Goal: Task Accomplishment & Management: Use online tool/utility

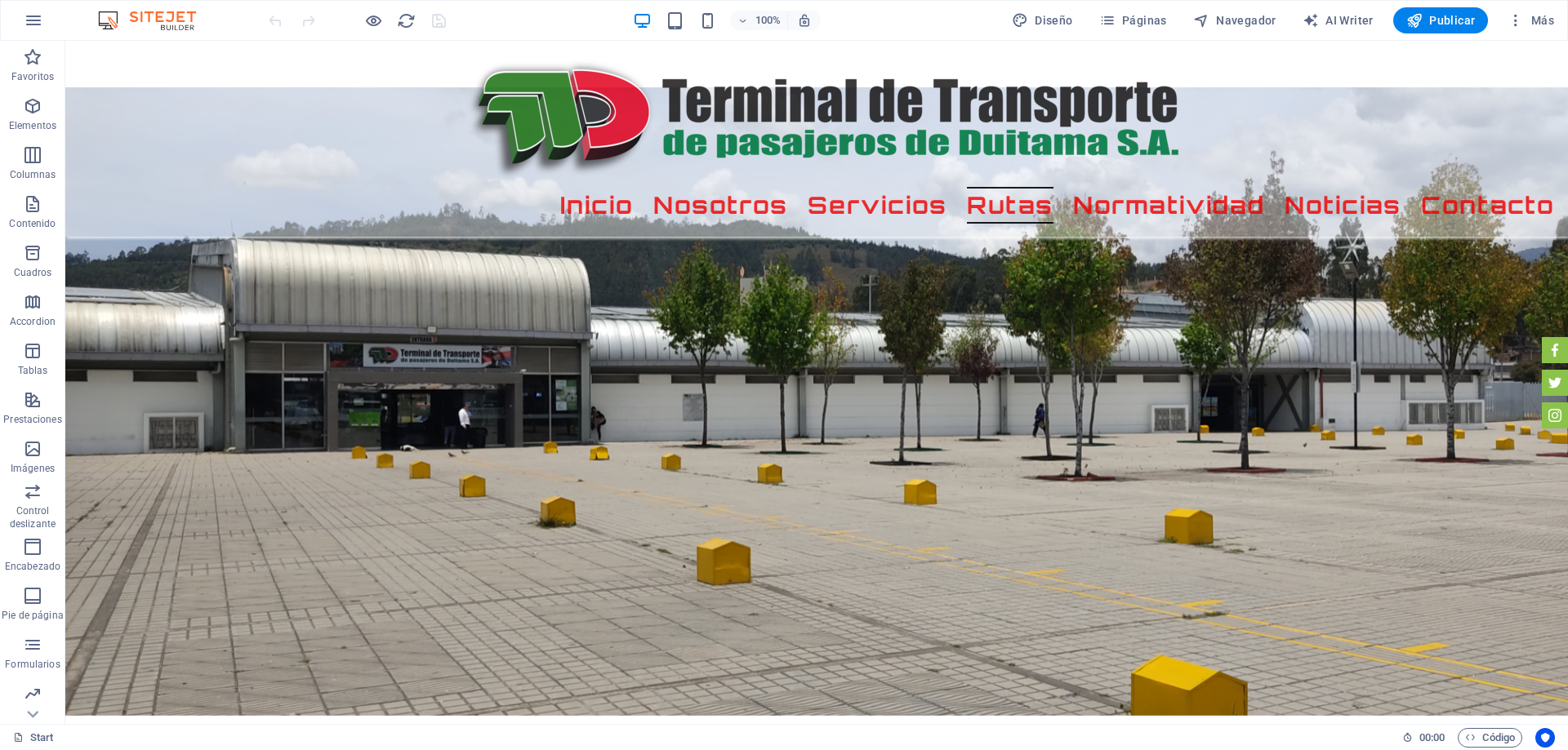
scroll to position [2288, 0]
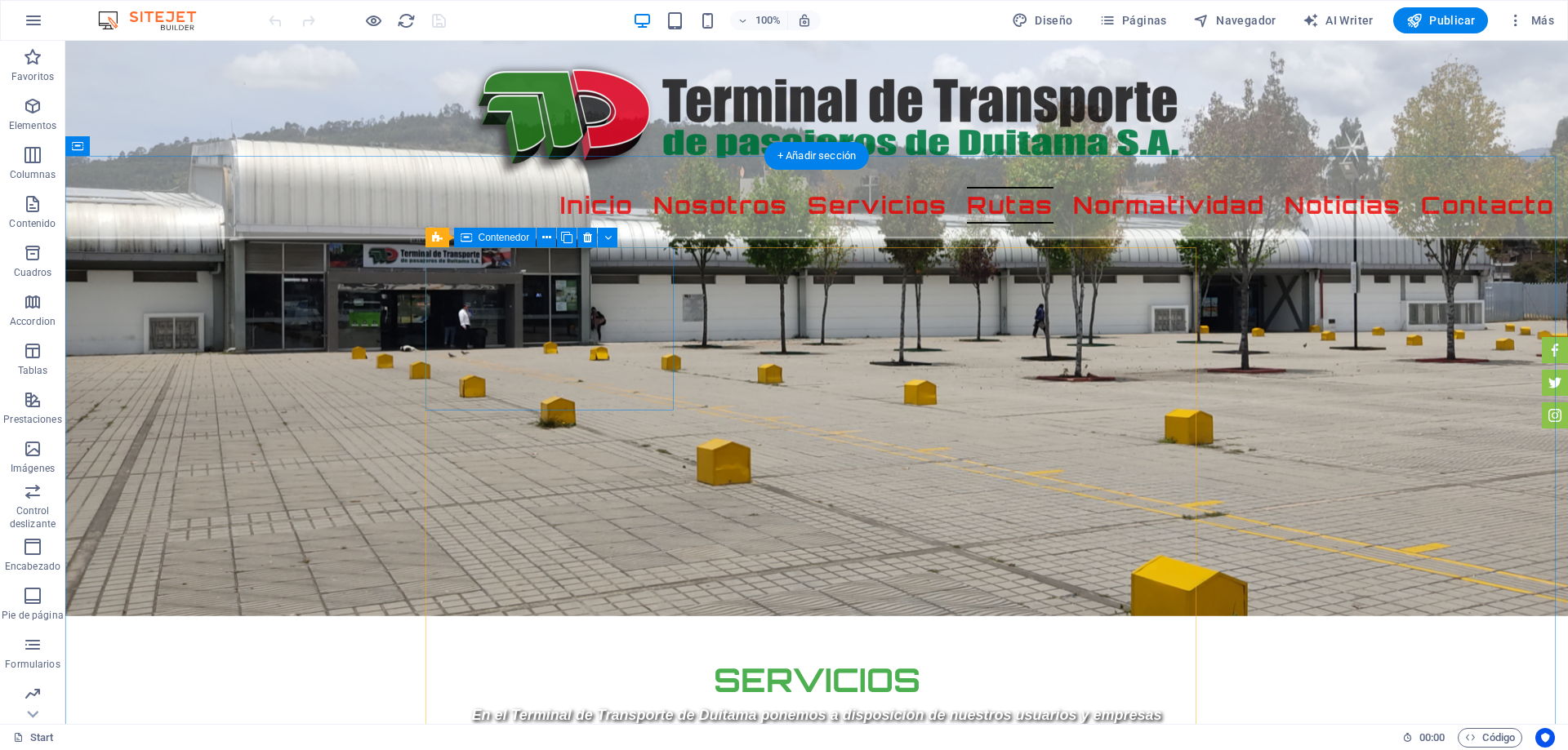
select select "px"
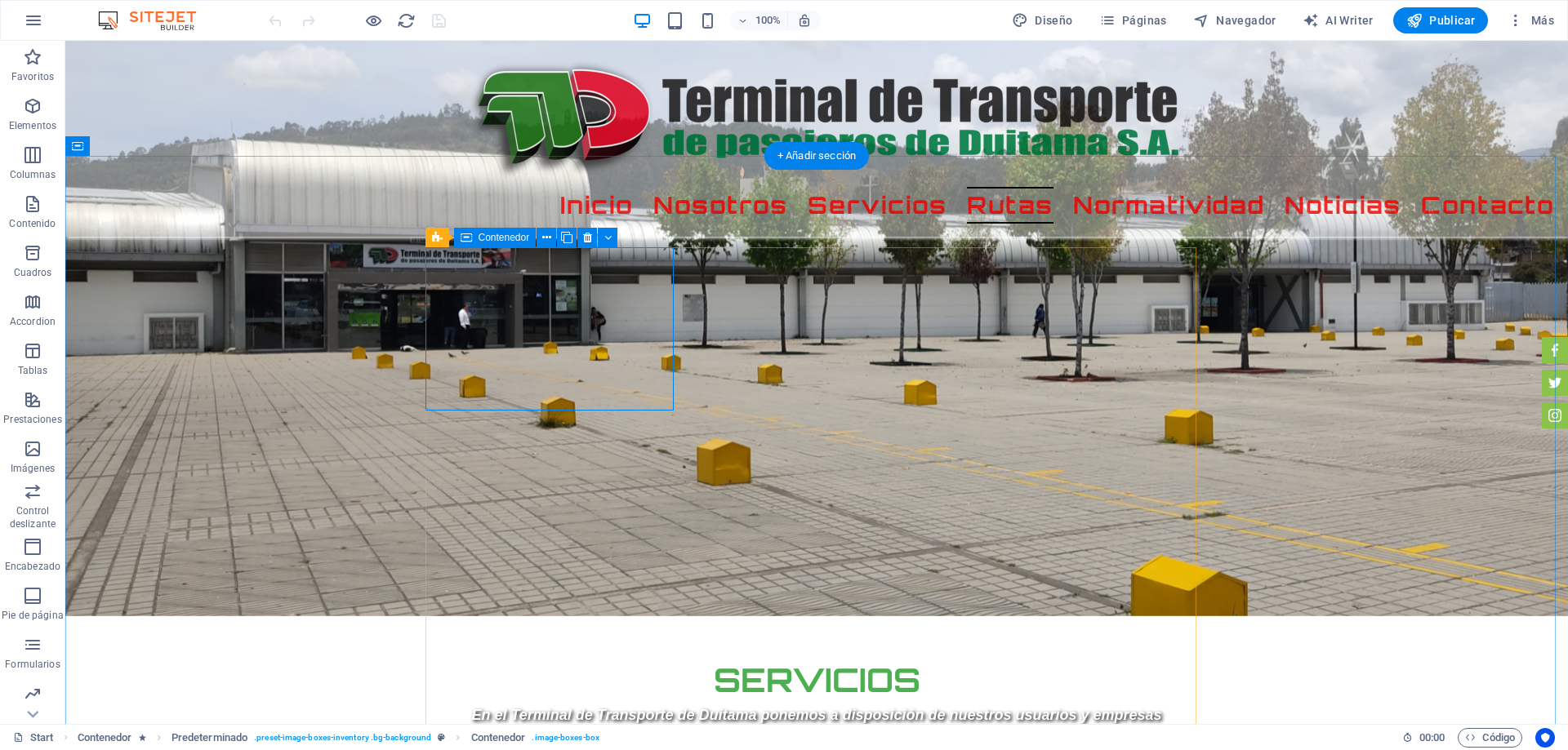
select select "px"
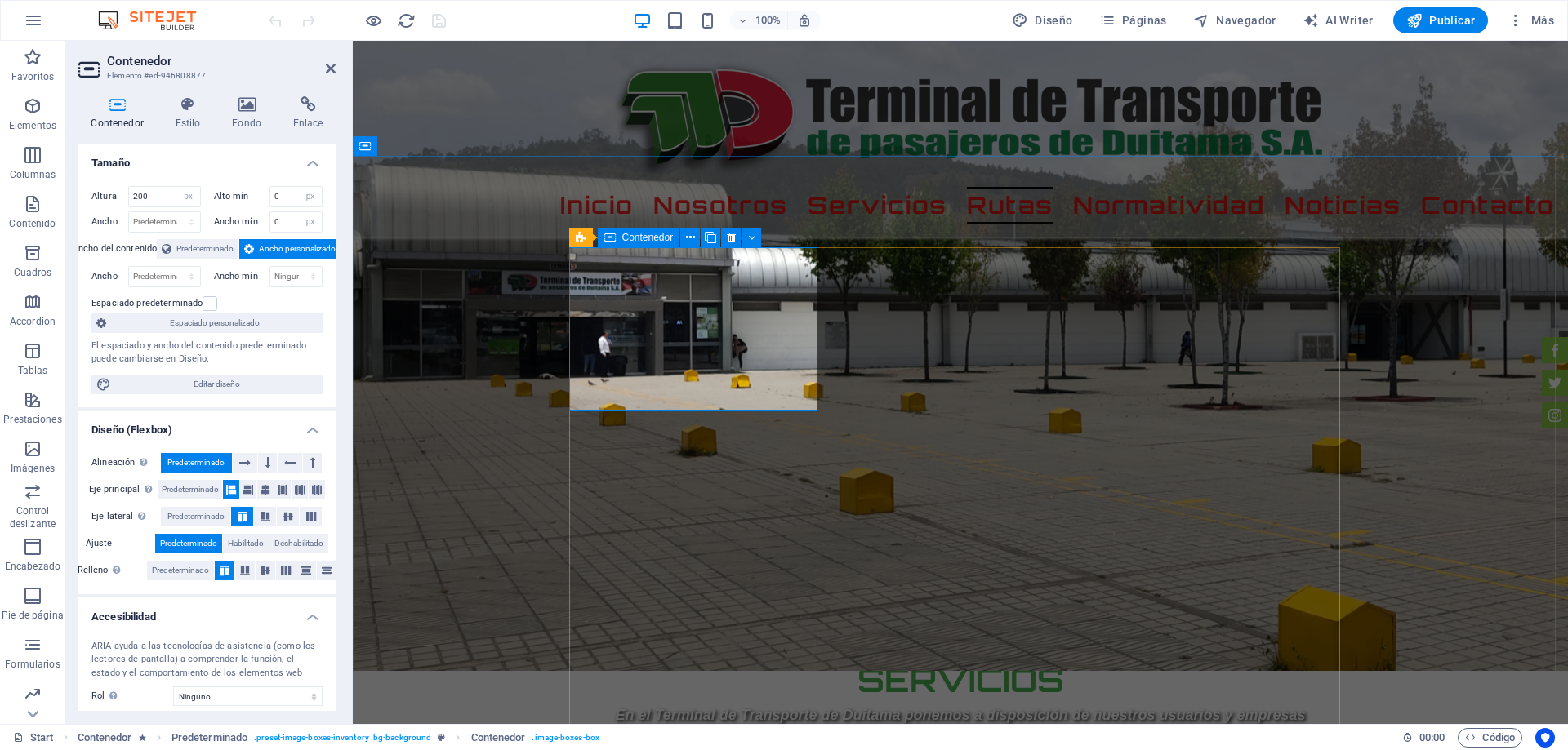
click at [636, 235] on span "Contenedor" at bounding box center [648, 237] width 51 height 9
click at [171, 187] on input "200" at bounding box center [164, 197] width 71 height 20
click at [137, 196] on input "200" at bounding box center [164, 197] width 71 height 20
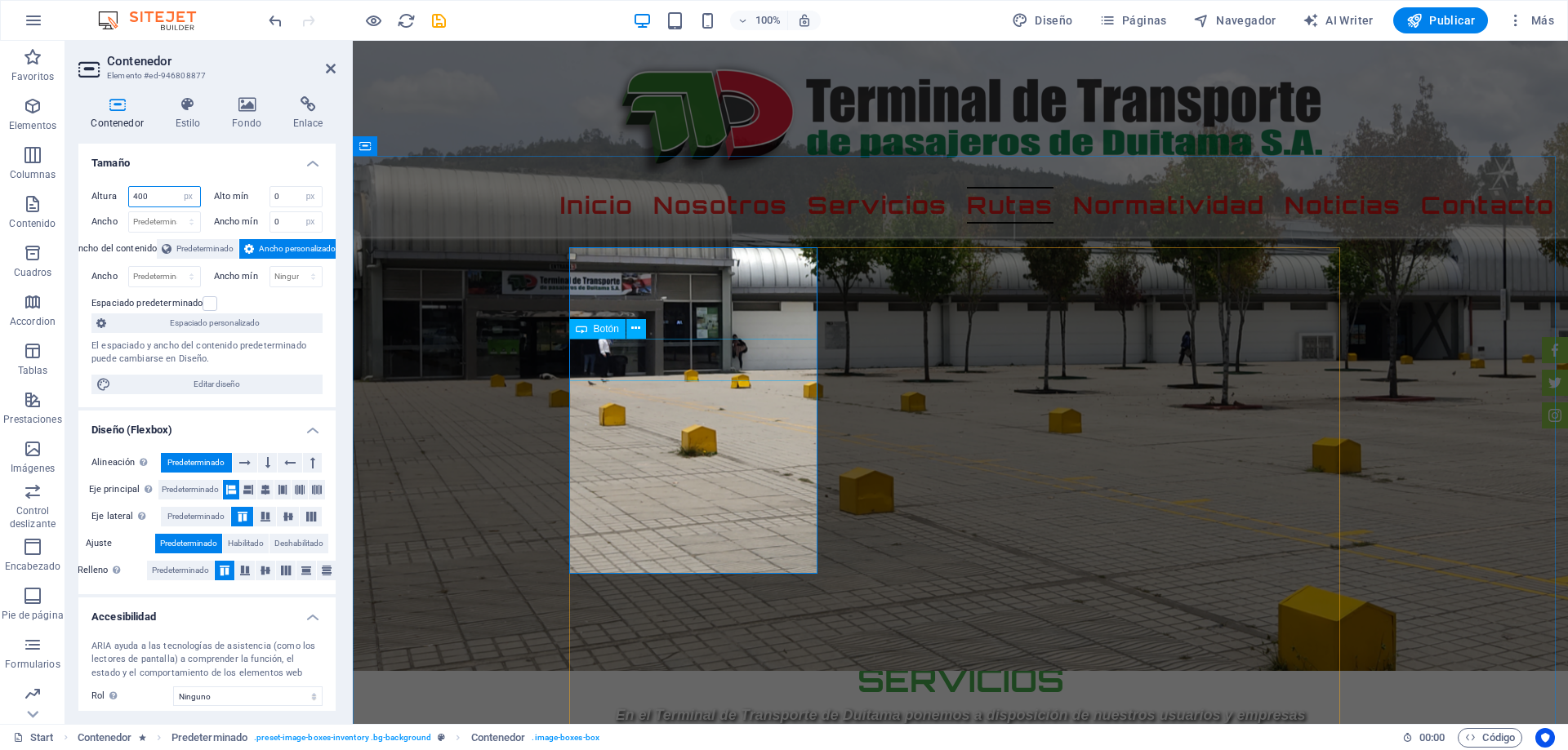
type input "400"
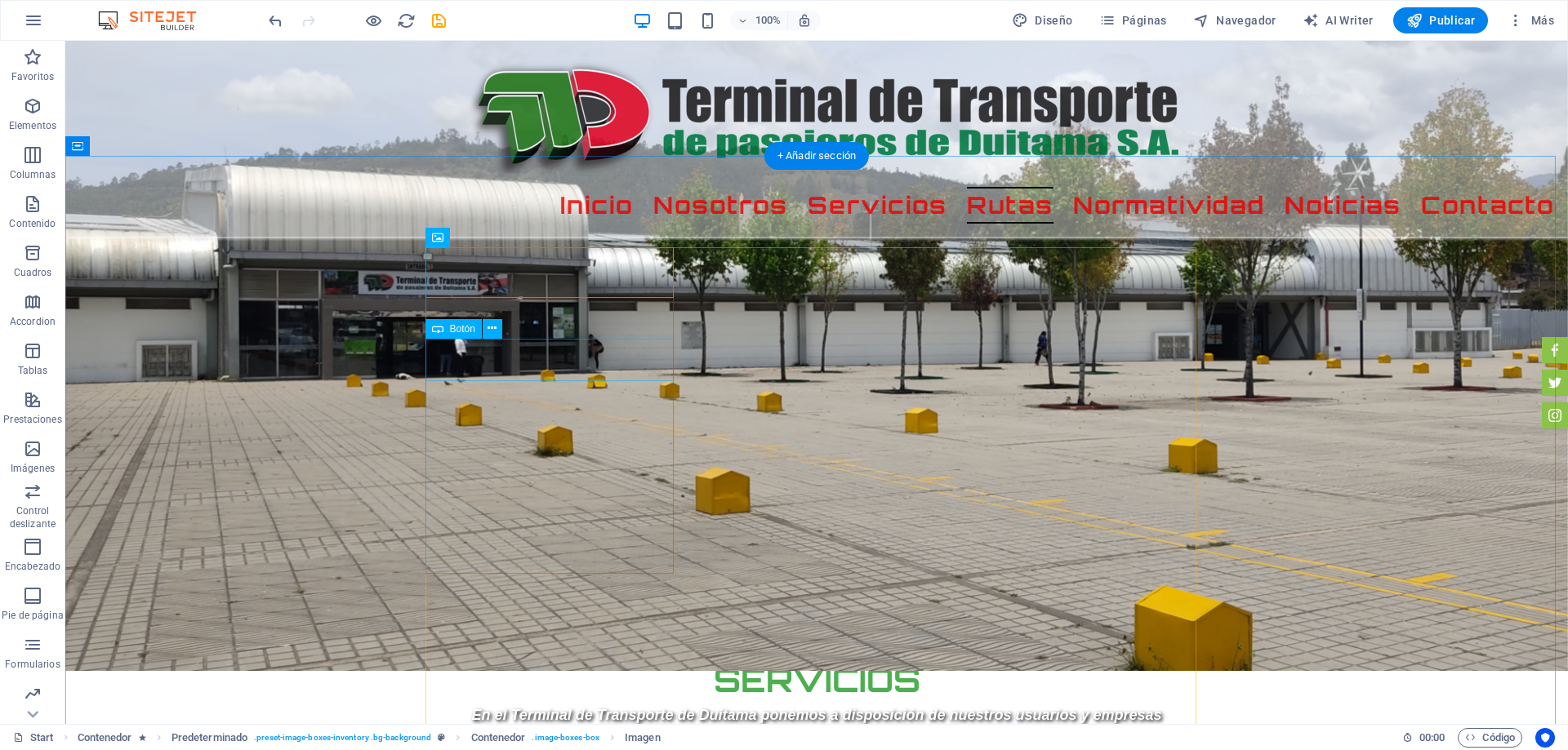
click at [453, 324] on span "Botón" at bounding box center [463, 328] width 26 height 9
click at [450, 328] on span "Botón" at bounding box center [463, 328] width 26 height 9
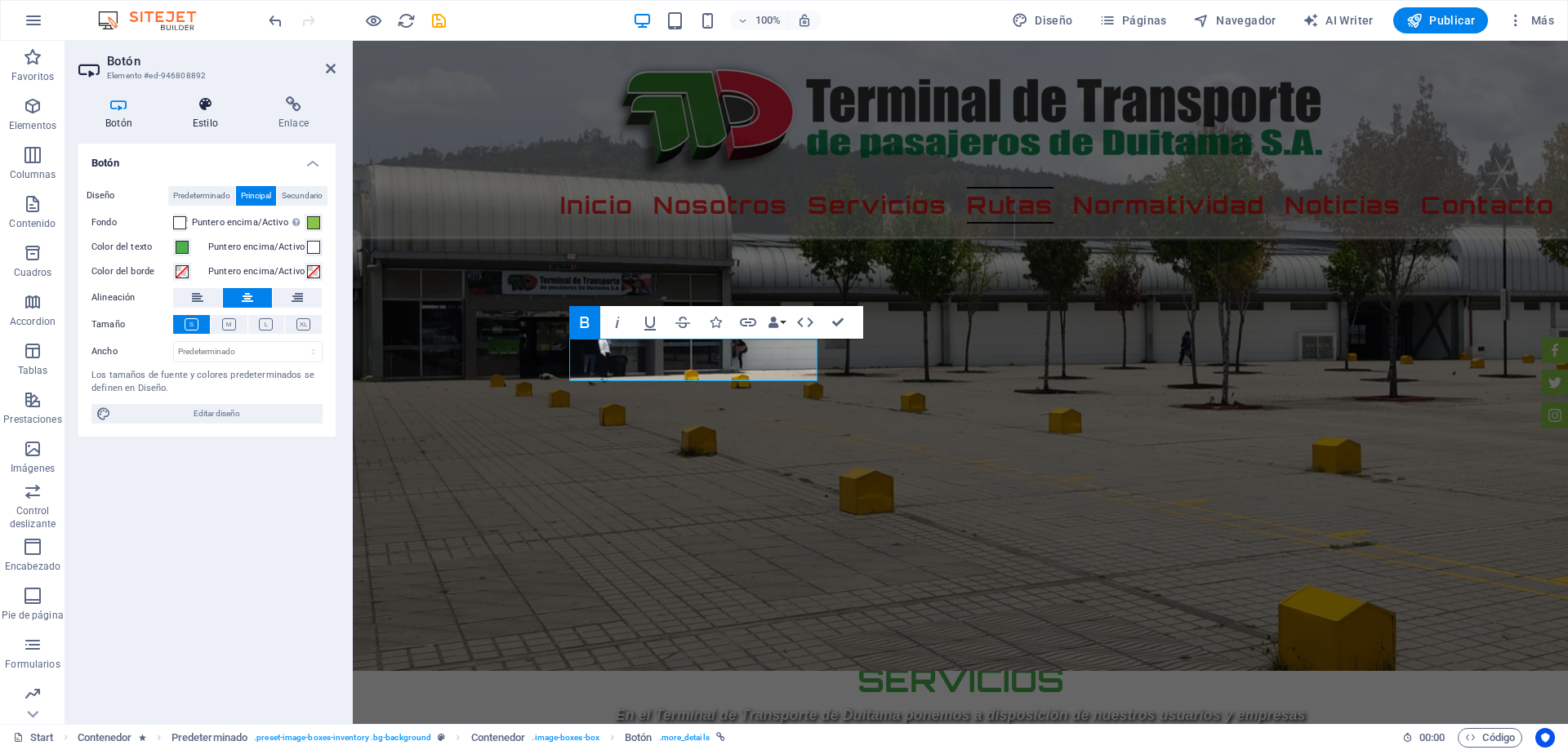
click at [207, 105] on icon at bounding box center [205, 104] width 80 height 16
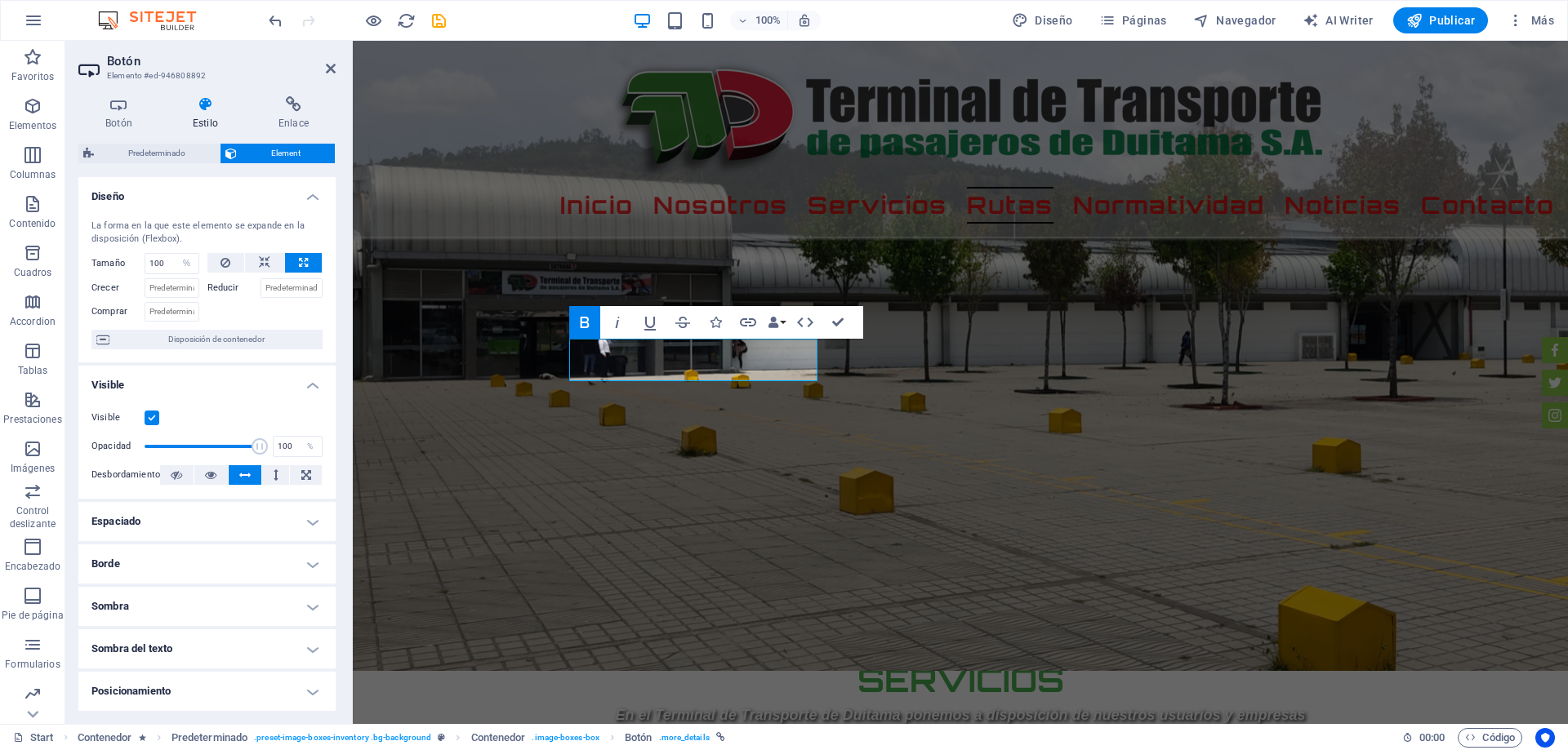
click at [305, 381] on h4 "Visible" at bounding box center [207, 381] width 257 height 29
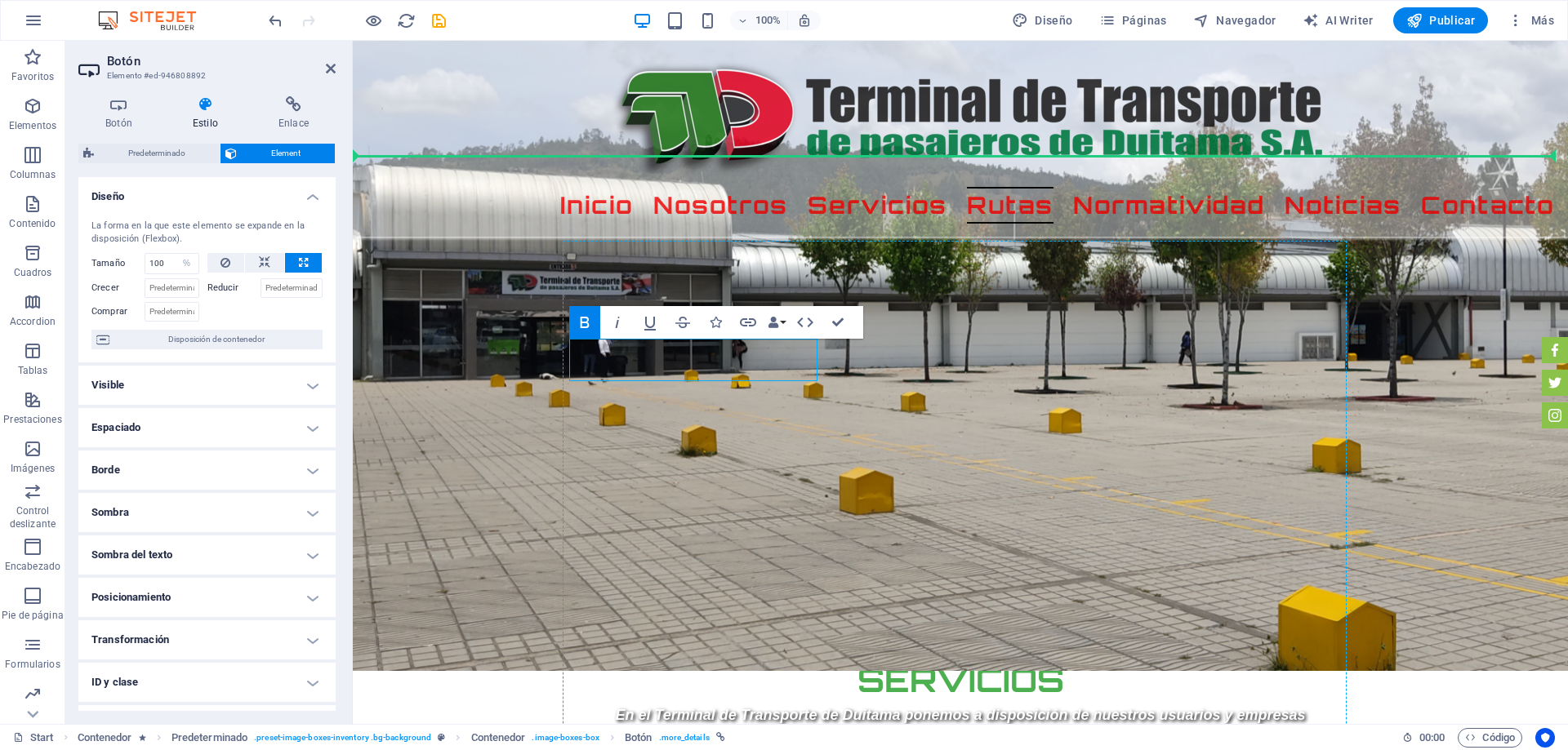
drag, startPoint x: 630, startPoint y: 376, endPoint x: 617, endPoint y: 475, distance: 99.8
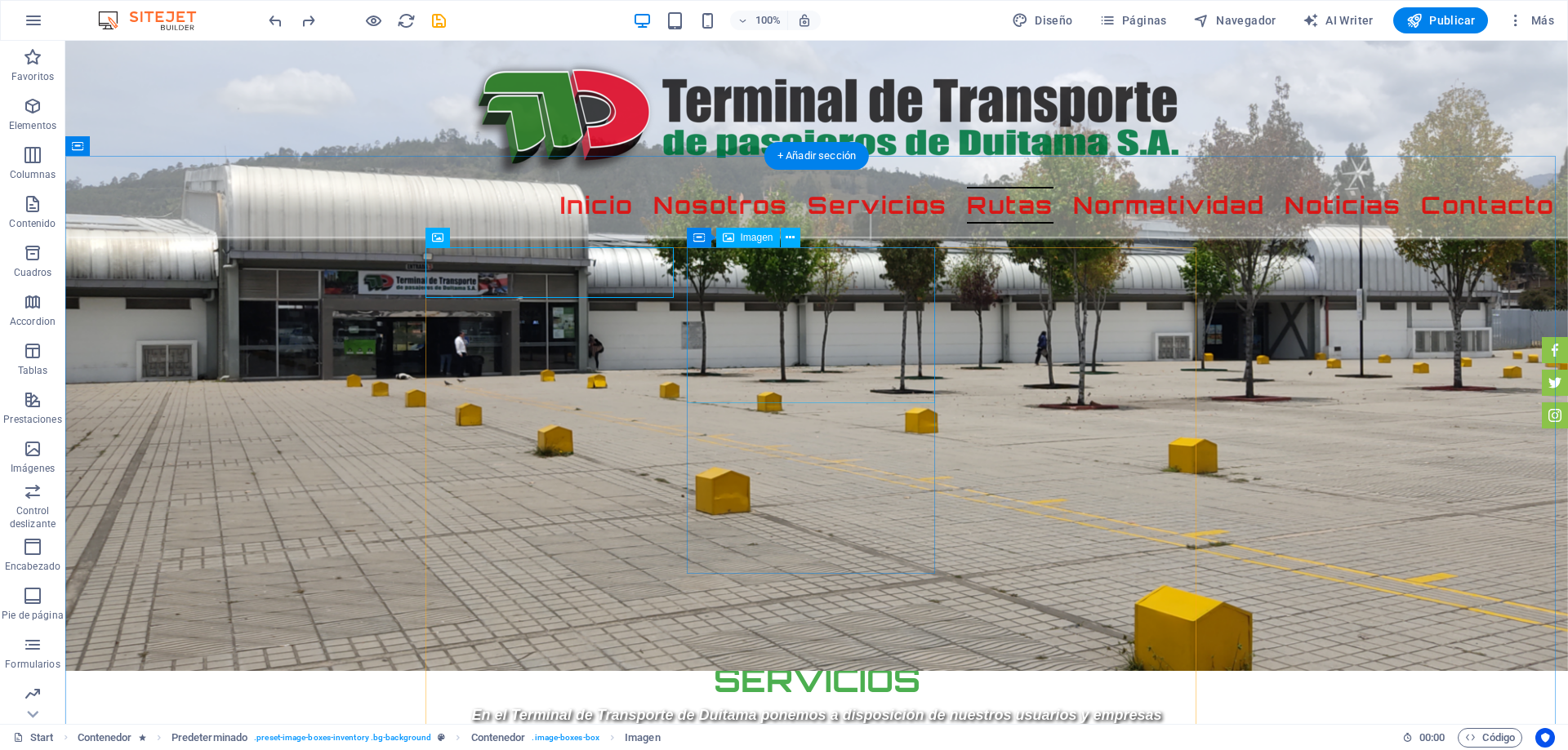
select select "px"
select select "%"
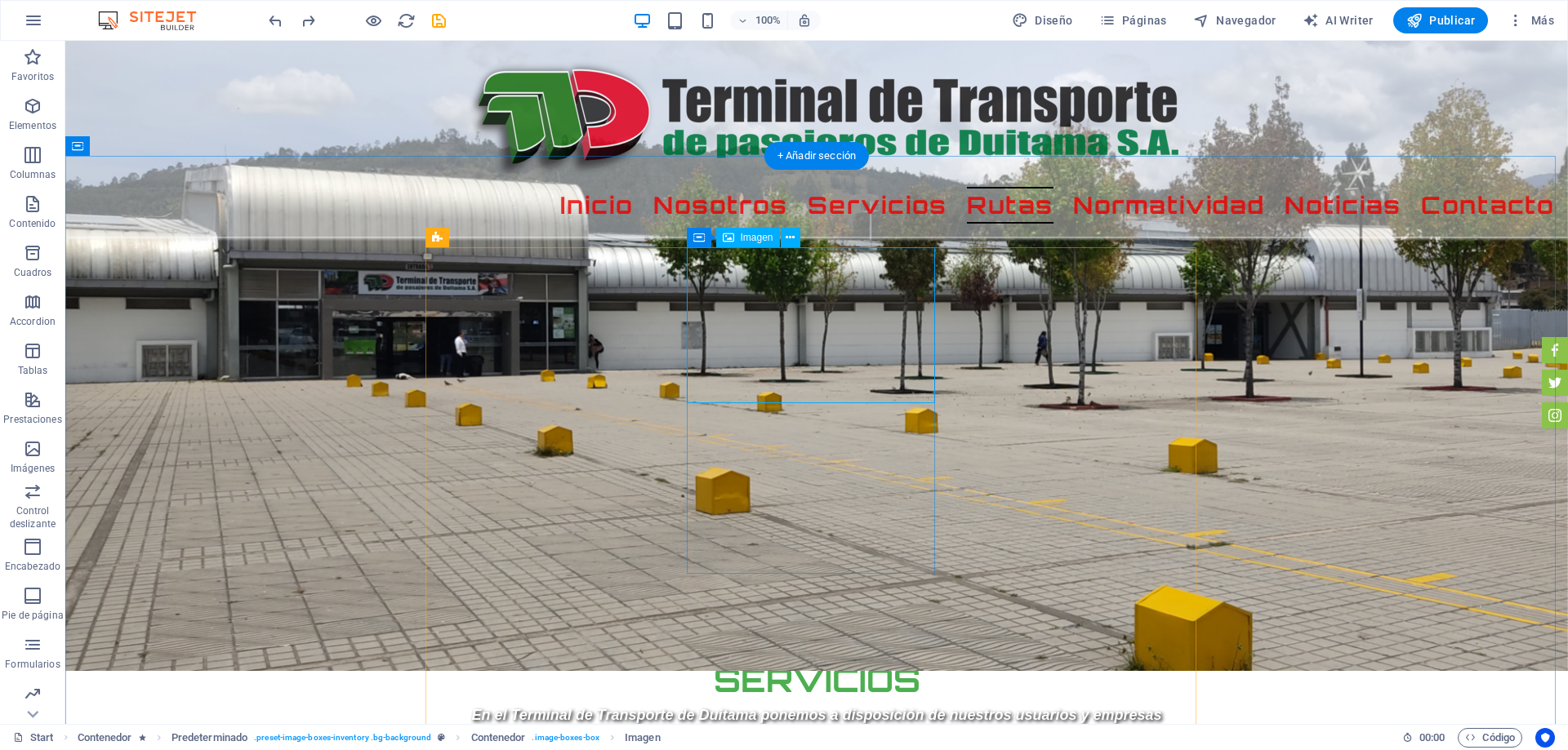
select select "%"
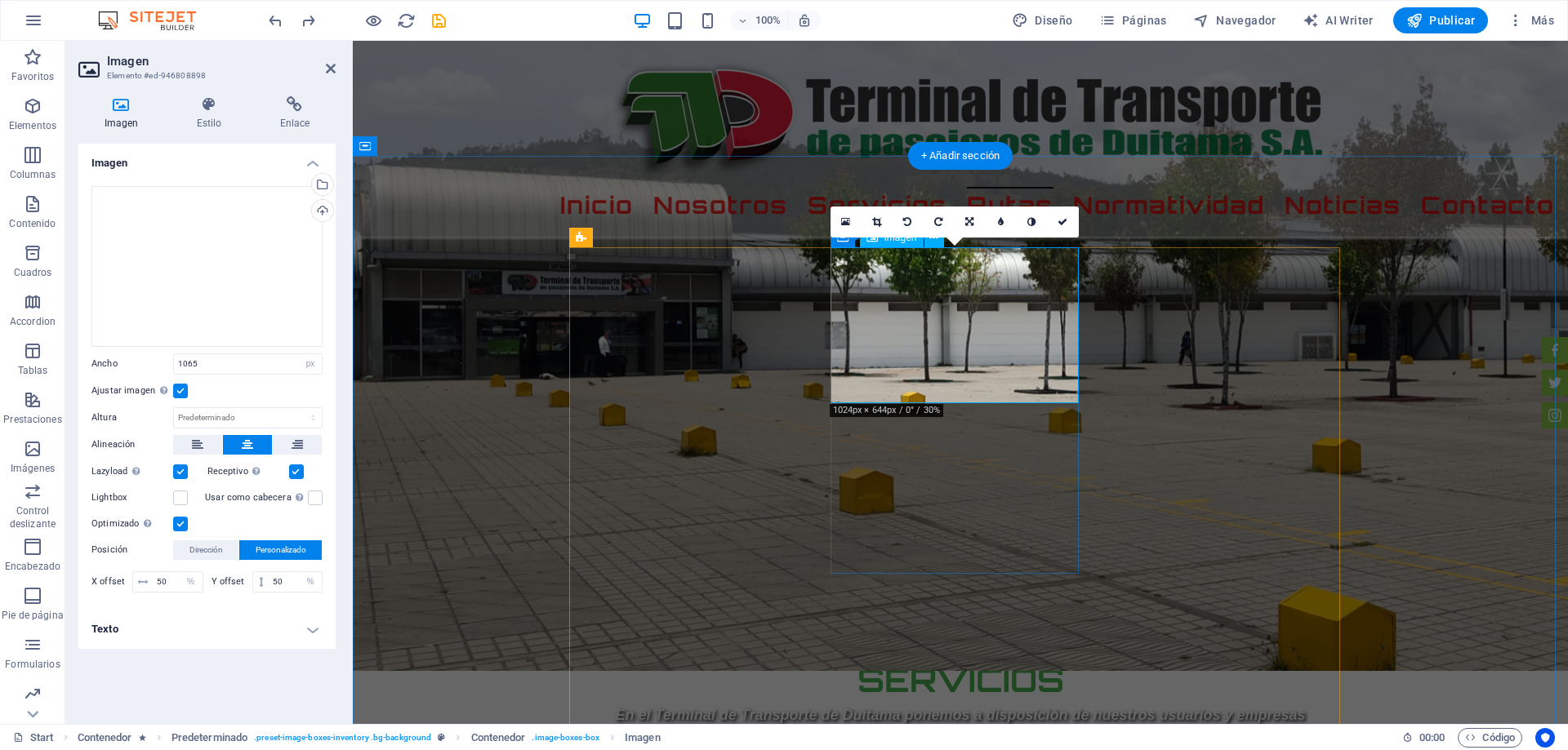
click at [872, 221] on icon at bounding box center [876, 221] width 9 height 9
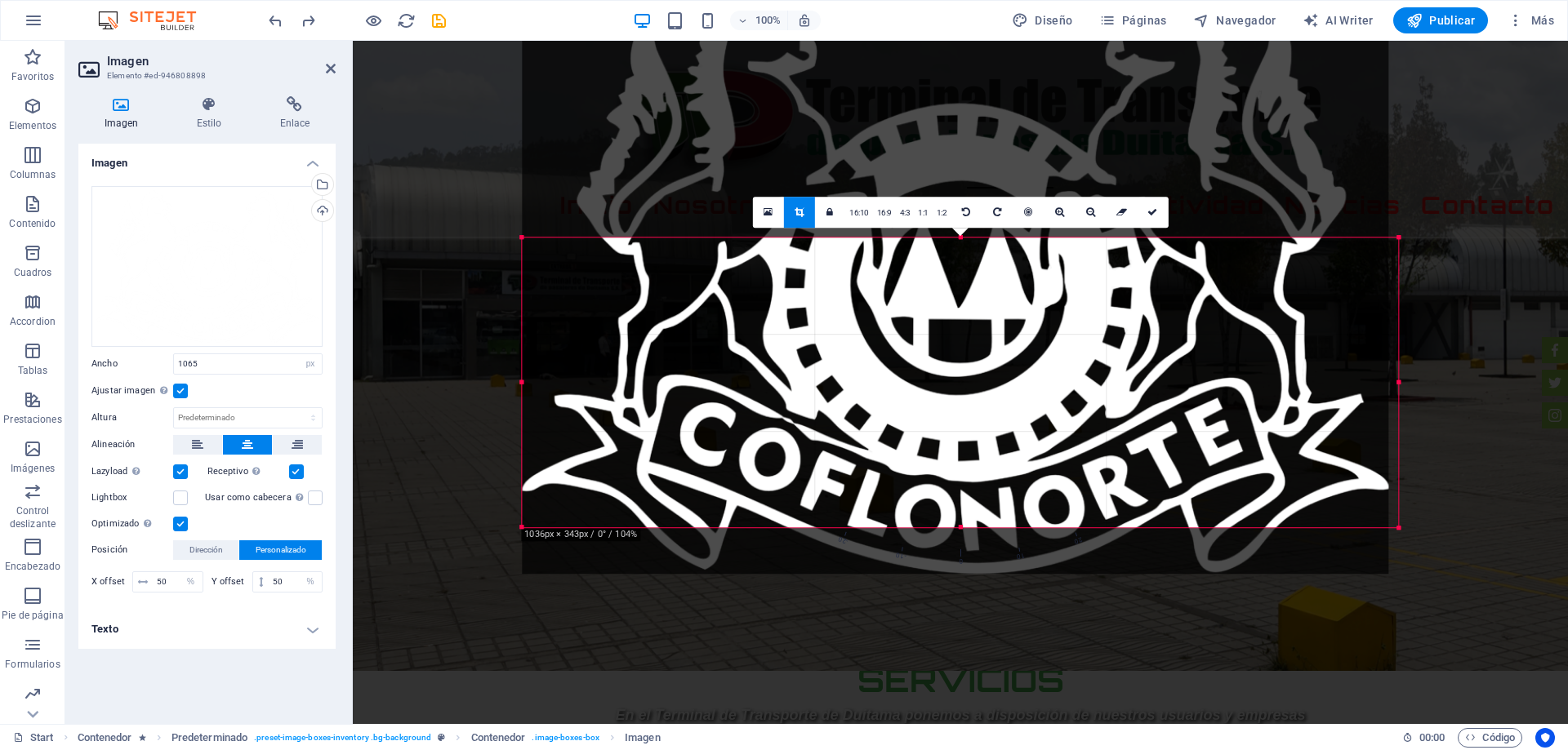
drag, startPoint x: 1392, startPoint y: 108, endPoint x: 1286, endPoint y: 397, distance: 307.8
click at [1386, 362] on div "180 170 160 150 140 130 120 110 100 90 80 70 60 50 40 30 20 10 0 -10 -20 -30 -4…" at bounding box center [960, 383] width 876 height 291
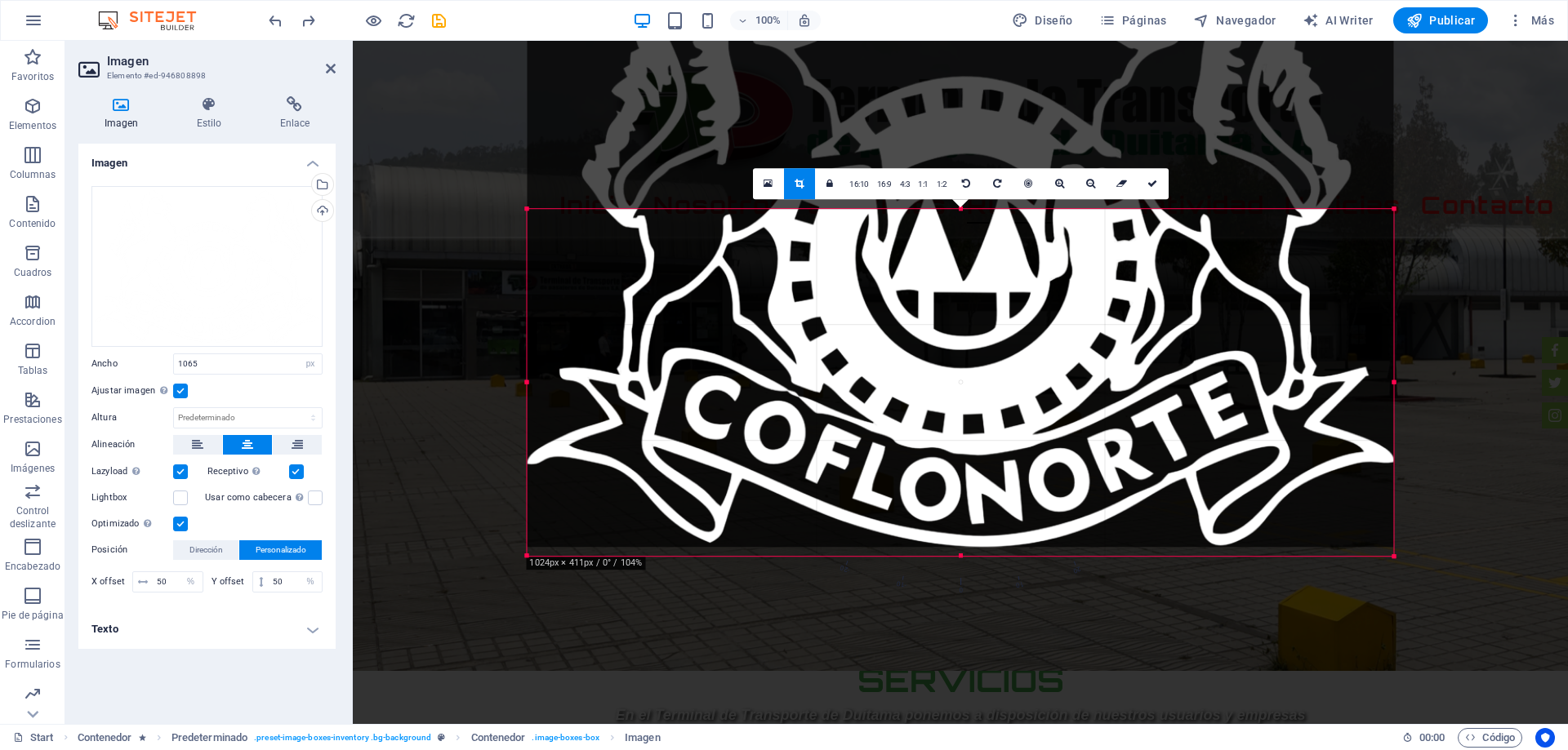
drag, startPoint x: 960, startPoint y: 529, endPoint x: 964, endPoint y: 582, distance: 53.2
click at [964, 557] on div "180 170 160 150 140 130 120 110 100 90 80 70 60 50 40 30 20 10 0 -10 -20 -30 -4…" at bounding box center [960, 382] width 867 height 348
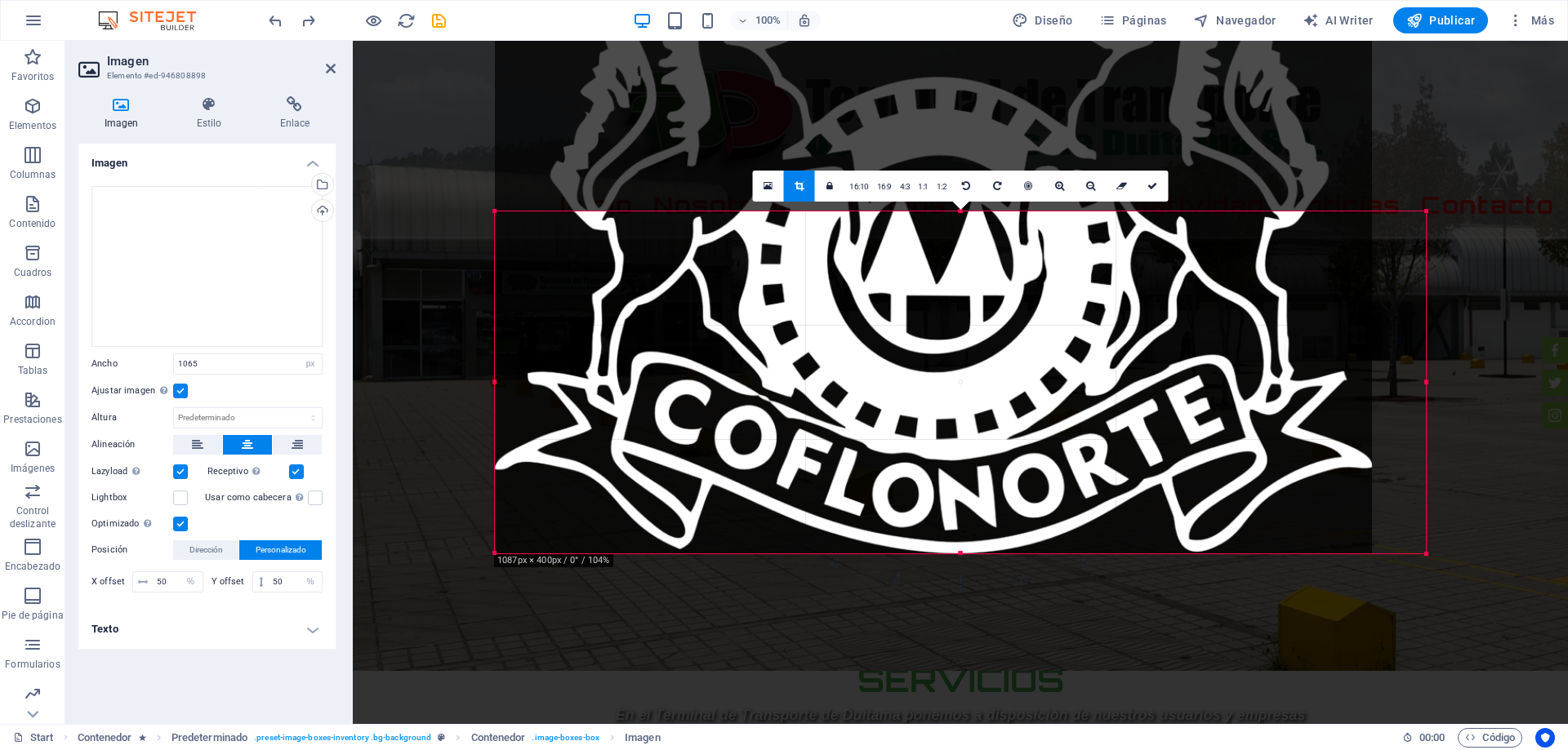
drag, startPoint x: 525, startPoint y: 385, endPoint x: 457, endPoint y: 387, distance: 68.0
click at [457, 387] on div "Arrastra aquí para reemplazar el contenido existente. Si quieres crear un eleme…" at bounding box center [960, 382] width 1215 height 683
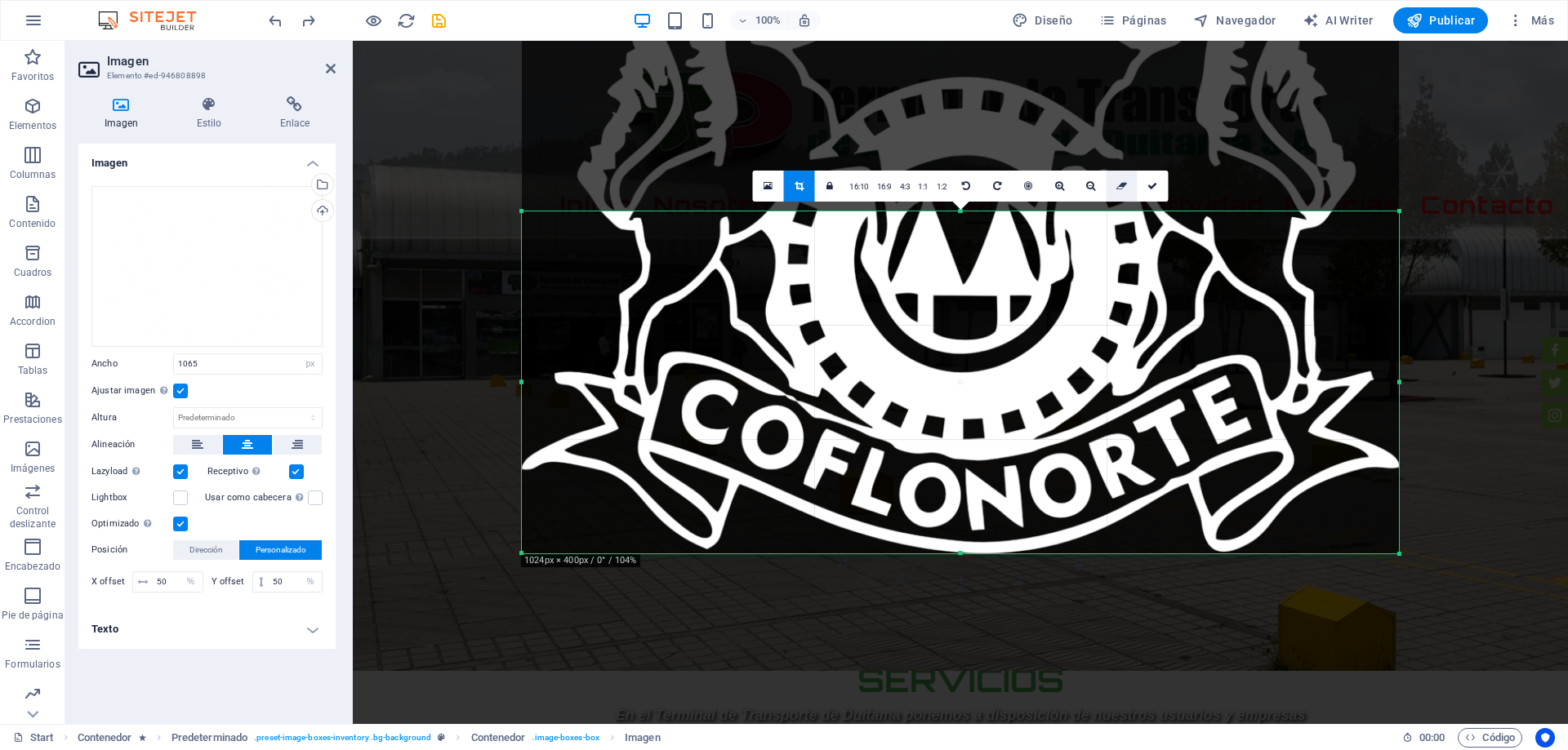
click at [1123, 193] on link at bounding box center [1121, 186] width 31 height 31
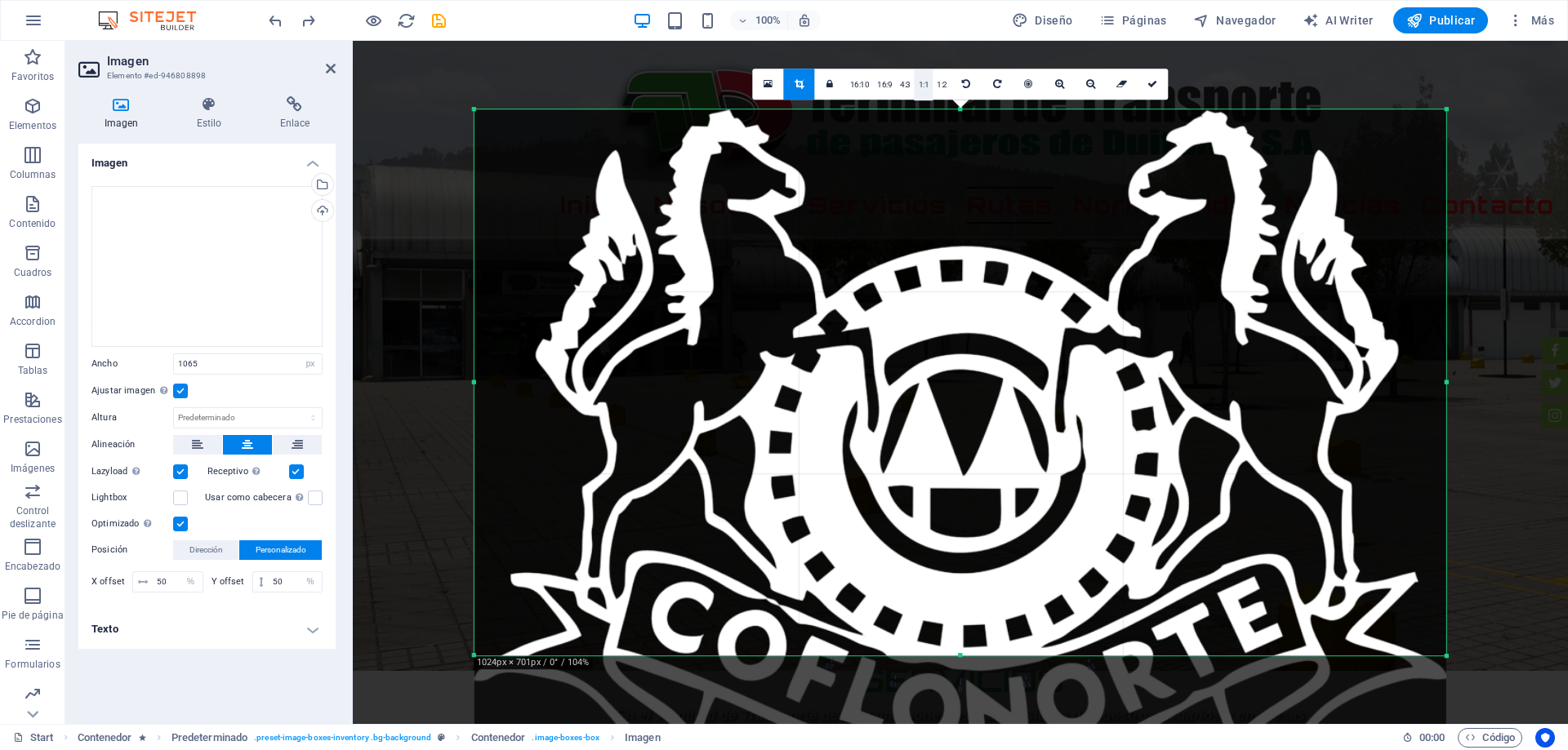
click at [925, 81] on link "1:1" at bounding box center [924, 85] width 19 height 31
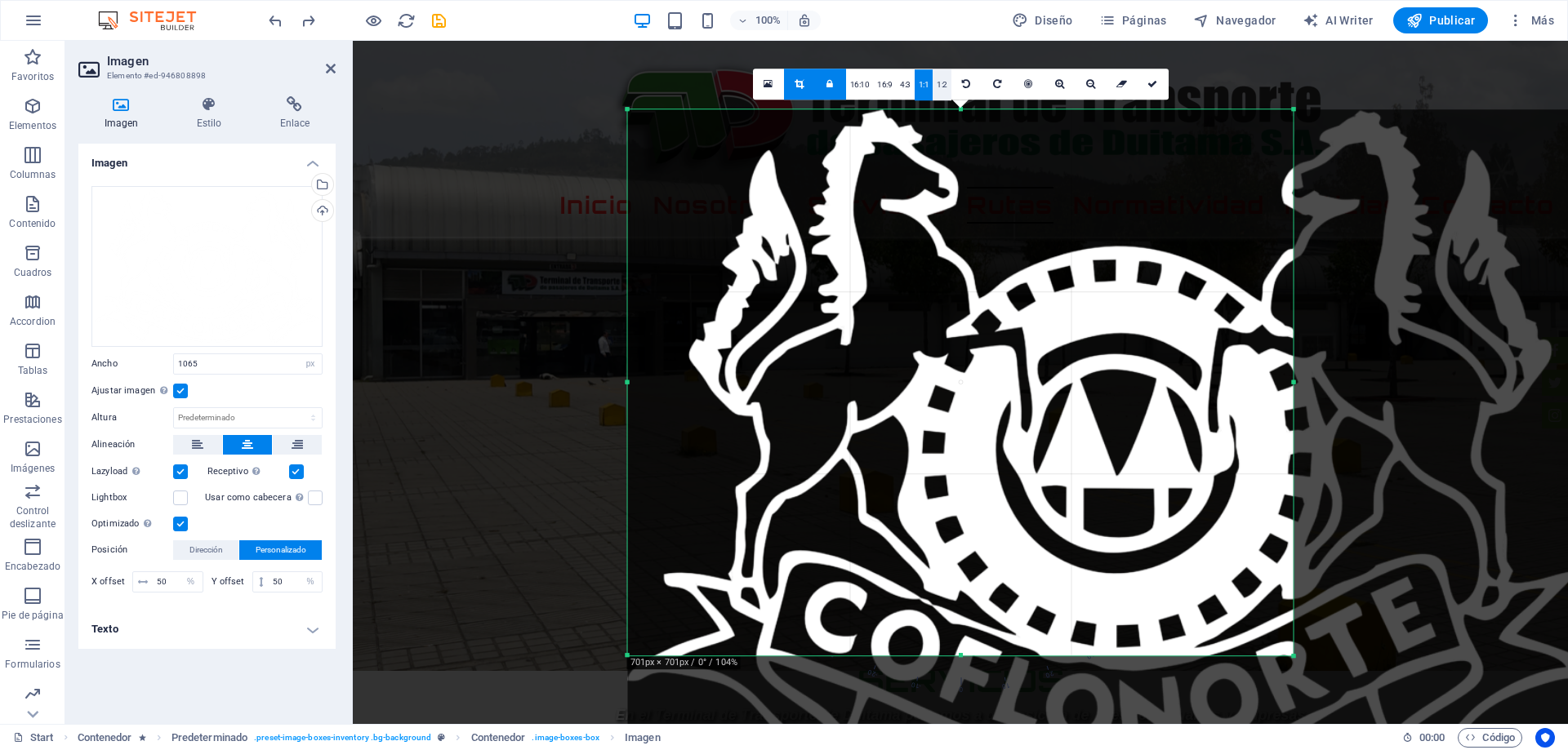
click at [944, 80] on link "1:2" at bounding box center [942, 85] width 19 height 31
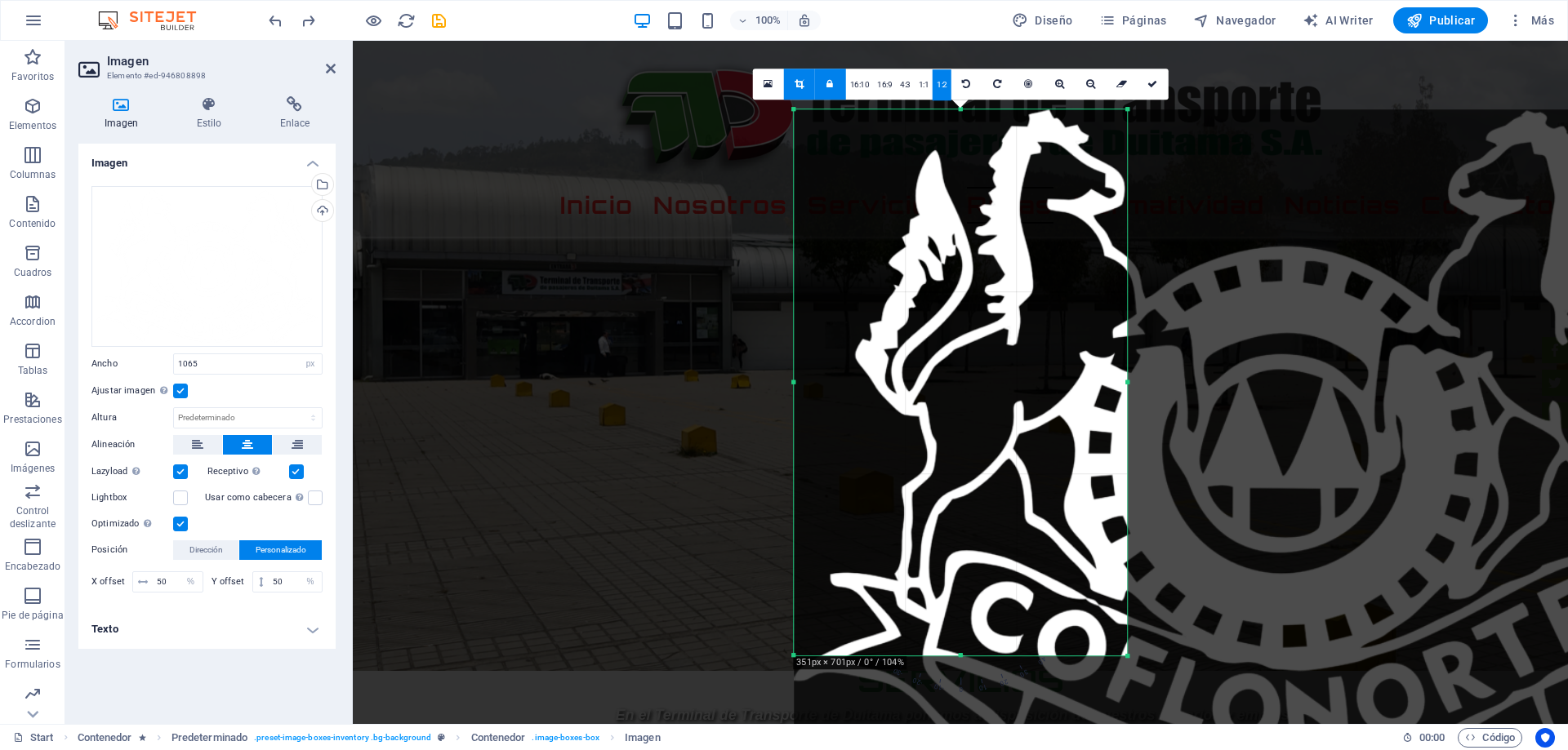
click at [832, 88] on icon at bounding box center [830, 84] width 7 height 9
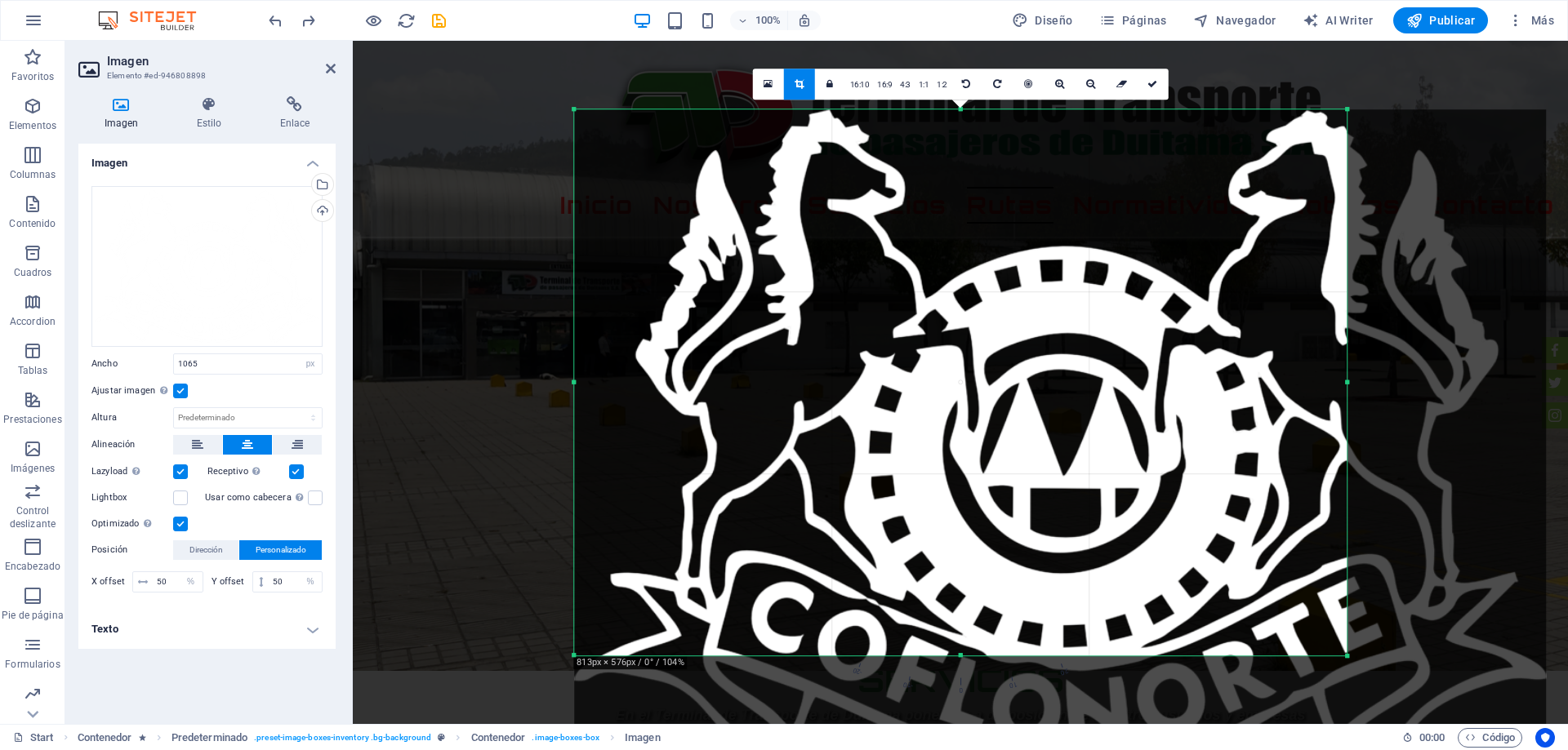
drag, startPoint x: 1203, startPoint y: 388, endPoint x: 1567, endPoint y: 375, distance: 364.2
click at [1567, 375] on div "Arrastra aquí para reemplazar el contenido existente. Si quieres crear un eleme…" at bounding box center [960, 382] width 1215 height 683
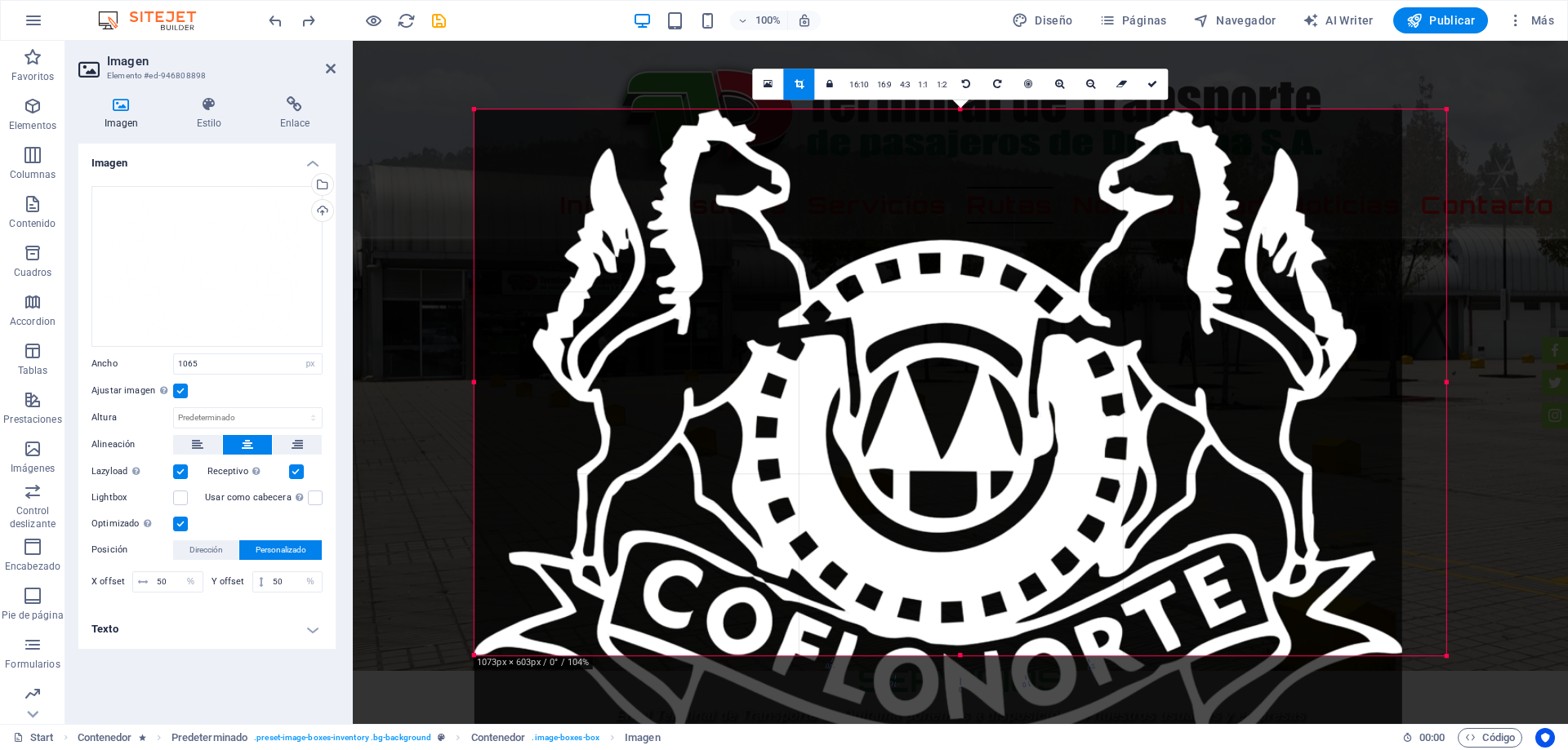
drag, startPoint x: 1343, startPoint y: 377, endPoint x: 1567, endPoint y: 378, distance: 224.0
click at [1567, 378] on div "Arrastra aquí para reemplazar el contenido existente. Si quieres crear un eleme…" at bounding box center [960, 382] width 1215 height 683
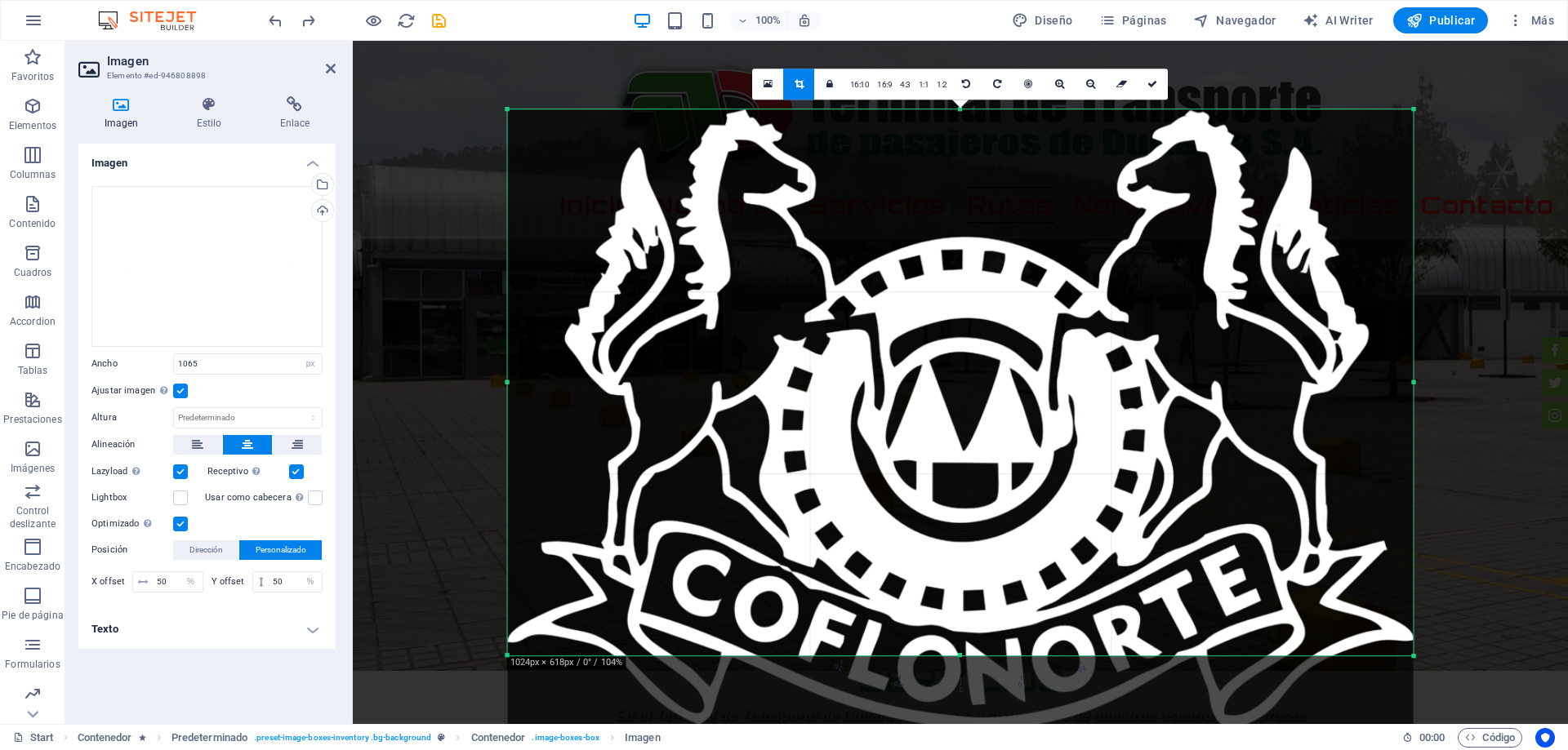
click at [960, 652] on div at bounding box center [961, 419] width 905 height 619
drag, startPoint x: 960, startPoint y: 654, endPoint x: 967, endPoint y: 735, distance: 81.3
click at [964, 724] on section "Favoritos Elementos Columnas Contenido Cuadros Accordion Tablas Prestaciones Im…" at bounding box center [784, 382] width 1568 height 683
drag, startPoint x: 959, startPoint y: 701, endPoint x: 959, endPoint y: 713, distance: 12.0
click at [959, 656] on div "180 170 160 150 140 130 120 110 100 90 80 70 60 50 40 30 20 10 0 -10 -20 -30 -4…" at bounding box center [961, 382] width 905 height 546
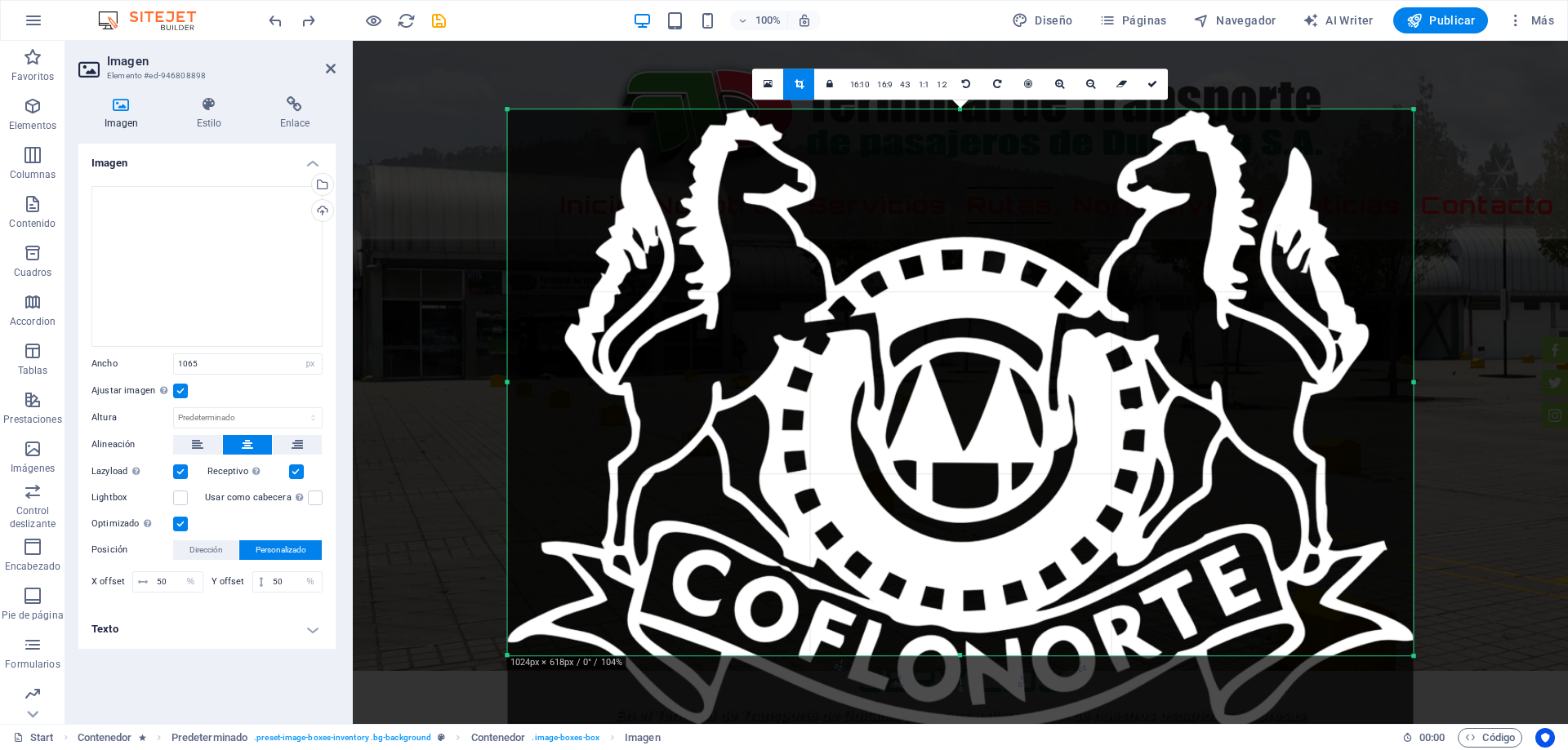
click at [968, 59] on div "Arrastra aquí para reemplazar el contenido existente. Si quieres crear un eleme…" at bounding box center [960, 382] width 1215 height 683
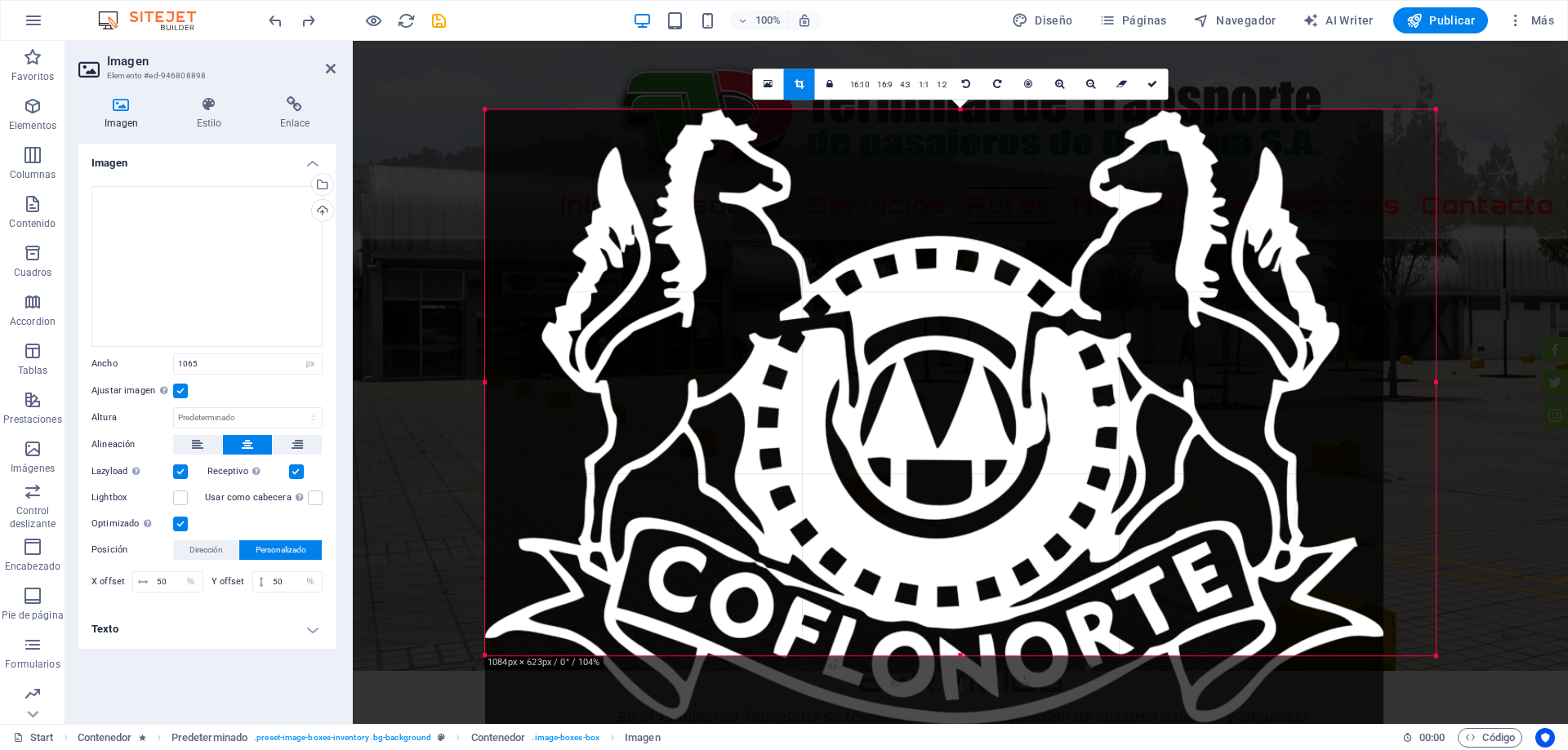
drag, startPoint x: 1414, startPoint y: 111, endPoint x: 1497, endPoint y: 64, distance: 95.4
click at [1497, 64] on div "Arrastra aquí para reemplazar el contenido existente. Si quieres crear un eleme…" at bounding box center [960, 382] width 1215 height 683
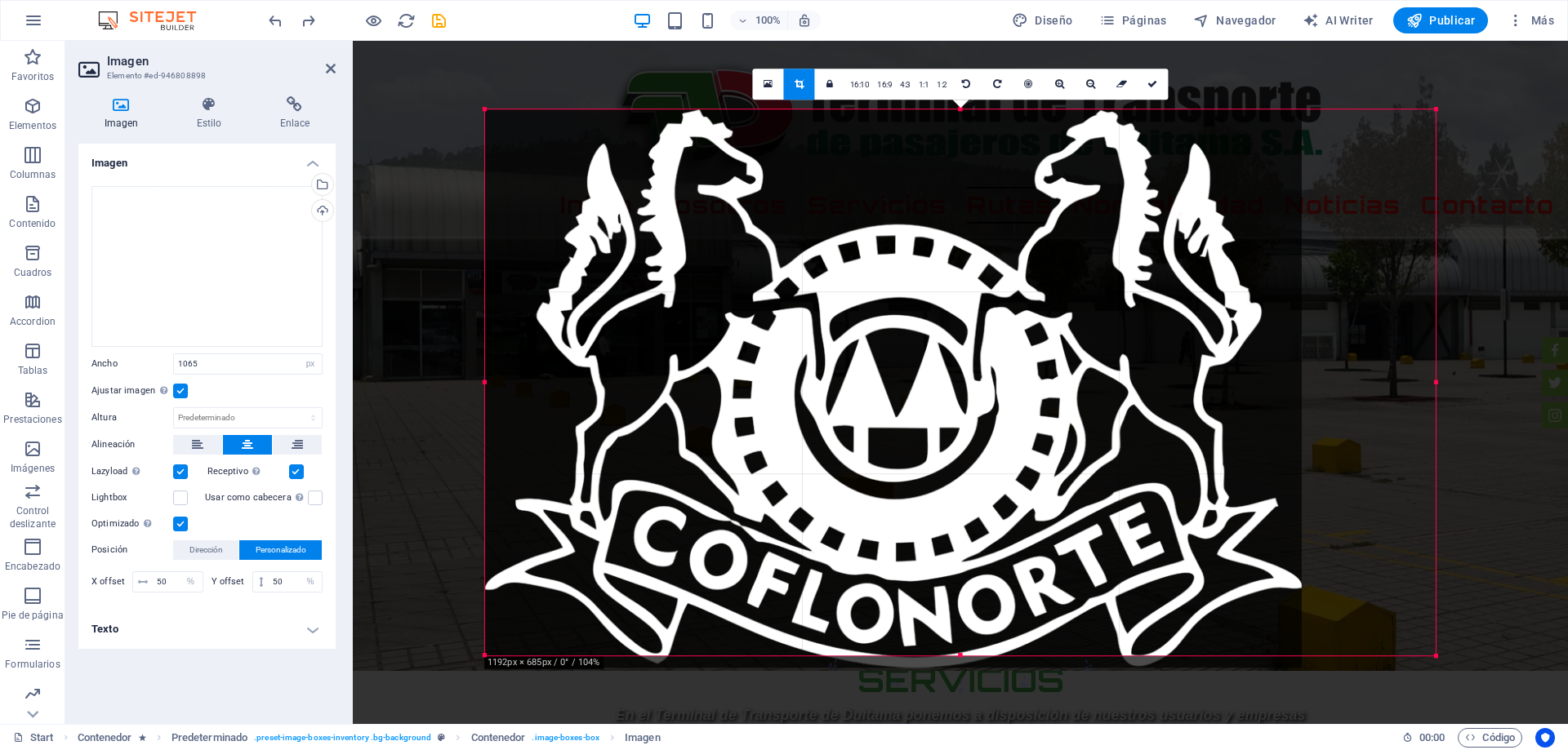
drag, startPoint x: 1482, startPoint y: 61, endPoint x: 1535, endPoint y: 38, distance: 57.8
click at [1529, 42] on div "Arrastra aquí para reemplazar el contenido existente. Si quieres crear un eleme…" at bounding box center [960, 382] width 1215 height 683
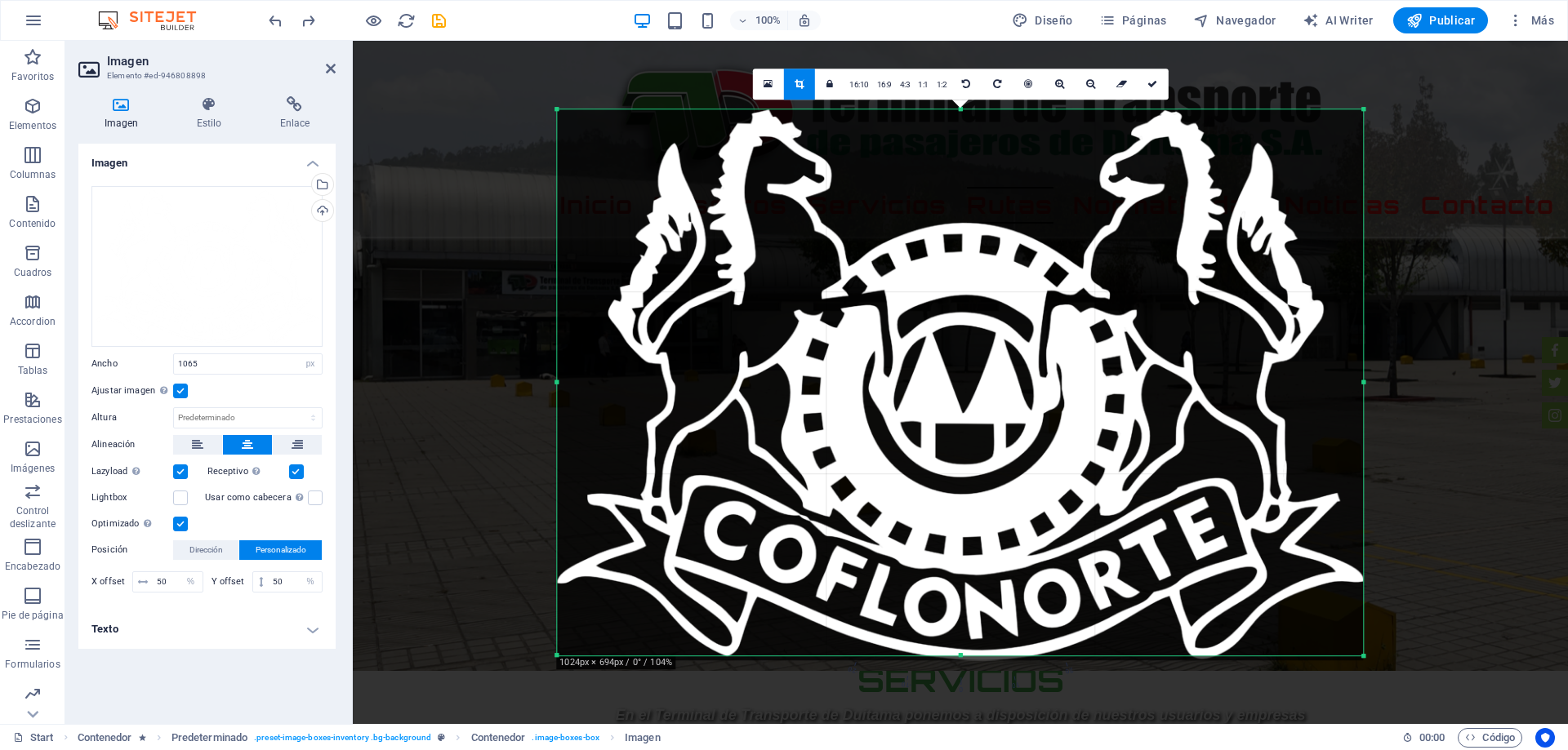
drag, startPoint x: 959, startPoint y: 656, endPoint x: 997, endPoint y: 726, distance: 79.6
click at [995, 721] on div "Arrastra aquí para reemplazar el contenido existente. Si quieres crear un eleme…" at bounding box center [960, 382] width 1215 height 683
click at [1147, 80] on icon at bounding box center [1151, 84] width 9 height 9
type input "987"
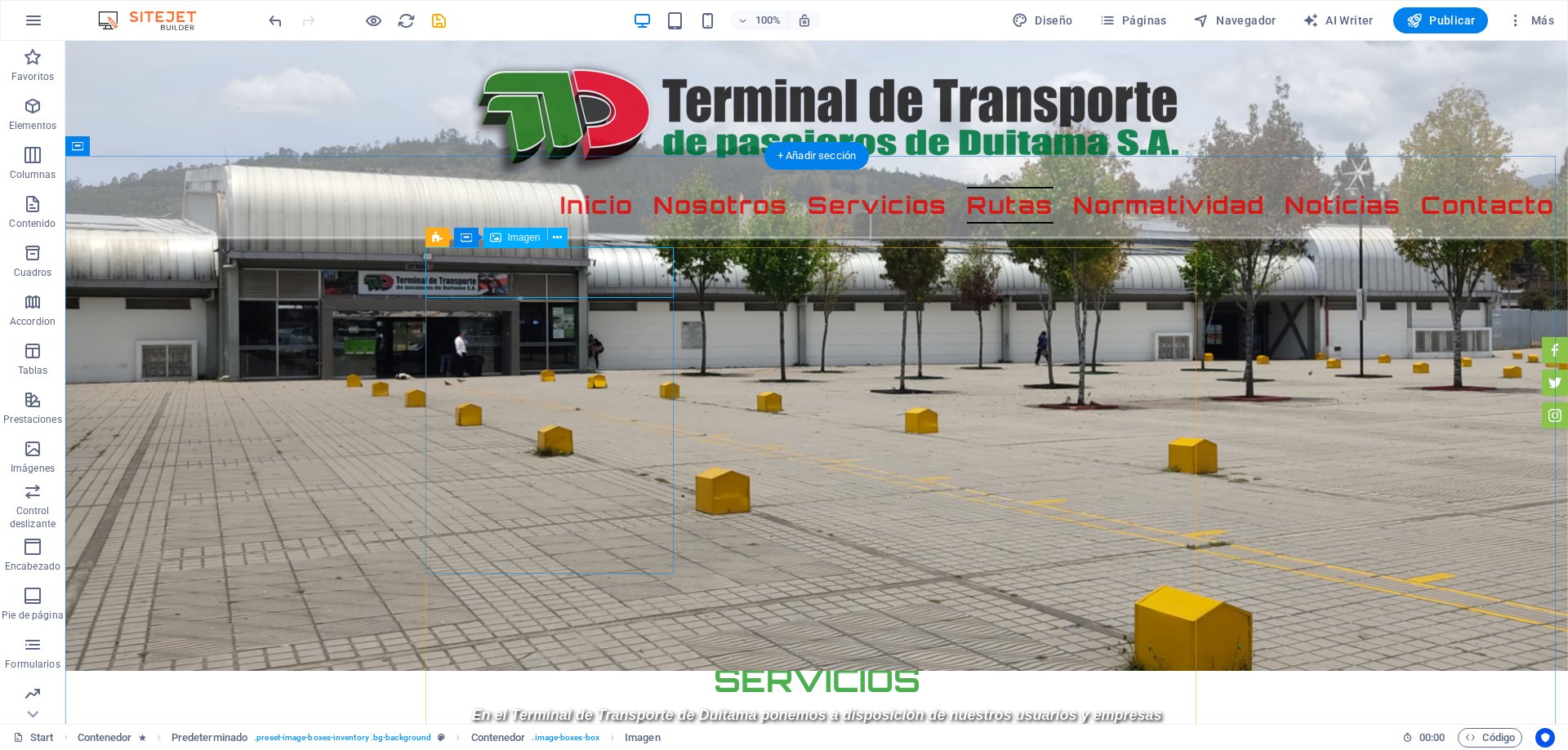
select select "%"
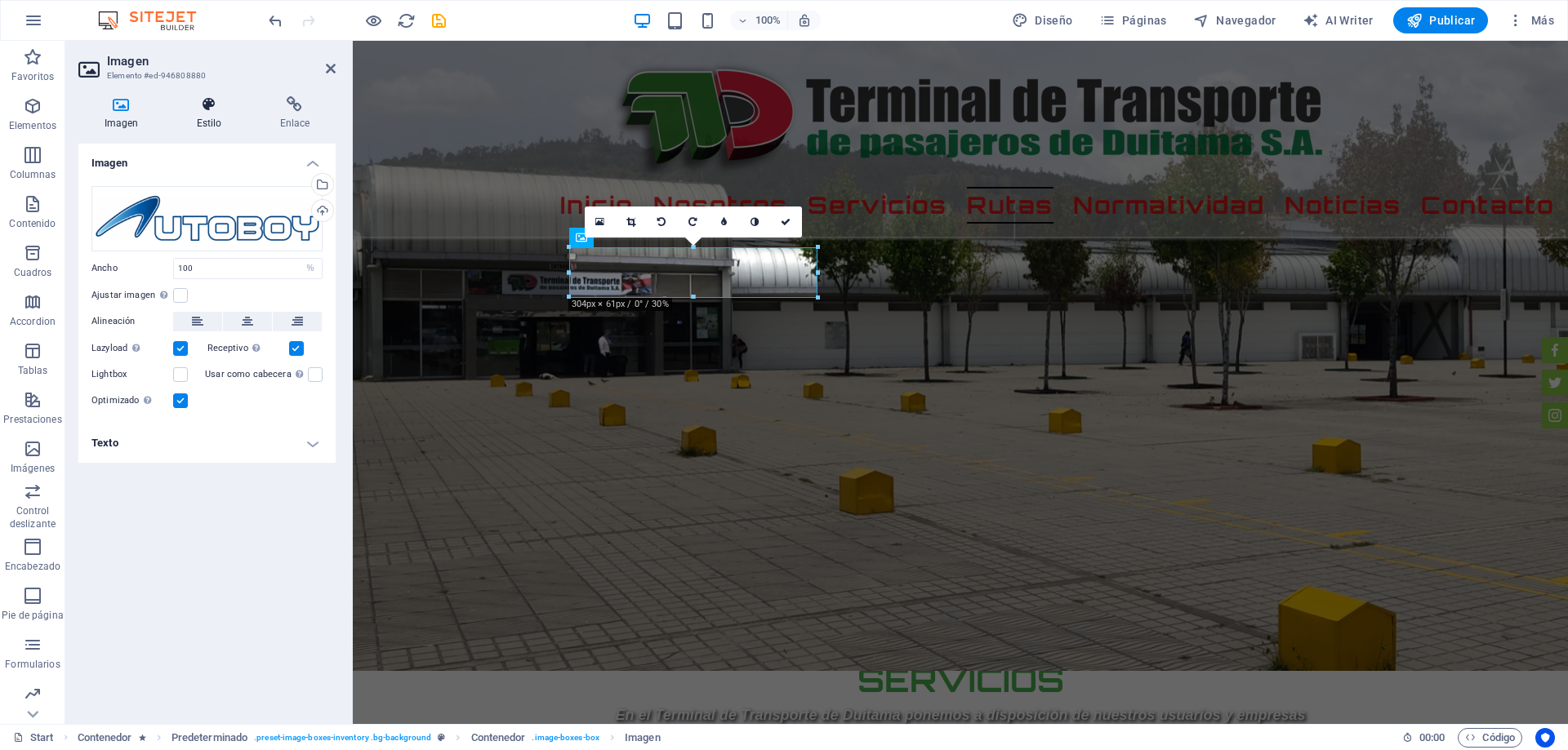
click at [208, 106] on icon at bounding box center [209, 104] width 77 height 16
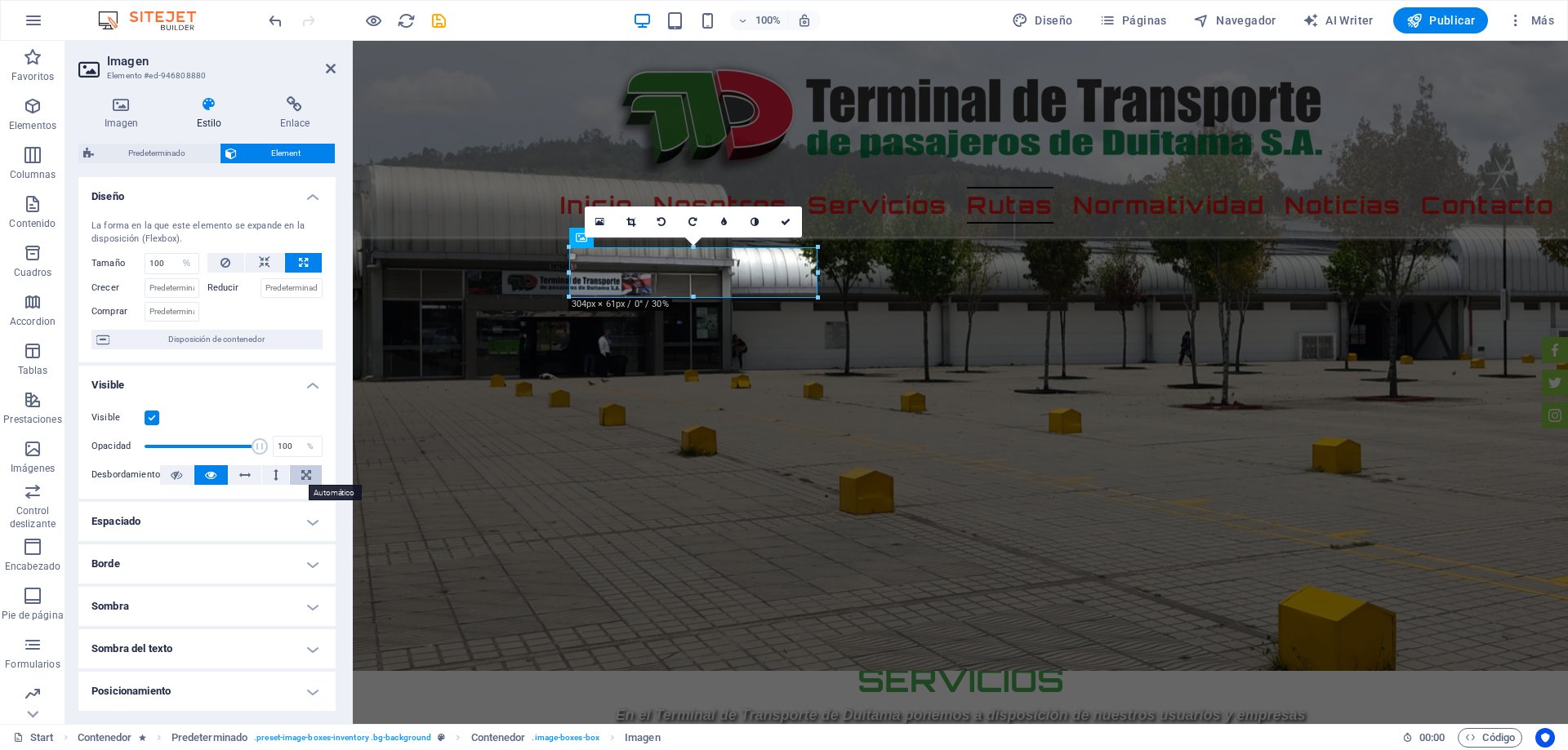
click at [302, 477] on icon at bounding box center [305, 475] width 9 height 20
click at [277, 475] on button at bounding box center [275, 475] width 27 height 20
click at [245, 475] on icon at bounding box center [245, 475] width 11 height 20
click at [208, 475] on icon at bounding box center [210, 475] width 11 height 20
click at [170, 479] on icon at bounding box center [175, 475] width 11 height 20
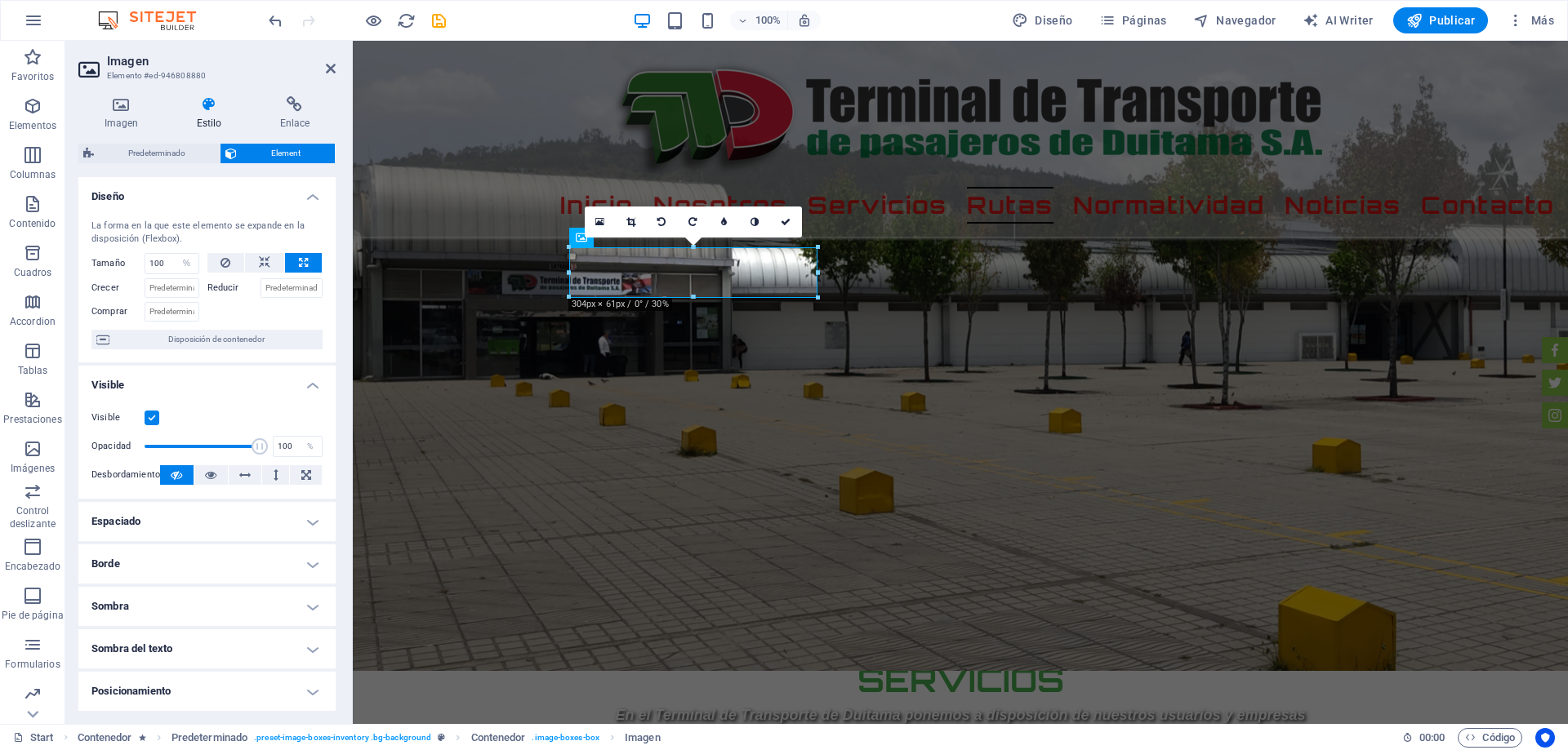
click at [303, 383] on h4 "Visible" at bounding box center [207, 381] width 257 height 29
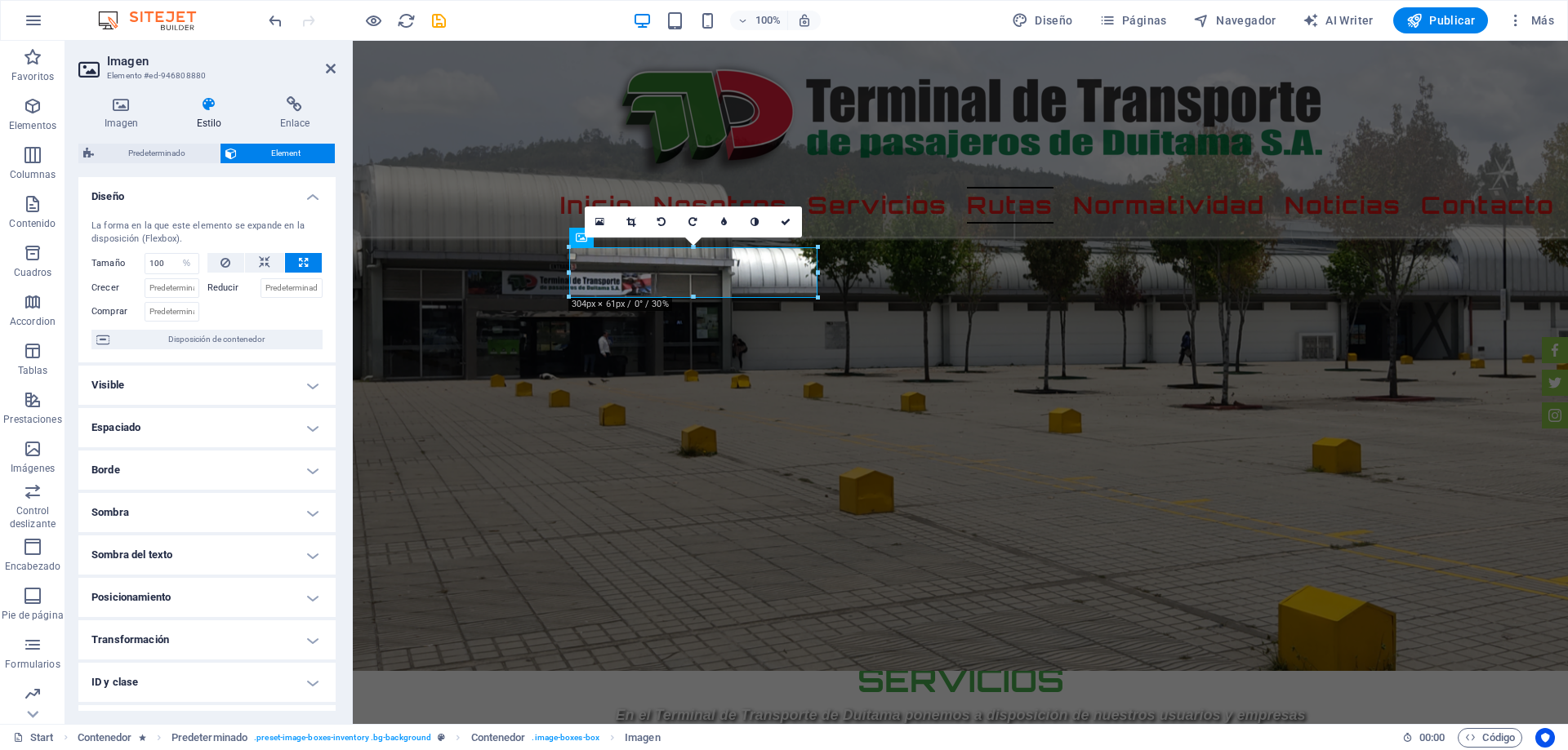
click at [310, 427] on h4 "Espaciado" at bounding box center [207, 428] width 257 height 39
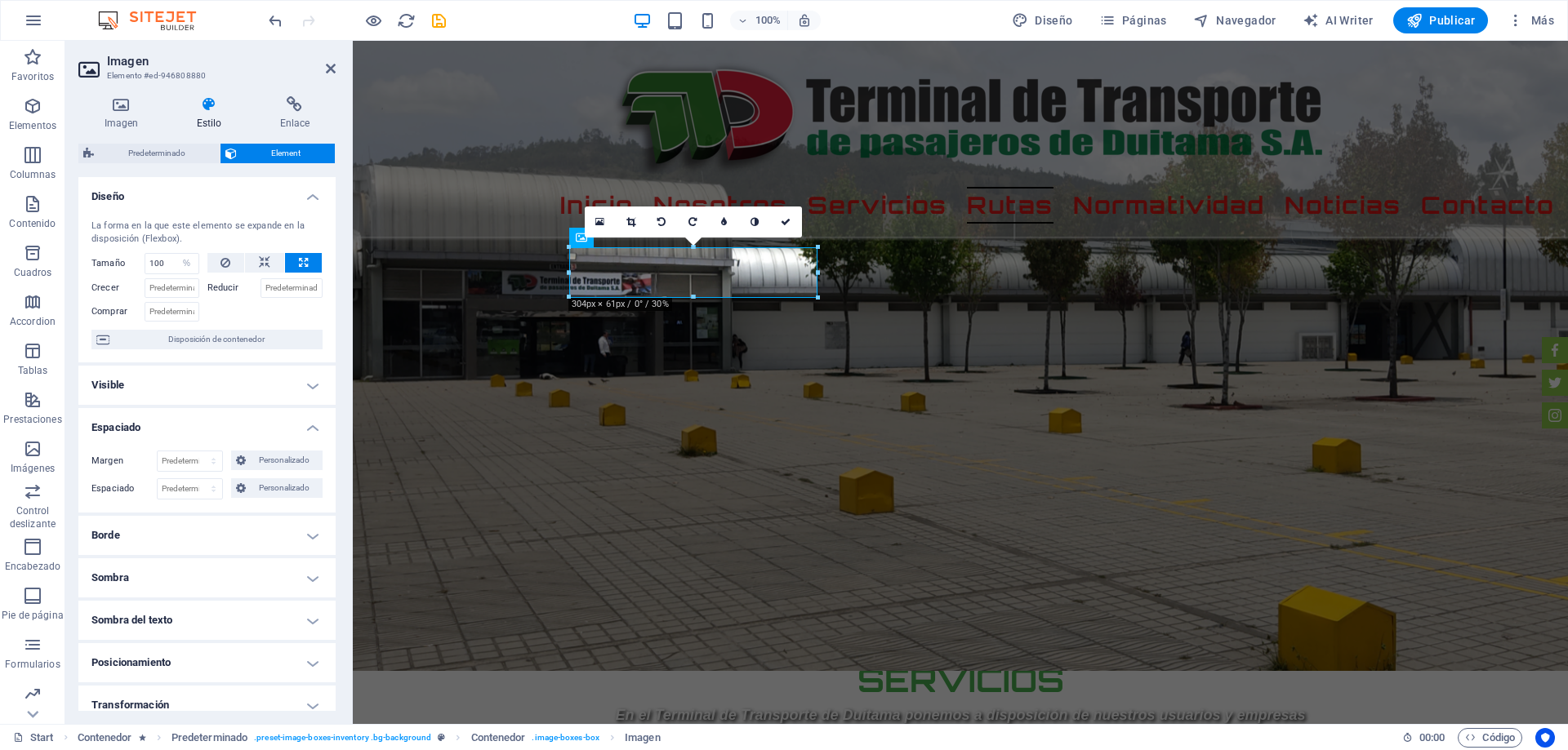
click at [310, 427] on h4 "Espaciado" at bounding box center [207, 422] width 257 height 29
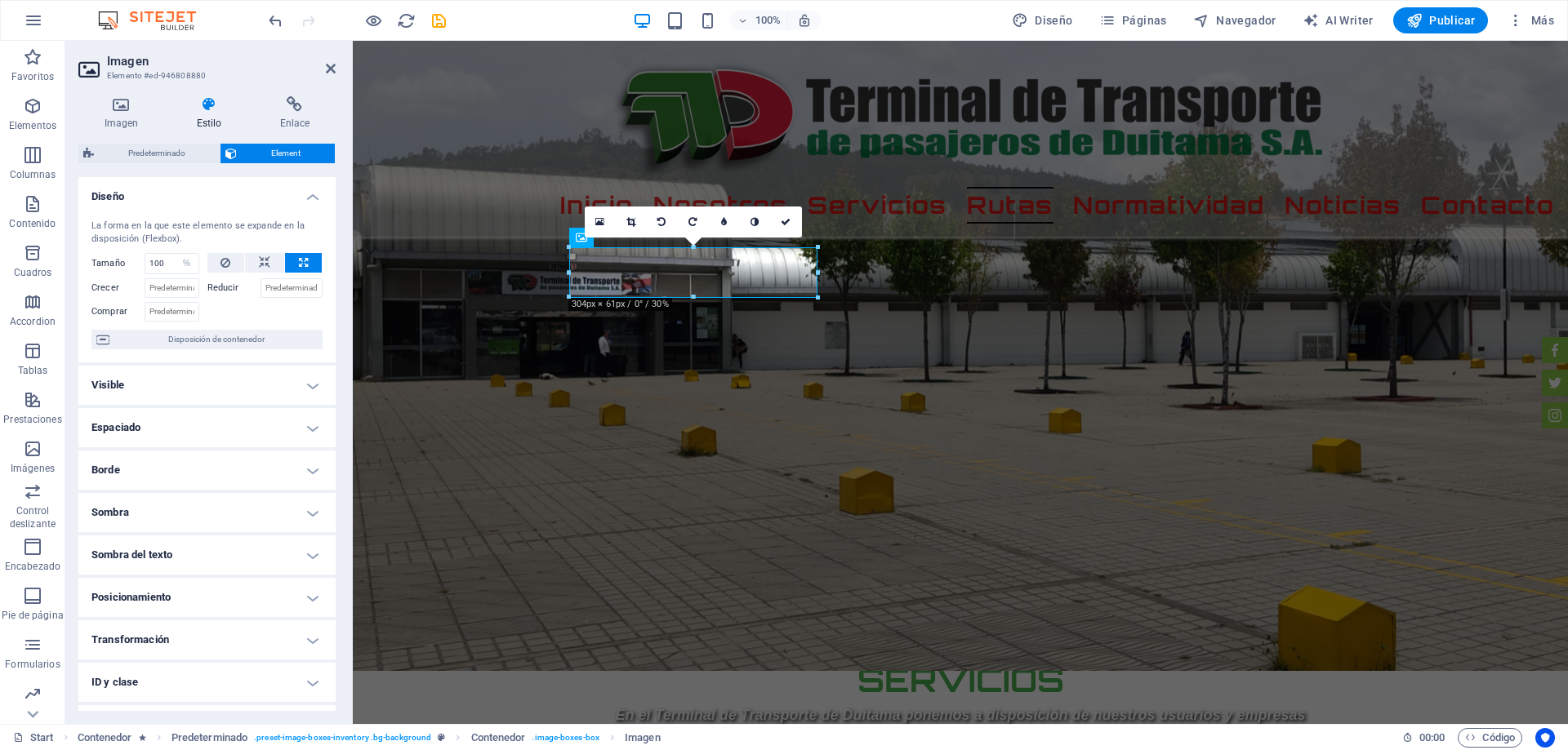
click at [311, 478] on h4 "Borde" at bounding box center [207, 470] width 257 height 39
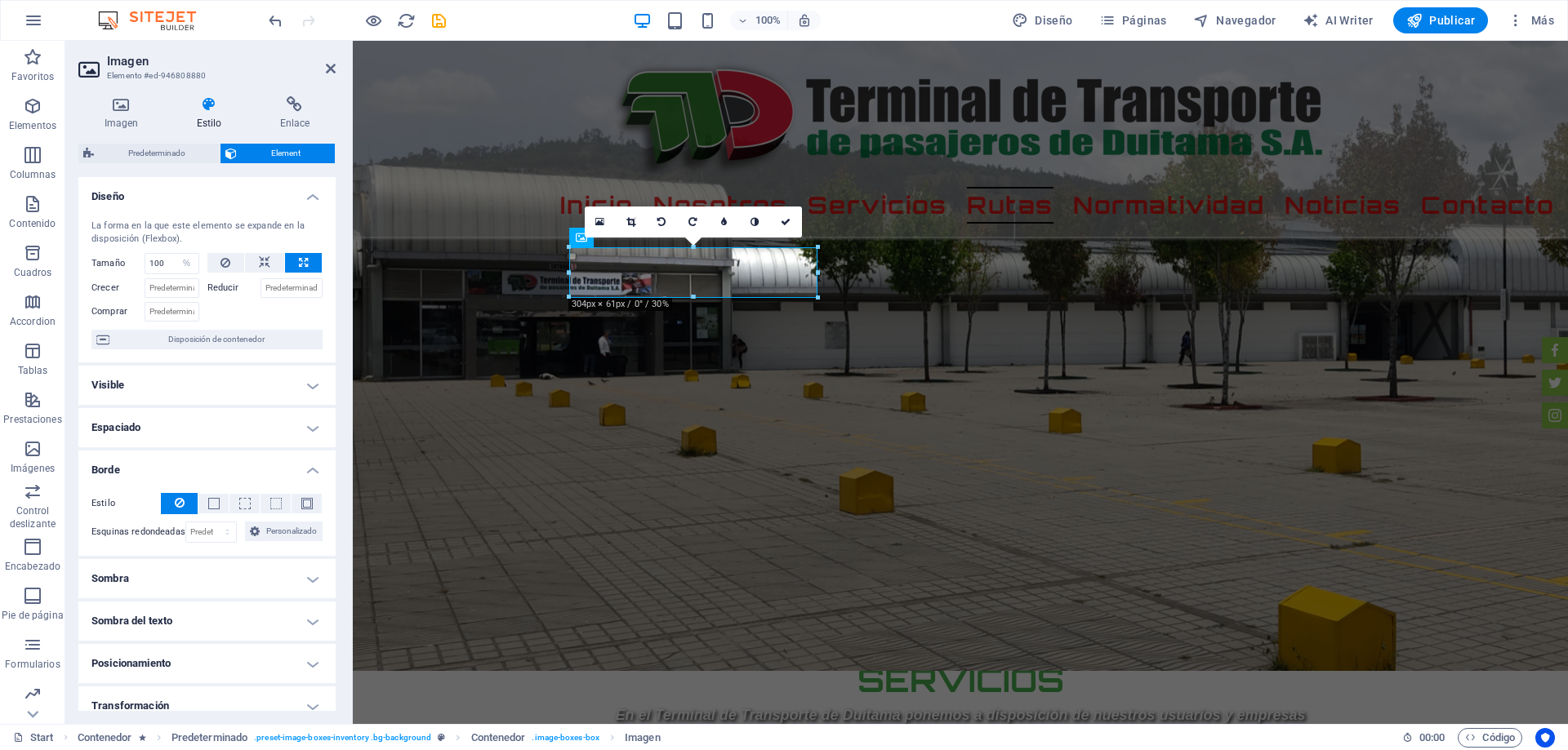
click at [313, 471] on h4 "Borde" at bounding box center [207, 465] width 257 height 29
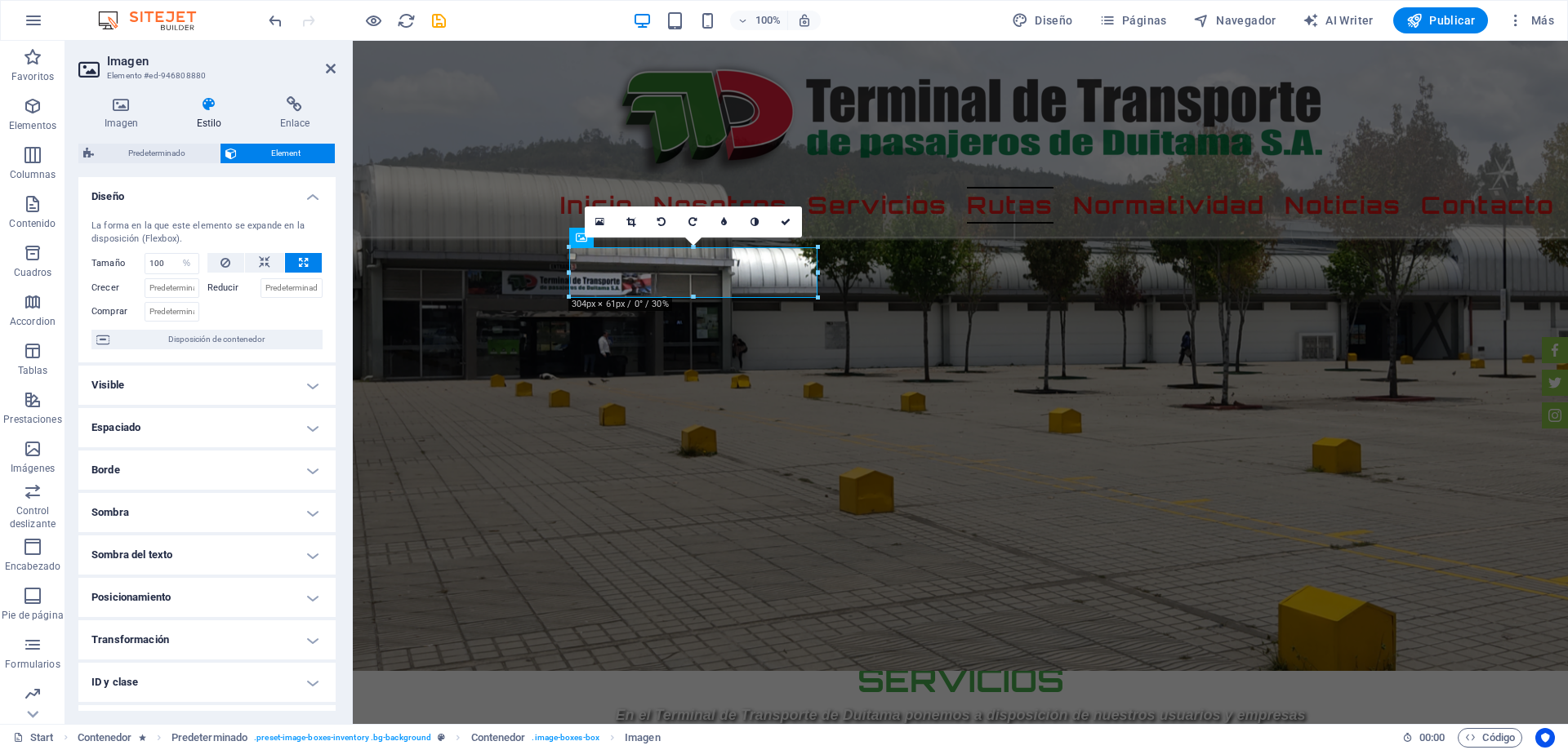
click at [299, 597] on h4 "Posicionamiento" at bounding box center [207, 598] width 257 height 39
click at [227, 635] on span "Relativo" at bounding box center [226, 629] width 27 height 20
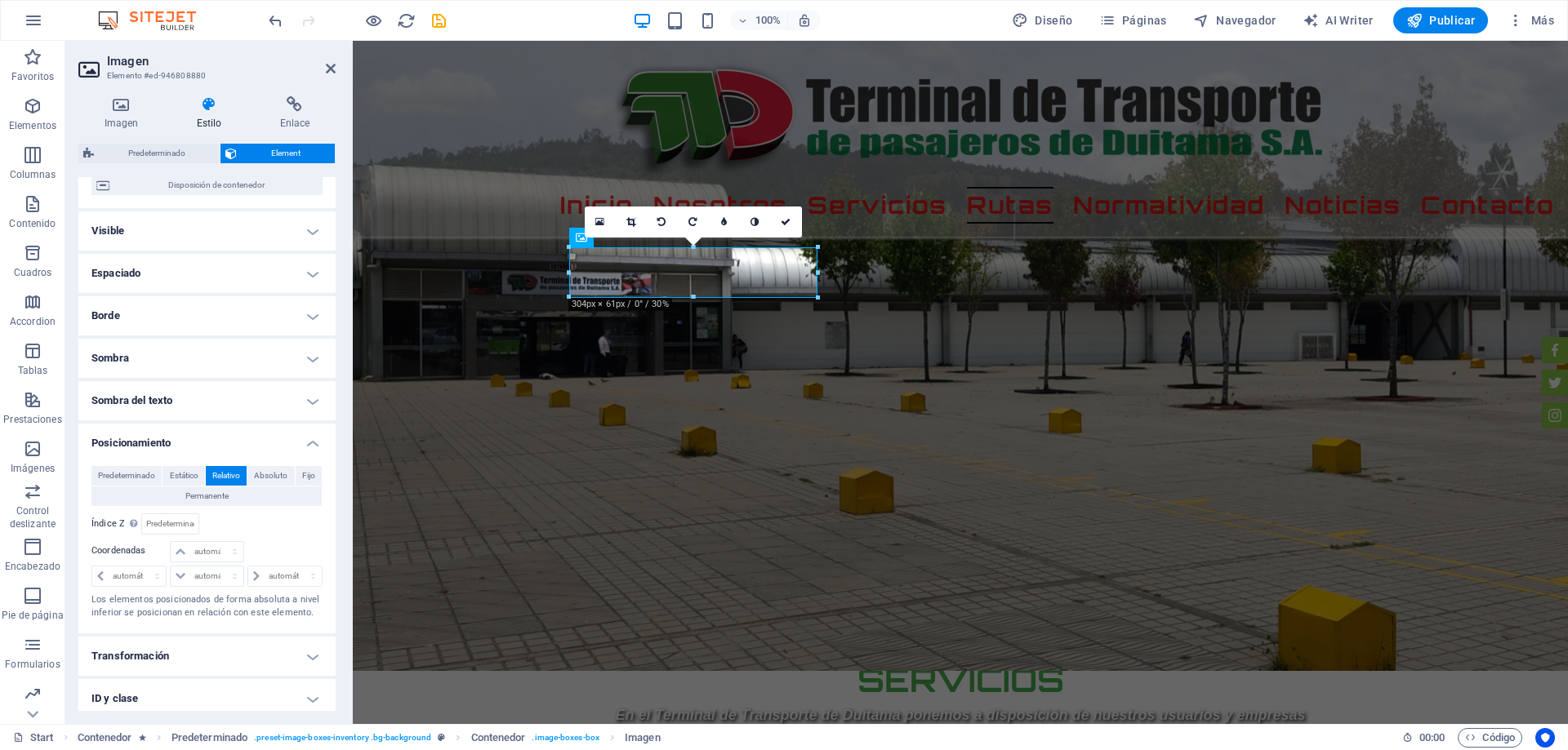
scroll to position [163, 0]
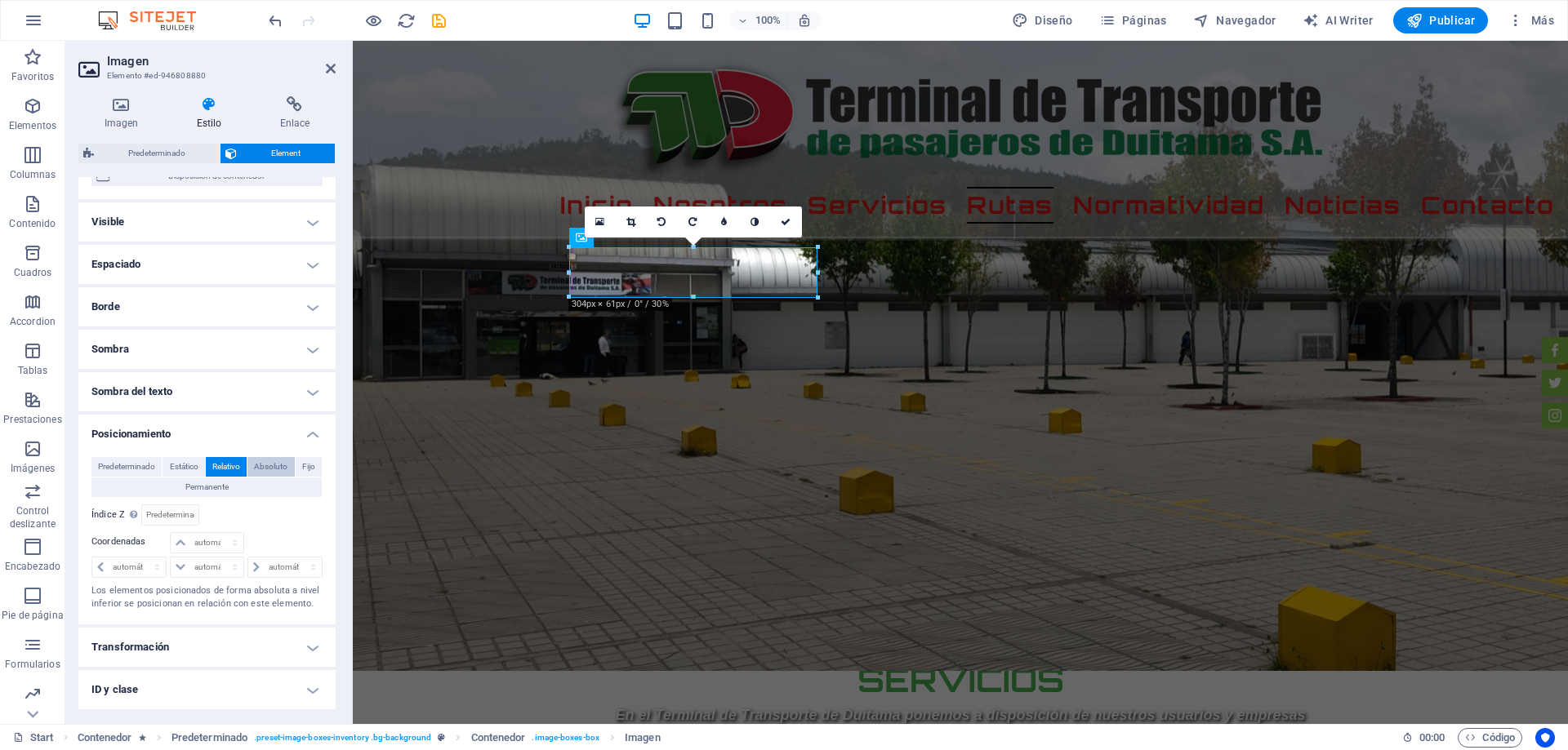
click at [274, 459] on span "Absoluto" at bounding box center [270, 466] width 33 height 20
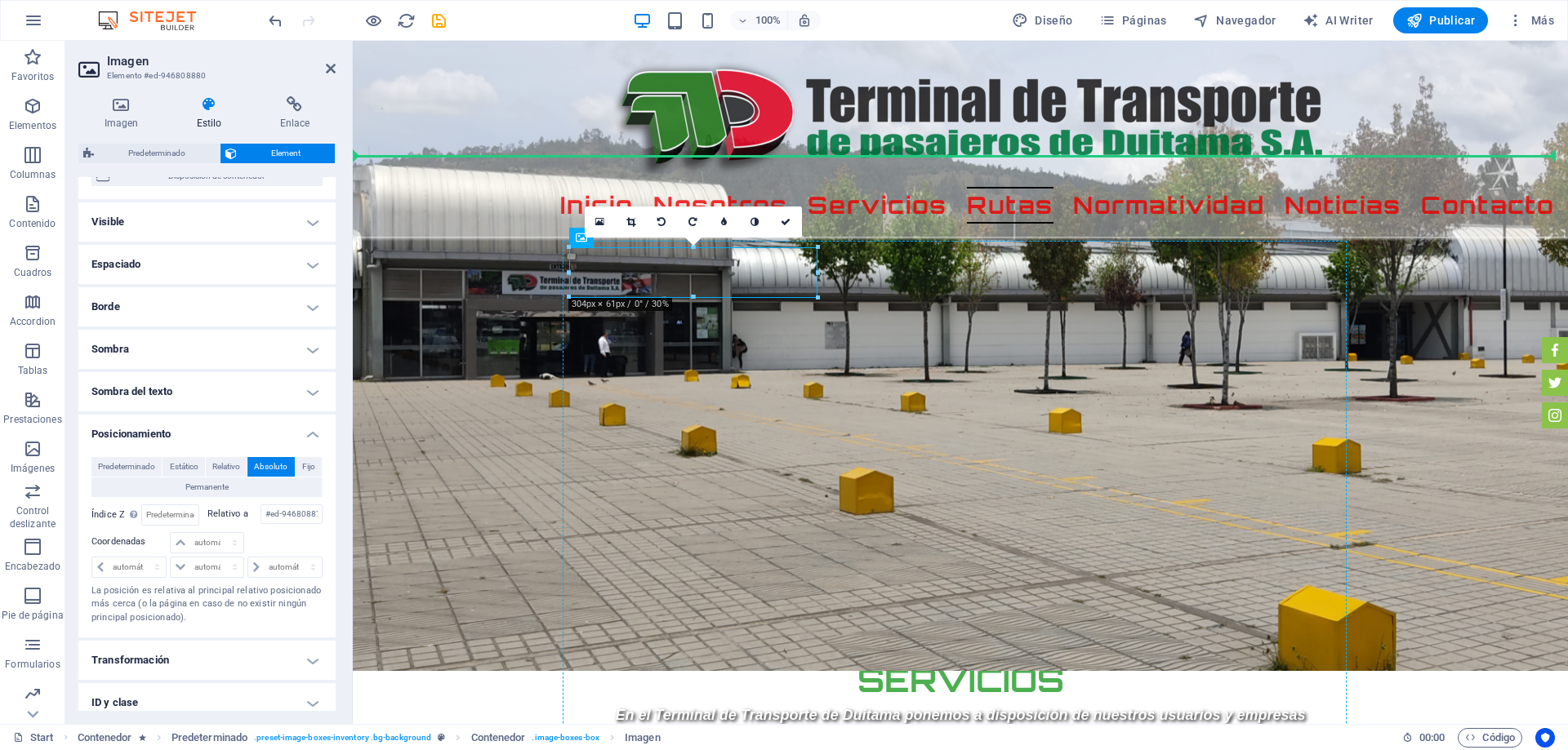
drag, startPoint x: 676, startPoint y: 286, endPoint x: 666, endPoint y: 353, distance: 67.7
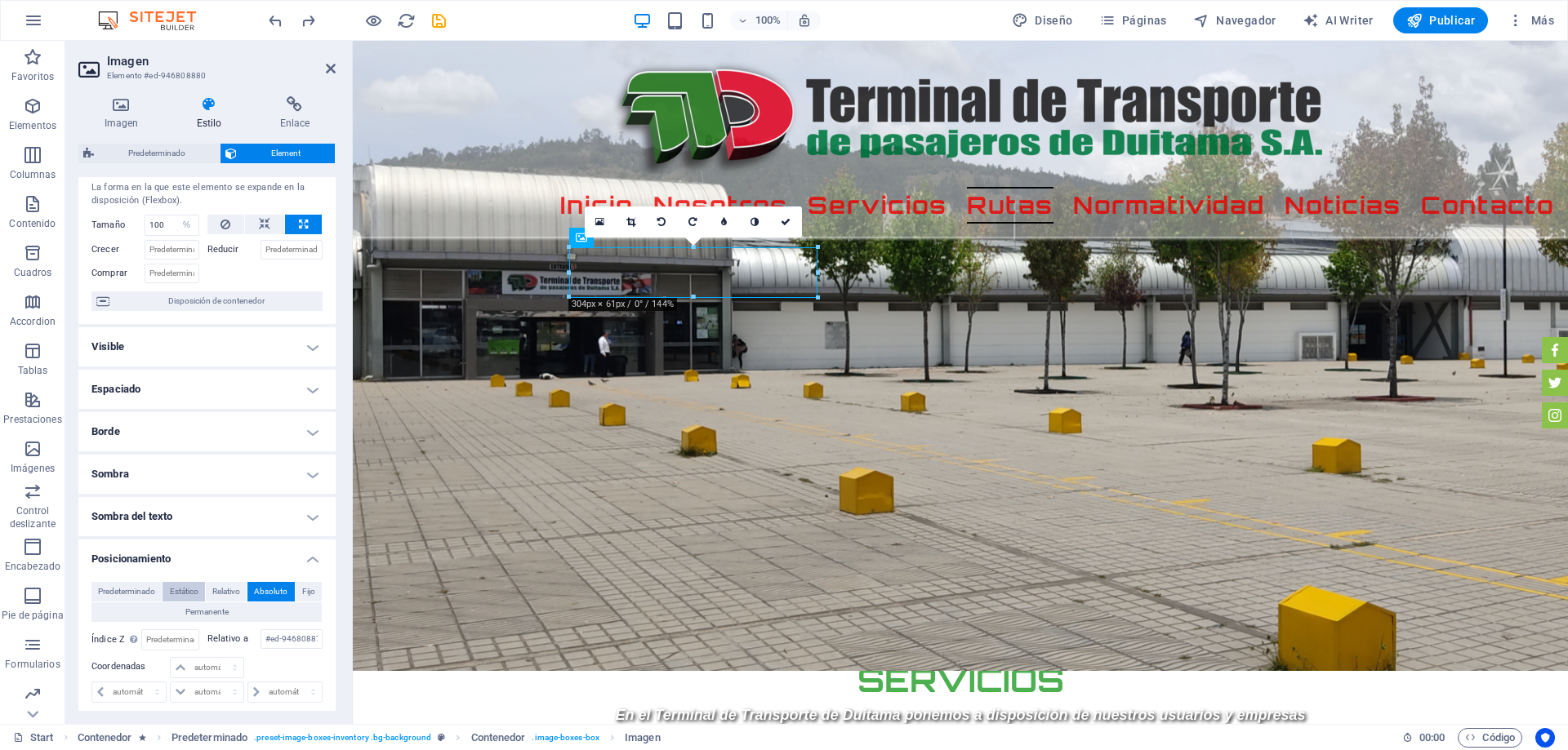
click at [192, 594] on span "Estático" at bounding box center [184, 592] width 28 height 20
click at [221, 589] on span "Relativo" at bounding box center [226, 592] width 27 height 20
click at [302, 590] on span "Fijo" at bounding box center [308, 592] width 13 height 20
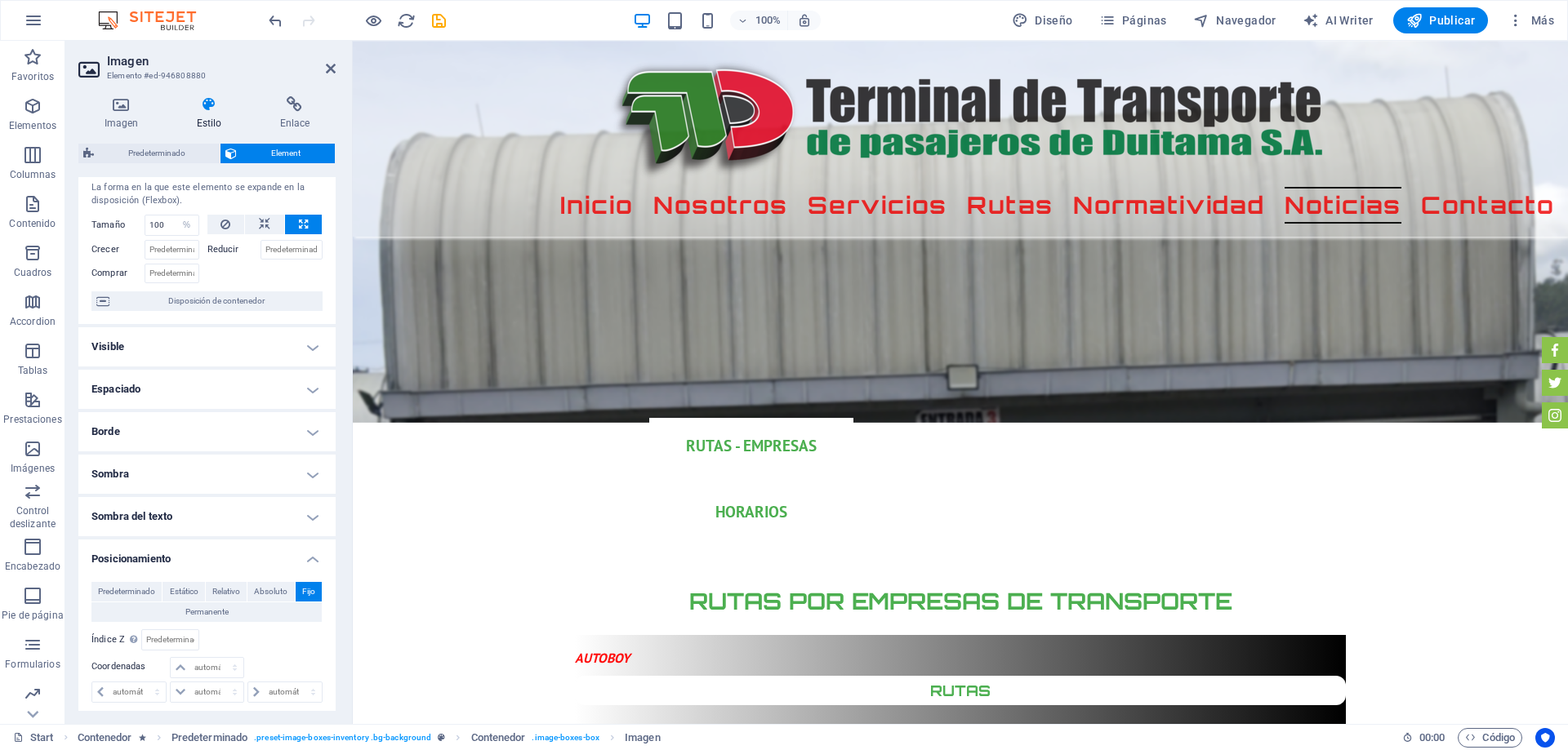
scroll to position [5111, 0]
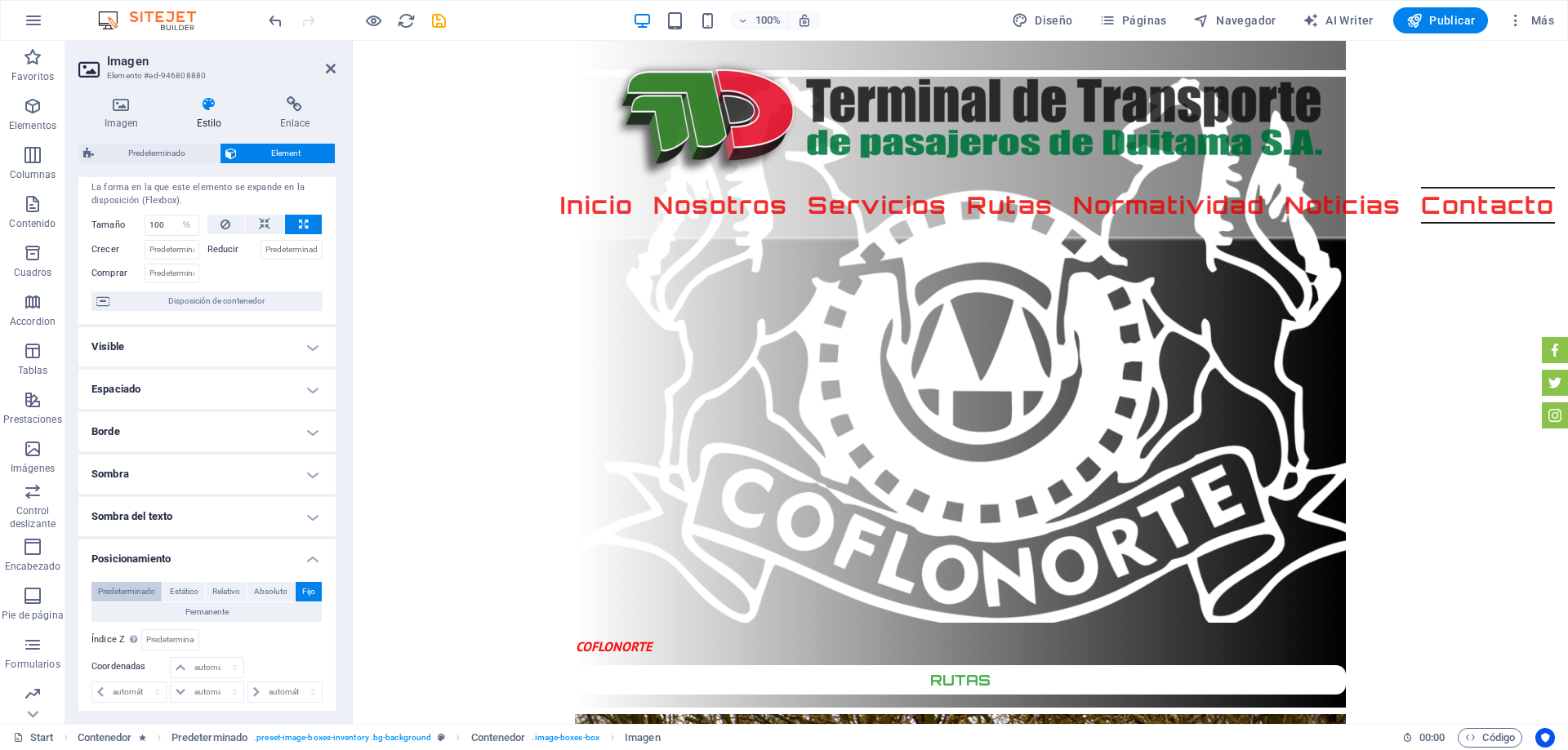
click at [127, 585] on span "Predeterminado" at bounding box center [127, 592] width 57 height 20
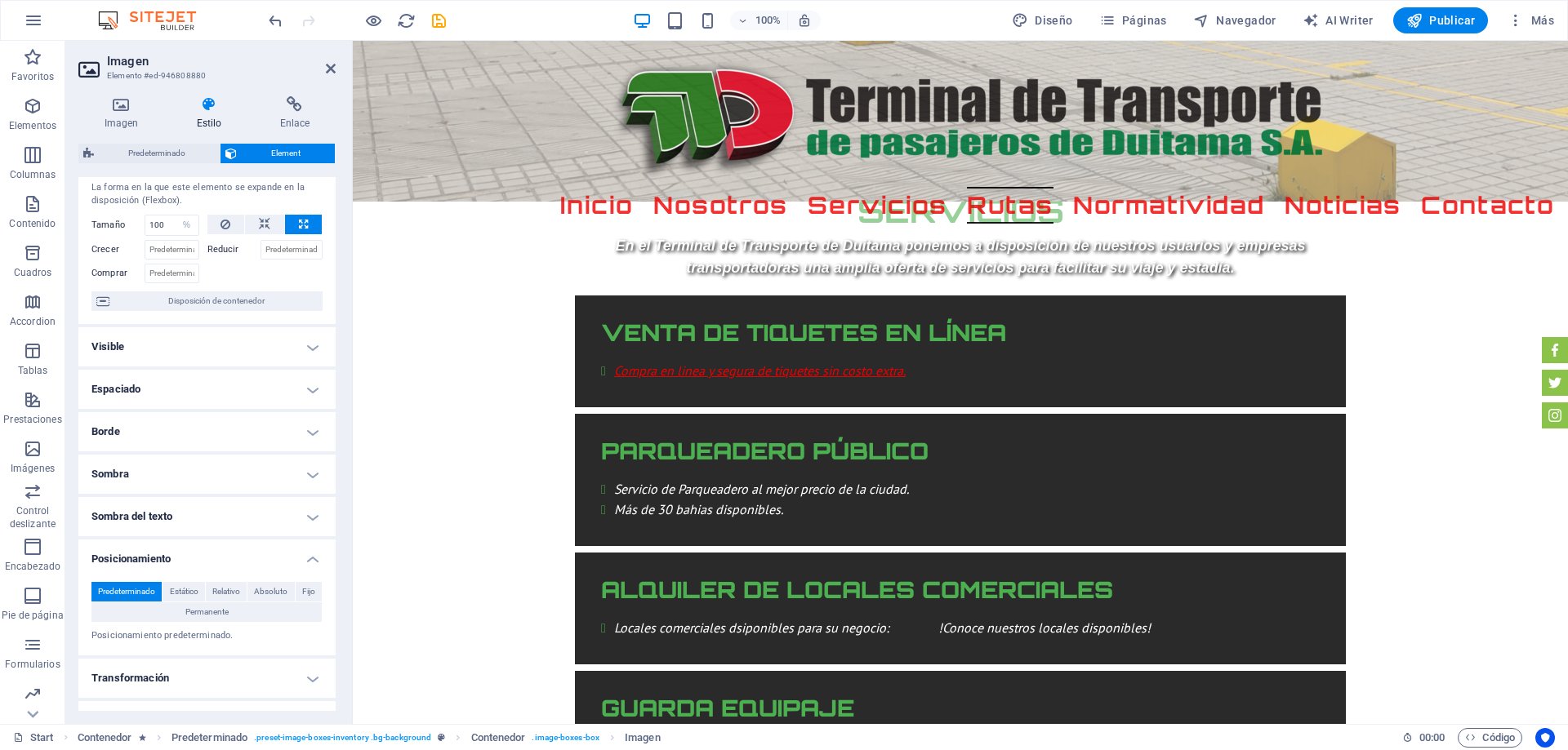
scroll to position [2177, 0]
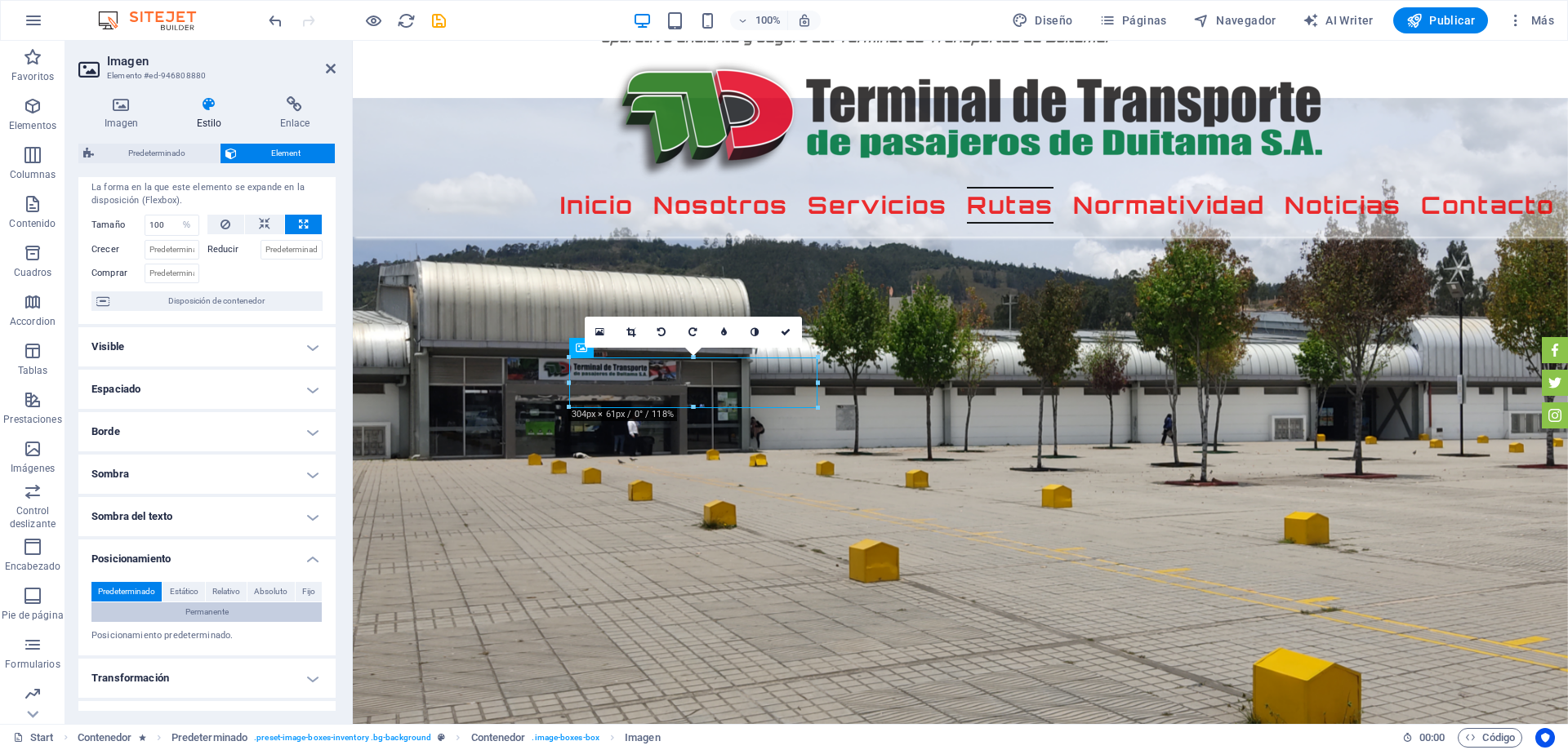
click at [215, 616] on span "Permanente" at bounding box center [207, 611] width 44 height 20
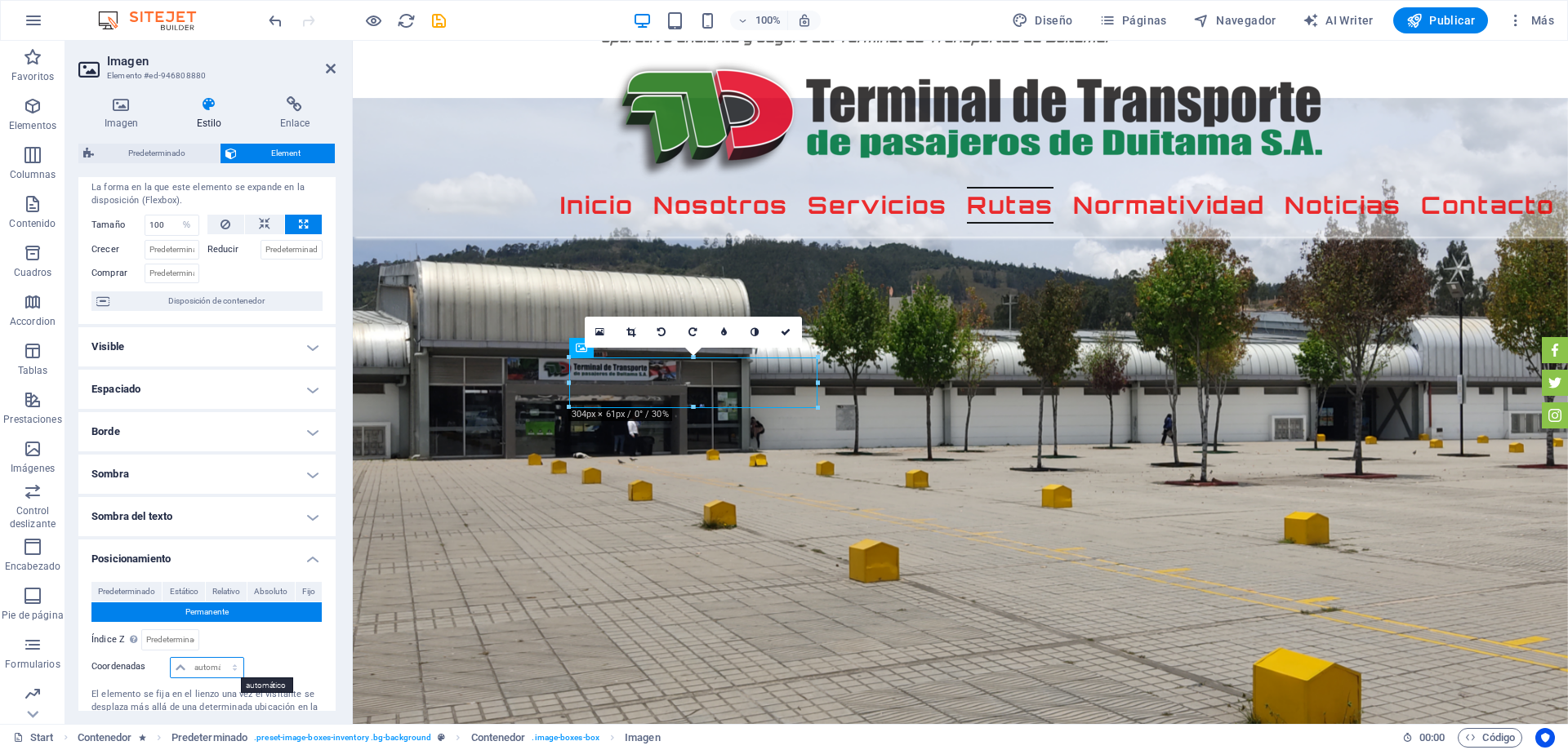
click at [180, 670] on select "automático px rem % em" at bounding box center [206, 667] width 72 height 20
click at [281, 644] on div "Relativo a #ed-946808877" at bounding box center [265, 640] width 116 height 21
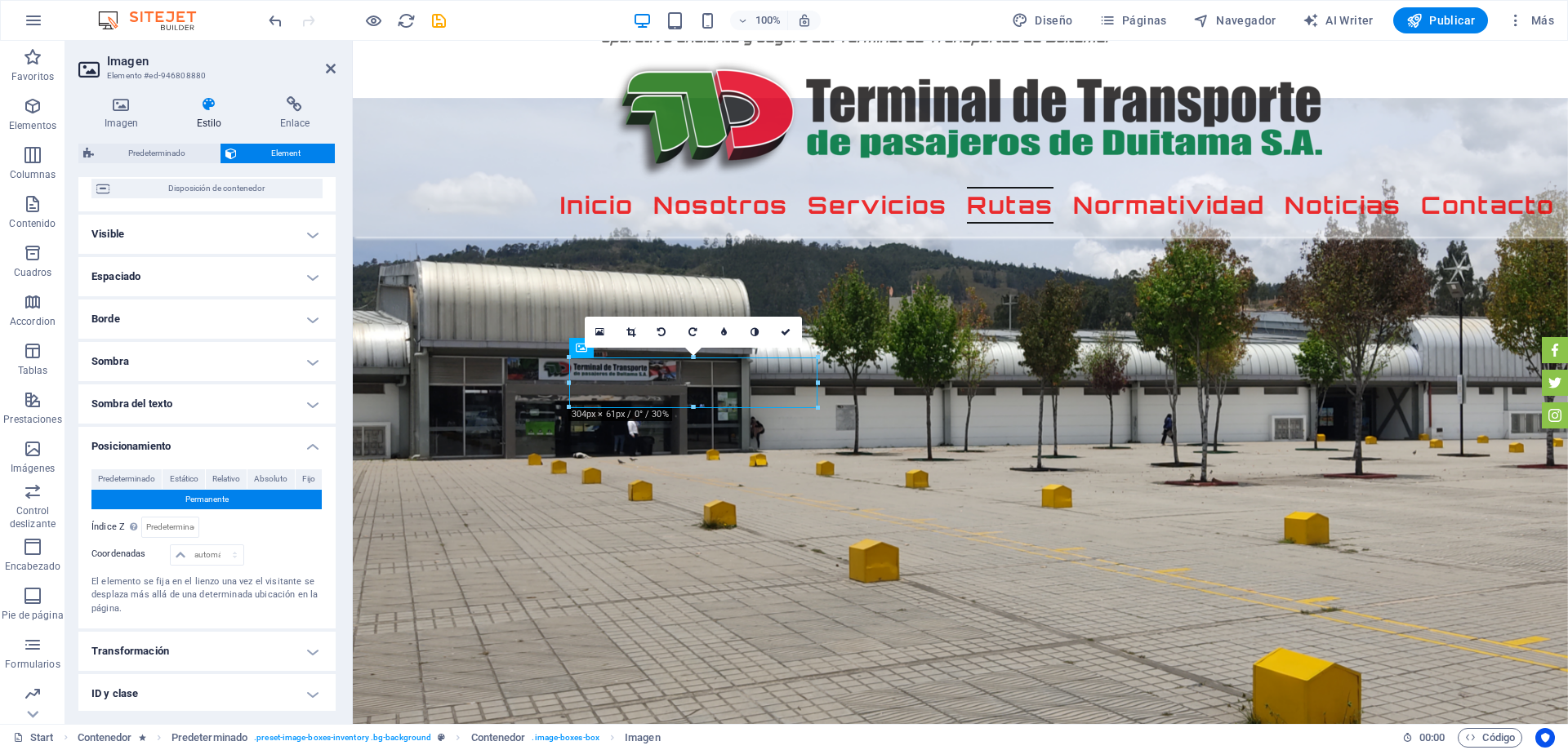
scroll to position [153, 0]
click at [131, 470] on span "Predeterminado" at bounding box center [127, 476] width 57 height 20
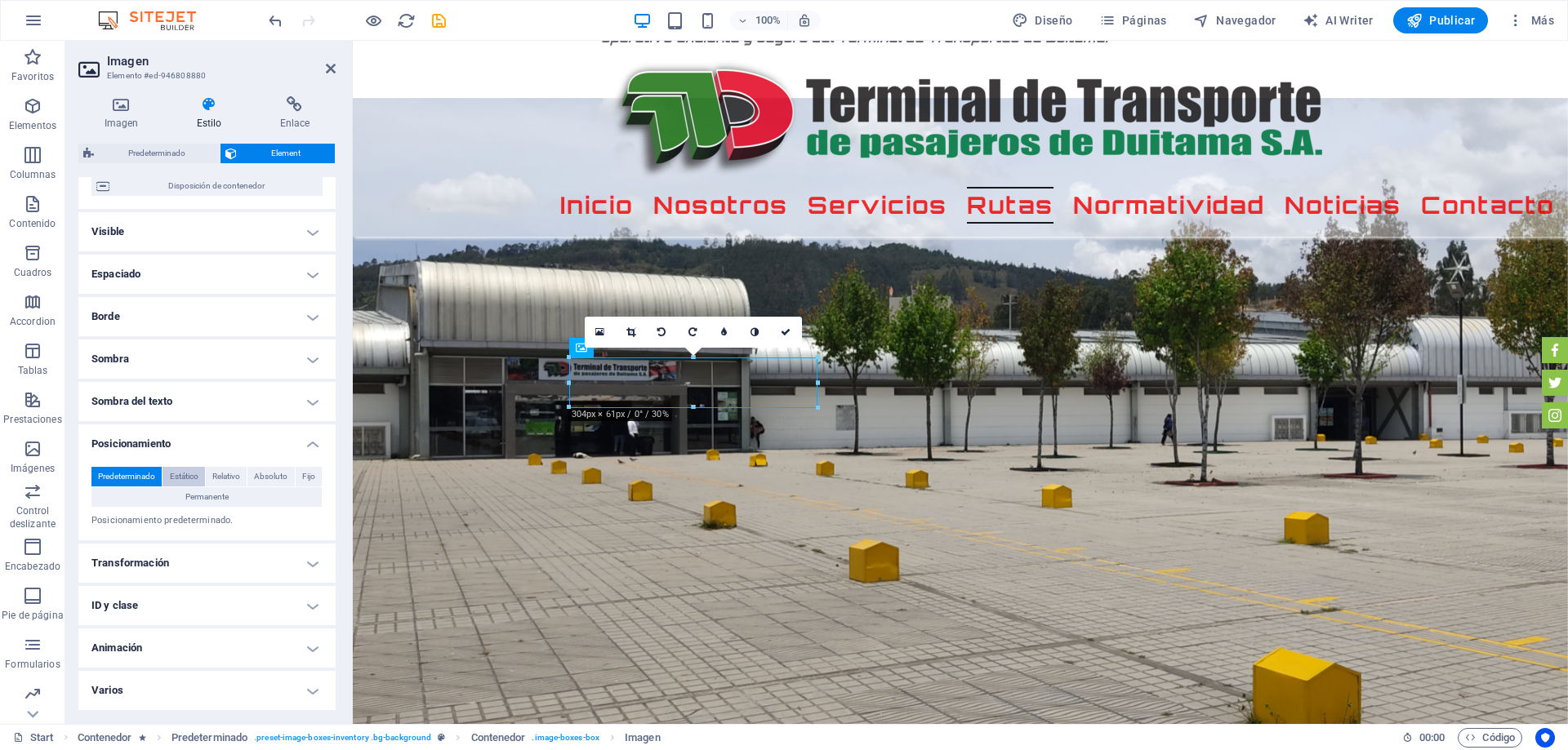
click at [186, 475] on span "Estático" at bounding box center [184, 476] width 28 height 20
click at [230, 475] on span "Relativo" at bounding box center [226, 476] width 27 height 20
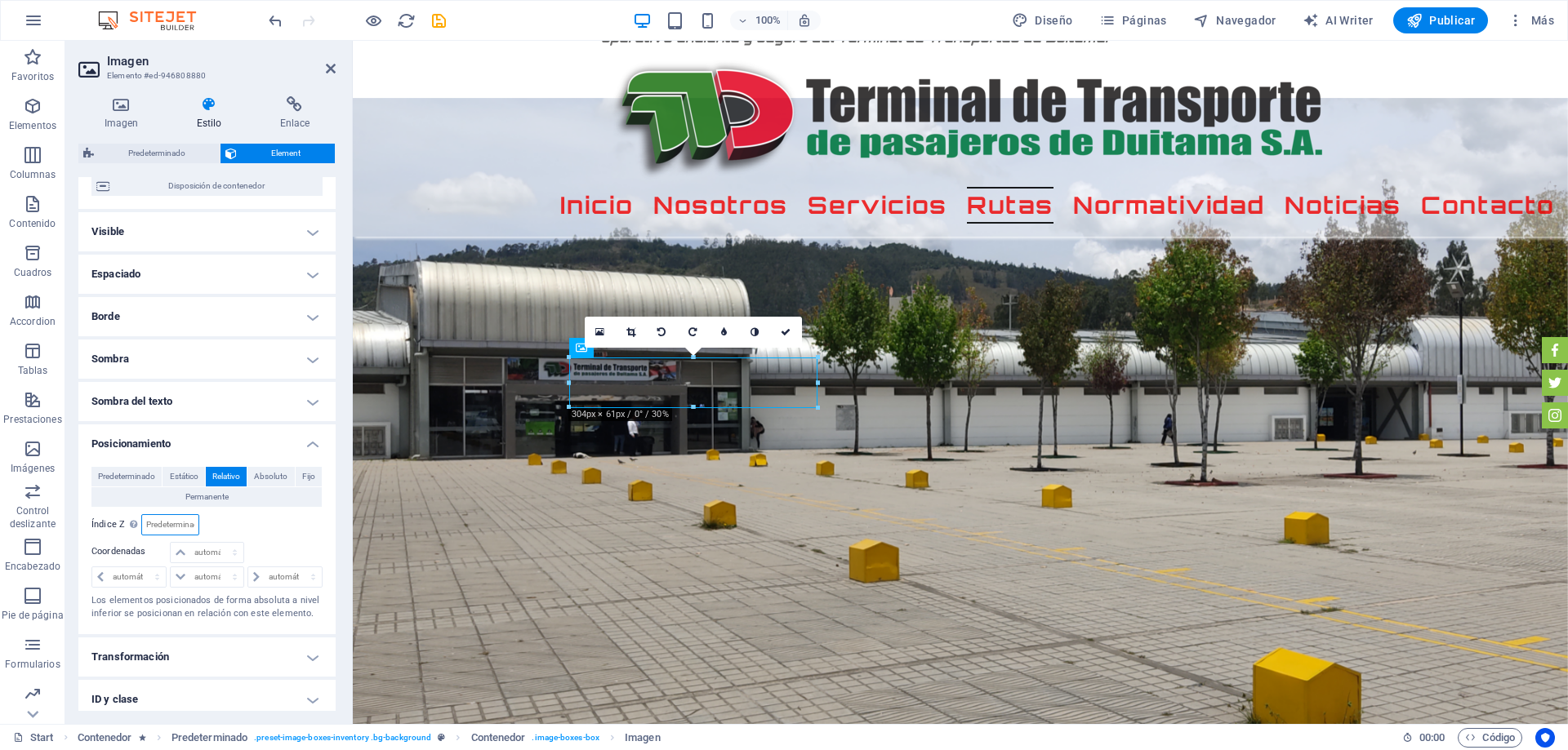
click at [170, 529] on input "number" at bounding box center [169, 524] width 56 height 20
click at [266, 476] on span "Absoluto" at bounding box center [270, 476] width 33 height 20
click at [305, 477] on span "Fijo" at bounding box center [308, 476] width 13 height 20
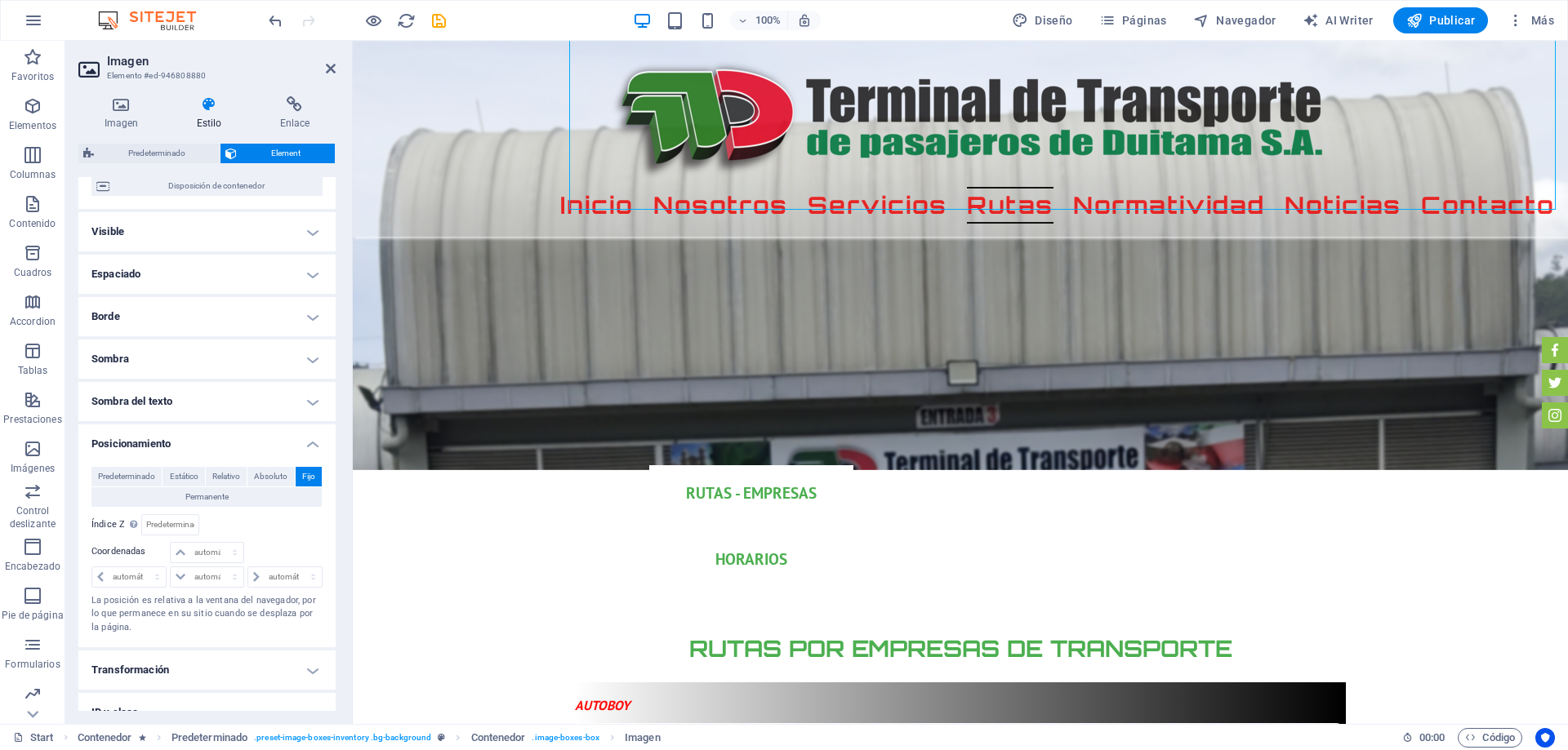
scroll to position [5111, 0]
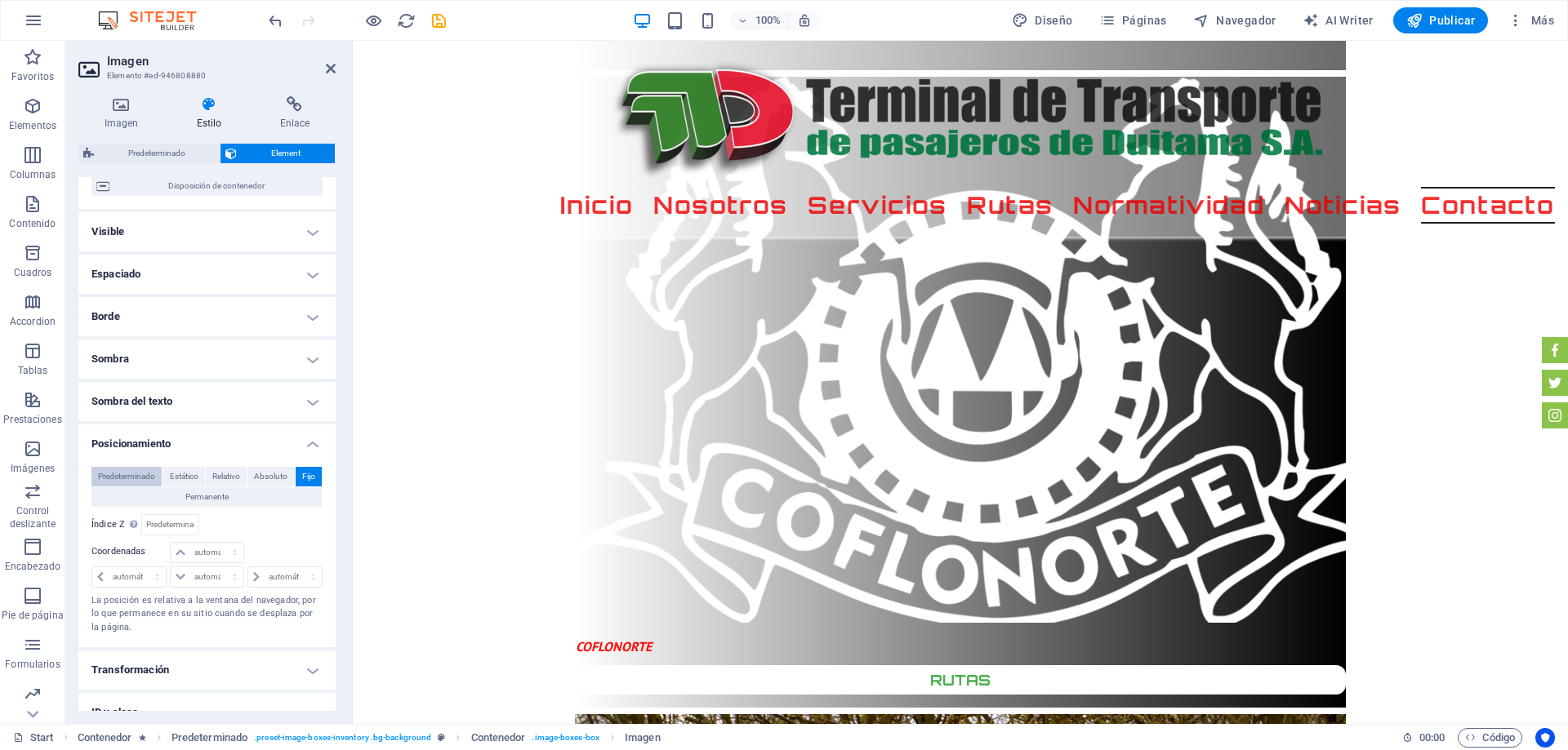
click at [122, 471] on span "Predeterminado" at bounding box center [127, 476] width 57 height 20
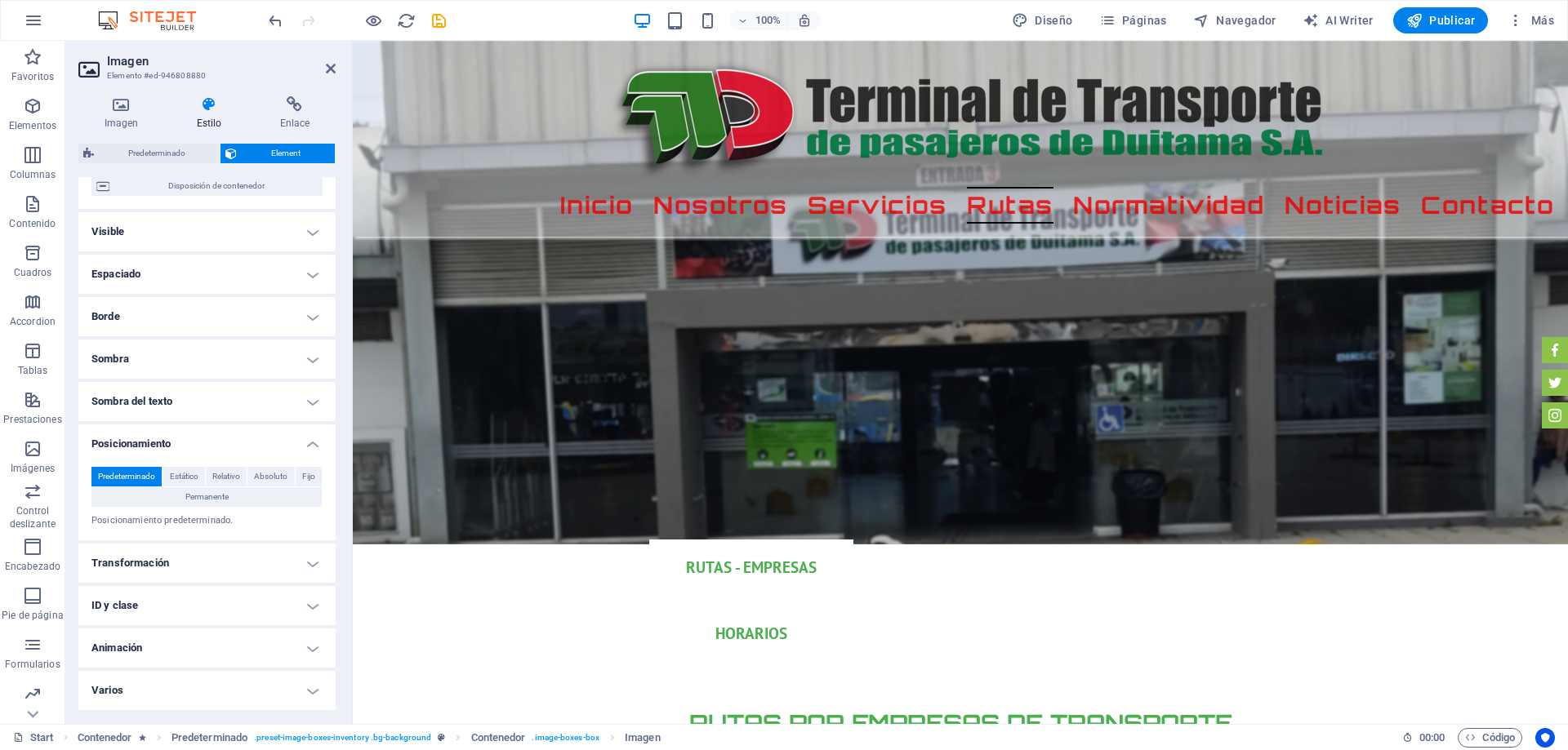
scroll to position [2177, 0]
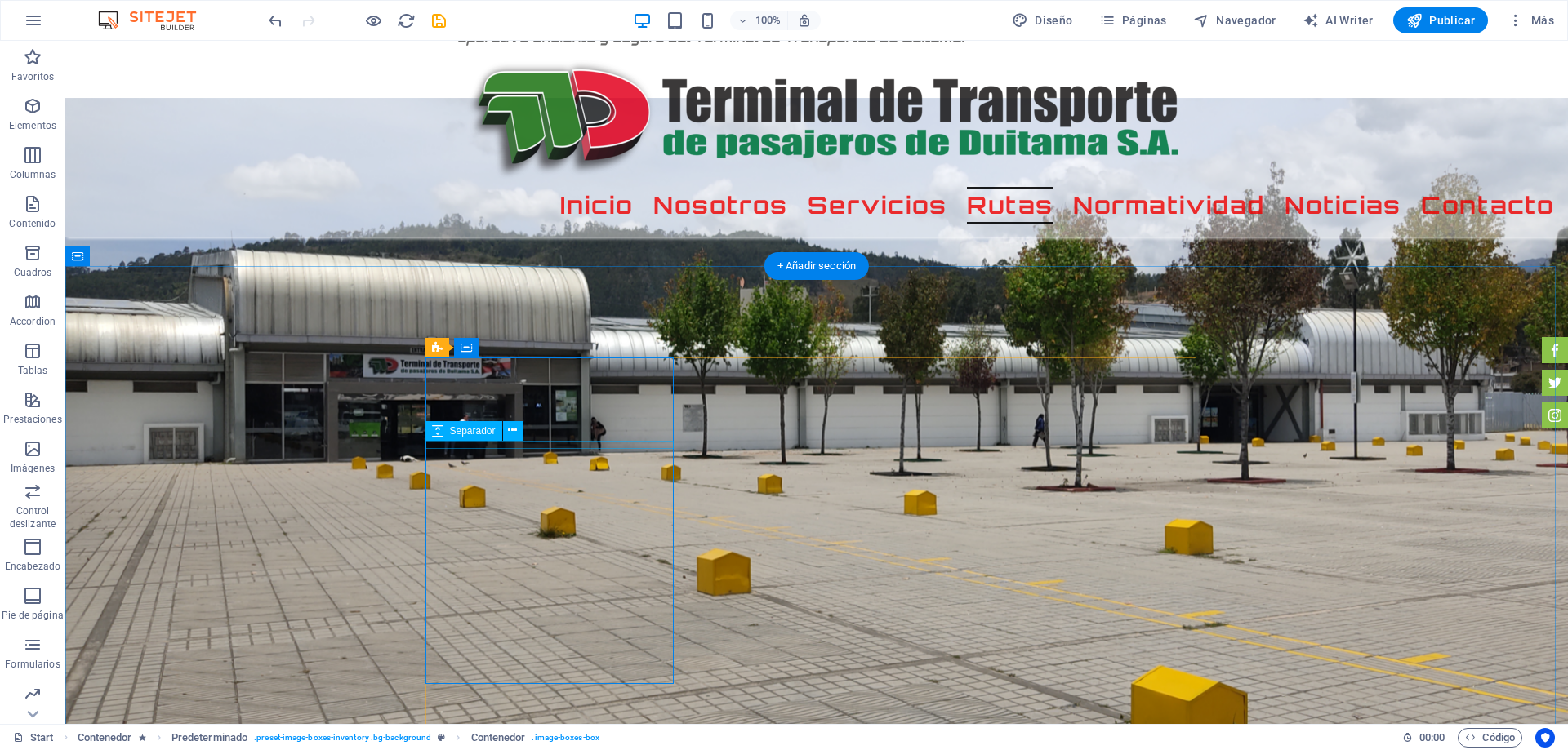
click at [466, 426] on span "Separador" at bounding box center [472, 430] width 45 height 9
click at [466, 432] on span "Separador" at bounding box center [472, 430] width 45 height 9
select select "px"
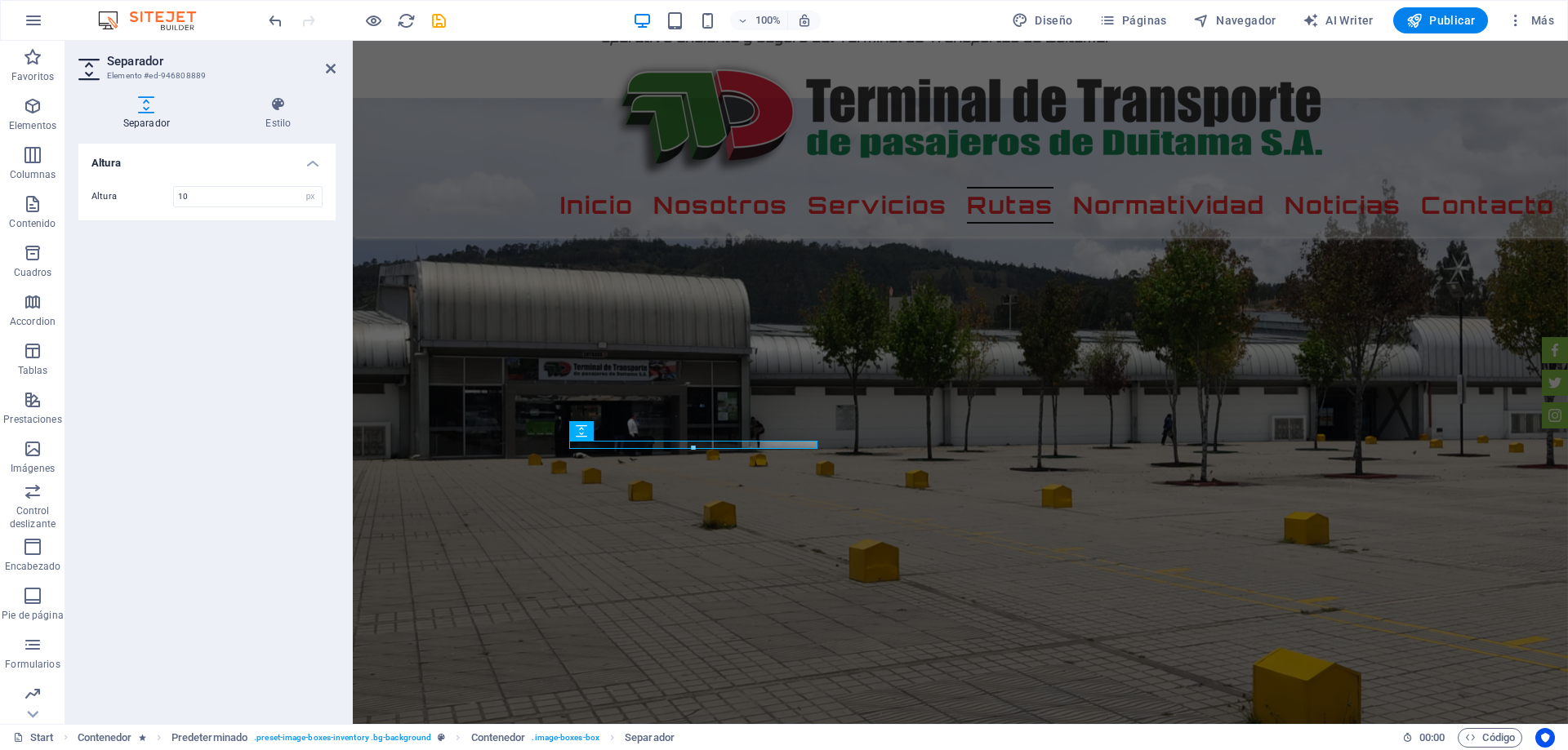
type input "1"
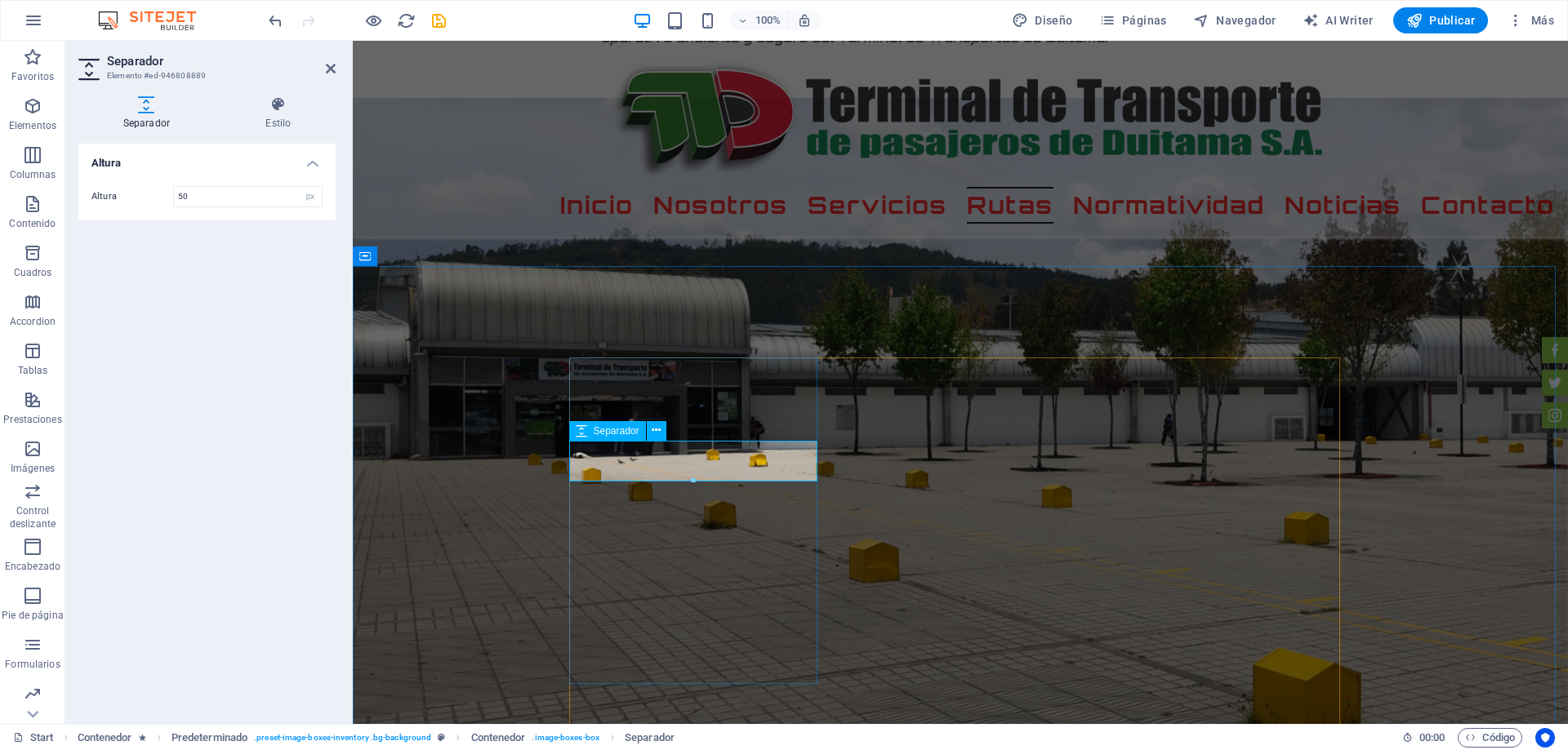
type input "50"
click at [655, 434] on icon at bounding box center [656, 430] width 9 height 17
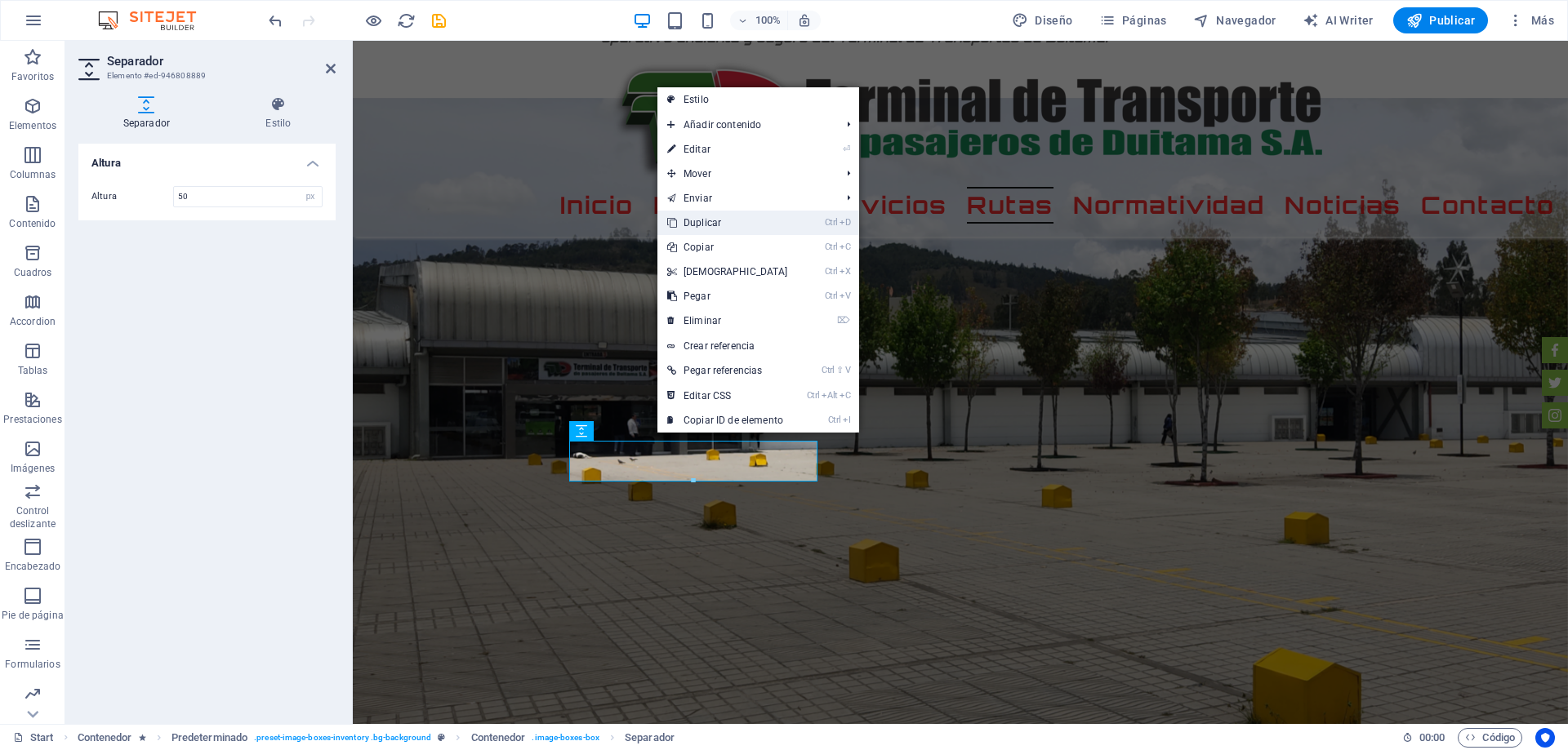
click at [720, 229] on link "Ctrl D Duplicar" at bounding box center [727, 222] width 140 height 25
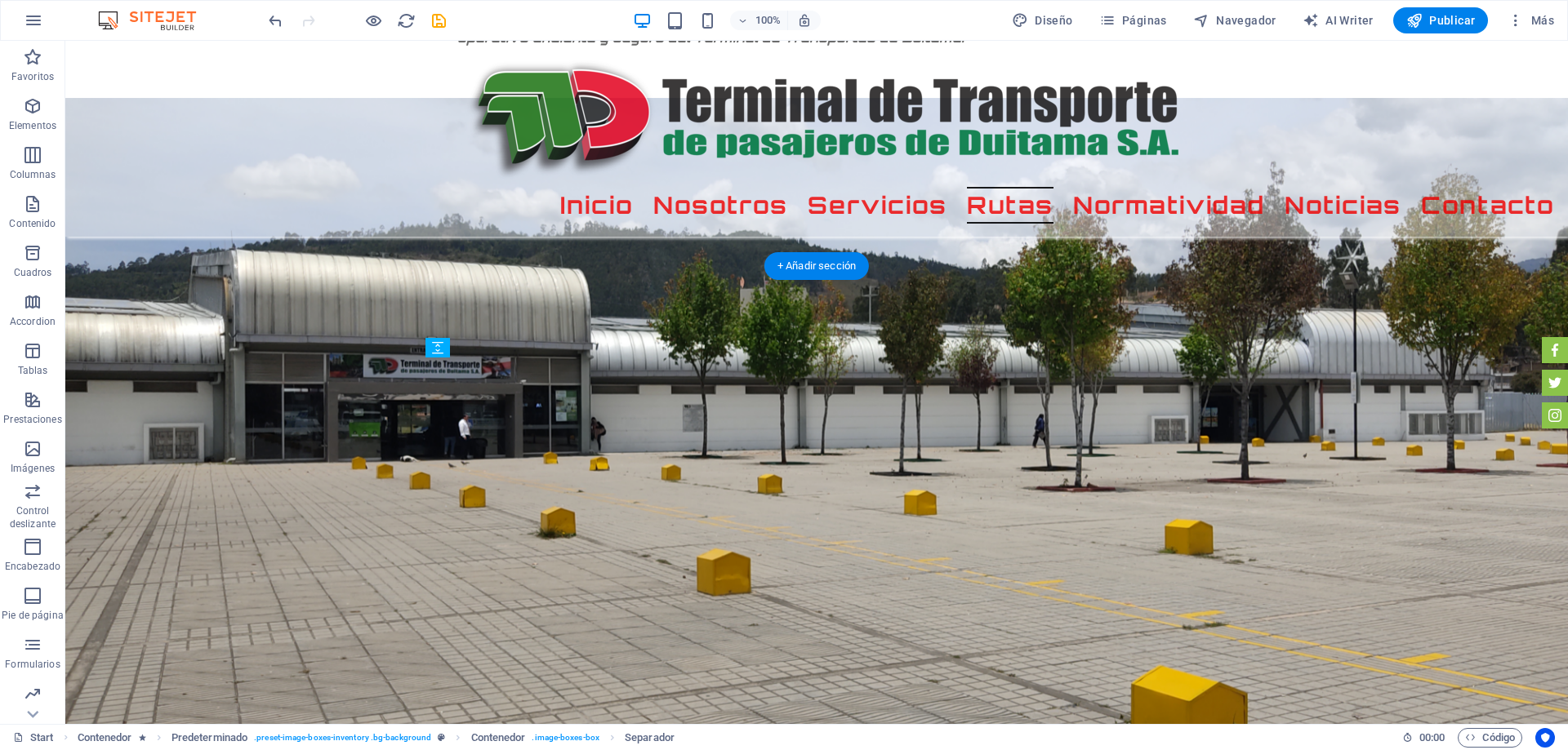
drag, startPoint x: 538, startPoint y: 505, endPoint x: 549, endPoint y: 382, distance: 123.5
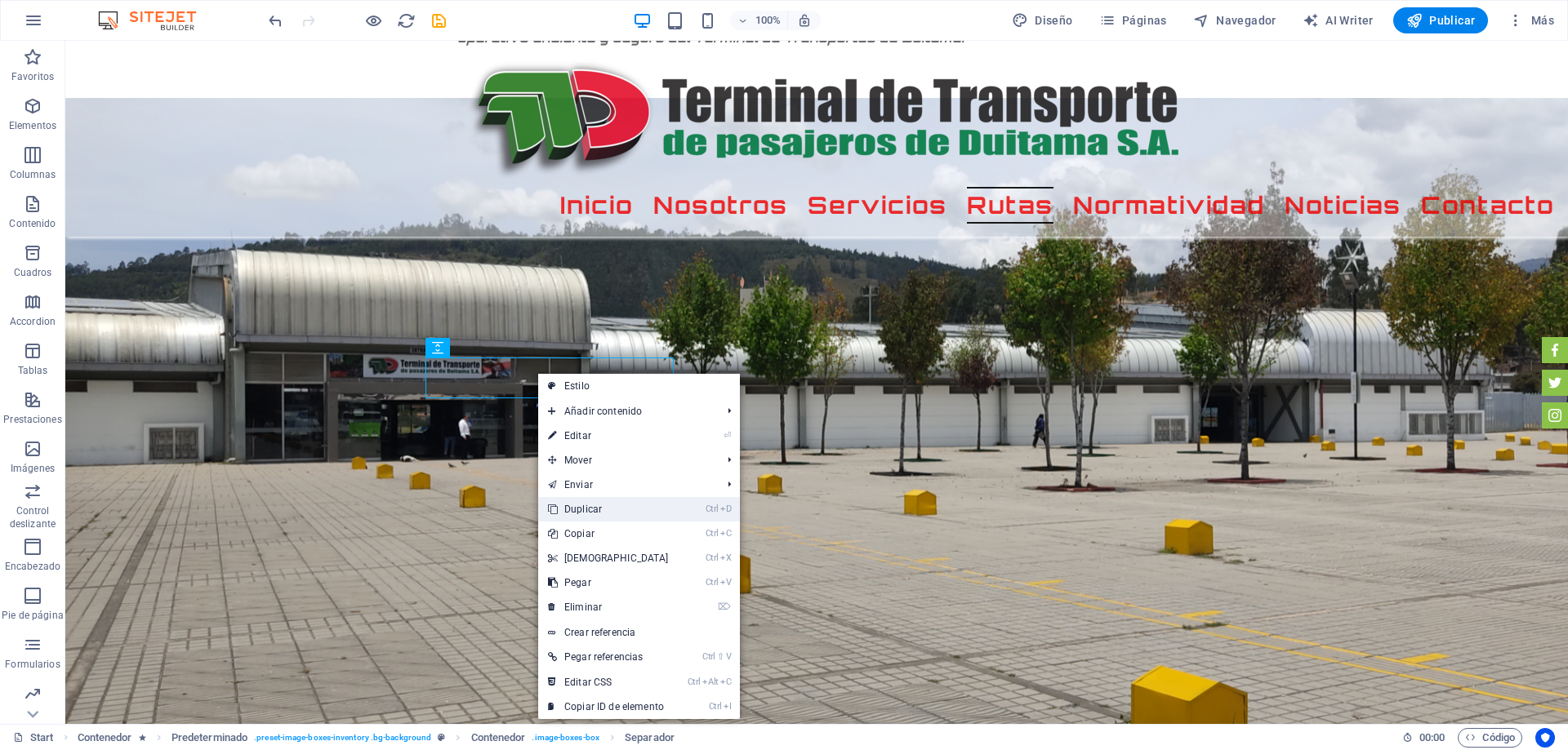
click at [593, 505] on link "Ctrl D Duplicar" at bounding box center [608, 509] width 140 height 25
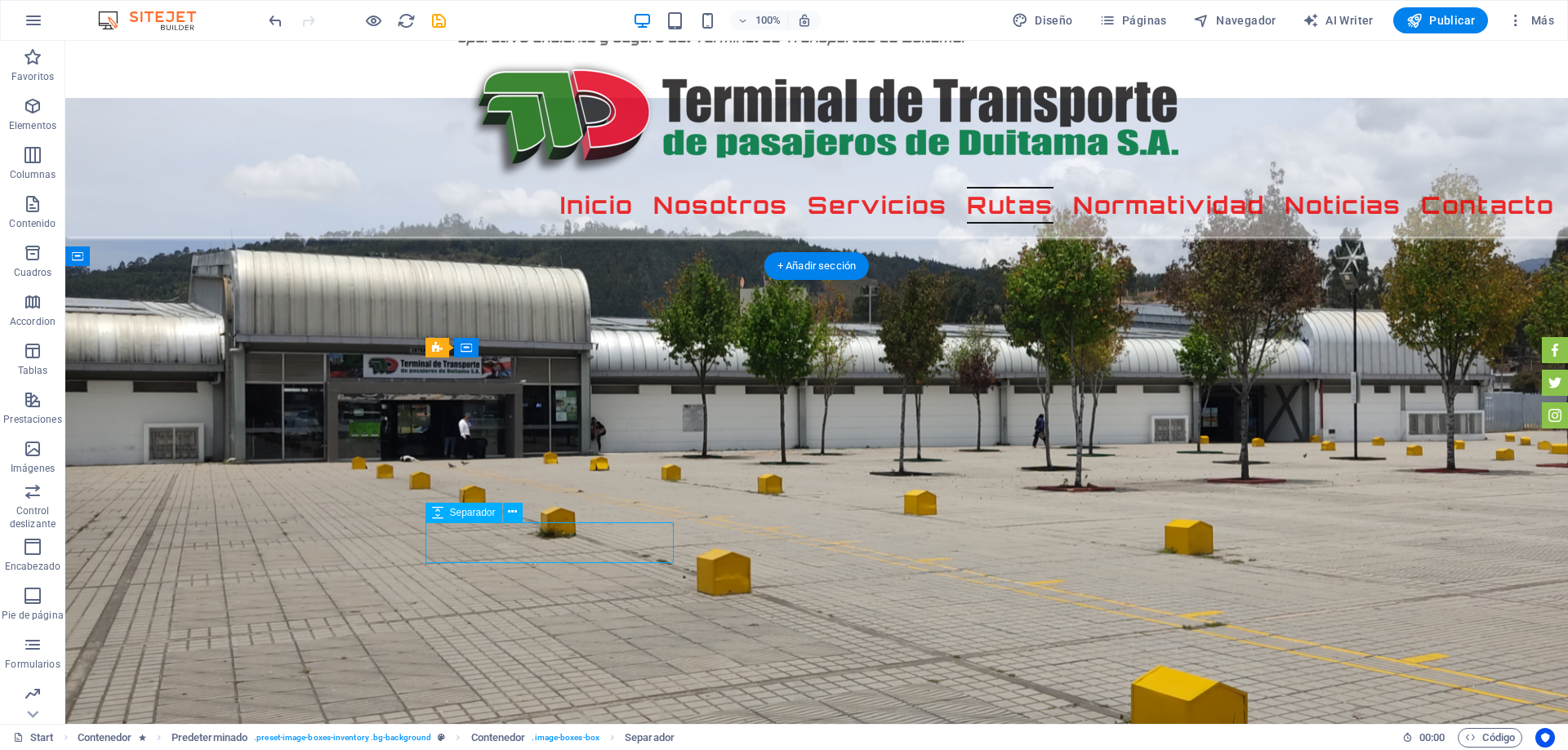
select select "px"
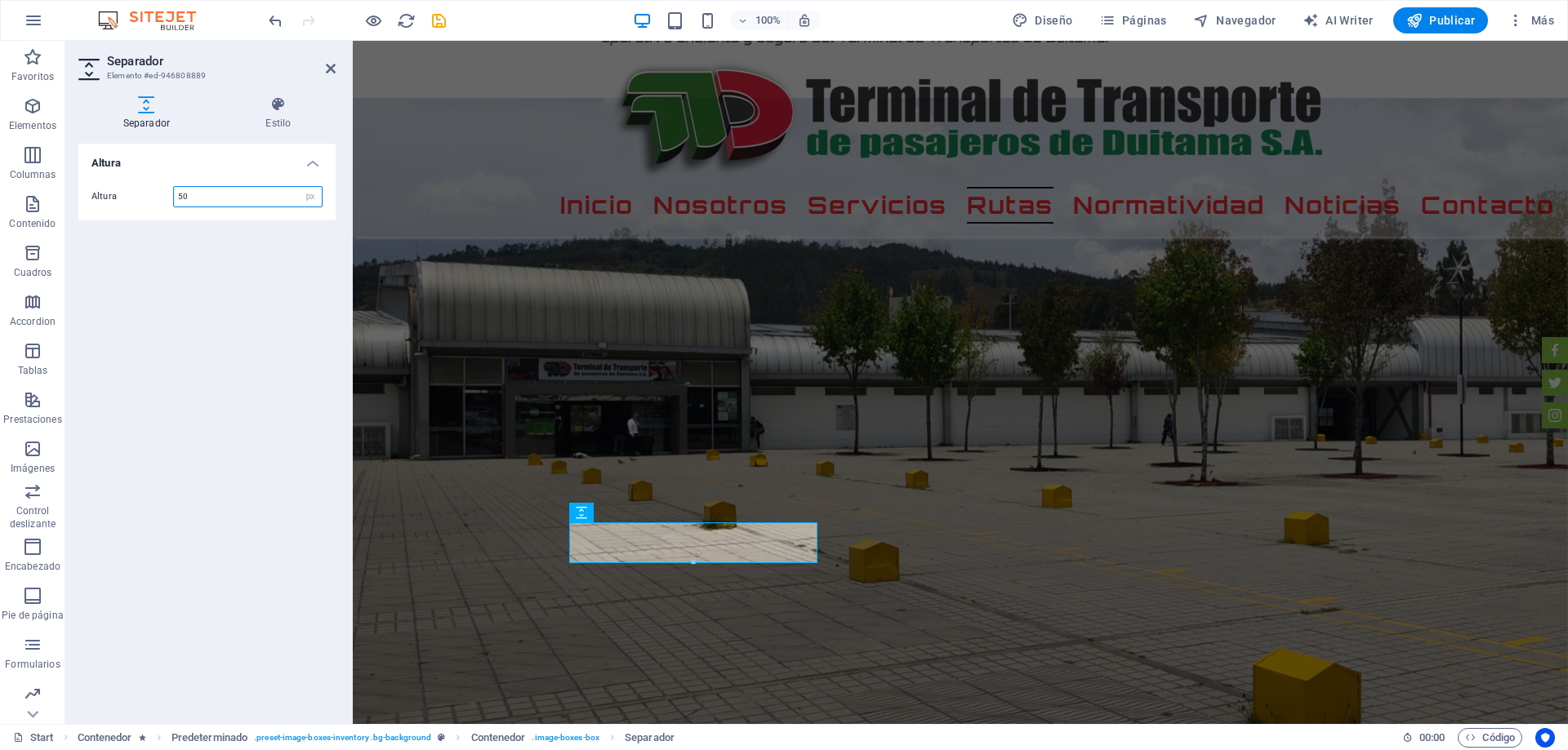
click at [198, 198] on input "50" at bounding box center [247, 197] width 148 height 20
type input "51"
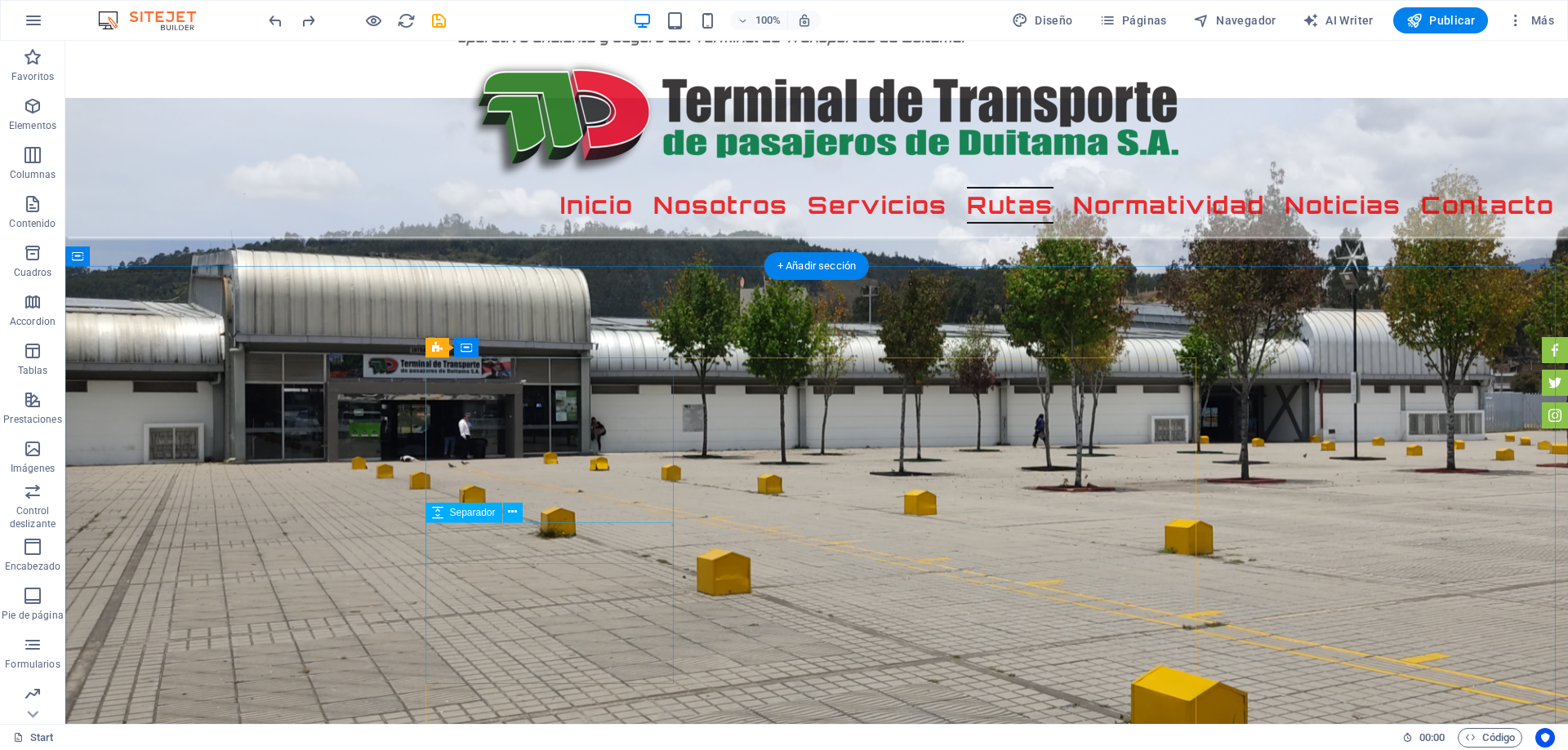
select select "px"
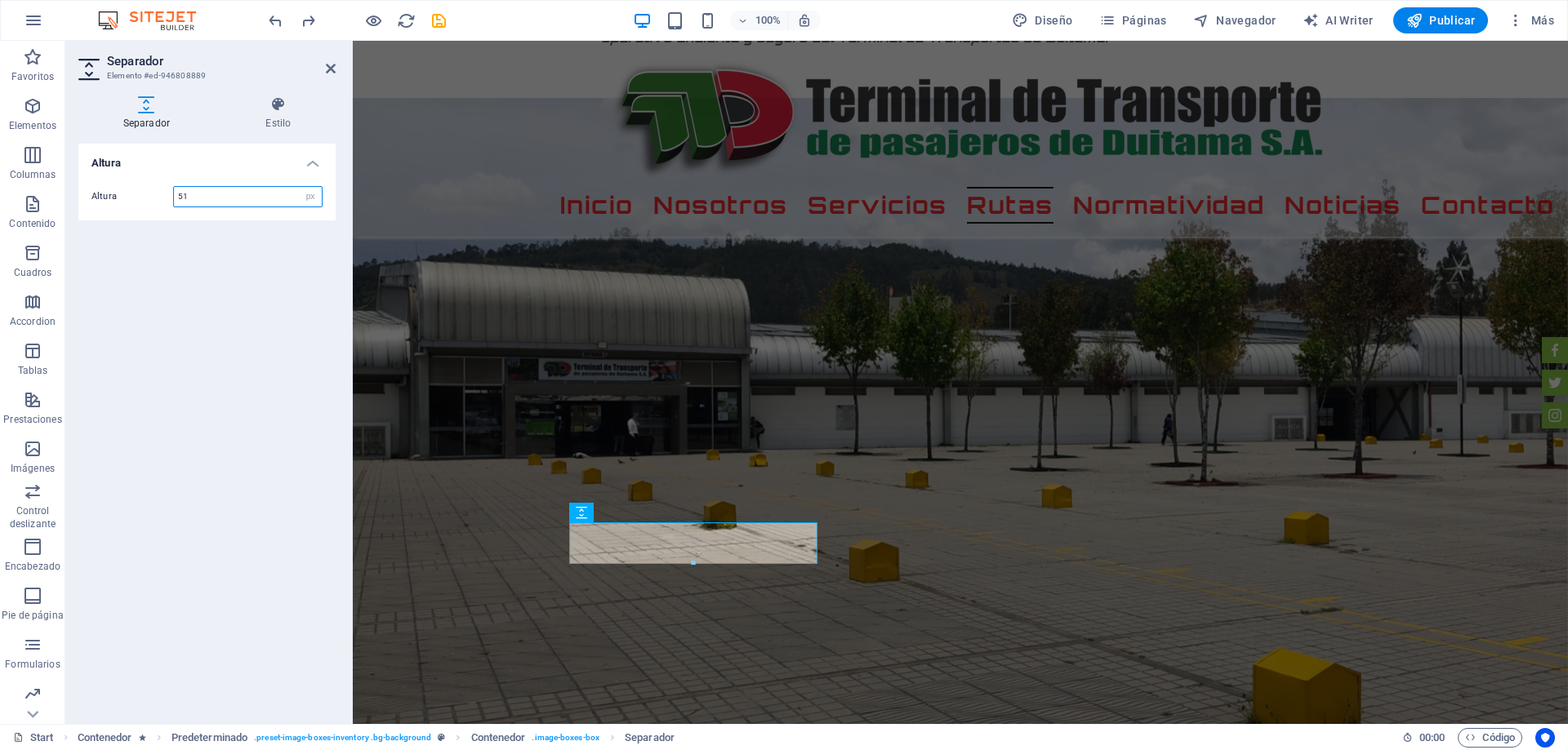
click at [211, 198] on input "51" at bounding box center [247, 197] width 148 height 20
type input "57"
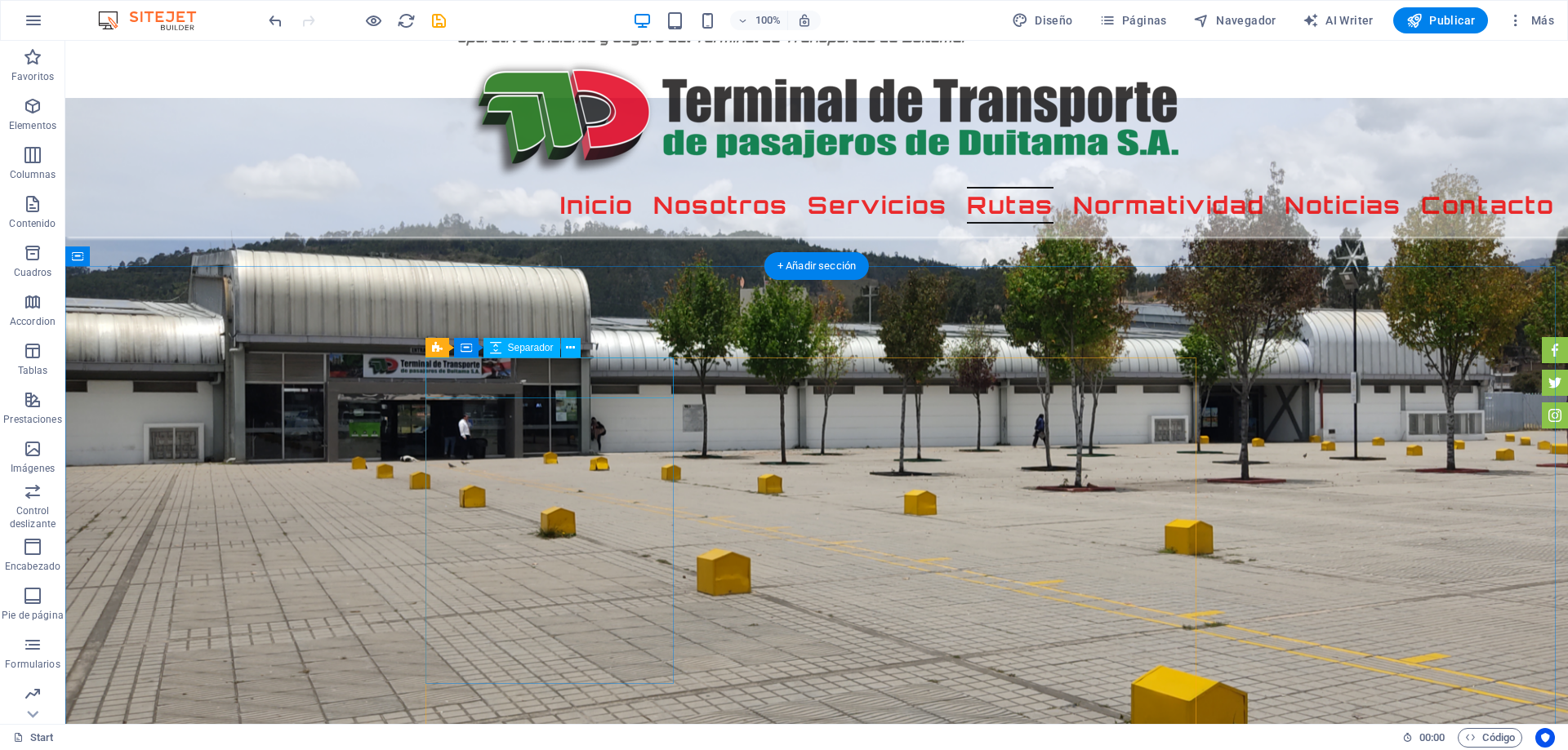
select select "px"
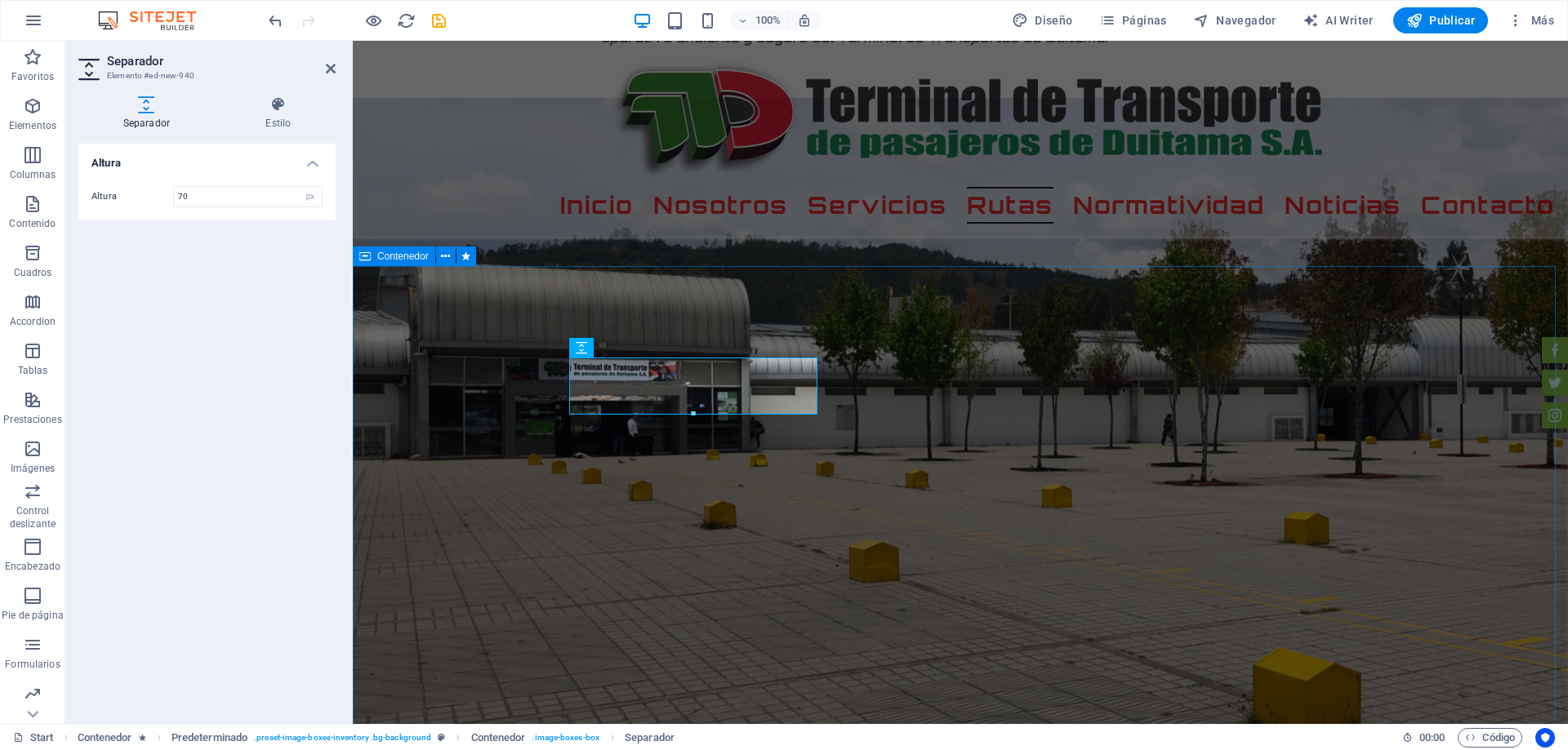
type input "70"
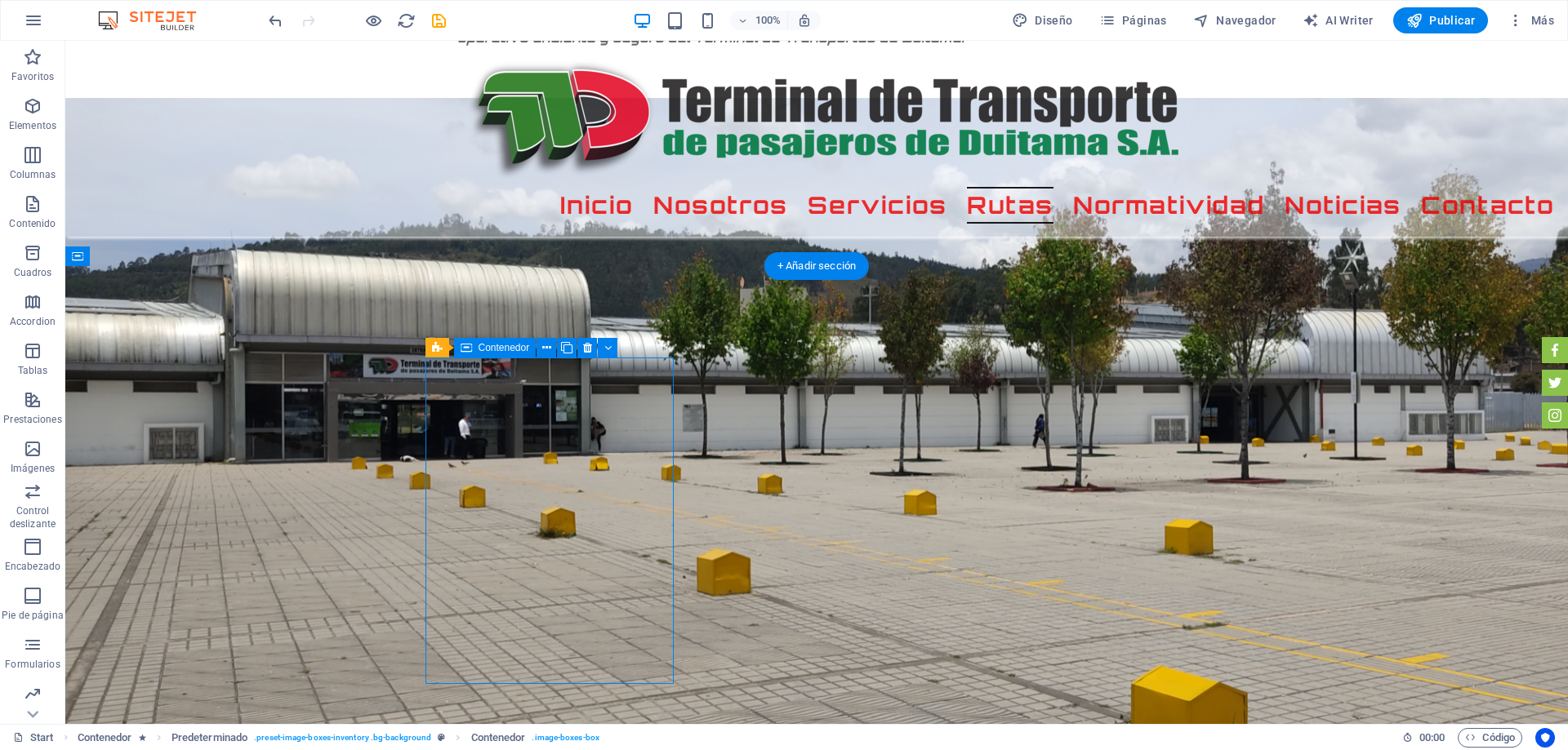
drag, startPoint x: 578, startPoint y: 656, endPoint x: 291, endPoint y: 658, distance: 287.0
select select "px"
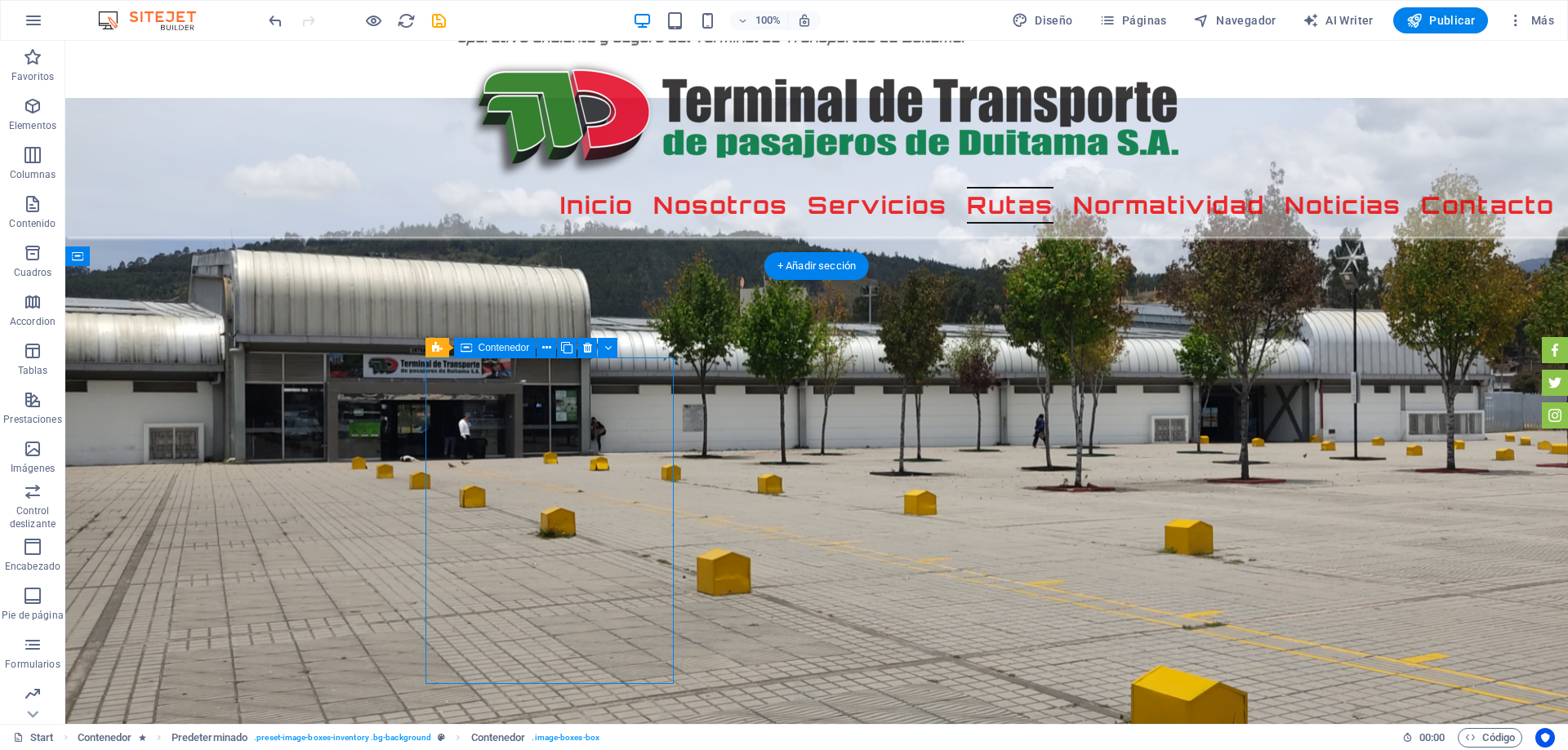
select select "px"
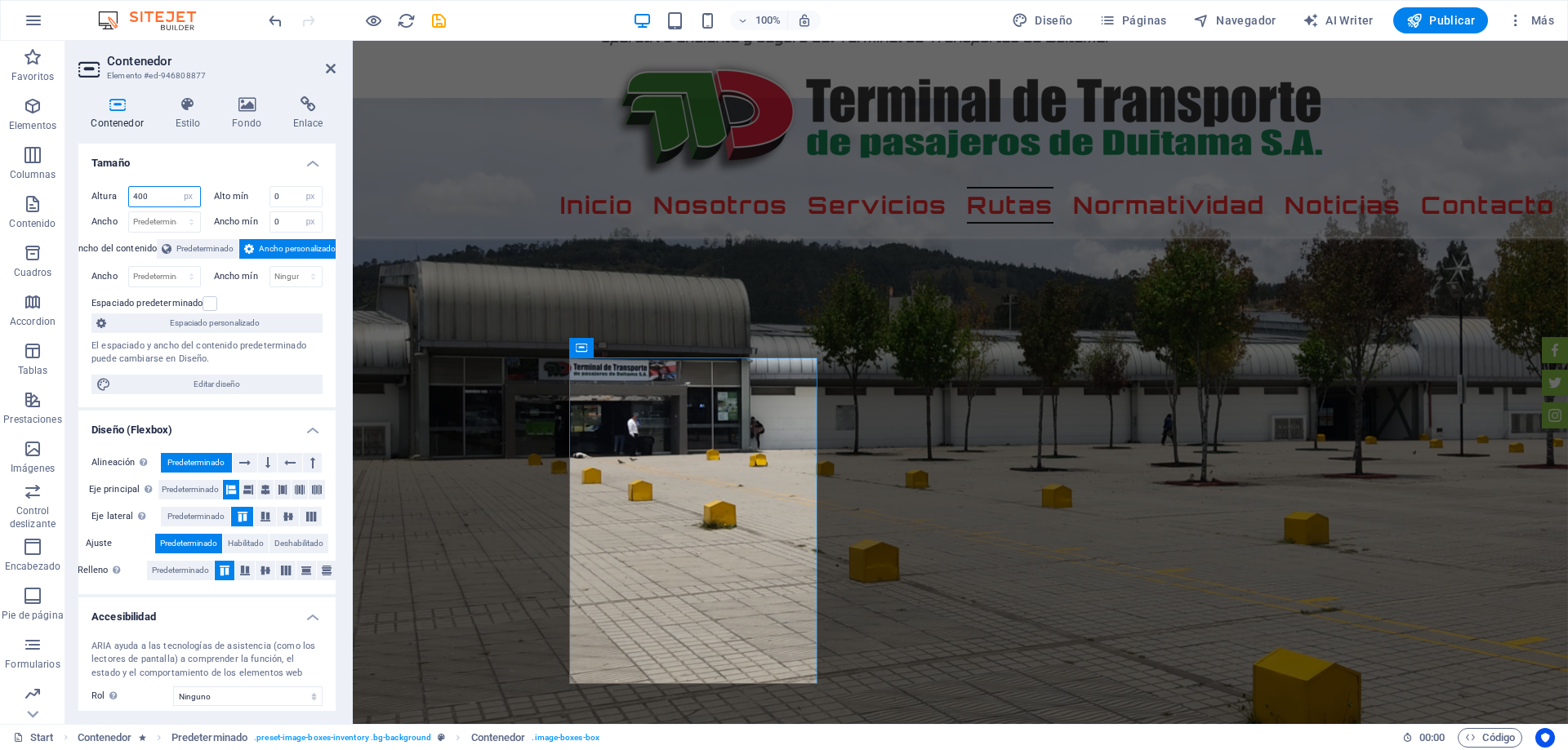
click at [137, 188] on input "400" at bounding box center [164, 197] width 71 height 20
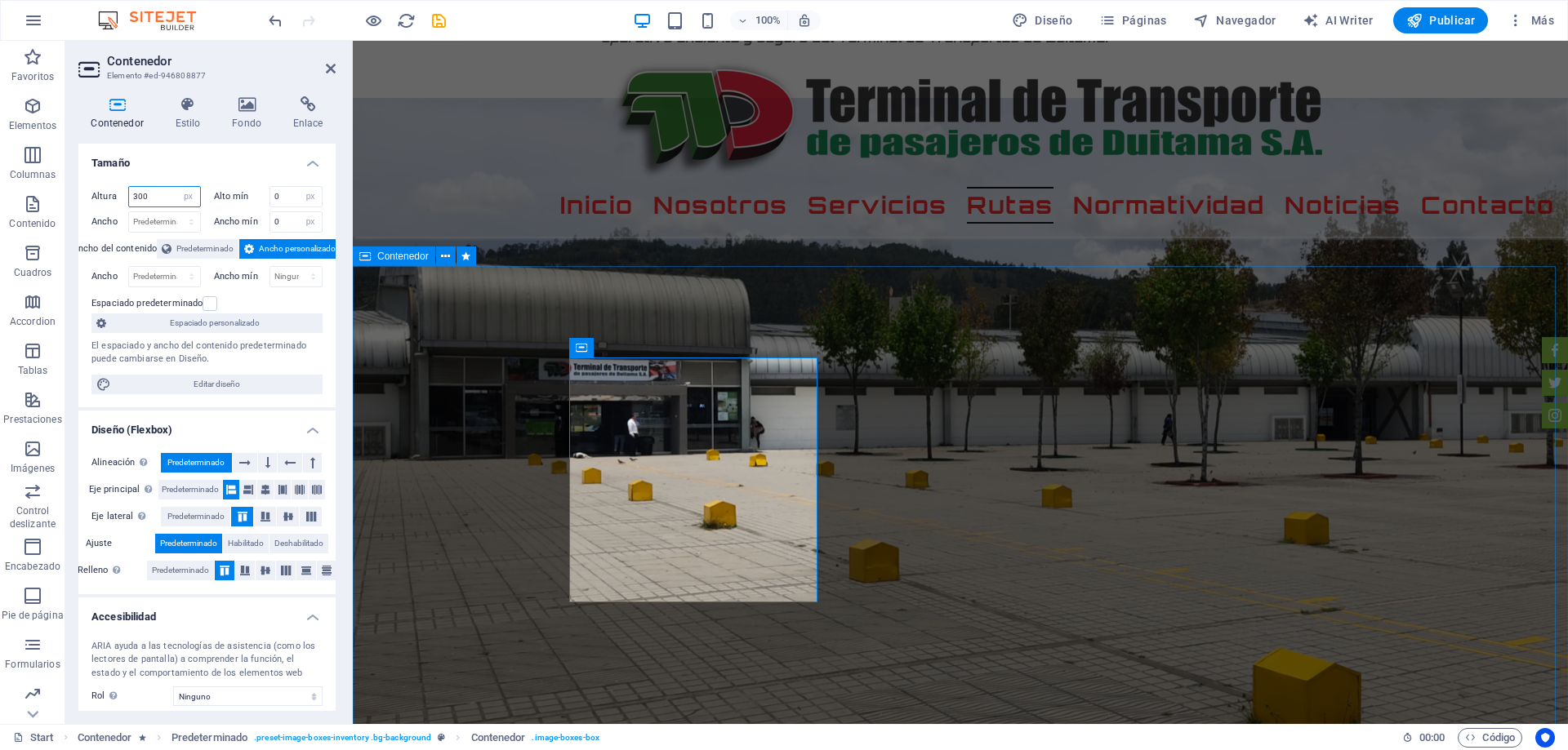
type input "300"
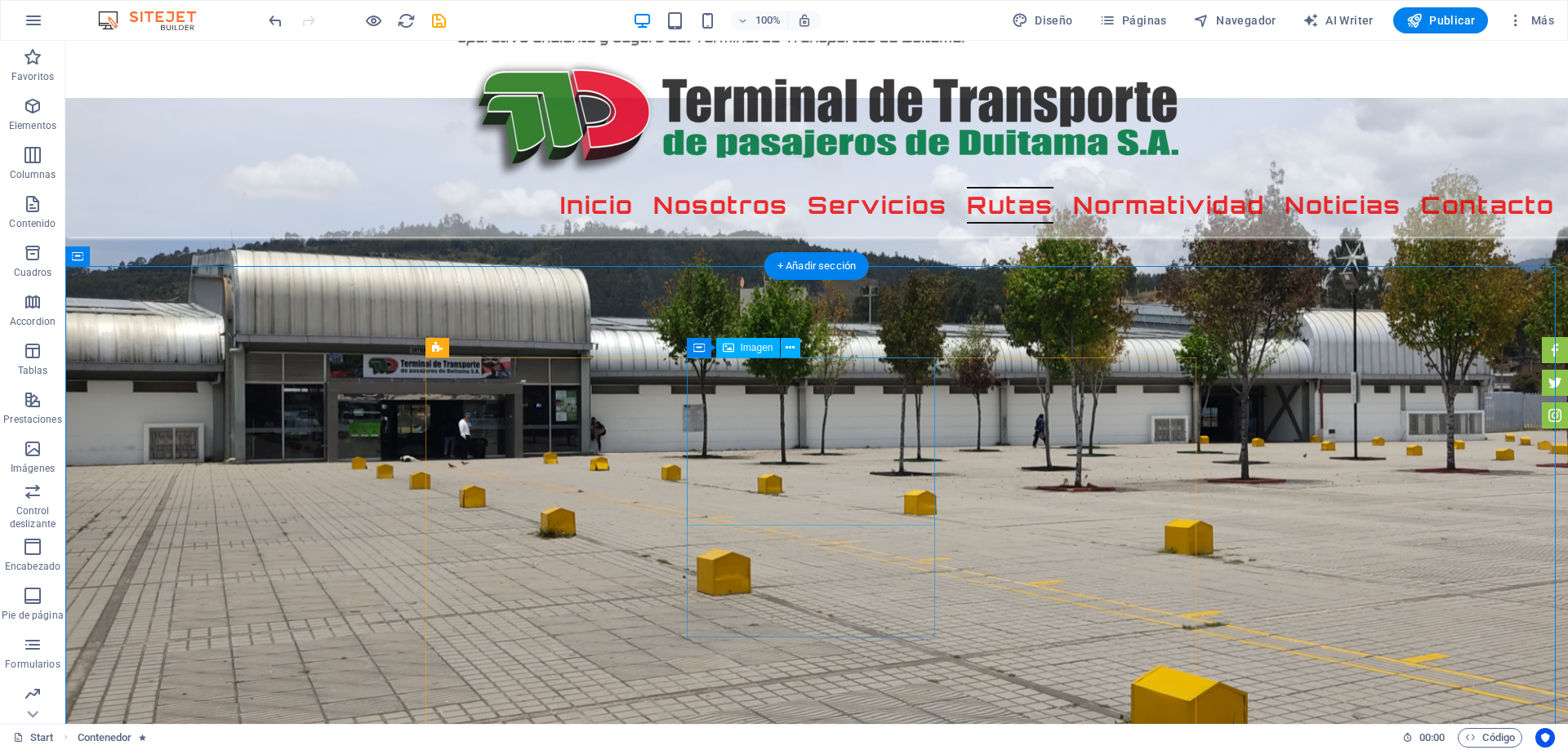
select select "px"
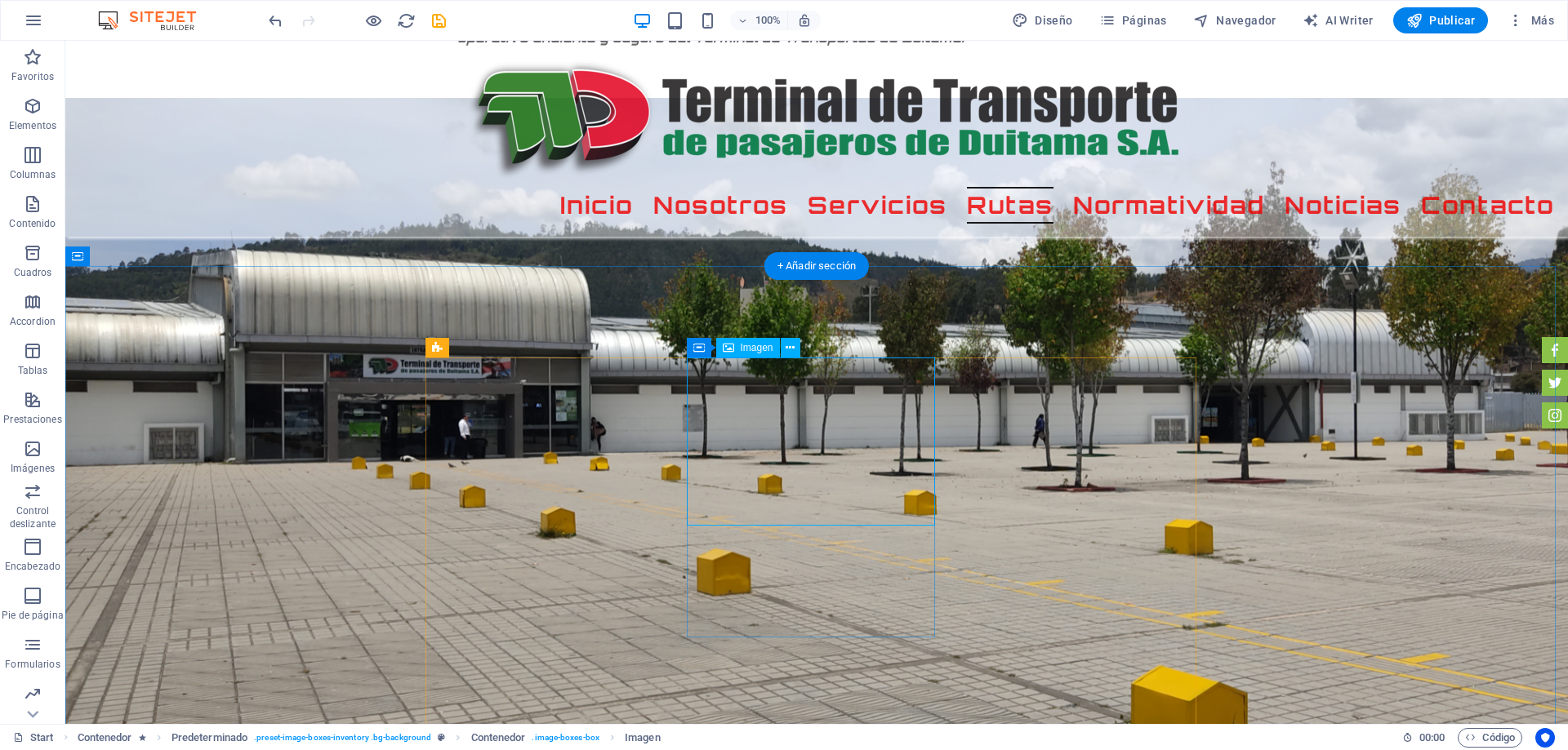
select select "%"
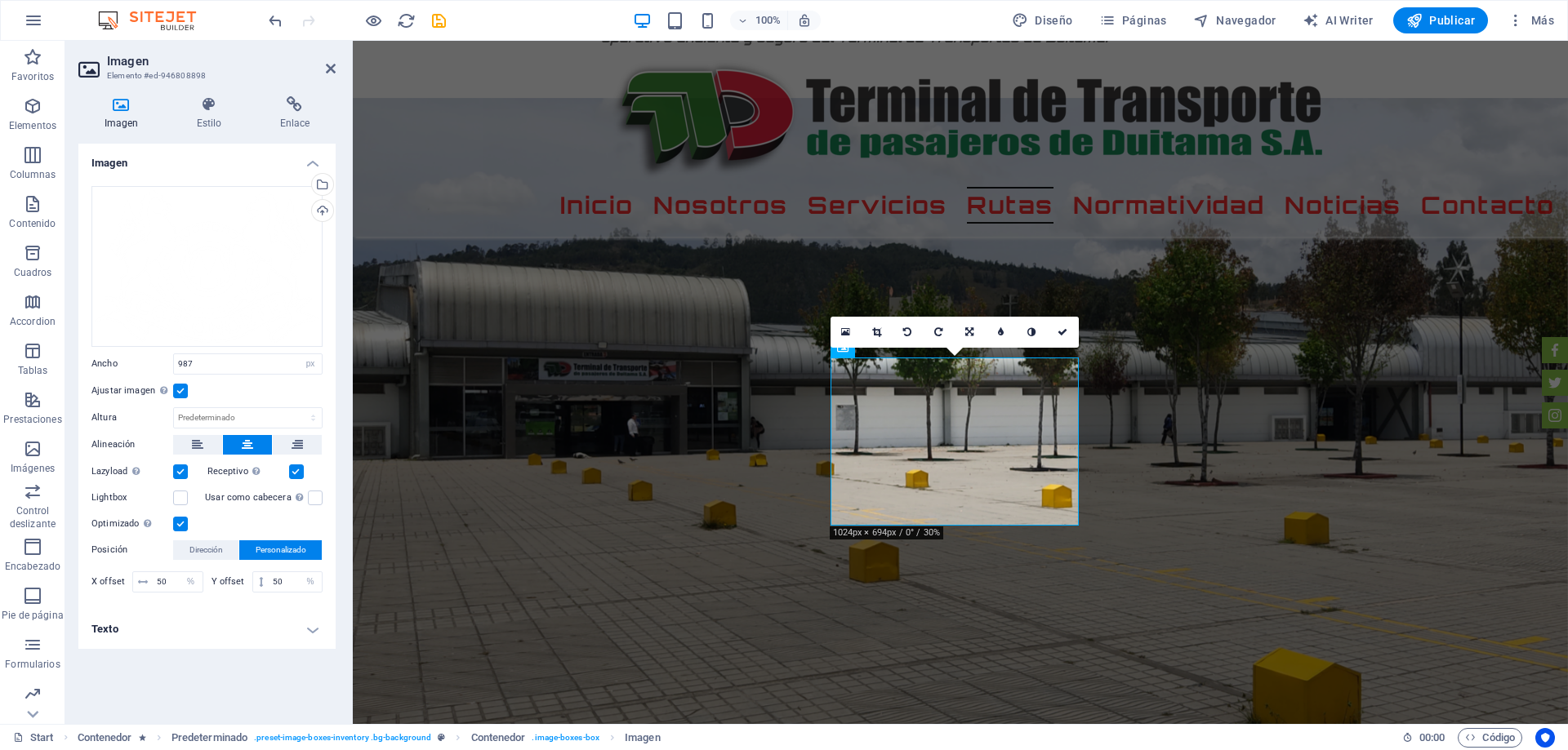
click at [183, 393] on label at bounding box center [180, 391] width 15 height 15
click at [0, 0] on input "Ajustar imagen Ajustar imagen automáticamente a un ancho y alto fijo" at bounding box center [0, 0] width 0 height 0
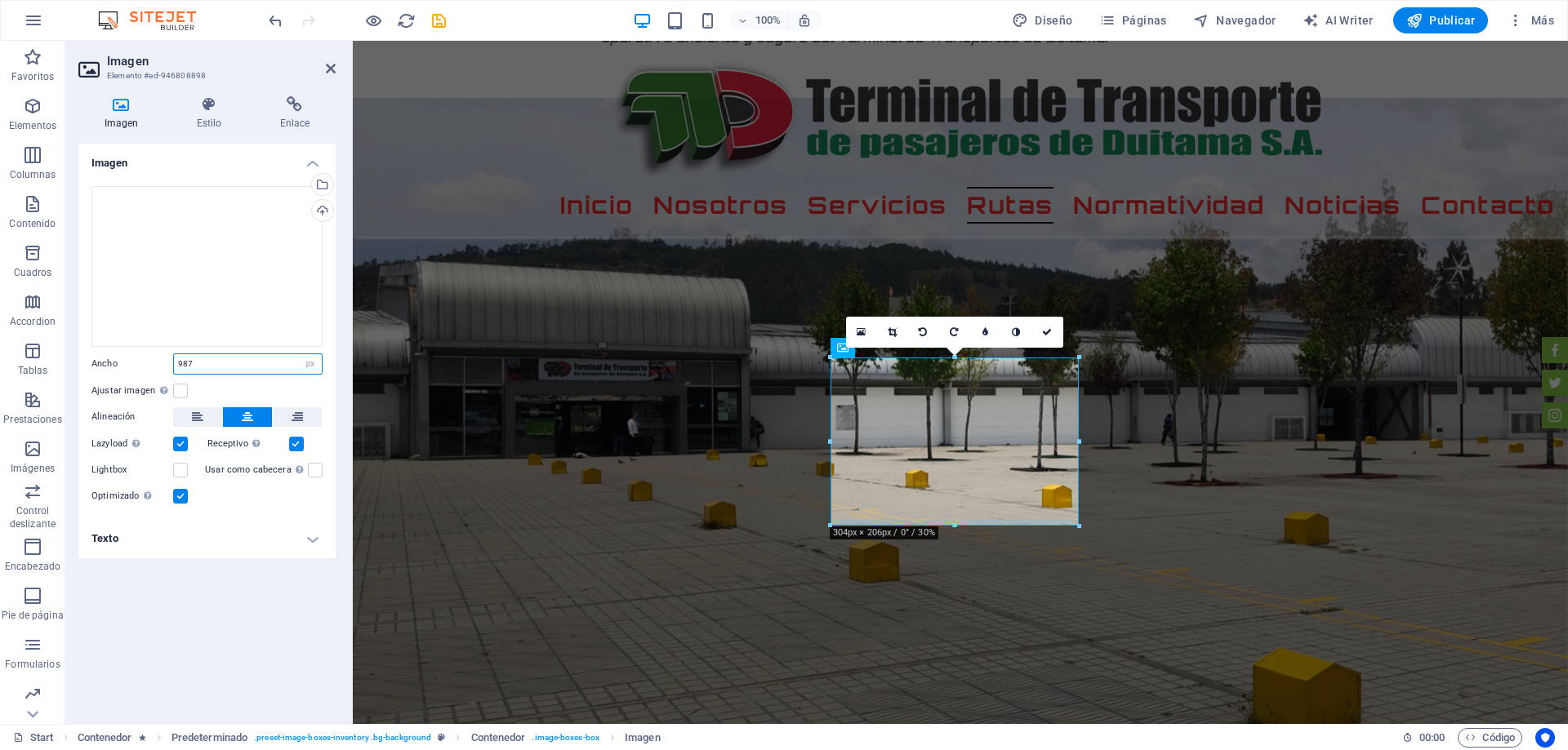
click at [210, 357] on input "987" at bounding box center [247, 363] width 148 height 20
click at [181, 387] on label at bounding box center [180, 391] width 15 height 15
click at [0, 0] on input "Ajustar imagen Ajustar imagen automáticamente a un ancho y alto fijo" at bounding box center [0, 0] width 0 height 0
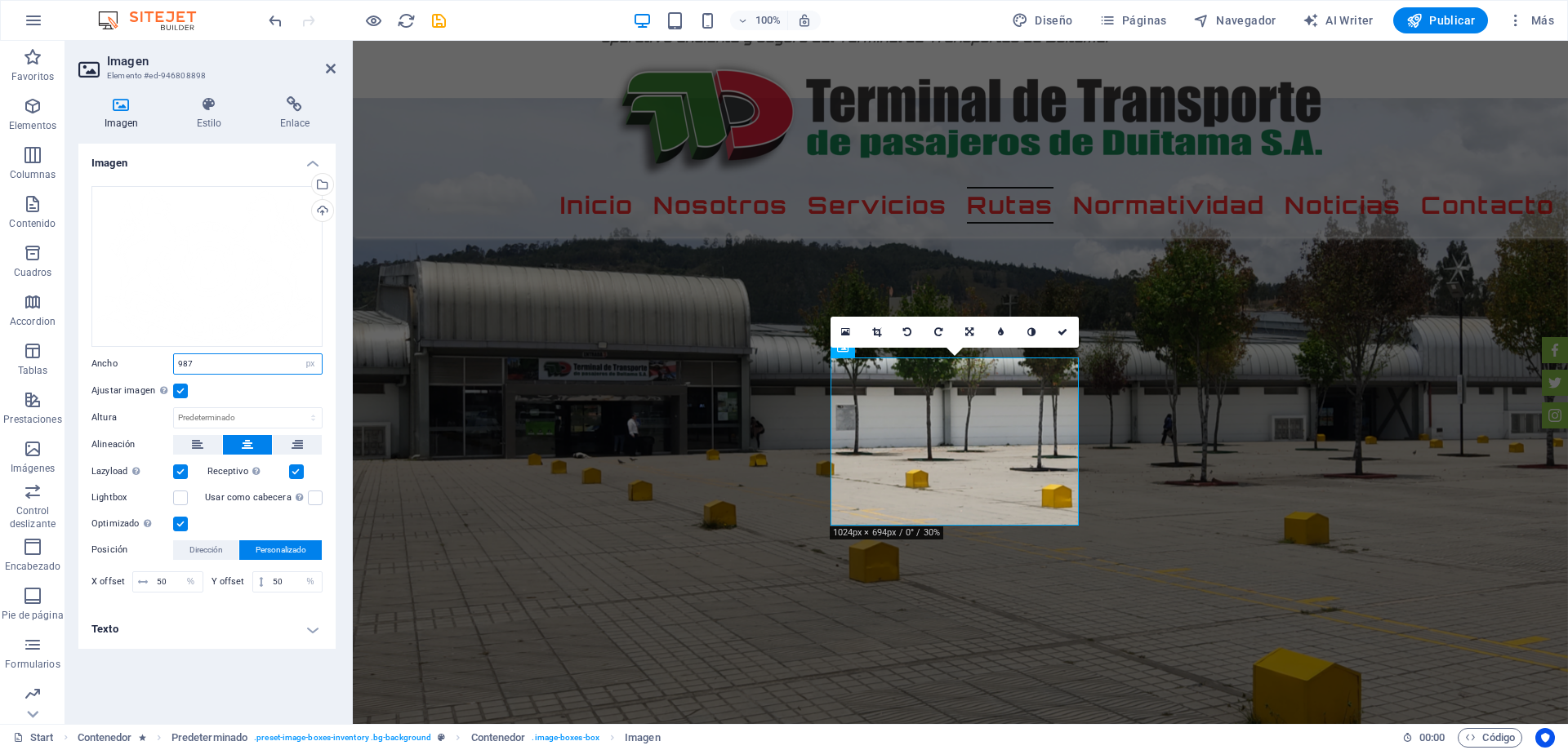
click at [204, 366] on input "987" at bounding box center [247, 363] width 148 height 20
click at [1051, 327] on link at bounding box center [1063, 332] width 31 height 31
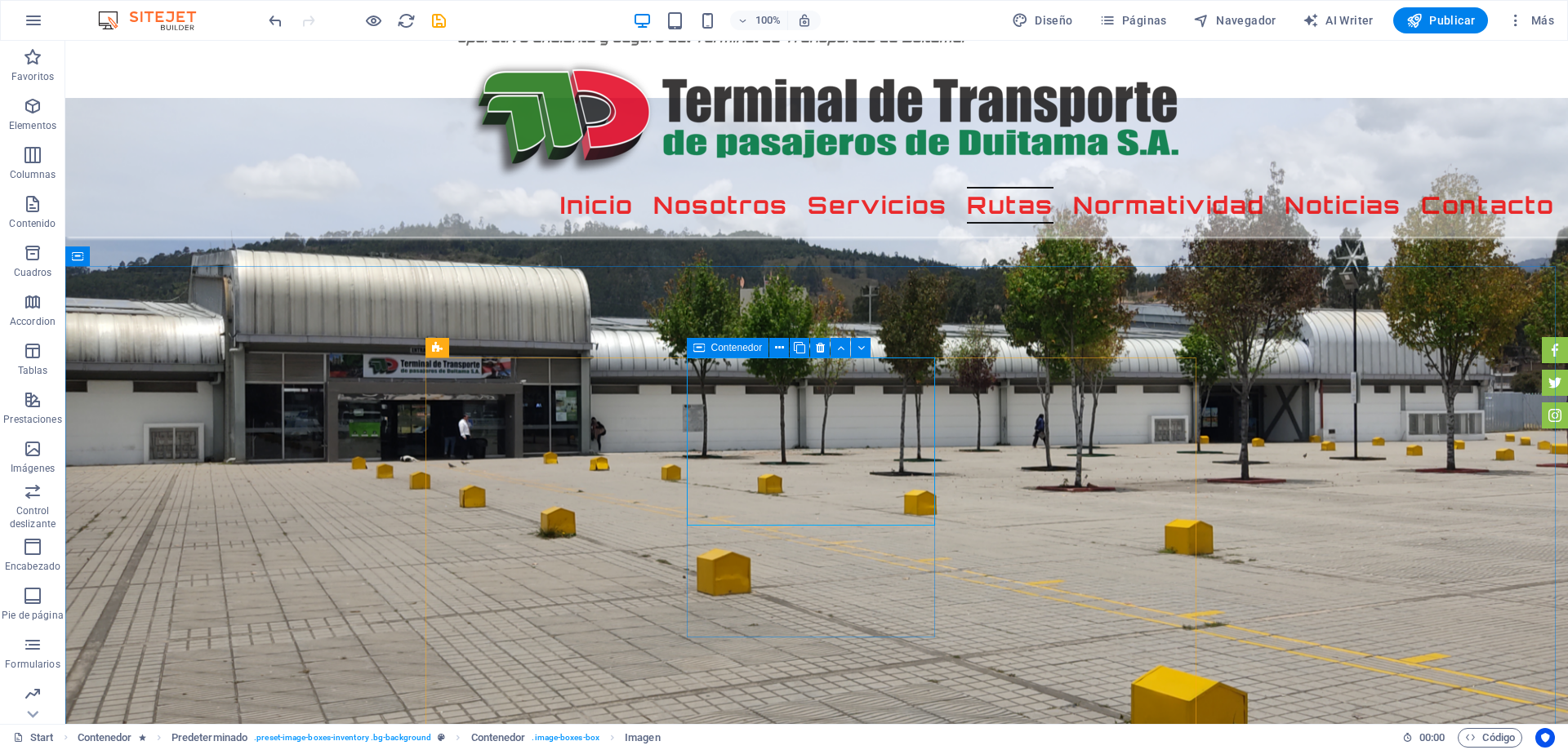
click at [705, 349] on div "Contenedor" at bounding box center [728, 347] width 82 height 20
click at [784, 349] on button at bounding box center [790, 347] width 20 height 20
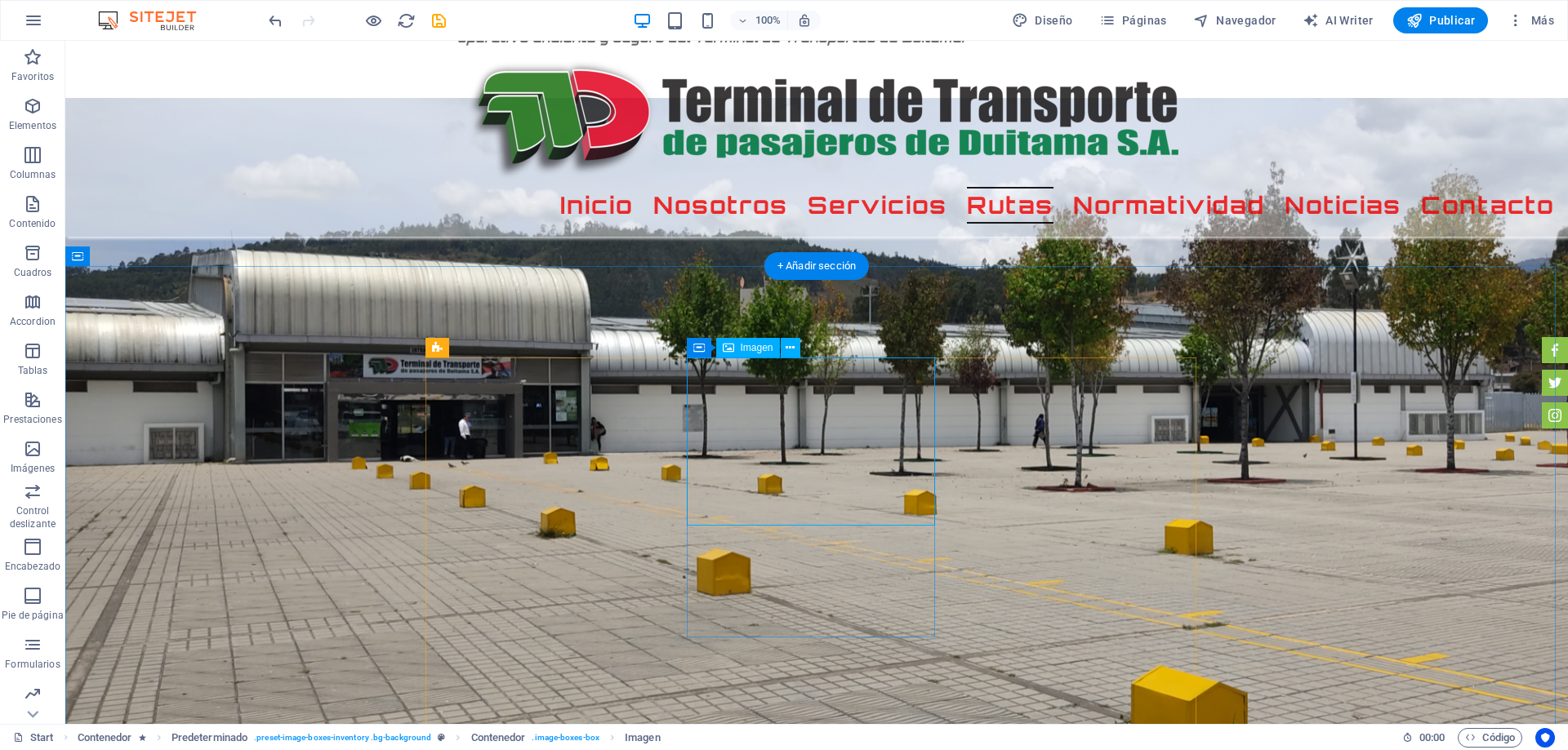
select select "px"
select select "%"
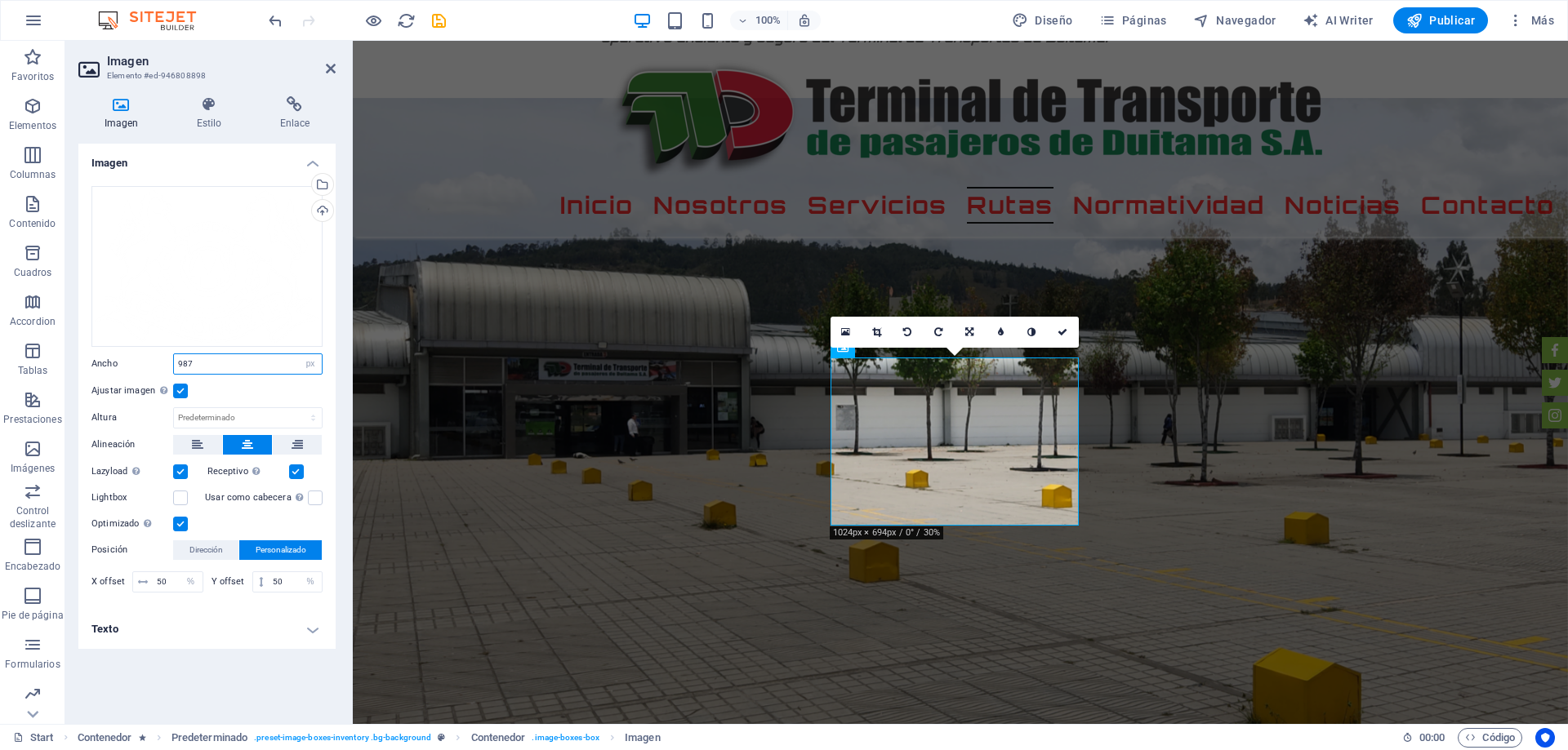
click at [257, 359] on input "987" at bounding box center [247, 363] width 148 height 20
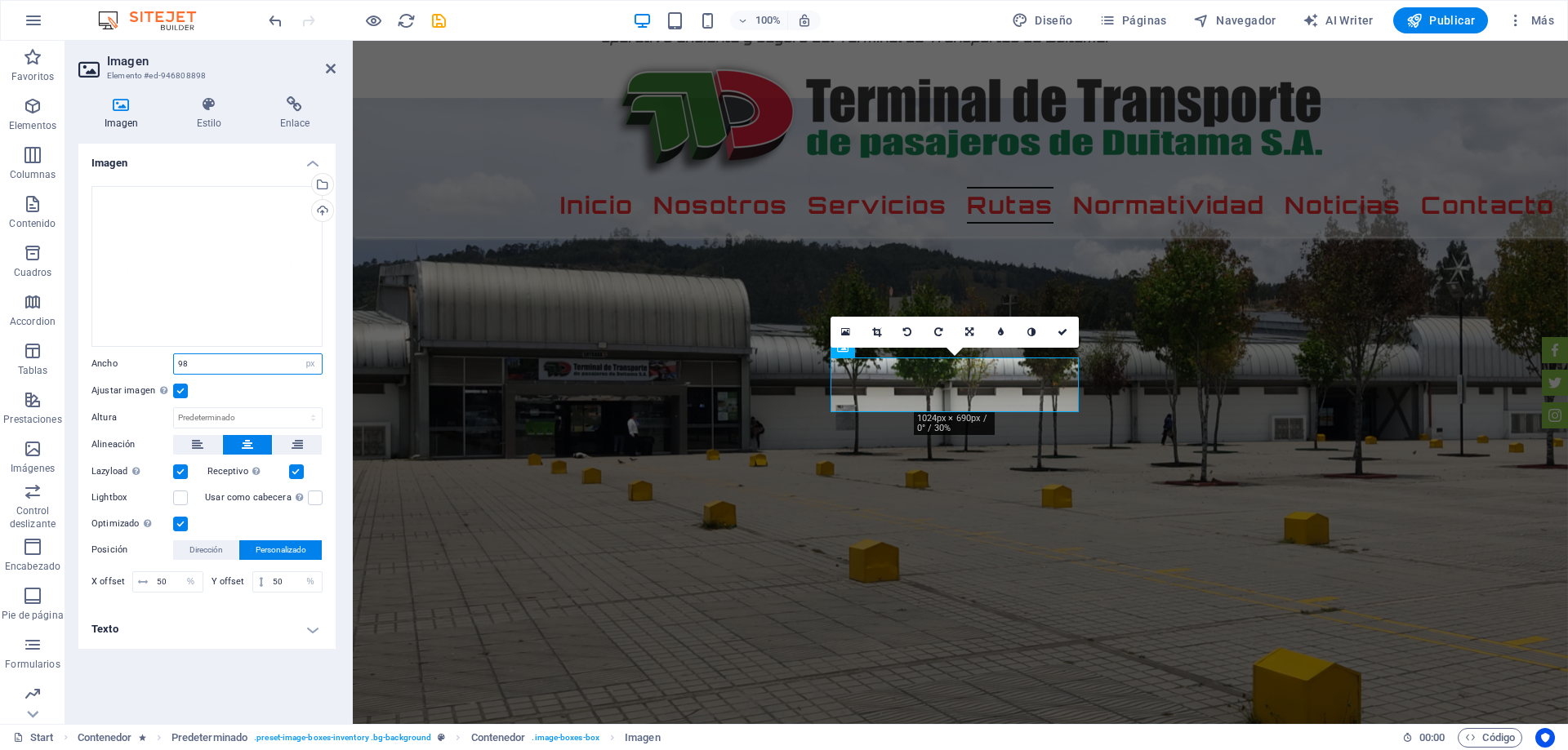
type input "9"
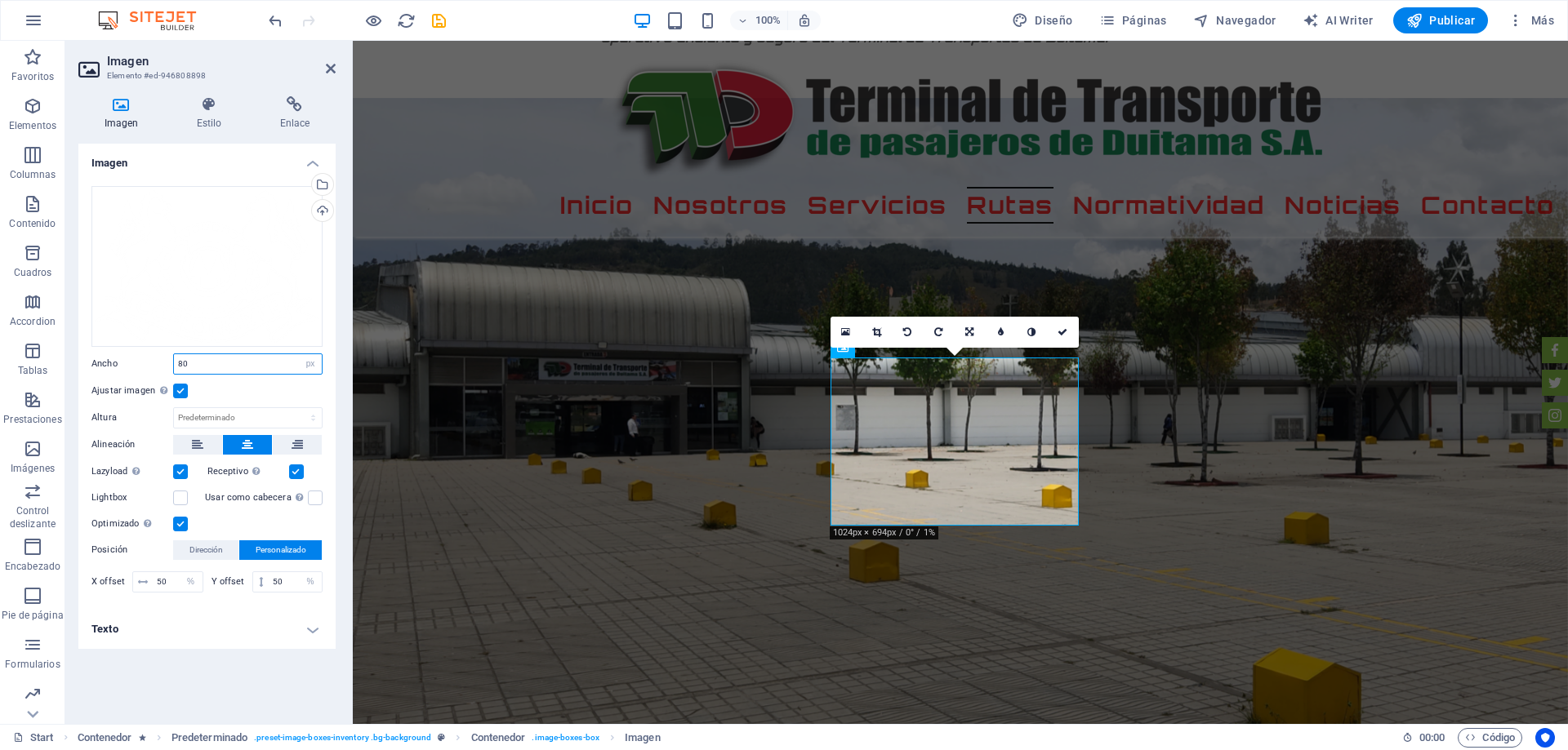
type input "8"
click at [238, 358] on input "600" at bounding box center [247, 363] width 148 height 20
type input "6"
type input "500"
click at [248, 295] on div "Arrastra archivos aquí, haz clic para escoger archivos o selecciona archivos de…" at bounding box center [207, 267] width 231 height 161
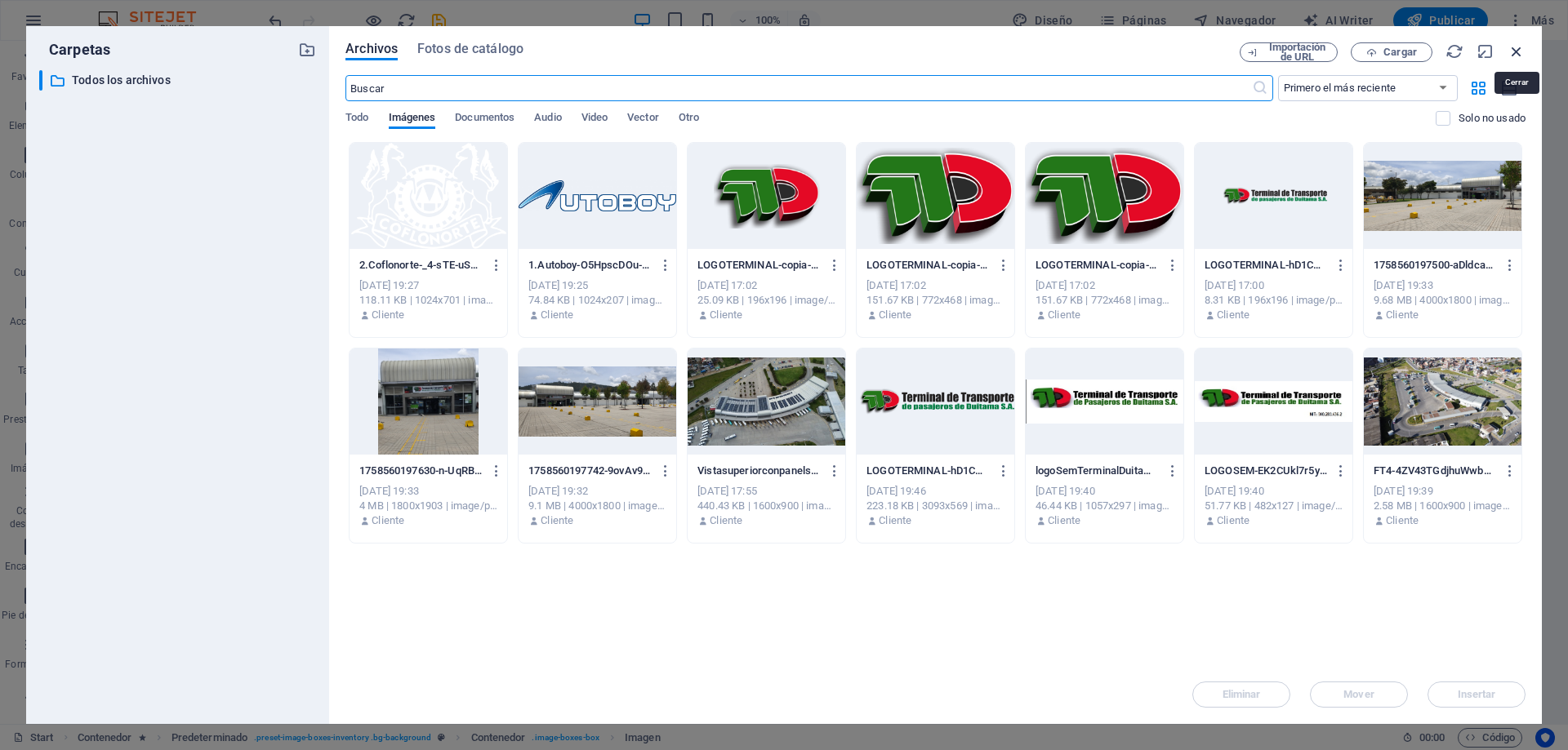
click at [1518, 51] on icon "button" at bounding box center [1516, 51] width 18 height 18
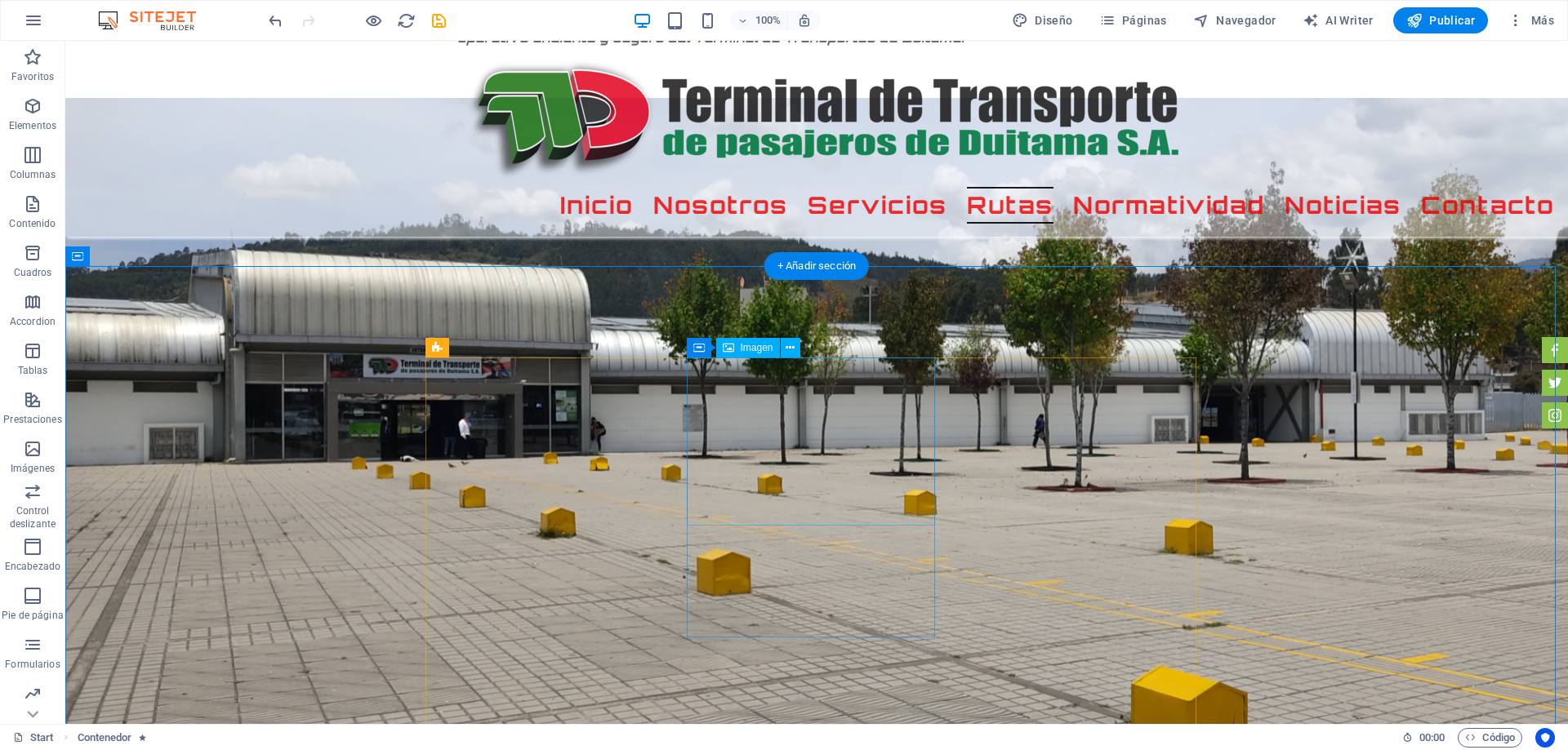
select select "px"
select select "%"
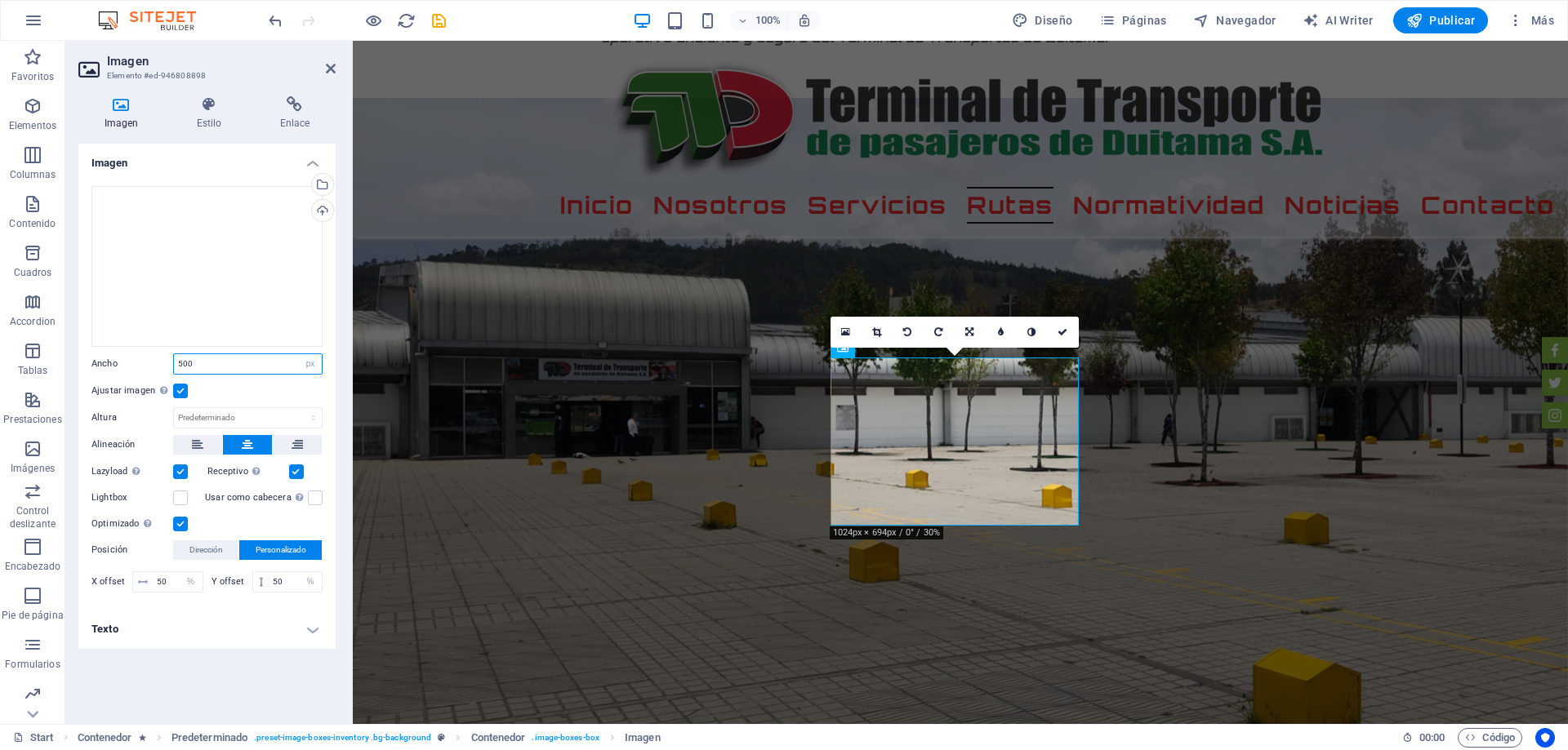
click at [177, 359] on input "500" at bounding box center [247, 363] width 148 height 20
click at [184, 362] on input "500" at bounding box center [247, 363] width 148 height 20
click at [163, 582] on input "50" at bounding box center [177, 582] width 50 height 20
click at [289, 361] on input "400" at bounding box center [247, 363] width 148 height 20
drag, startPoint x: 204, startPoint y: 363, endPoint x: 153, endPoint y: 359, distance: 51.2
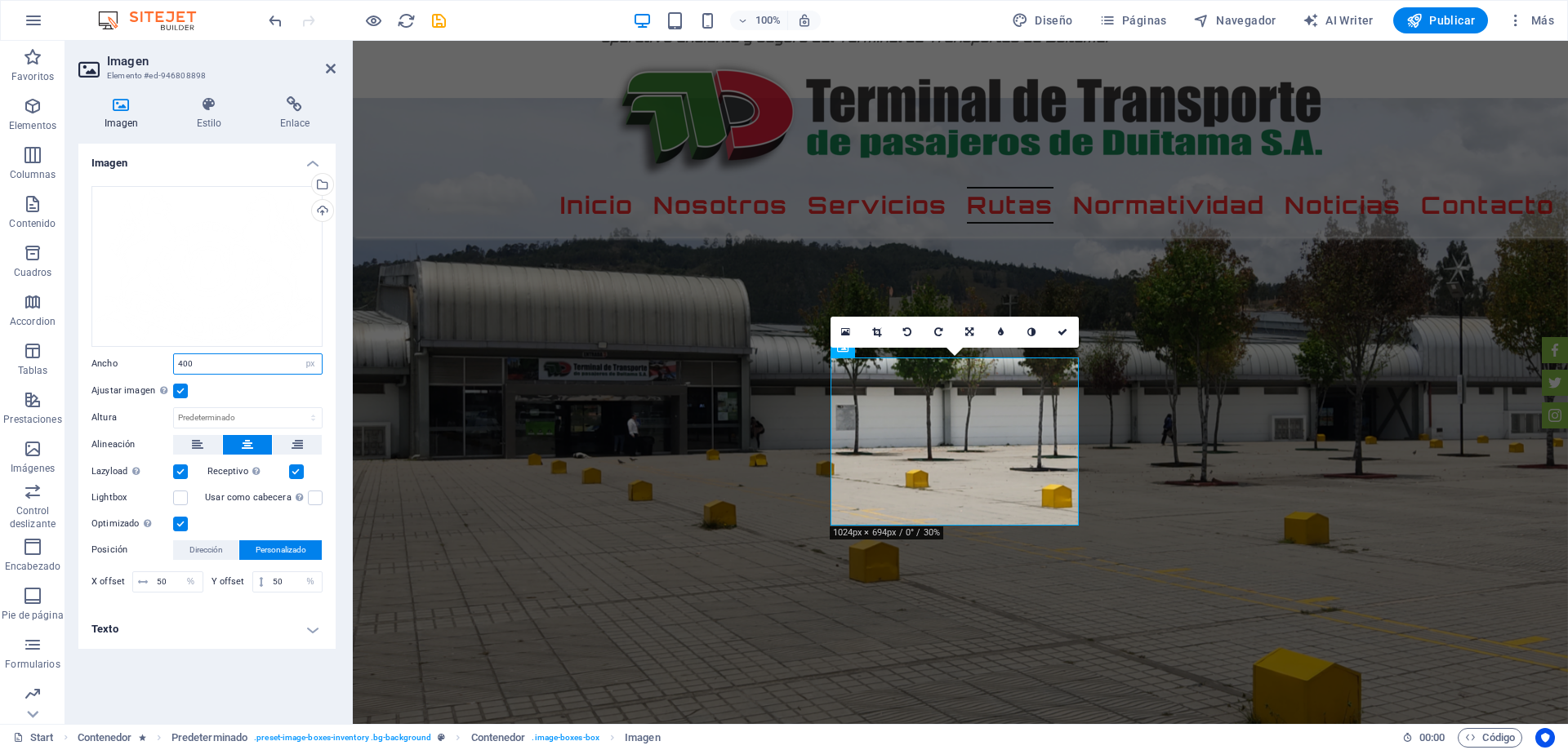
click at [153, 359] on div "Ancho 400 Predeterminado automático px rem % em vh vw" at bounding box center [207, 363] width 231 height 21
drag, startPoint x: 183, startPoint y: 359, endPoint x: 162, endPoint y: 357, distance: 21.1
click at [162, 357] on div "Ancho 300 Predeterminado automático px rem % em vh vw" at bounding box center [207, 363] width 231 height 21
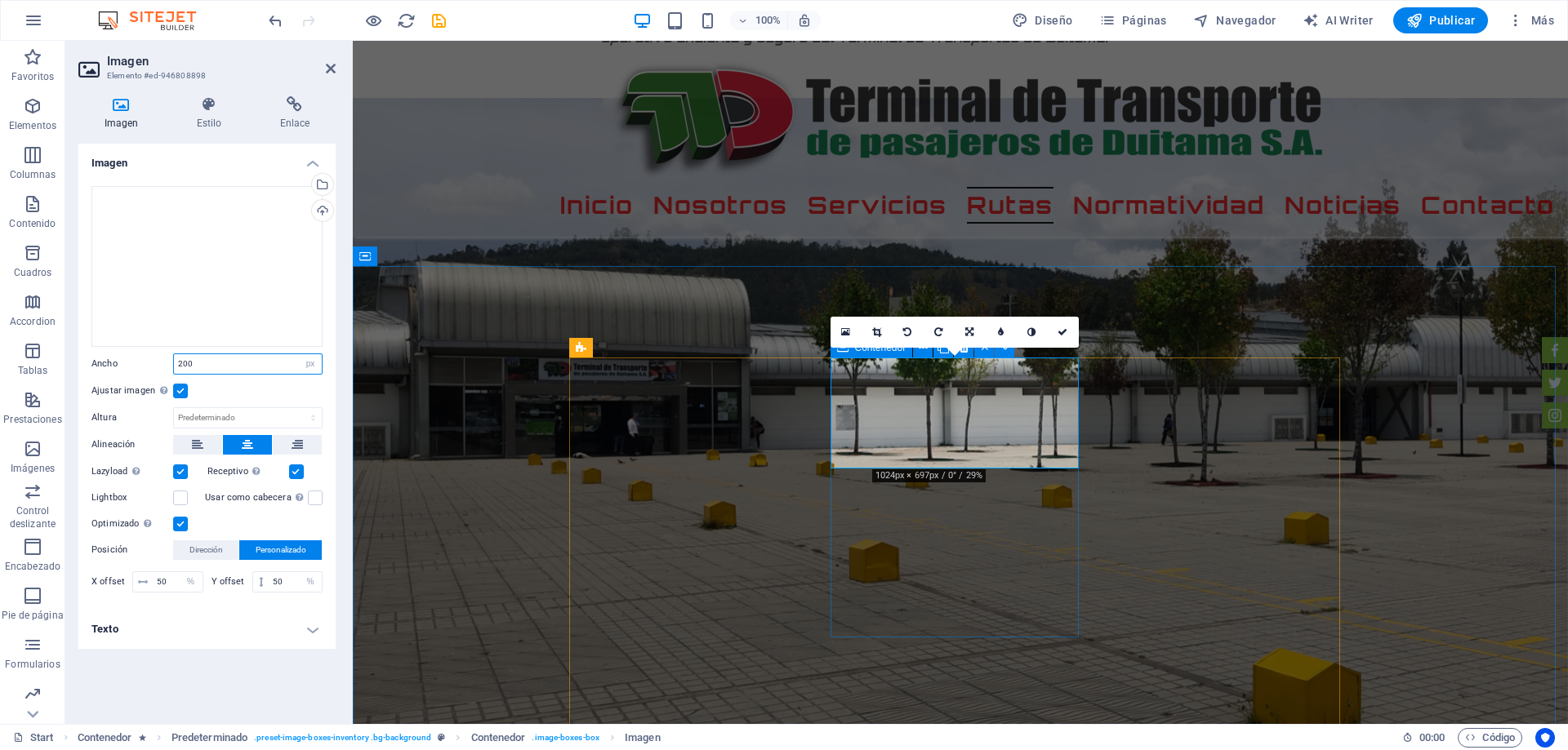
type input "200"
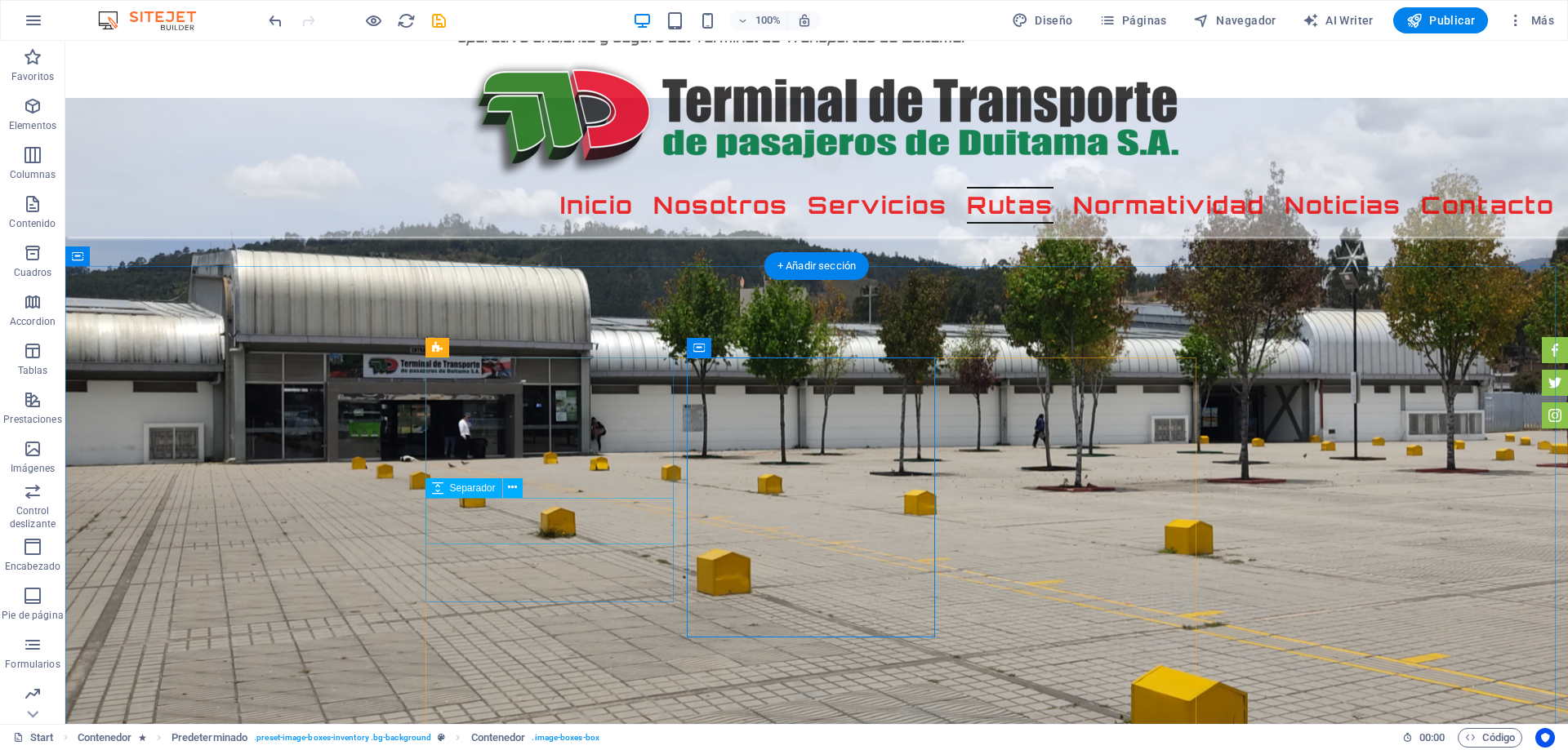
click at [726, 494] on span "Separador" at bounding box center [733, 493] width 45 height 9
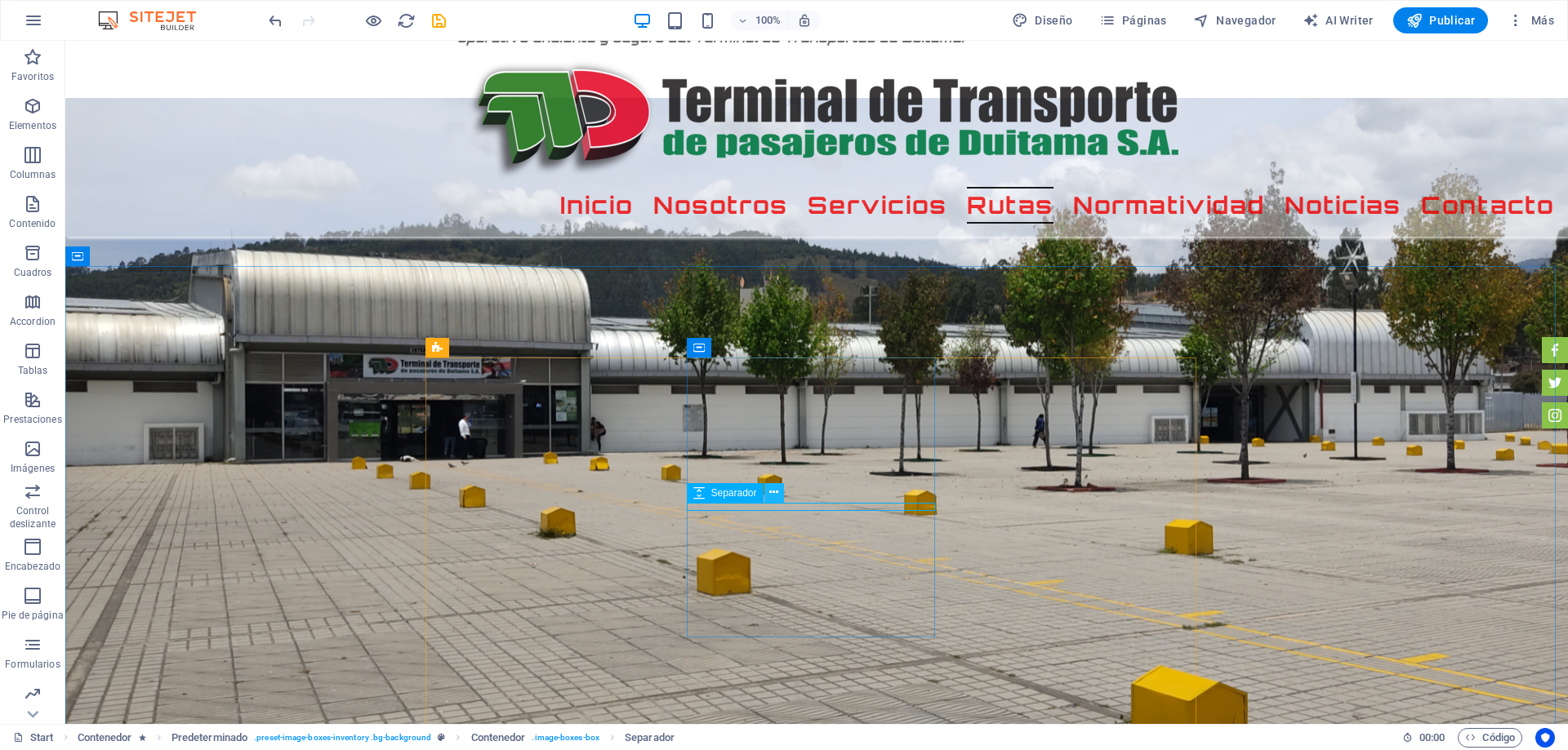
click at [774, 497] on icon at bounding box center [773, 493] width 9 height 17
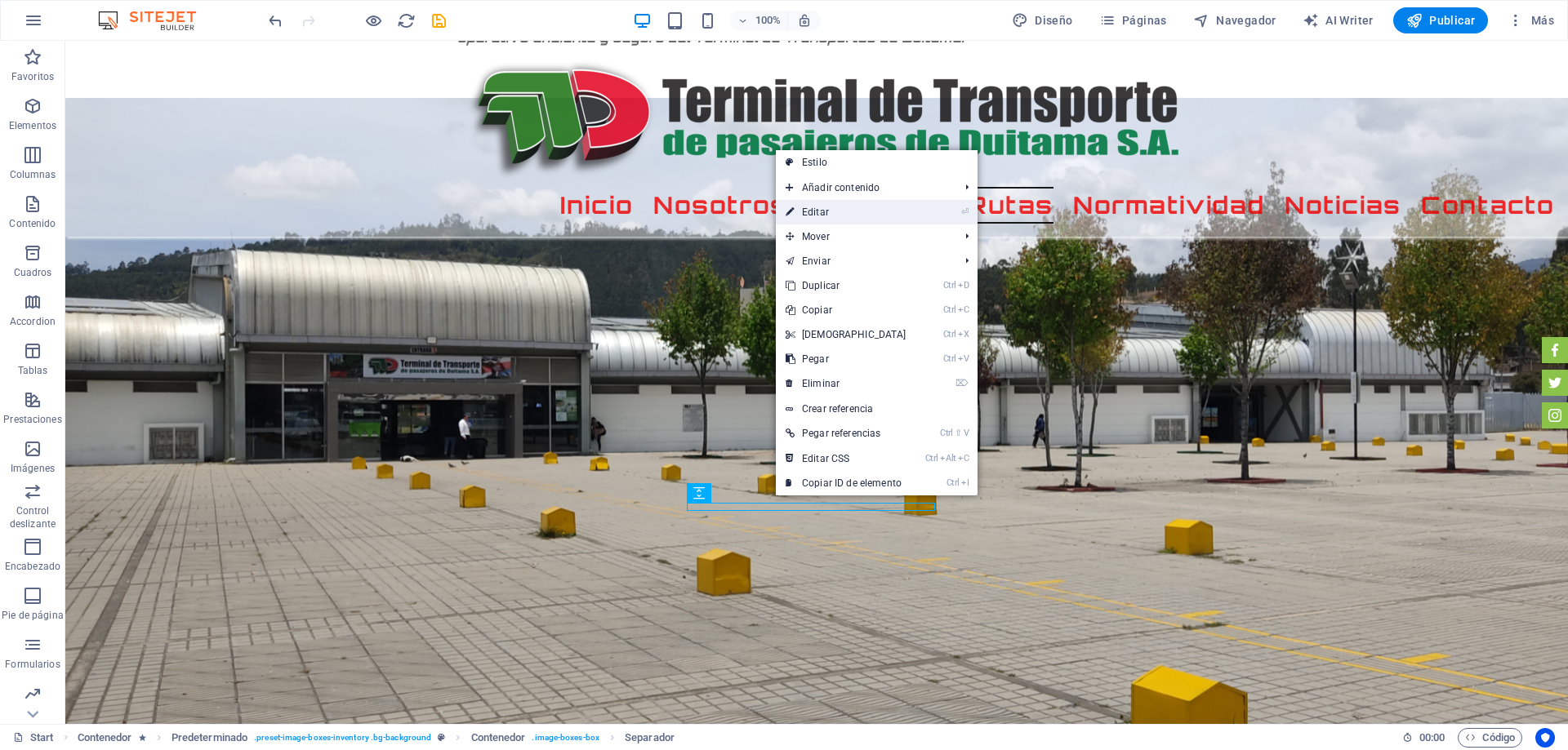
click at [823, 210] on link "⏎ Editar" at bounding box center [846, 212] width 140 height 25
select select "px"
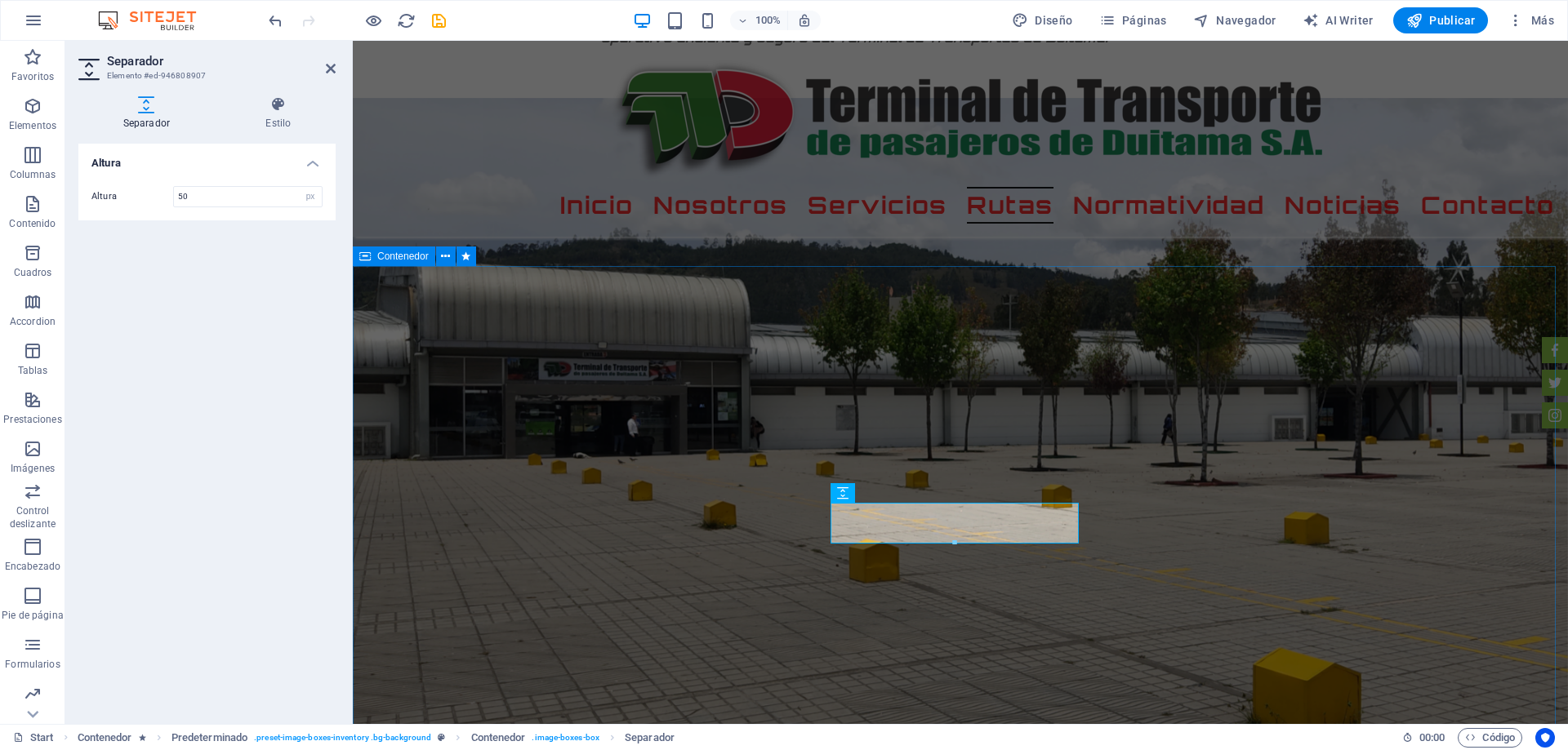
type input "50"
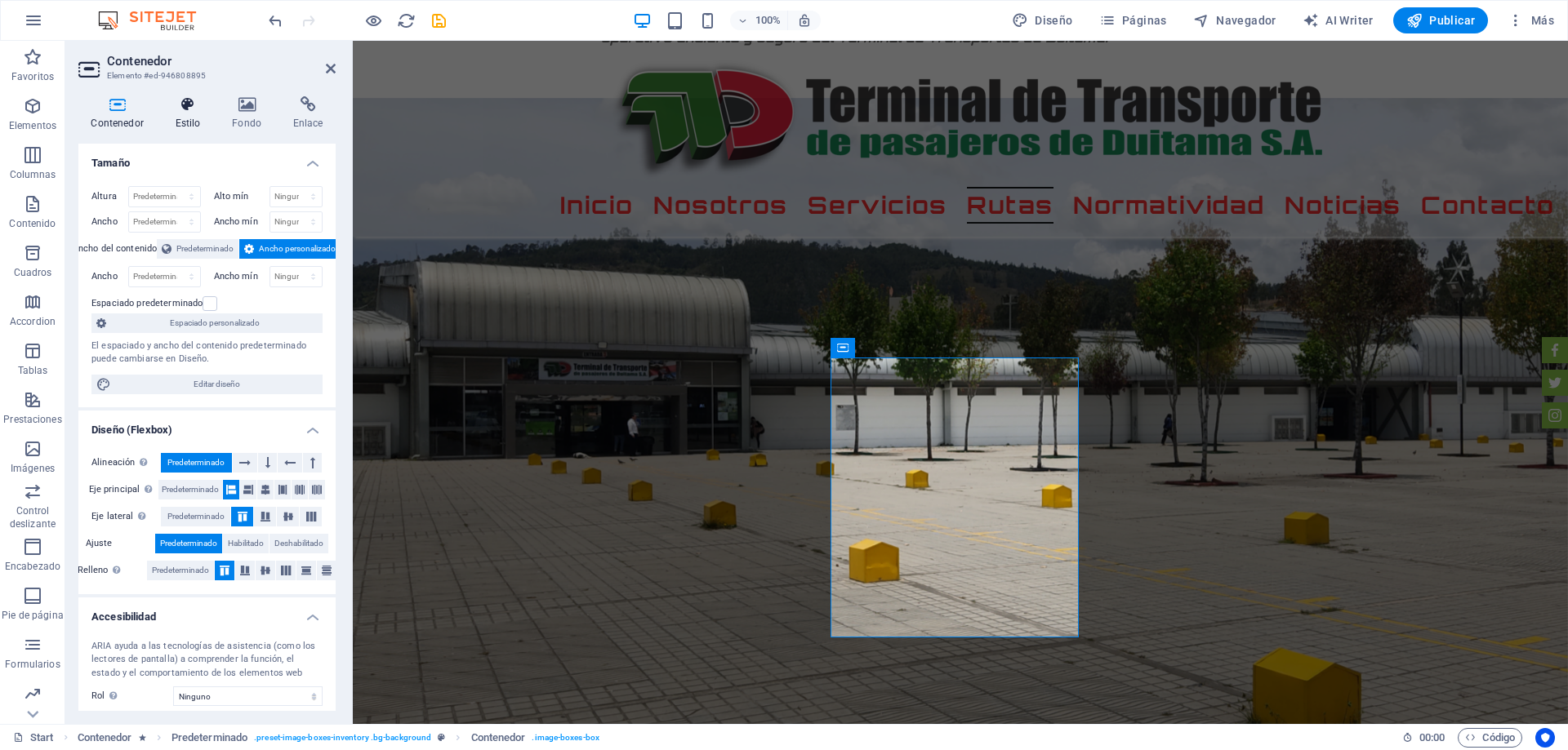
click at [192, 104] on icon at bounding box center [187, 104] width 50 height 16
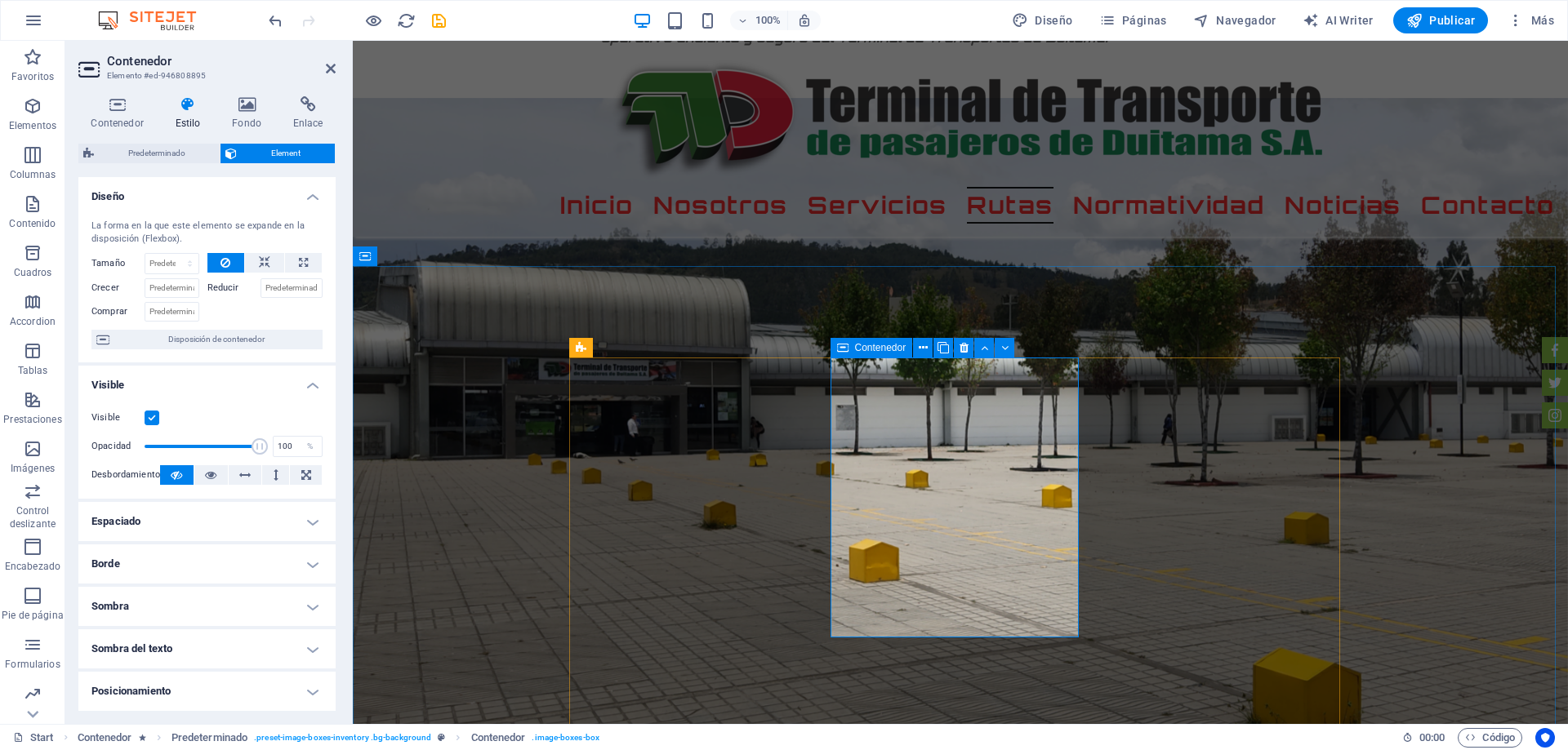
click at [845, 345] on icon at bounding box center [842, 347] width 11 height 20
click at [170, 264] on select "Predeterminado automático px % 1/1 1/2 1/3 1/4 1/5 1/6 1/7 1/8 1/9 1/10" at bounding box center [172, 263] width 53 height 20
select select "px"
click at [173, 254] on select "Predeterminado automático px % 1/1 1/2 1/3 1/4 1/5 1/6 1/7 1/8 1/9 1/10" at bounding box center [172, 263] width 53 height 20
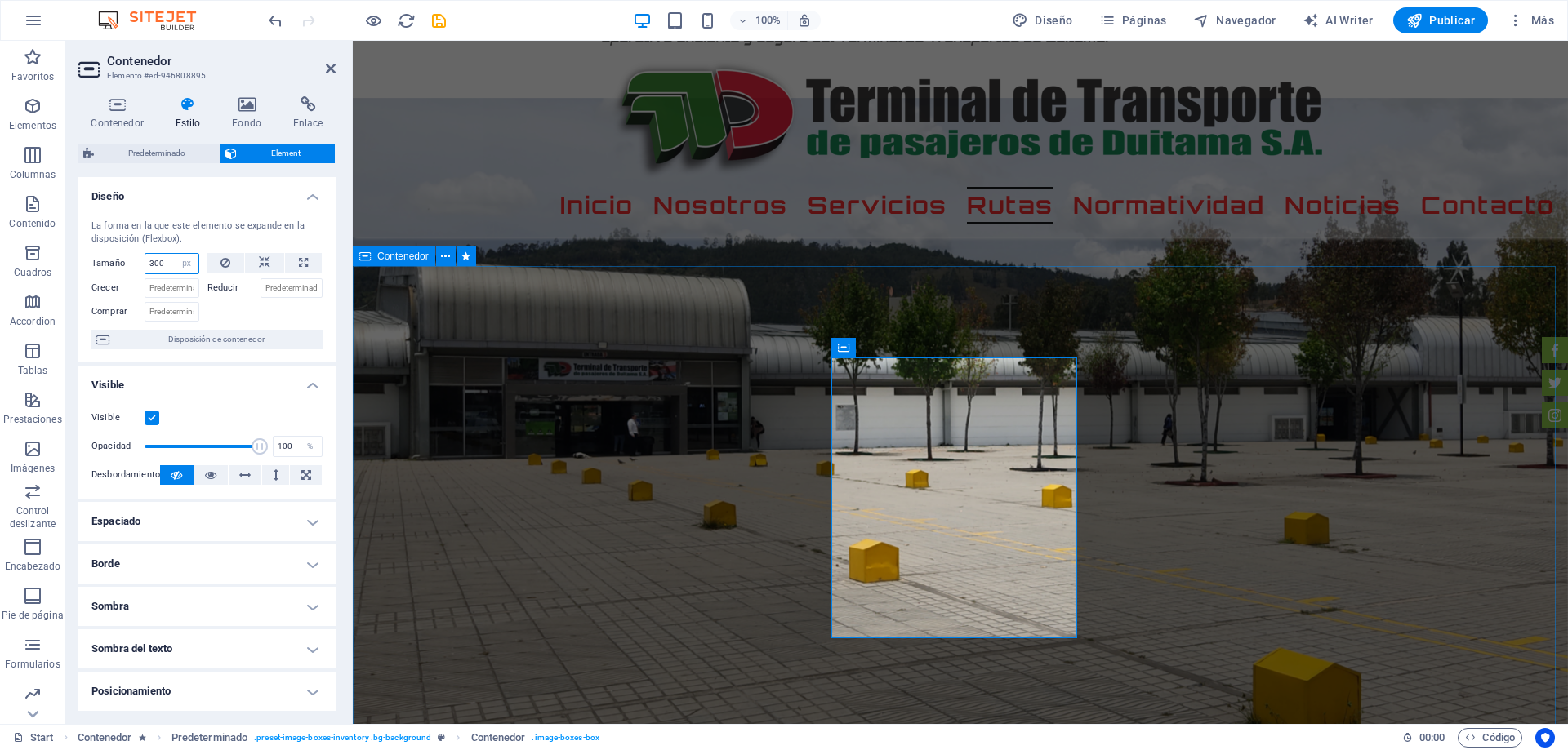
type input "300"
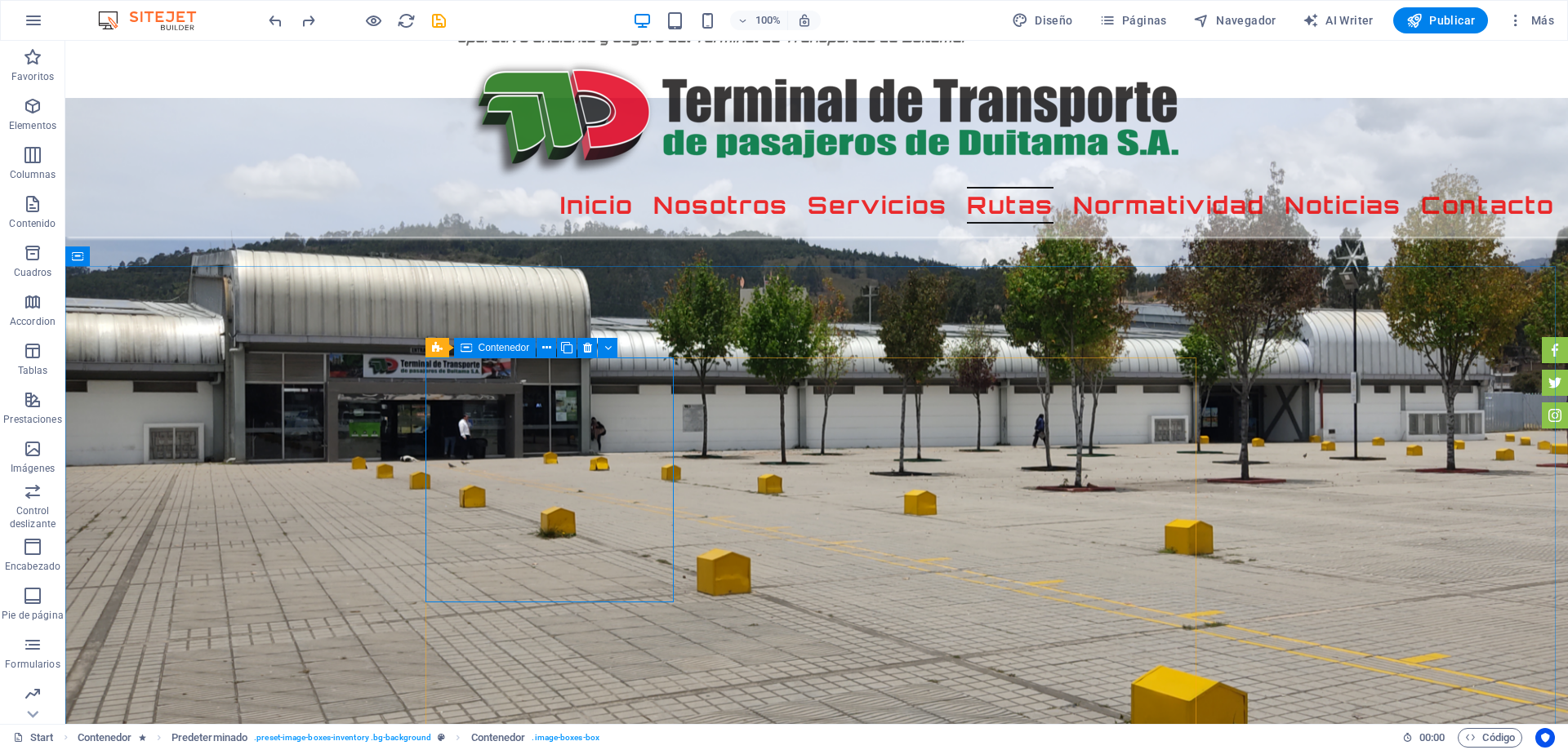
click at [484, 348] on span "Contenedor" at bounding box center [504, 347] width 51 height 9
drag, startPoint x: 484, startPoint y: 347, endPoint x: 132, endPoint y: 307, distance: 354.3
click at [484, 347] on span "Contenedor" at bounding box center [504, 347] width 51 height 9
select select "px"
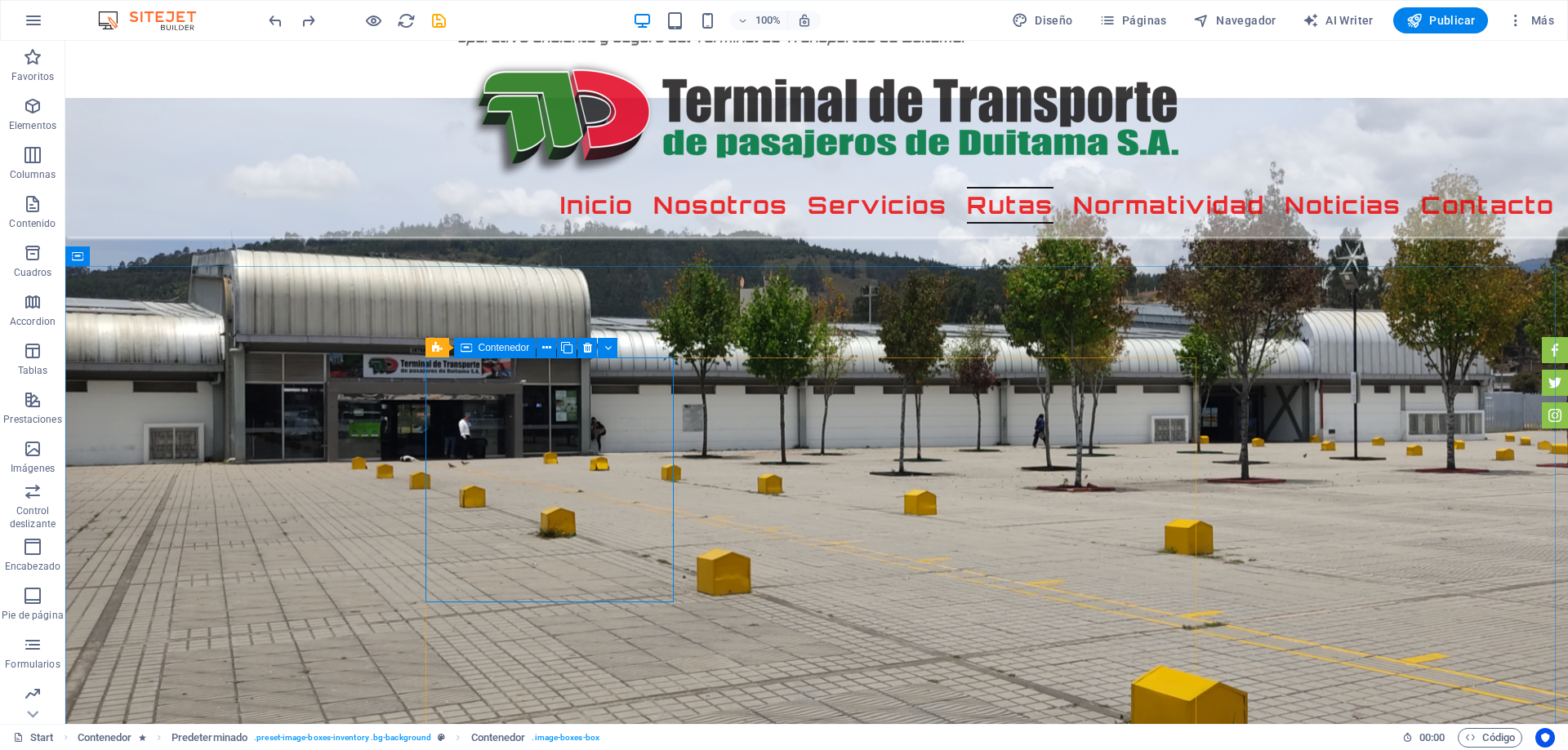
select select "px"
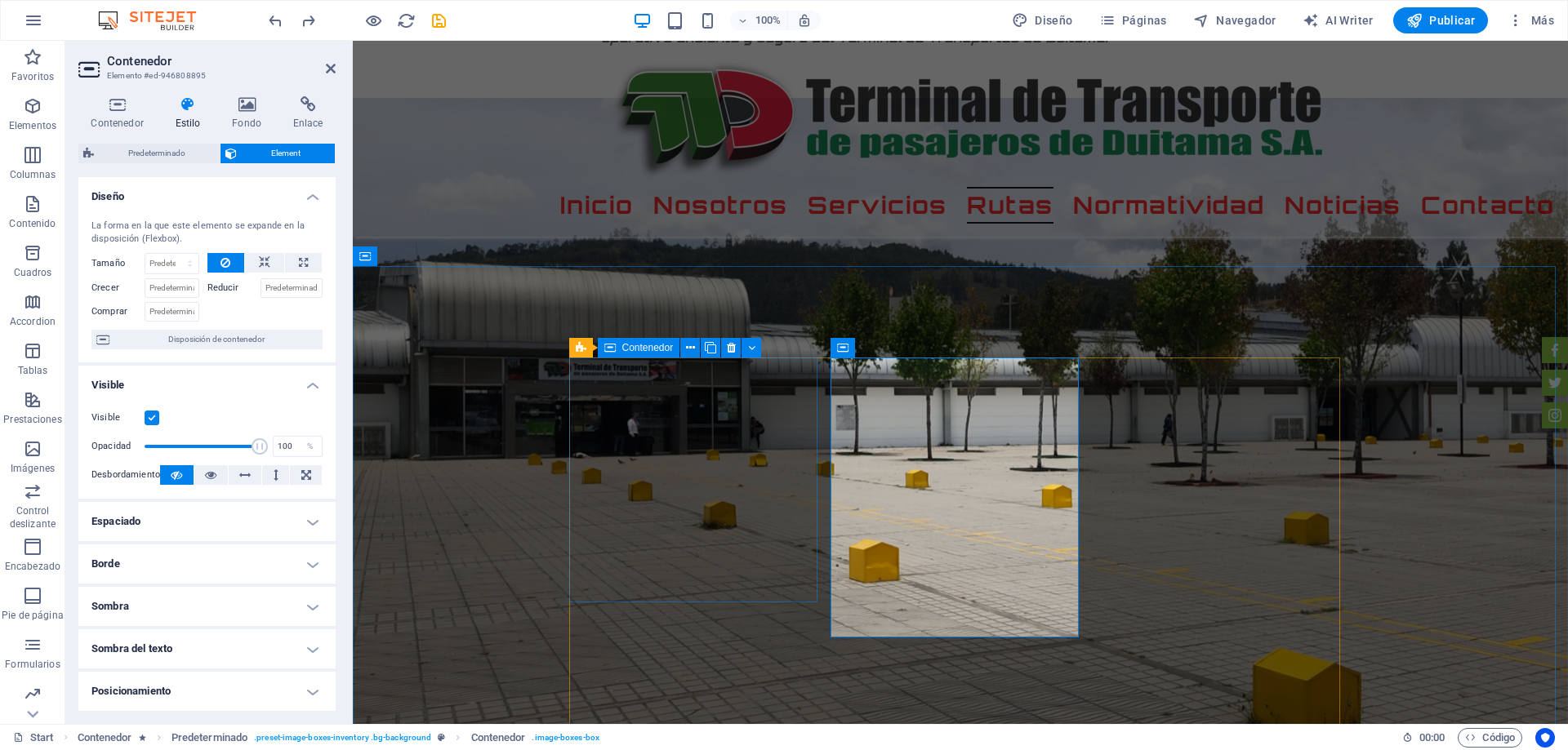
select select "px"
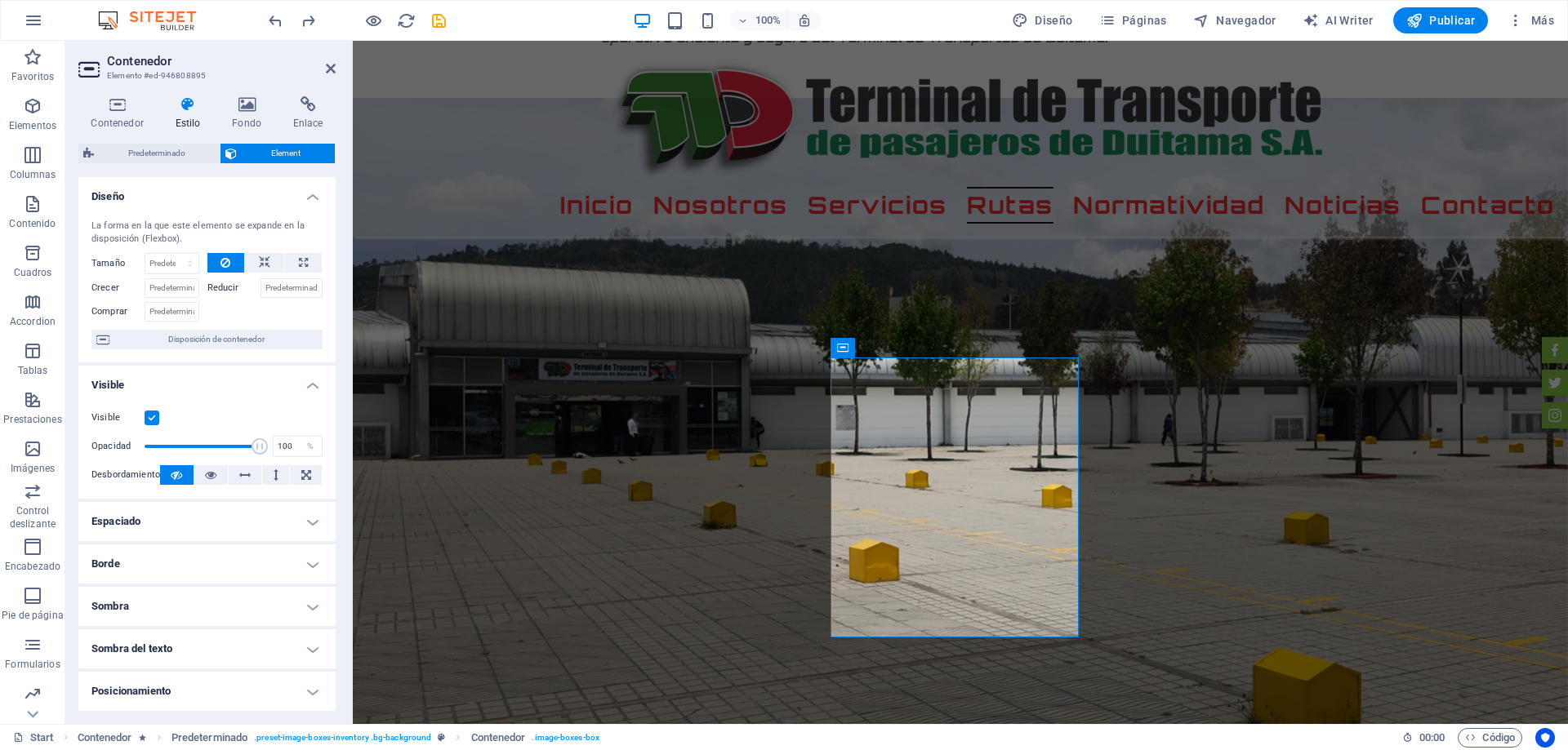
click at [312, 193] on h4 "Diseño" at bounding box center [207, 192] width 257 height 29
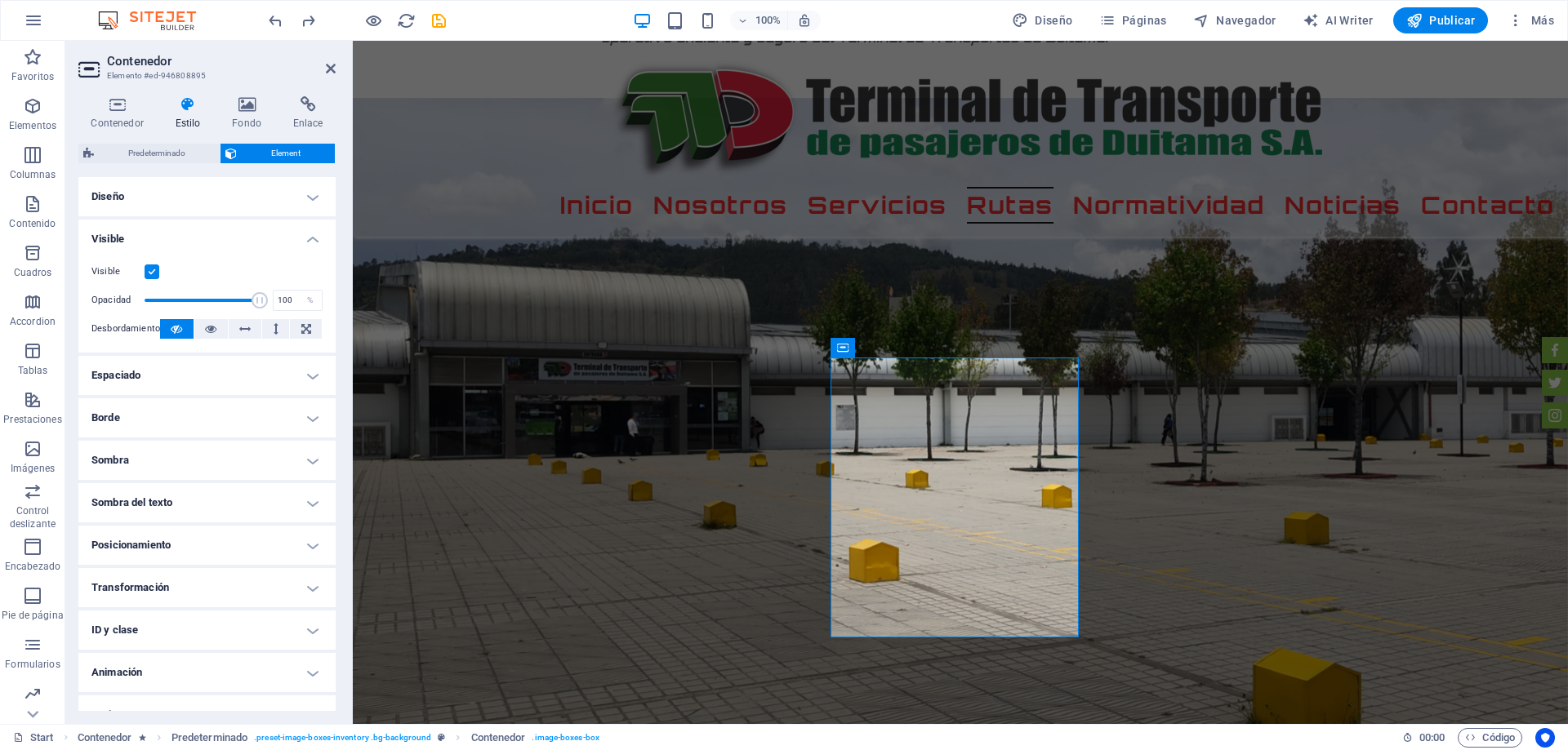
click at [312, 193] on h4 "Diseño" at bounding box center [207, 197] width 257 height 39
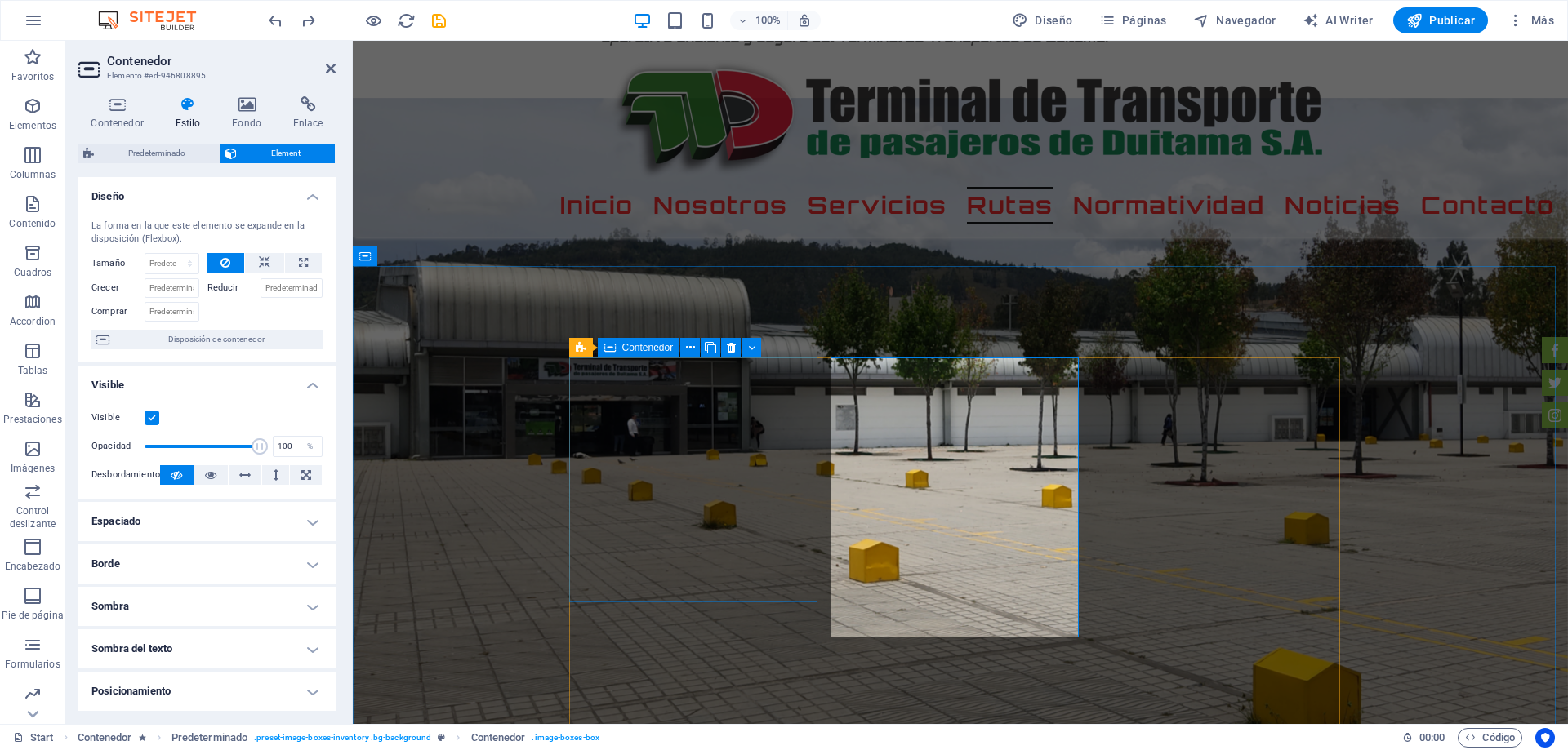
click at [616, 347] on div "Contenedor" at bounding box center [639, 347] width 82 height 20
select select "px"
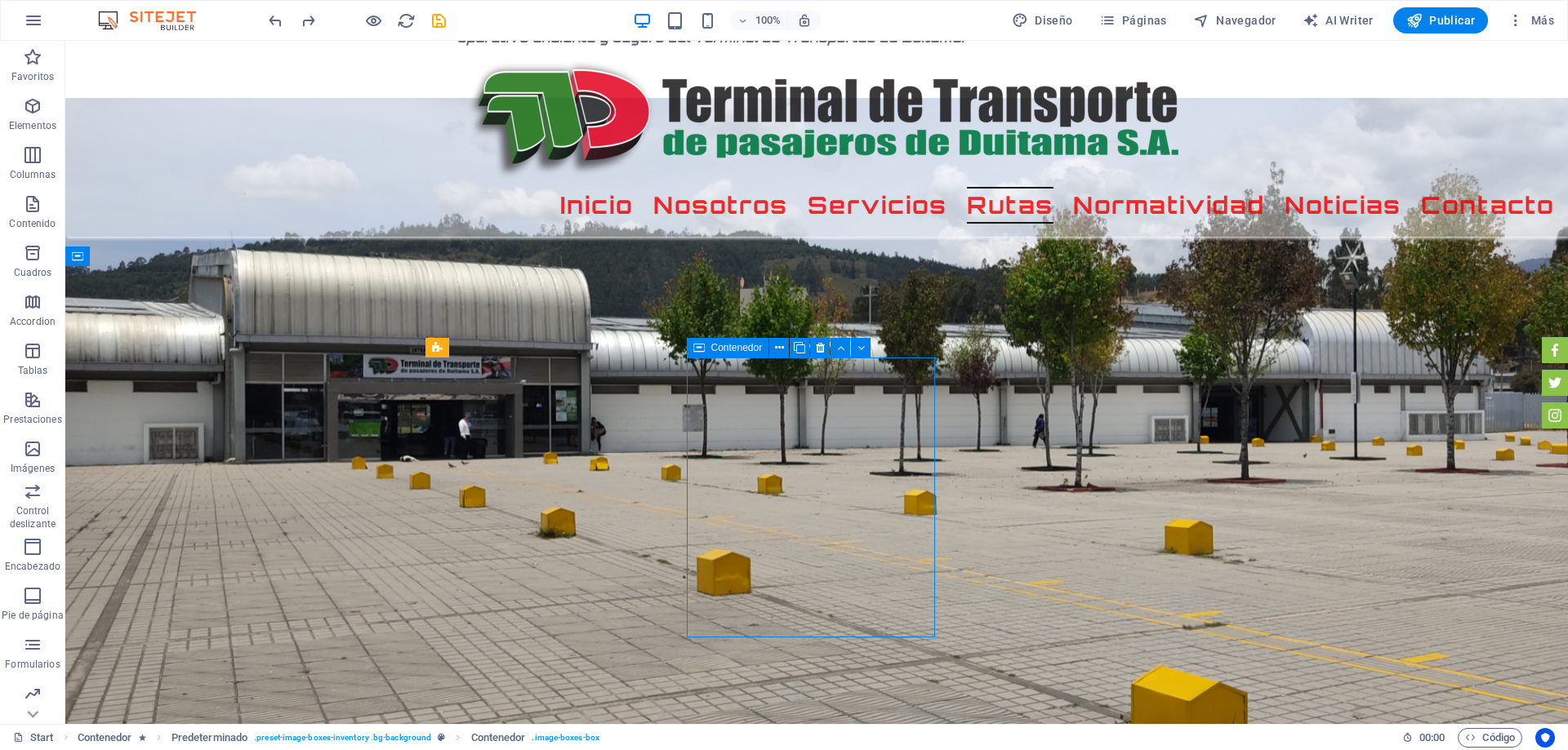
drag, startPoint x: 745, startPoint y: 616, endPoint x: 468, endPoint y: 572, distance: 280.5
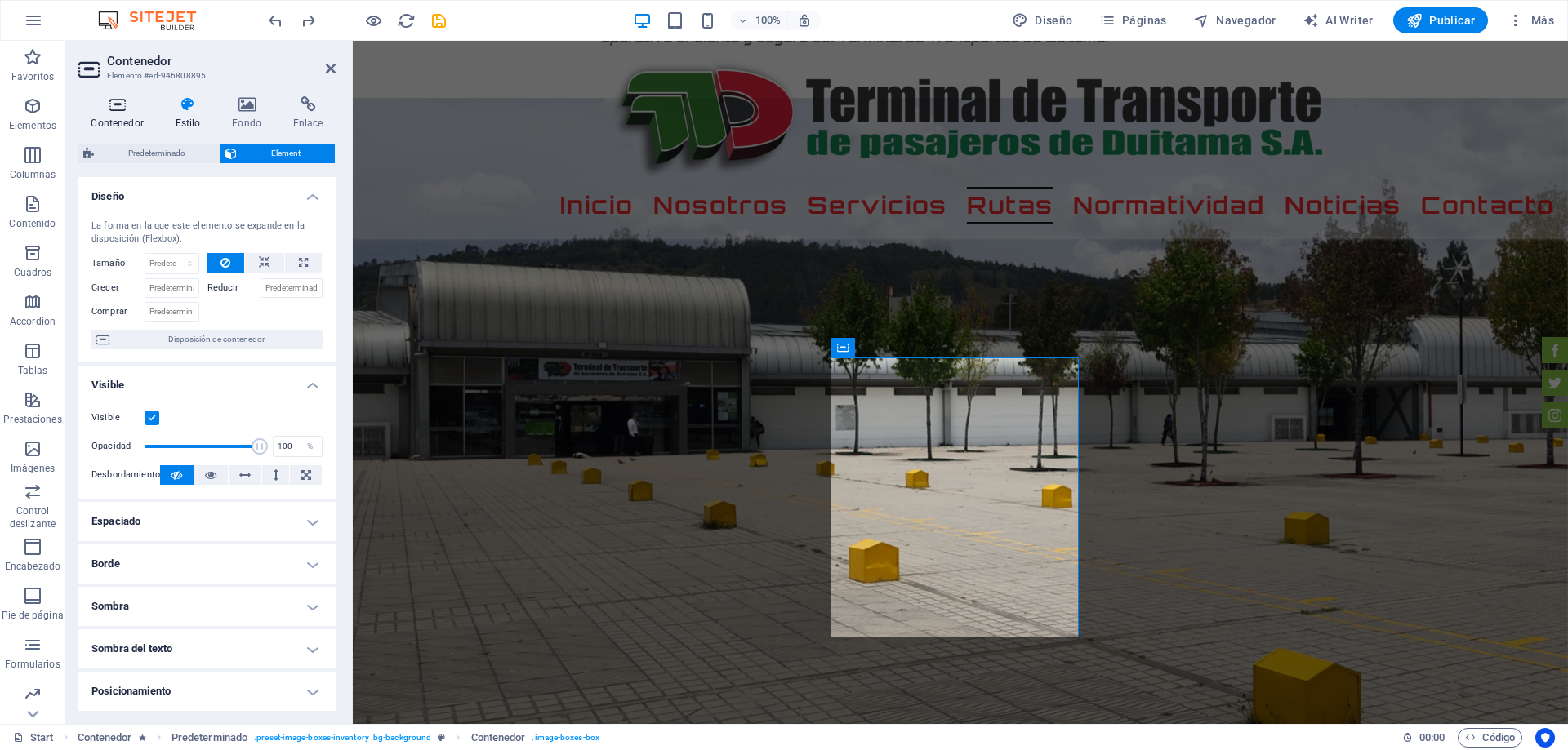
click at [121, 103] on icon at bounding box center [117, 104] width 78 height 16
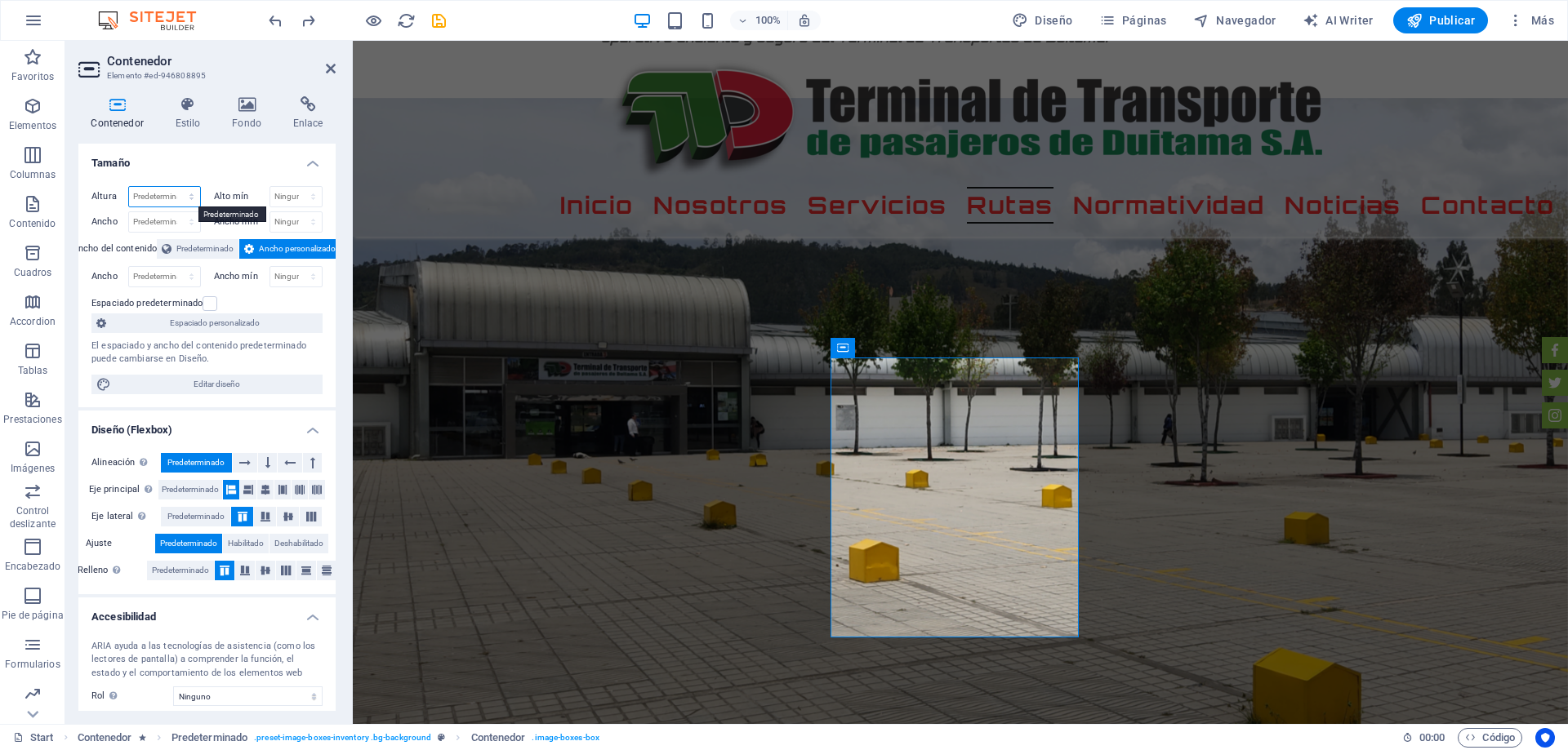
click at [171, 195] on select "Predeterminado px rem % vh vw" at bounding box center [164, 197] width 71 height 20
select select "px"
click at [175, 187] on select "Predeterminado px rem % vh vw" at bounding box center [164, 197] width 71 height 20
type input "300"
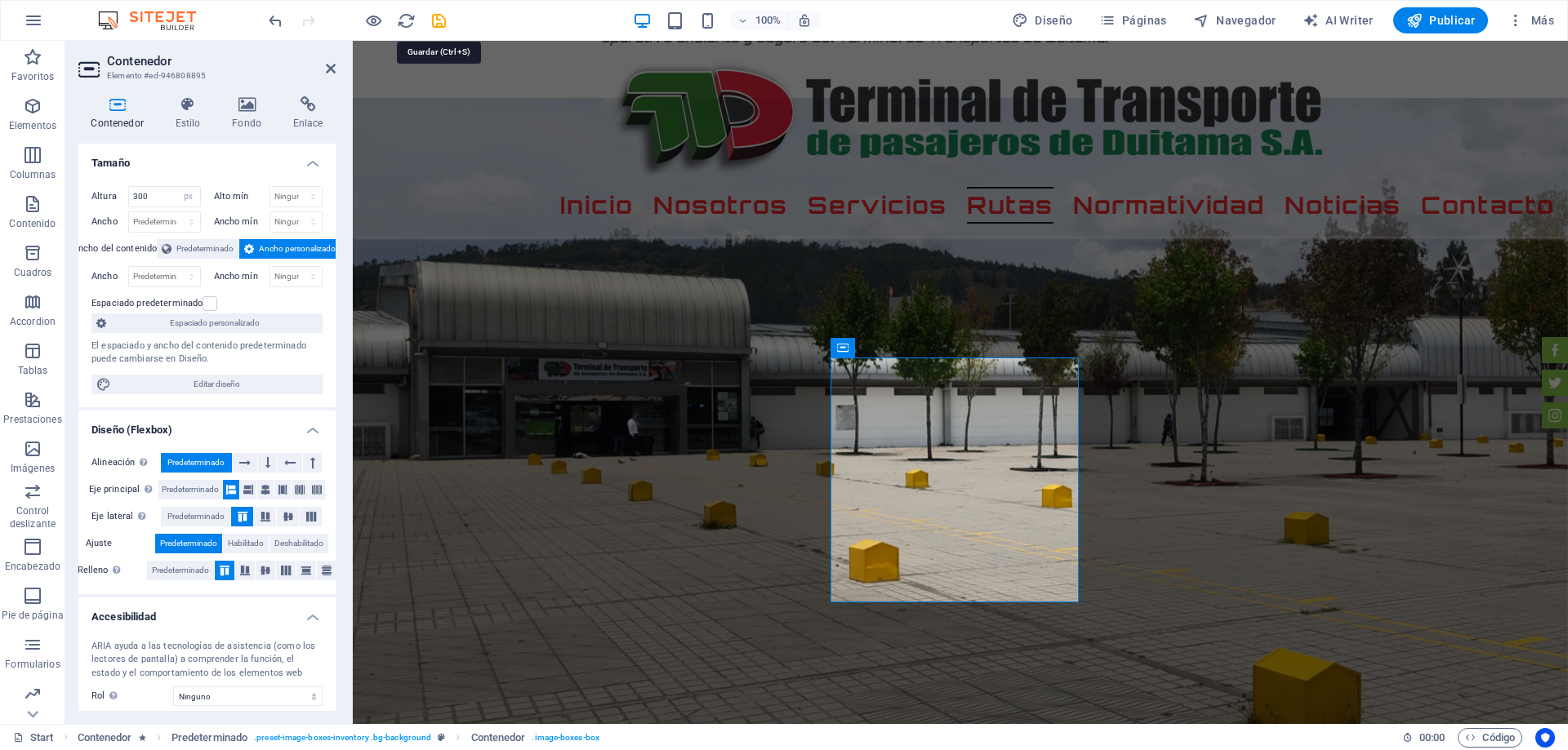
click at [446, 24] on icon "save" at bounding box center [439, 21] width 19 height 19
checkbox input "false"
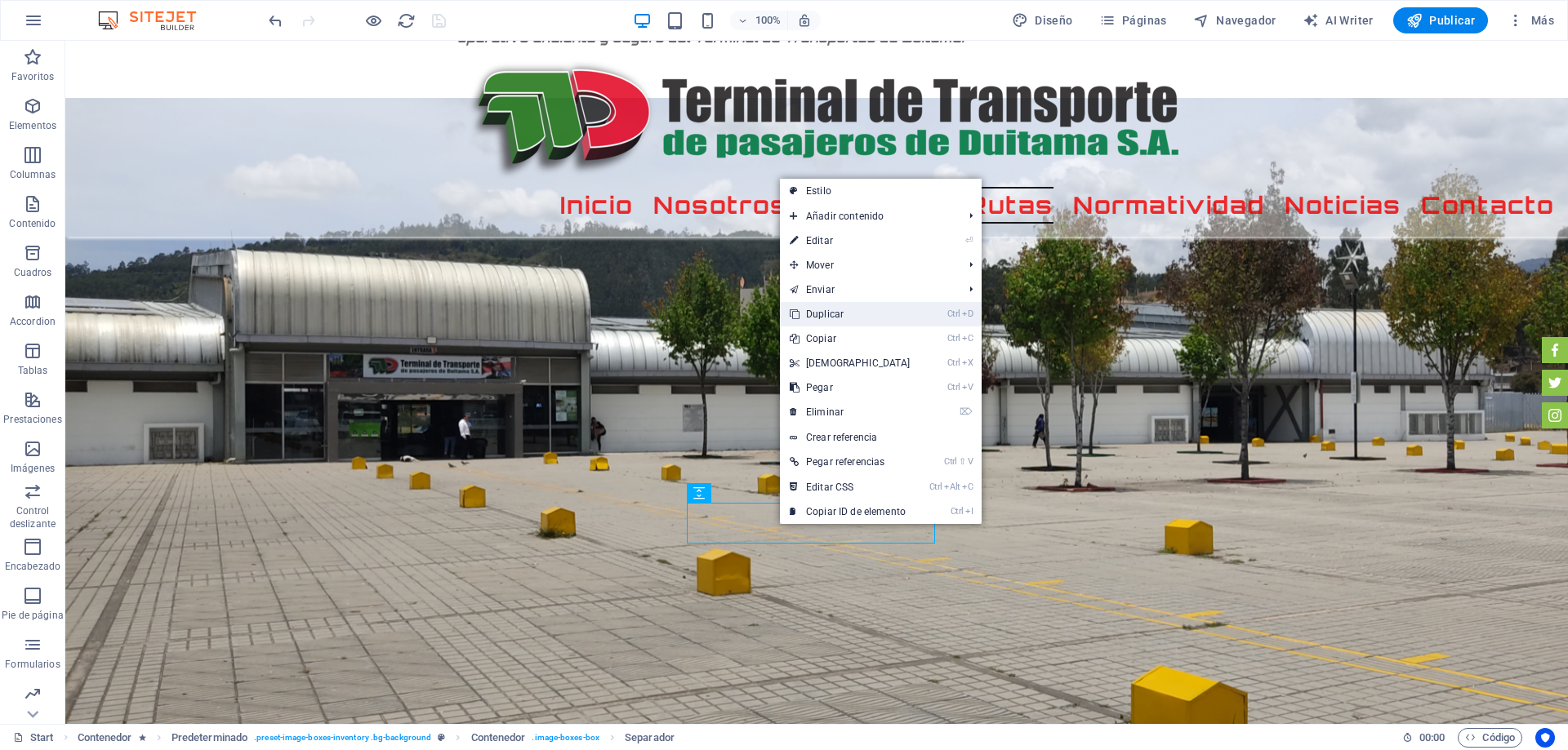
click at [850, 311] on link "Ctrl D Duplicar" at bounding box center [850, 314] width 140 height 25
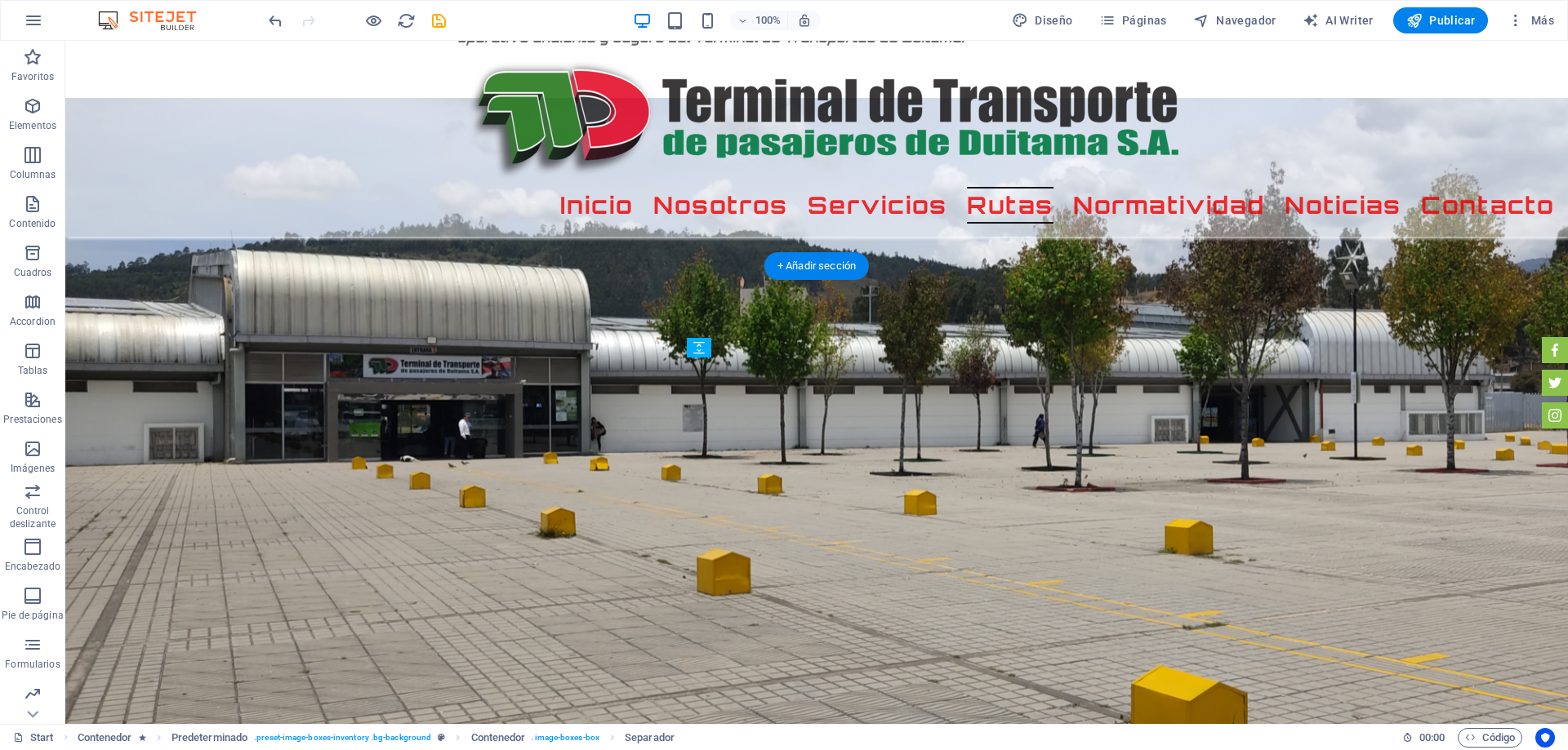
drag, startPoint x: 797, startPoint y: 523, endPoint x: 835, endPoint y: 386, distance: 142.2
select select "px"
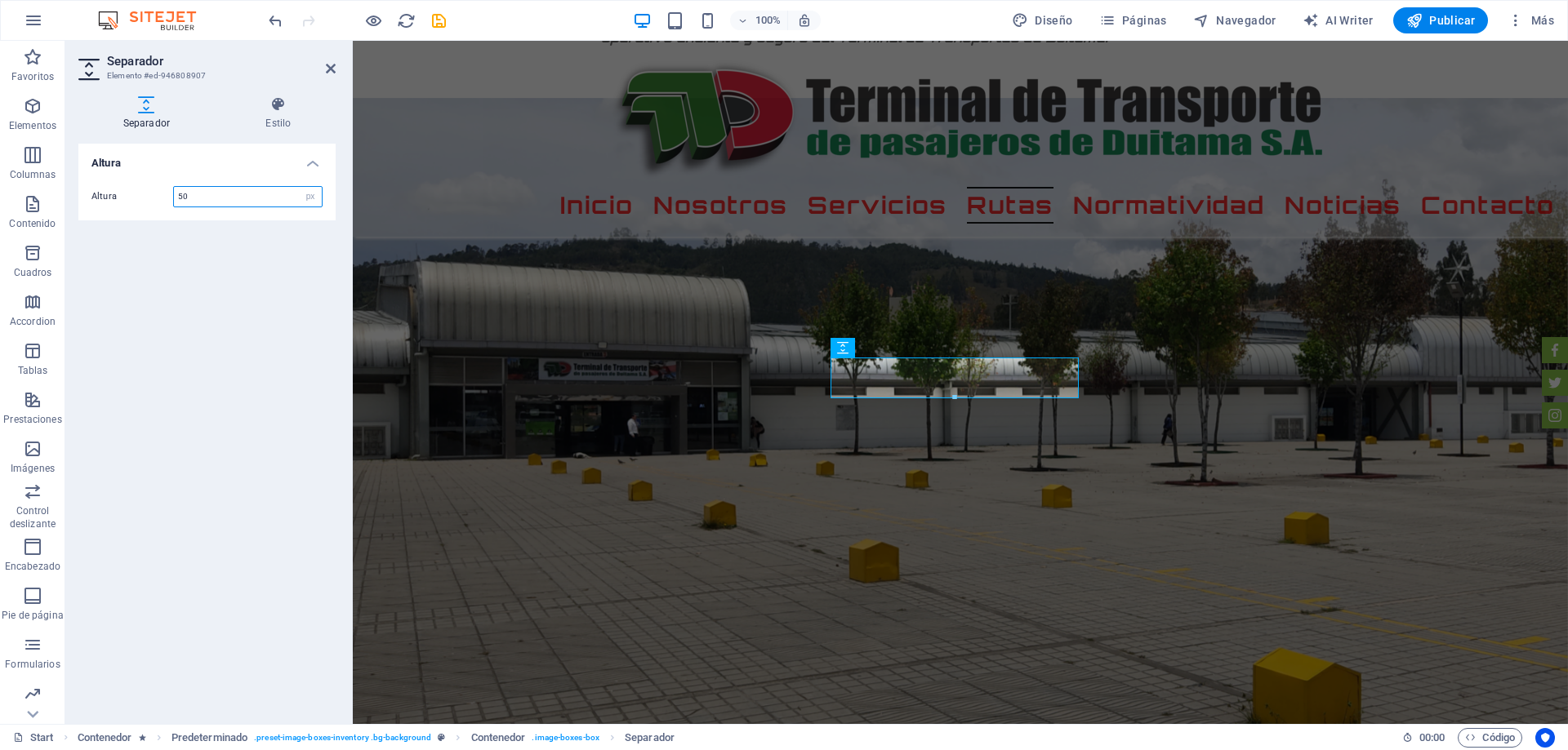
drag, startPoint x: 191, startPoint y: 196, endPoint x: 155, endPoint y: 189, distance: 36.7
click at [155, 189] on div "Altura 50 px rem vh vw" at bounding box center [207, 197] width 231 height 21
type input "10"
drag, startPoint x: 3, startPoint y: 230, endPoint x: 314, endPoint y: 327, distance: 325.8
click at [332, 320] on div "Separador Estilo Altura Altura 10 px rem vh vw Predeterminado Element Diseño La…" at bounding box center [206, 403] width 283 height 641
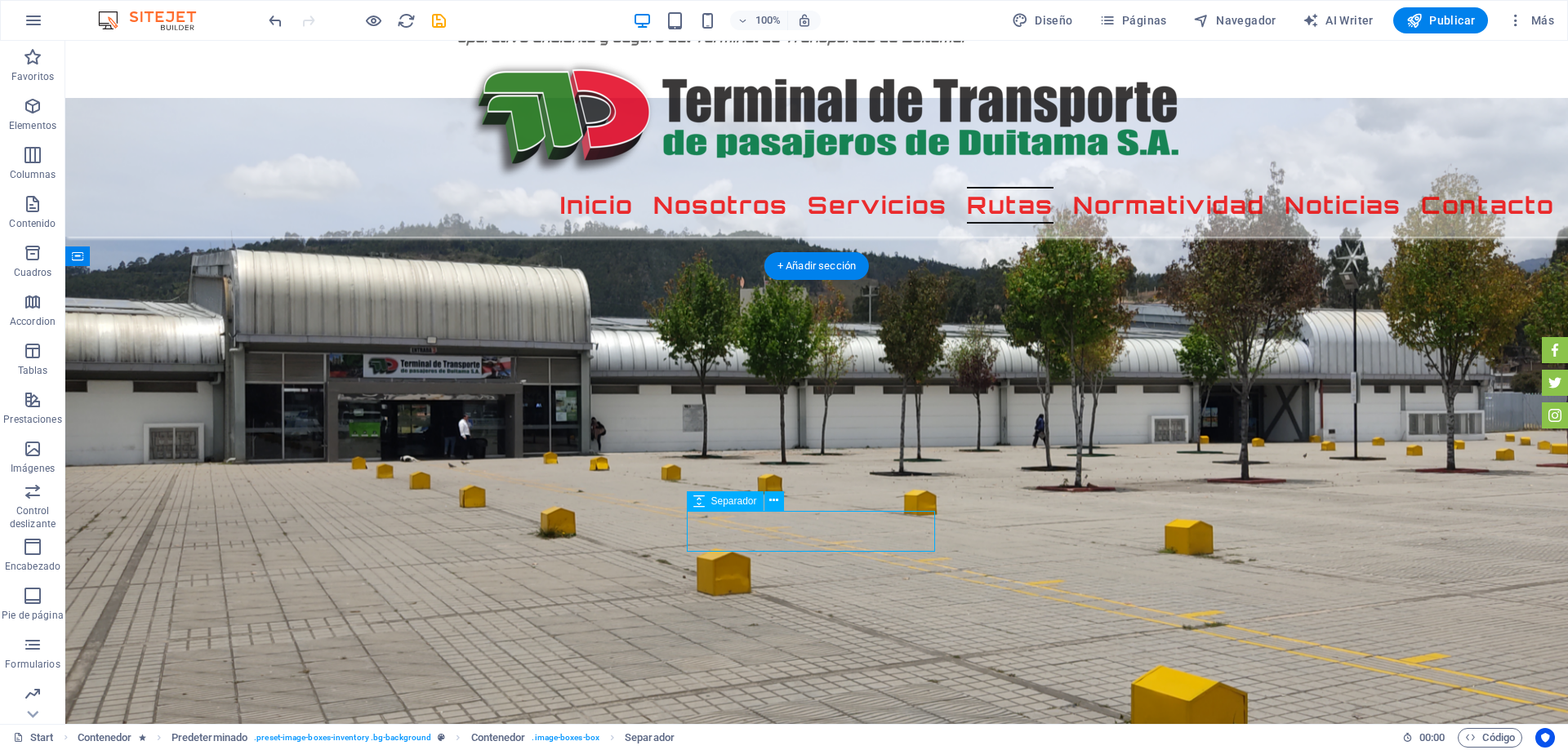
select select "px"
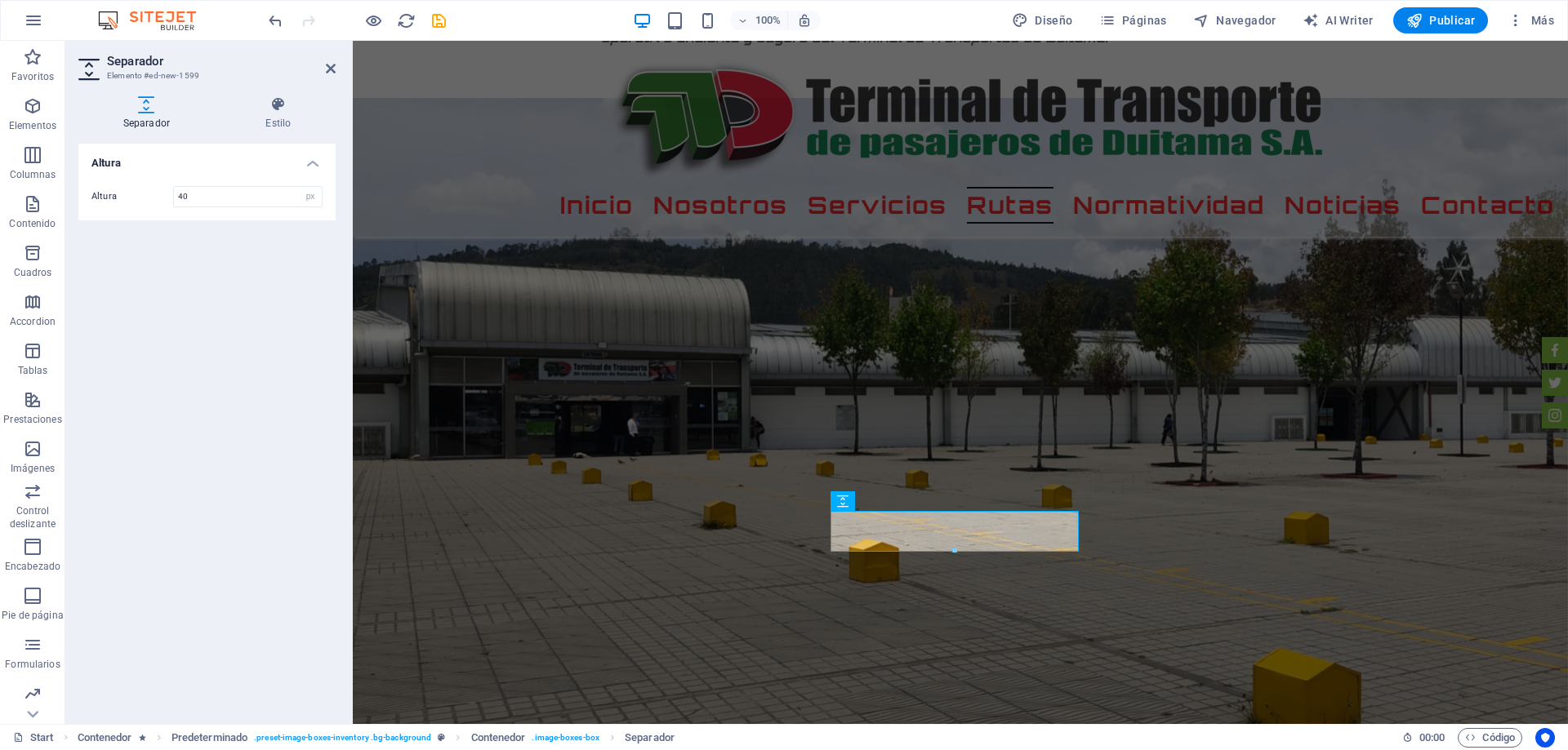
type input "40"
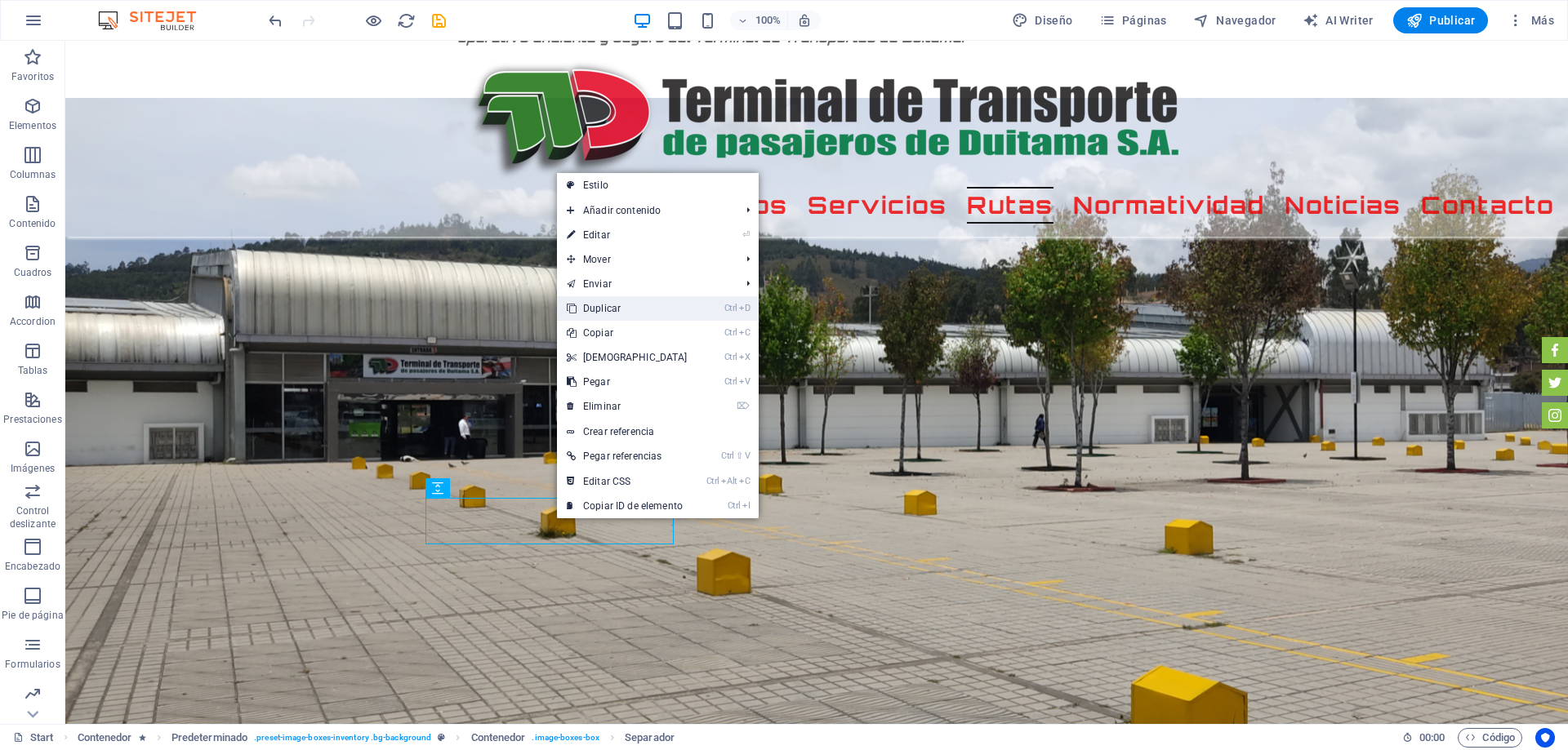
click at [601, 307] on link "Ctrl D Duplicar" at bounding box center [627, 308] width 140 height 25
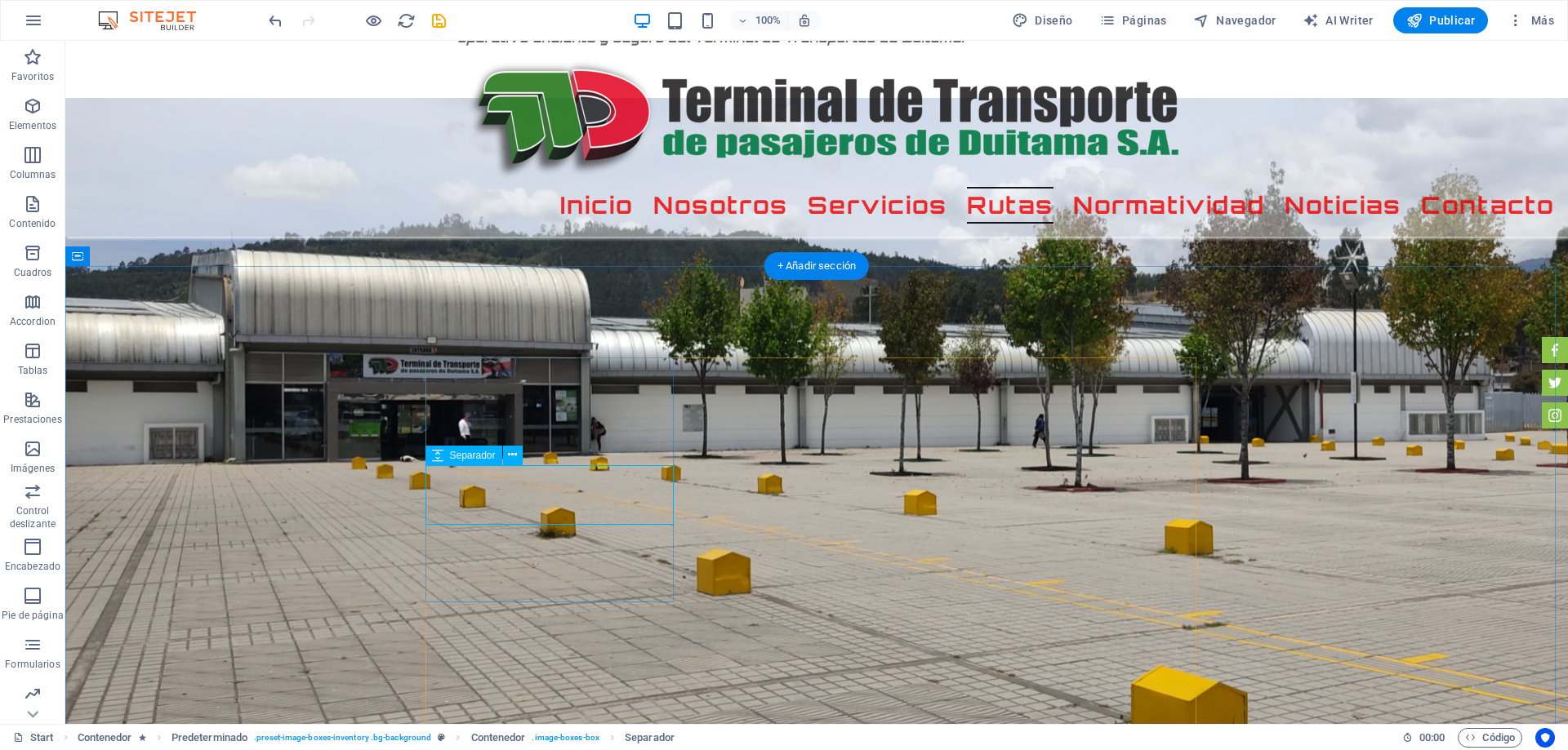
select select "px"
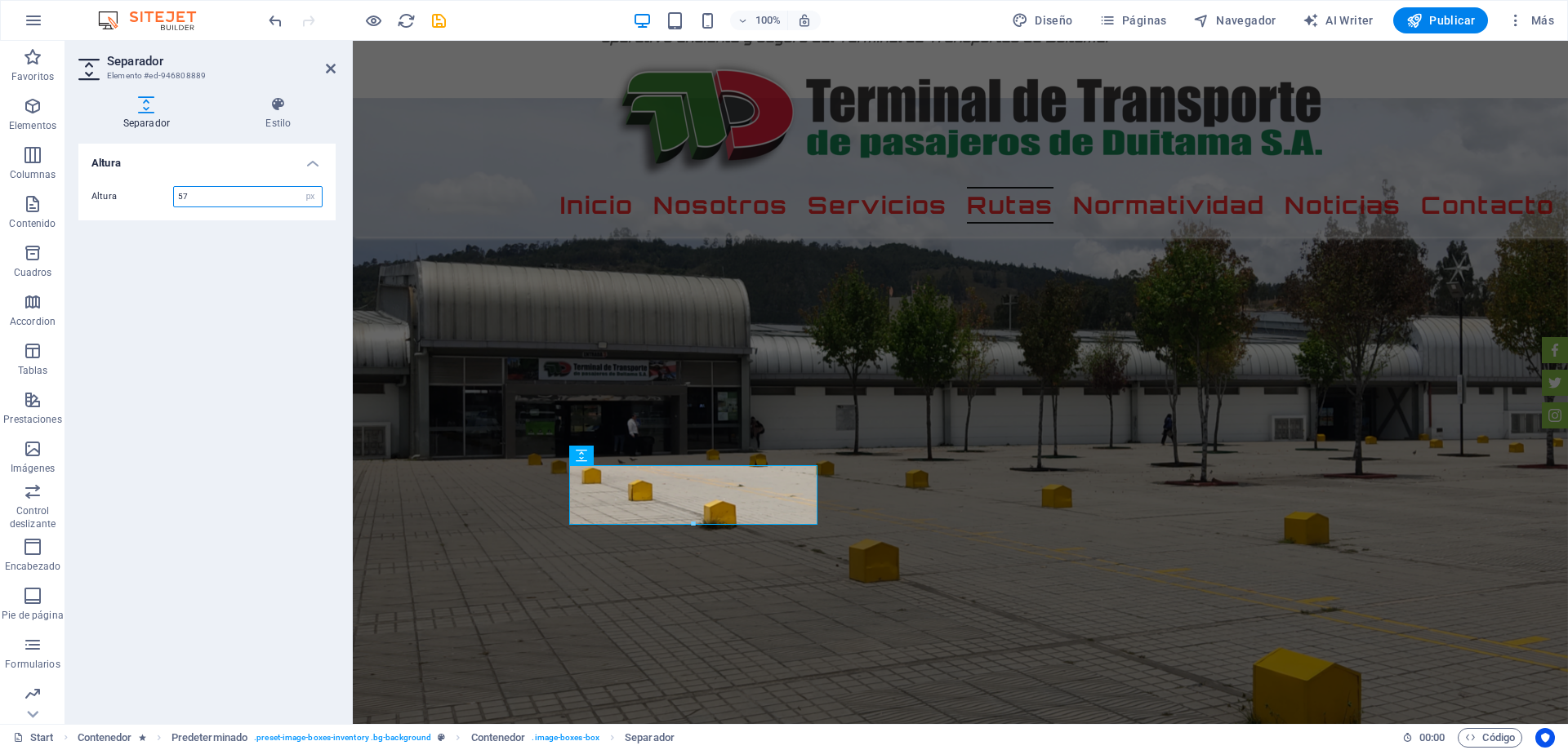
drag, startPoint x: 205, startPoint y: 198, endPoint x: 151, endPoint y: 186, distance: 55.3
click at [151, 186] on div "Altura 57 px rem vh vw" at bounding box center [207, 197] width 231 height 21
click at [214, 193] on input "10" at bounding box center [247, 197] width 148 height 20
type input "1"
type input "20"
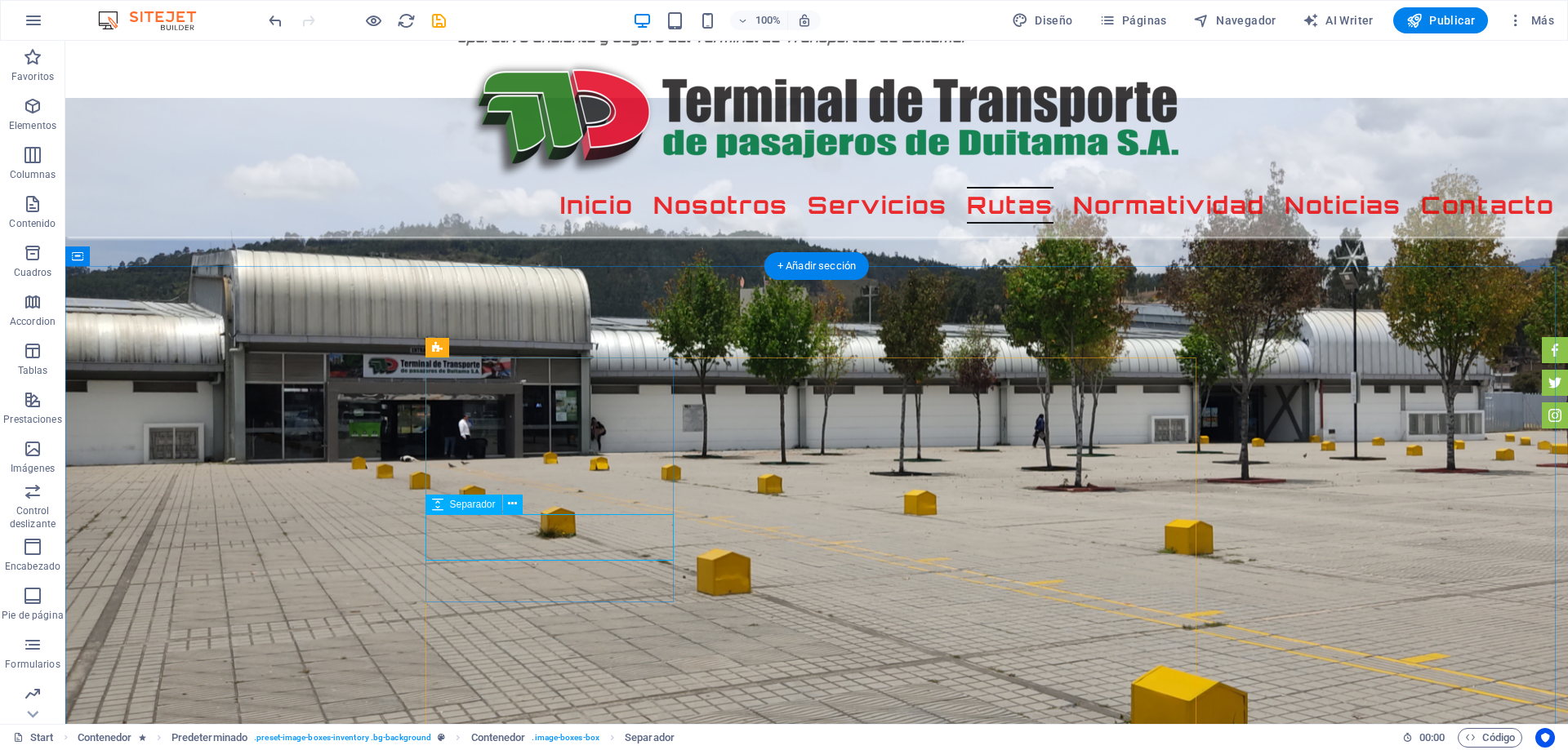
select select "px"
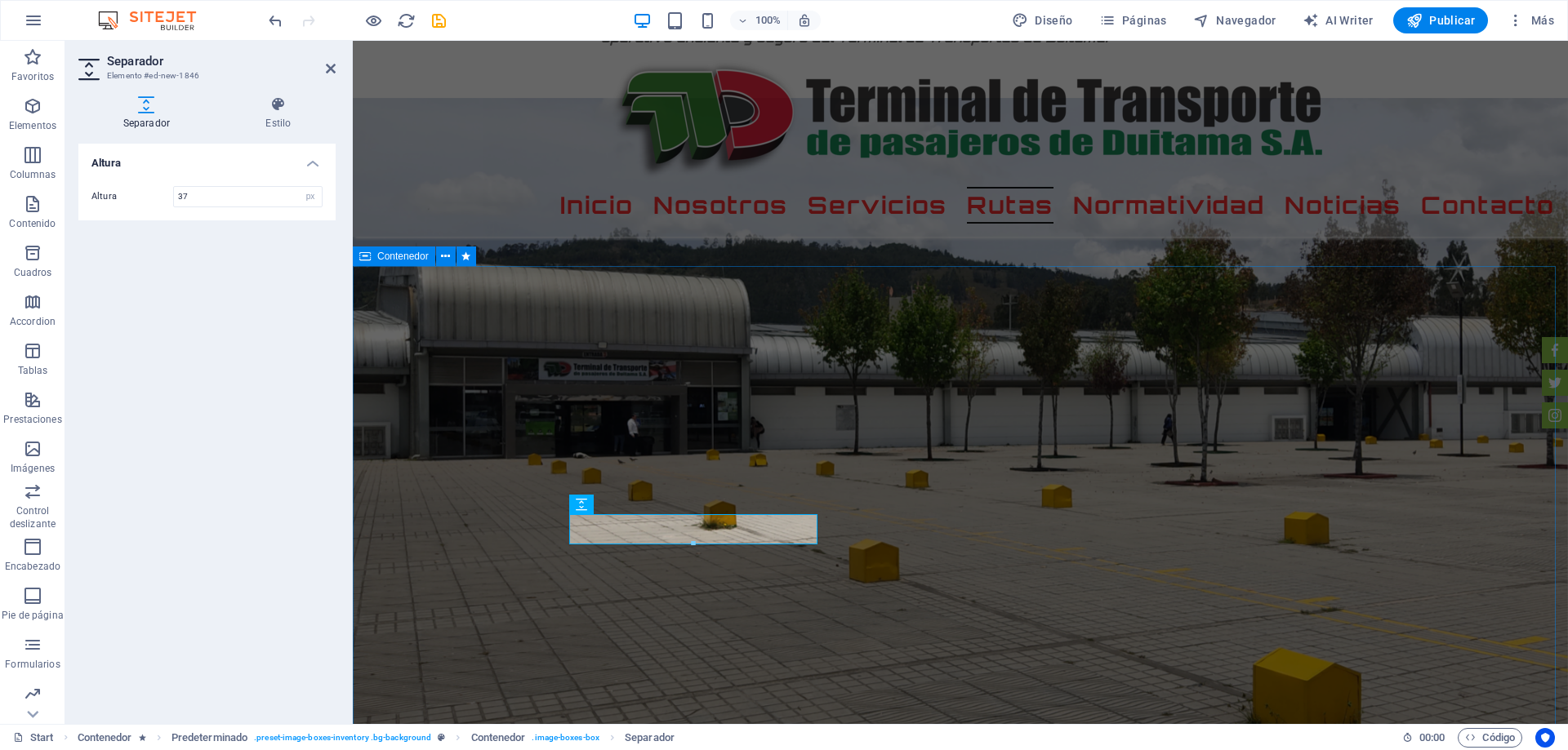
type input "37"
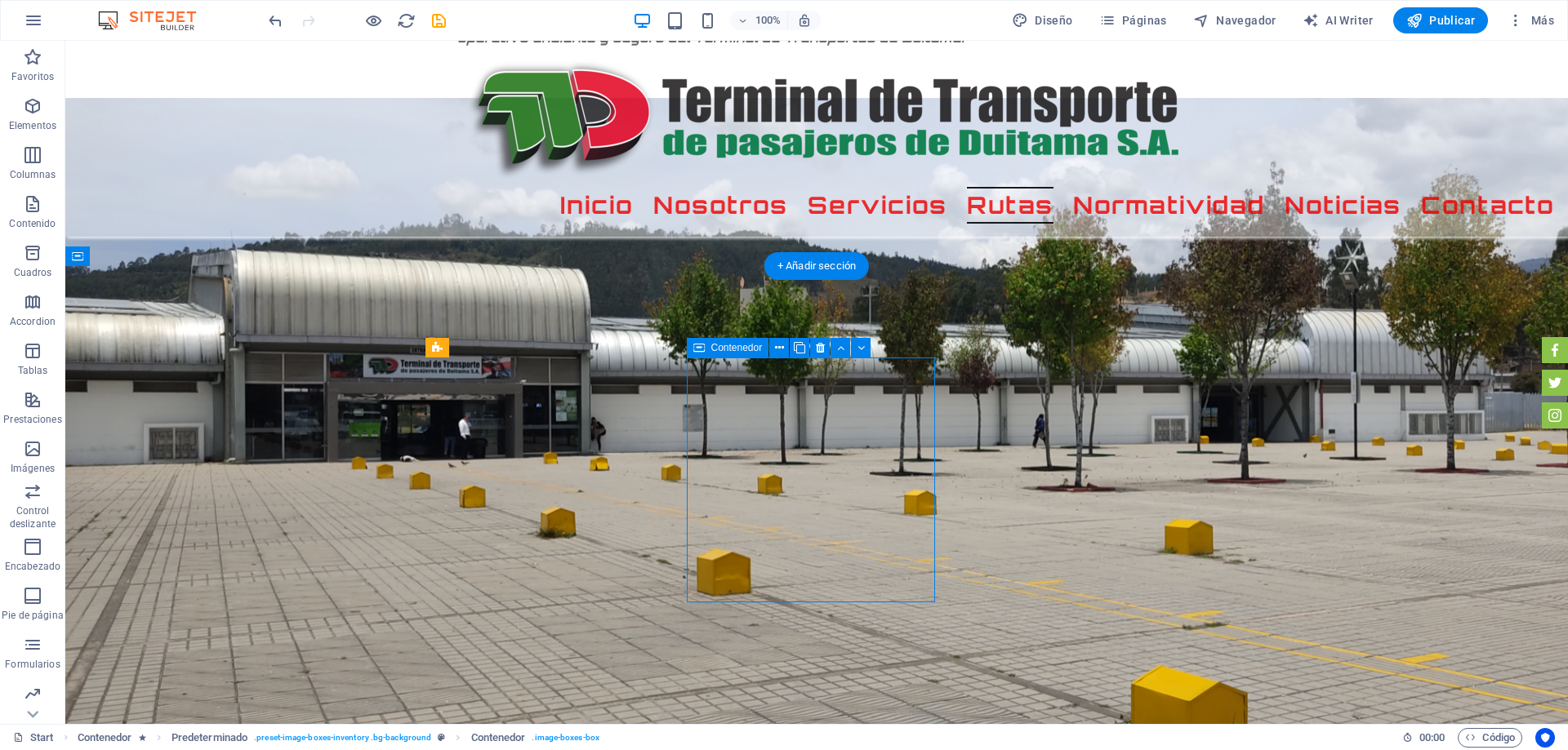
select select "px"
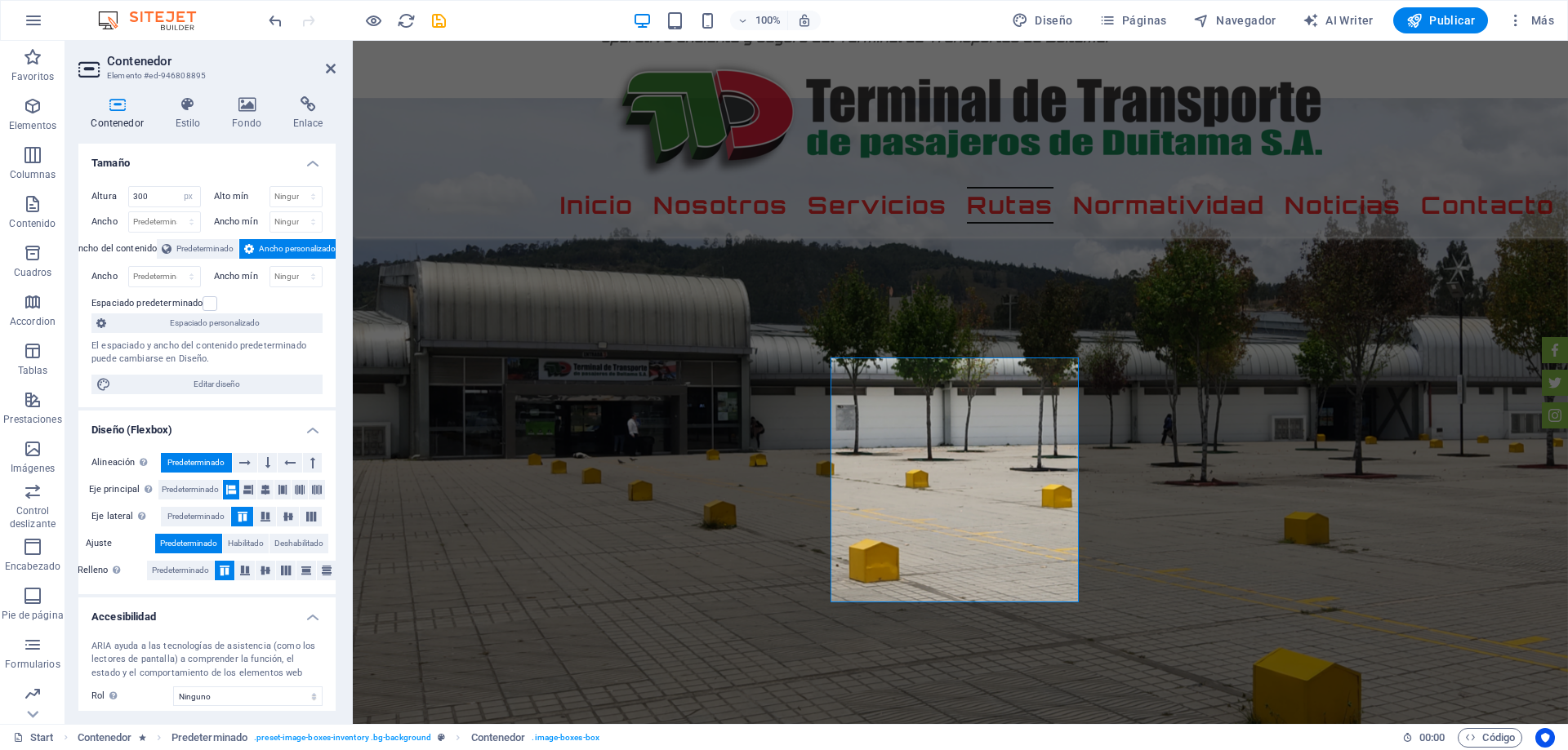
click at [301, 160] on h4 "Tamaño" at bounding box center [207, 158] width 257 height 29
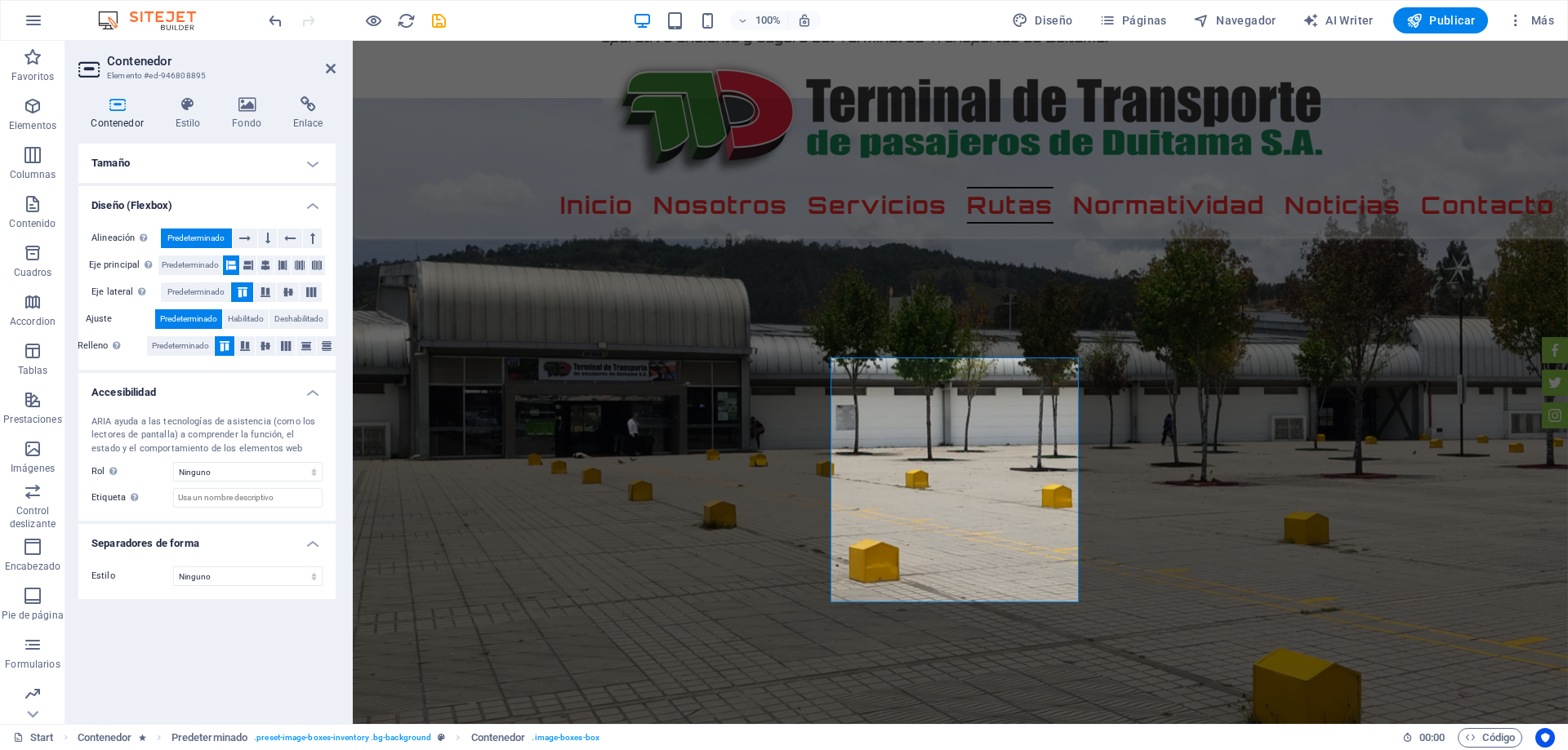
click at [311, 200] on h4 "Diseño (Flexbox)" at bounding box center [207, 201] width 257 height 29
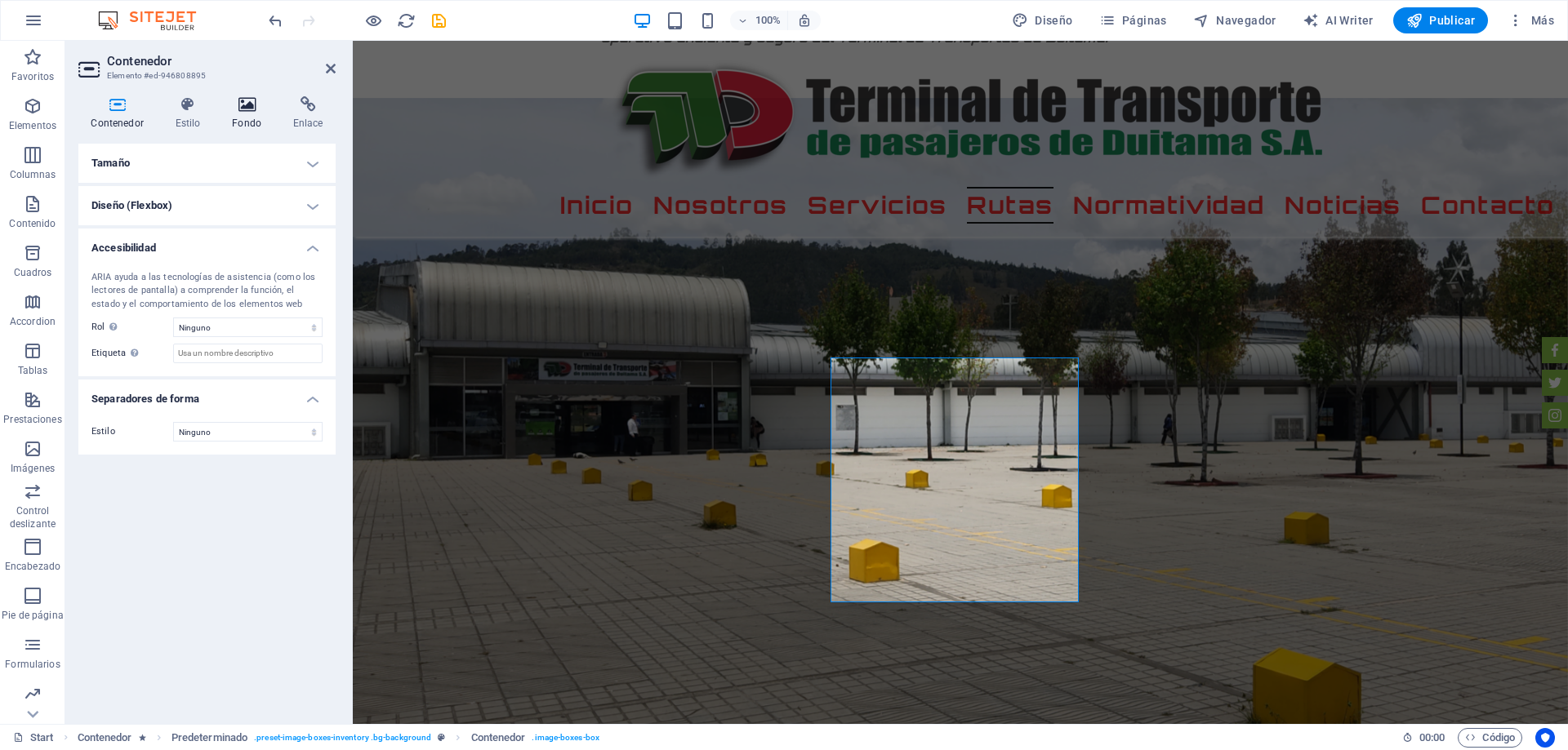
click at [247, 109] on icon at bounding box center [247, 104] width 55 height 16
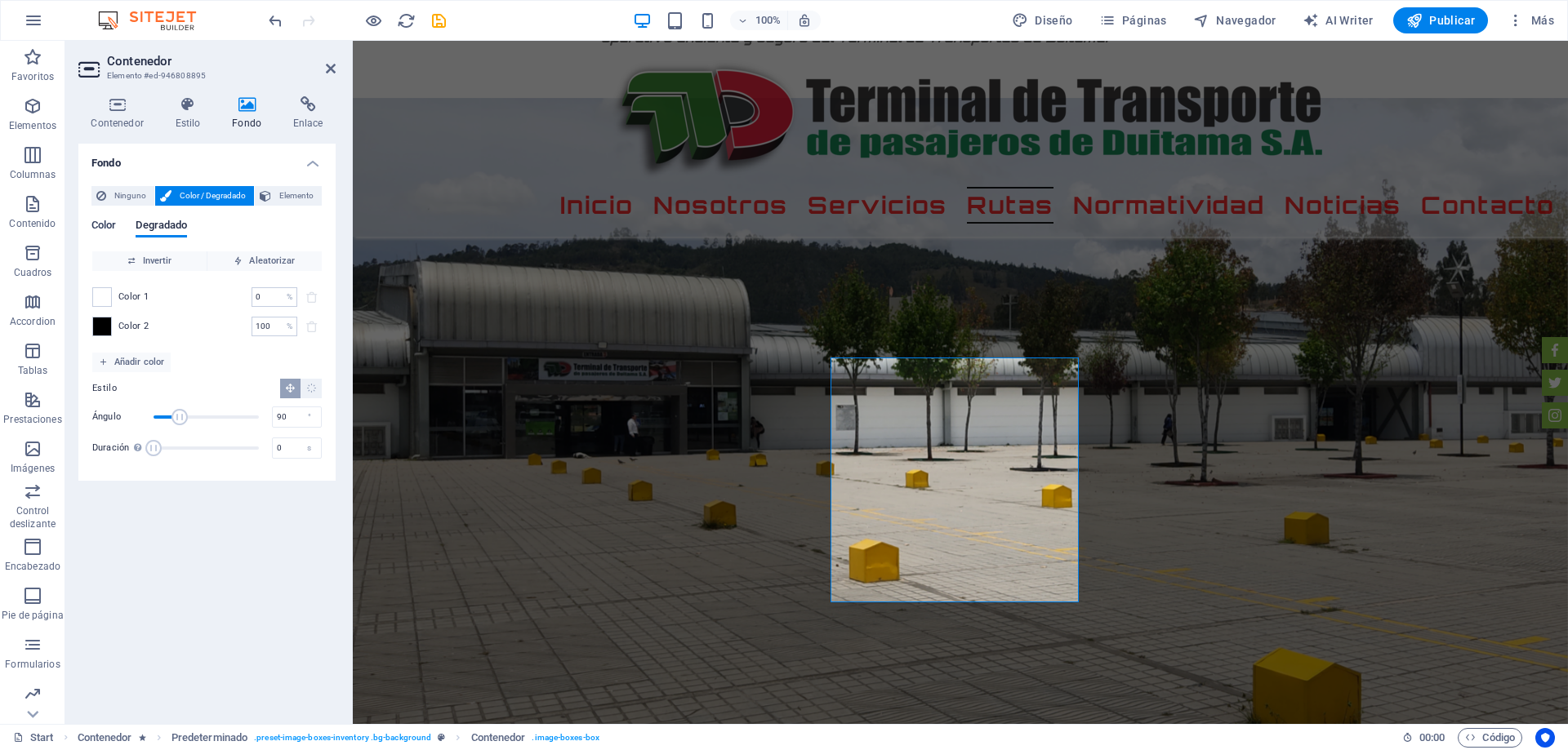
click at [101, 224] on span "Color" at bounding box center [104, 227] width 25 height 23
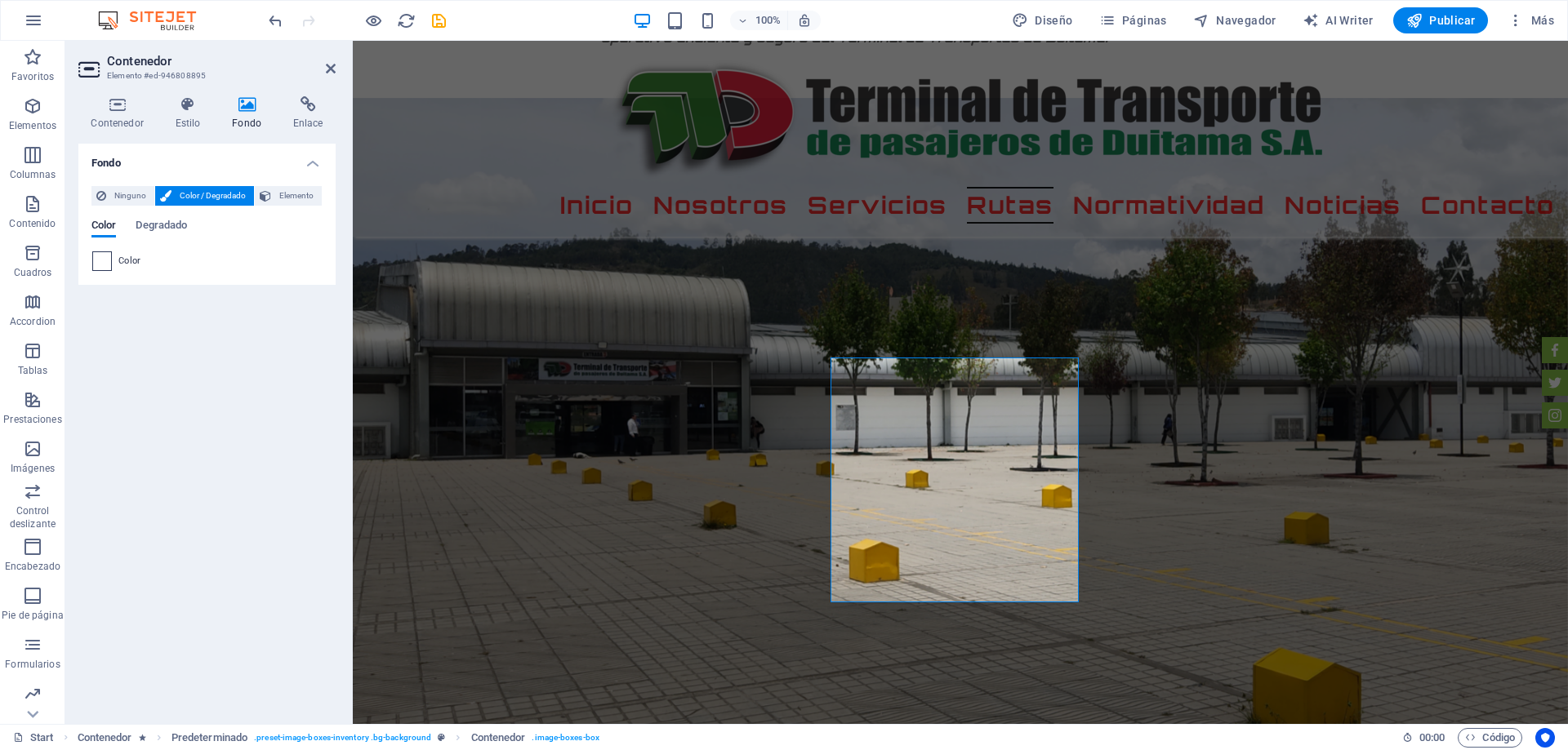
click at [104, 261] on span at bounding box center [102, 261] width 18 height 18
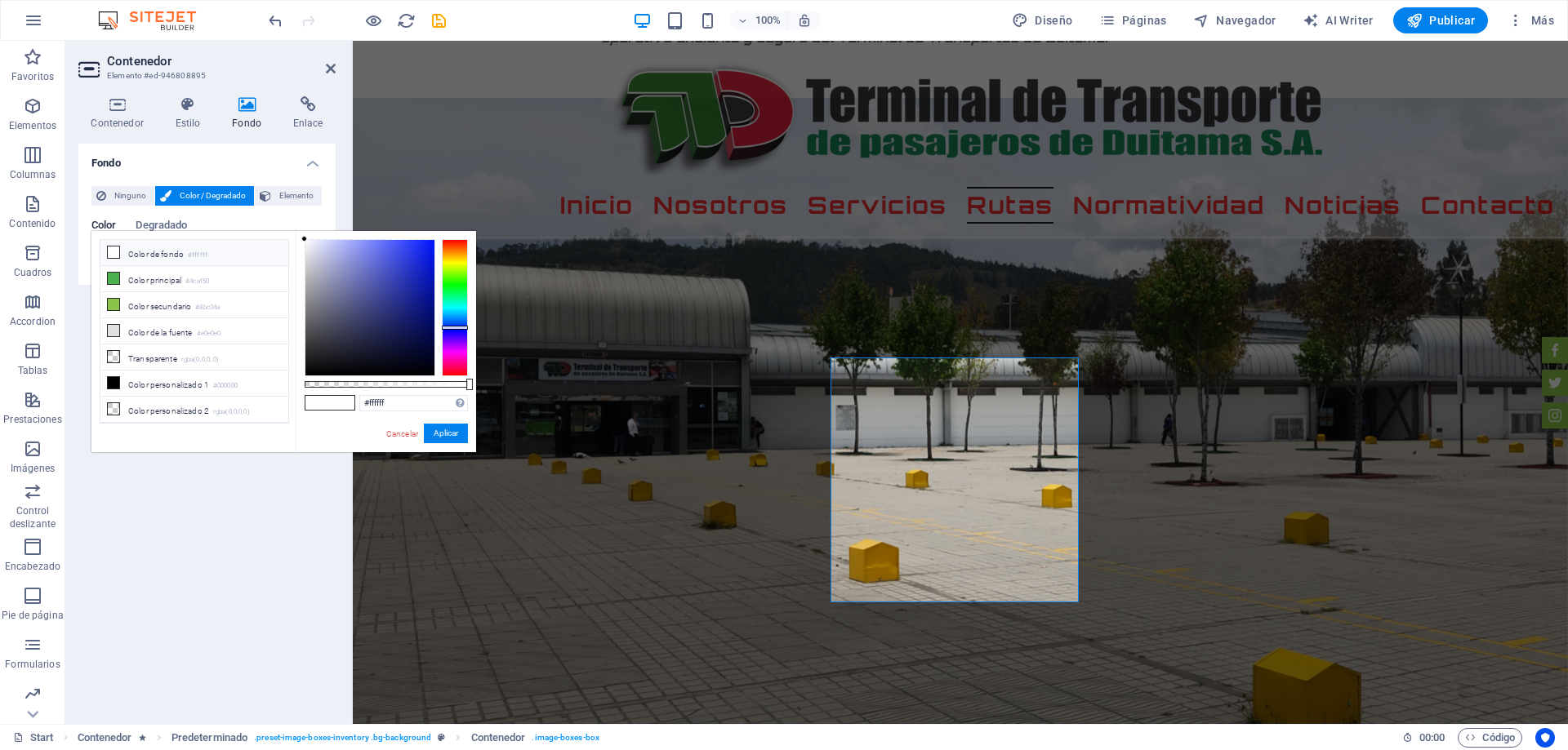
click at [451, 328] on div at bounding box center [454, 308] width 27 height 137
drag, startPoint x: 304, startPoint y: 237, endPoint x: 464, endPoint y: 323, distance: 181.6
click at [464, 323] on div at bounding box center [386, 308] width 163 height 137
type input "#030b66"
click at [430, 320] on div at bounding box center [429, 319] width 6 height 6
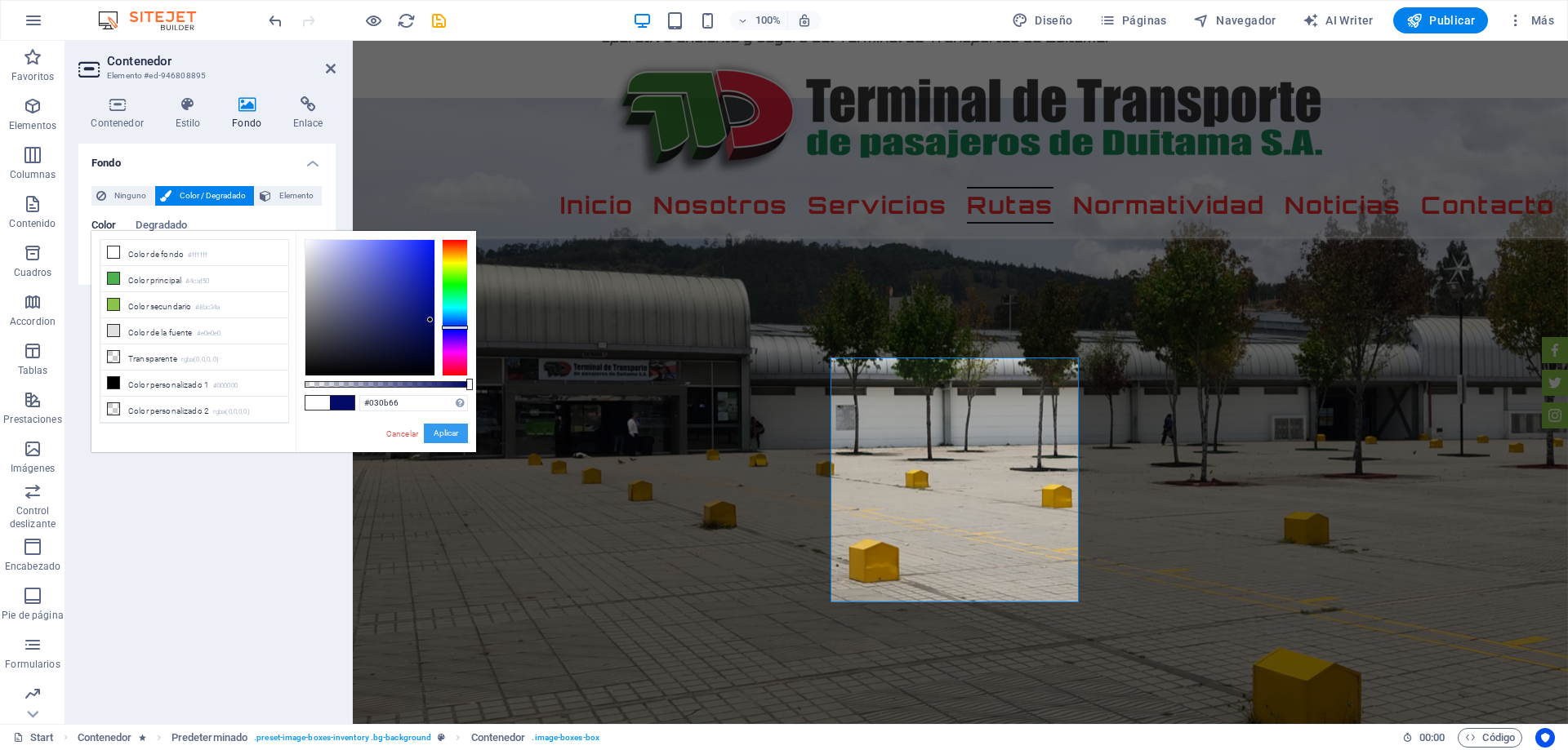
click at [446, 438] on button "Aplicar" at bounding box center [446, 433] width 44 height 20
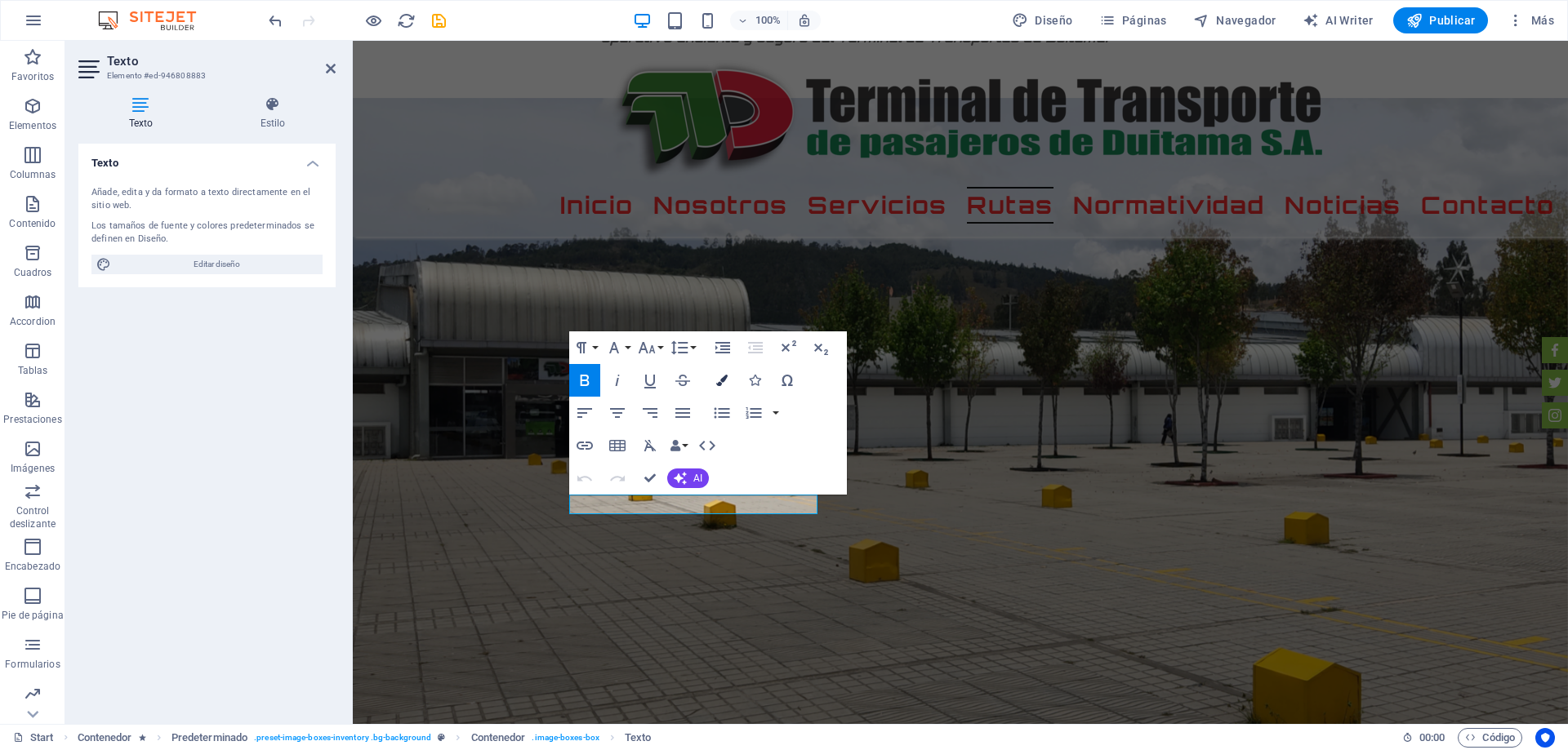
click at [723, 381] on icon "button" at bounding box center [721, 380] width 11 height 11
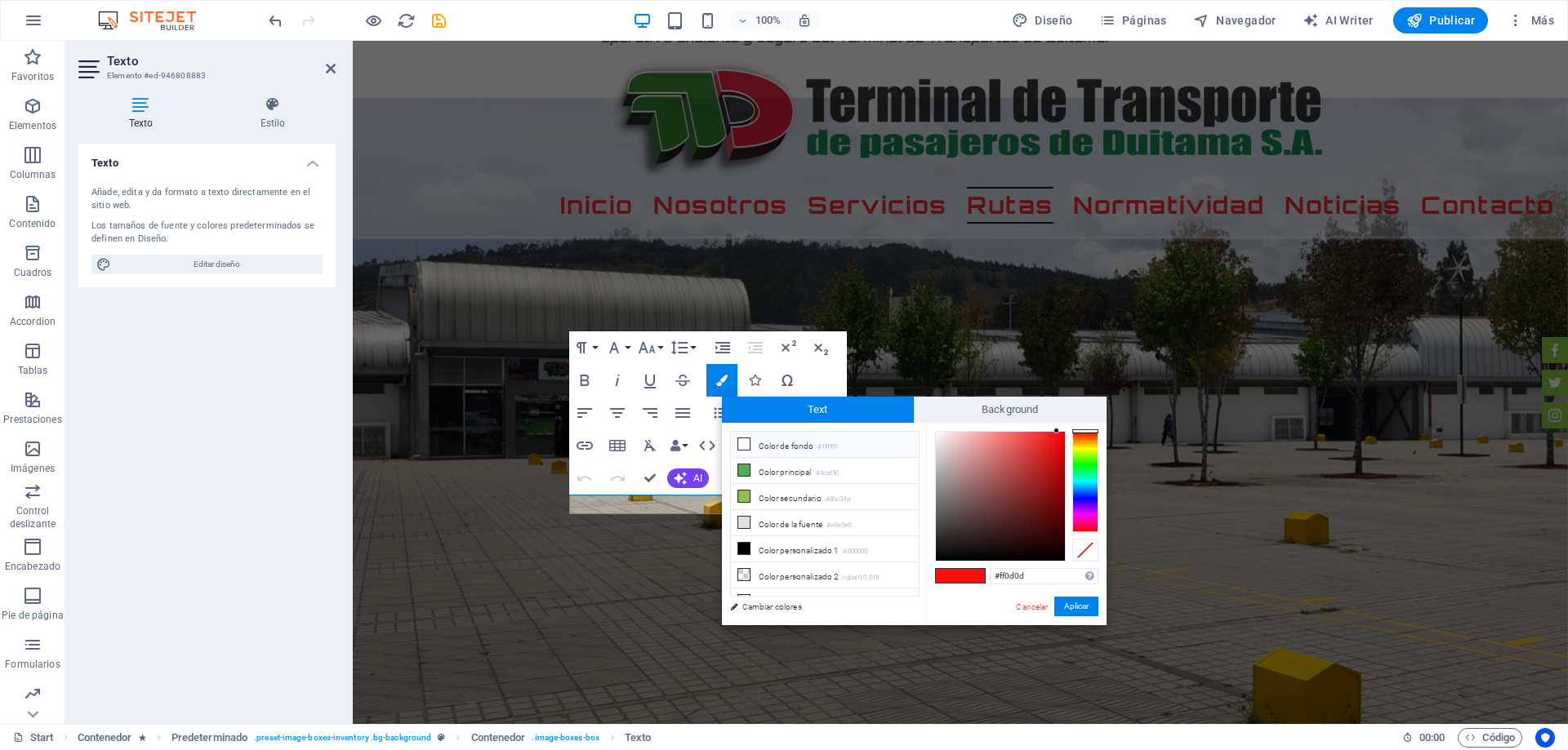
click at [760, 445] on li "Color de fondo #ffffff" at bounding box center [825, 445] width 188 height 27
click at [772, 440] on li "Color de fondo #ffffff" at bounding box center [825, 445] width 188 height 27
click at [1070, 609] on button "Aplicar" at bounding box center [1076, 606] width 44 height 20
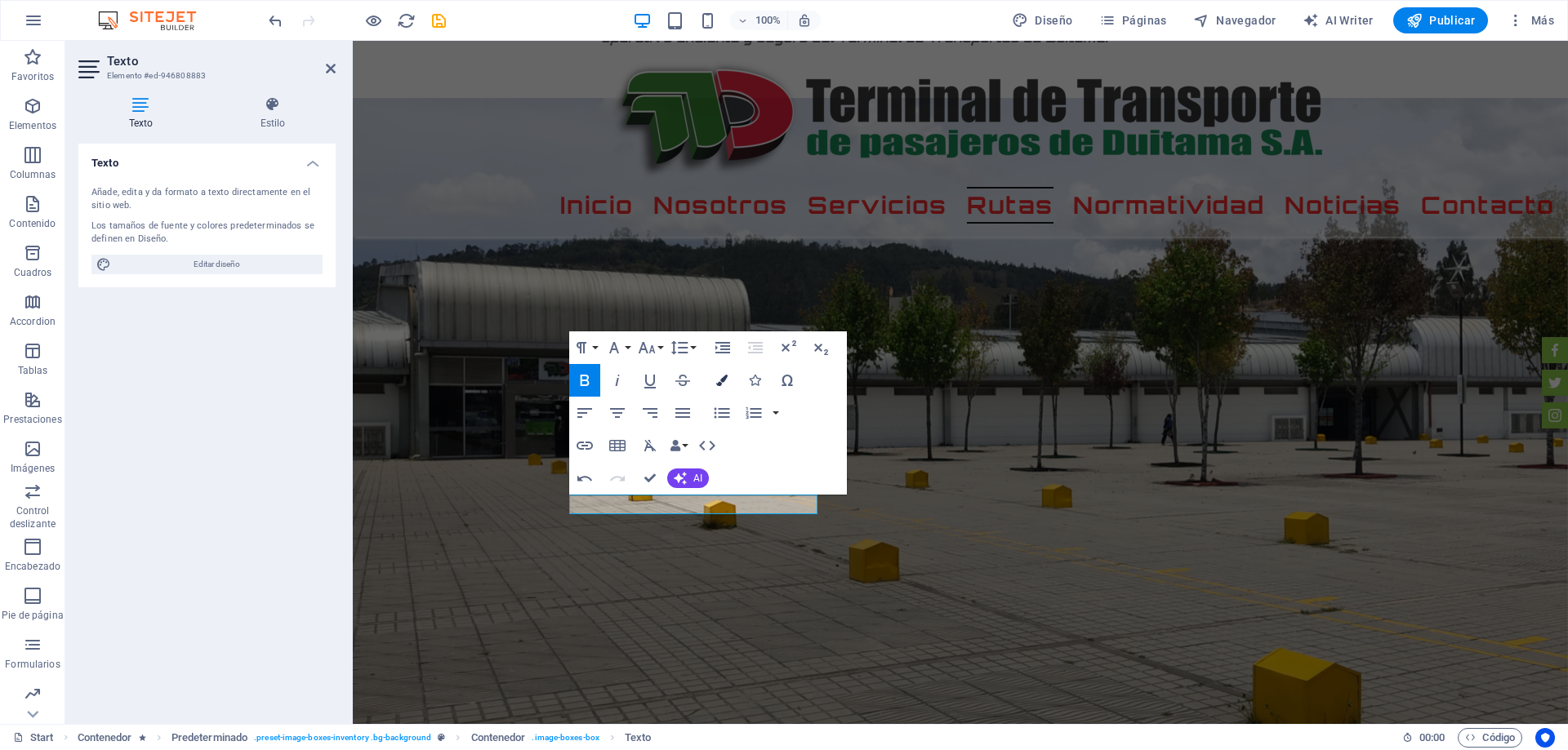
click at [727, 376] on button "Colors" at bounding box center [722, 381] width 31 height 32
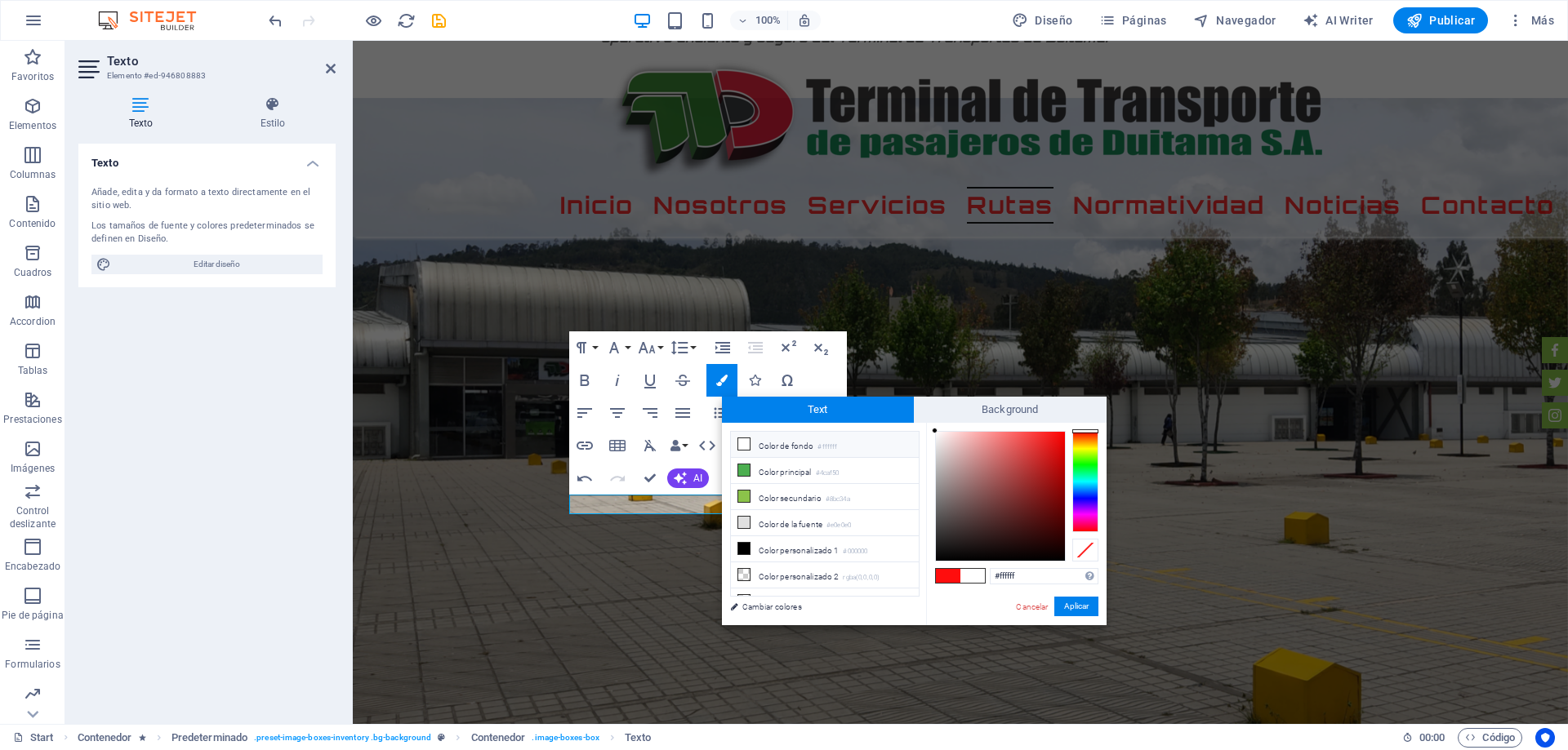
click at [784, 439] on li "Color de fondo #ffffff" at bounding box center [825, 445] width 188 height 27
click at [794, 549] on li "Color personalizado 1 #000000" at bounding box center [825, 549] width 188 height 27
click at [784, 521] on li "Color de la fuente #e0e0e0" at bounding box center [825, 523] width 188 height 27
click at [772, 446] on li "Color de fondo #ffffff" at bounding box center [825, 445] width 188 height 27
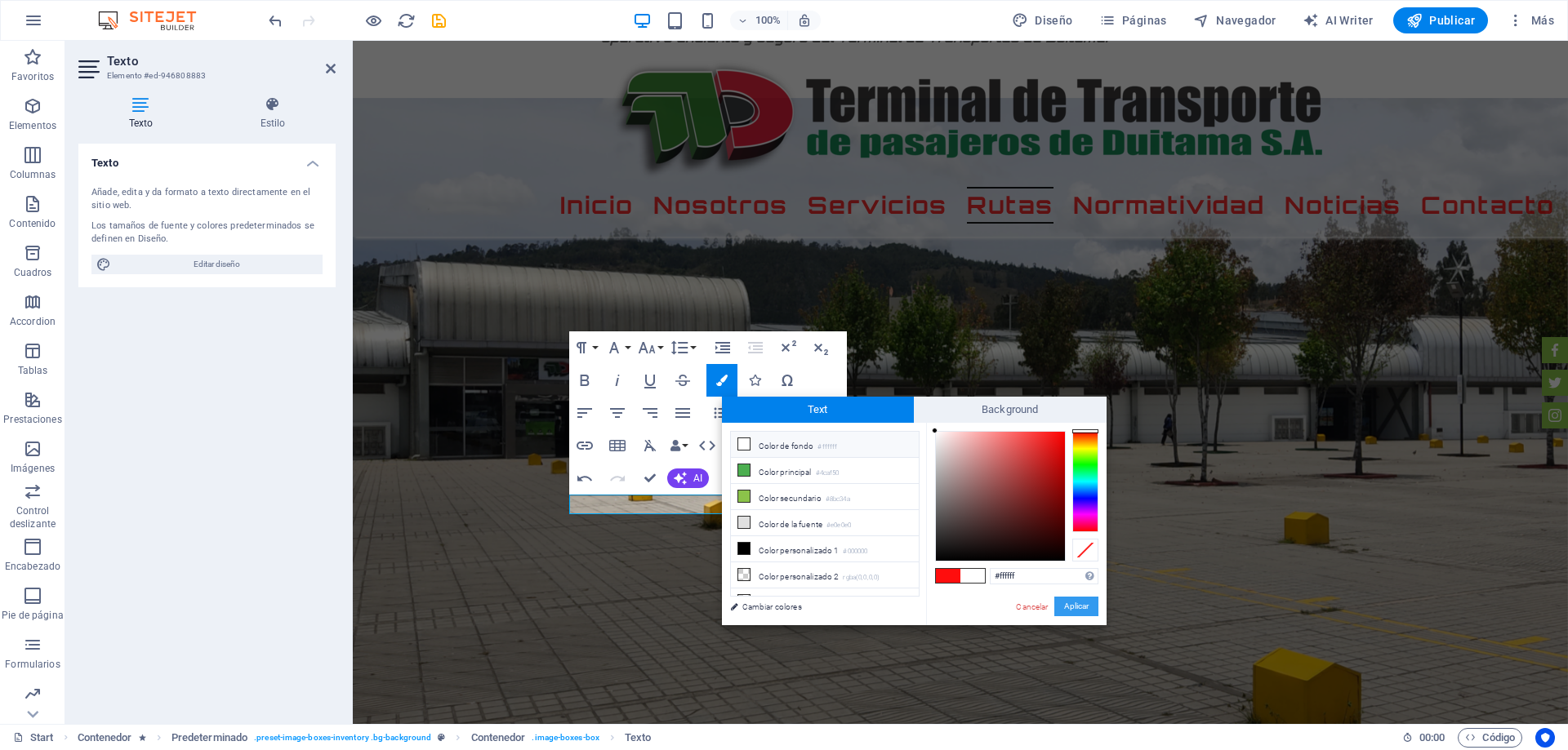
click at [1075, 607] on button "Aplicar" at bounding box center [1076, 606] width 44 height 20
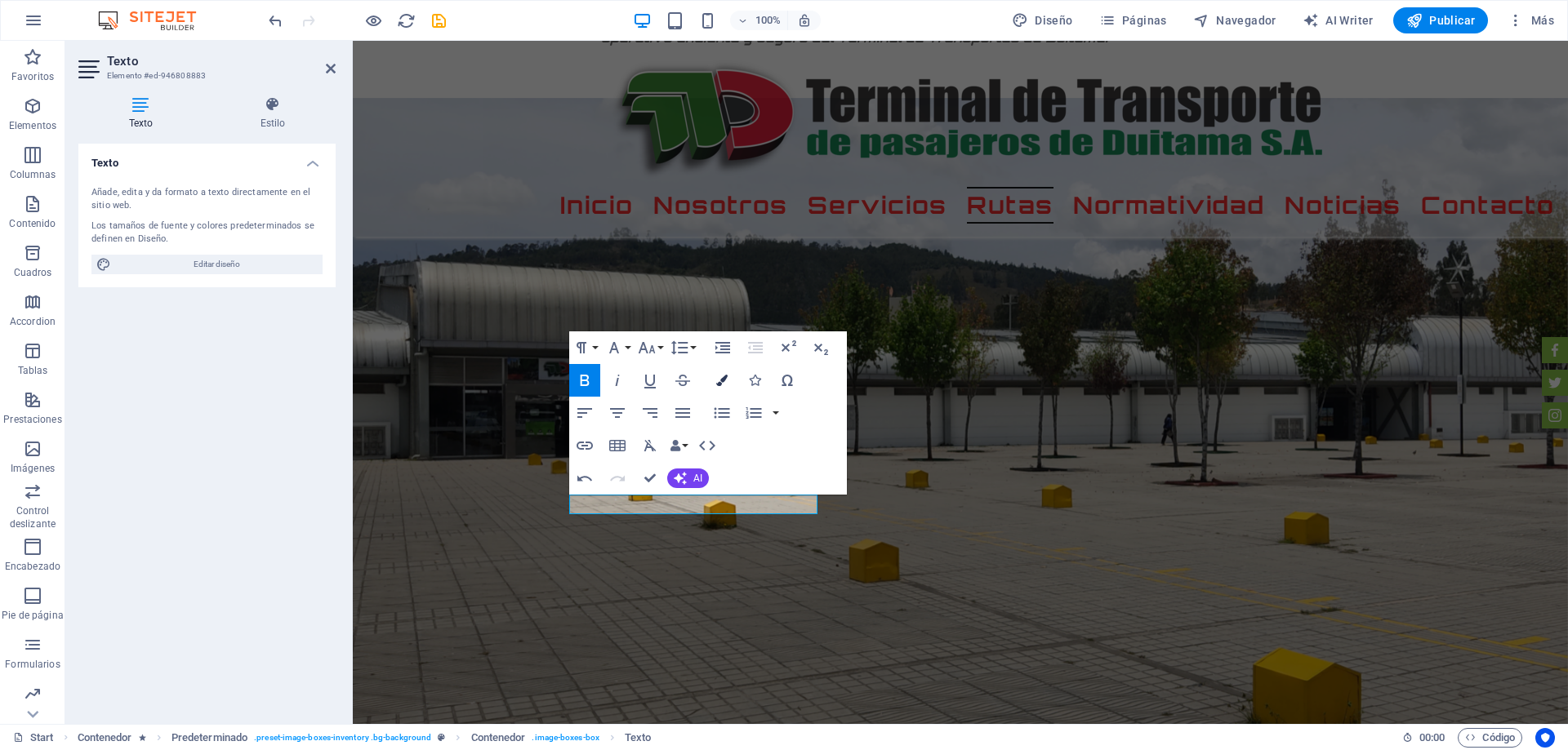
click at [726, 378] on icon "button" at bounding box center [721, 380] width 11 height 11
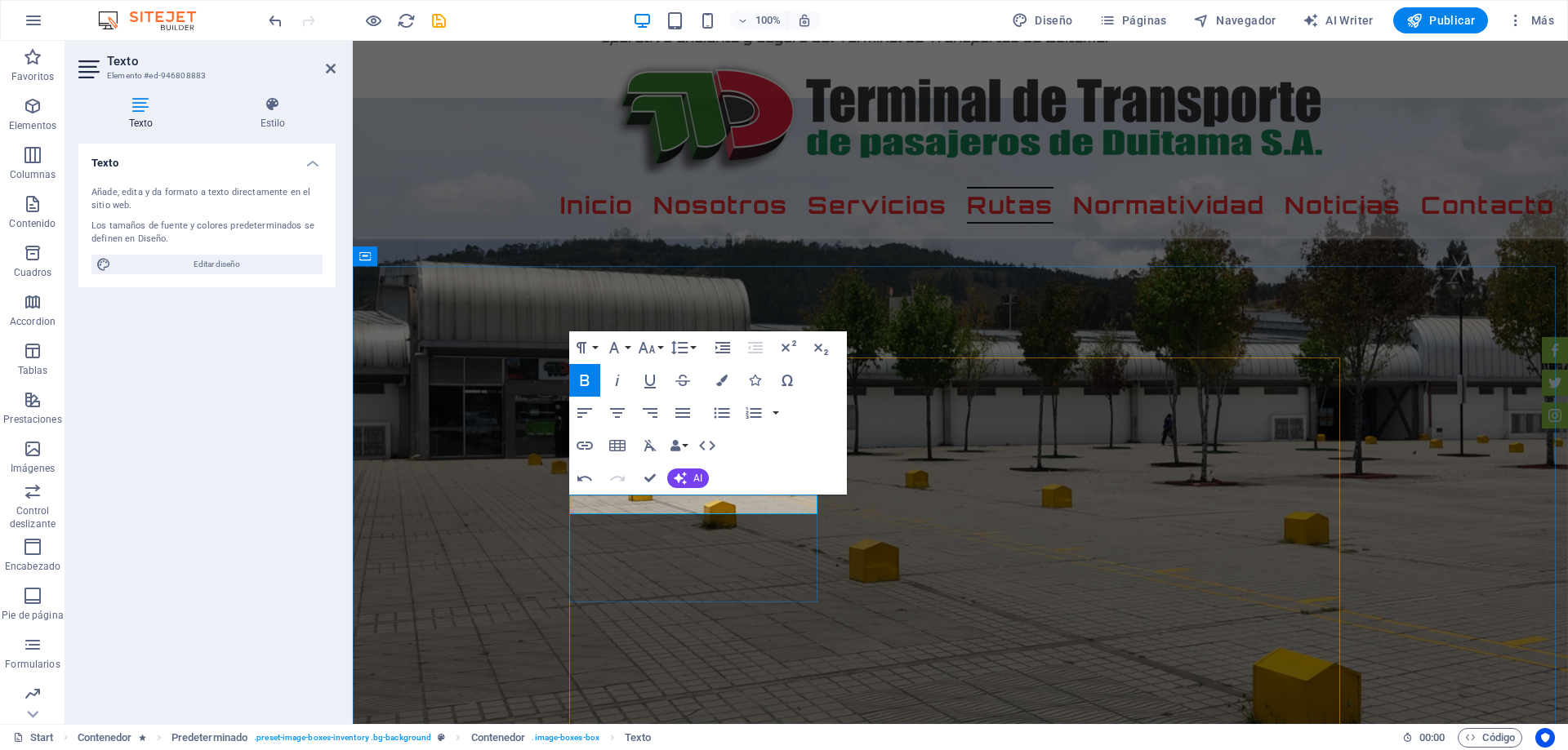
click at [714, 380] on button "Colors" at bounding box center [722, 381] width 31 height 32
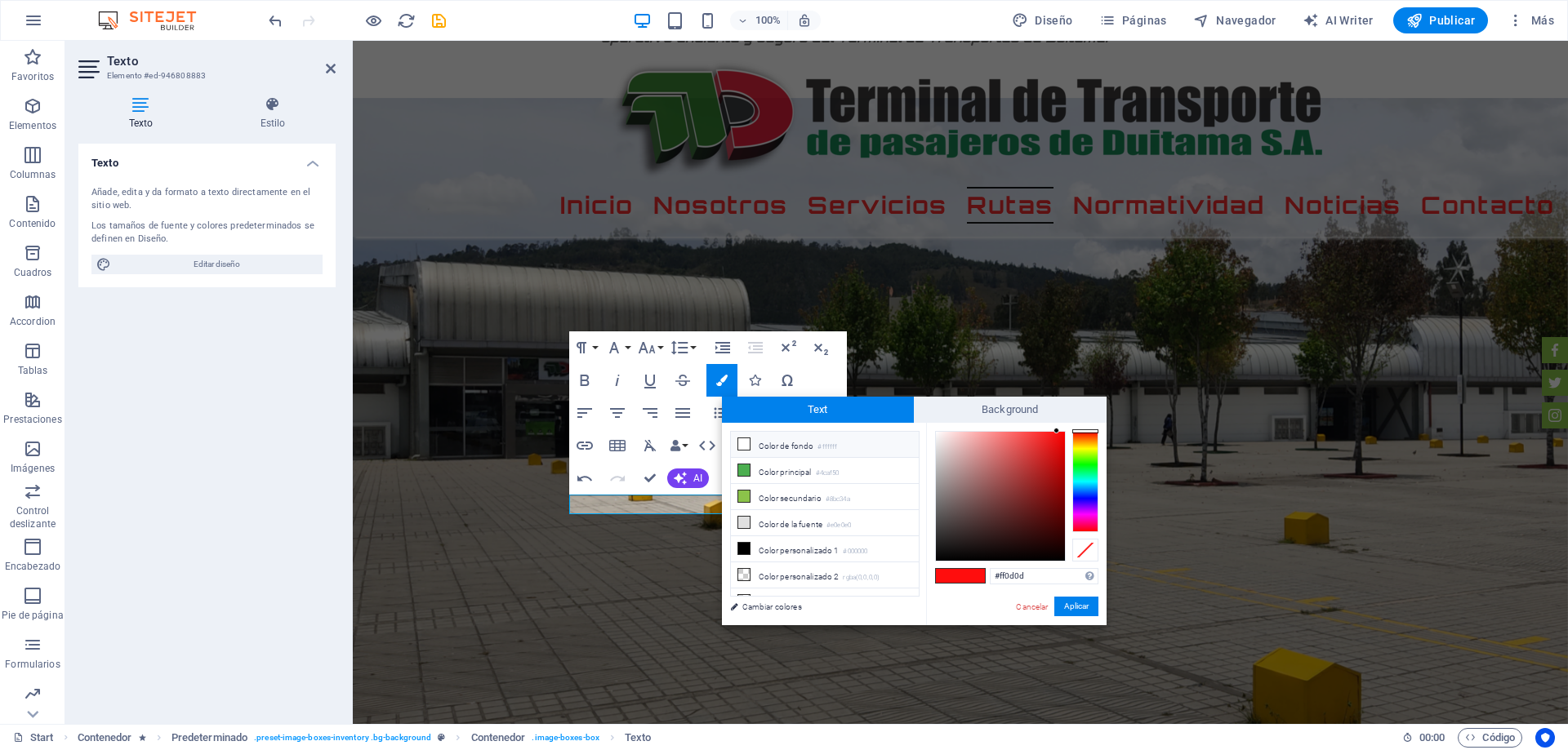
click at [771, 446] on li "Color de fondo #ffffff" at bounding box center [825, 445] width 188 height 27
type input "#ffffff"
drag, startPoint x: 1075, startPoint y: 606, endPoint x: 738, endPoint y: 564, distance: 339.6
click at [1075, 606] on button "Aplicar" at bounding box center [1076, 606] width 44 height 20
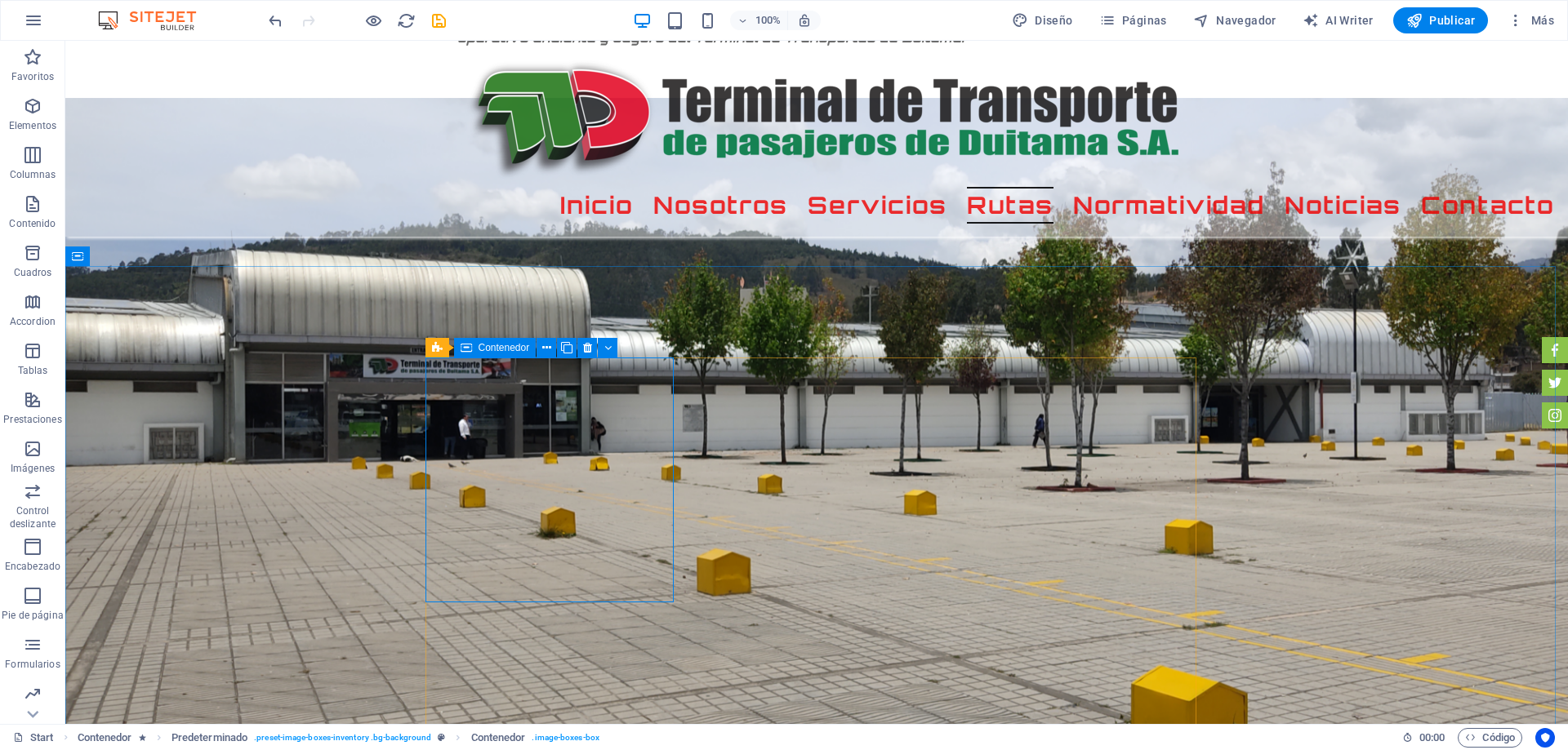
click at [473, 347] on div "Contenedor" at bounding box center [495, 347] width 82 height 20
click at [469, 343] on icon at bounding box center [465, 347] width 11 height 20
select select "px"
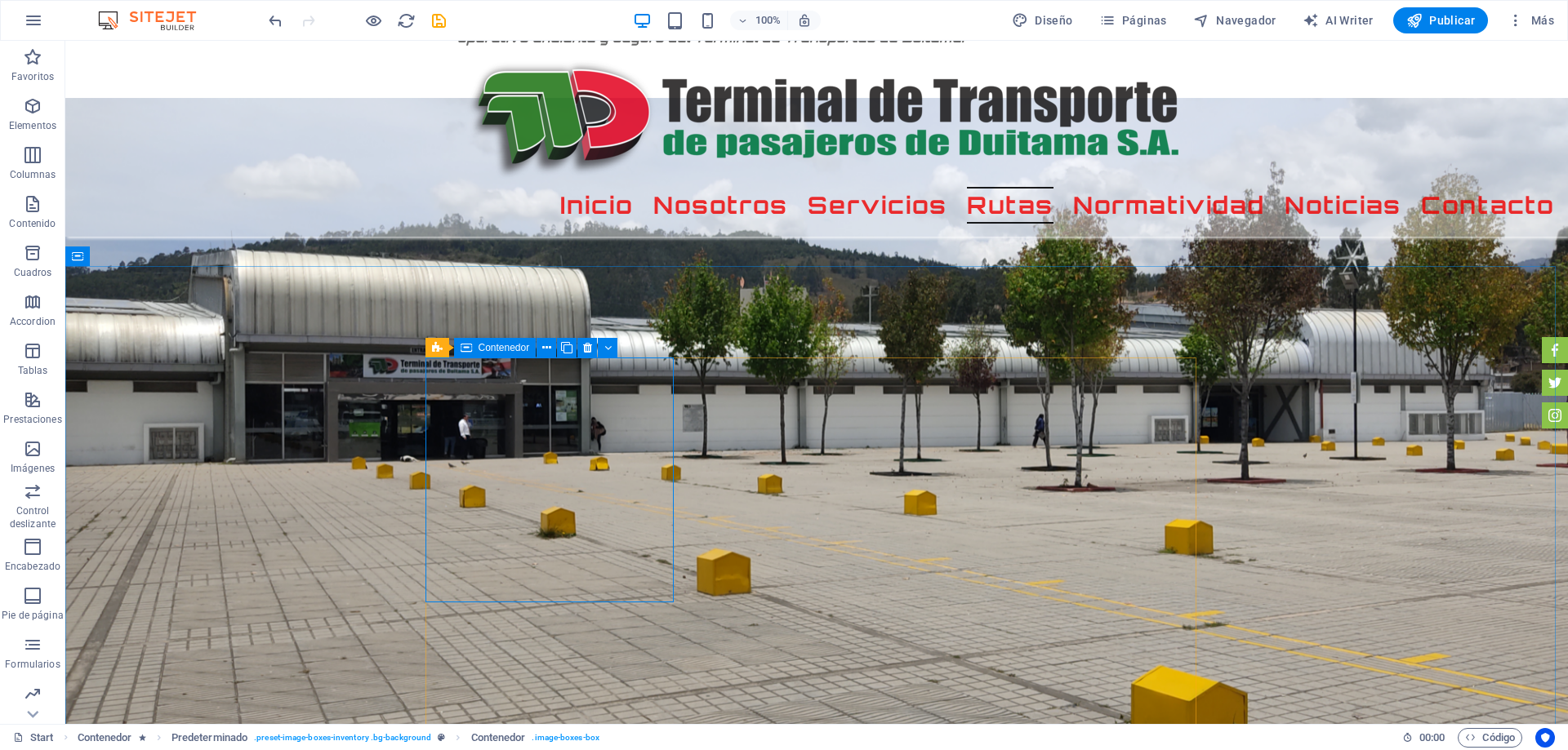
select select "px"
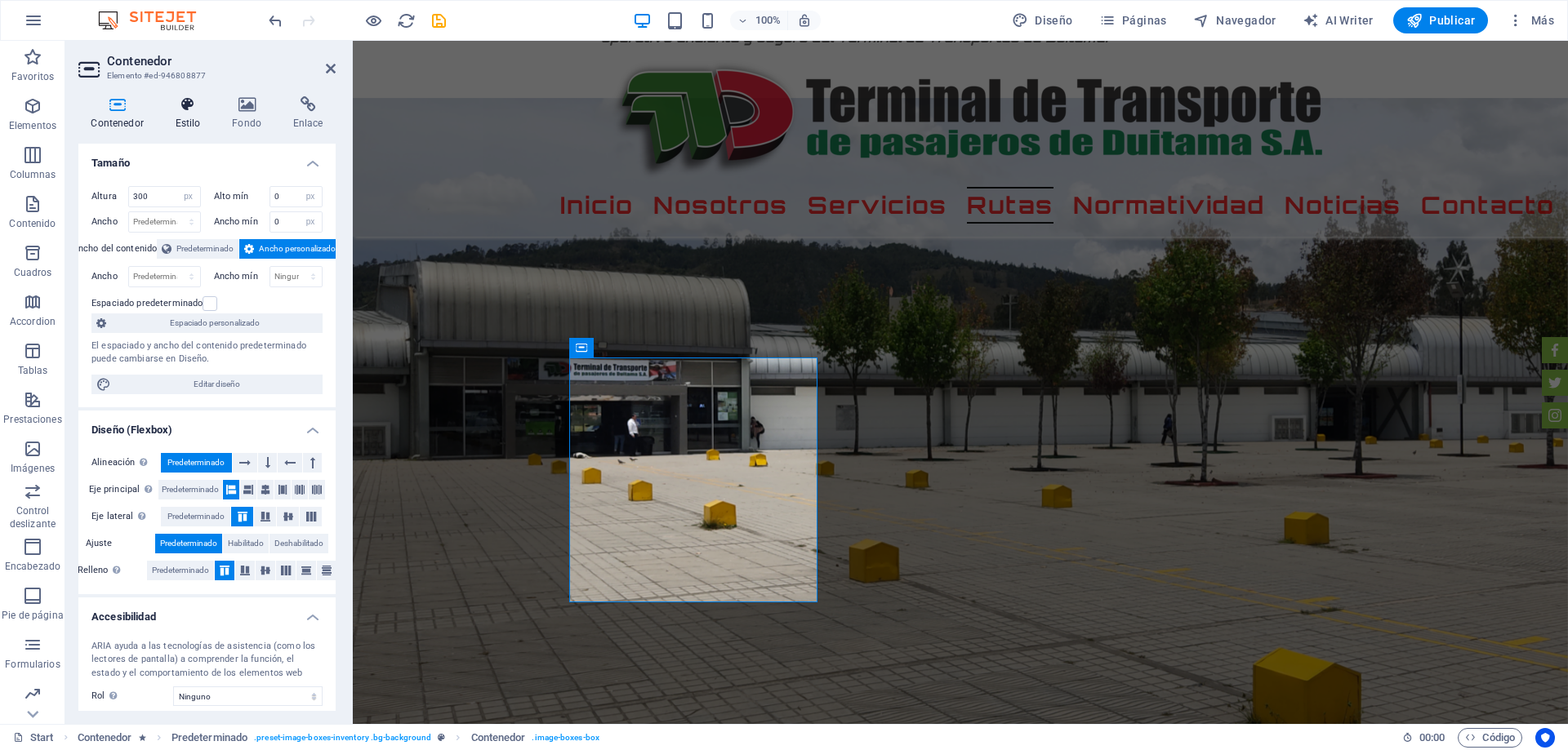
click at [186, 111] on icon at bounding box center [187, 104] width 50 height 16
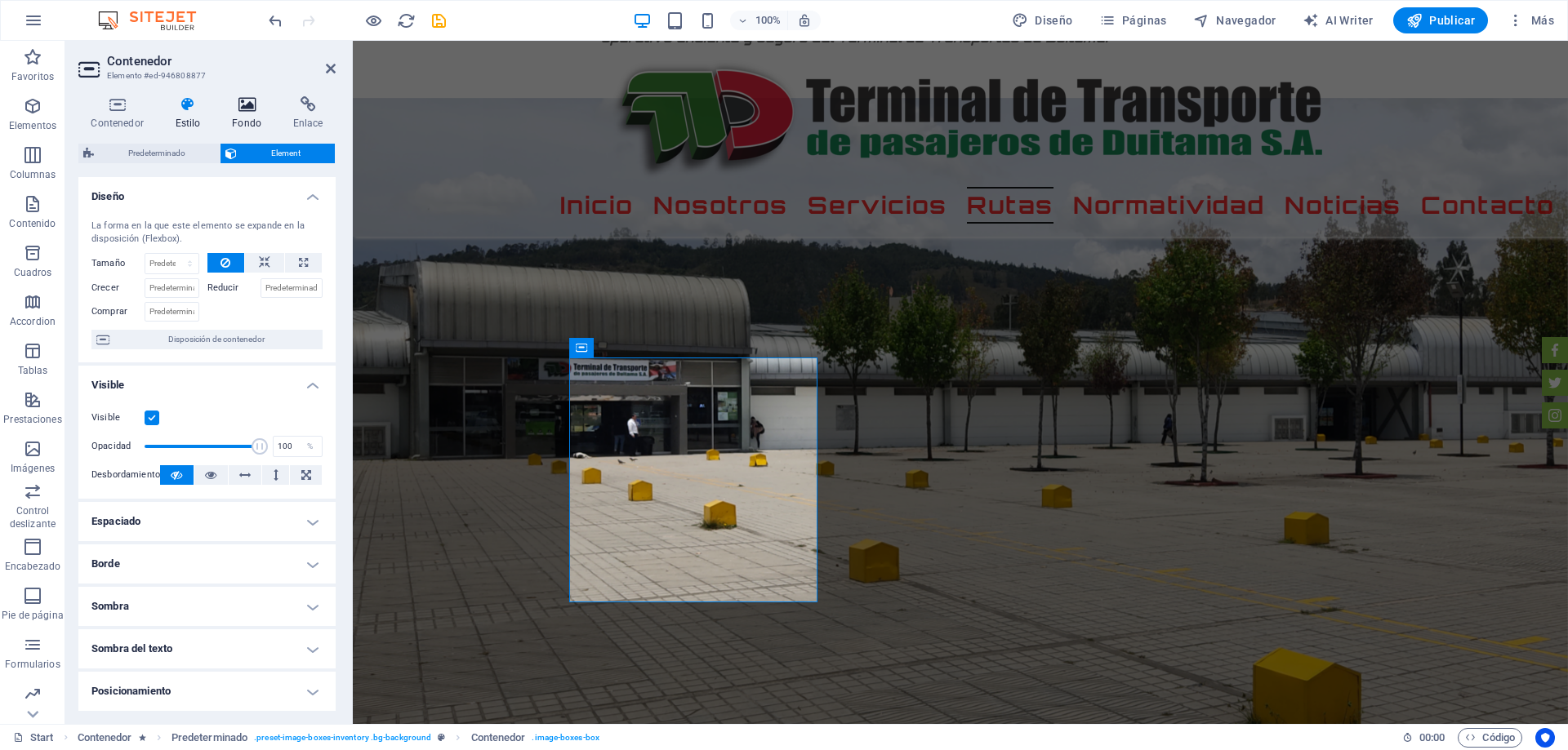
click at [251, 108] on icon at bounding box center [247, 104] width 55 height 16
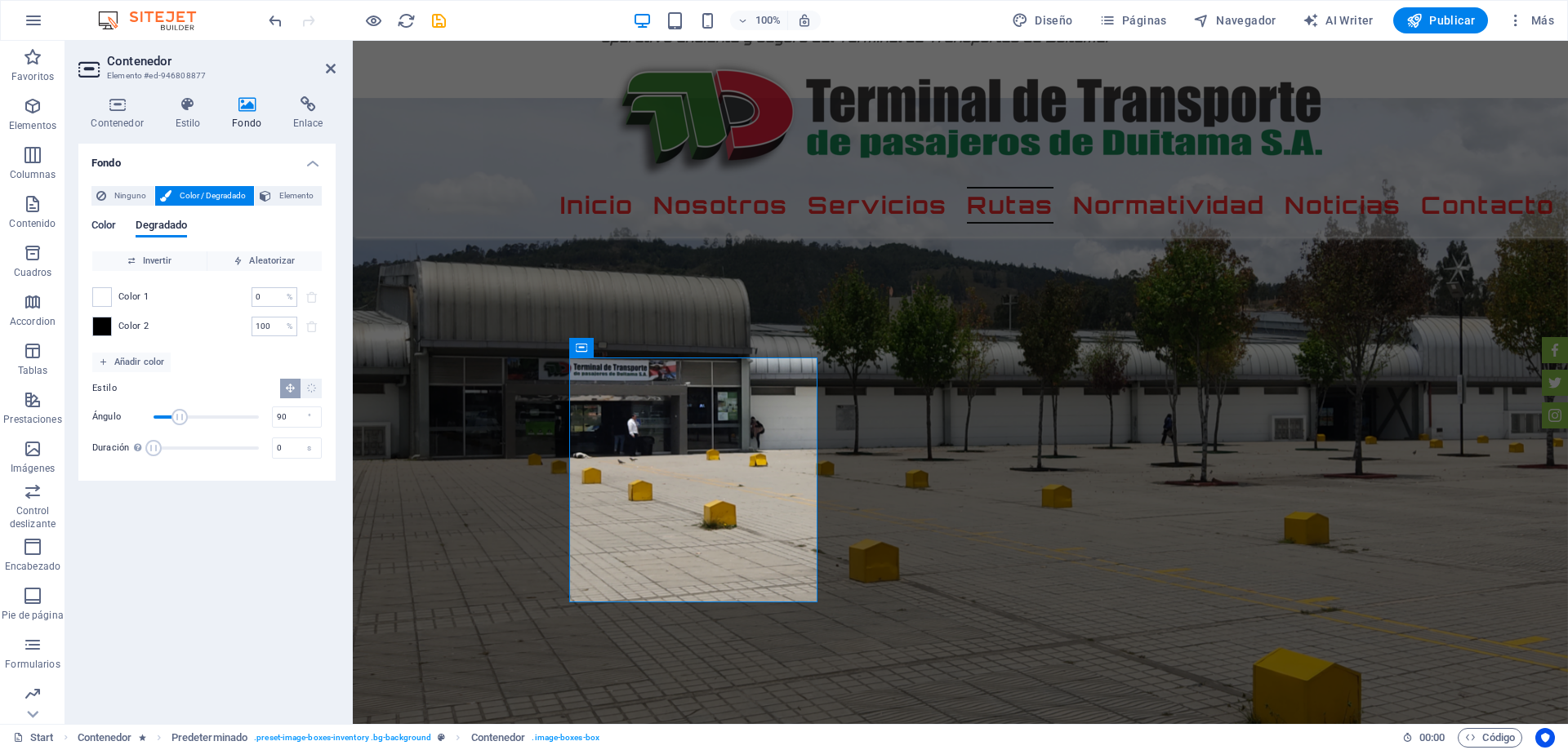
click at [103, 221] on span "Color" at bounding box center [104, 227] width 25 height 23
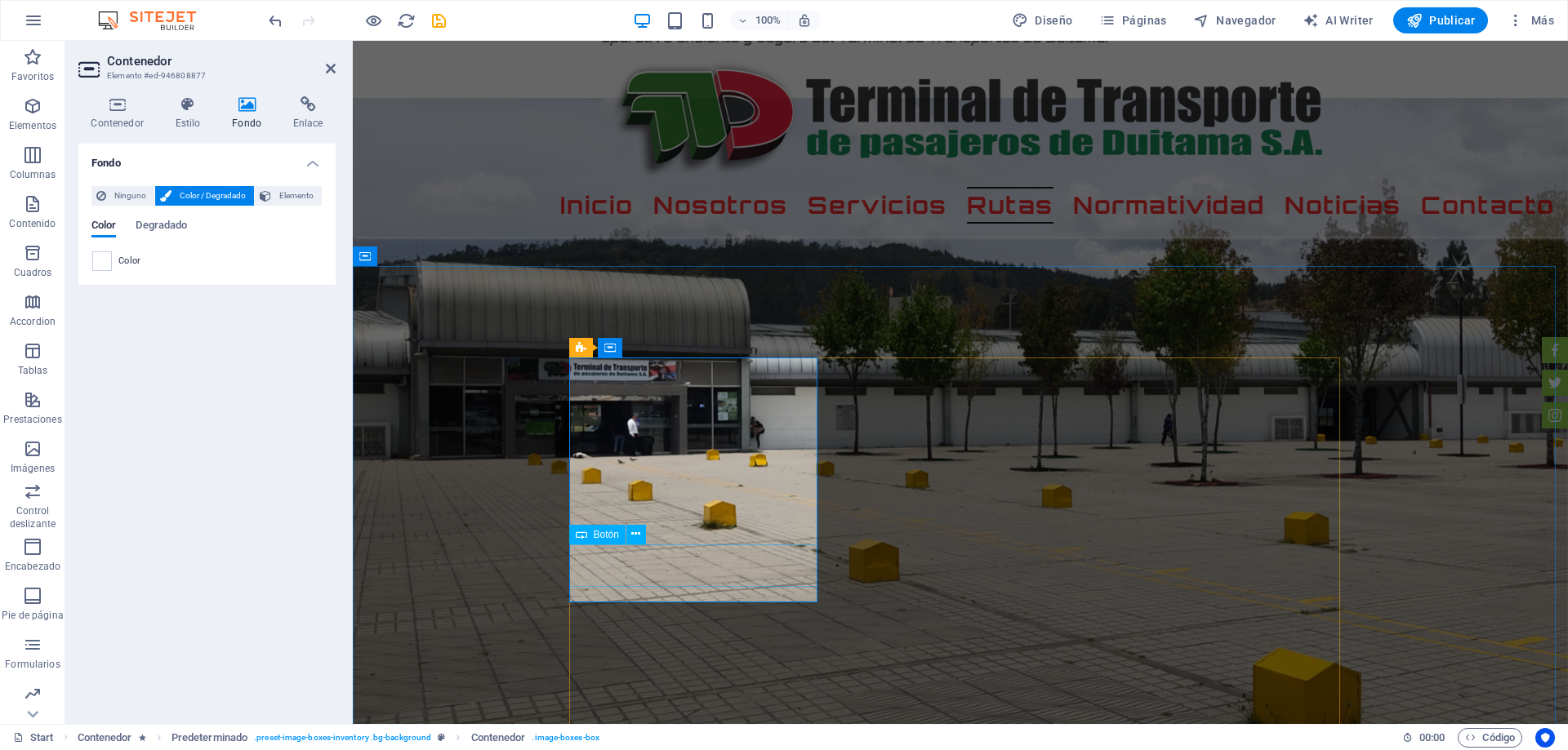
click at [603, 487] on span "Texto" at bounding box center [606, 484] width 24 height 9
click at [605, 483] on span "Texto" at bounding box center [606, 484] width 24 height 9
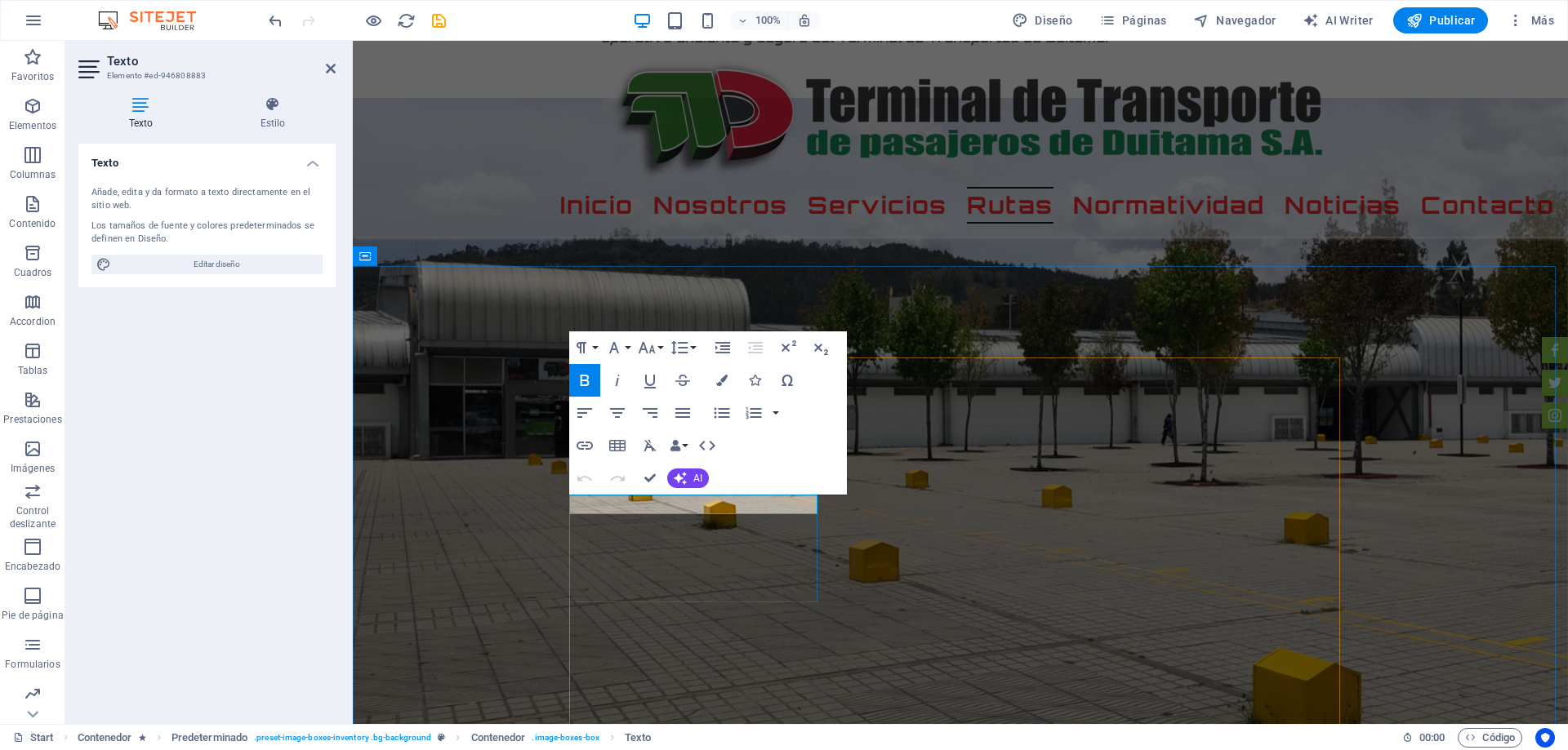
click at [722, 384] on icon "button" at bounding box center [721, 380] width 11 height 11
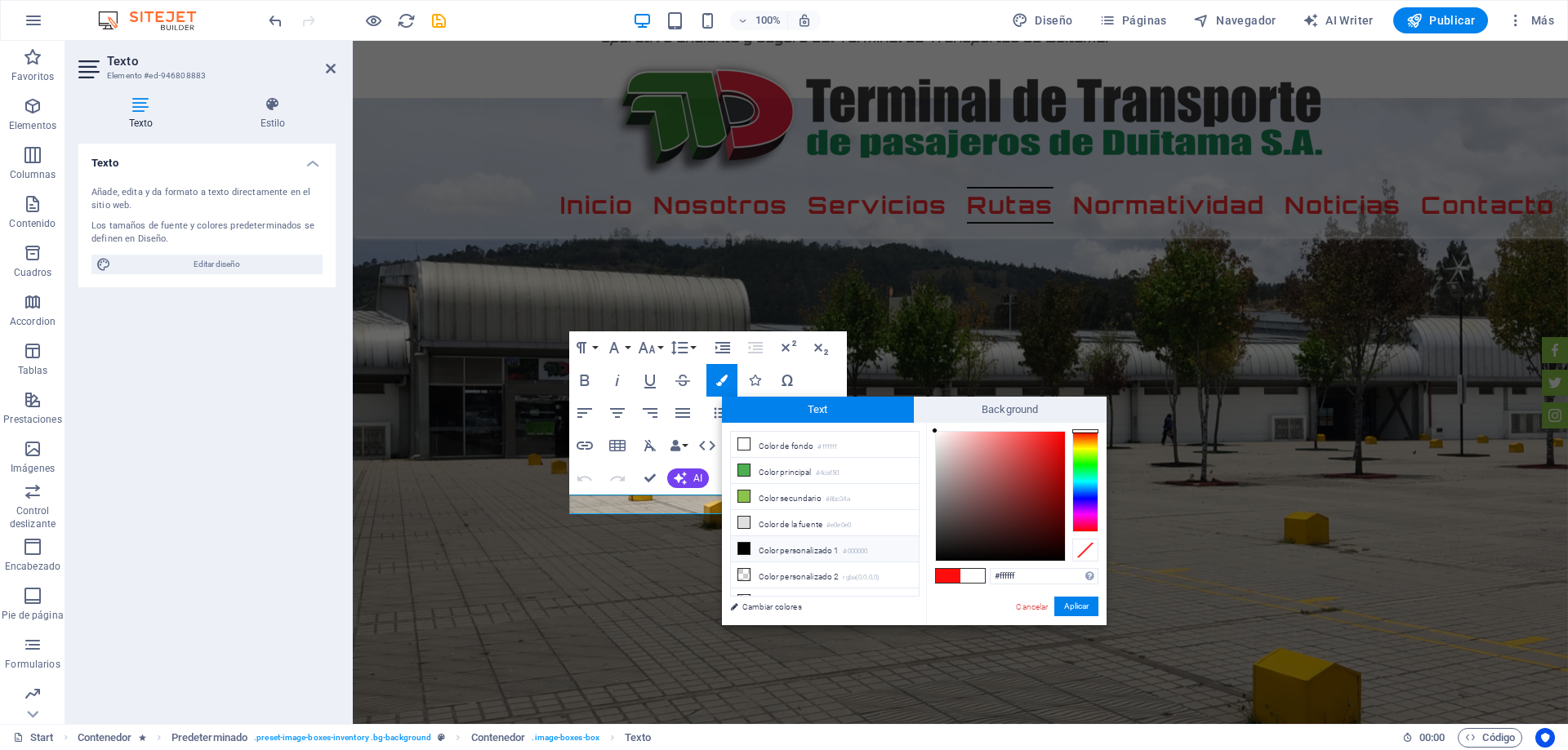
click at [748, 546] on icon at bounding box center [743, 548] width 11 height 11
type input "#000000"
click at [1067, 603] on button "Aplicar" at bounding box center [1076, 606] width 44 height 20
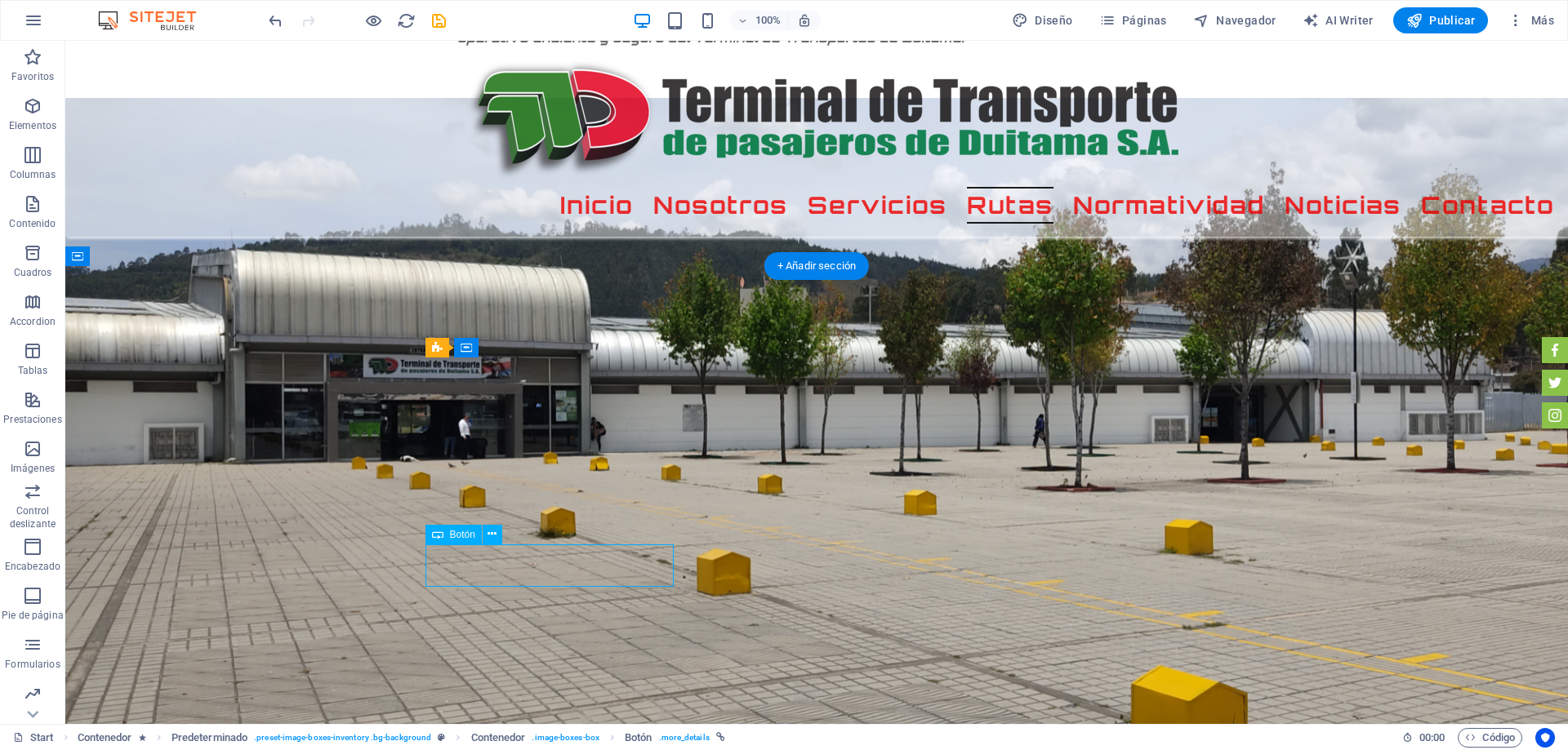
select select "%"
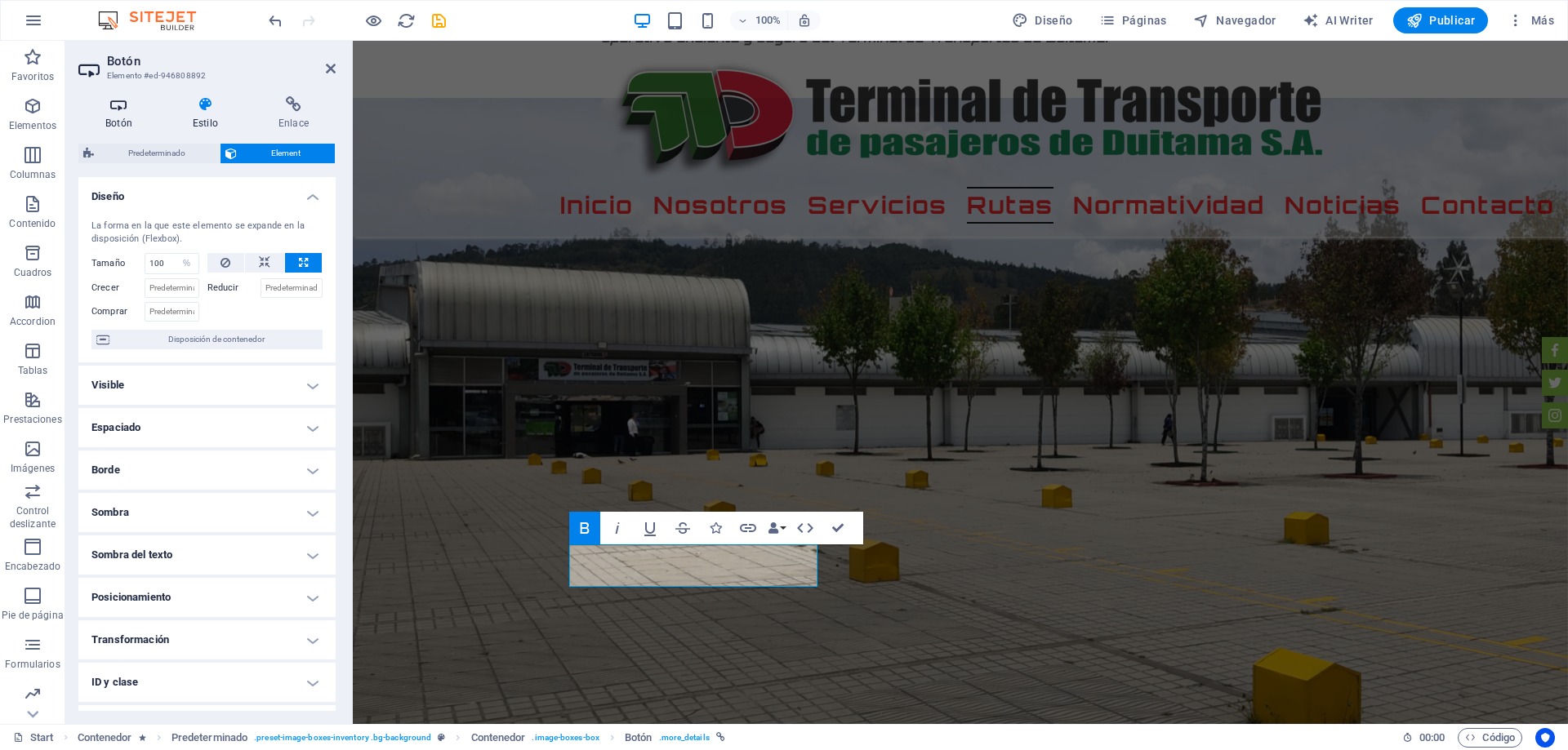
click at [120, 110] on icon at bounding box center [119, 104] width 80 height 16
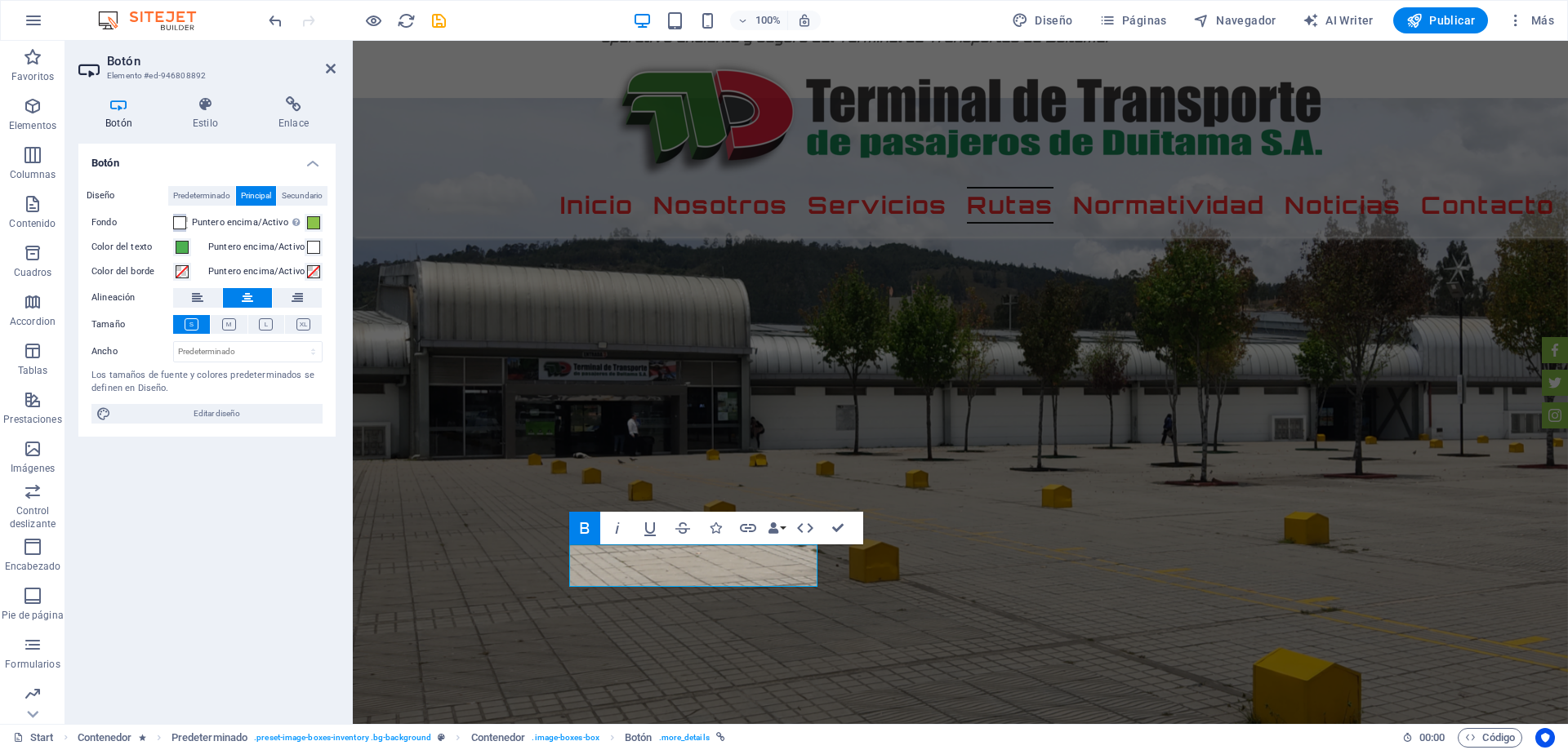
click at [179, 219] on span at bounding box center [179, 222] width 13 height 13
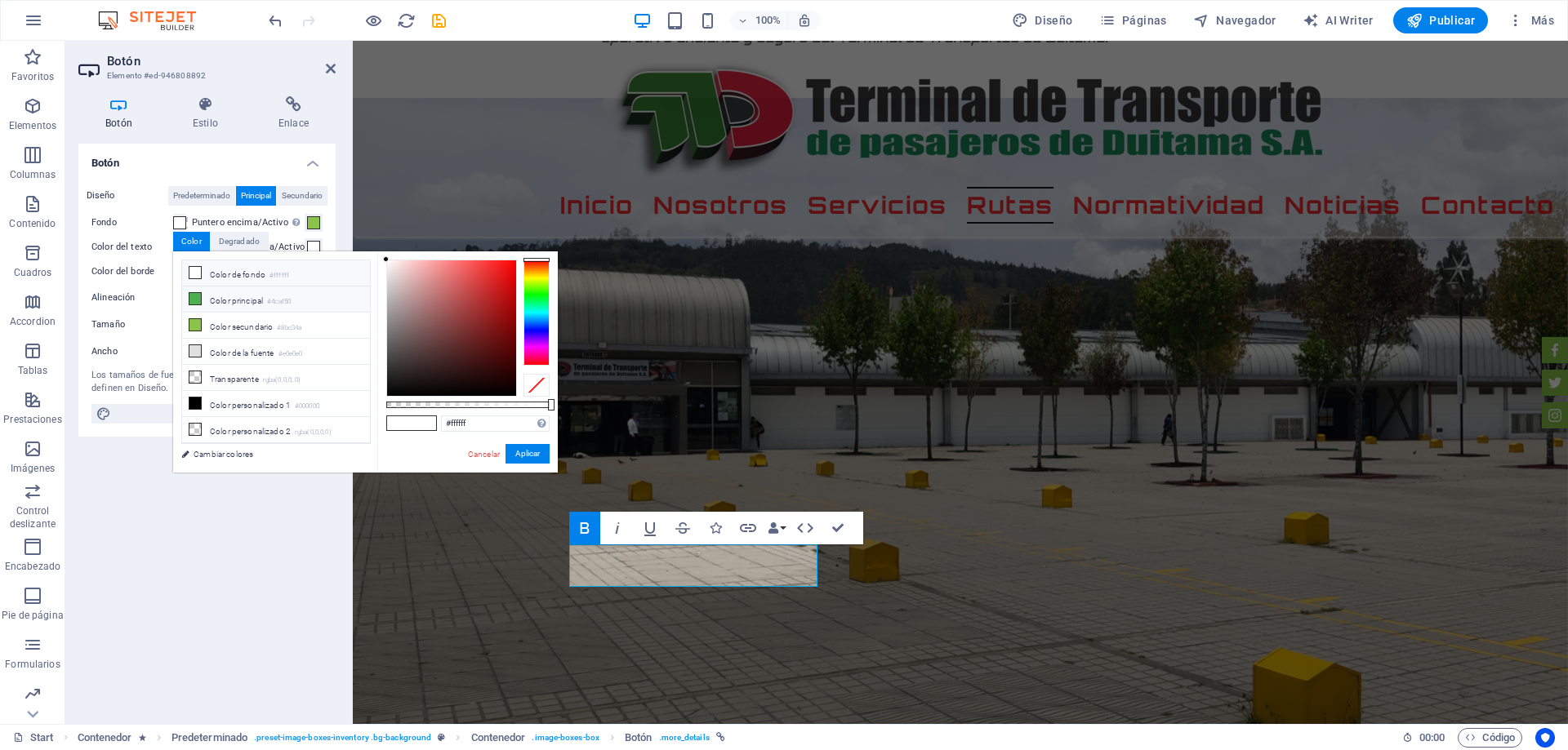
click at [213, 296] on li "Color principal #4caf50" at bounding box center [276, 299] width 188 height 27
type input "#4caf50"
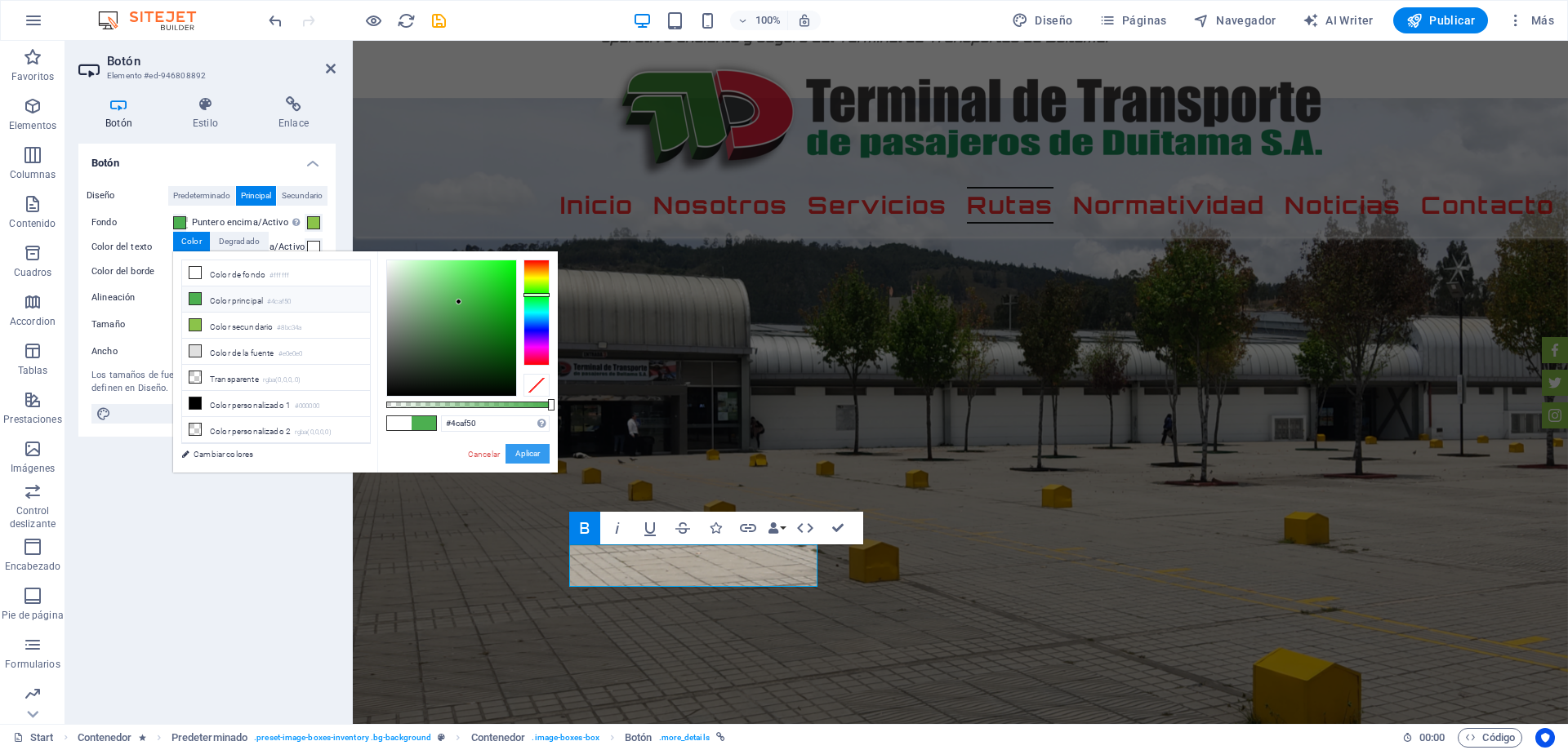
click at [522, 450] on button "Aplicar" at bounding box center [528, 453] width 44 height 20
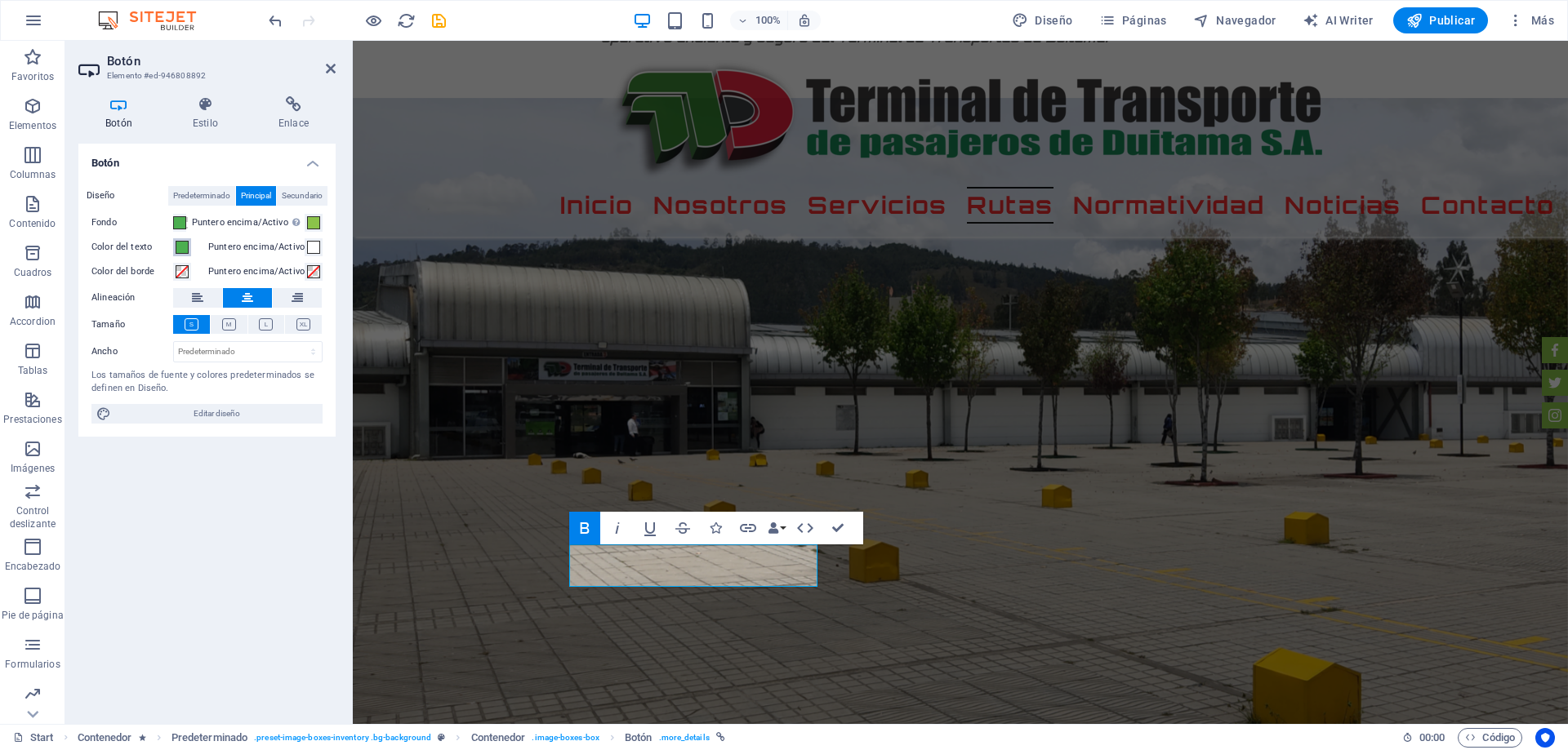
click at [186, 249] on span at bounding box center [181, 247] width 13 height 13
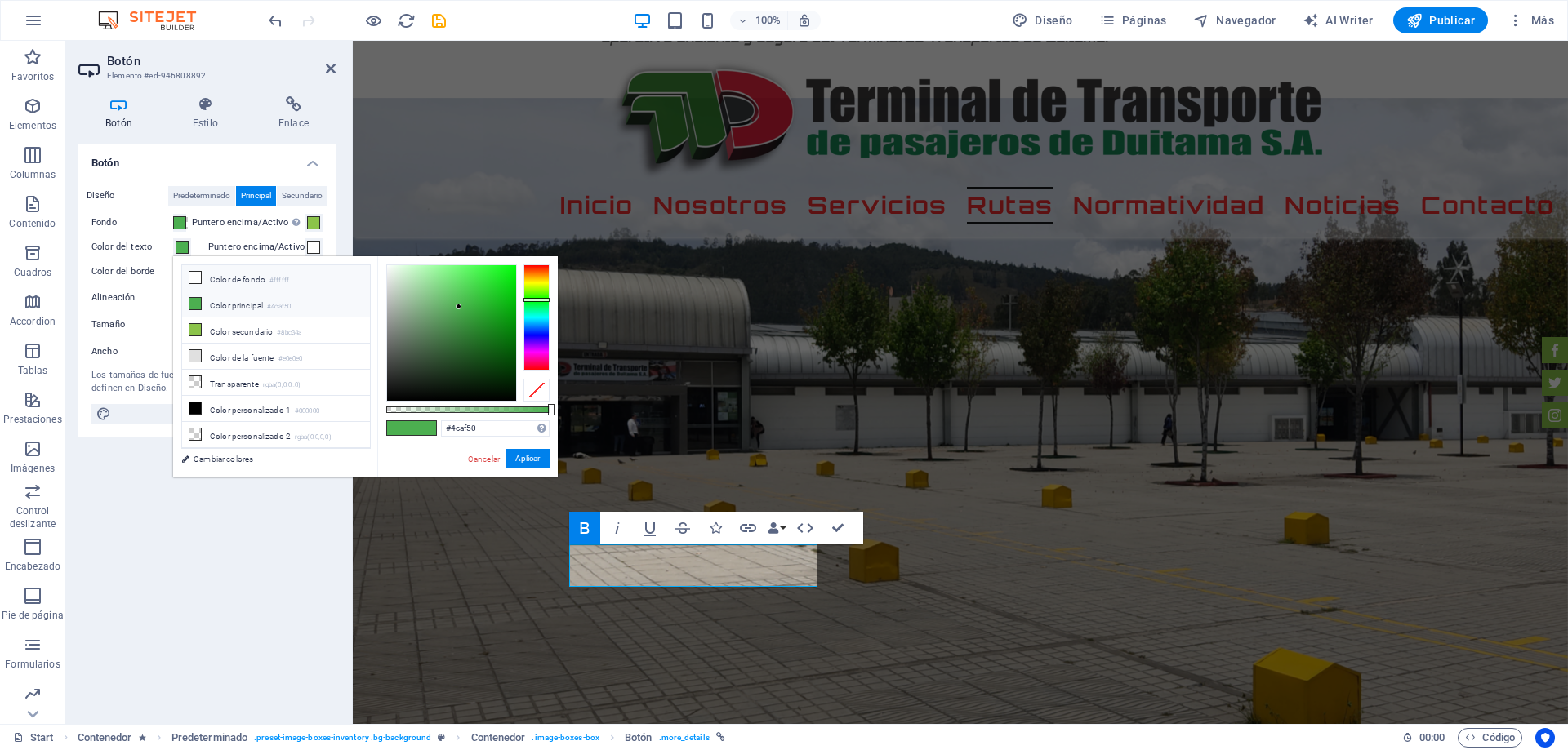
click at [211, 278] on li "Color de fondo #ffffff" at bounding box center [276, 278] width 188 height 27
type input "#ffffff"
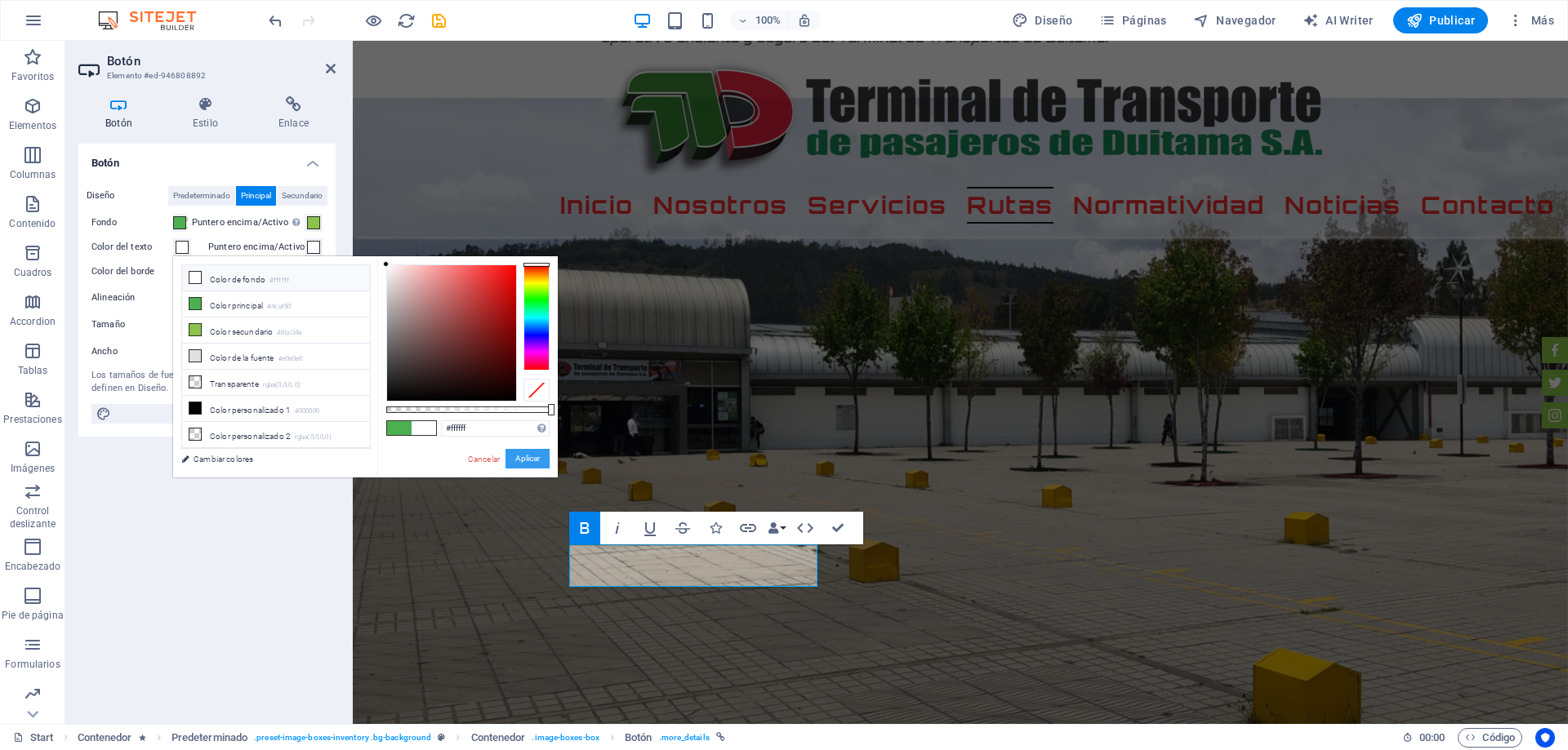
click at [517, 457] on button "Aplicar" at bounding box center [528, 458] width 44 height 20
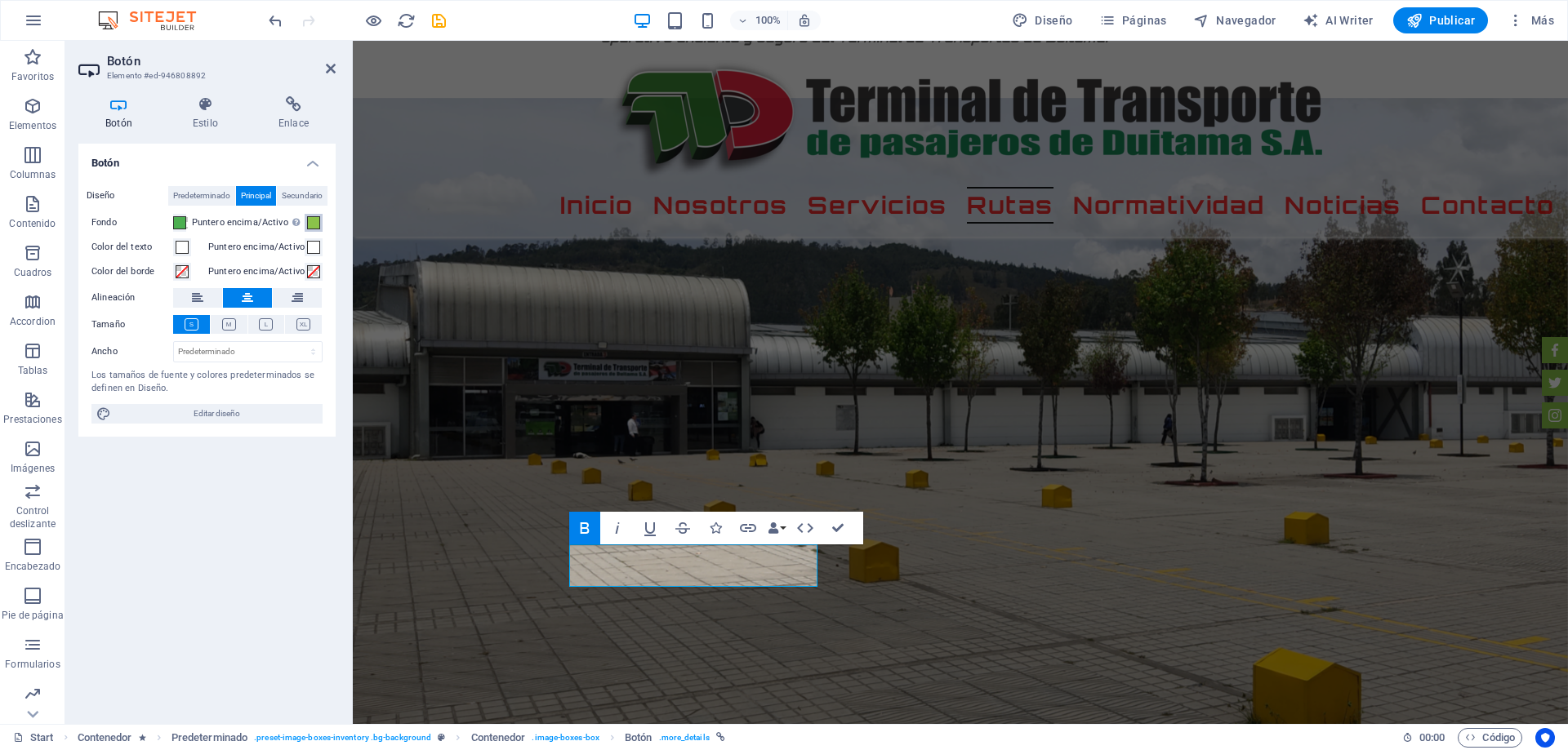
click at [316, 226] on span at bounding box center [313, 222] width 13 height 13
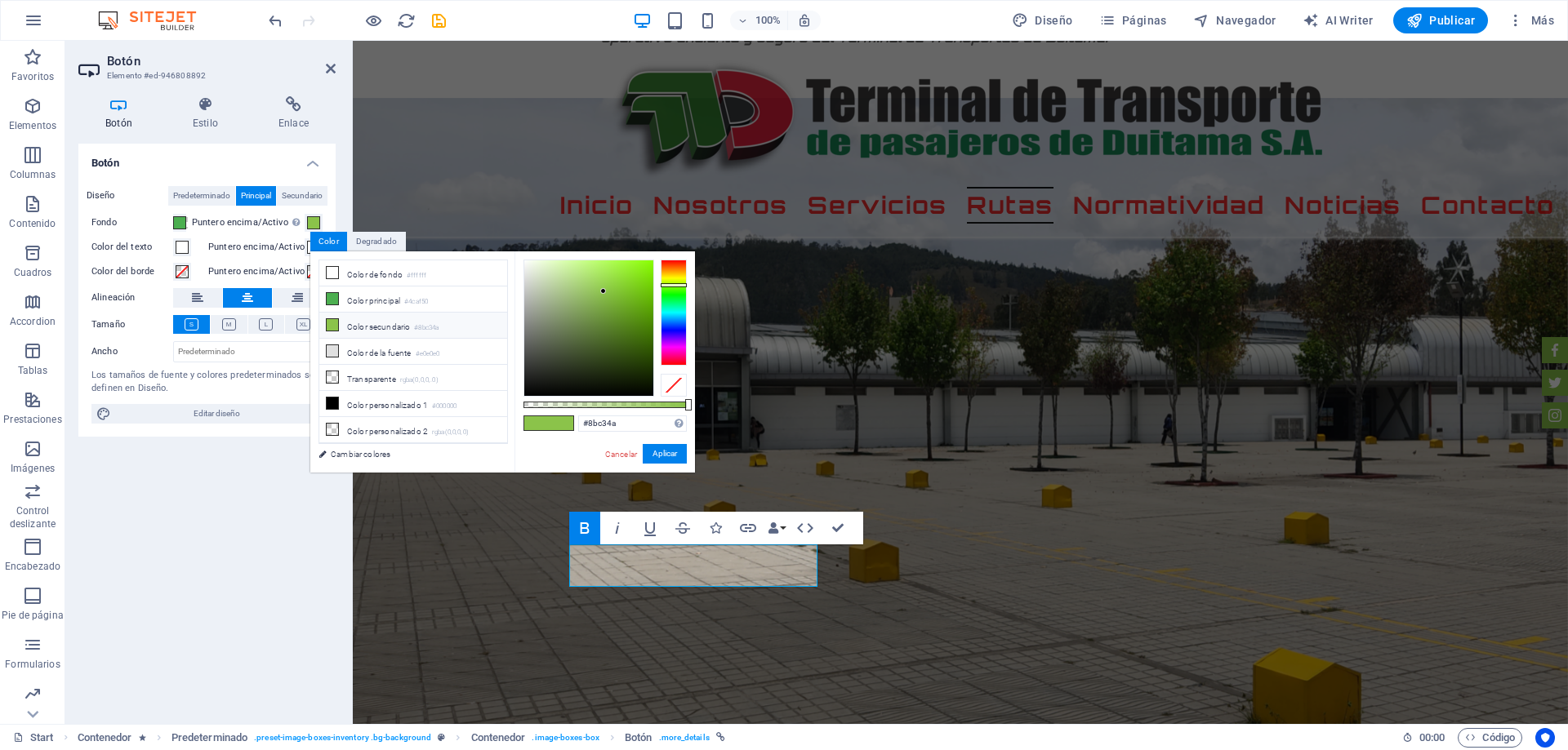
click at [257, 472] on div "Botón Diseño Predeterminado Principal Secundario Fondo Puntero encima/Activo [M…" at bounding box center [207, 427] width 257 height 567
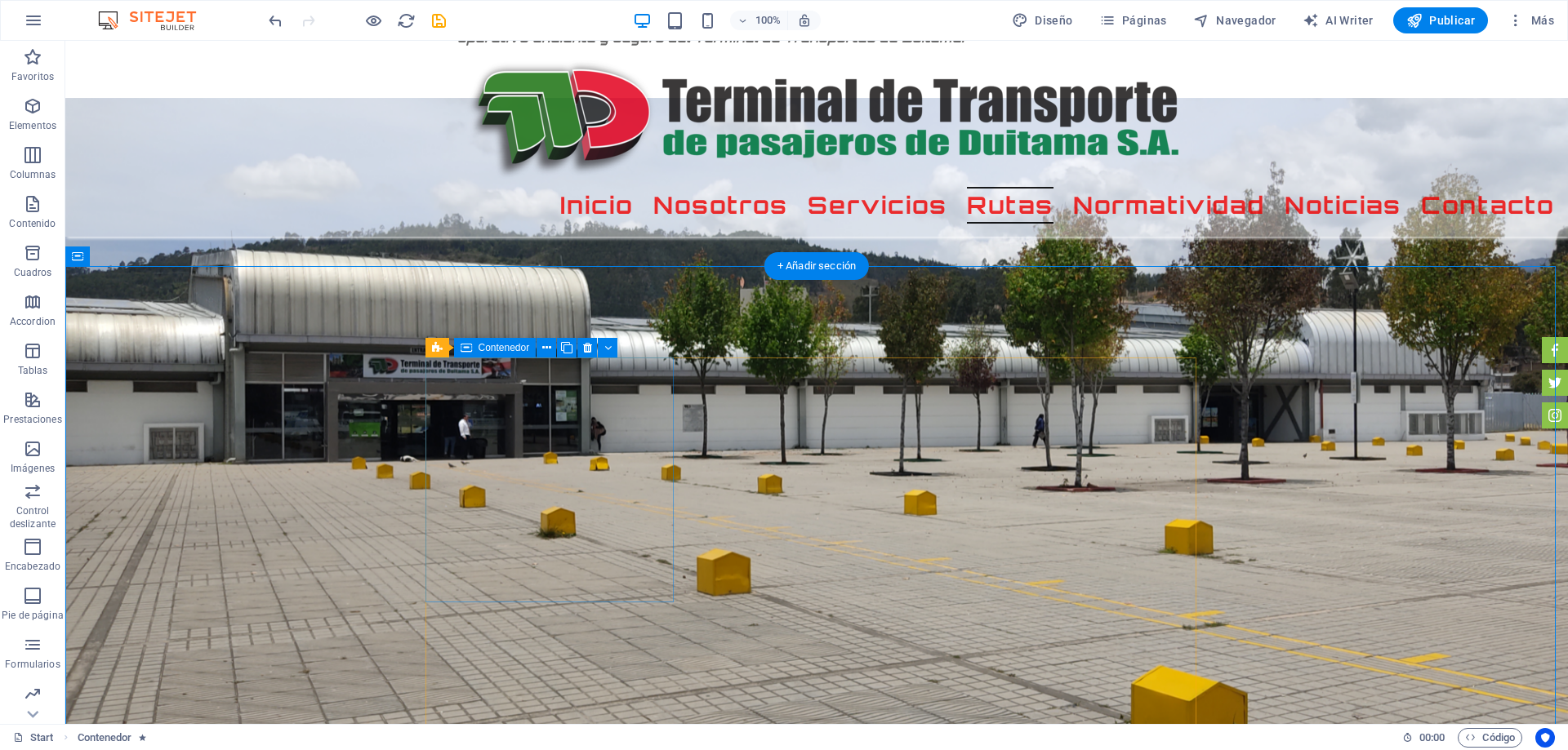
click at [471, 348] on icon at bounding box center [465, 347] width 11 height 20
click at [472, 348] on div "Contenedor" at bounding box center [495, 347] width 82 height 20
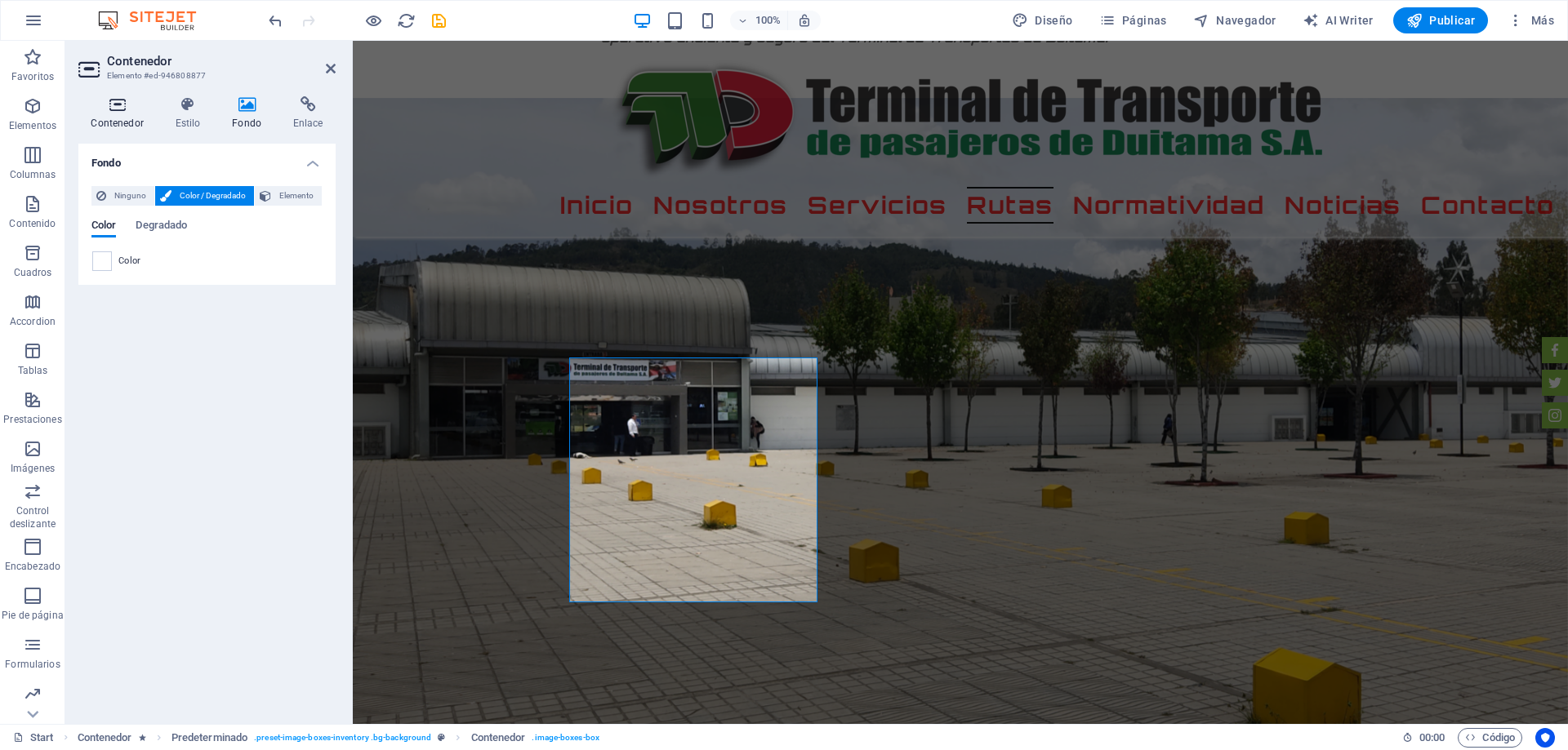
click at [133, 109] on icon at bounding box center [117, 104] width 78 height 16
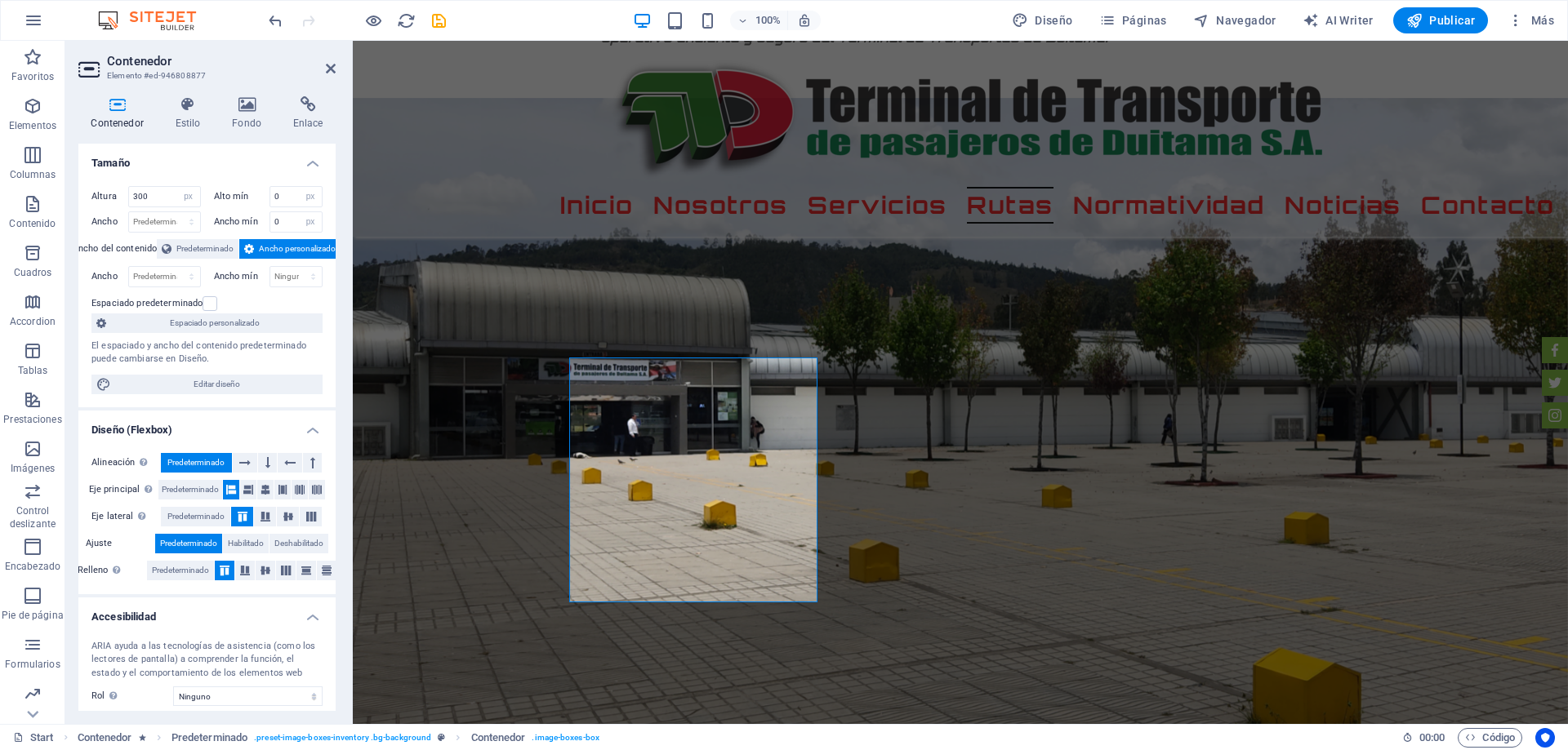
click at [308, 426] on h4 "Diseño (Flexbox)" at bounding box center [207, 425] width 257 height 29
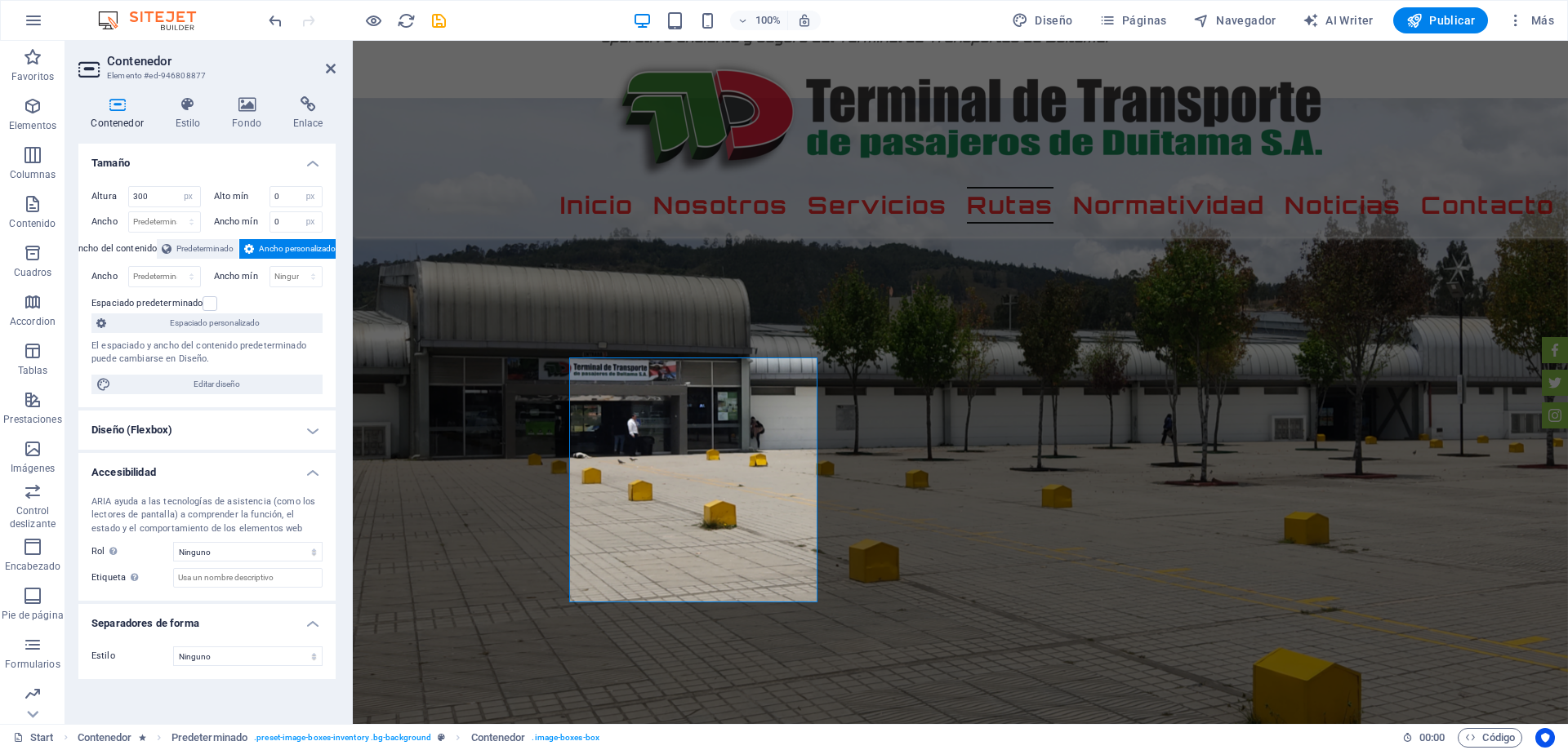
click at [317, 468] on h4 "Accesibilidad" at bounding box center [207, 468] width 257 height 29
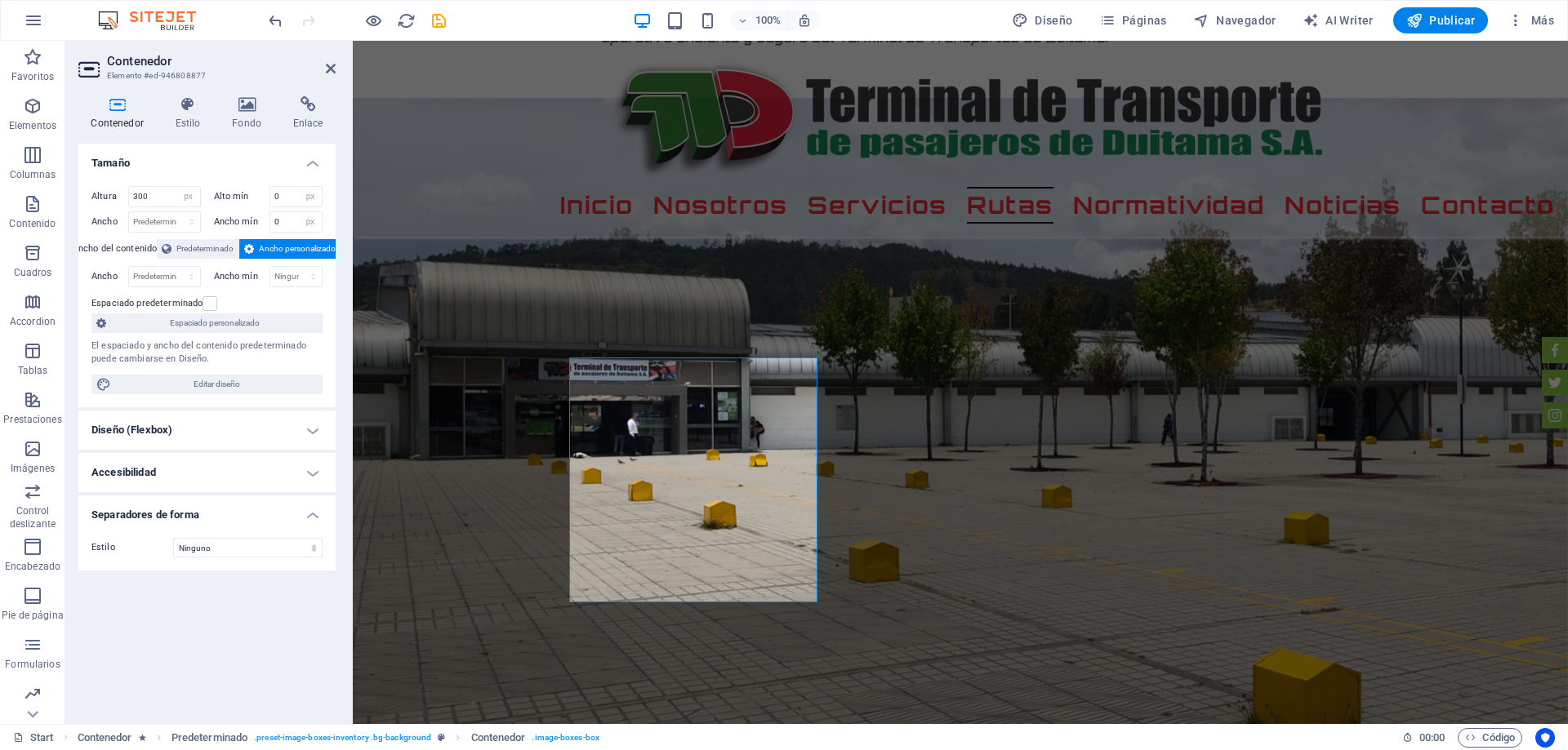
click at [314, 163] on h4 "Tamaño" at bounding box center [207, 158] width 257 height 29
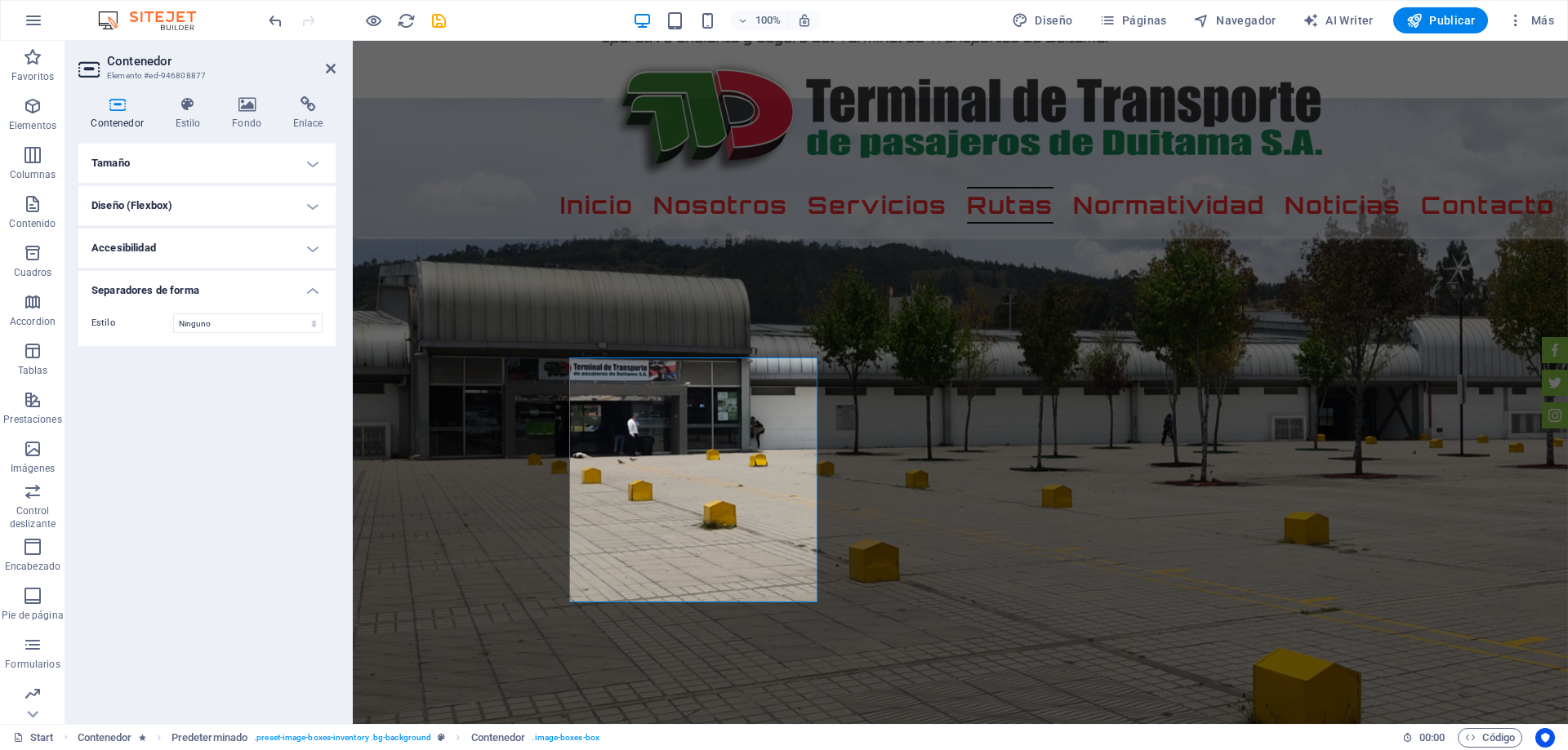
click at [187, 207] on h4 "Diseño (Flexbox)" at bounding box center [207, 206] width 257 height 39
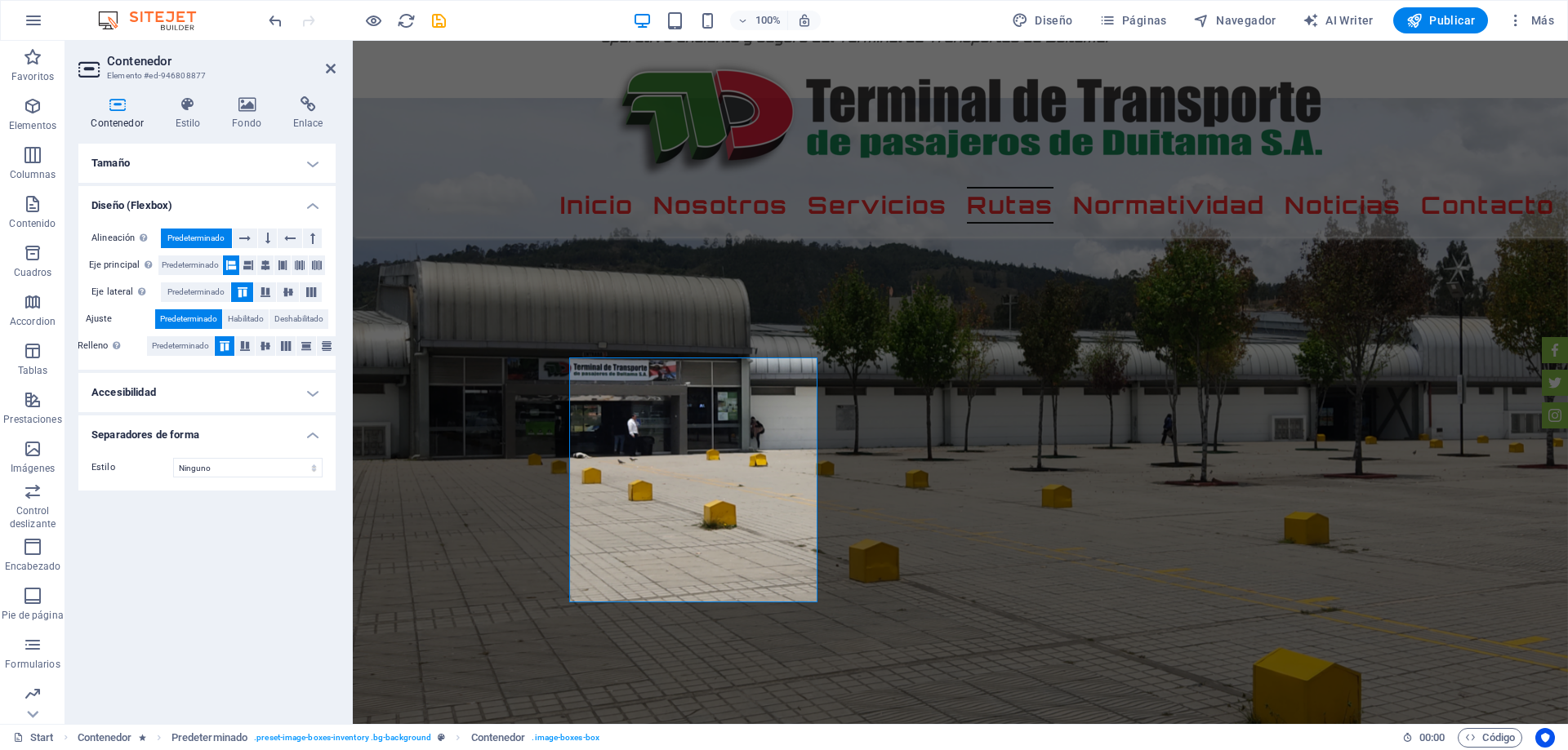
click at [186, 210] on h4 "Diseño (Flexbox)" at bounding box center [207, 201] width 257 height 29
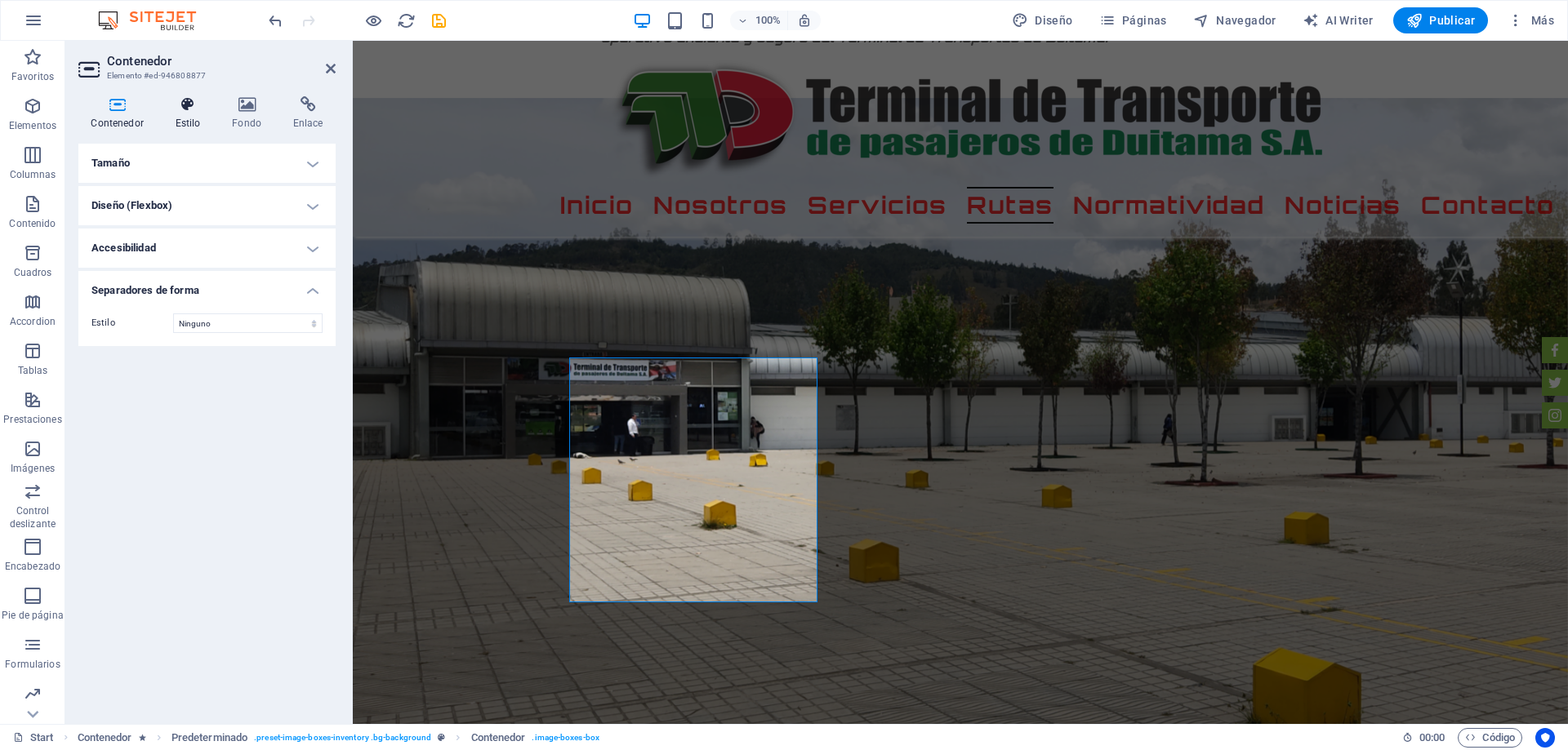
click at [190, 104] on icon at bounding box center [187, 104] width 50 height 16
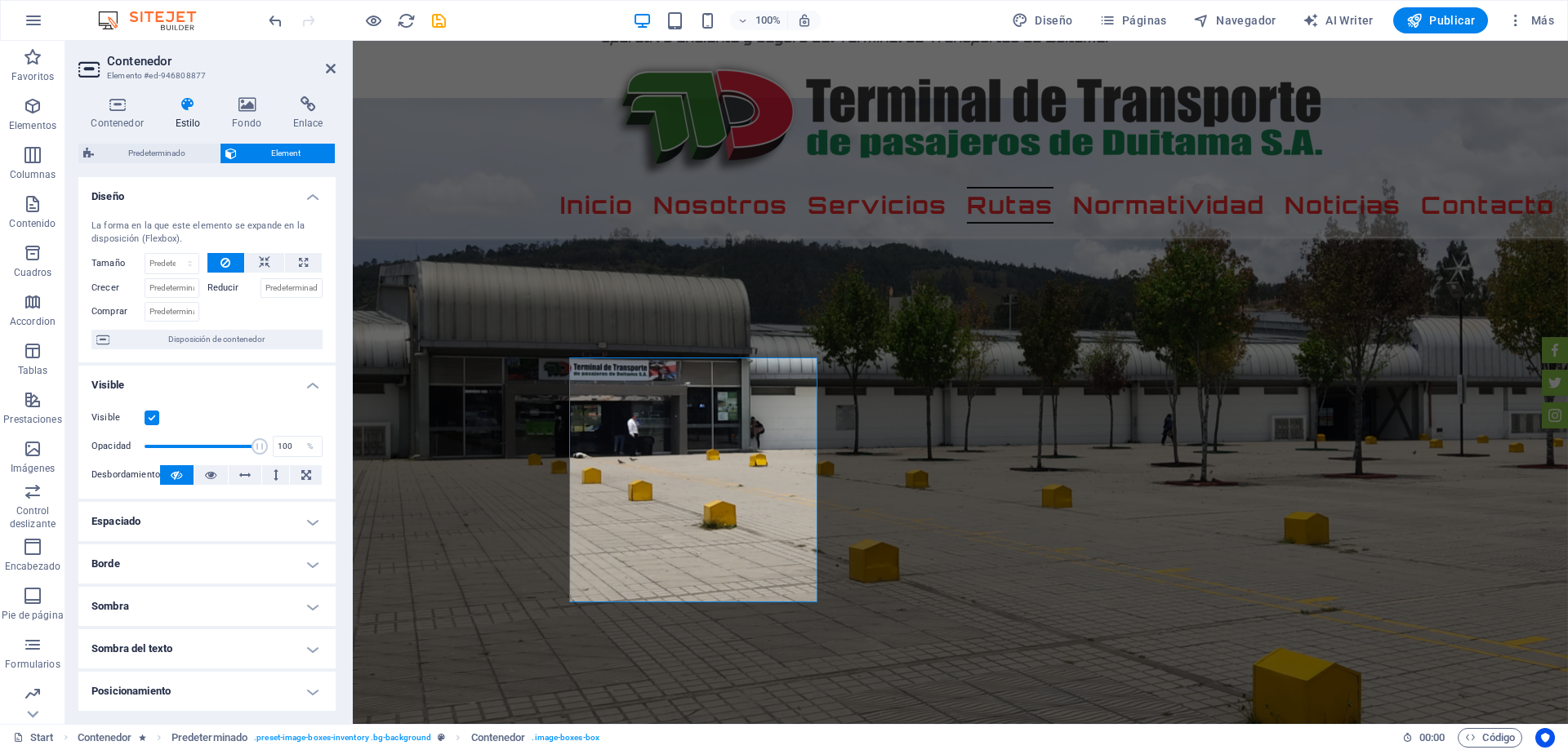
click at [311, 388] on h4 "Visible" at bounding box center [207, 381] width 257 height 29
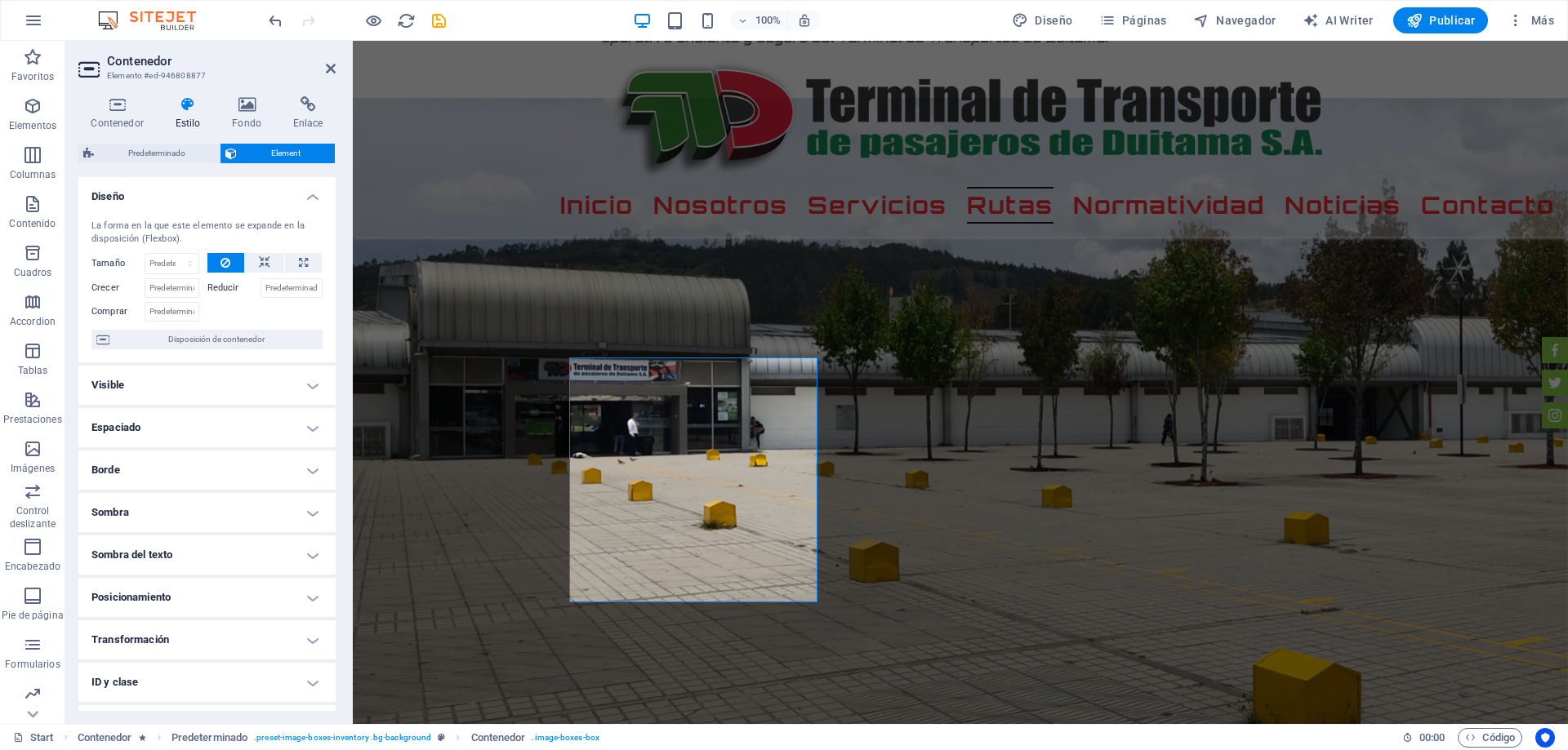
click at [314, 197] on h4 "Diseño" at bounding box center [207, 192] width 257 height 29
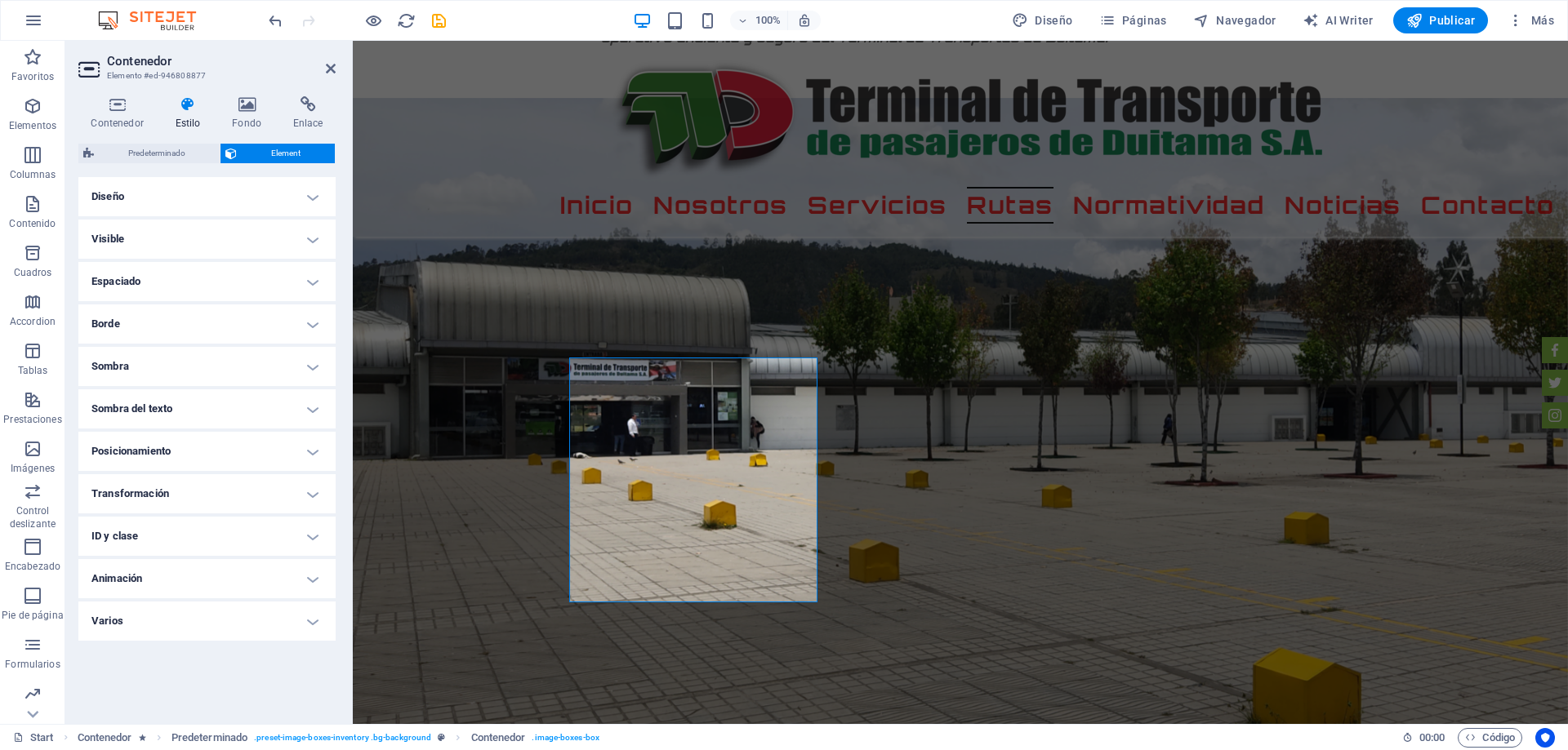
click at [303, 323] on h4 "Borde" at bounding box center [207, 324] width 257 height 39
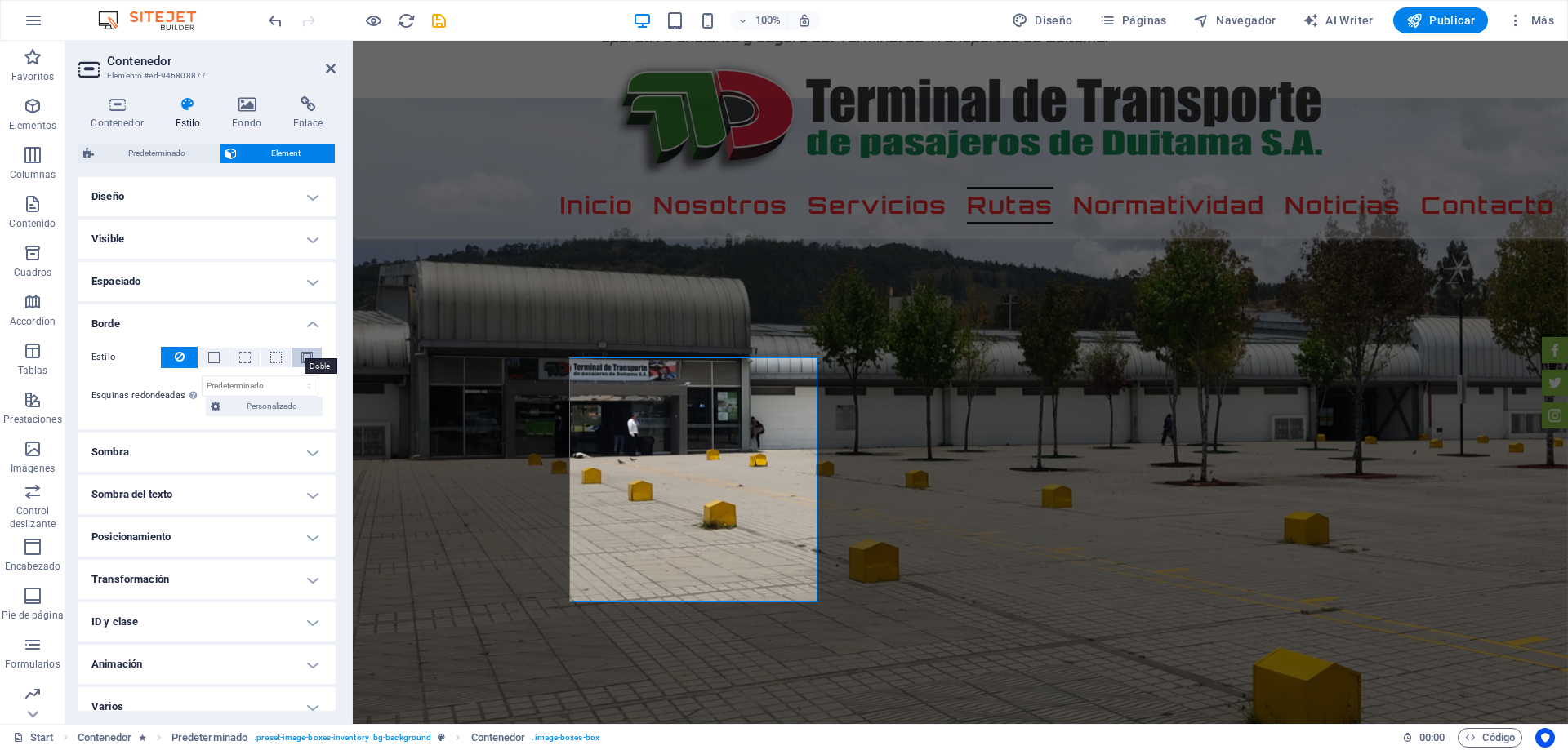
click at [301, 354] on span at bounding box center [306, 357] width 11 height 11
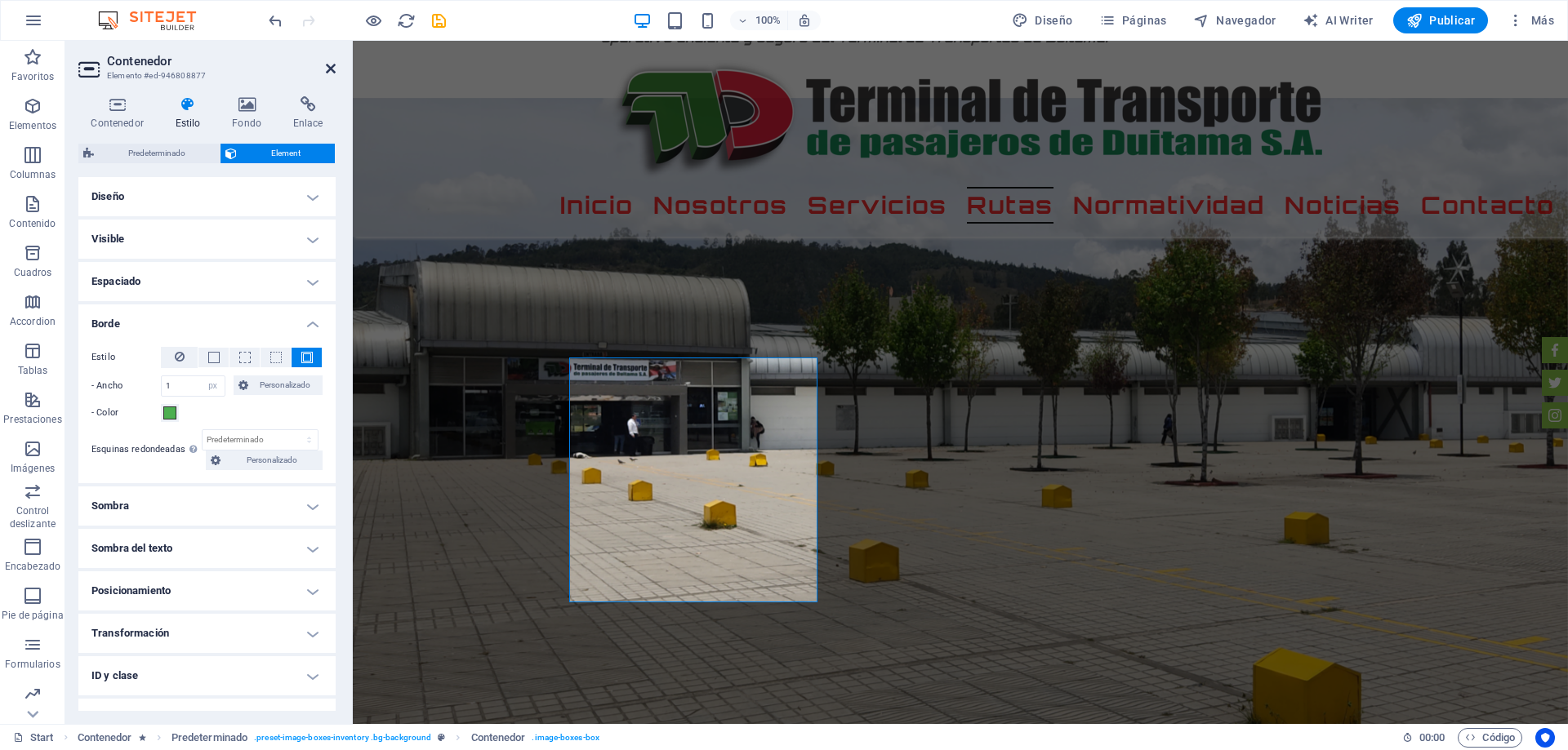
click at [327, 62] on icon at bounding box center [330, 68] width 9 height 13
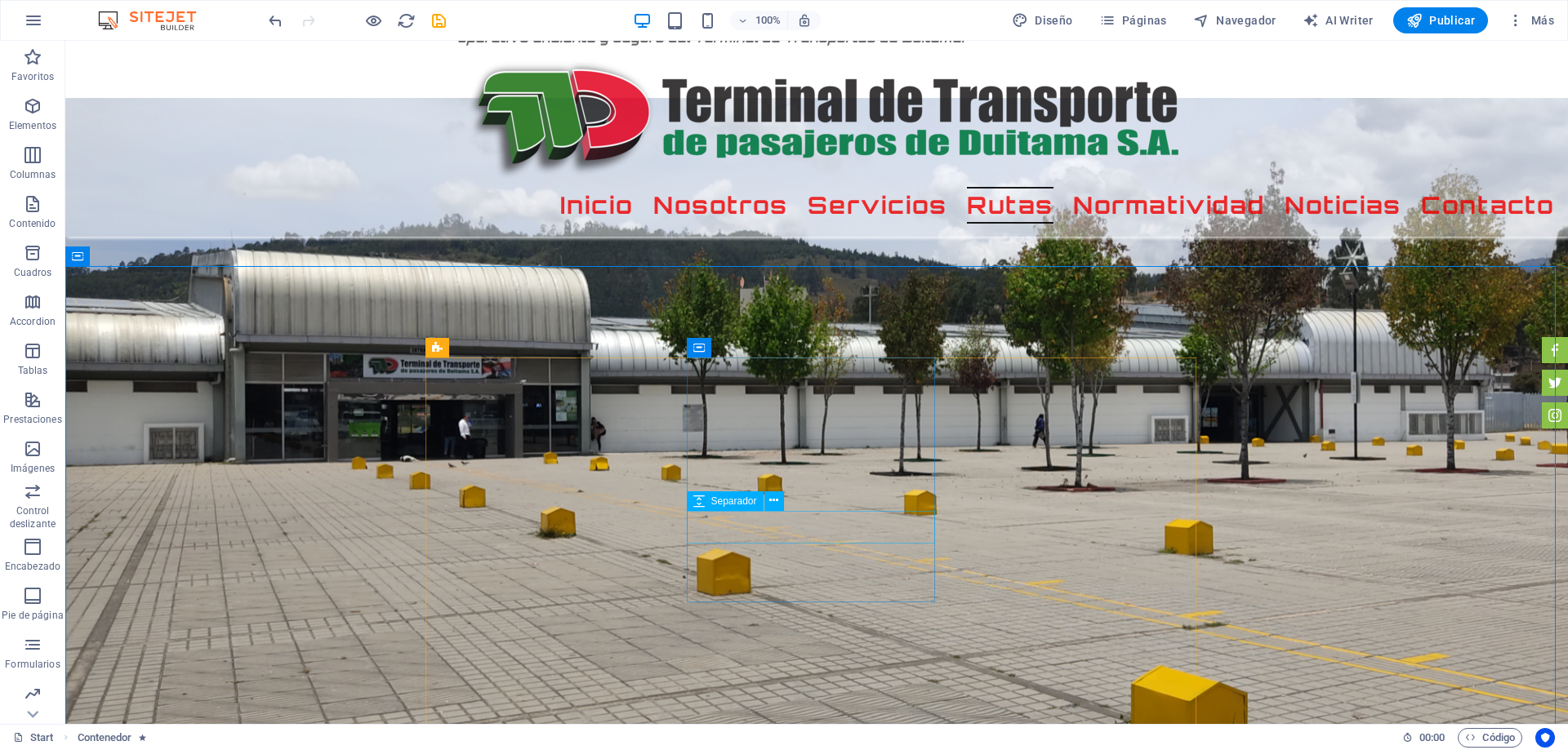
click at [740, 503] on span "Separador" at bounding box center [733, 500] width 45 height 9
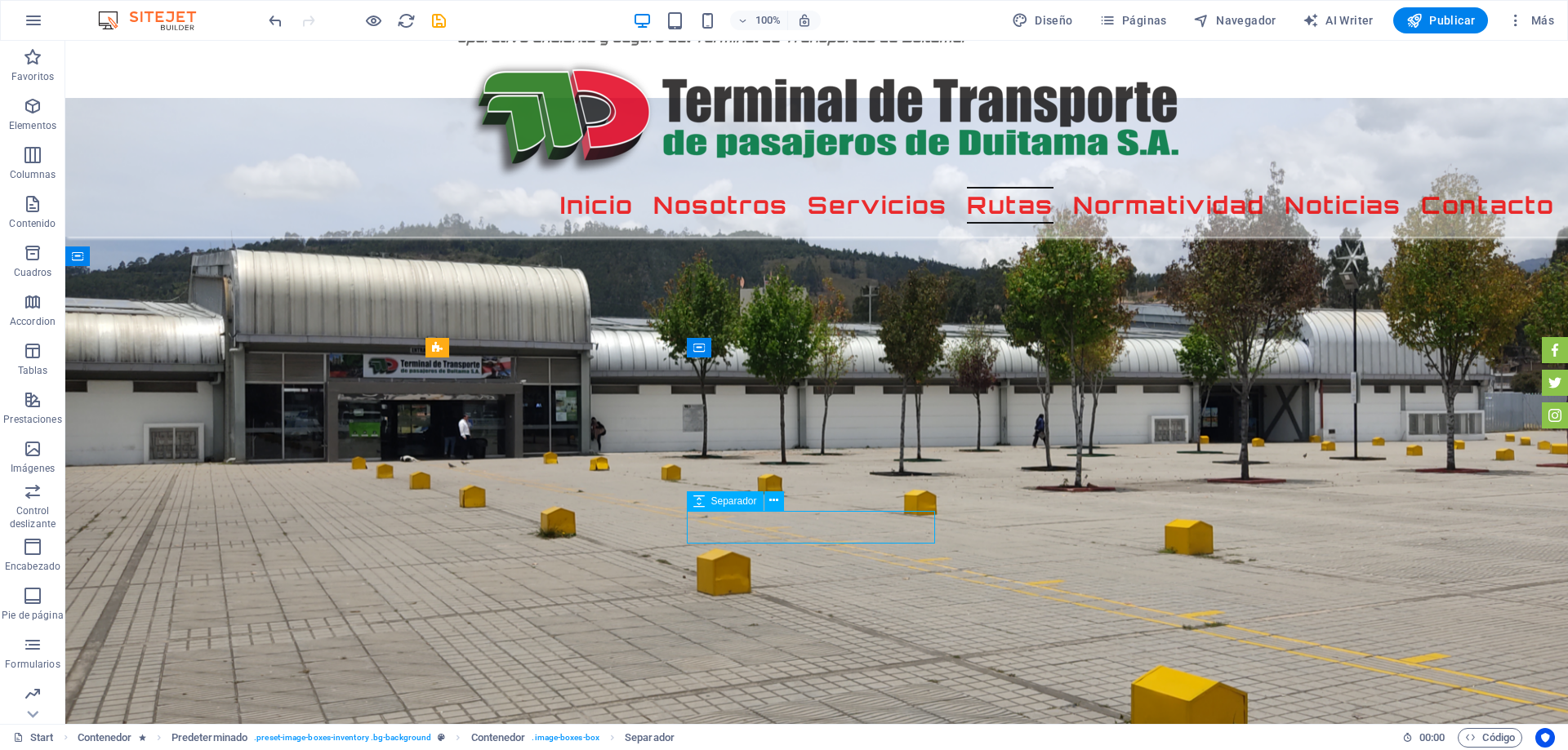
drag, startPoint x: 740, startPoint y: 503, endPoint x: 387, endPoint y: 463, distance: 355.3
click at [740, 503] on span "Separador" at bounding box center [733, 500] width 45 height 9
select select "px"
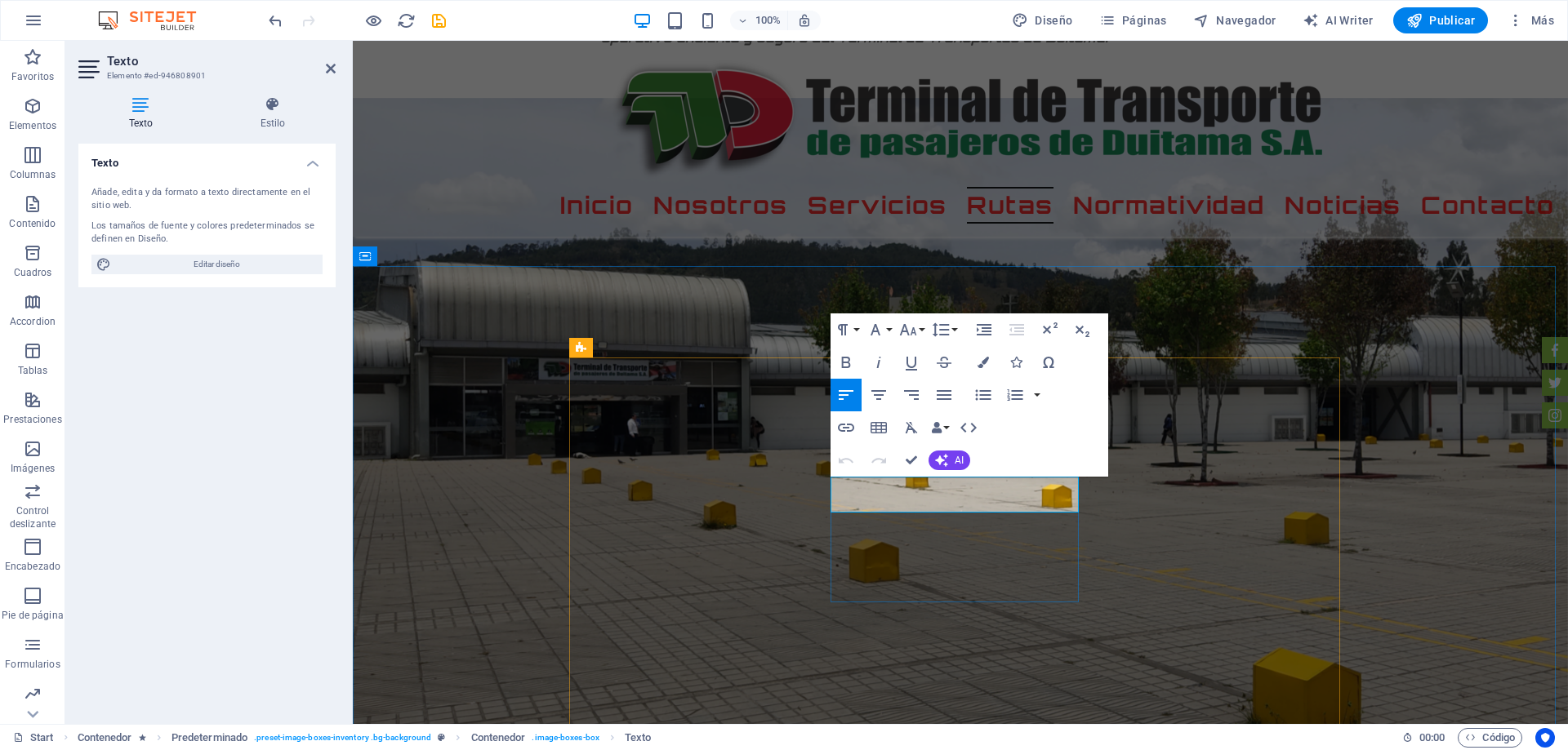
click at [980, 359] on icon "button" at bounding box center [982, 362] width 11 height 11
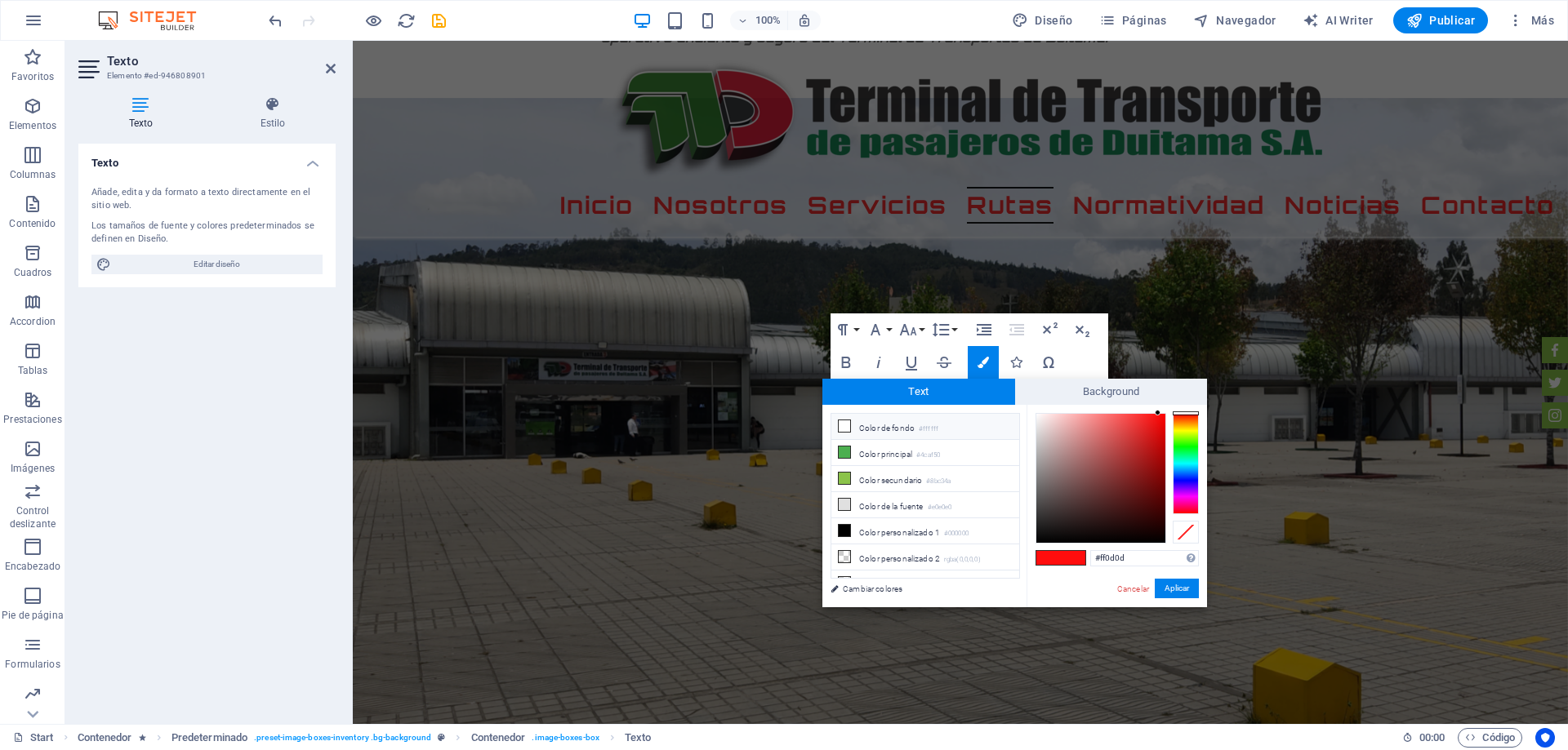
click at [854, 426] on li "Color de fondo #ffffff" at bounding box center [926, 427] width 188 height 27
type input "#ffffff"
click at [1176, 588] on button "Aplicar" at bounding box center [1177, 588] width 44 height 20
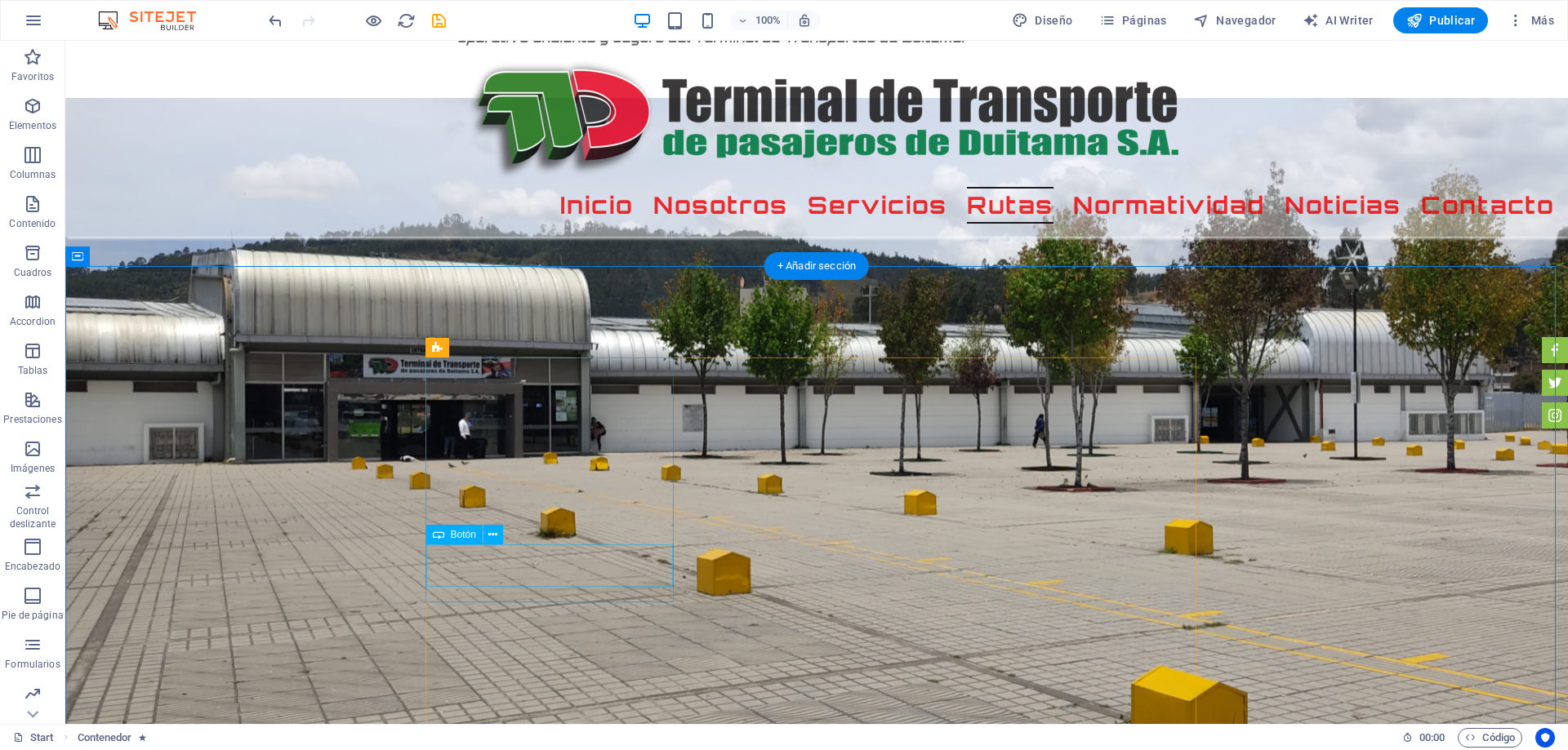
click at [463, 534] on span "Botón" at bounding box center [464, 534] width 26 height 9
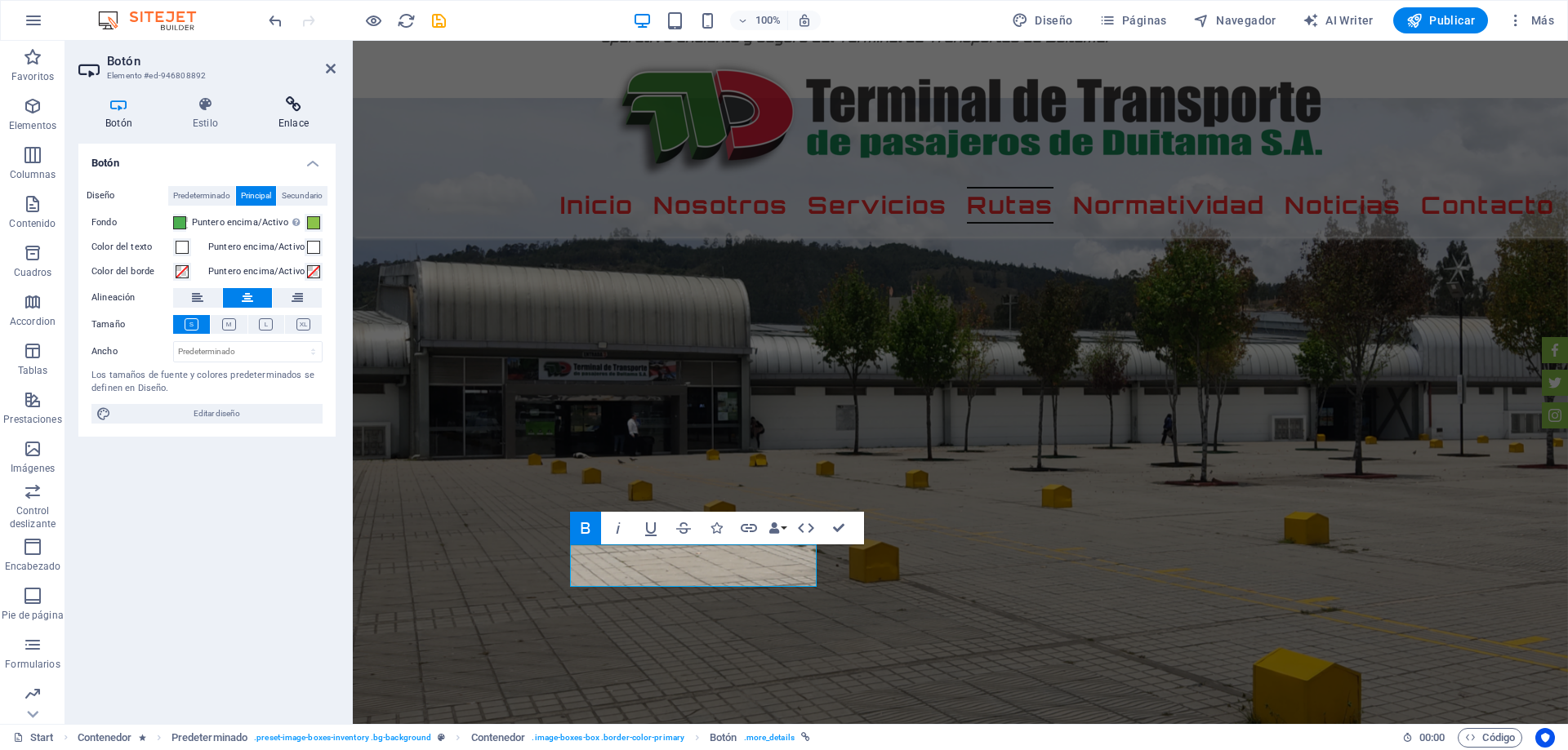
click at [288, 104] on icon at bounding box center [293, 104] width 84 height 16
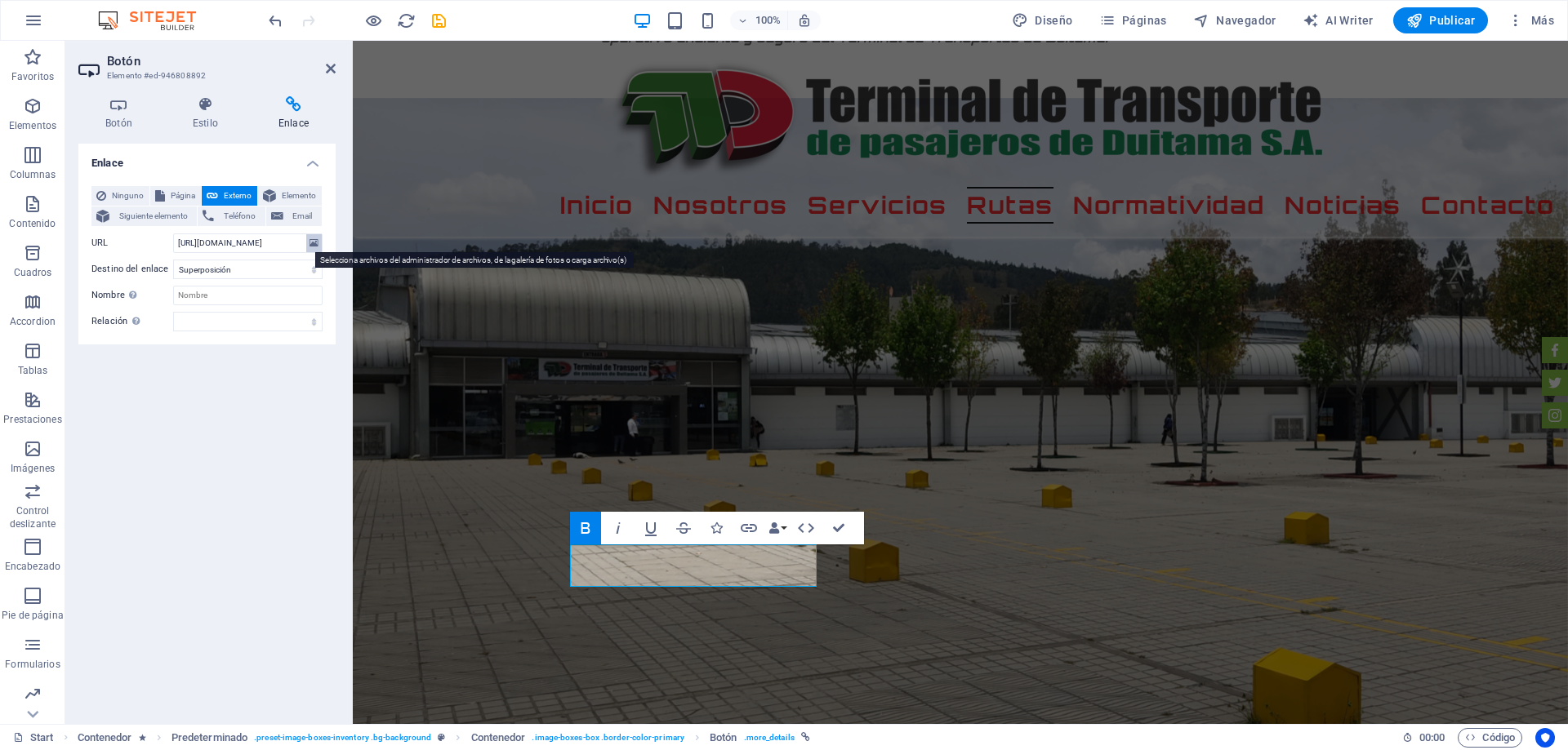
click at [314, 235] on icon at bounding box center [314, 243] width 9 height 18
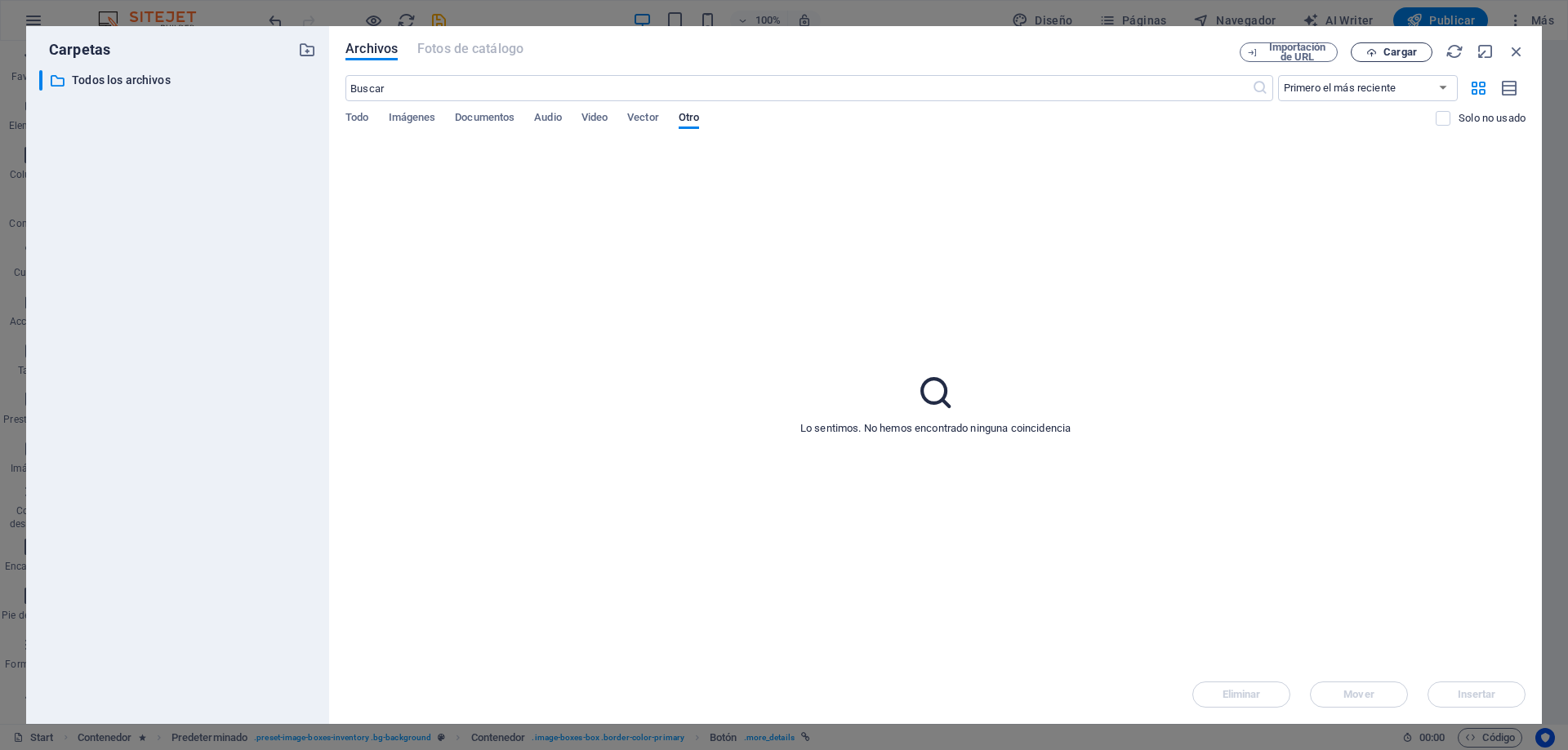
click at [1402, 47] on span "Cargar" at bounding box center [1399, 51] width 33 height 9
type input "[URL][DOMAIN_NAME]"
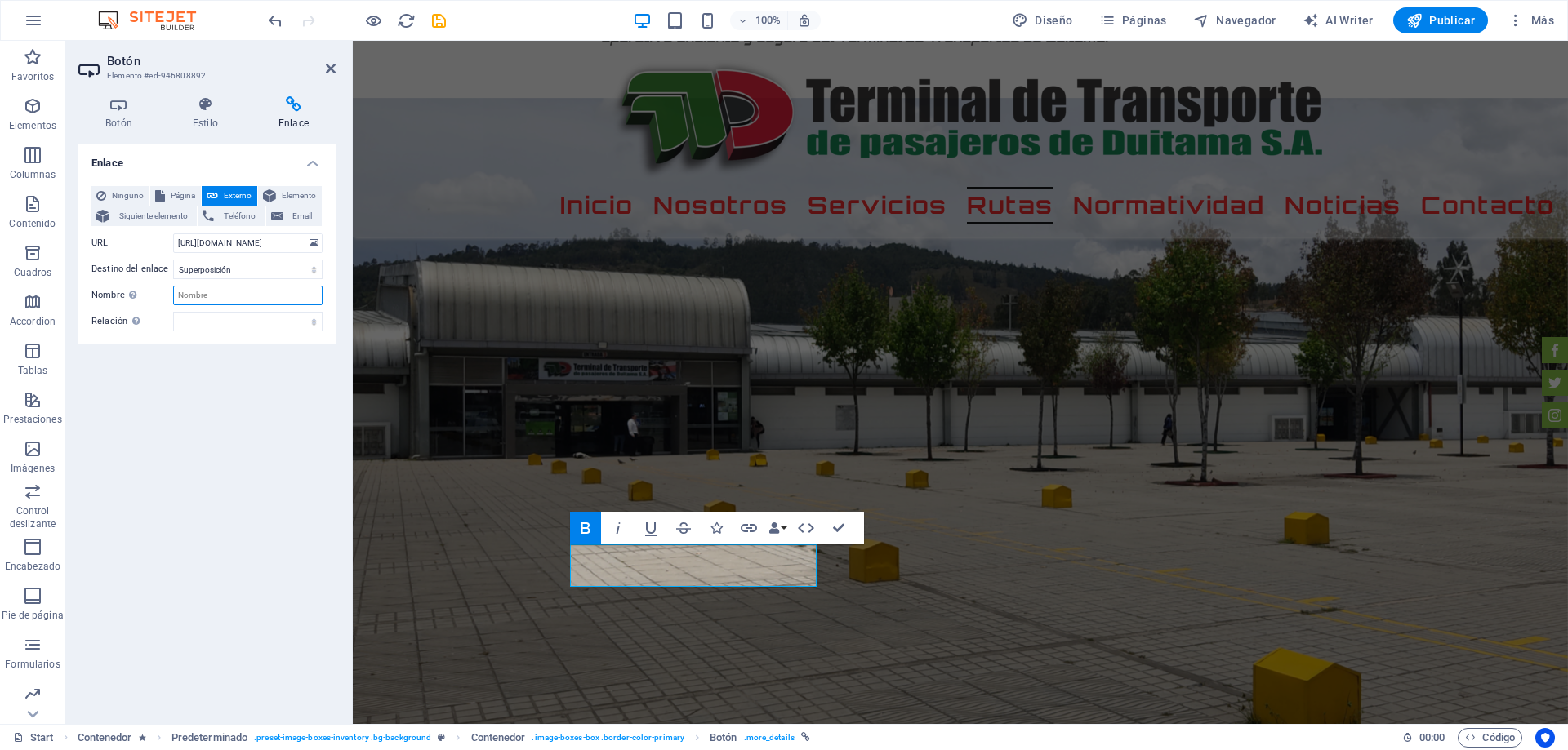
click at [210, 290] on input "Nombre Una descripción adicional del enlace no debería ser igual al texto del e…" at bounding box center [247, 295] width 150 height 20
type input "r"
type input "Rutas Autoboy"
click at [446, 15] on icon "save" at bounding box center [439, 21] width 19 height 19
checkbox input "false"
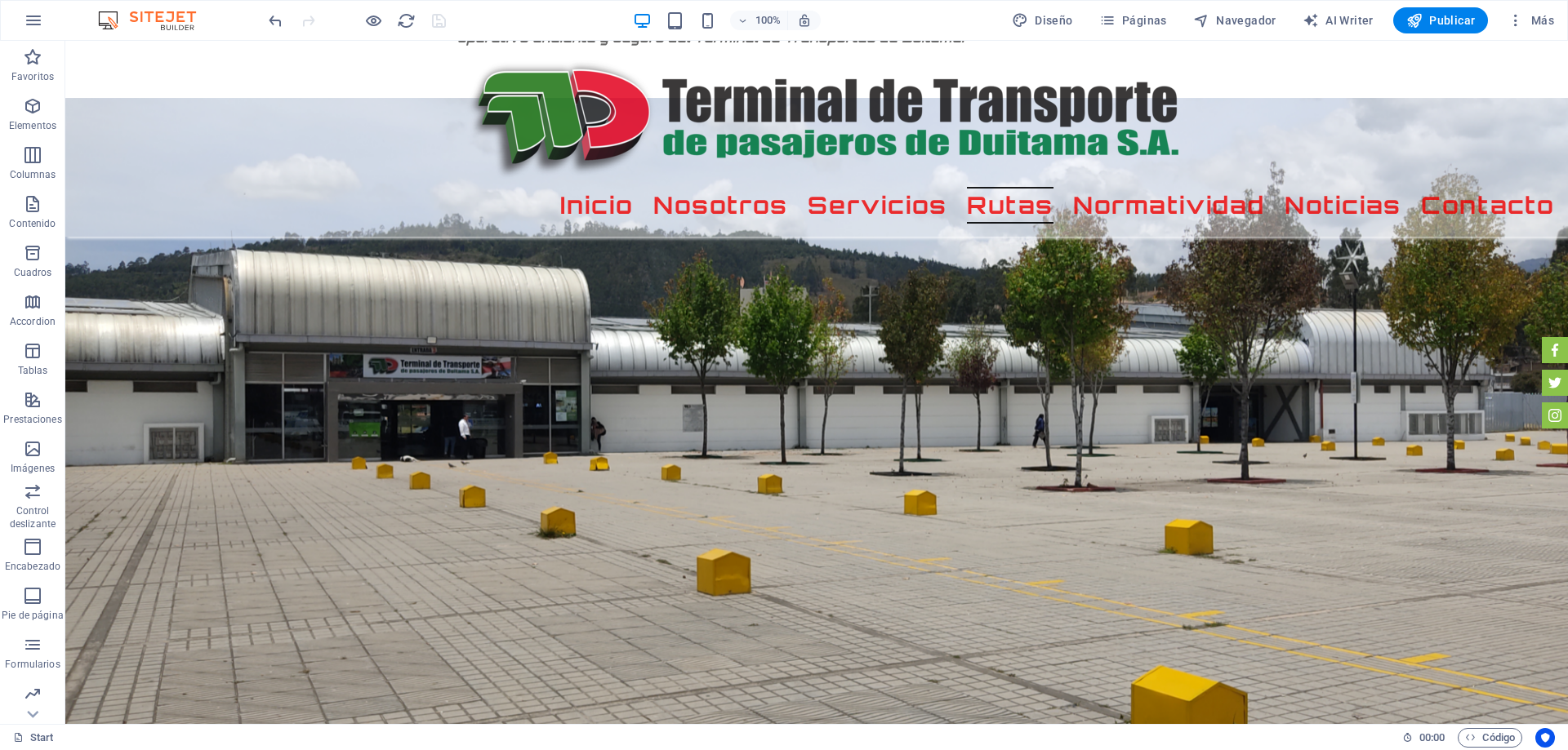
click at [439, 21] on div at bounding box center [357, 21] width 183 height 27
select select "px"
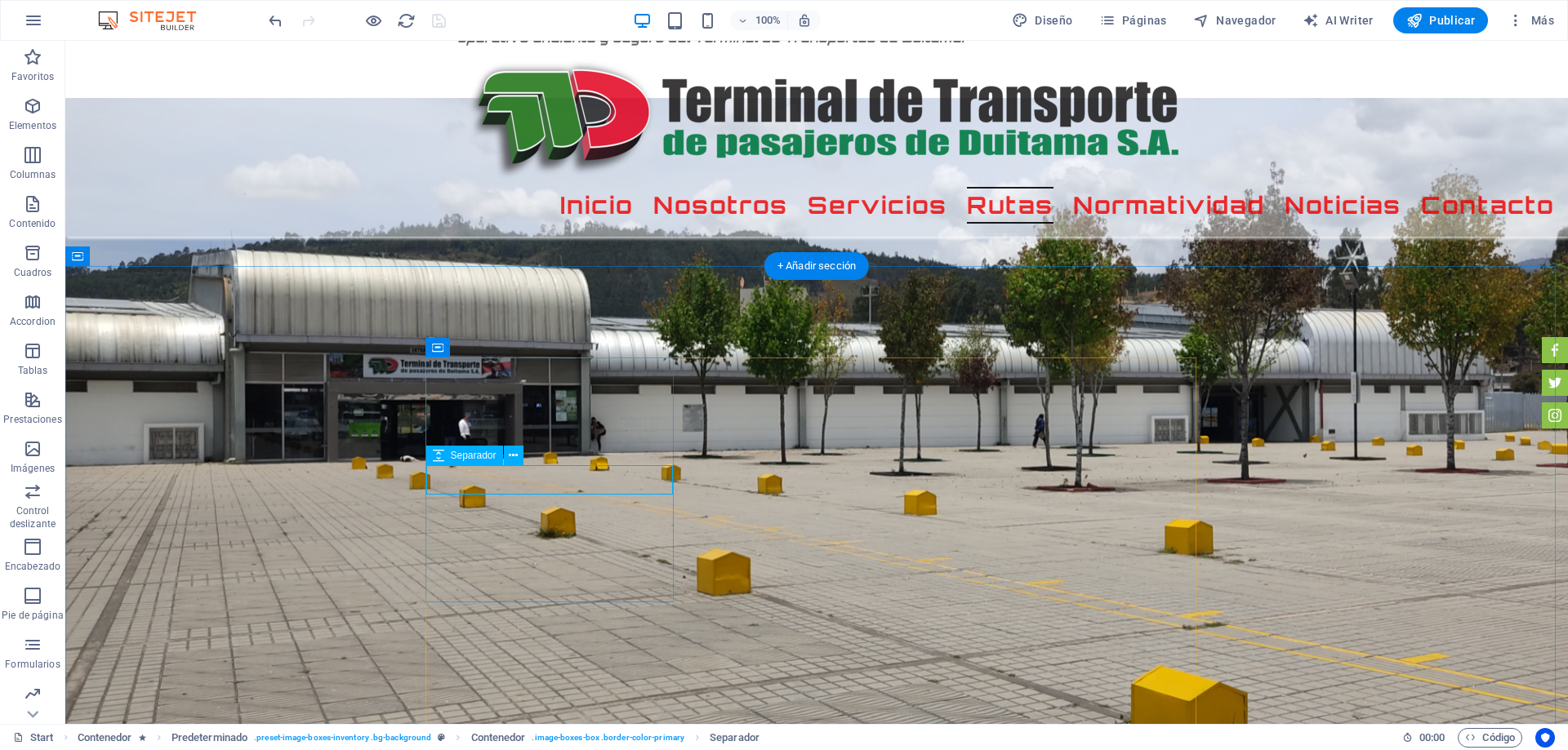
drag, startPoint x: 612, startPoint y: 483, endPoint x: 325, endPoint y: 484, distance: 287.0
select select "px"
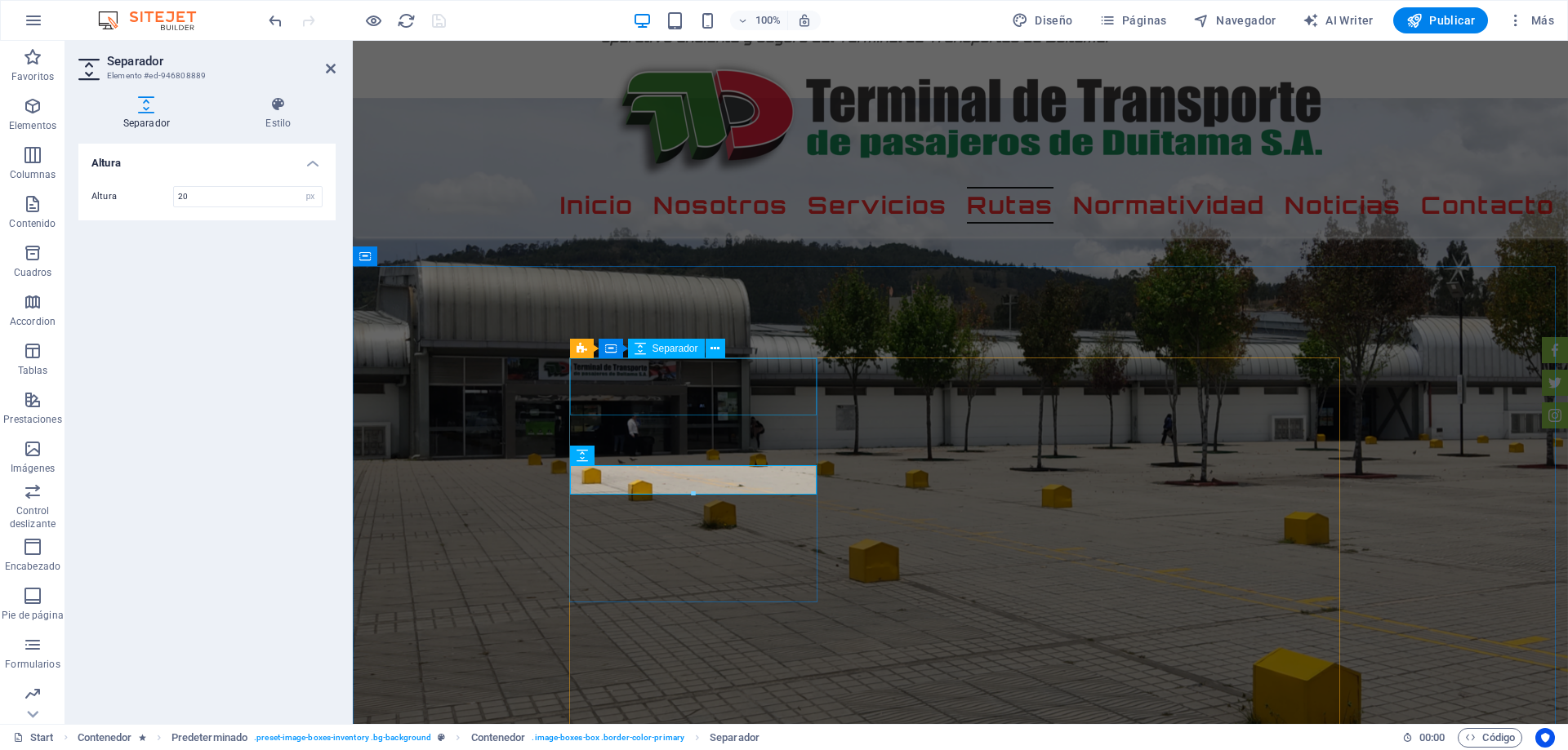
select select "px"
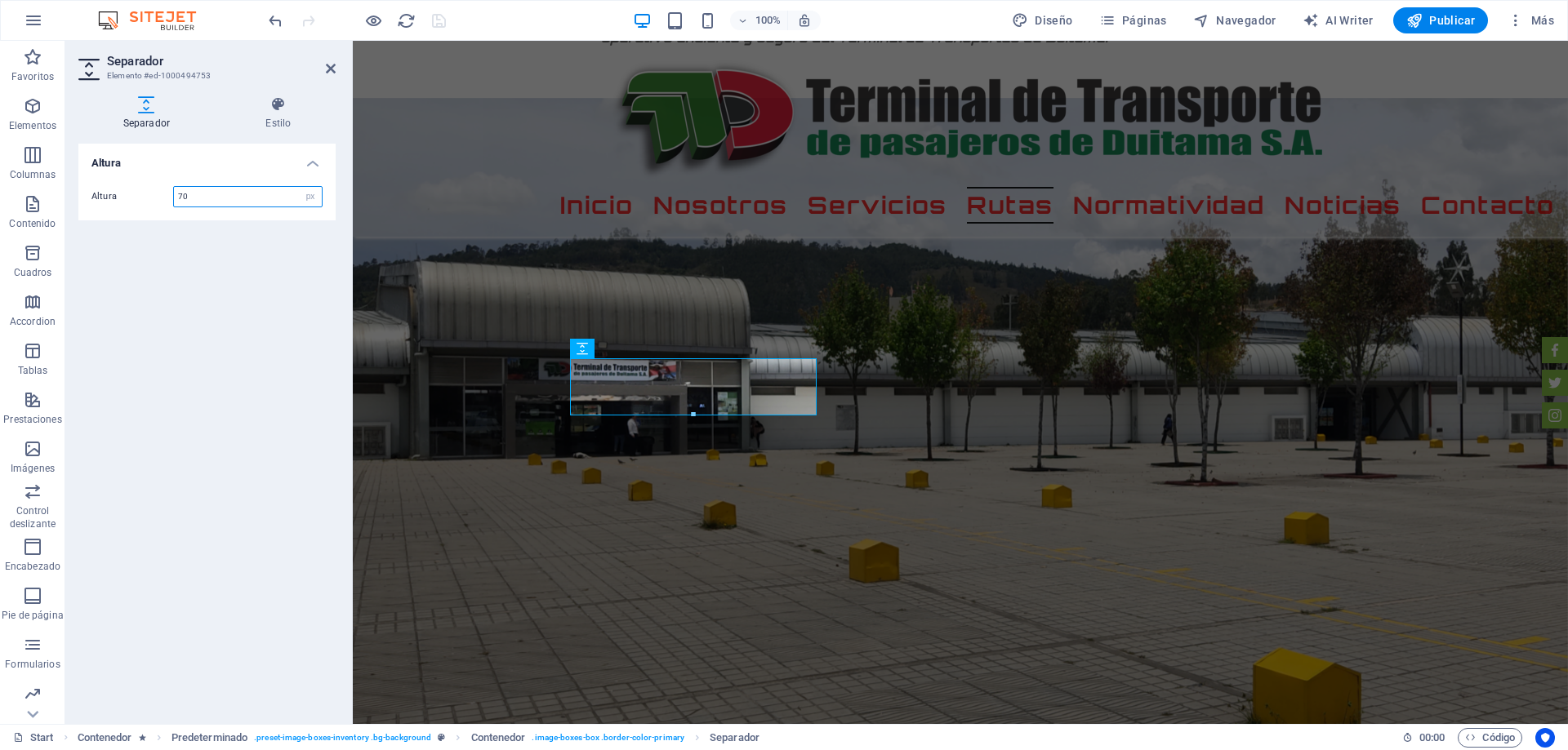
drag, startPoint x: 186, startPoint y: 190, endPoint x: 163, endPoint y: 186, distance: 23.3
click at [163, 185] on div "Altura 70 px rem vh vw" at bounding box center [207, 196] width 257 height 47
type input "45"
click at [188, 322] on div "Altura Altura 45 px rem vh vw" at bounding box center [207, 427] width 257 height 567
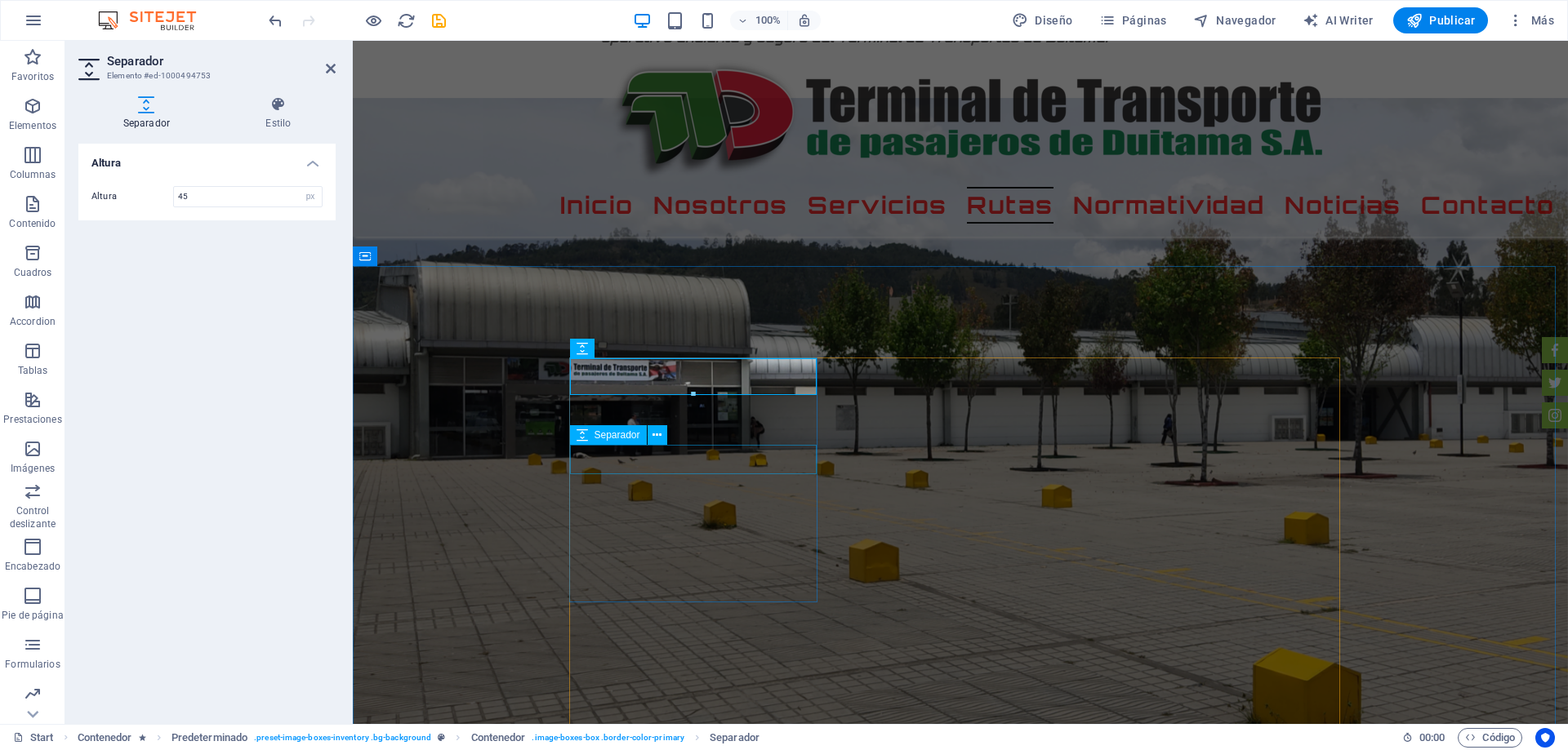
select select "px"
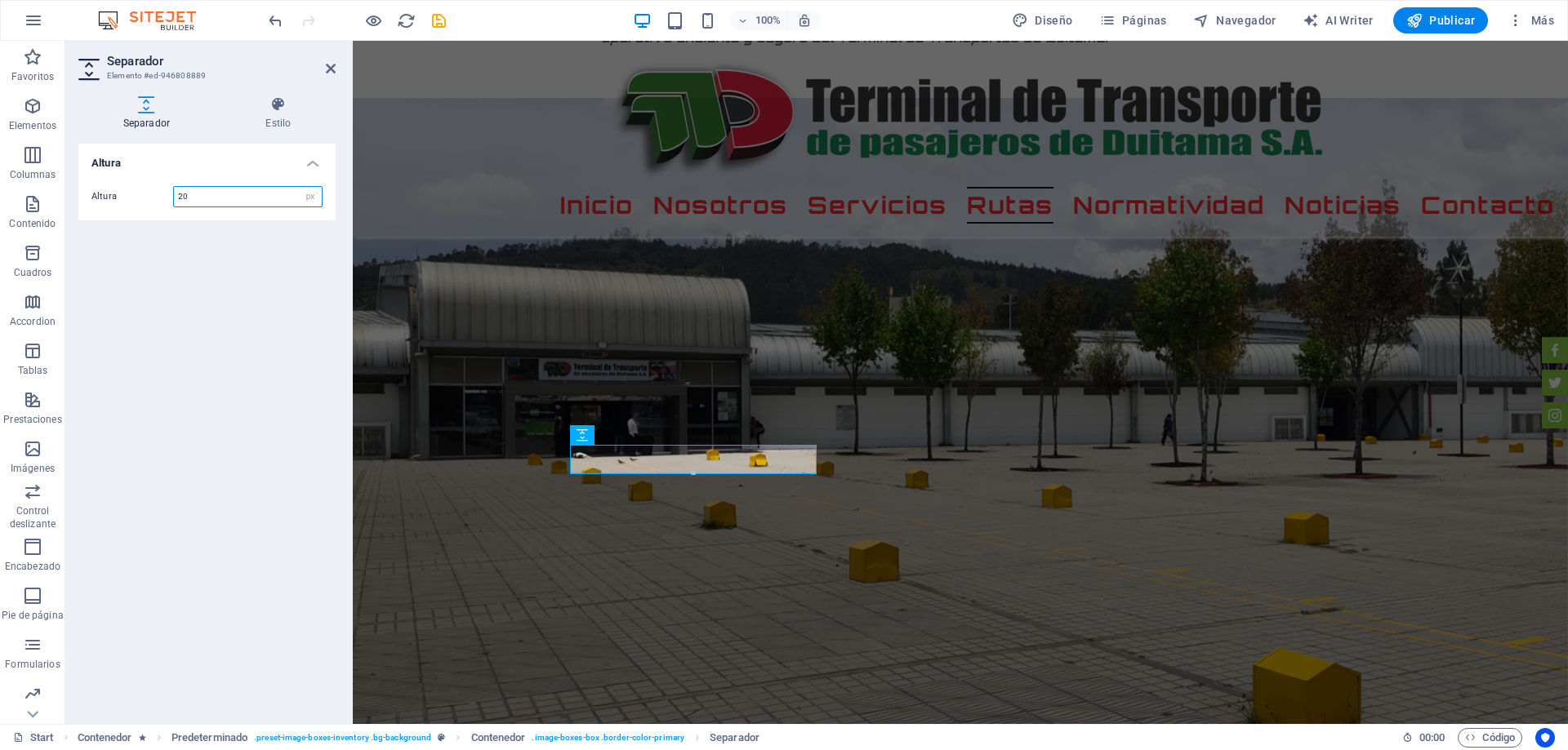
drag, startPoint x: 159, startPoint y: 184, endPoint x: 150, endPoint y: 186, distance: 9.2
click at [151, 182] on div "Altura 20 px rem vh vw" at bounding box center [207, 196] width 257 height 47
type input "45"
click at [240, 300] on div "Altura Altura 45 px rem vh vw" at bounding box center [207, 427] width 257 height 567
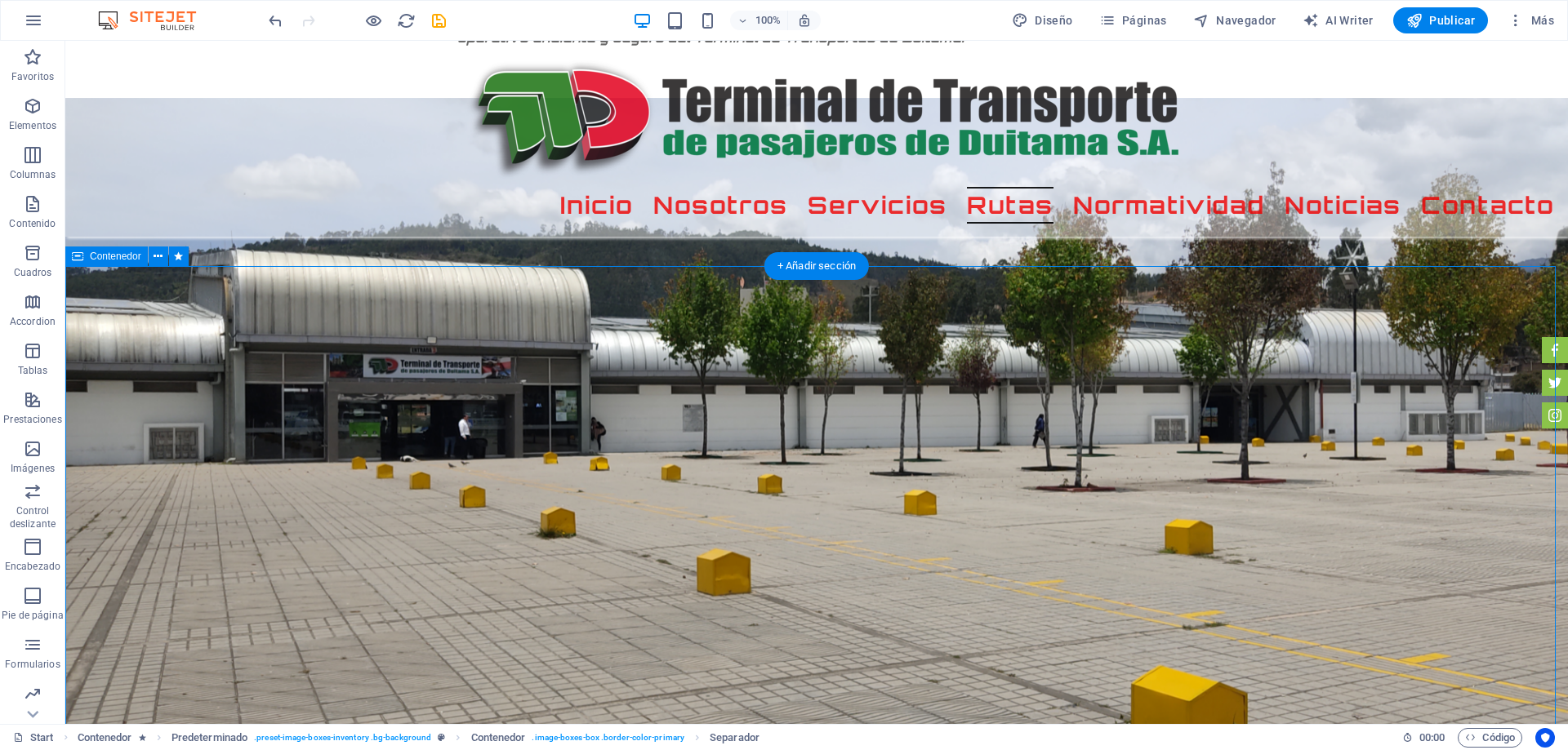
select select "px"
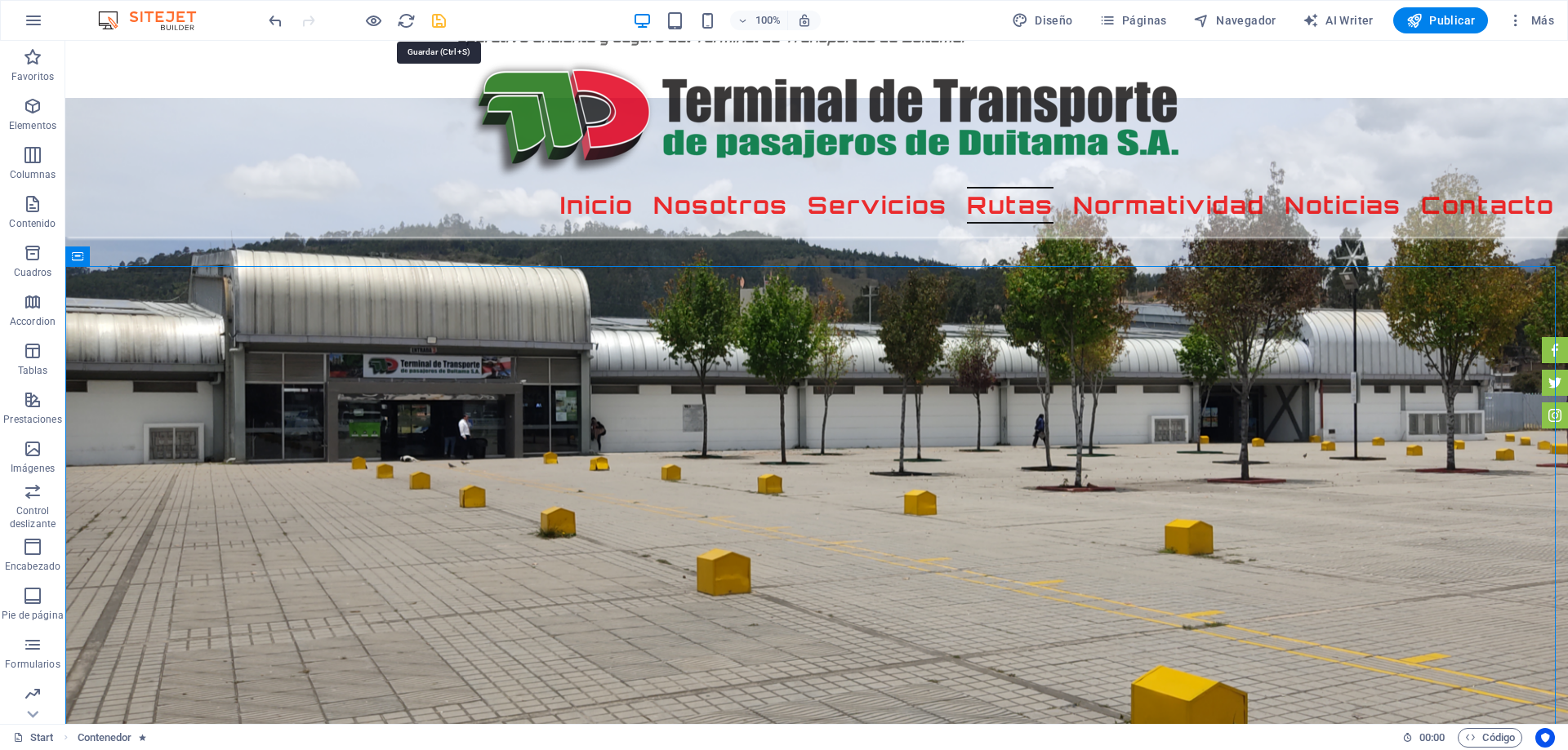
click at [436, 21] on icon "save" at bounding box center [439, 21] width 19 height 19
checkbox input "false"
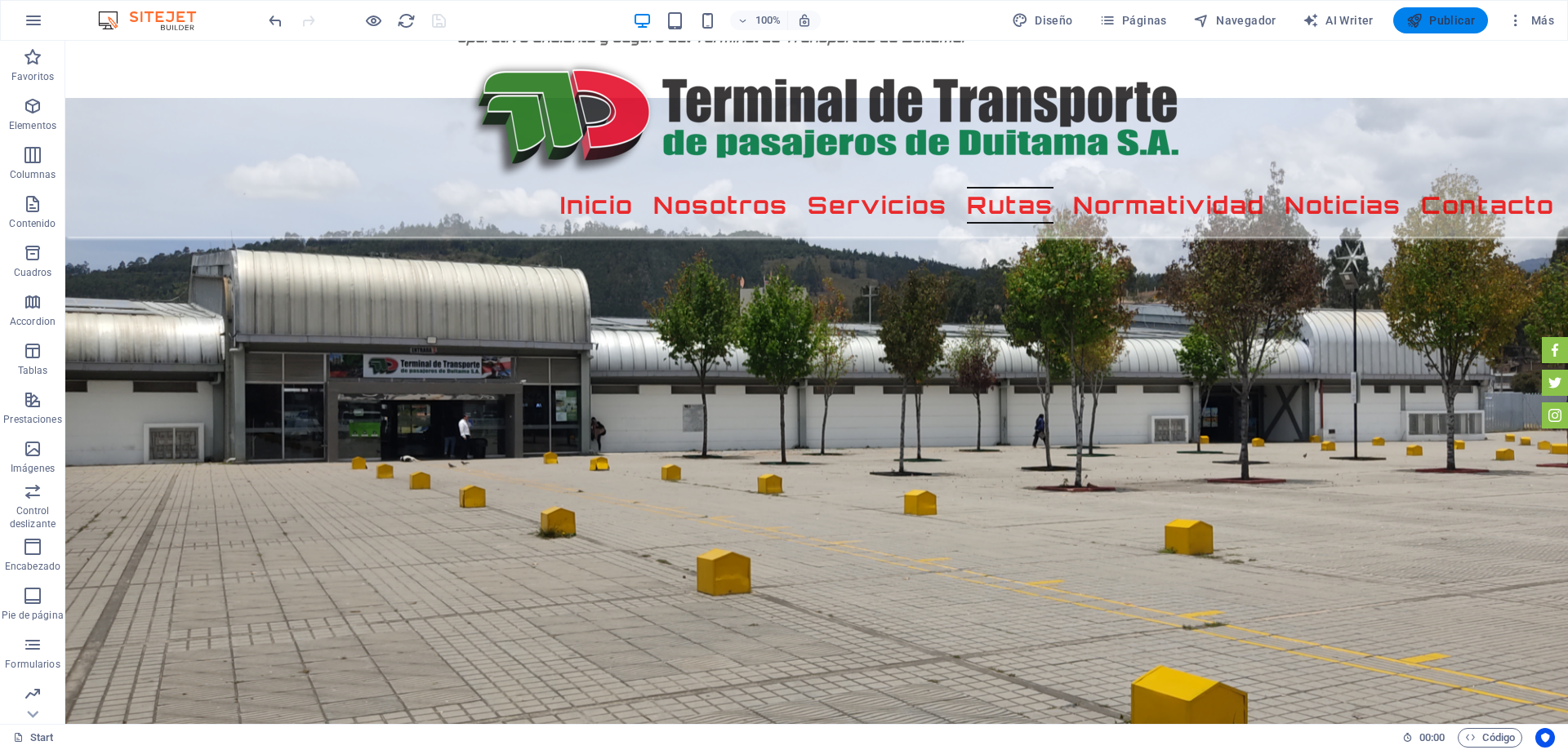
click at [1410, 25] on icon "button" at bounding box center [1414, 20] width 16 height 16
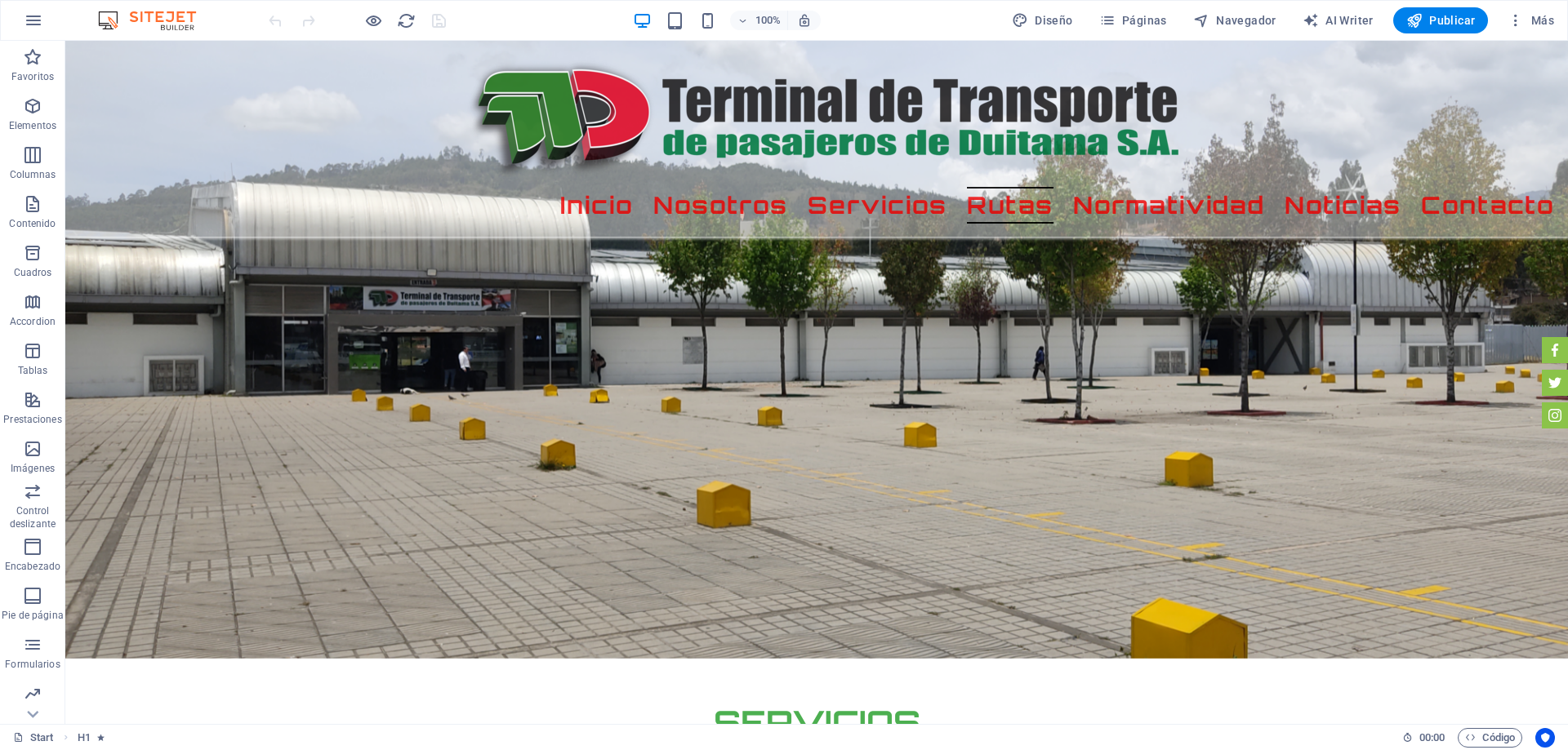
scroll to position [2310, 0]
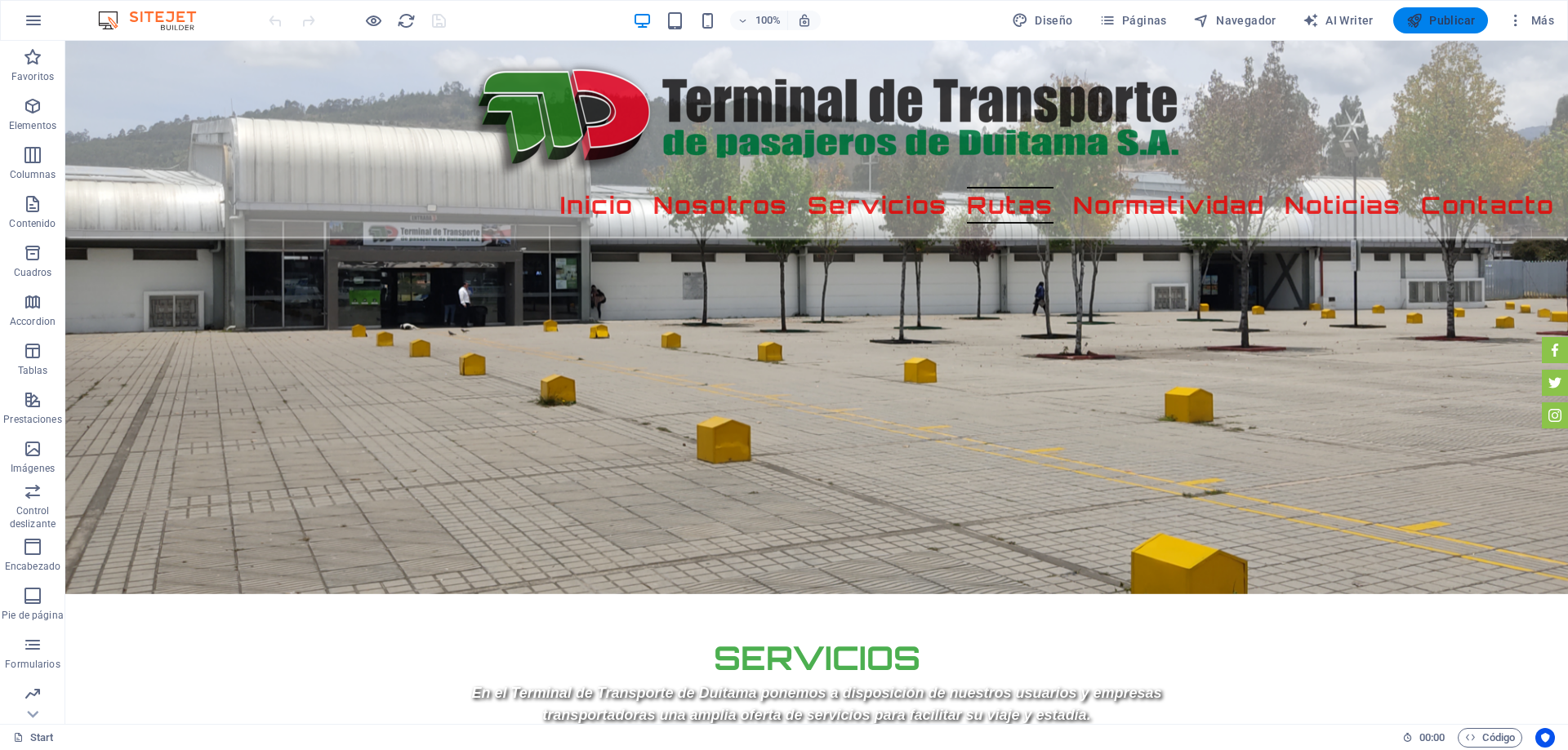
click at [1412, 15] on icon "button" at bounding box center [1414, 20] width 16 height 16
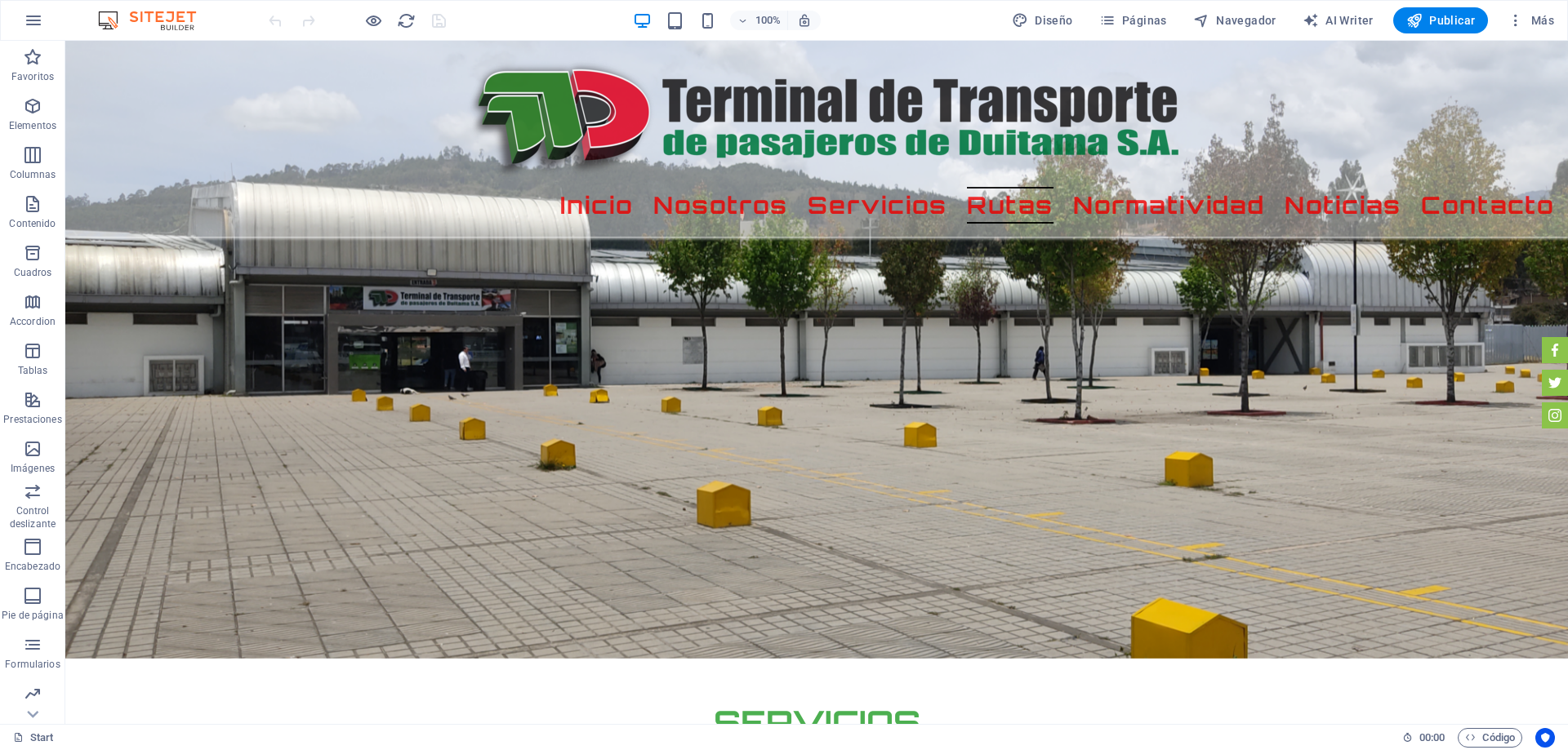
scroll to position [2295, 0]
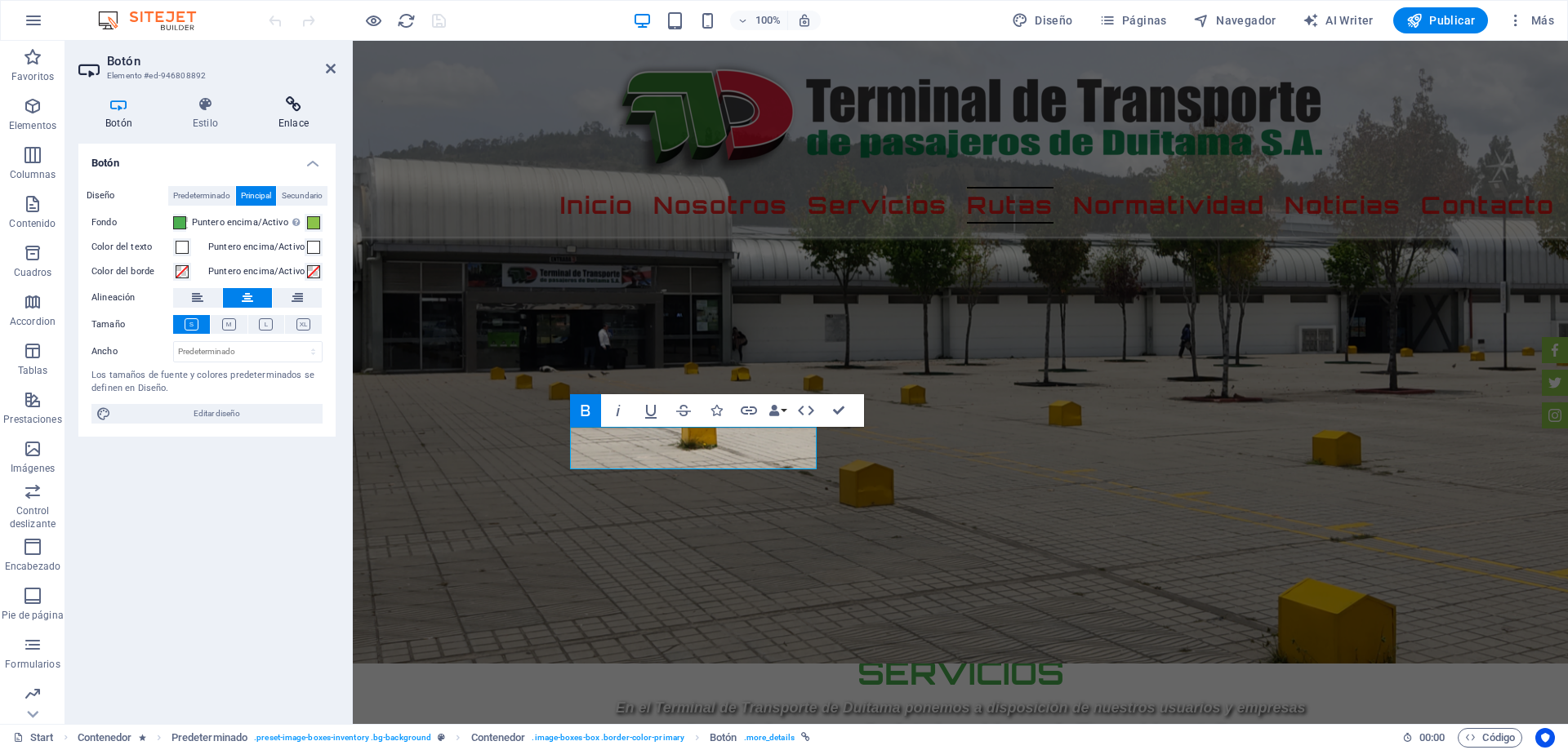
click at [305, 116] on h4 "Enlace" at bounding box center [293, 114] width 84 height 34
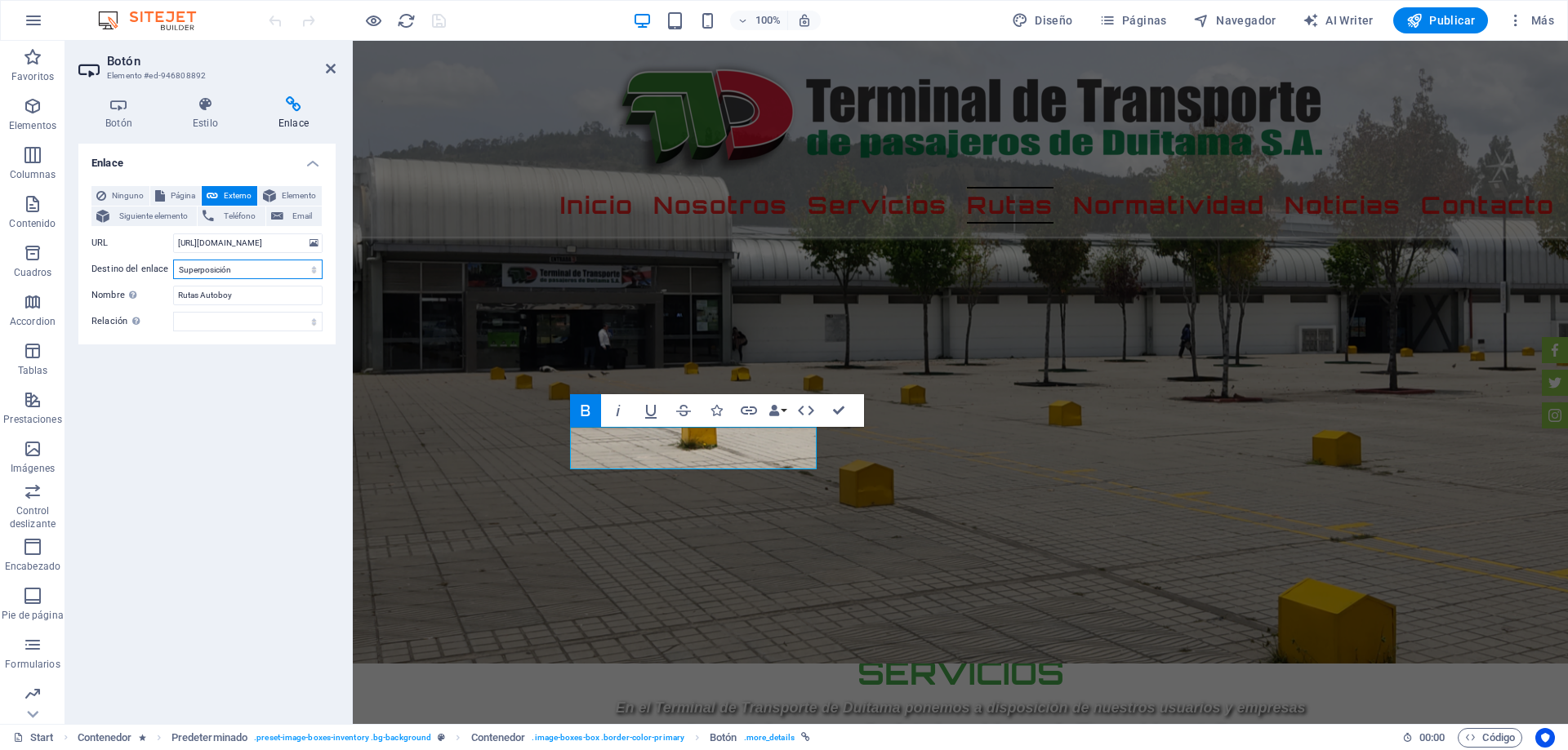
click at [242, 268] on select "Nueva pestaña Misma pestaña Superposición" at bounding box center [247, 269] width 150 height 20
select select "blank"
click at [173, 260] on select "Nueva pestaña Misma pestaña Superposición" at bounding box center [247, 269] width 150 height 20
drag, startPoint x: 438, startPoint y: 22, endPoint x: 347, endPoint y: 31, distance: 91.4
click at [438, 22] on icon "save" at bounding box center [439, 21] width 19 height 19
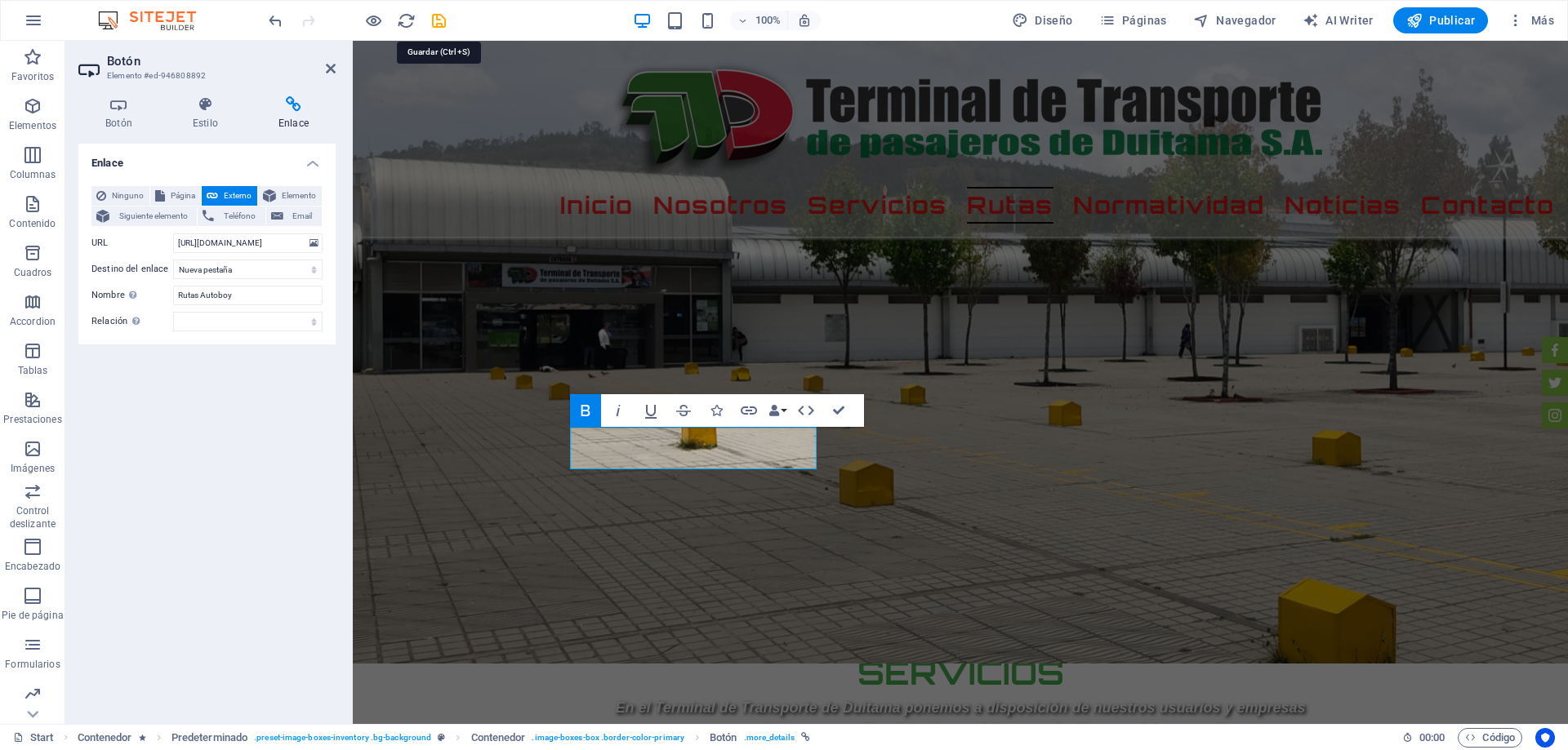
checkbox input "false"
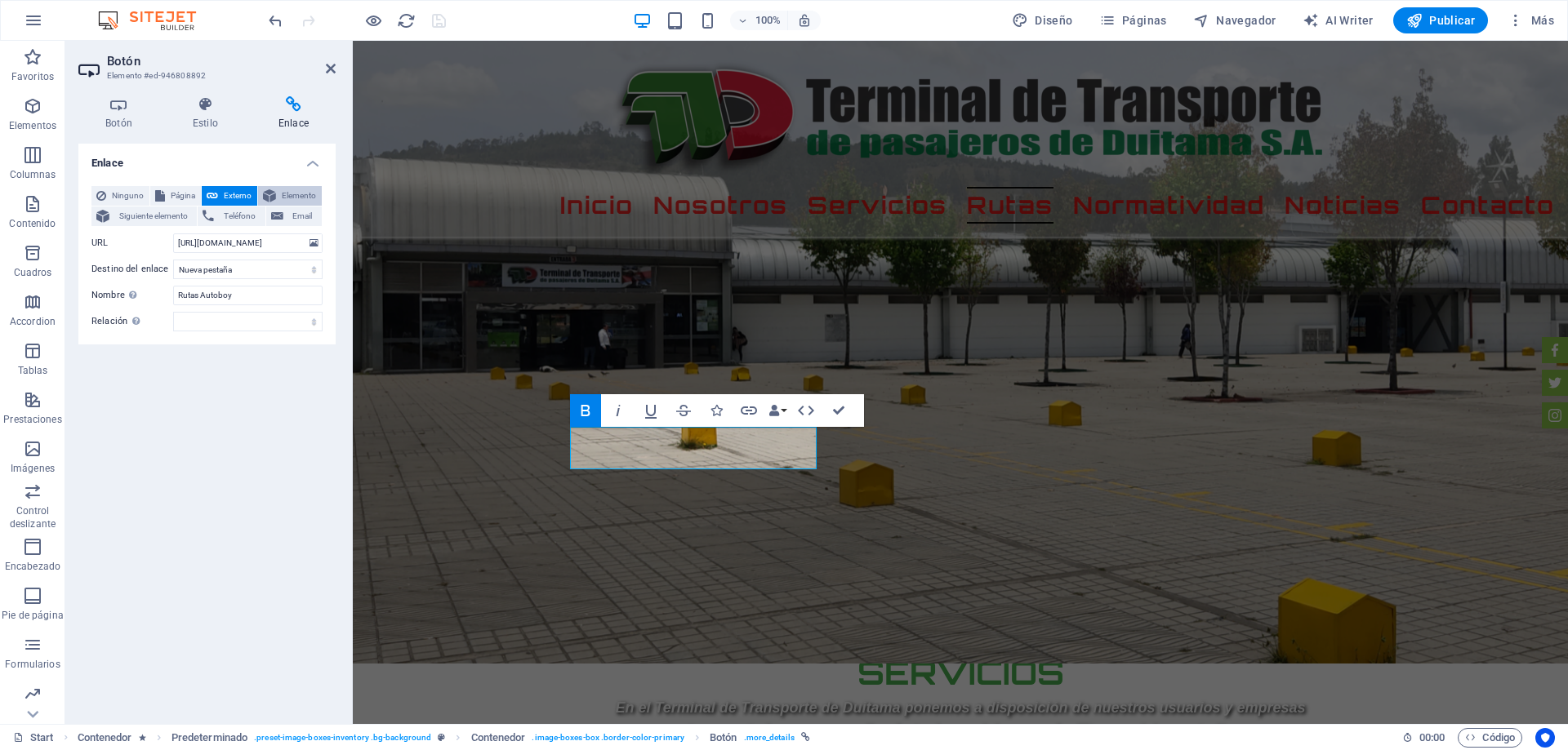
click at [307, 188] on span "Elemento" at bounding box center [299, 196] width 36 height 20
click at [221, 193] on button "Externo" at bounding box center [229, 196] width 56 height 20
select select "blank"
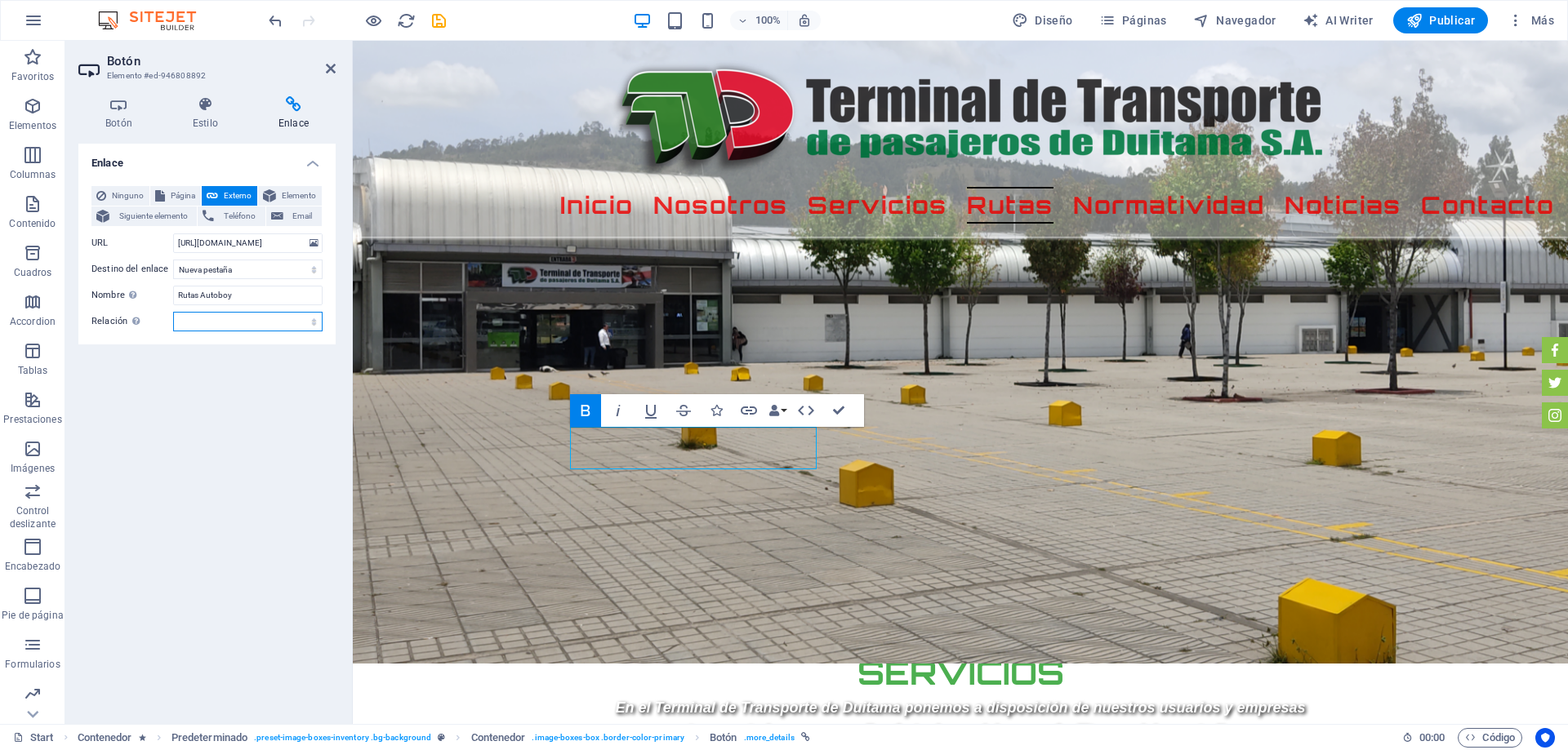
scroll to position [0, 0]
click at [289, 318] on select "alternativo autor marcador externo ayuda licencia siguiente nofollow noreferrer…" at bounding box center [247, 322] width 150 height 20
click at [133, 435] on div "Enlace Ninguno Página Externo Elemento Siguiente elemento Teléfono Email Página…" at bounding box center [207, 427] width 257 height 567
click at [314, 245] on icon at bounding box center [314, 243] width 9 height 18
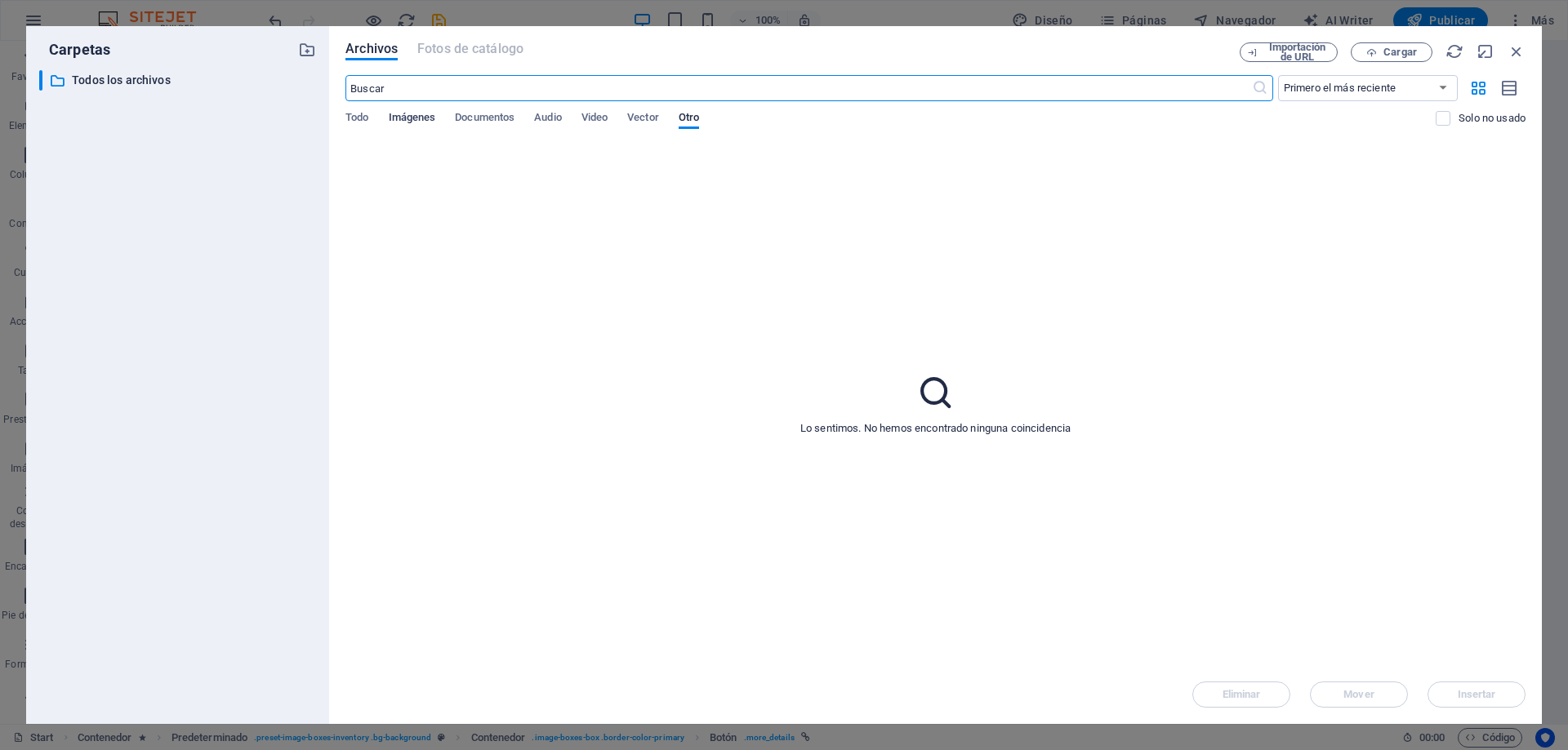
click at [405, 117] on span "Imágenes" at bounding box center [411, 119] width 47 height 23
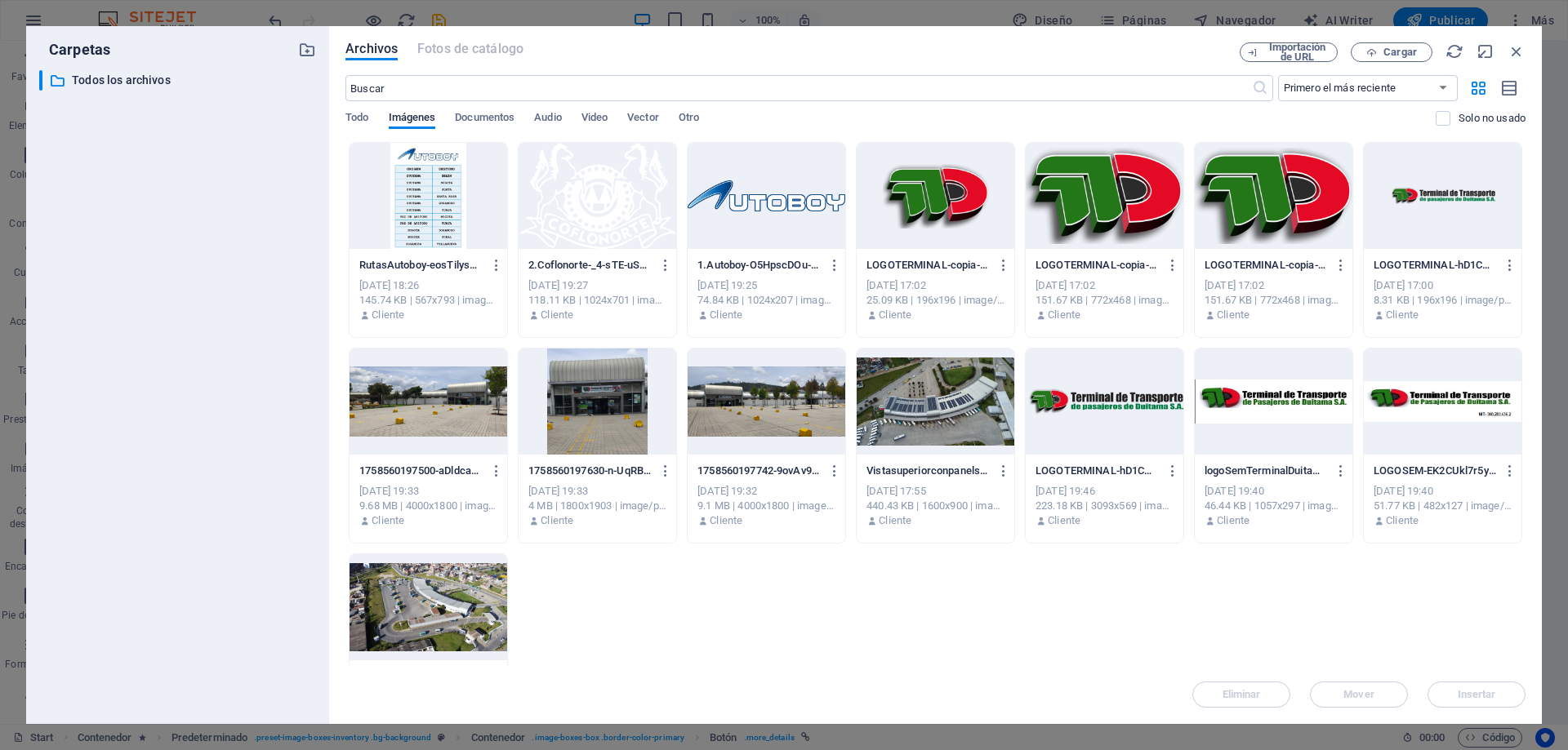
click at [404, 195] on div at bounding box center [429, 196] width 157 height 106
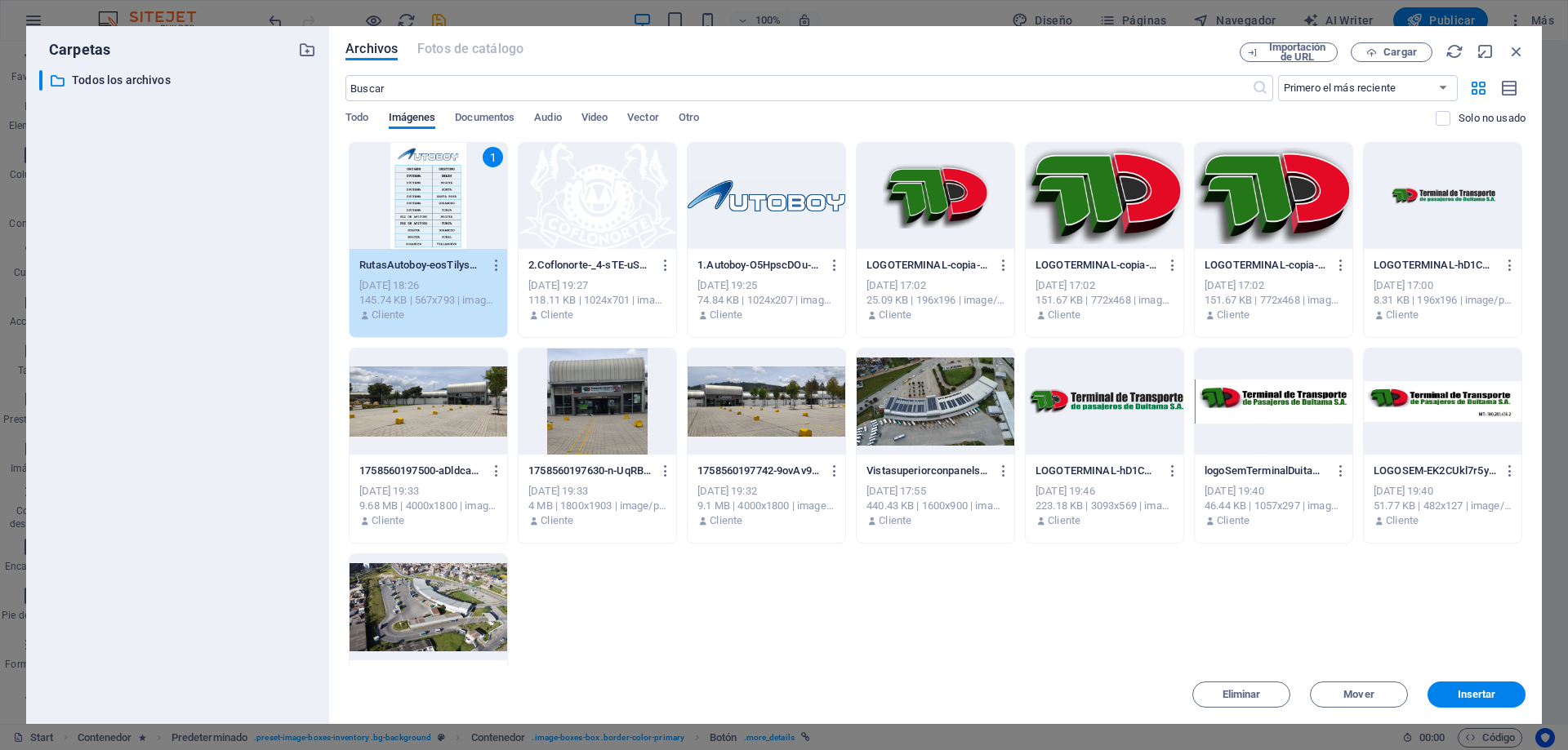
click at [404, 196] on div "1" at bounding box center [429, 196] width 157 height 106
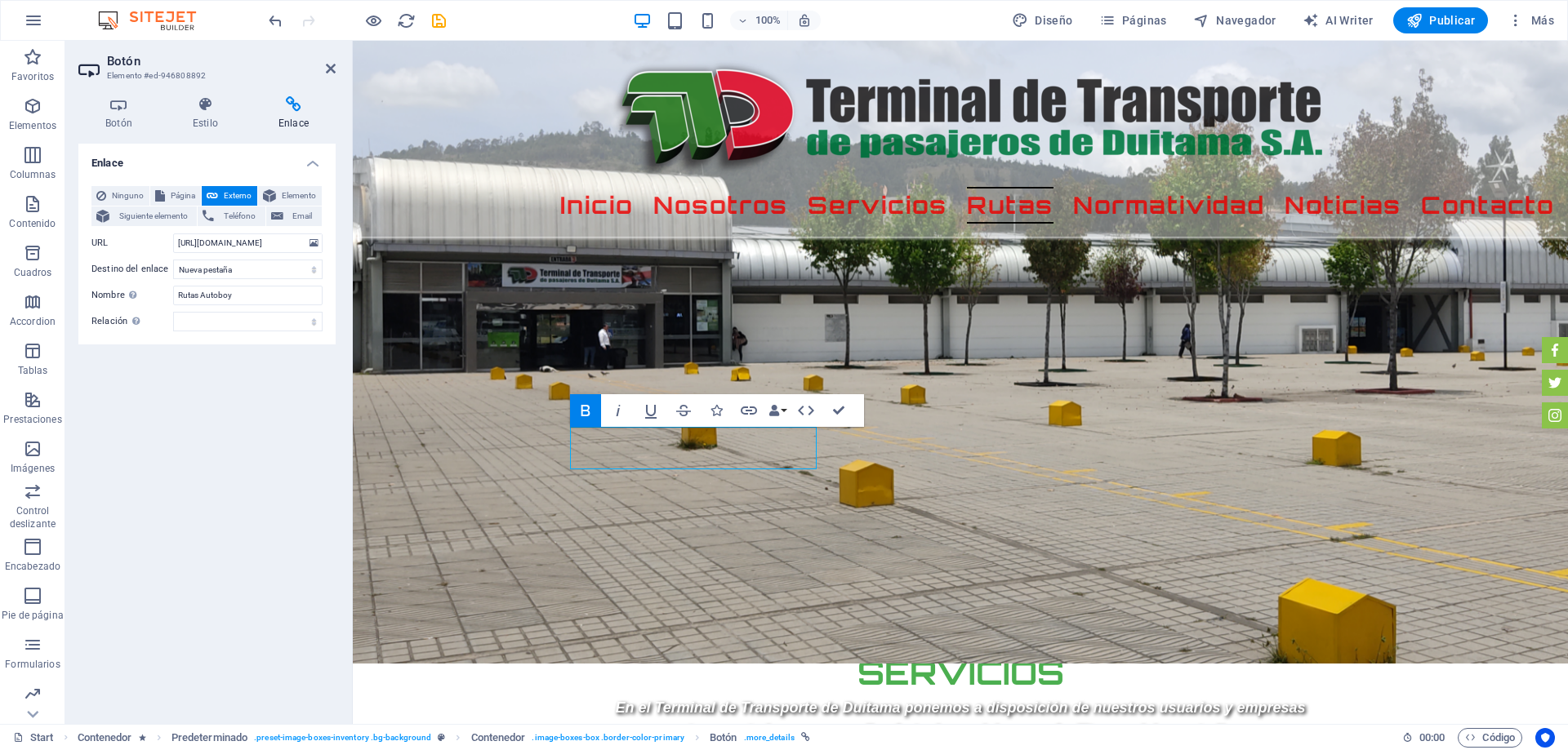
click at [276, 413] on div "Enlace Ninguno Página Externo Elemento Siguiente elemento Teléfono Email Página…" at bounding box center [207, 427] width 257 height 567
click at [292, 424] on div "Enlace Ninguno Página Externo Elemento Siguiente elemento Teléfono Email Página…" at bounding box center [207, 427] width 257 height 567
click at [445, 22] on icon "save" at bounding box center [439, 21] width 19 height 19
checkbox input "false"
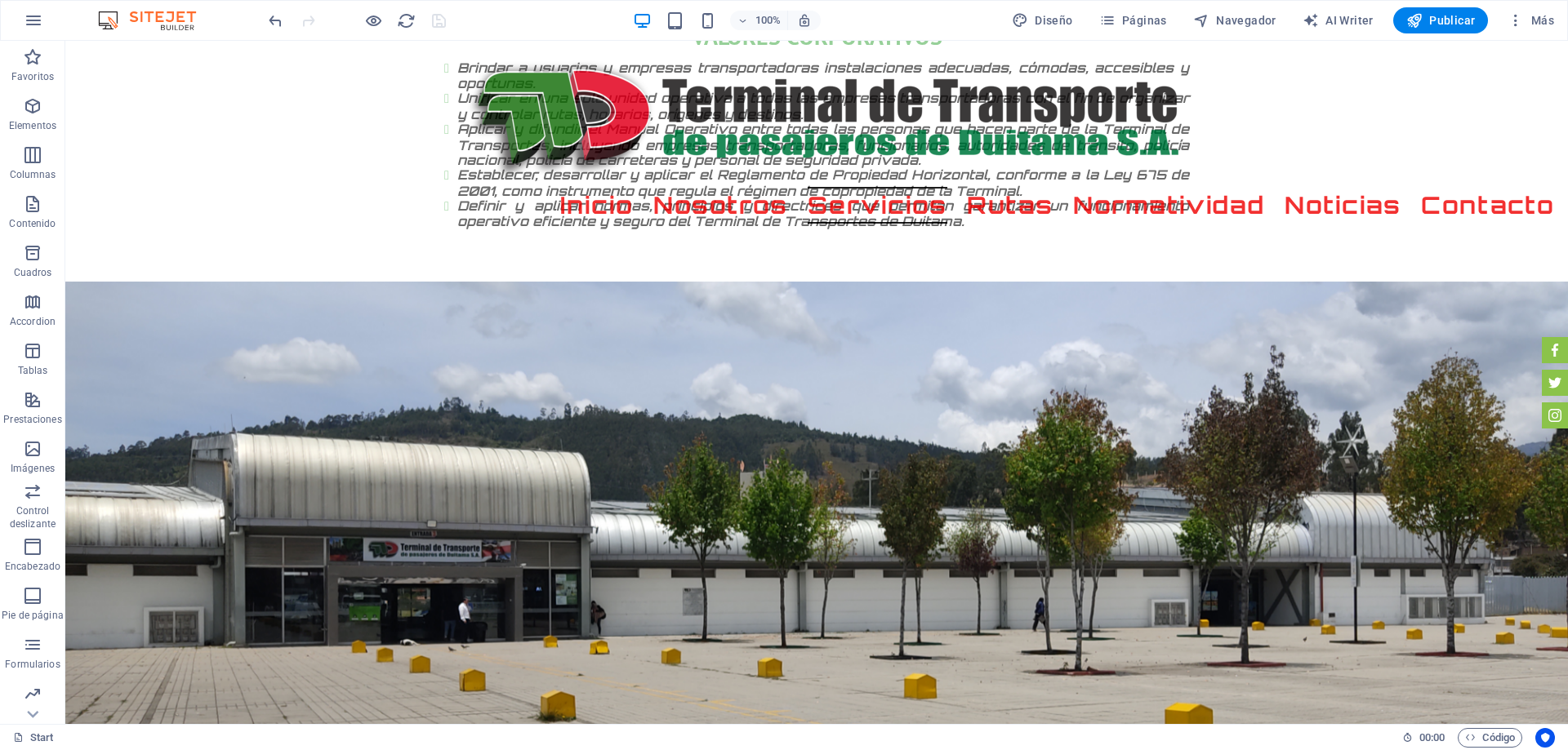
scroll to position [1987, 0]
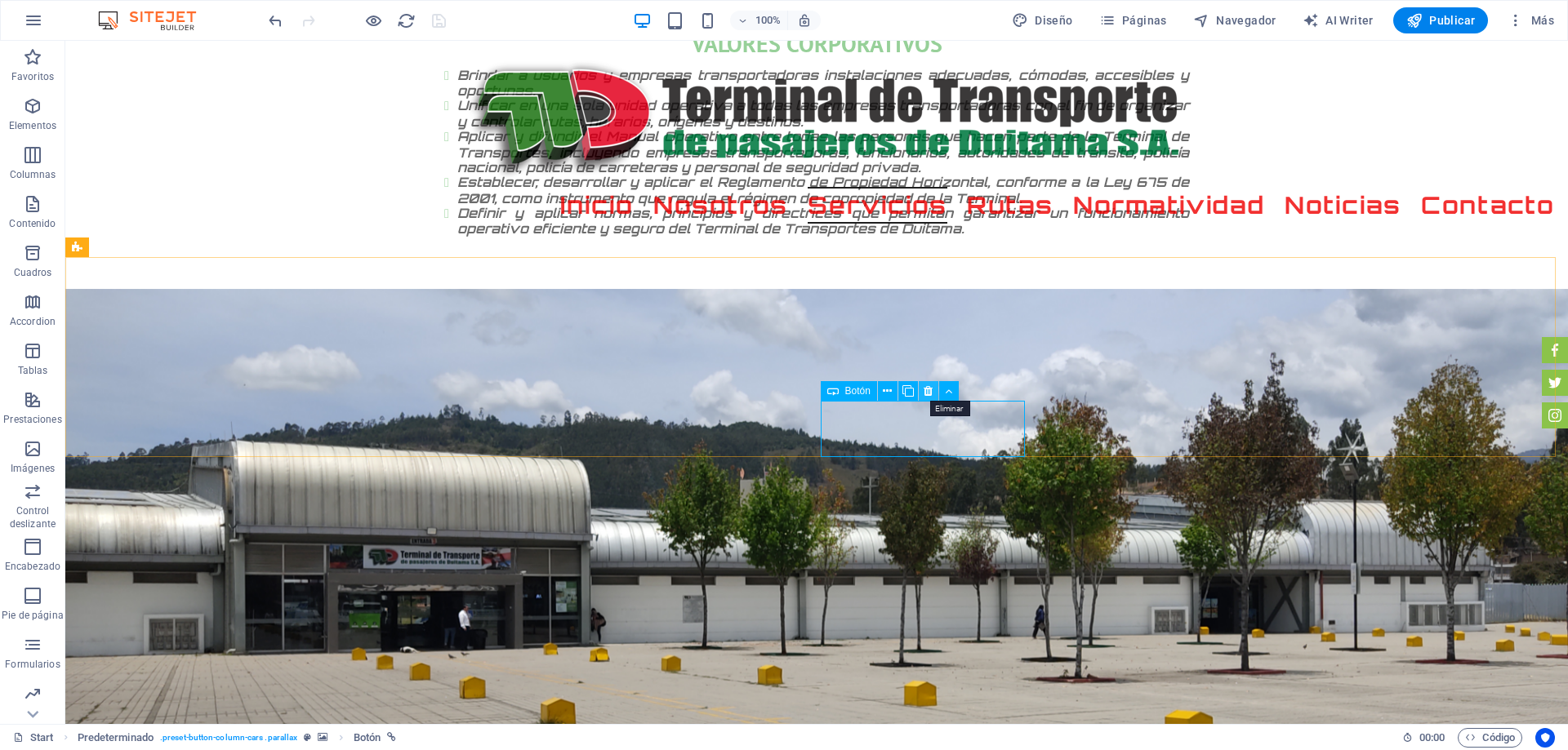
click at [929, 387] on icon at bounding box center [927, 392] width 9 height 17
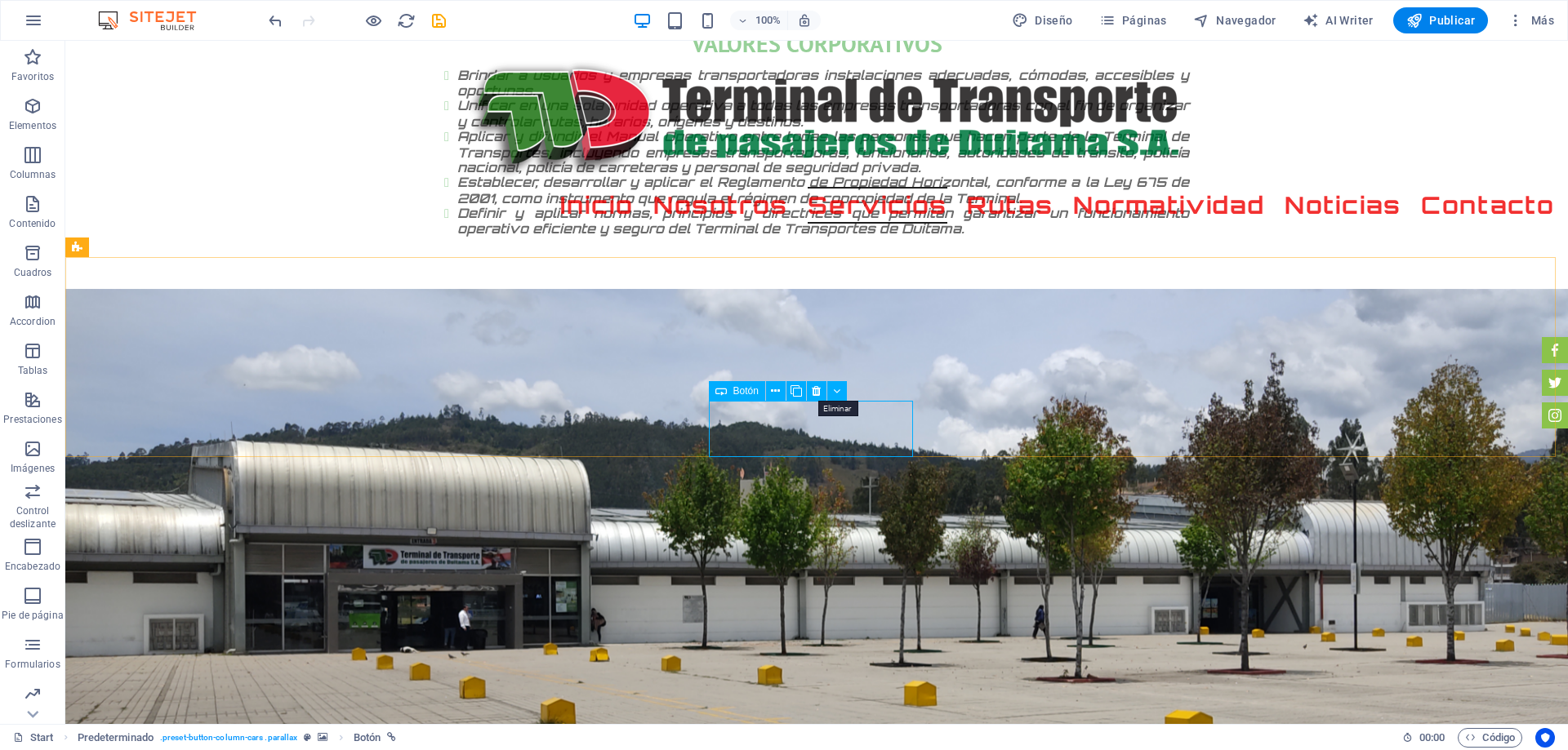
drag, startPoint x: 815, startPoint y: 386, endPoint x: 854, endPoint y: 397, distance: 40.5
click at [815, 387] on icon at bounding box center [816, 392] width 9 height 17
click at [818, 394] on icon at bounding box center [816, 392] width 9 height 17
click at [816, 394] on icon at bounding box center [816, 392] width 9 height 17
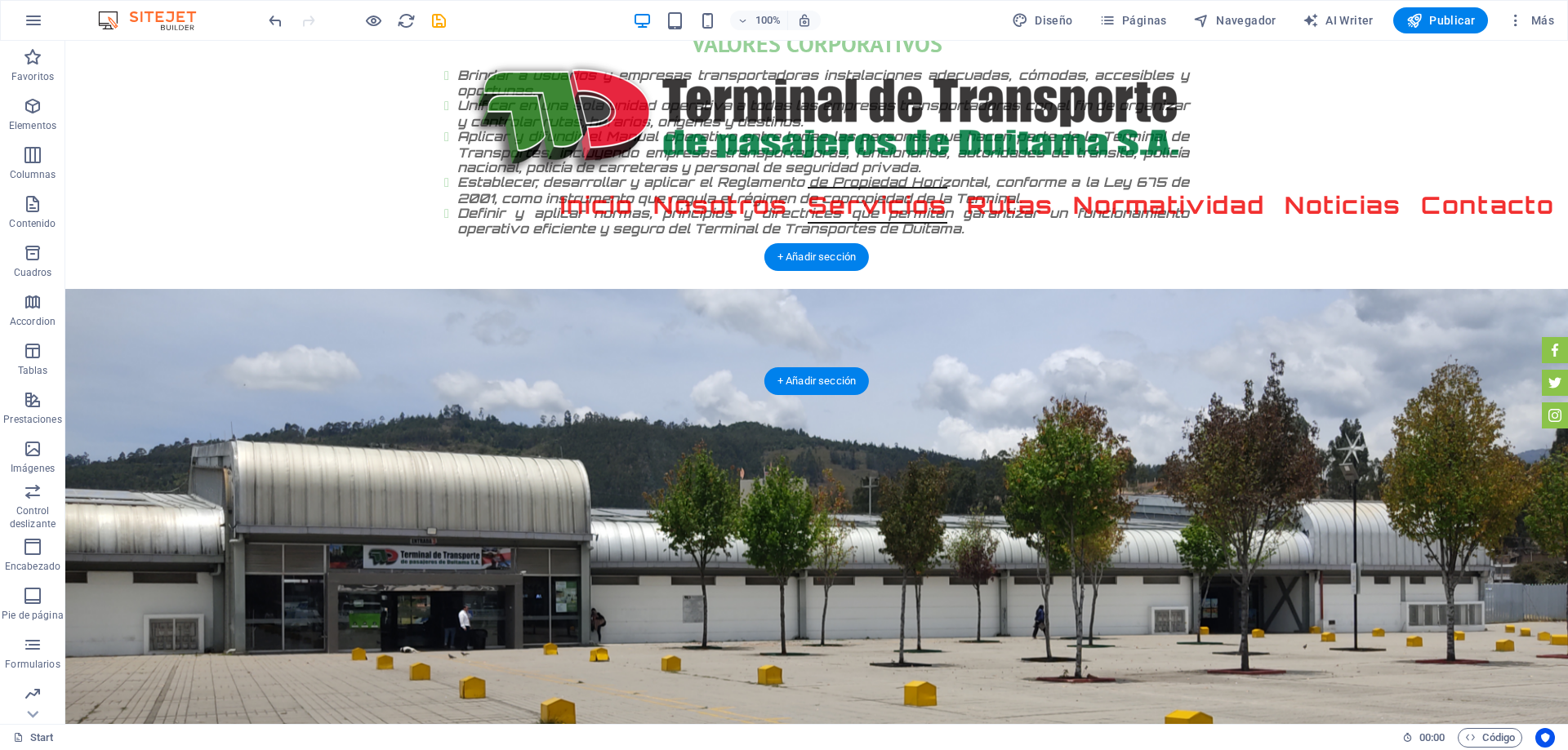
drag, startPoint x: 1351, startPoint y: 308, endPoint x: 831, endPoint y: 352, distance: 521.9
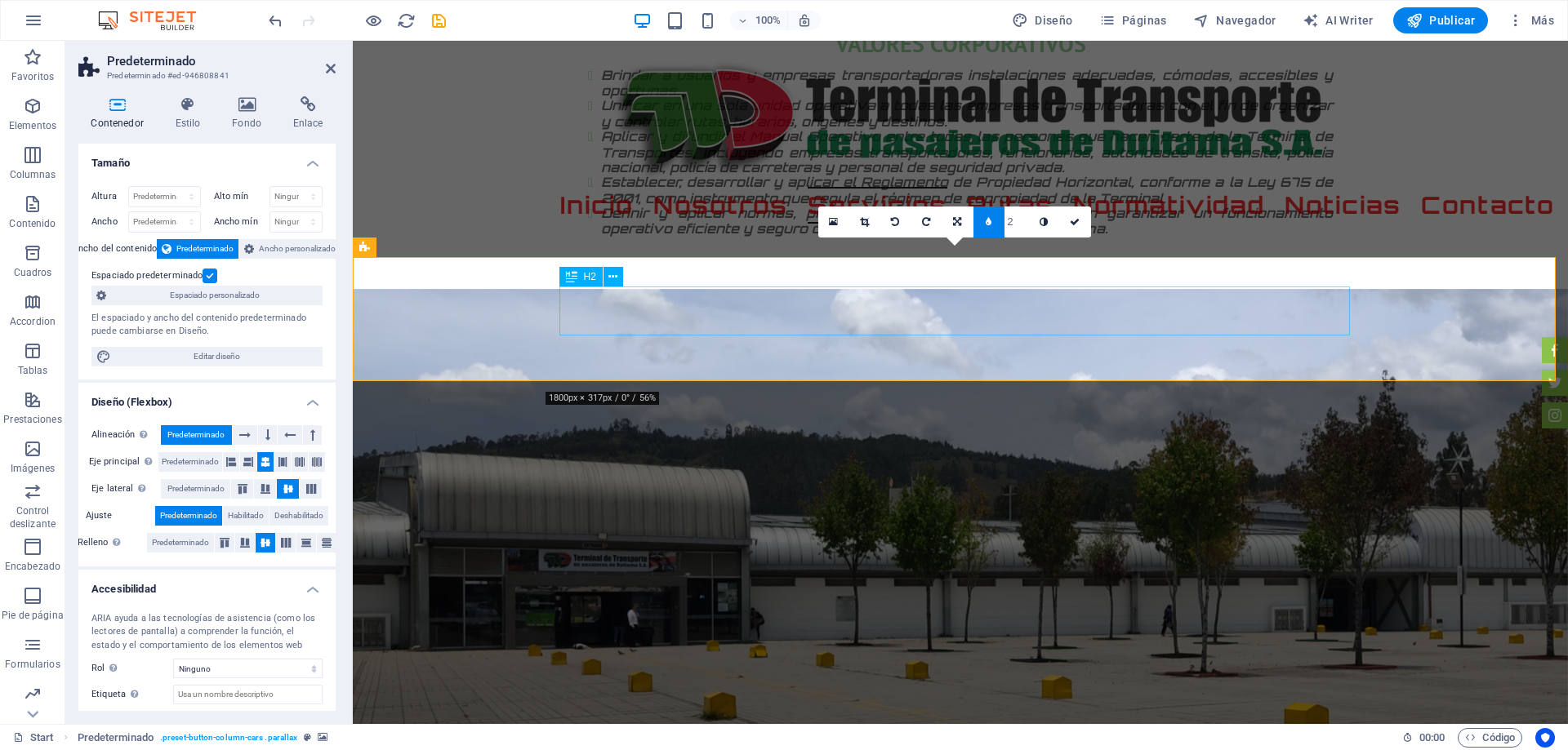
click at [190, 196] on select "Predeterminado px rem % vh vw" at bounding box center [164, 197] width 71 height 20
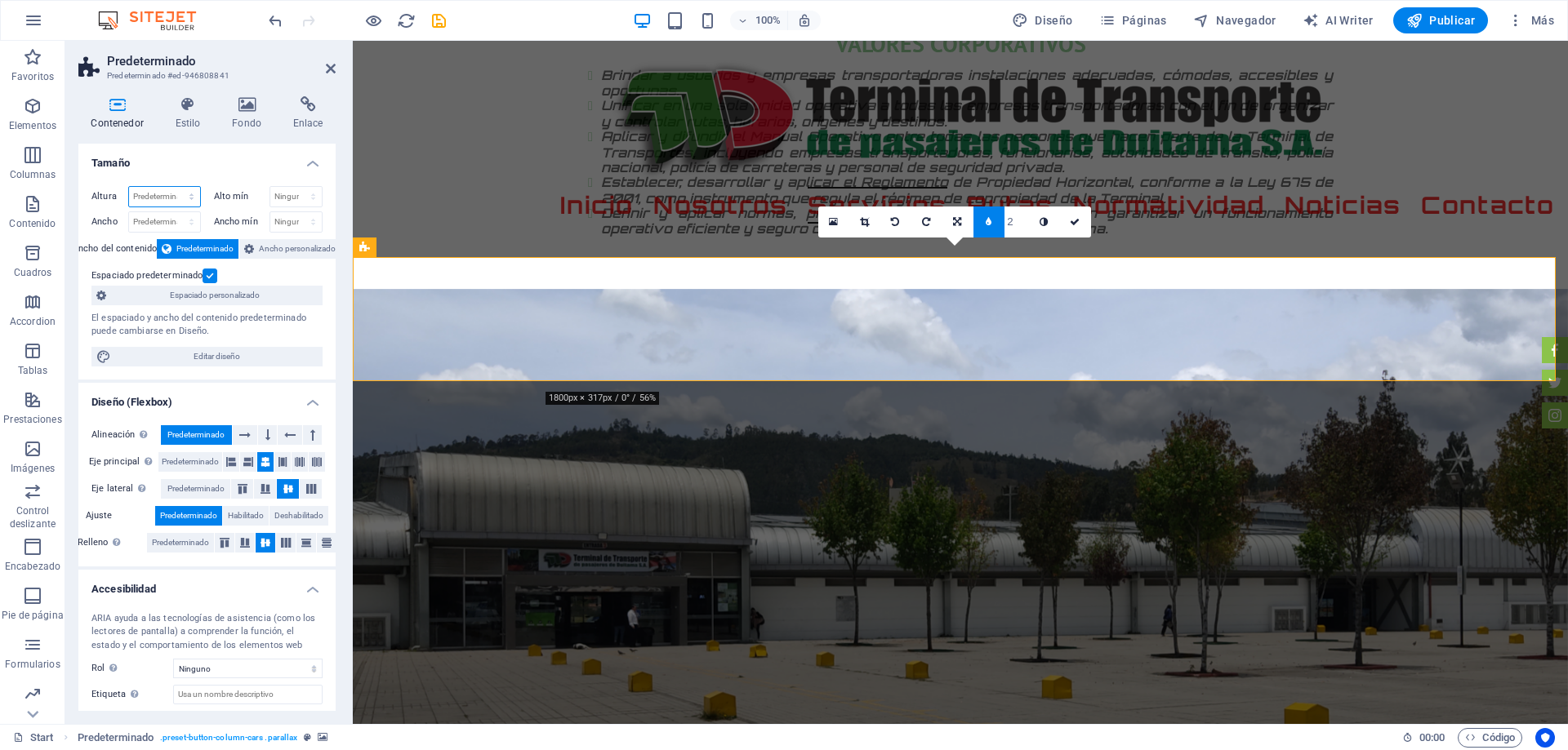
select select "px"
click at [175, 187] on select "Predeterminado px rem % vh vw" at bounding box center [164, 197] width 71 height 20
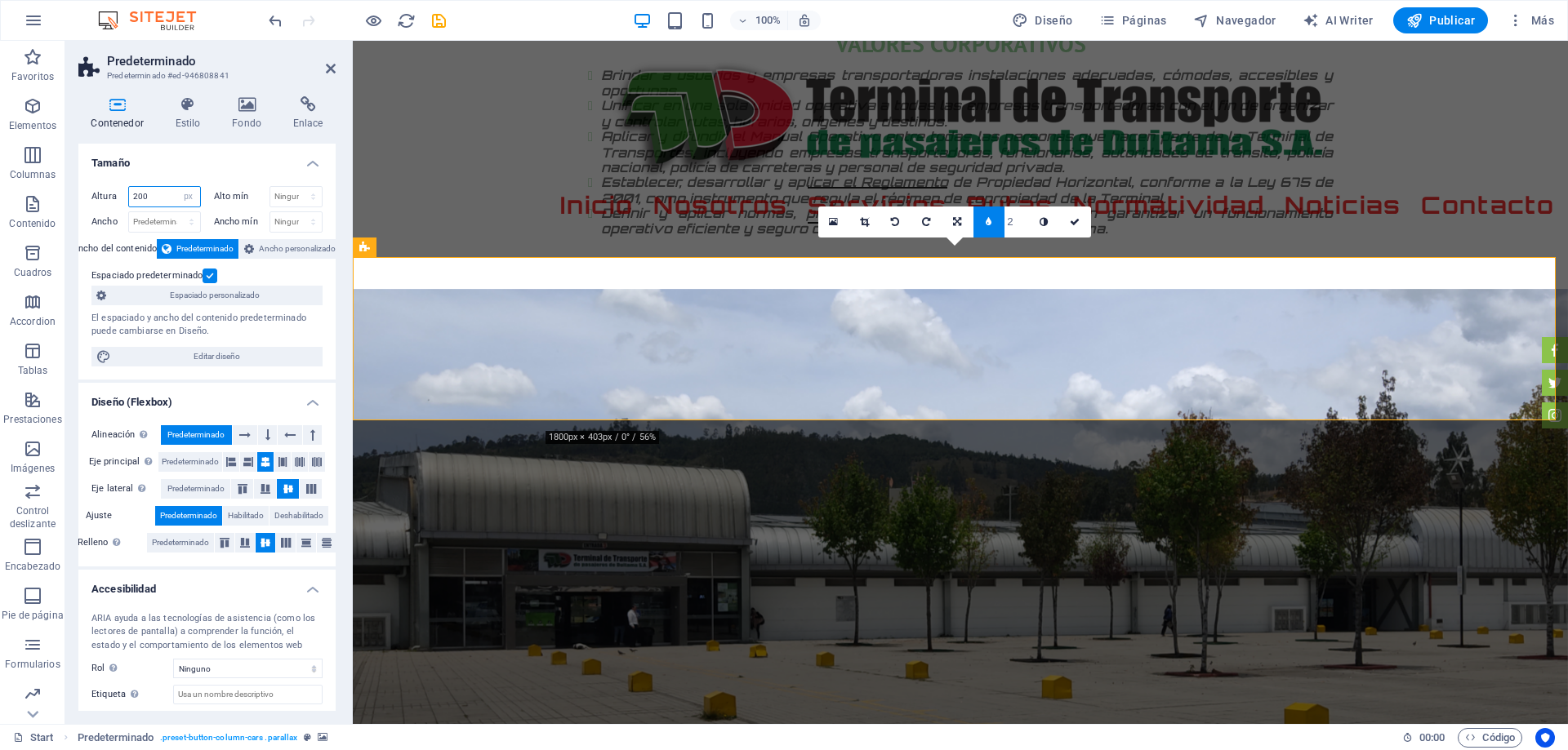
type input "200"
click at [252, 149] on h4 "Tamaño" at bounding box center [207, 158] width 257 height 29
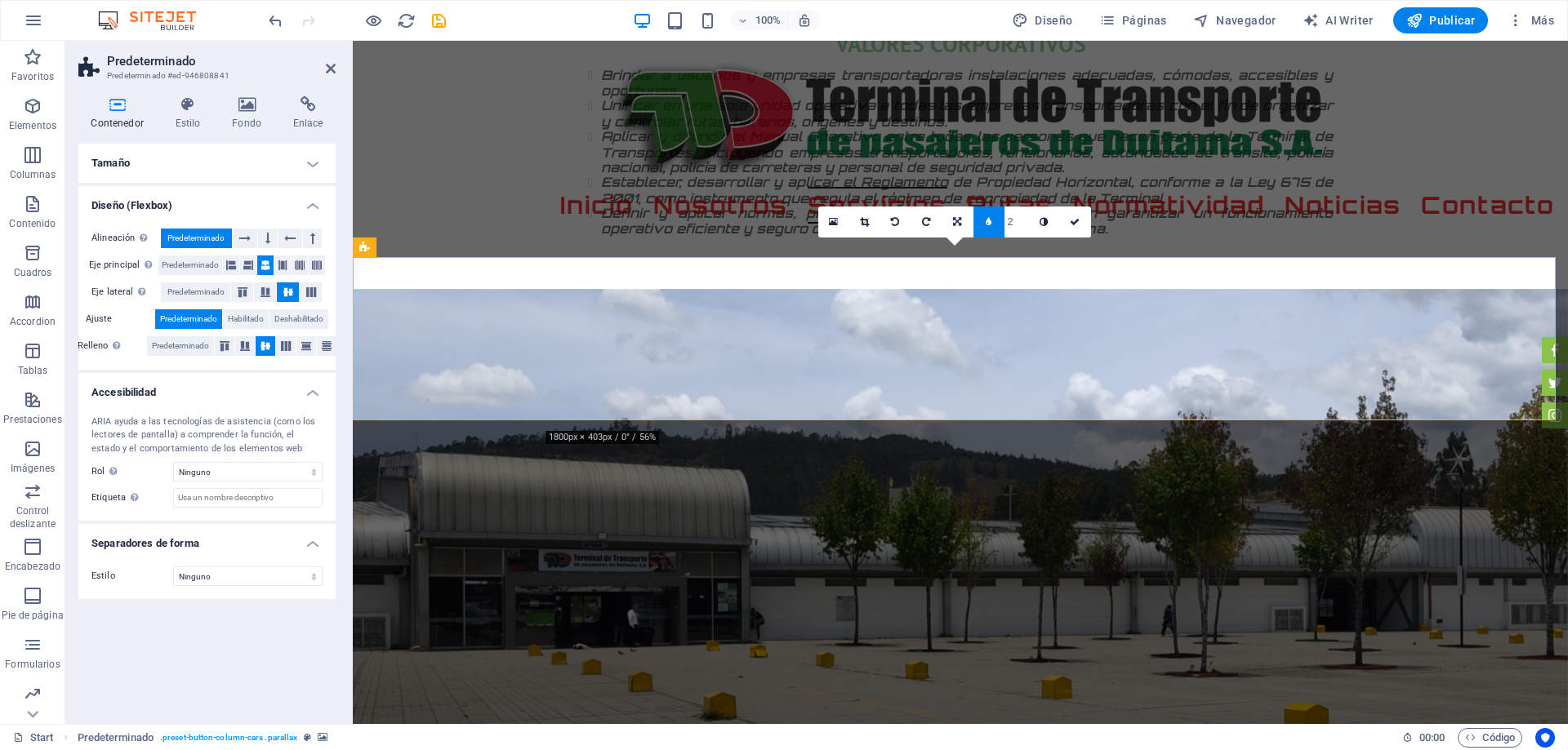
click at [305, 159] on h4 "Tamaño" at bounding box center [207, 163] width 257 height 39
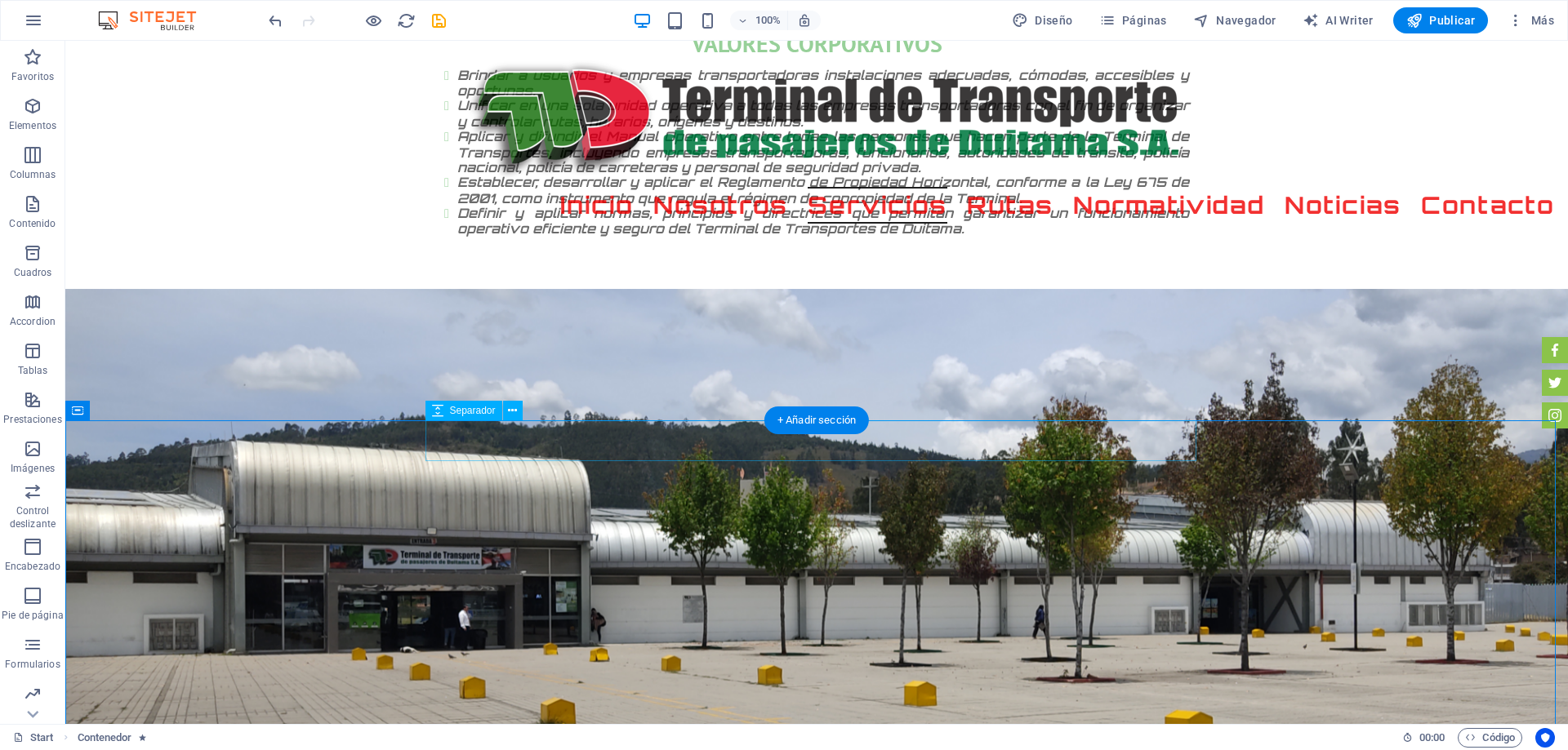
select select "px"
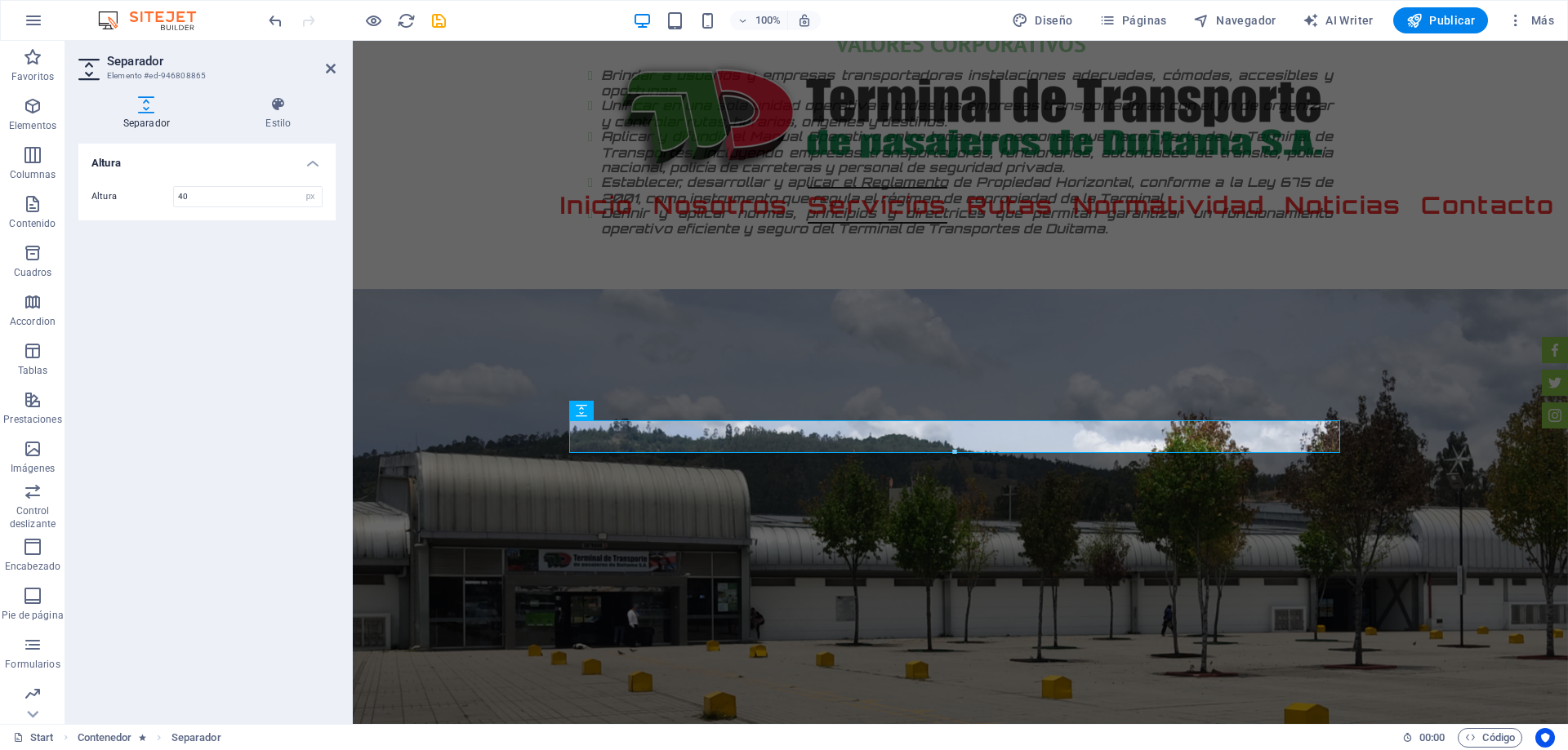
type input "40"
click at [263, 442] on div "Altura Altura 40 px rem vh vw" at bounding box center [207, 427] width 257 height 567
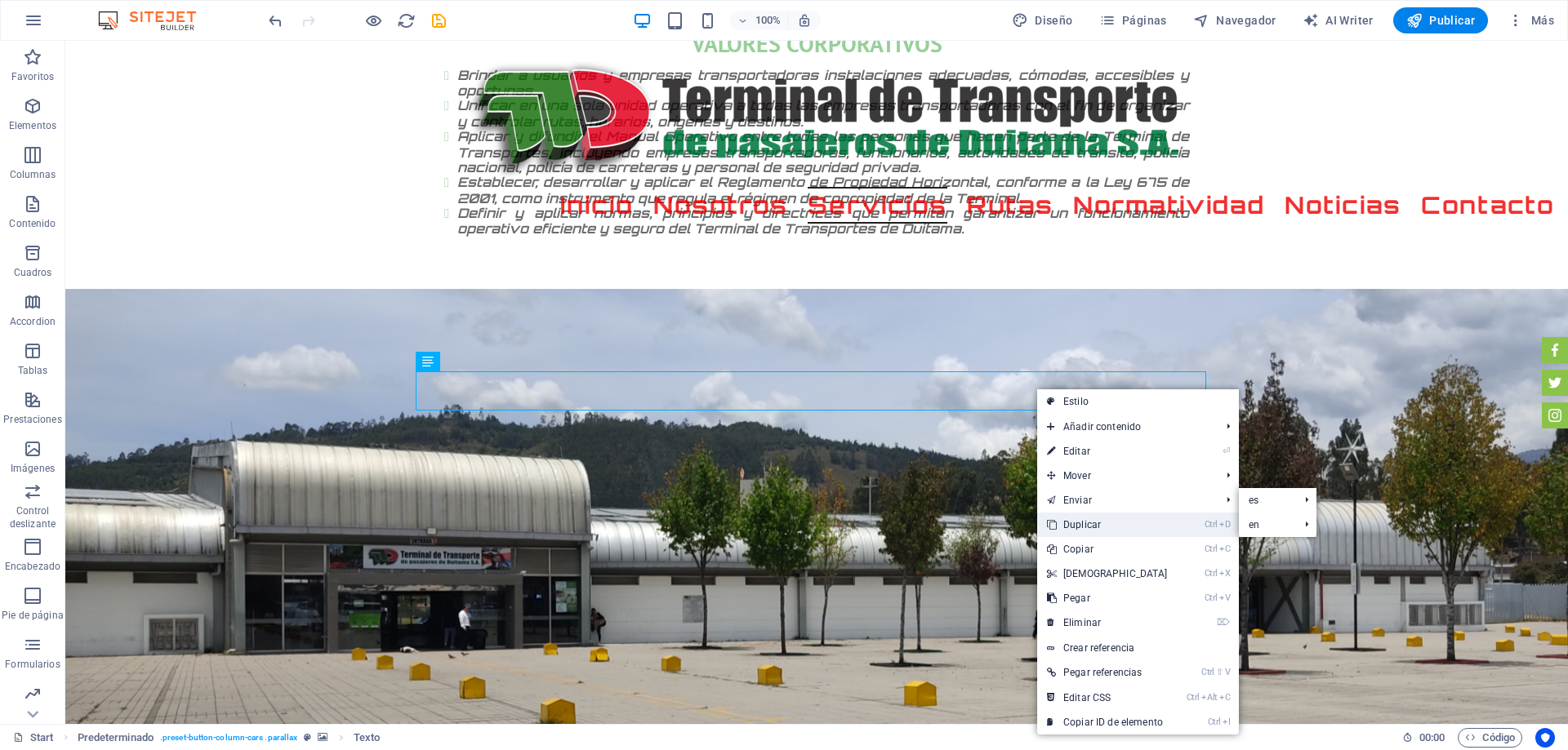
drag, startPoint x: 1108, startPoint y: 529, endPoint x: 1049, endPoint y: 476, distance: 79.3
click at [1108, 529] on link "Ctrl D Duplicar" at bounding box center [1107, 524] width 140 height 25
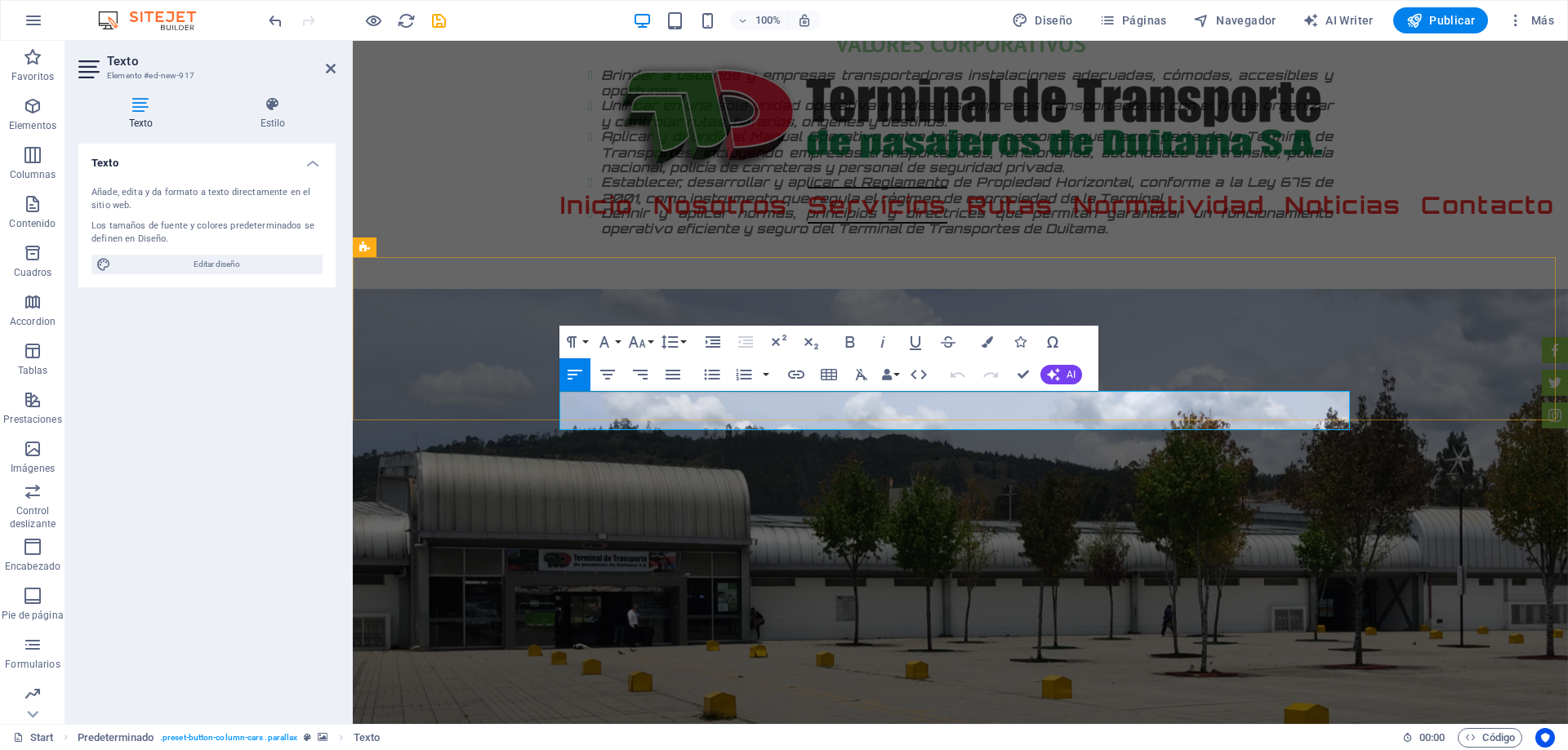
drag, startPoint x: 590, startPoint y: 396, endPoint x: 678, endPoint y: 452, distance: 104.3
click at [986, 341] on icon "button" at bounding box center [986, 341] width 11 height 11
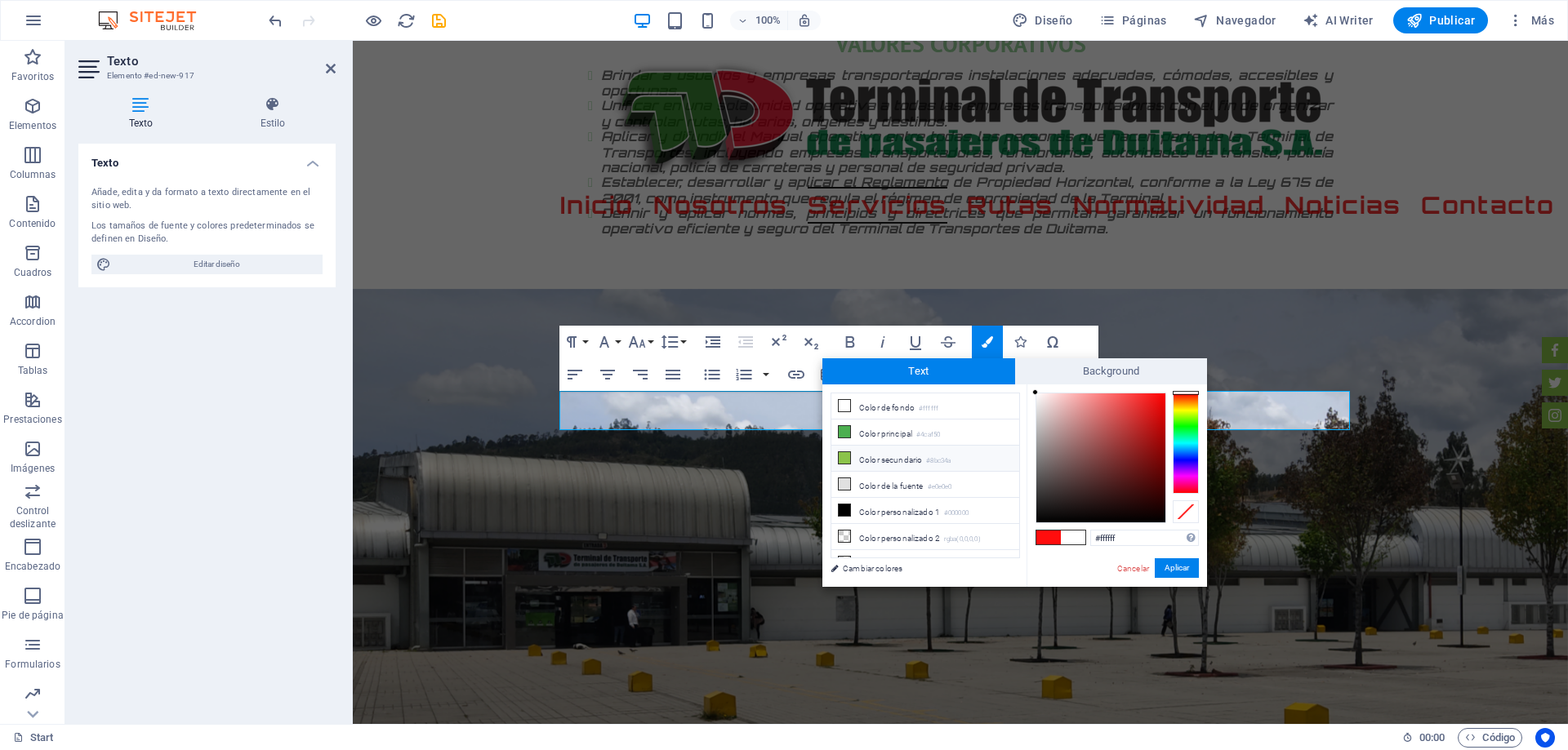
click at [882, 452] on li "Color secundario #8bc34a" at bounding box center [926, 458] width 188 height 27
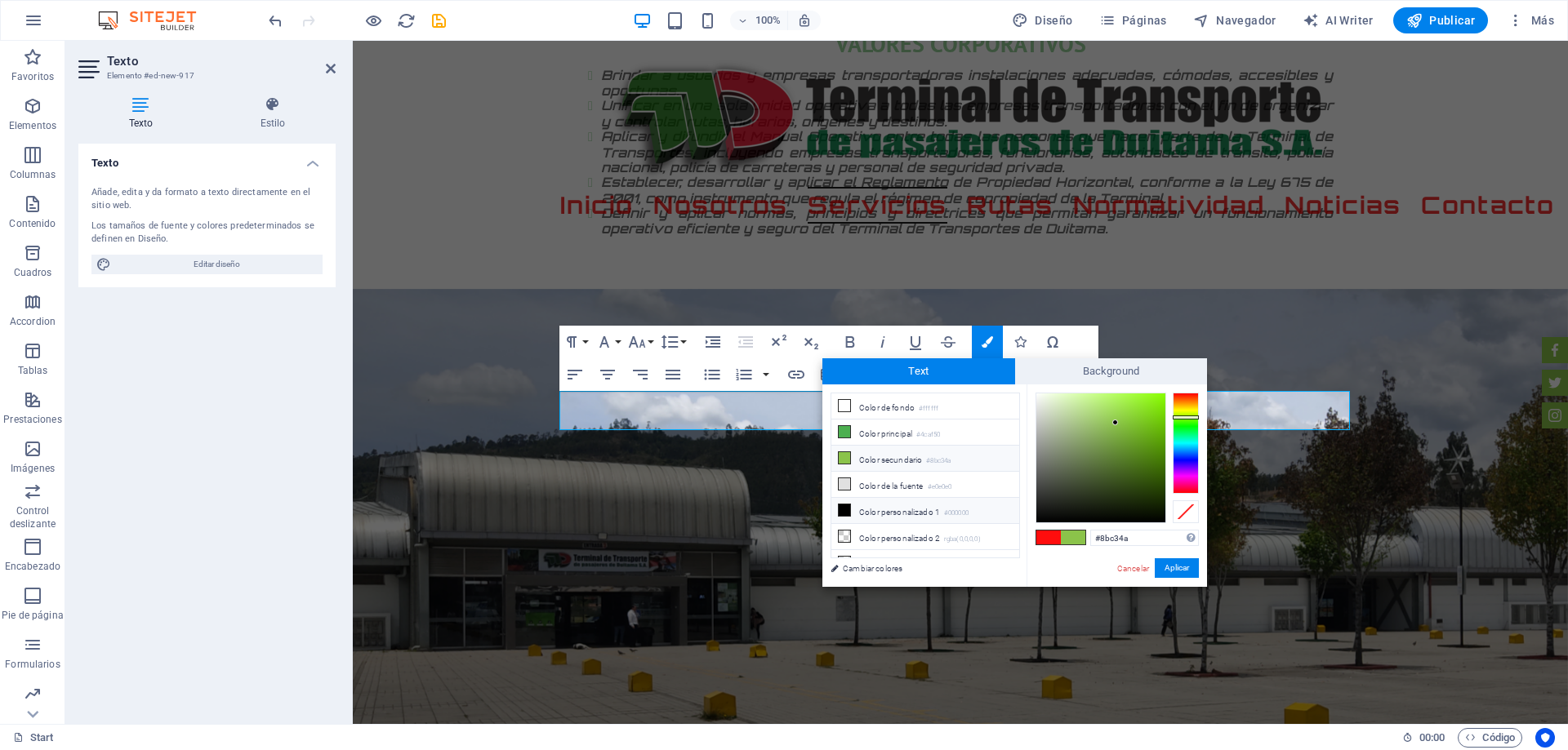
click at [876, 506] on li "Color personalizado 1 #000000" at bounding box center [926, 511] width 188 height 27
type input "#000000"
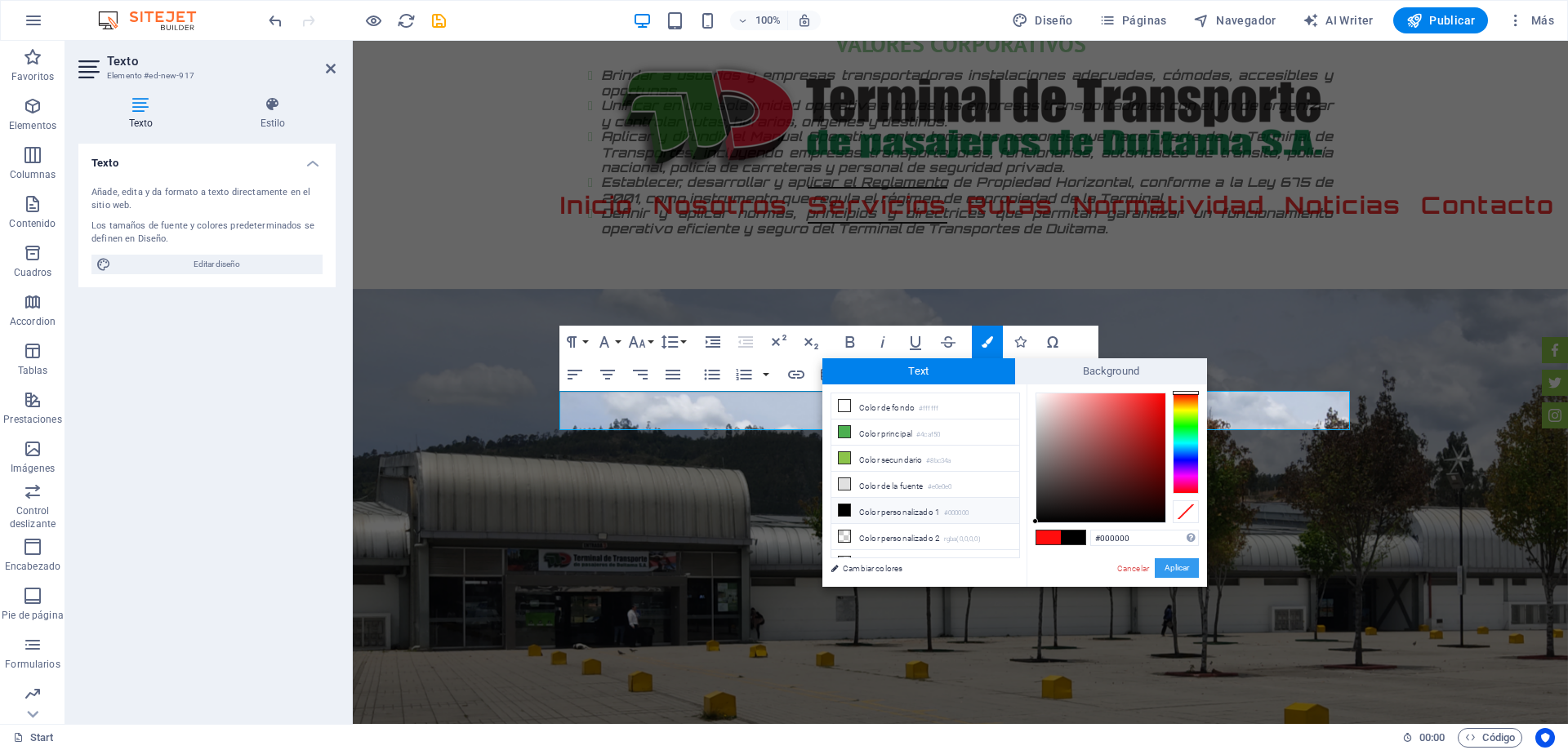
click at [1186, 565] on button "Aplicar" at bounding box center [1177, 568] width 44 height 20
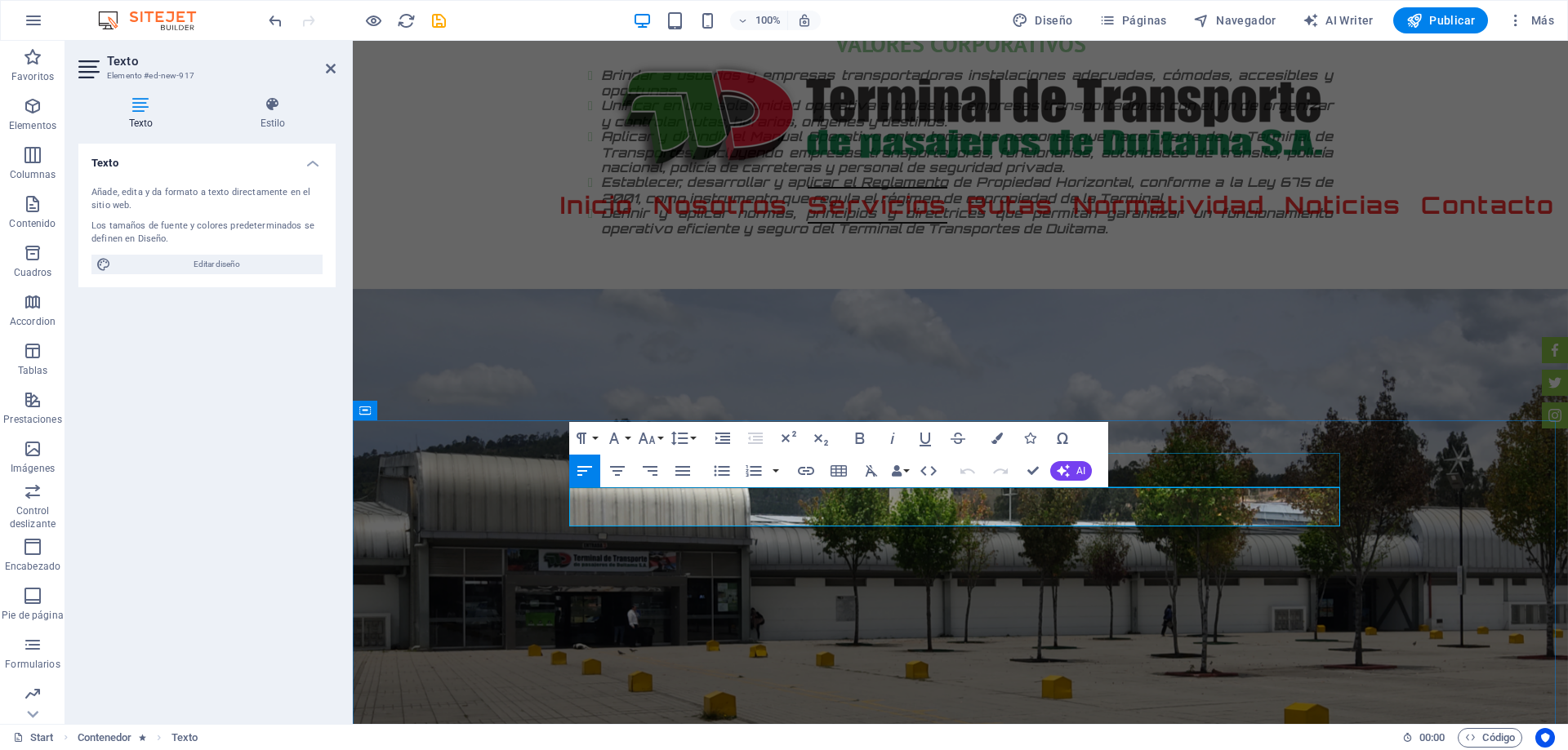
drag, startPoint x: 1419, startPoint y: 447, endPoint x: 1707, endPoint y: 451, distance: 288.0
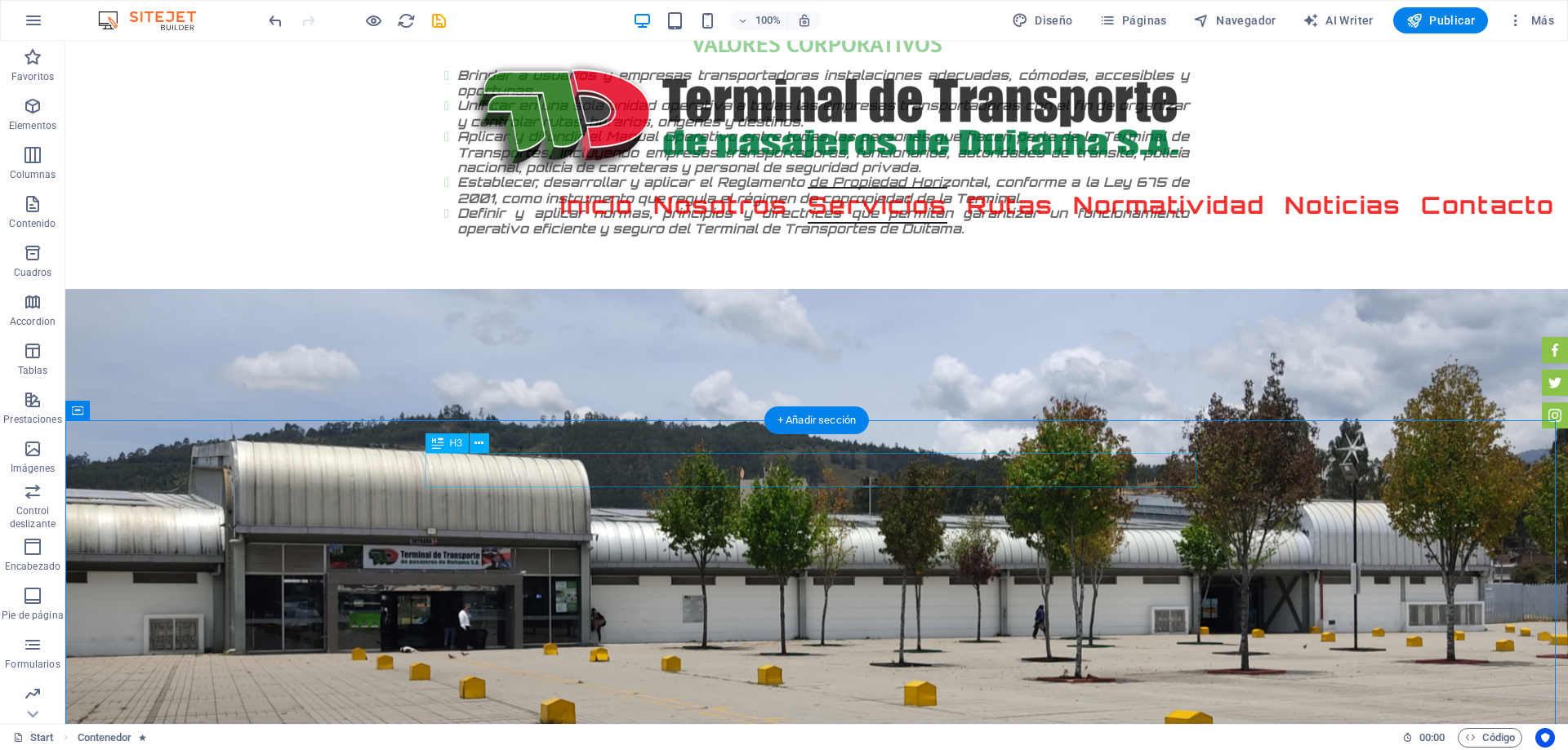
drag, startPoint x: 689, startPoint y: 475, endPoint x: 403, endPoint y: 476, distance: 286.0
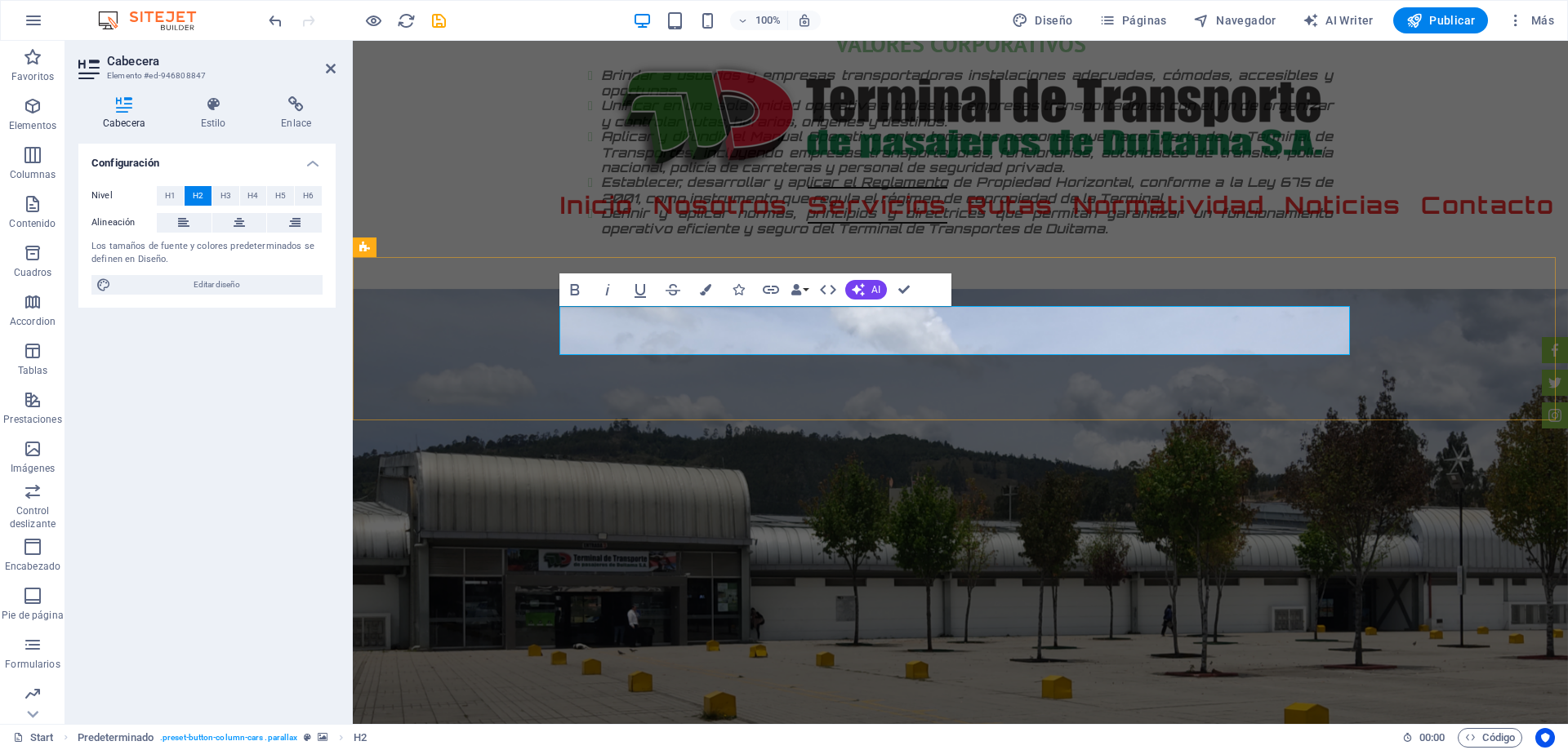
drag, startPoint x: 907, startPoint y: 286, endPoint x: 842, endPoint y: 246, distance: 76.3
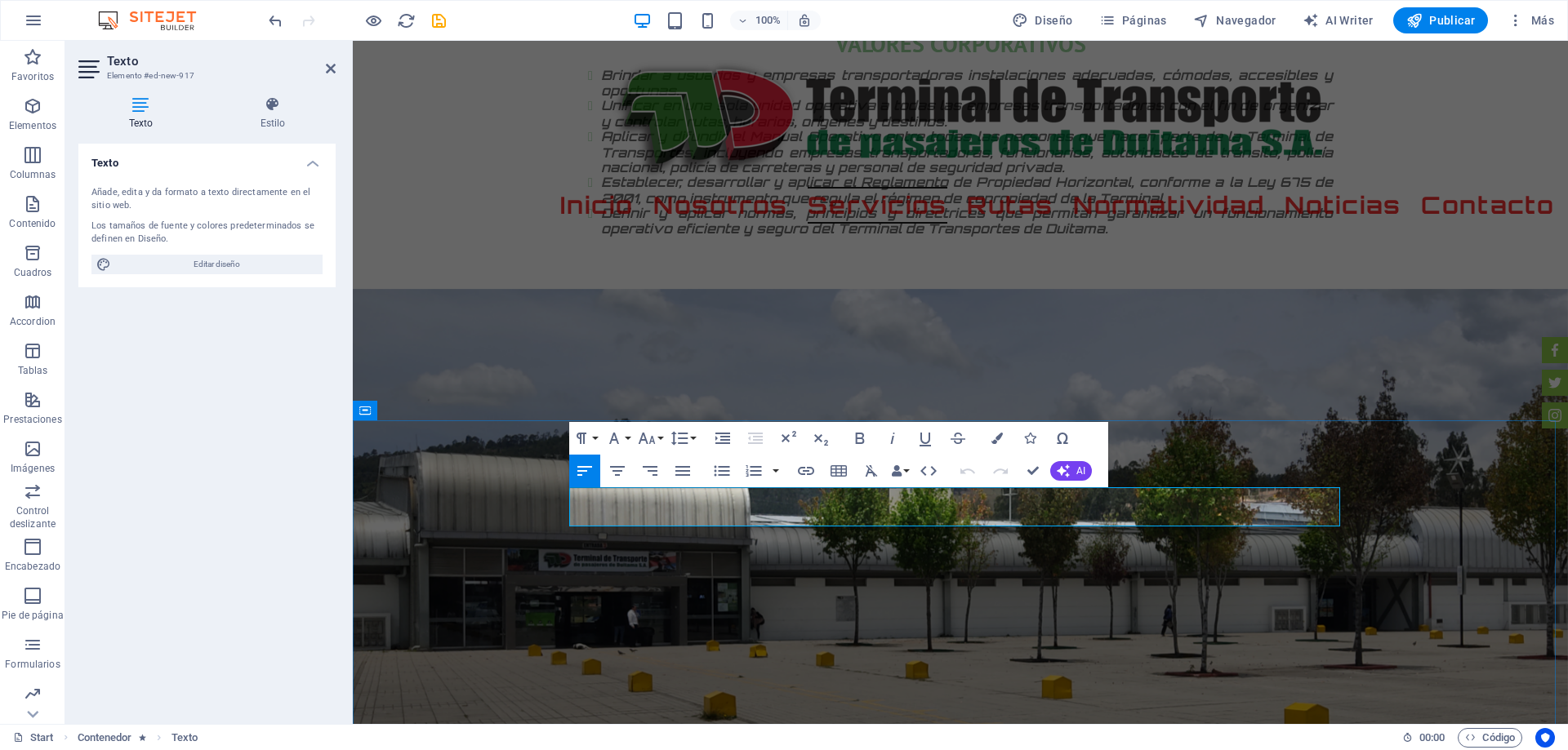
drag, startPoint x: 580, startPoint y: 495, endPoint x: 701, endPoint y: 523, distance: 124.2
drag, startPoint x: 595, startPoint y: 495, endPoint x: 713, endPoint y: 522, distance: 121.0
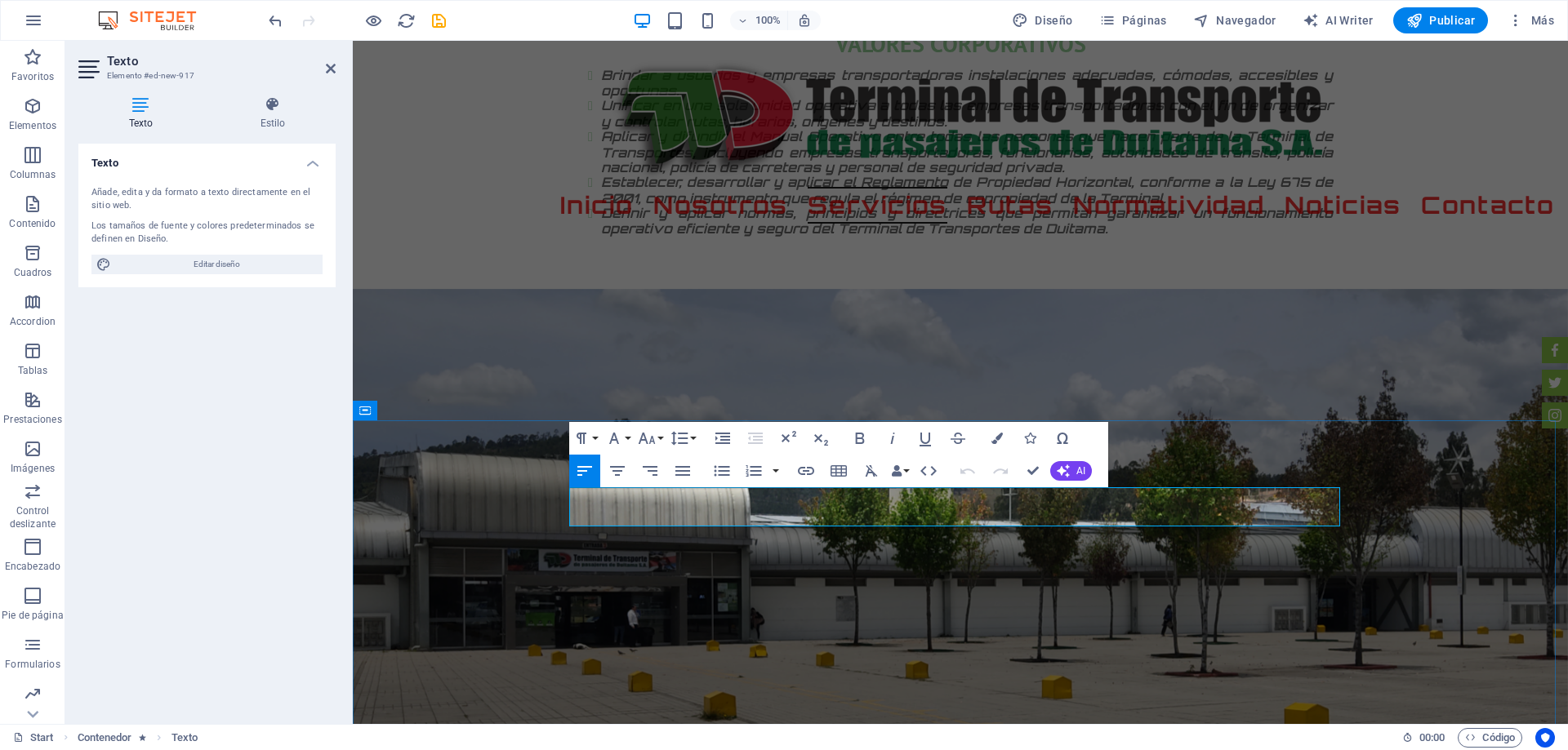
drag, startPoint x: 608, startPoint y: 503, endPoint x: 778, endPoint y: 464, distance: 174.4
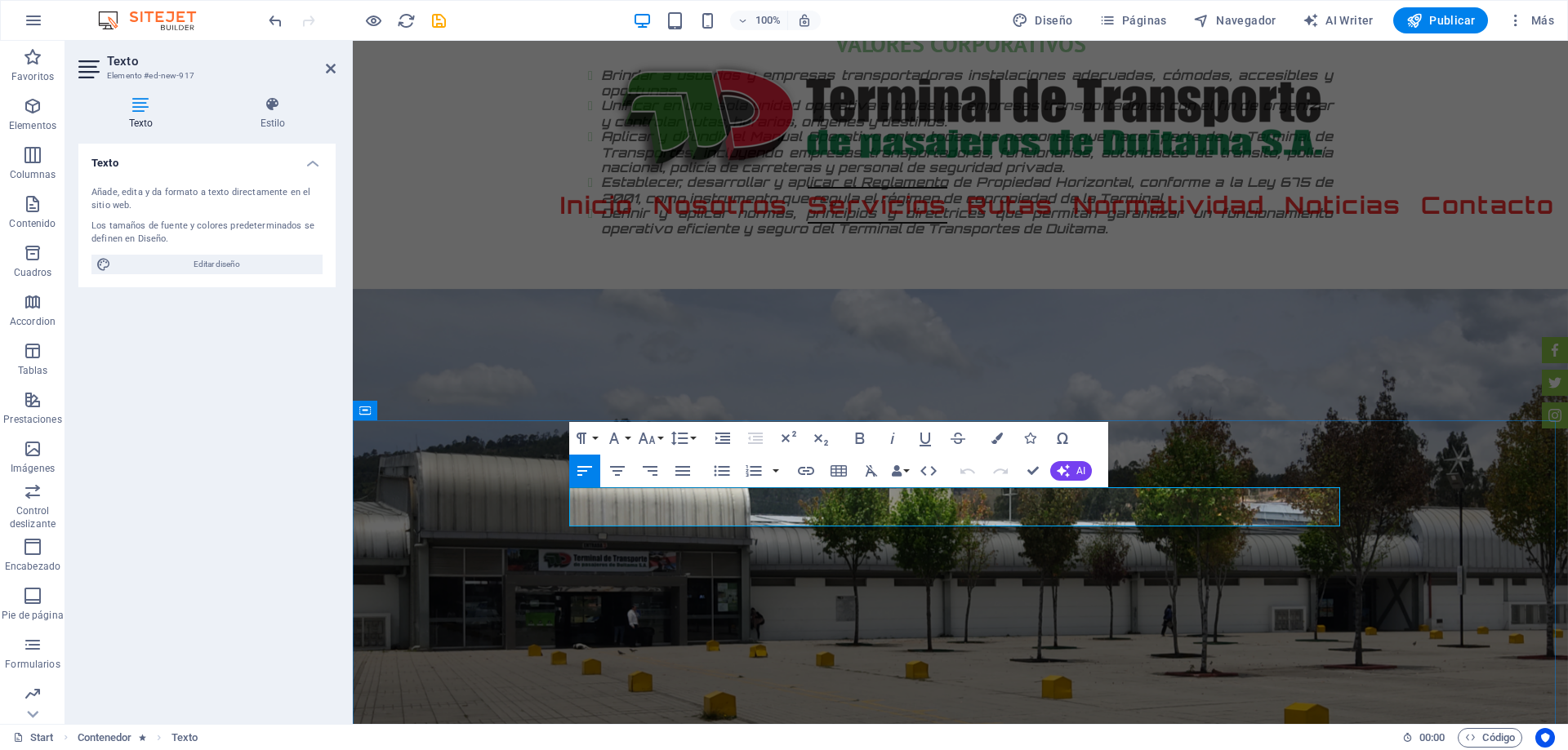
drag, startPoint x: 601, startPoint y: 500, endPoint x: 876, endPoint y: 499, distance: 275.0
drag, startPoint x: 1226, startPoint y: 528, endPoint x: 1187, endPoint y: 518, distance: 40.3
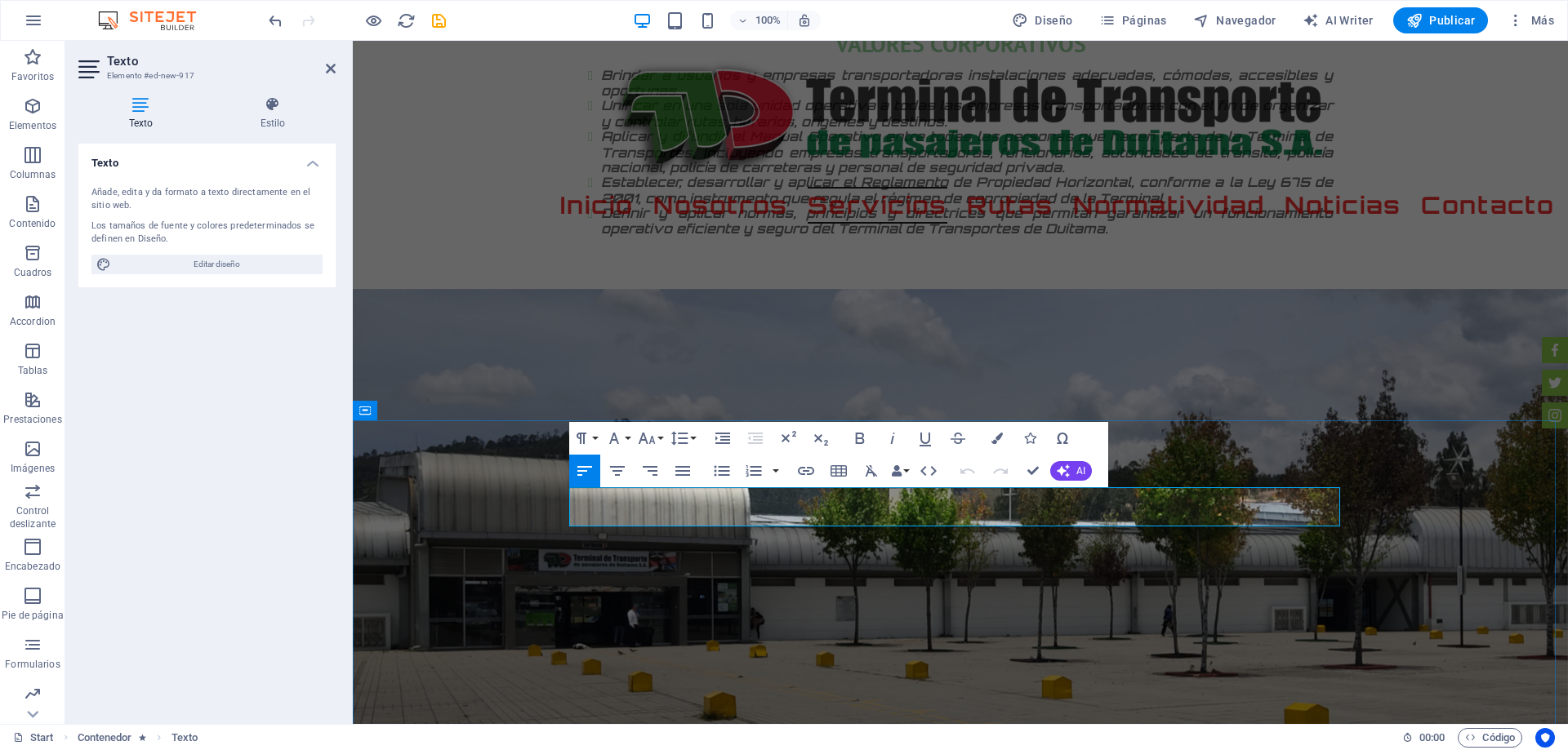
drag, startPoint x: 1041, startPoint y: 515, endPoint x: 577, endPoint y: 489, distance: 464.7
click at [995, 439] on icon "button" at bounding box center [997, 438] width 11 height 11
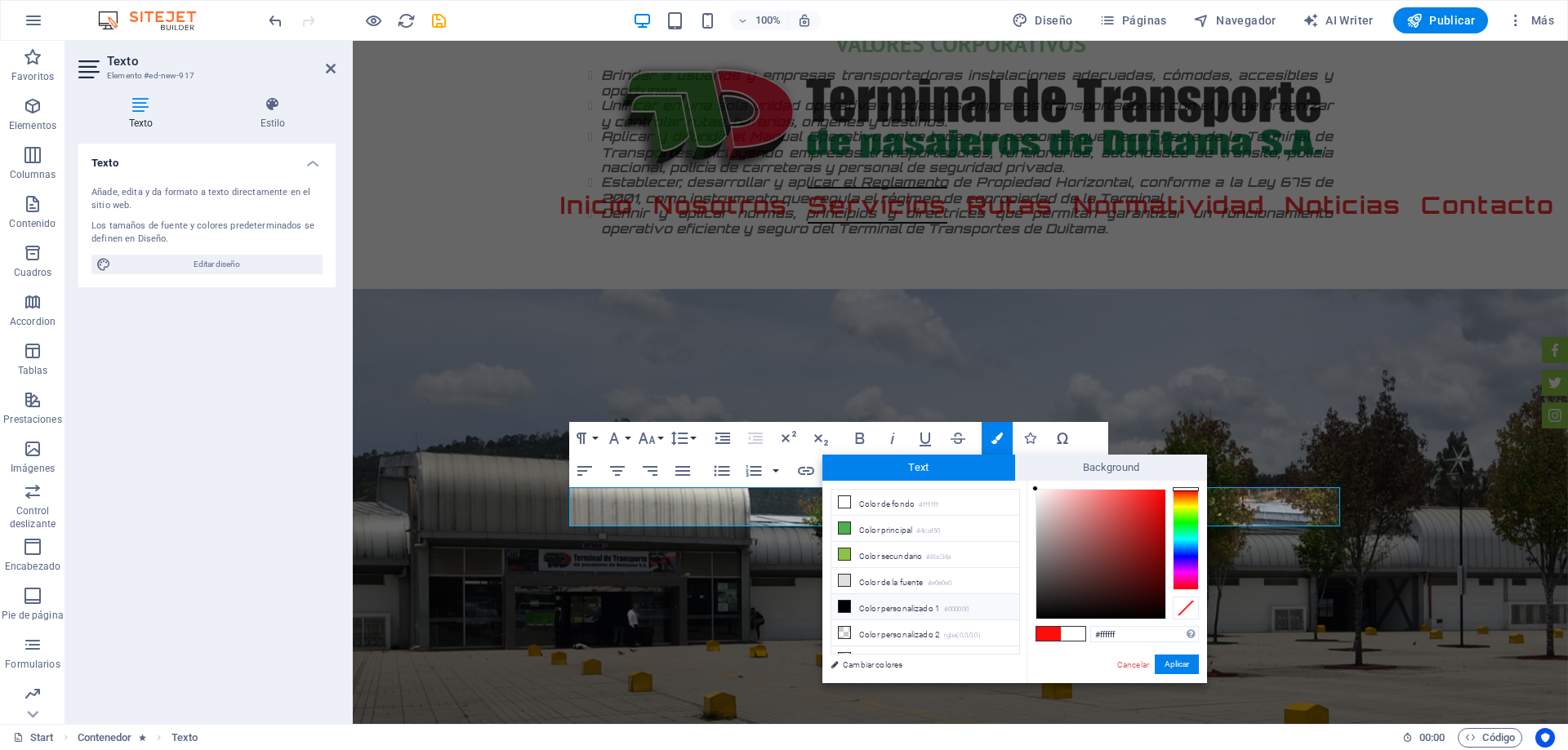
click at [882, 598] on li "Color personalizado 1 #000000" at bounding box center [926, 607] width 188 height 27
type input "#000000"
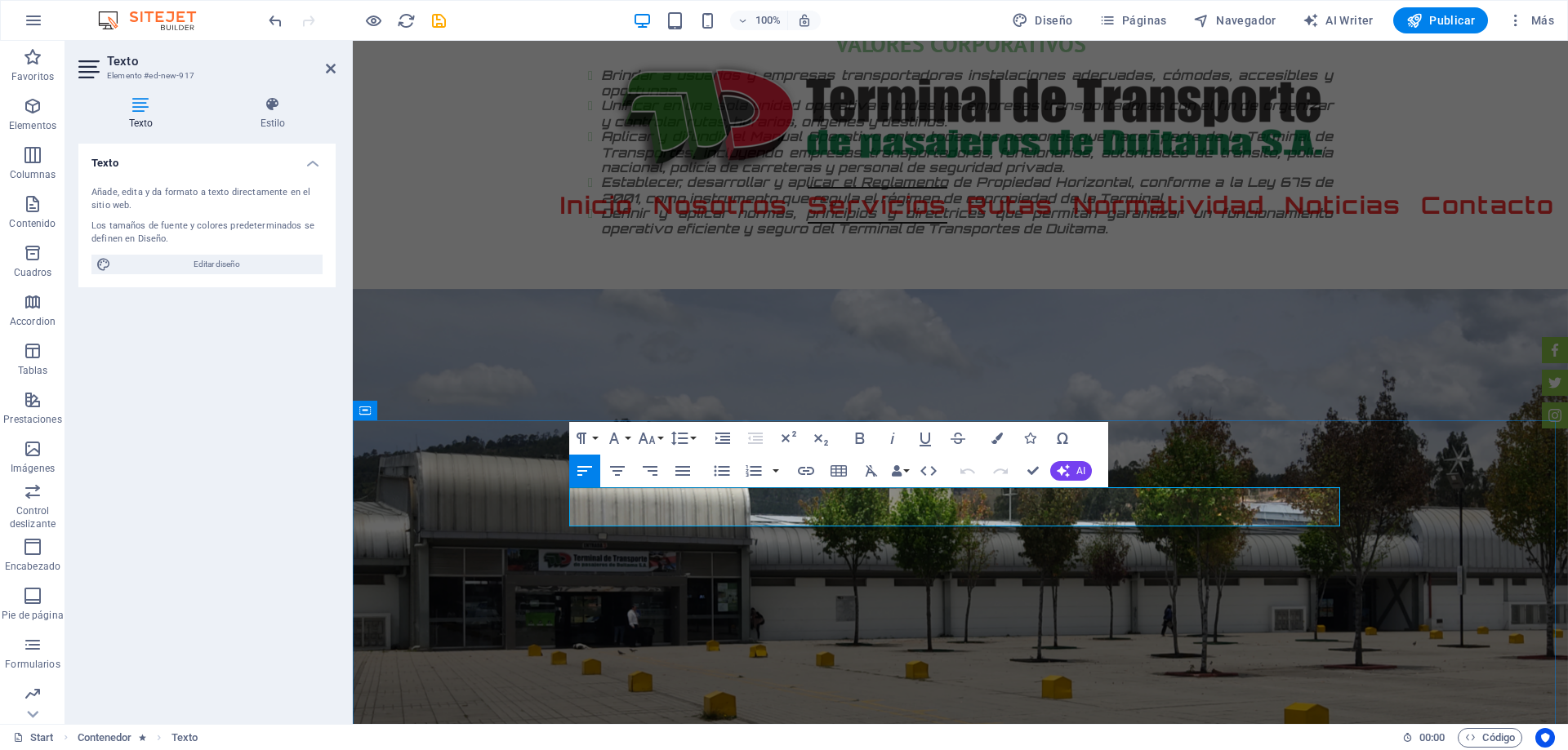
drag, startPoint x: 571, startPoint y: 498, endPoint x: 1196, endPoint y: 540, distance: 626.4
click at [997, 440] on icon "button" at bounding box center [997, 438] width 11 height 11
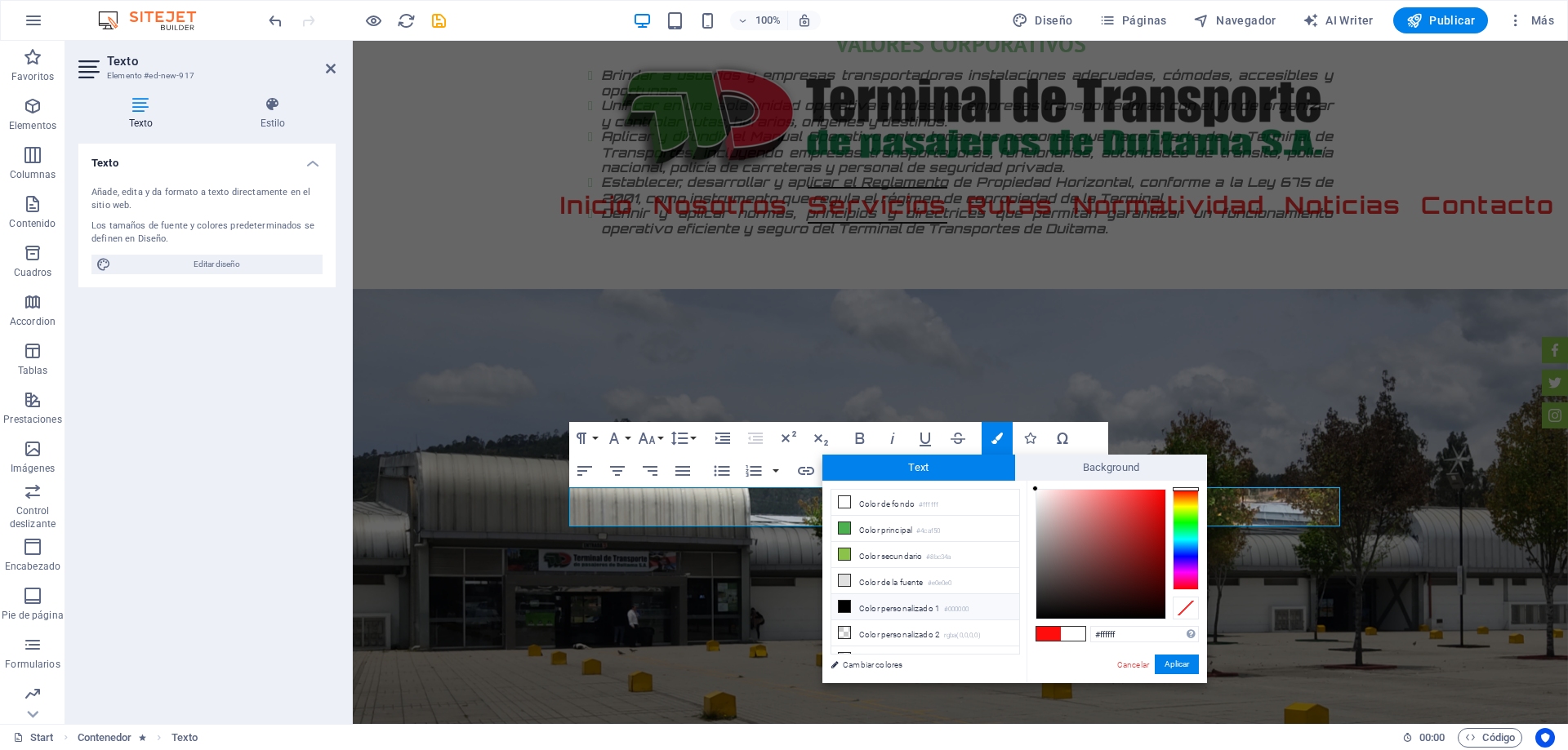
click at [860, 604] on li "Color personalizado 1 #000000" at bounding box center [926, 607] width 188 height 27
type input "#000000"
drag, startPoint x: 1178, startPoint y: 663, endPoint x: 921, endPoint y: 582, distance: 269.5
click at [1178, 663] on button "Aplicar" at bounding box center [1177, 664] width 44 height 20
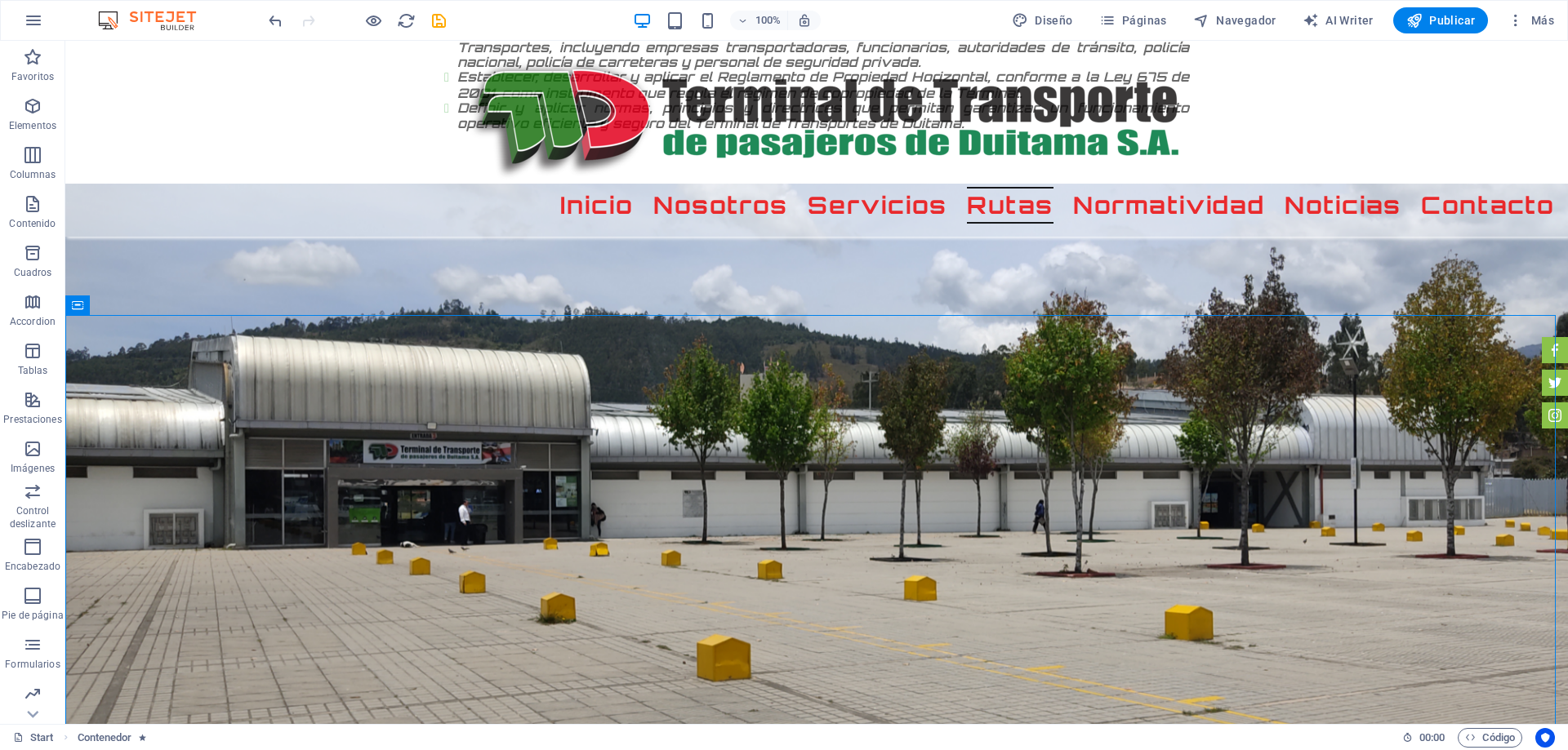
scroll to position [2106, 0]
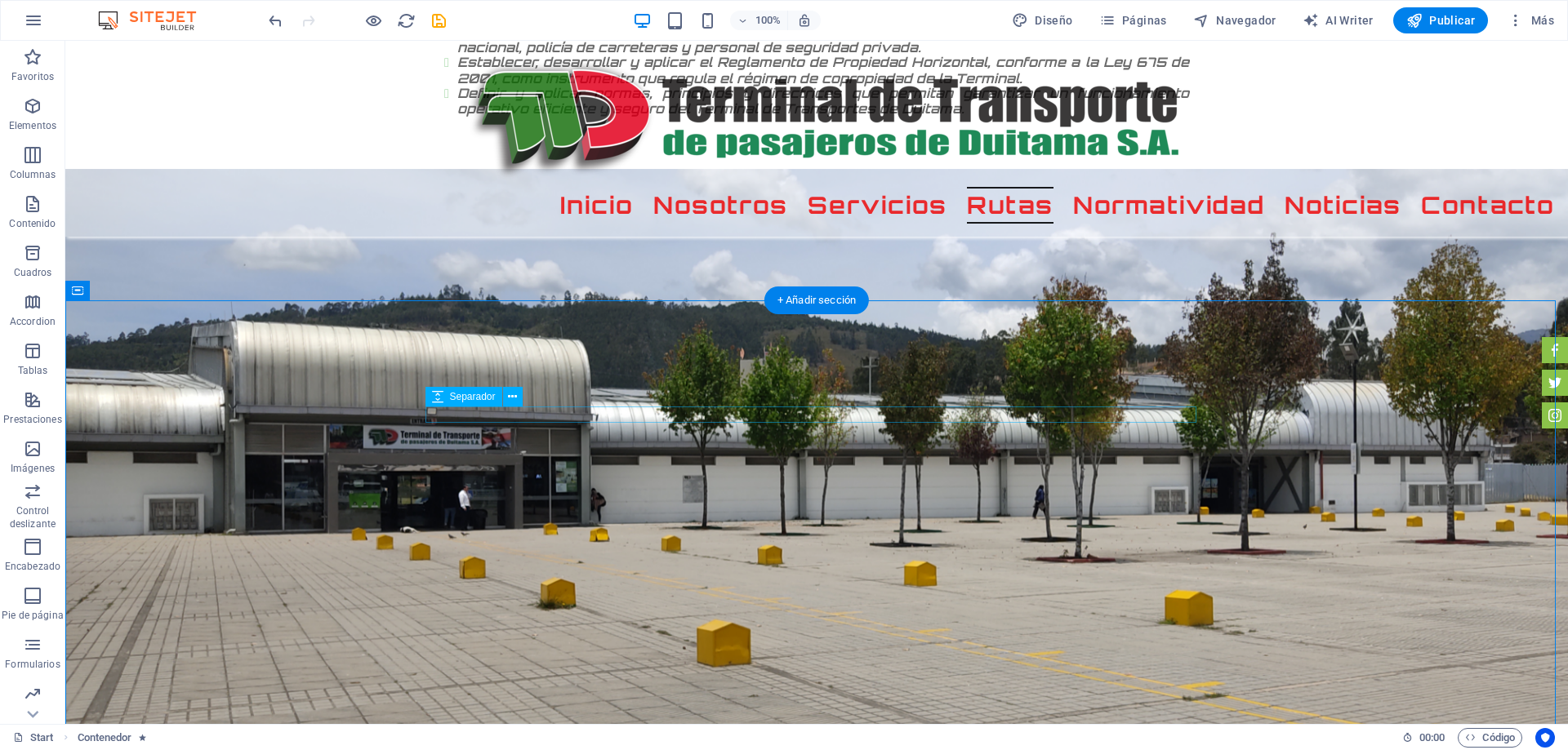
click at [514, 401] on icon at bounding box center [512, 397] width 9 height 17
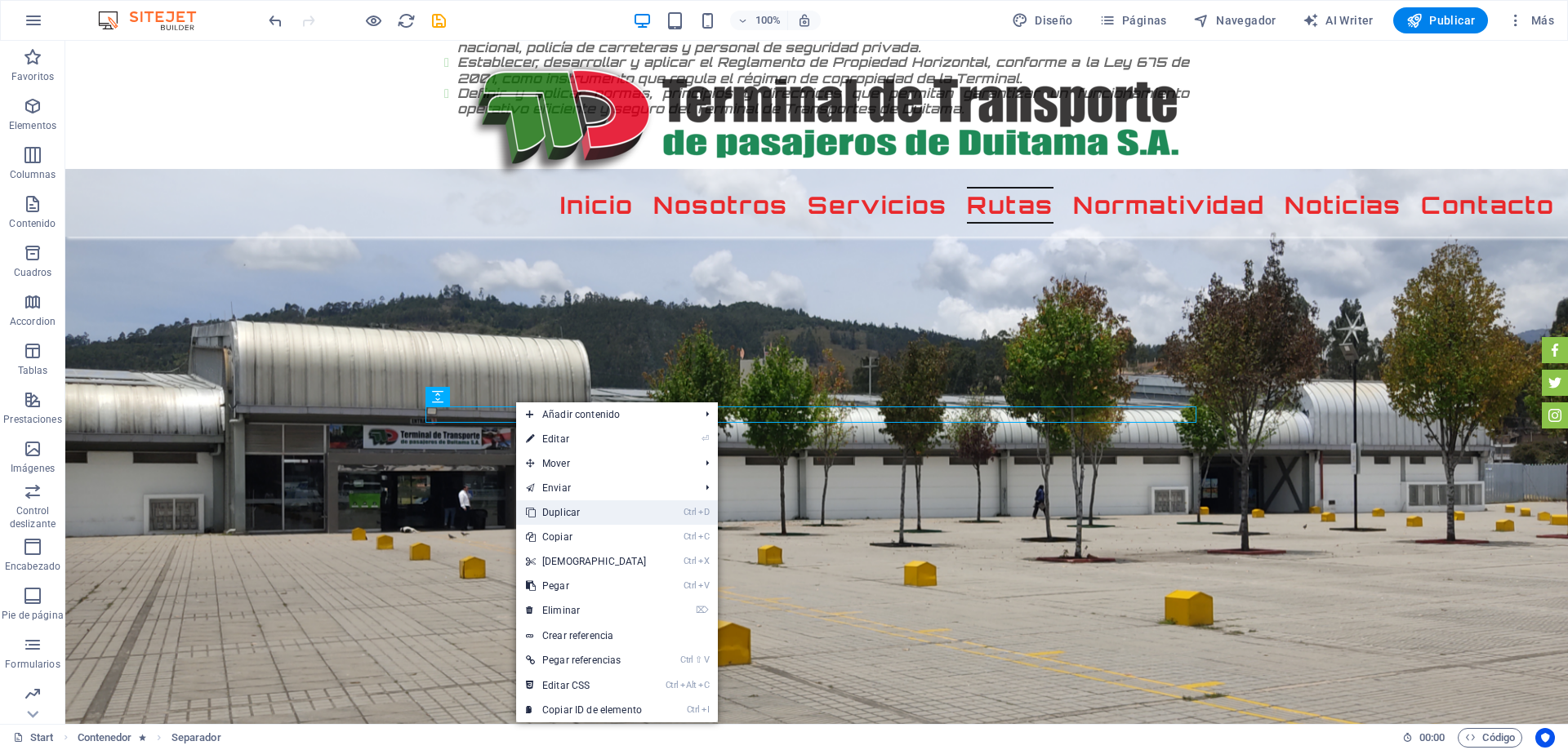
click at [589, 506] on link "Ctrl D Duplicar" at bounding box center [586, 512] width 140 height 25
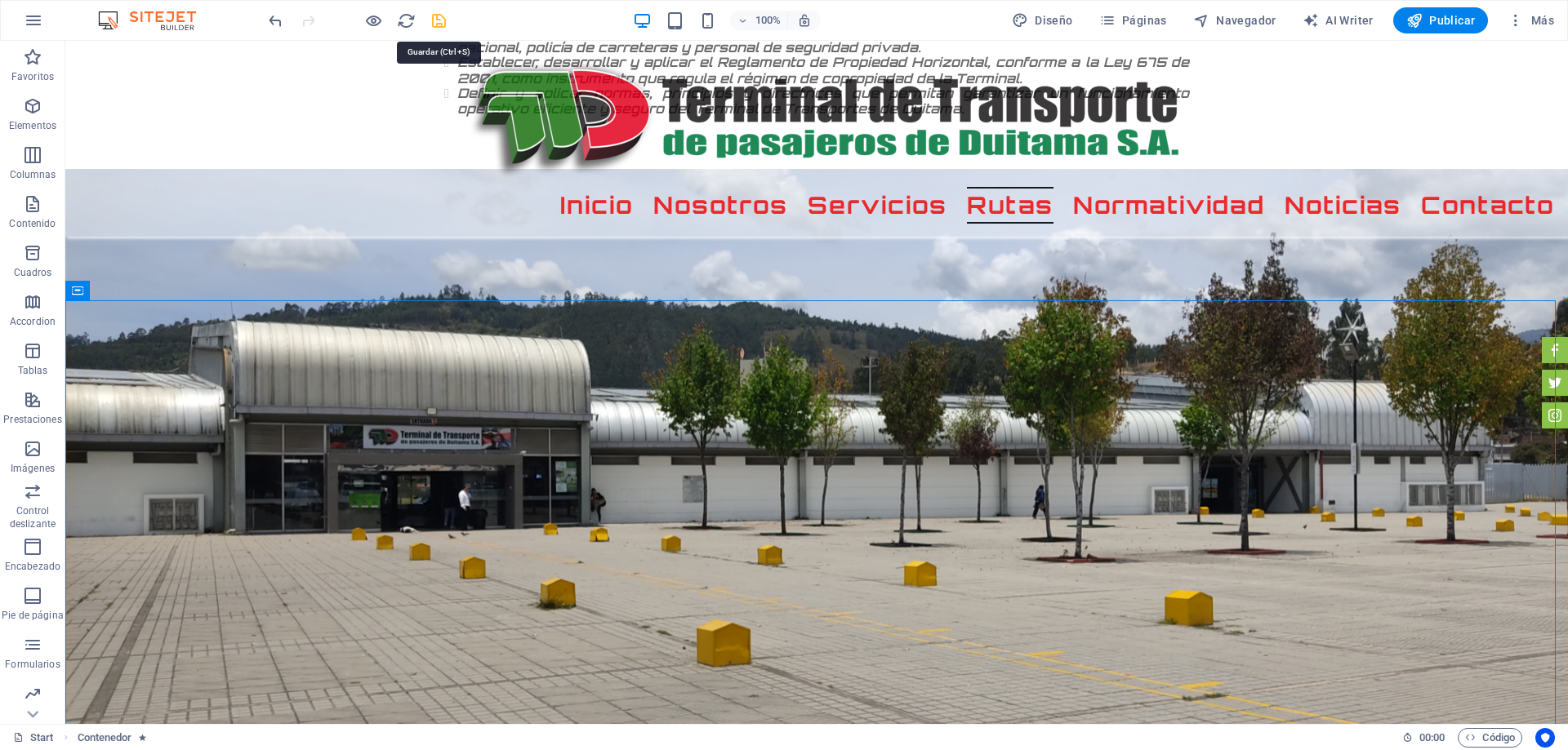
click at [433, 24] on icon "save" at bounding box center [439, 21] width 19 height 19
checkbox input "false"
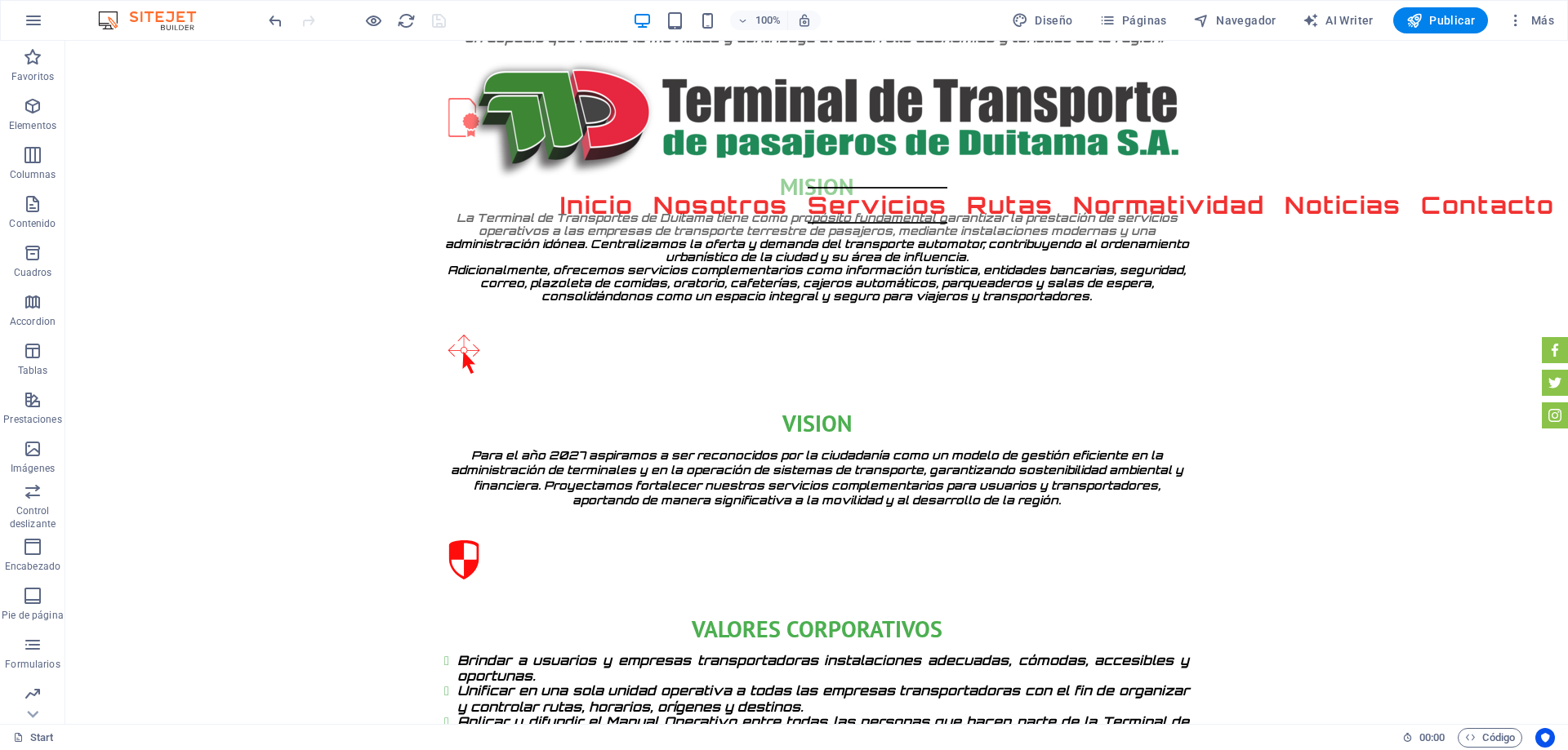
scroll to position [1473, 0]
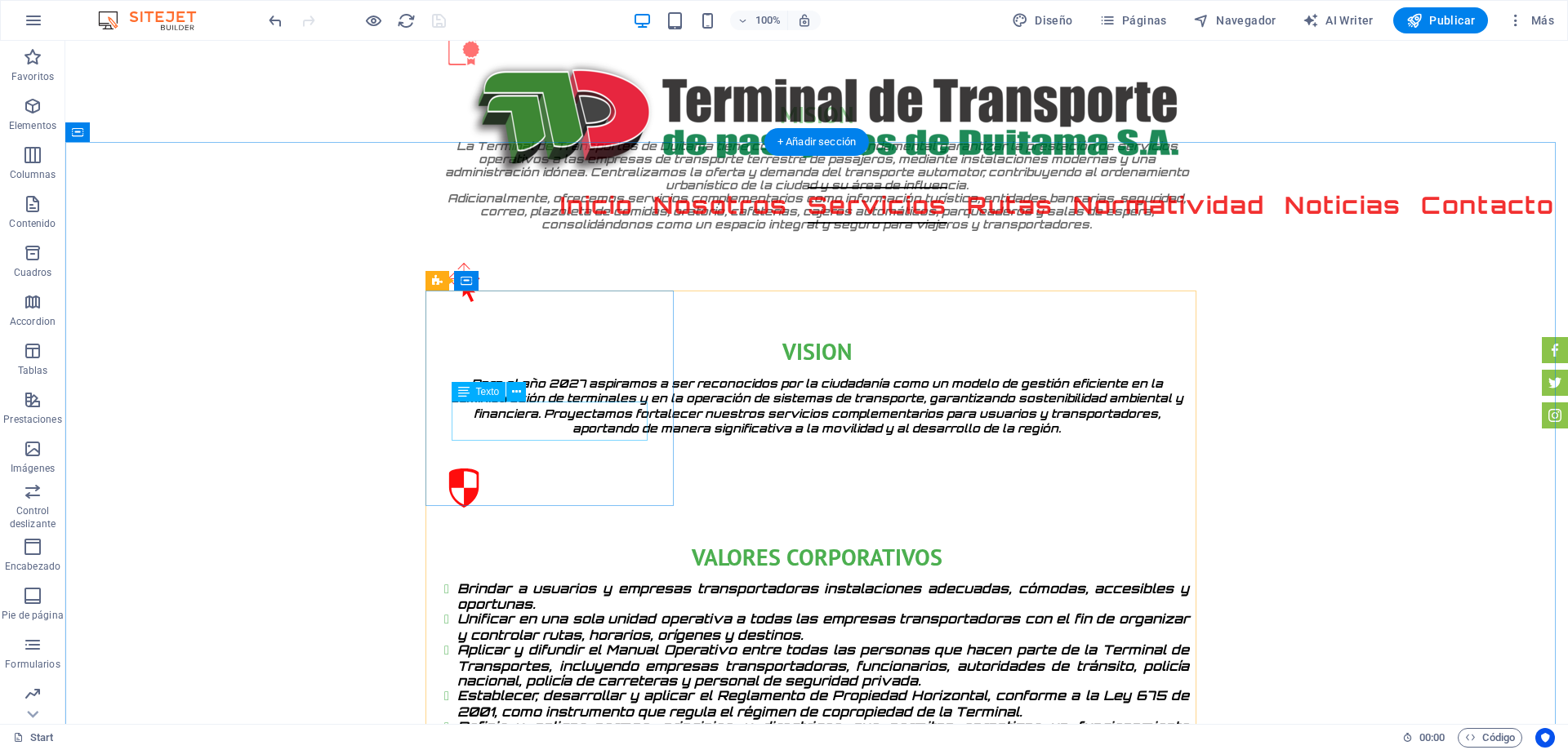
drag, startPoint x: 506, startPoint y: 429, endPoint x: 220, endPoint y: 431, distance: 286.0
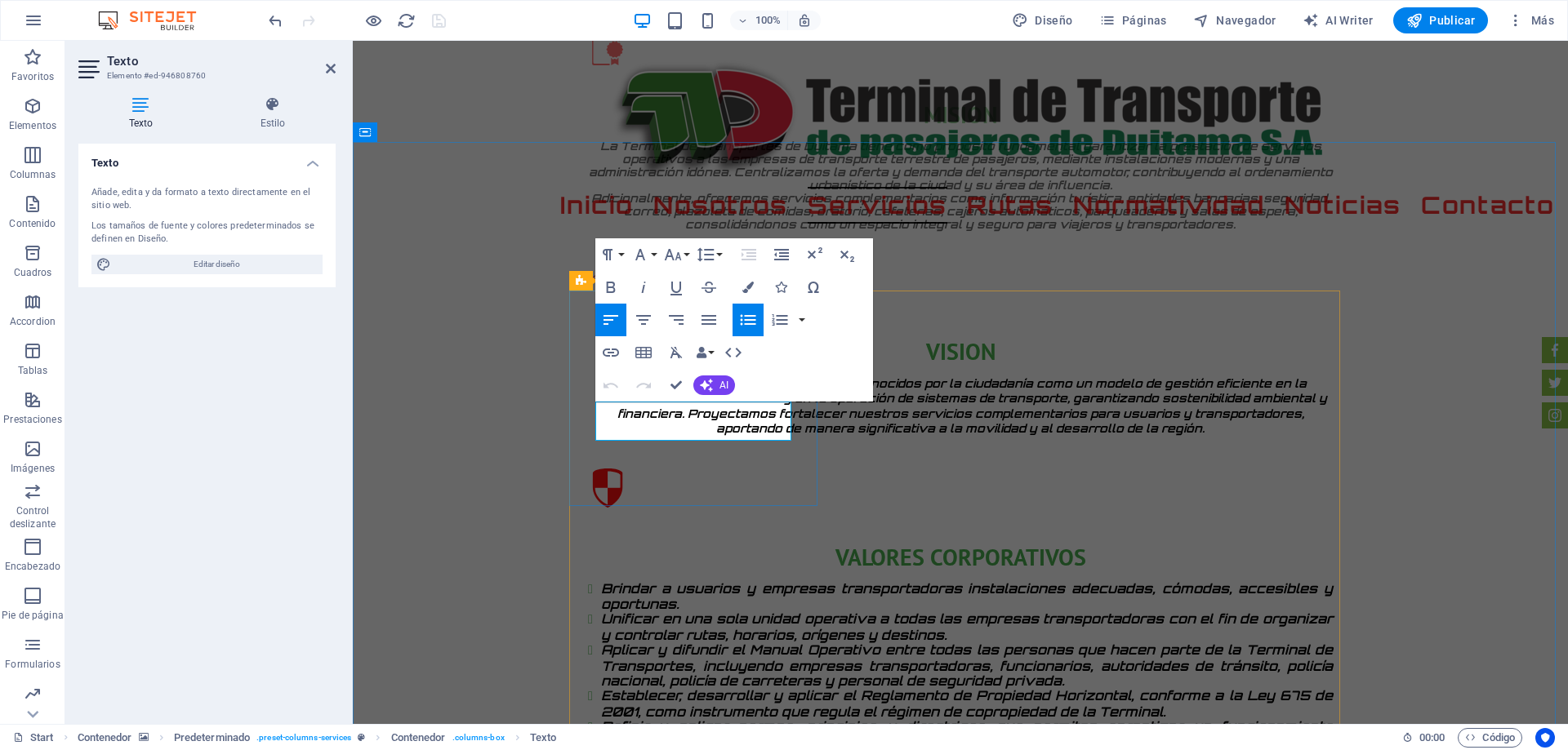
drag, startPoint x: 746, startPoint y: 429, endPoint x: 611, endPoint y: 416, distance: 135.6
click at [748, 283] on icon "button" at bounding box center [748, 286] width 11 height 11
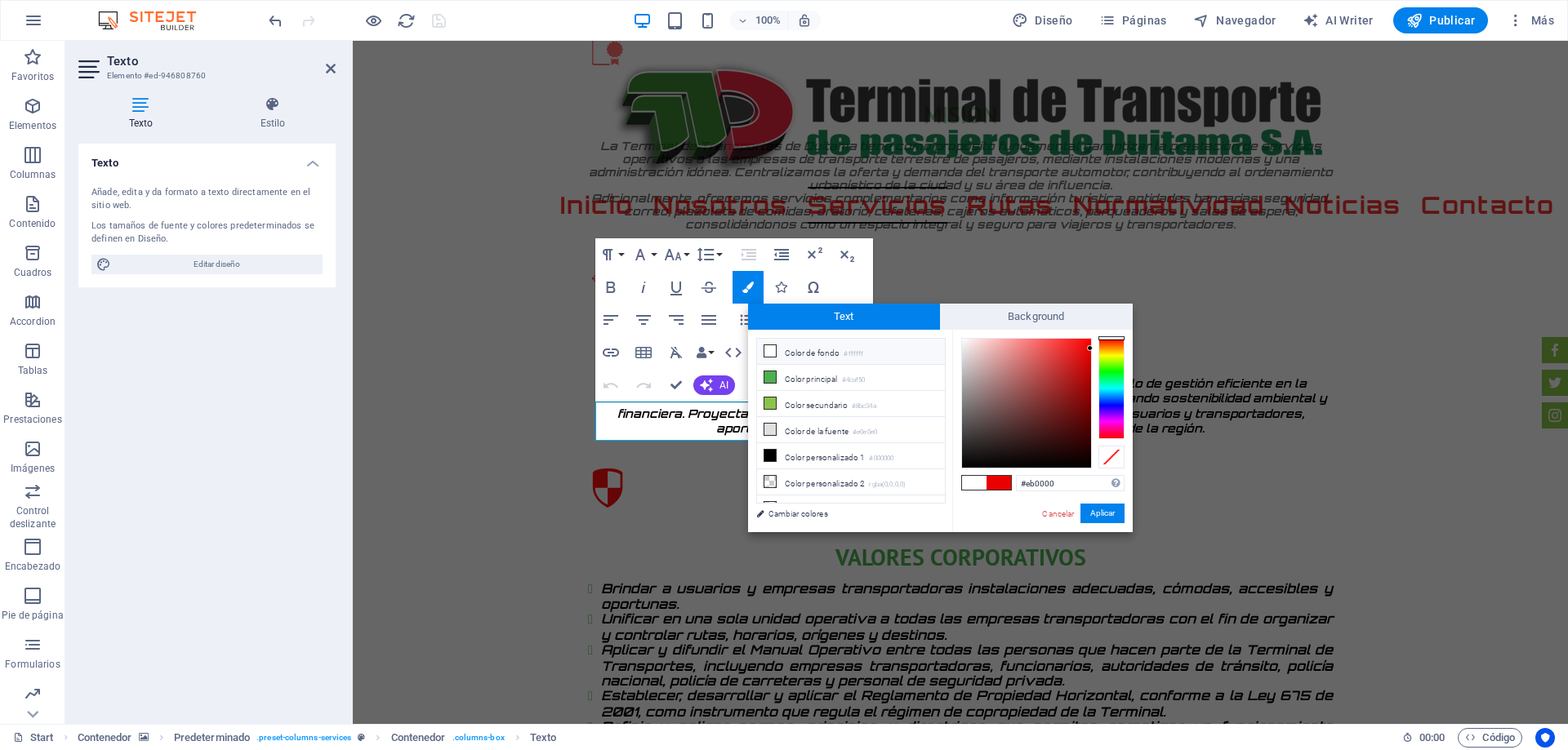
click at [796, 353] on li "Color de fondo #ffffff" at bounding box center [851, 351] width 188 height 27
type input "#ffffff"
drag, startPoint x: 1098, startPoint y: 510, endPoint x: 743, endPoint y: 469, distance: 357.4
click at [1098, 510] on button "Aplicar" at bounding box center [1103, 513] width 44 height 20
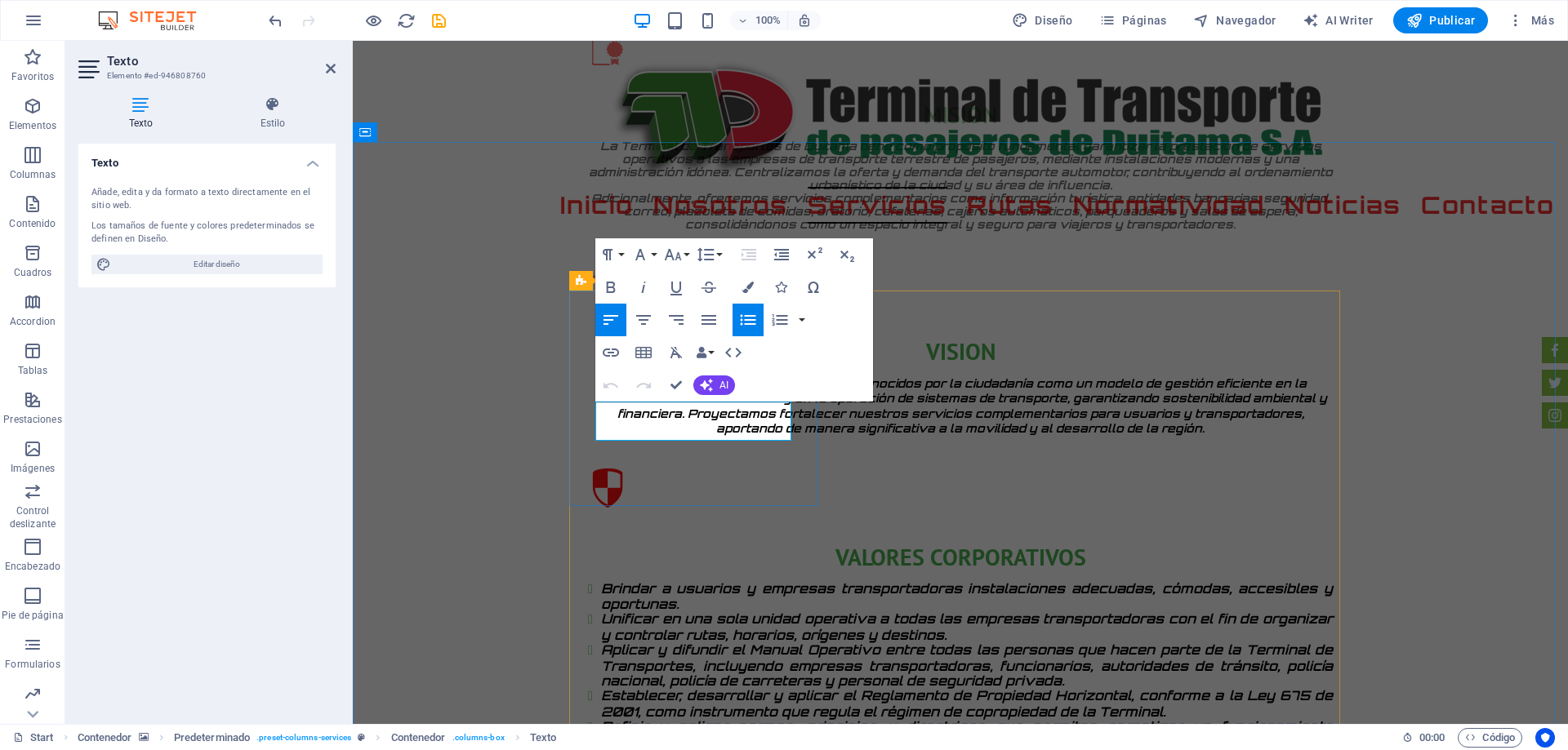
drag, startPoint x: 746, startPoint y: 434, endPoint x: 587, endPoint y: 406, distance: 161.4
click at [748, 286] on icon "button" at bounding box center [748, 286] width 11 height 11
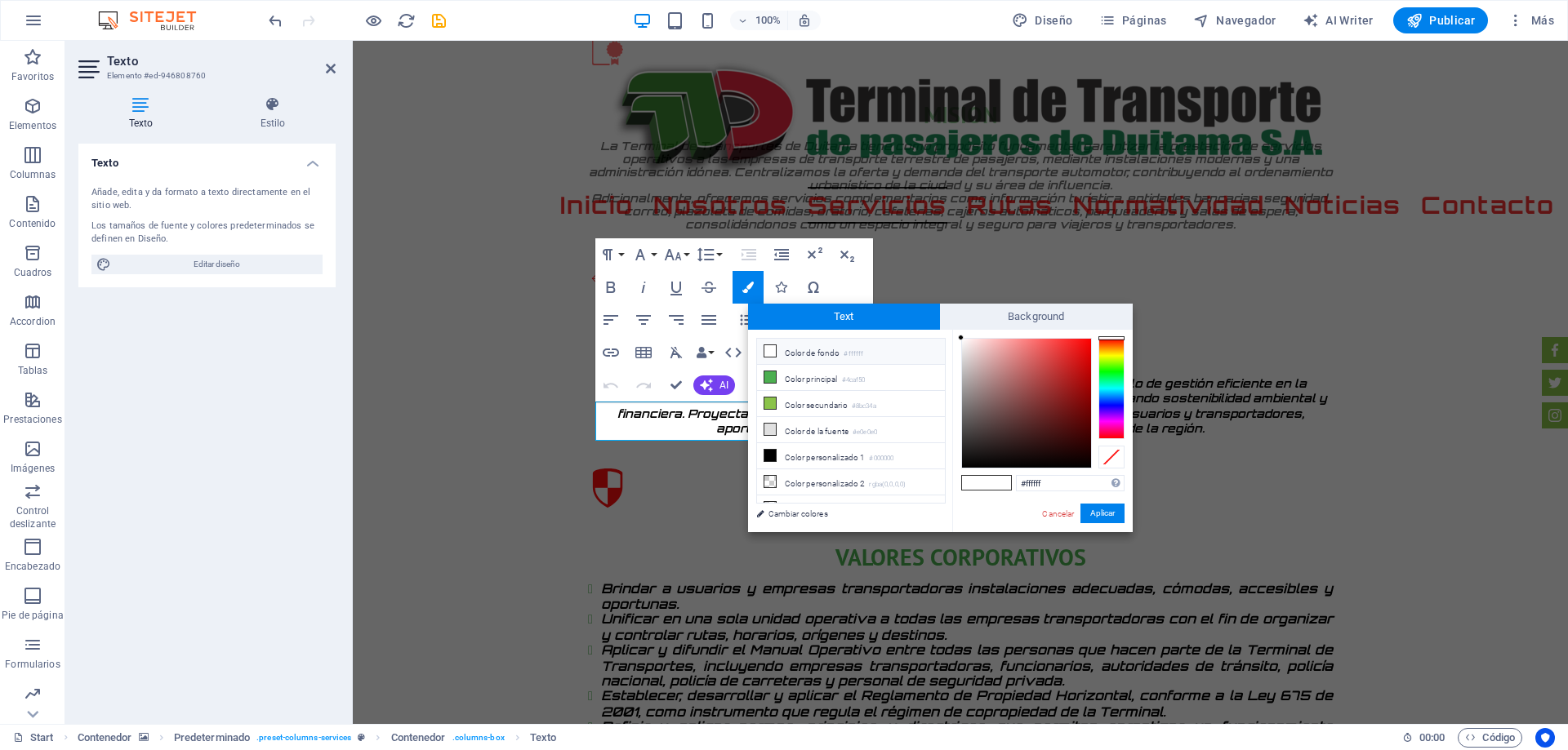
click at [815, 350] on li "Color de fondo #ffffff" at bounding box center [851, 351] width 188 height 27
drag, startPoint x: 759, startPoint y: 469, endPoint x: 1109, endPoint y: 515, distance: 353.0
click at [1109, 515] on button "Aplicar" at bounding box center [1103, 513] width 44 height 20
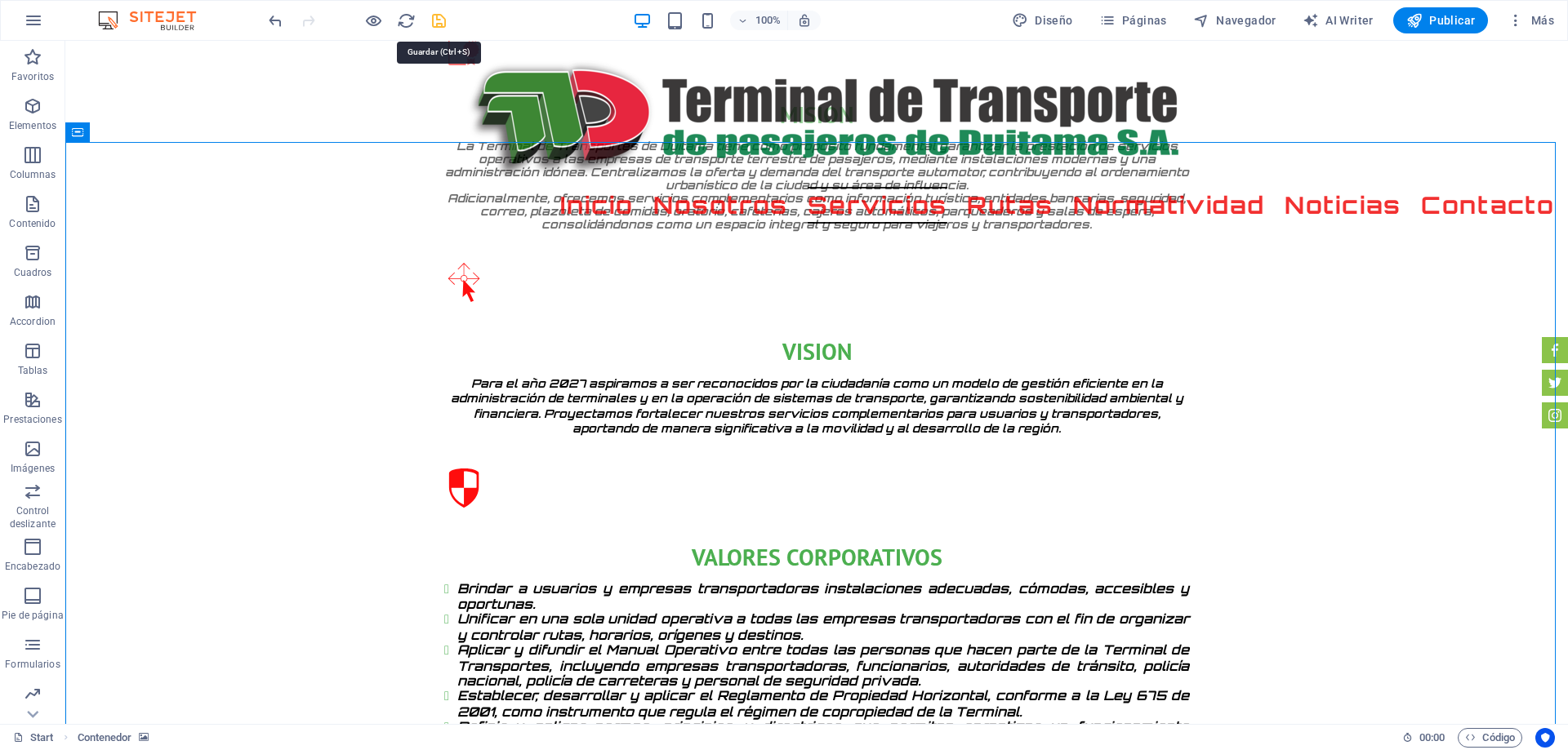
click at [437, 15] on icon "save" at bounding box center [439, 21] width 19 height 19
checkbox input "false"
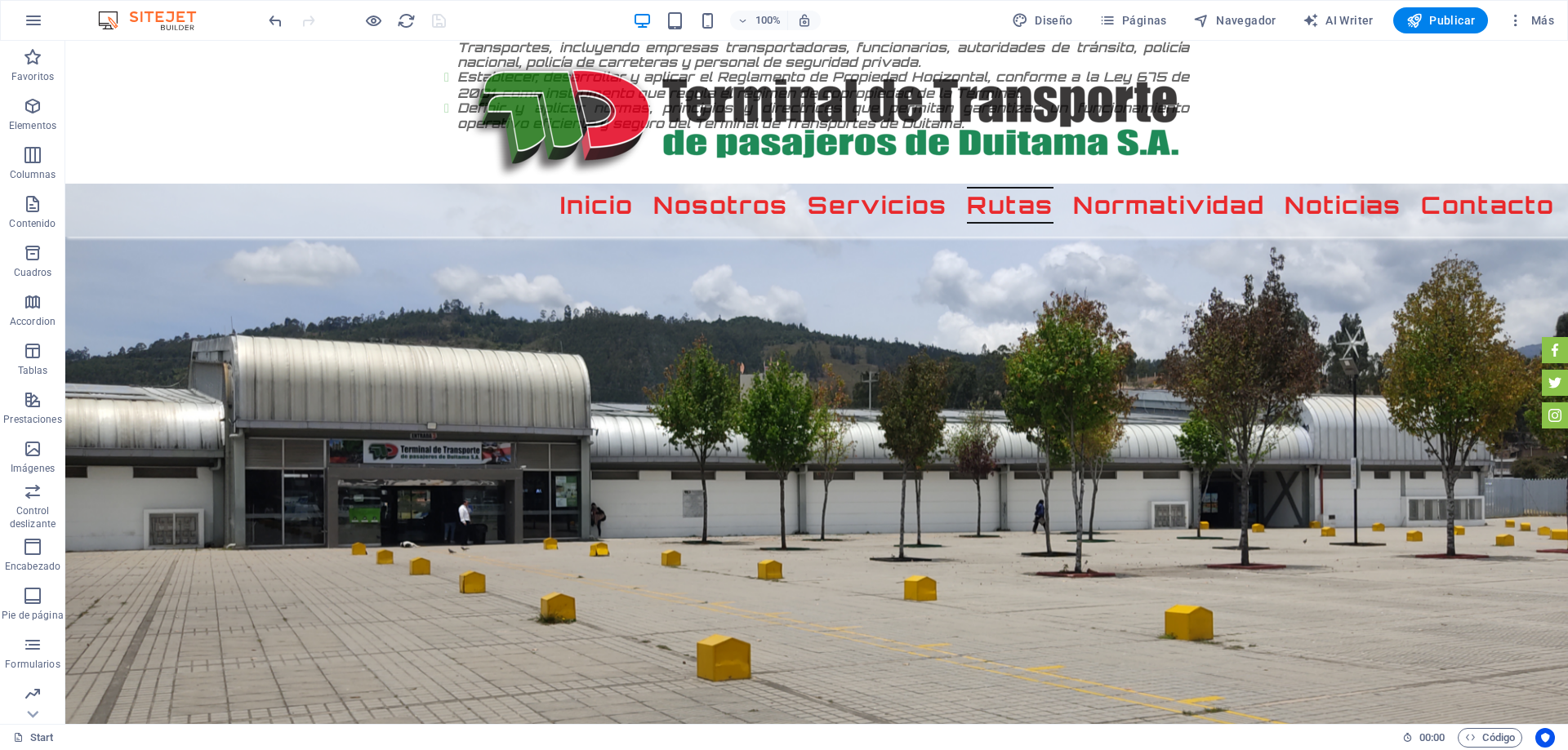
scroll to position [2149, 0]
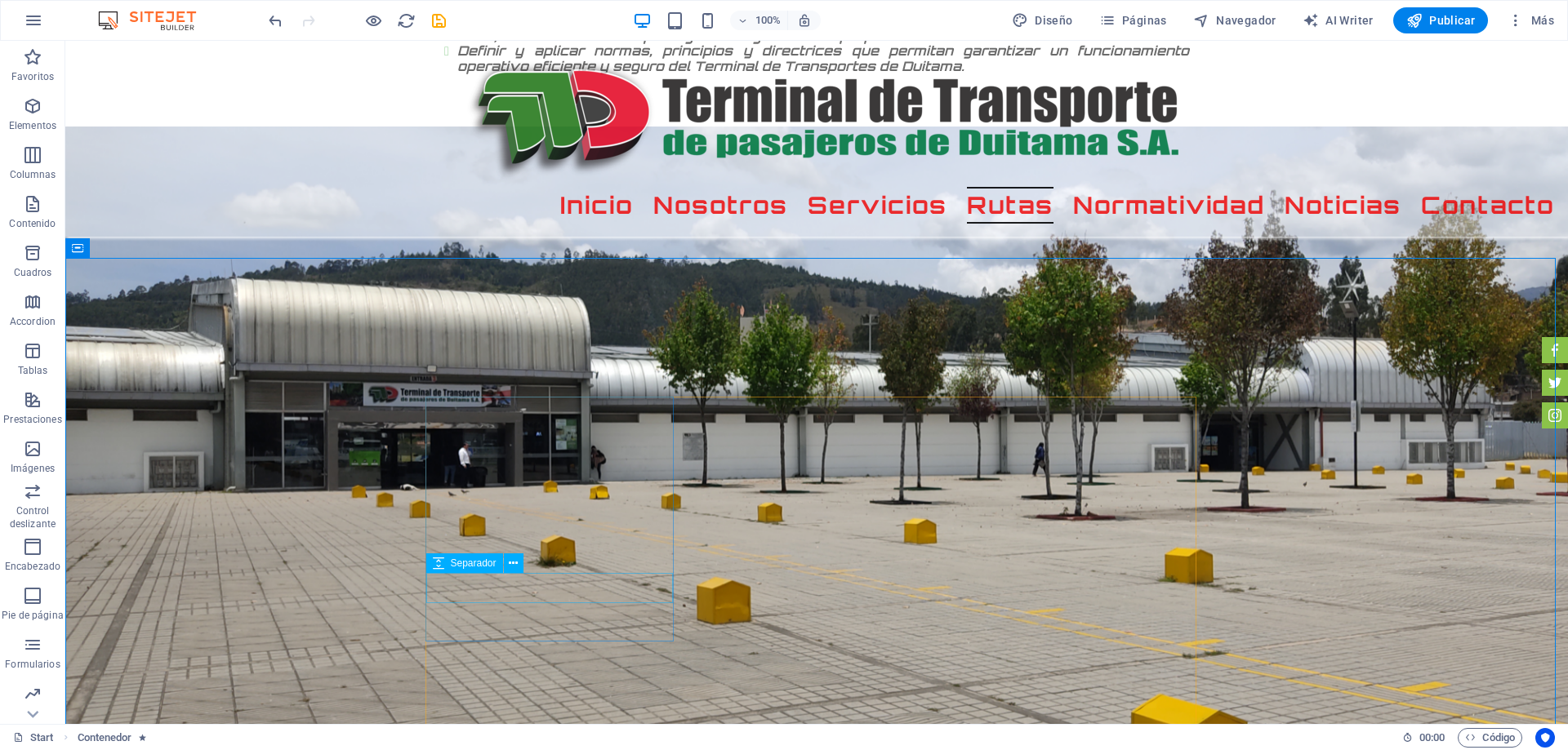
drag, startPoint x: 568, startPoint y: 615, endPoint x: 549, endPoint y: 600, distance: 24.2
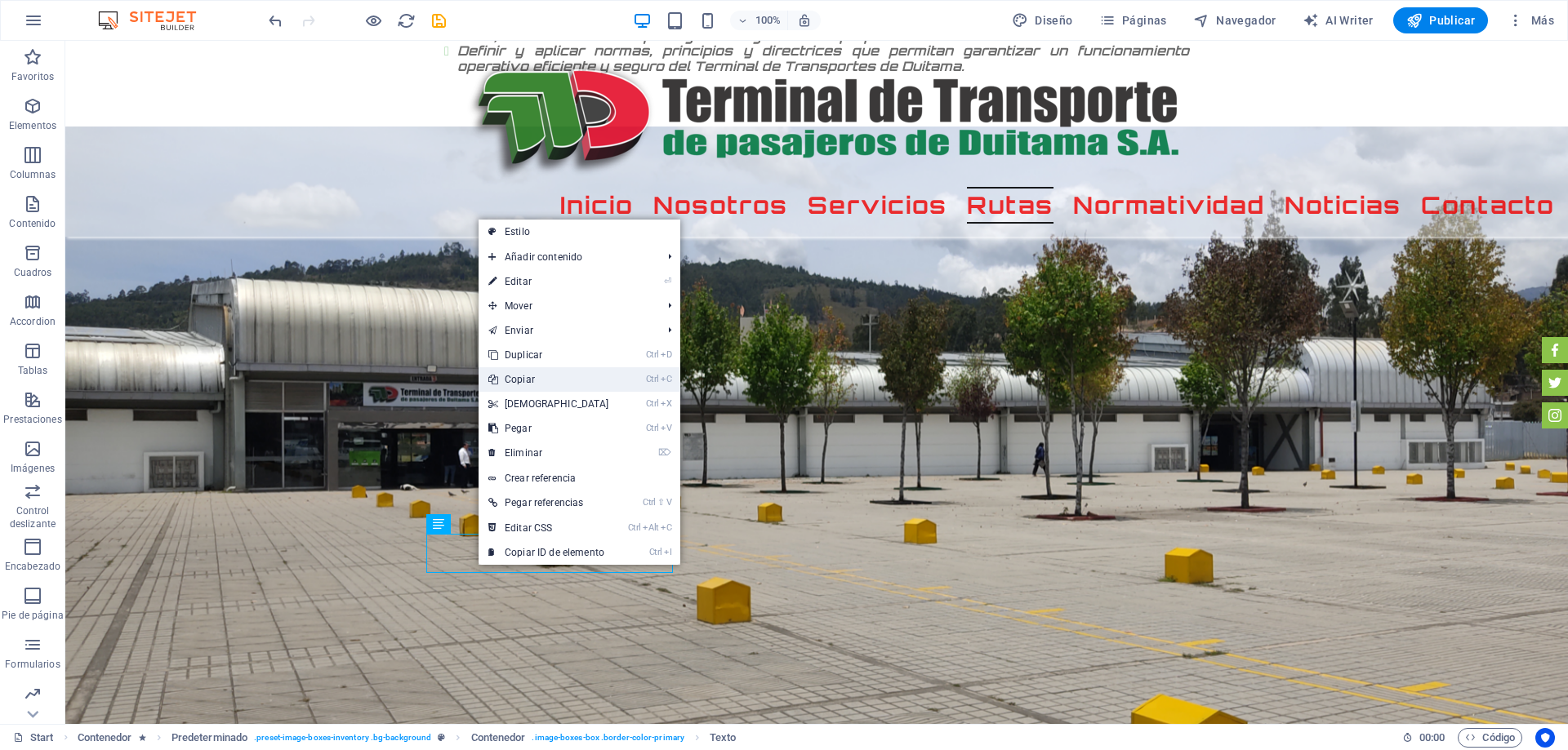
click at [524, 371] on link "Ctrl C Copiar" at bounding box center [548, 380] width 140 height 25
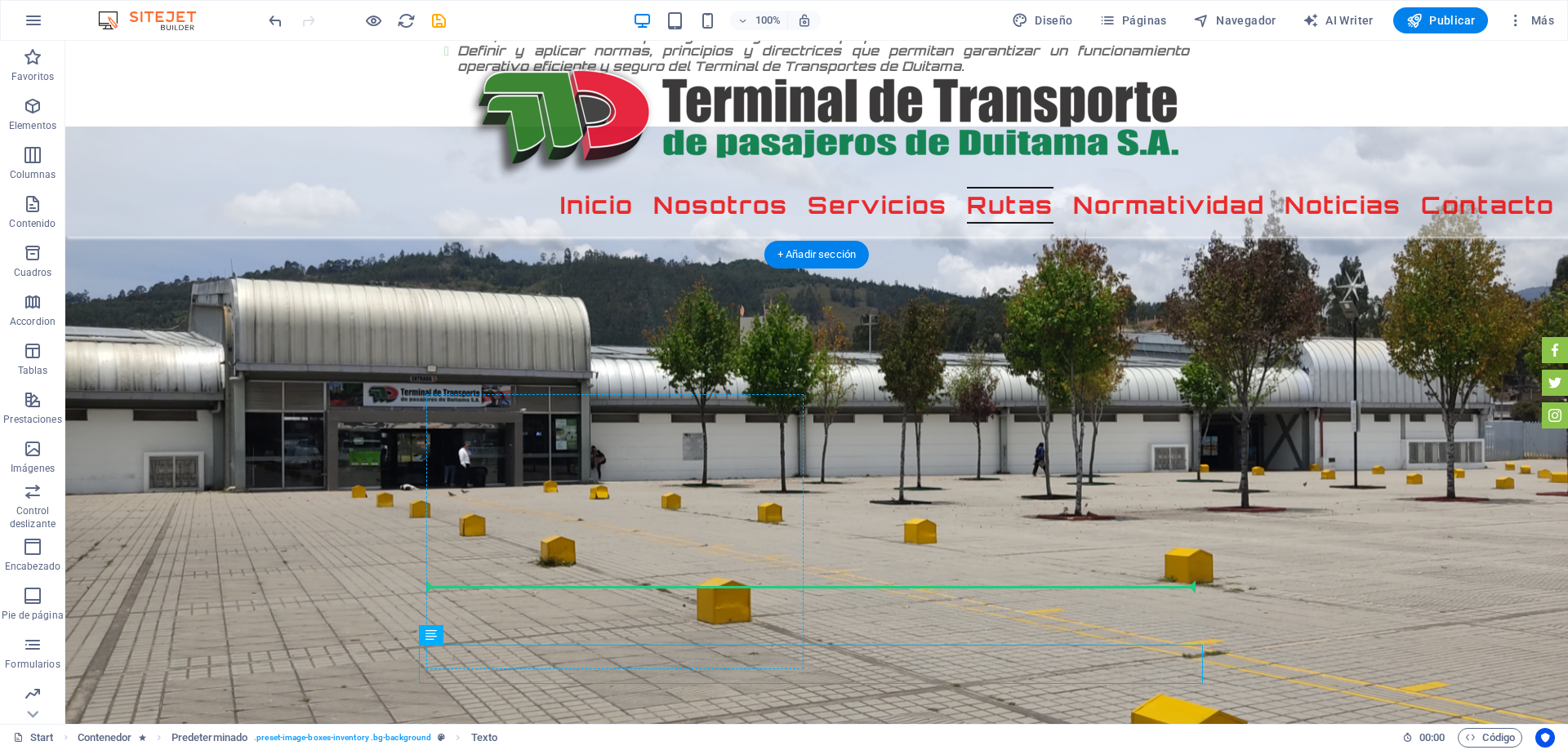
scroll to position [2153, 0]
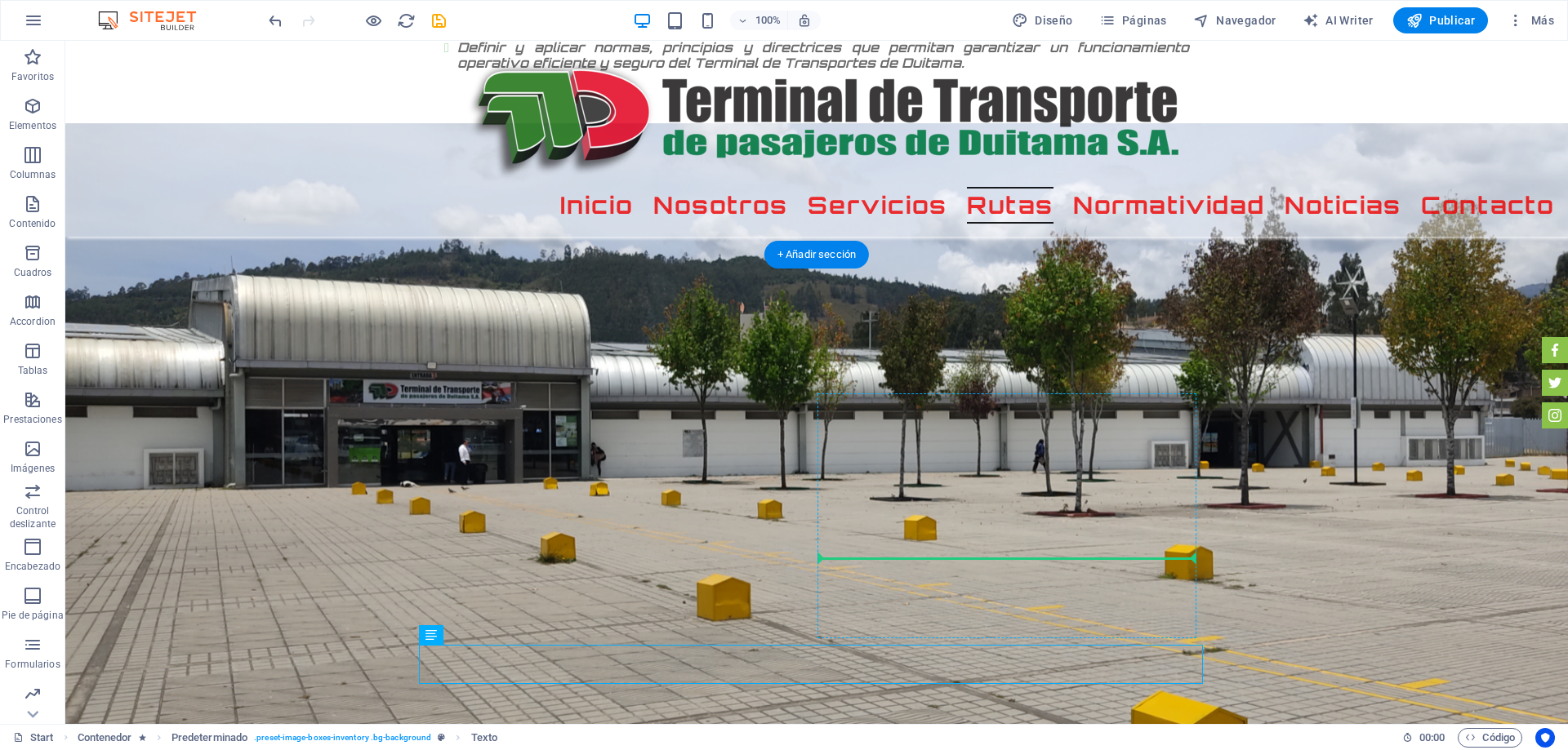
drag, startPoint x: 658, startPoint y: 672, endPoint x: 872, endPoint y: 557, distance: 242.9
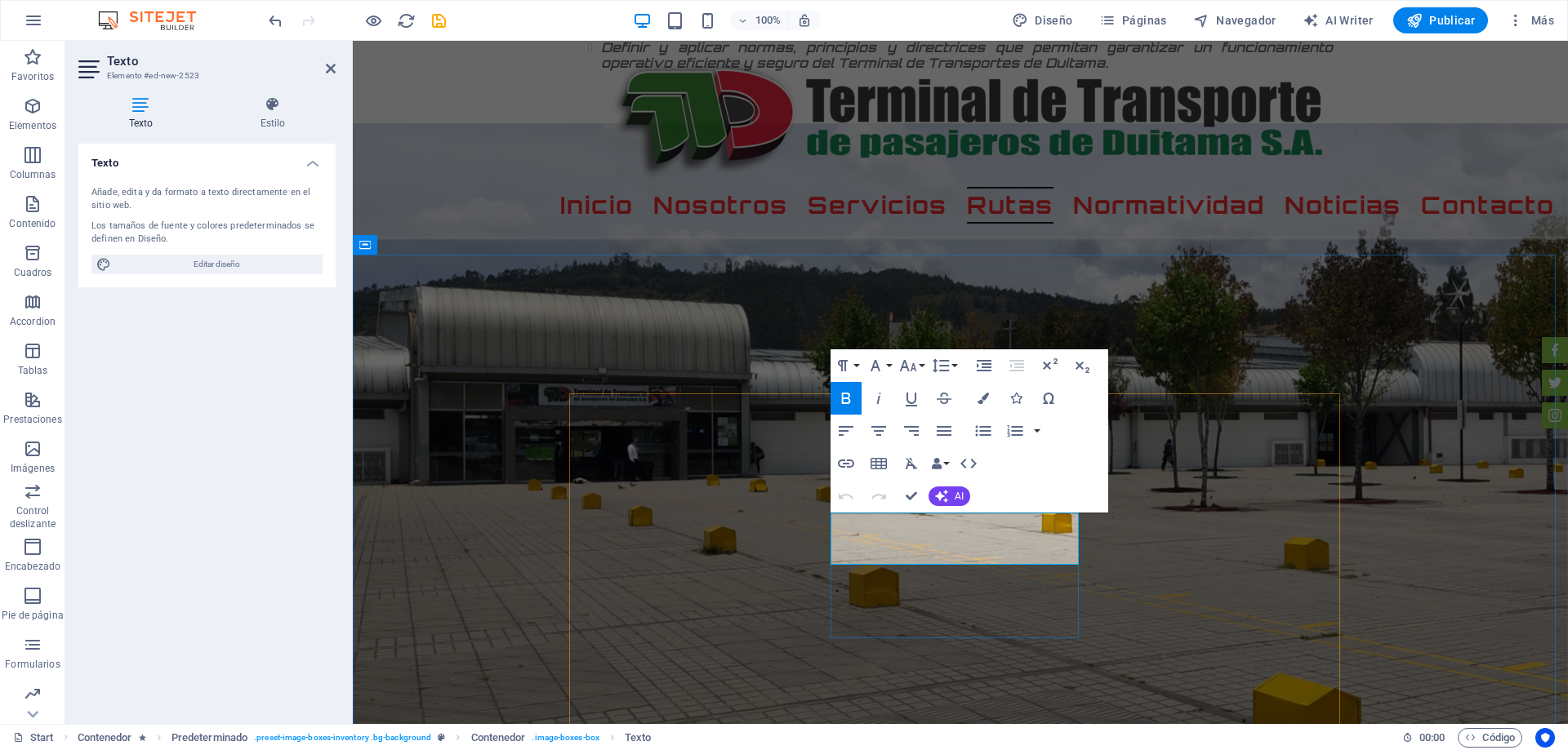
drag, startPoint x: 892, startPoint y: 555, endPoint x: 828, endPoint y: 523, distance: 71.6
click at [989, 395] on button "Colors" at bounding box center [983, 399] width 31 height 32
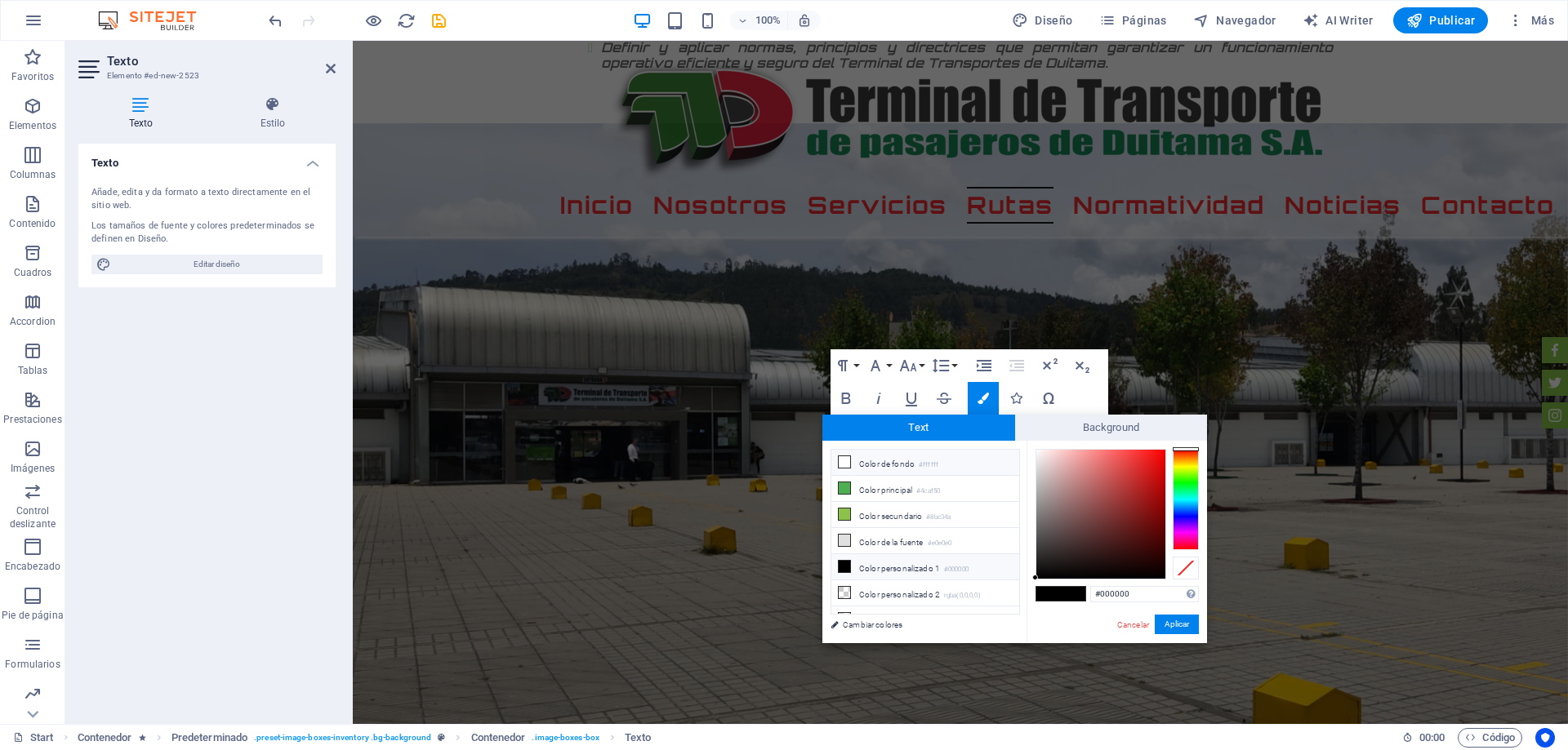
click at [891, 455] on li "Color de fondo #ffffff" at bounding box center [926, 463] width 188 height 27
type input "#ffffff"
drag, startPoint x: 1169, startPoint y: 621, endPoint x: 981, endPoint y: 552, distance: 200.3
click at [1169, 621] on button "Aplicar" at bounding box center [1177, 624] width 44 height 20
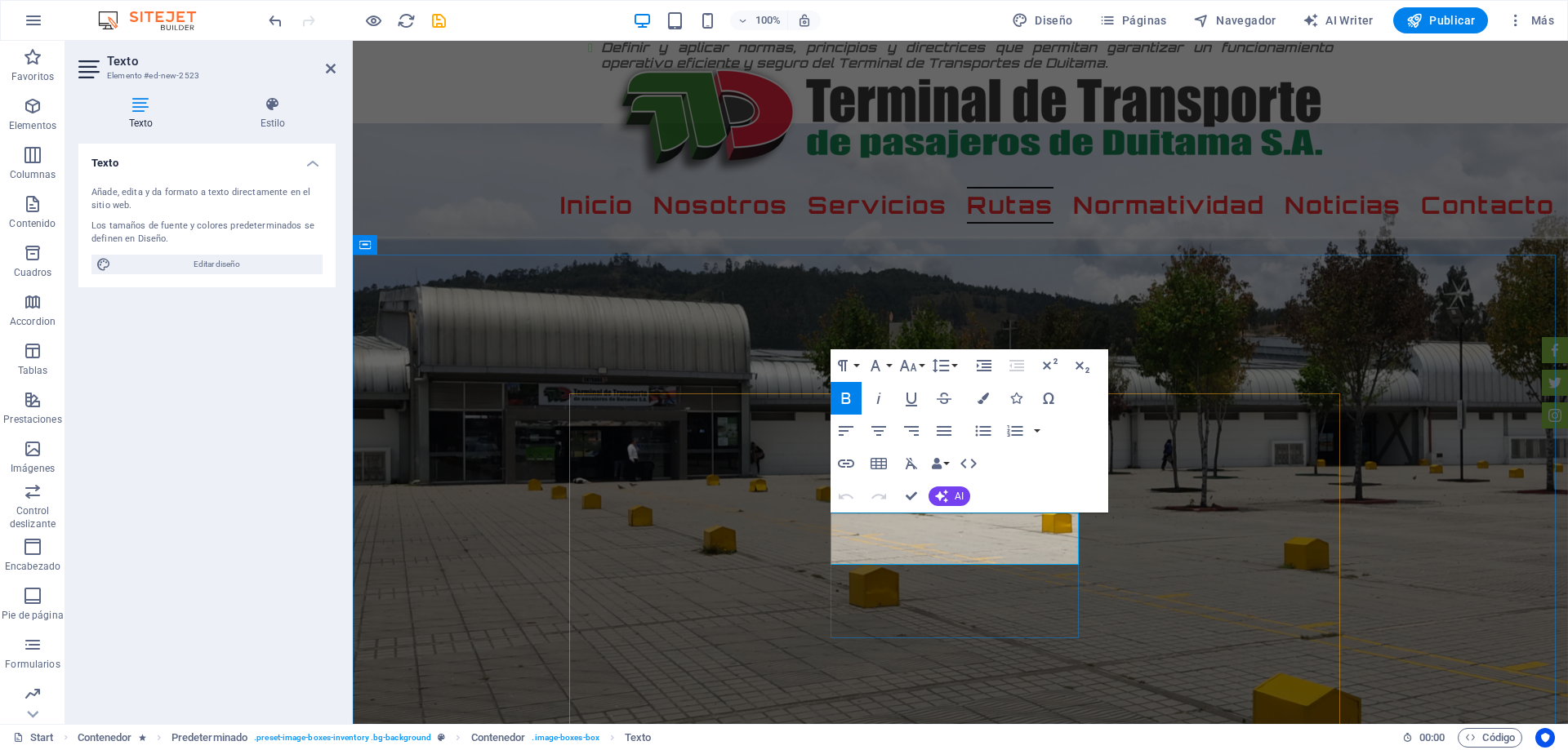
click at [955, 364] on button "Line Height" at bounding box center [944, 366] width 31 height 32
click at [967, 422] on link "Single" at bounding box center [964, 422] width 73 height 25
click at [955, 363] on button "Line Height" at bounding box center [944, 366] width 31 height 32
click at [955, 397] on link "Default" at bounding box center [964, 398] width 73 height 25
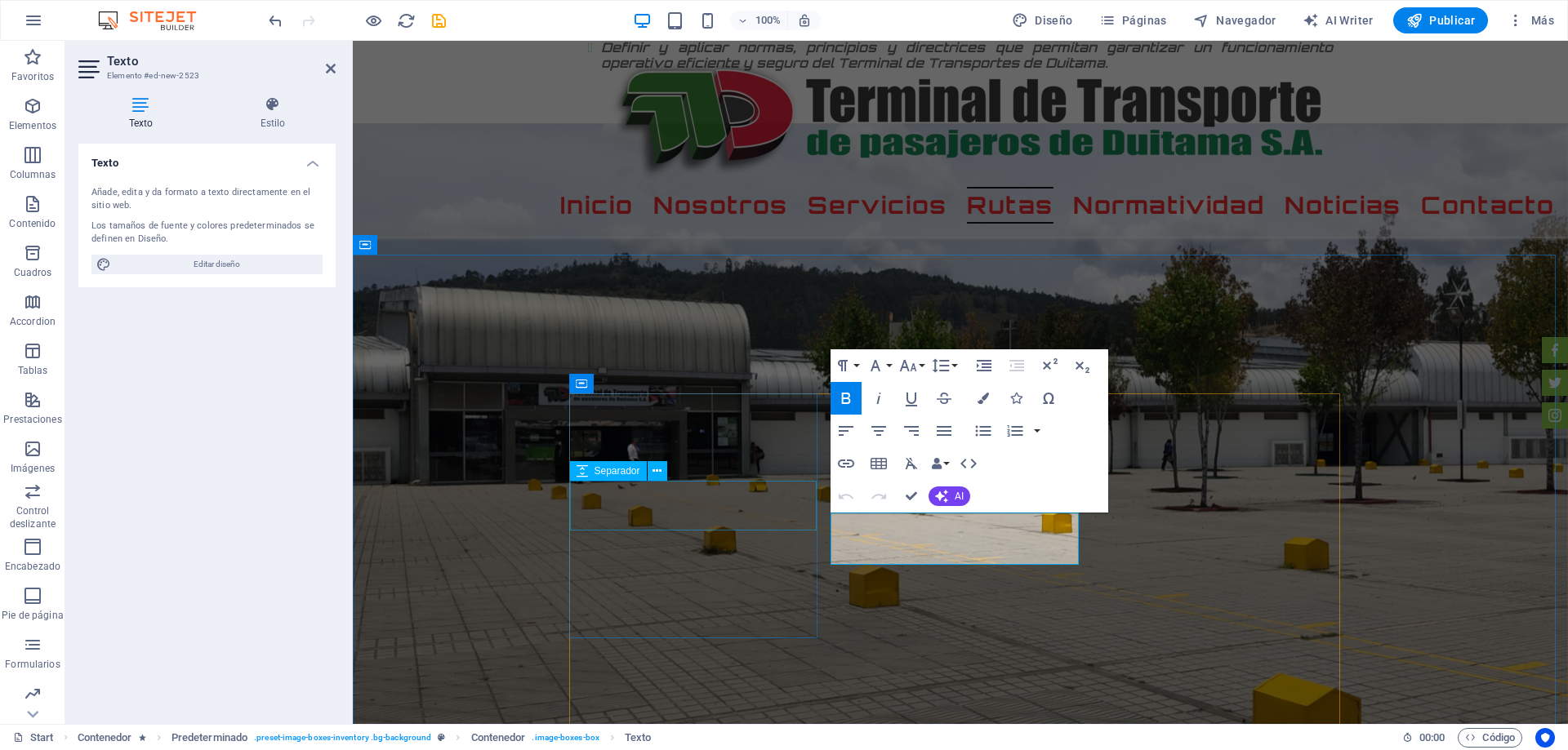
drag, startPoint x: 892, startPoint y: 557, endPoint x: 799, endPoint y: 513, distance: 102.9
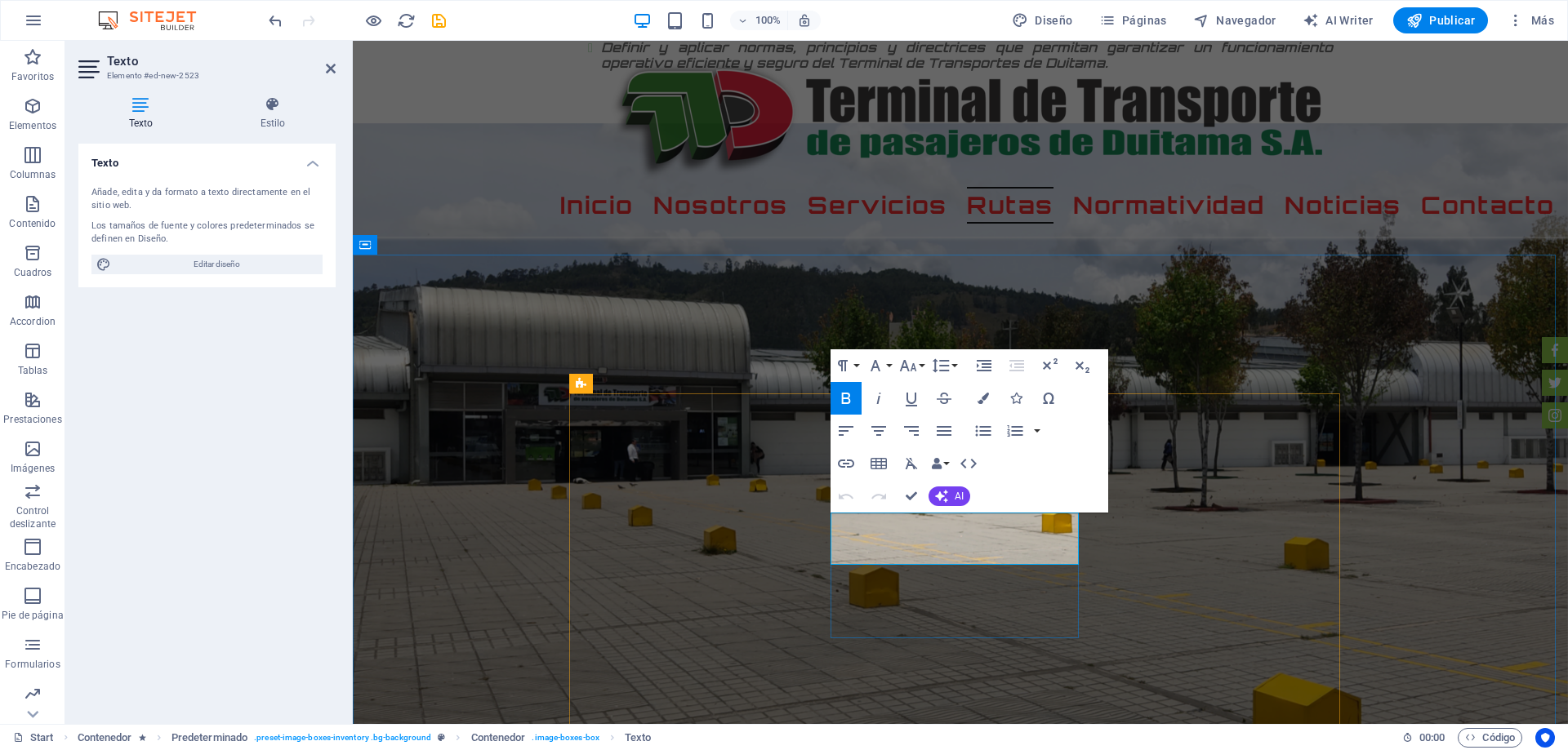
click at [842, 400] on icon "button" at bounding box center [845, 398] width 20 height 20
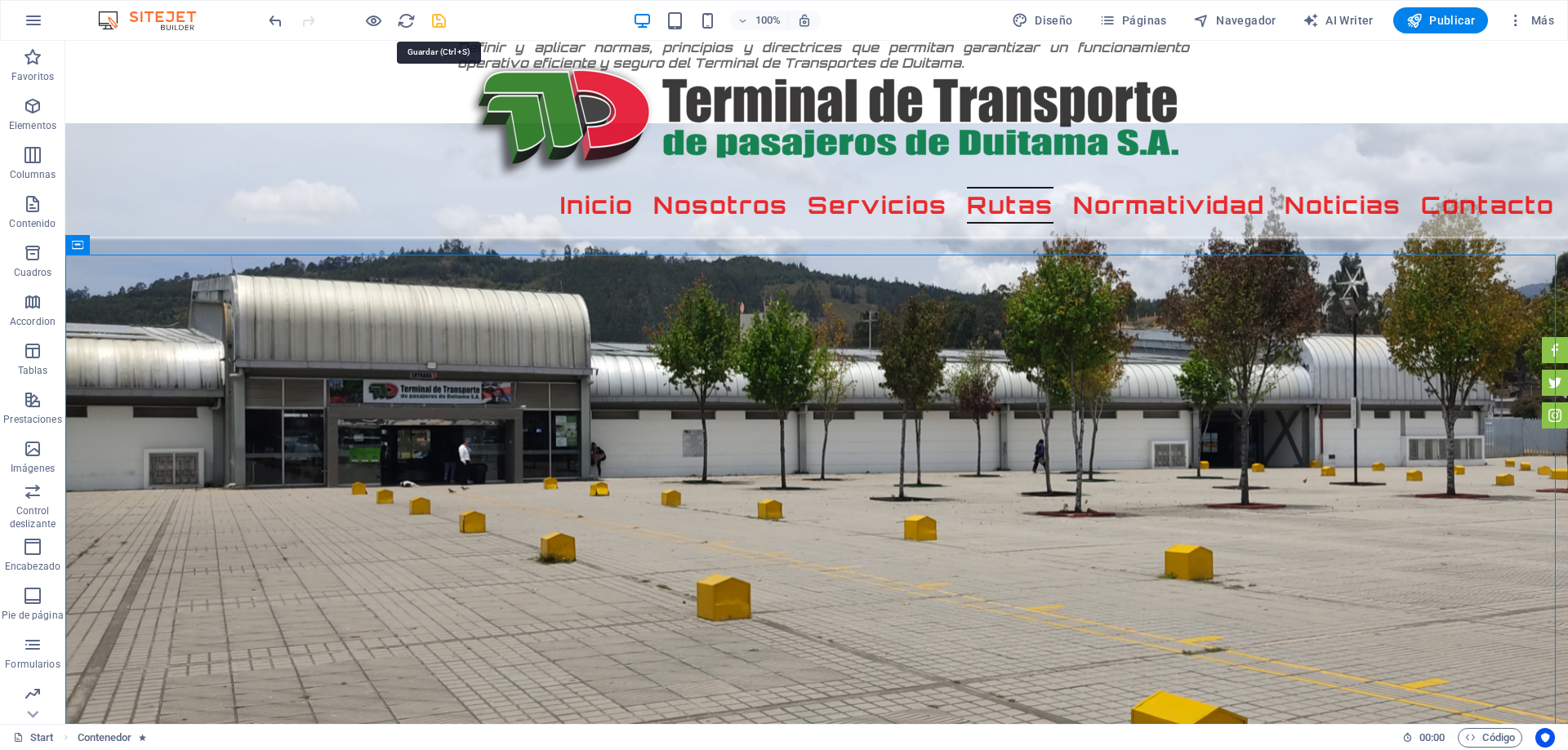
drag, startPoint x: 433, startPoint y: 18, endPoint x: 552, endPoint y: 23, distance: 119.1
click at [433, 16] on icon "save" at bounding box center [439, 21] width 19 height 19
checkbox input "false"
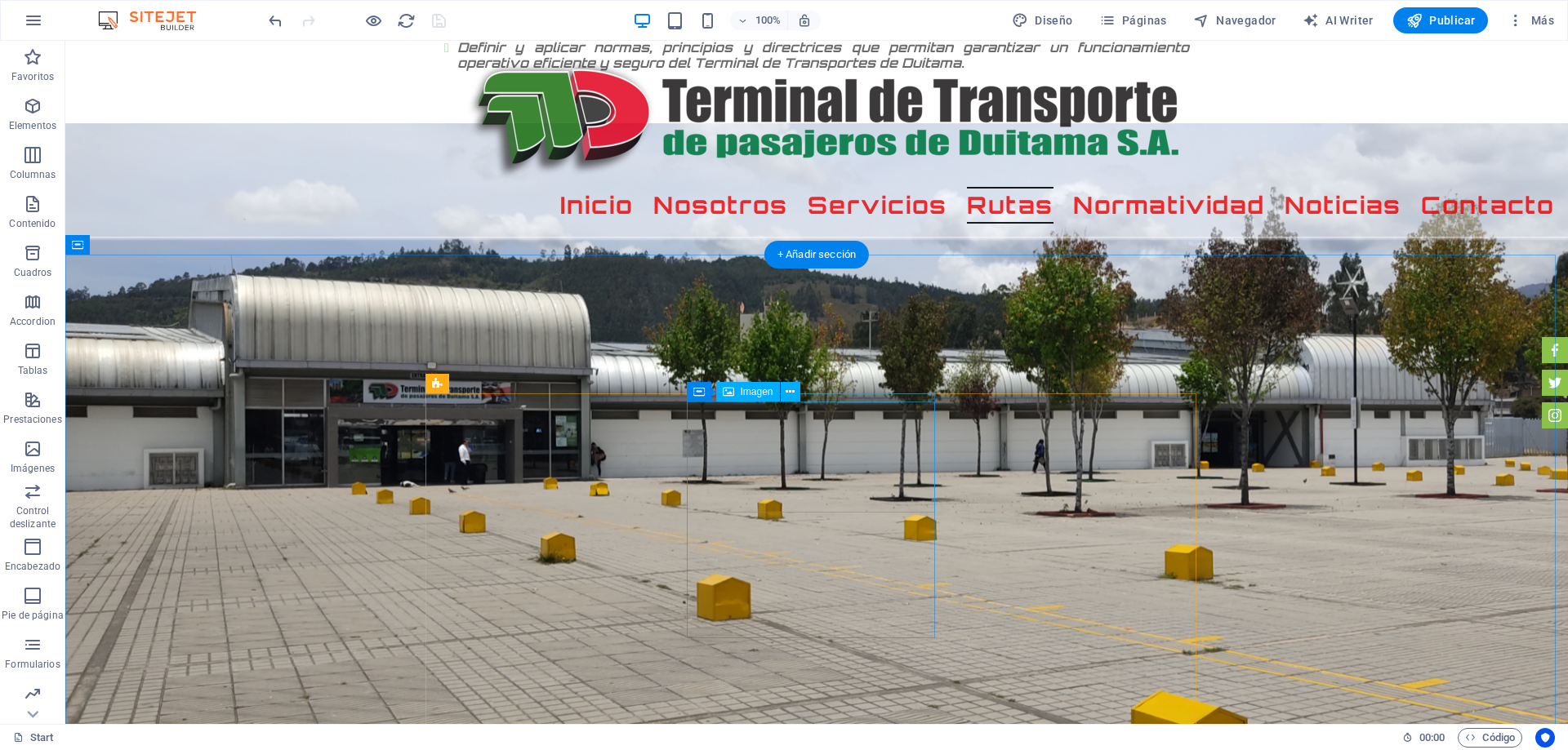
select select "px"
select select "%"
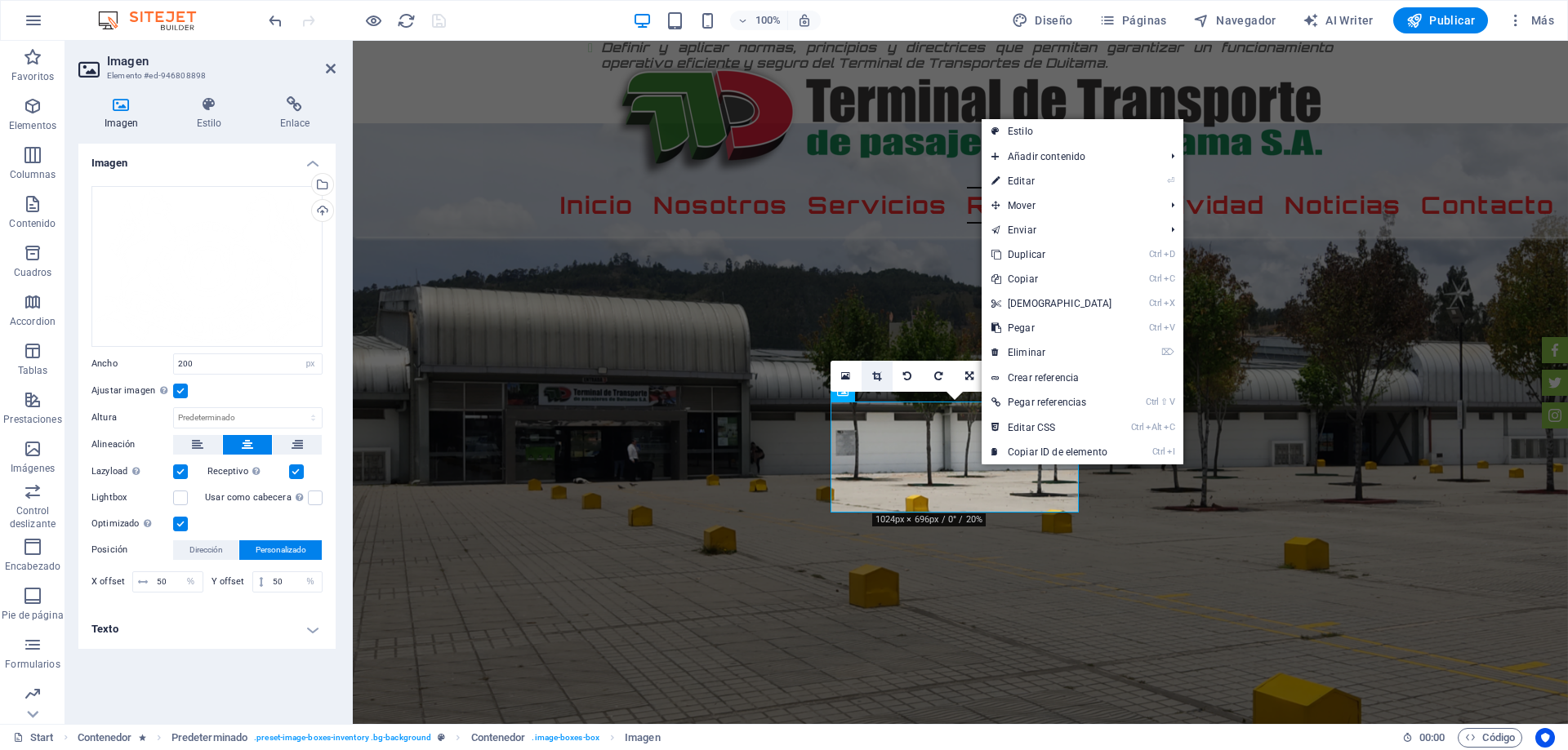
click at [884, 379] on link at bounding box center [877, 376] width 31 height 31
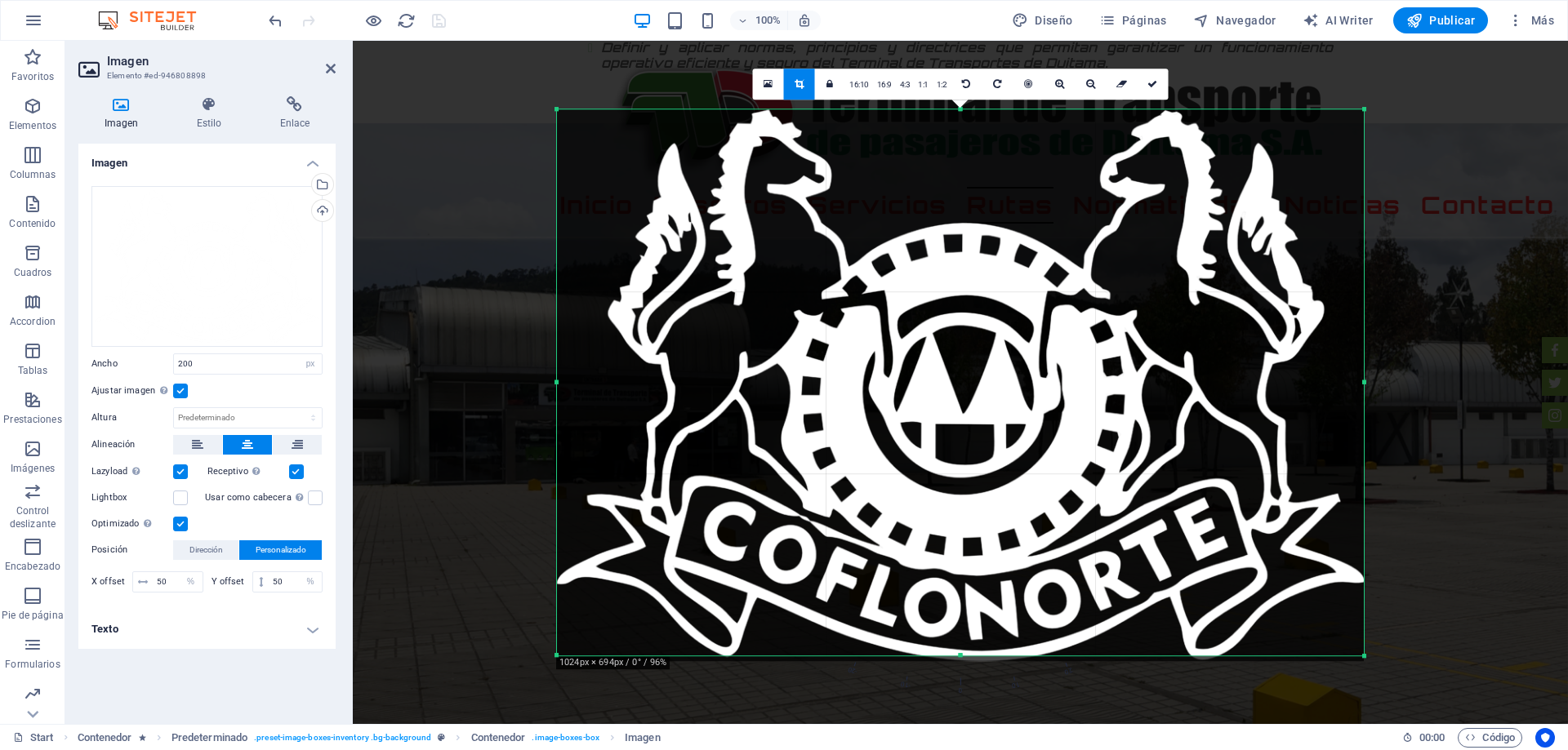
drag, startPoint x: 1370, startPoint y: 107, endPoint x: 1361, endPoint y: 113, distance: 10.8
click at [1367, 109] on div at bounding box center [960, 385] width 839 height 584
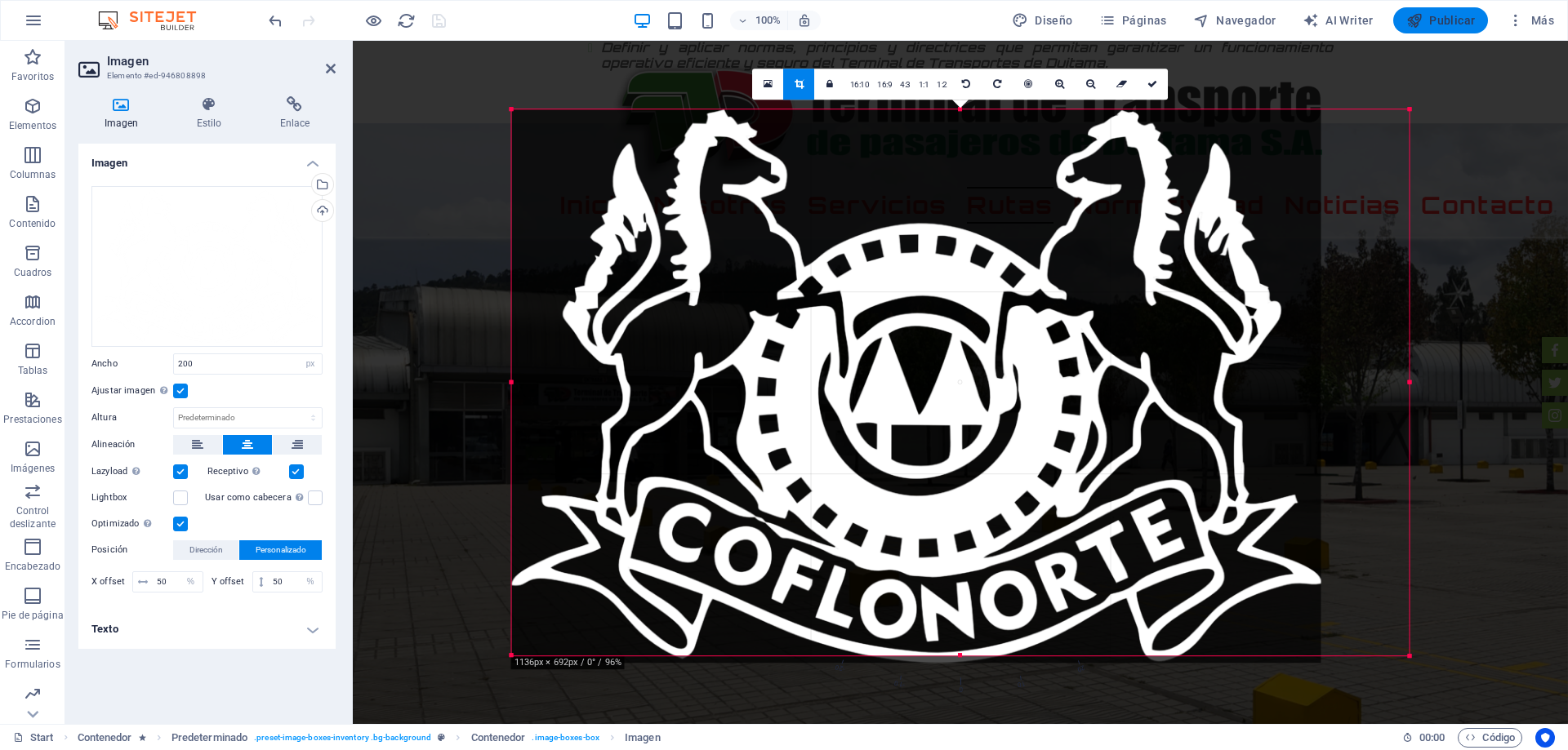
drag, startPoint x: 1361, startPoint y: 112, endPoint x: 1460, endPoint y: 31, distance: 127.9
click at [1460, 41] on section "Favoritos Elementos Columnas Contenido Cuadros Accordion Tablas Prestaciones Im…" at bounding box center [784, 382] width 1568 height 683
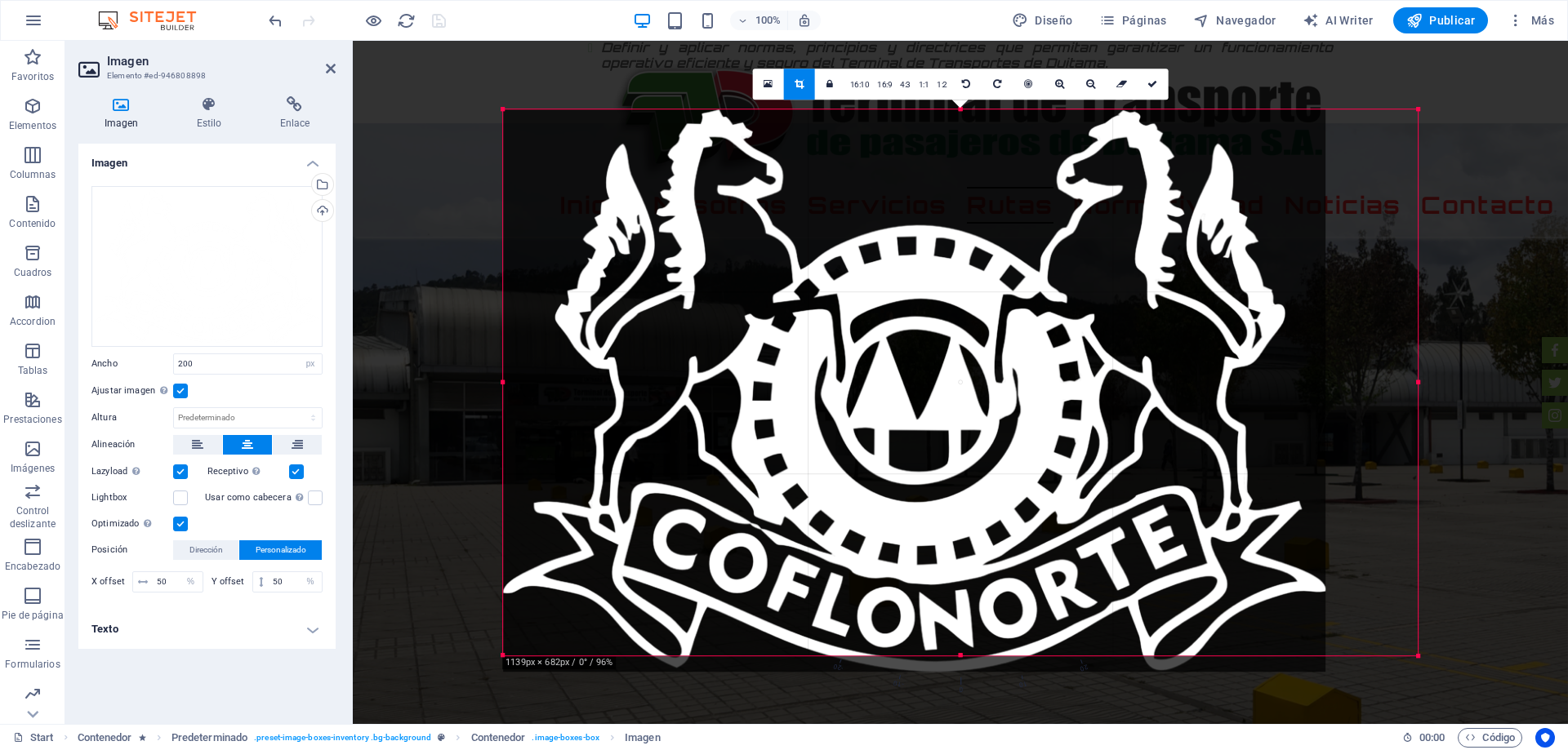
drag, startPoint x: 1378, startPoint y: 668, endPoint x: 1474, endPoint y: 754, distance: 128.9
click at [1474, 749] on html "Terminal de transporte de pasajeros de Duitama S.A. Start (es) Favoritos Elemen…" at bounding box center [784, 375] width 1568 height 750
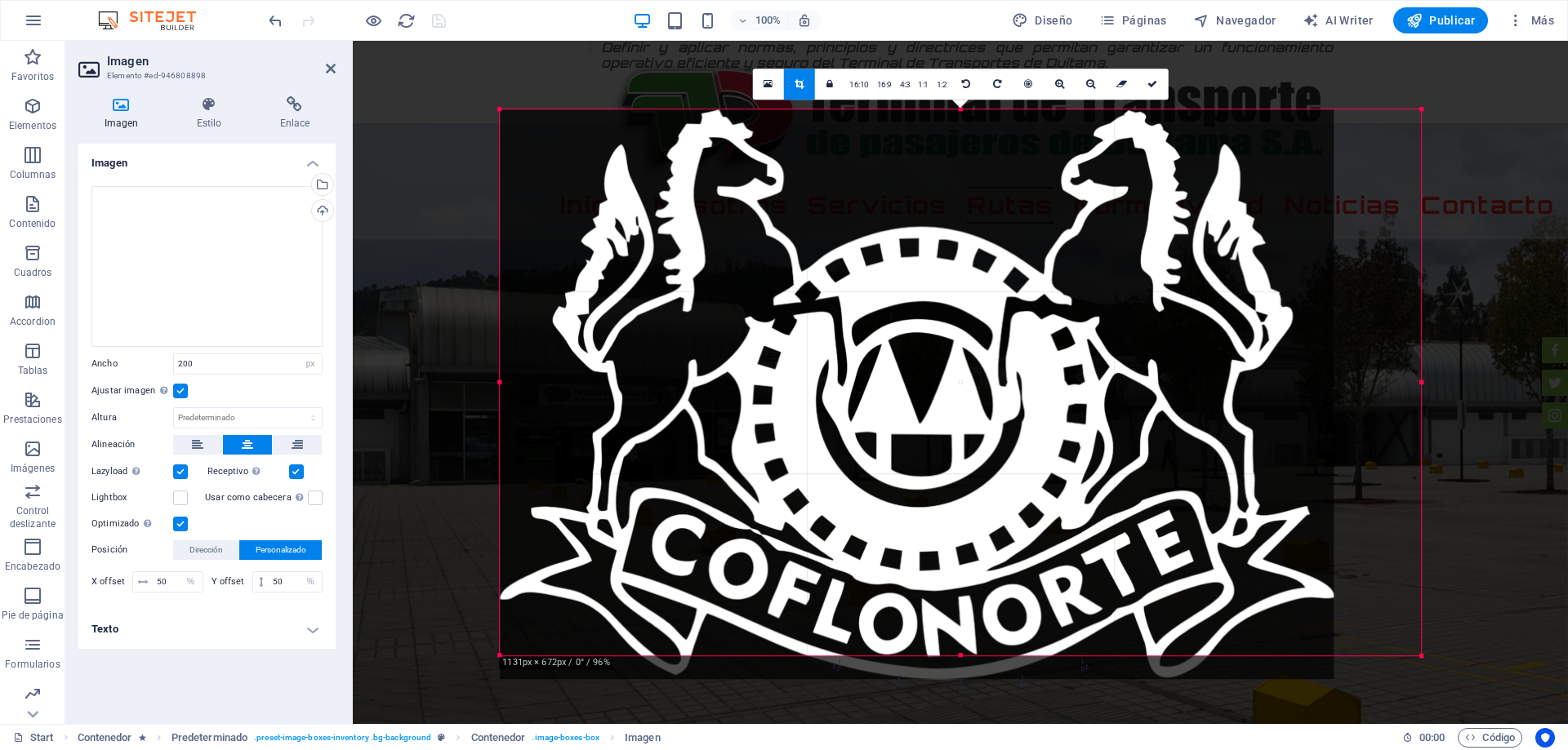
drag, startPoint x: 528, startPoint y: 92, endPoint x: 364, endPoint y: -15, distance: 195.8
click at [364, 0] on html "Terminal de transporte de pasajeros de Duitama S.A. Start (es) Favoritos Elemen…" at bounding box center [784, 375] width 1568 height 750
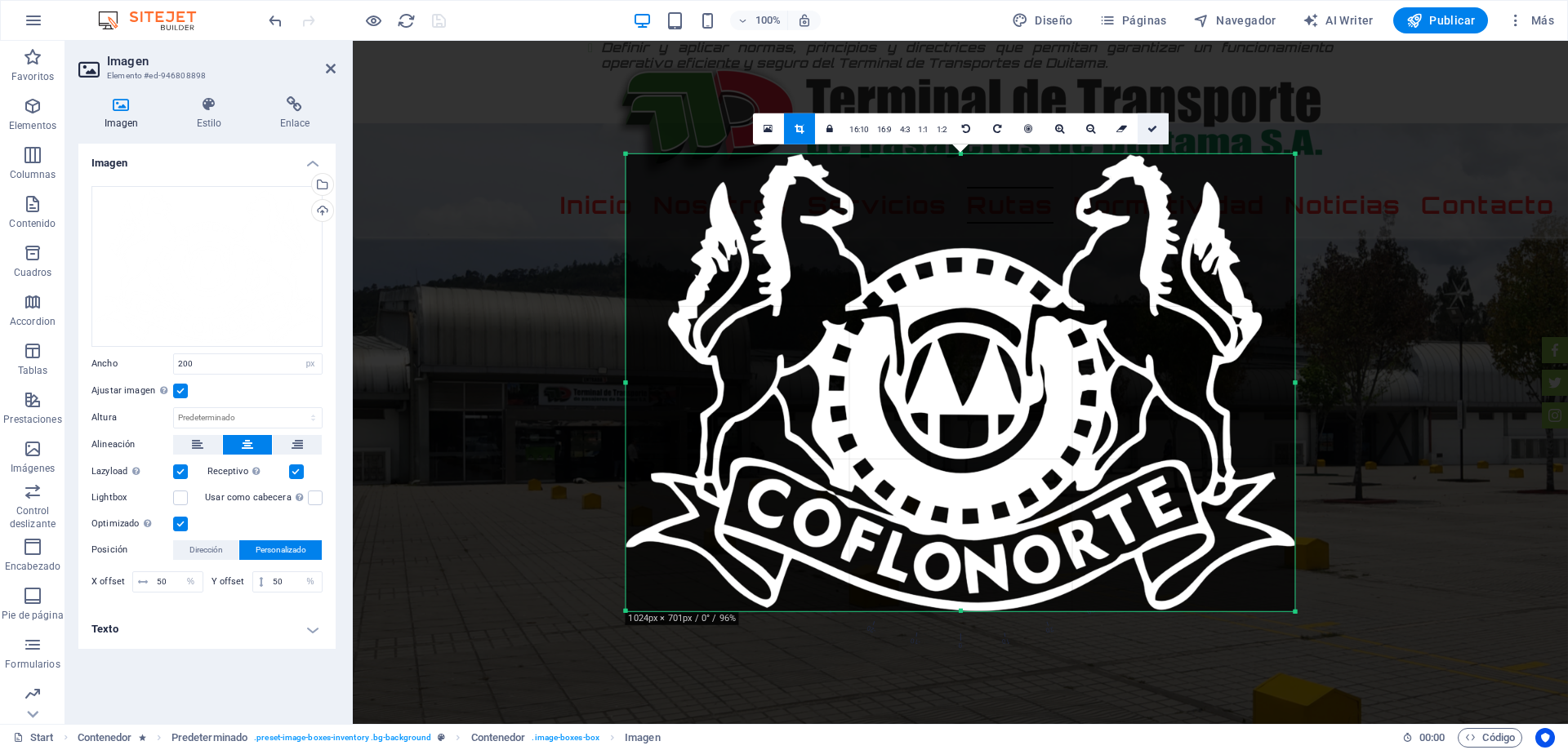
click at [1154, 129] on icon at bounding box center [1151, 127] width 9 height 9
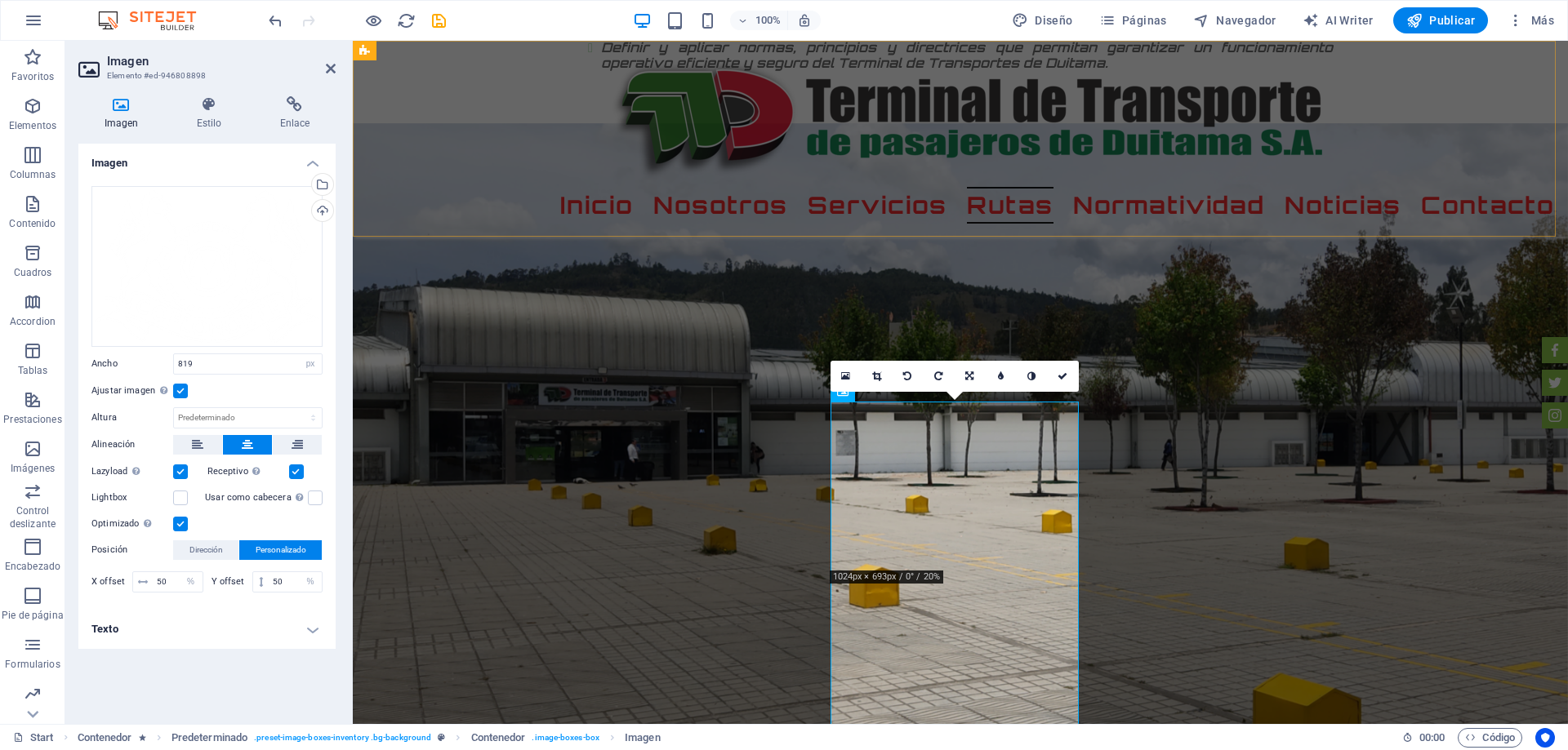
type input "819"
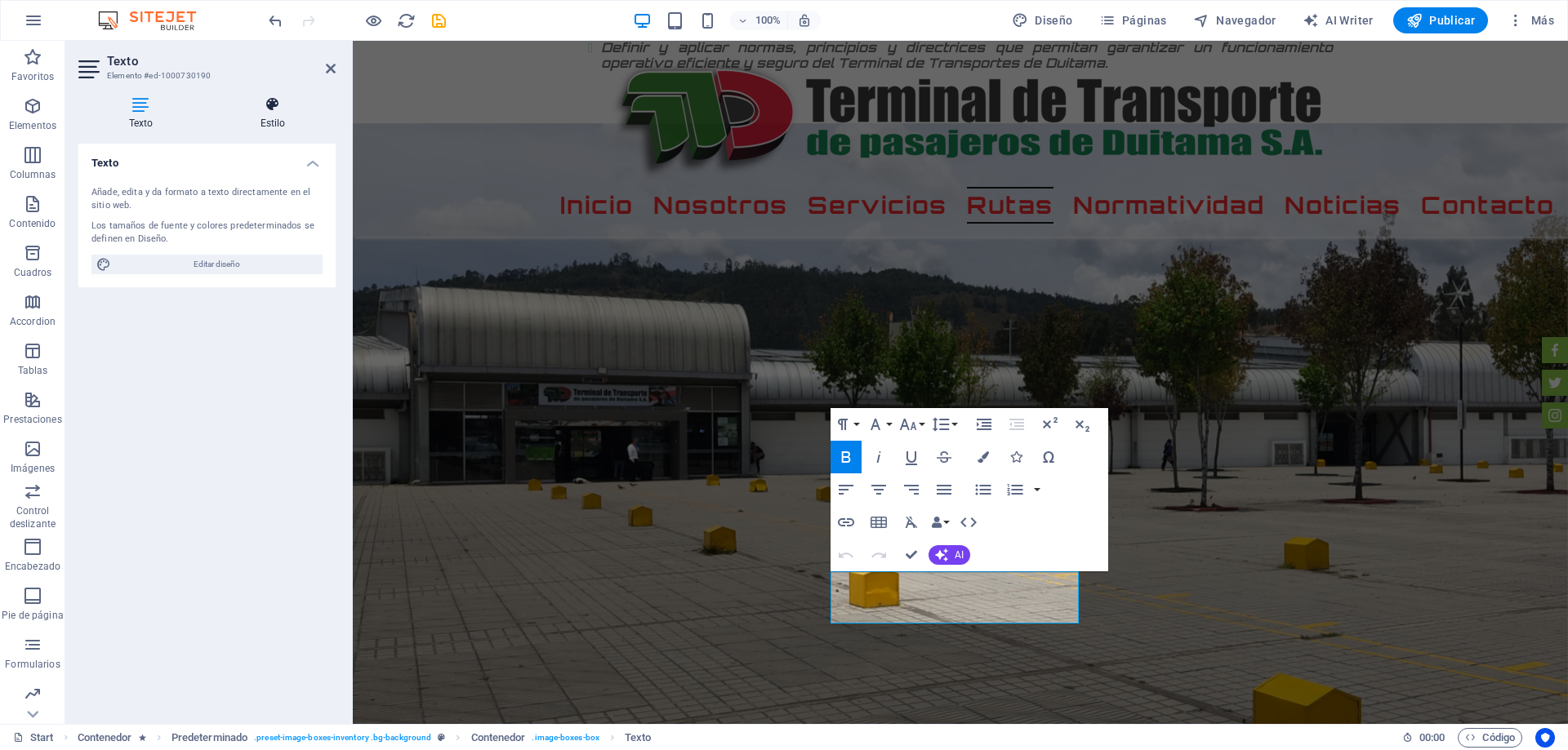
click at [272, 112] on h4 "Estilo" at bounding box center [272, 114] width 126 height 34
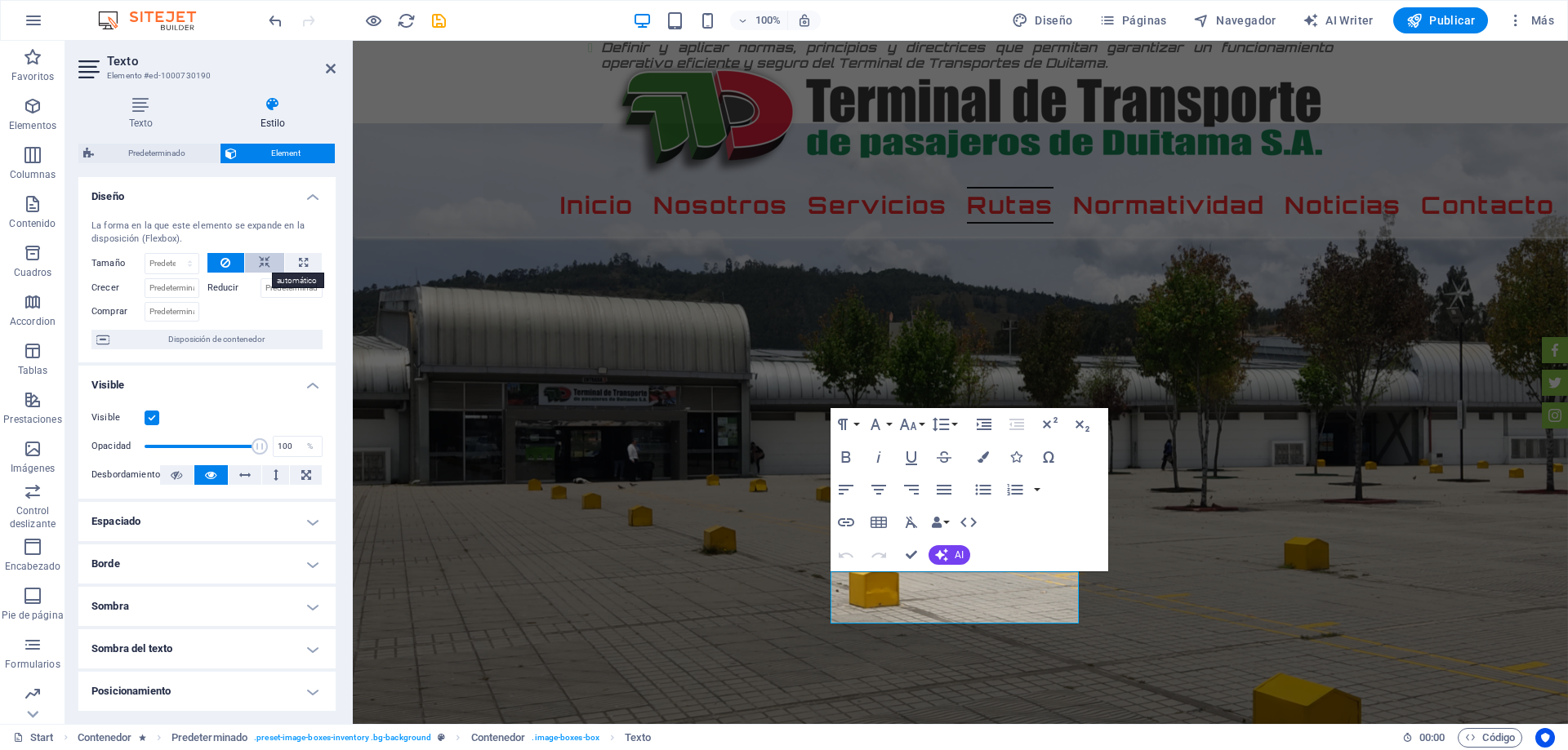
click at [260, 259] on icon at bounding box center [264, 263] width 11 height 20
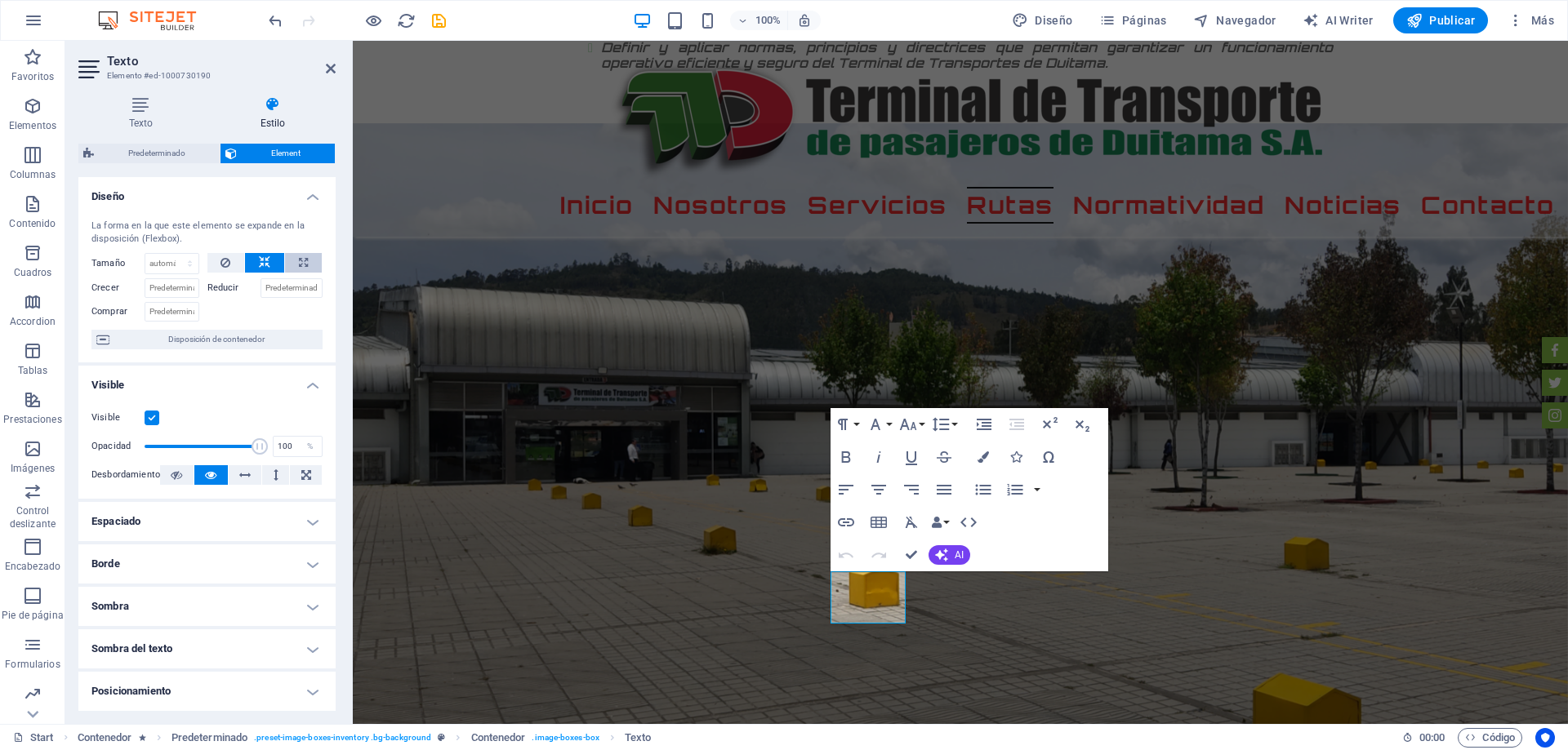
click at [292, 261] on button at bounding box center [303, 263] width 37 height 20
type input "100"
select select "%"
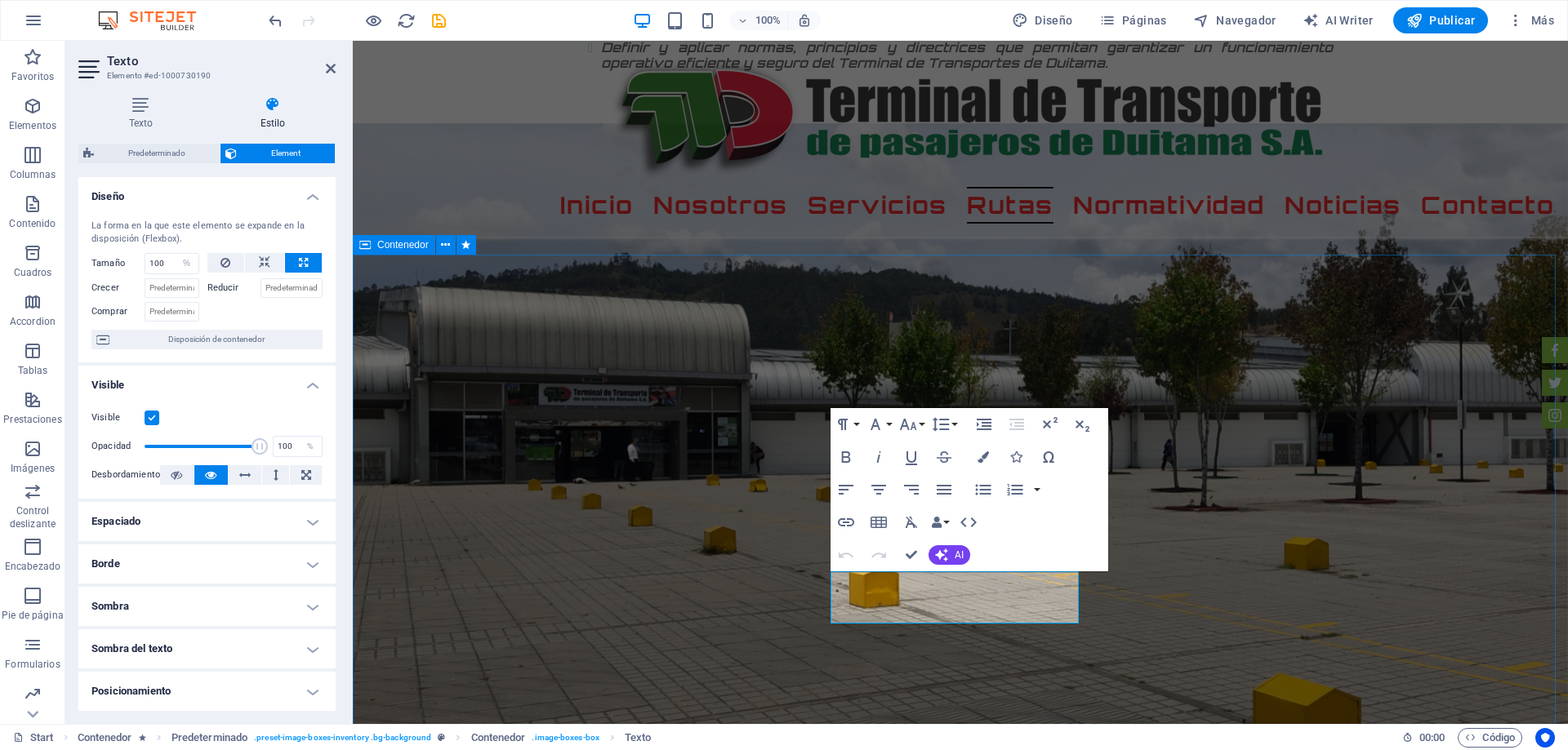
drag, startPoint x: 1455, startPoint y: 482, endPoint x: 1743, endPoint y: 477, distance: 288.0
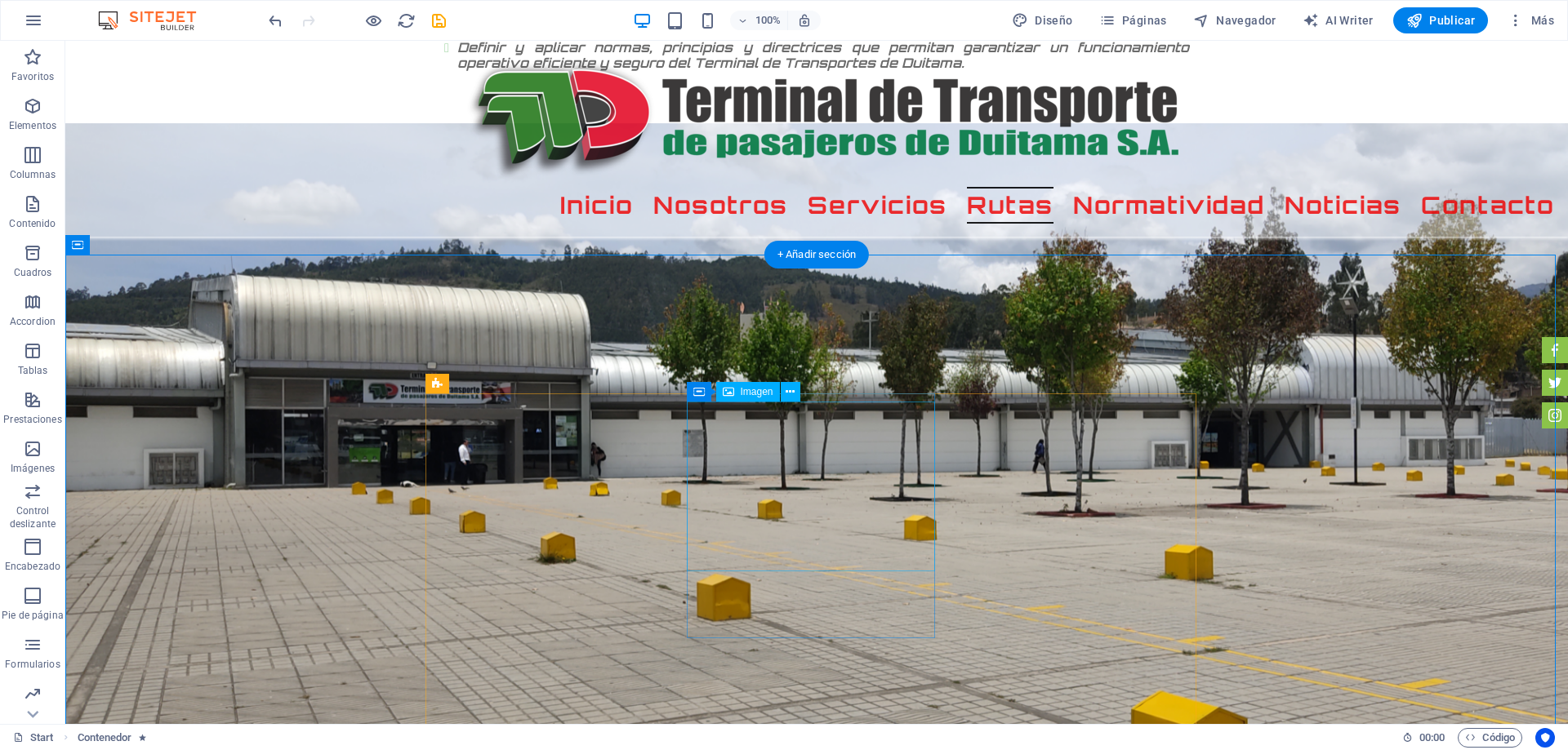
select select "px"
select select "%"
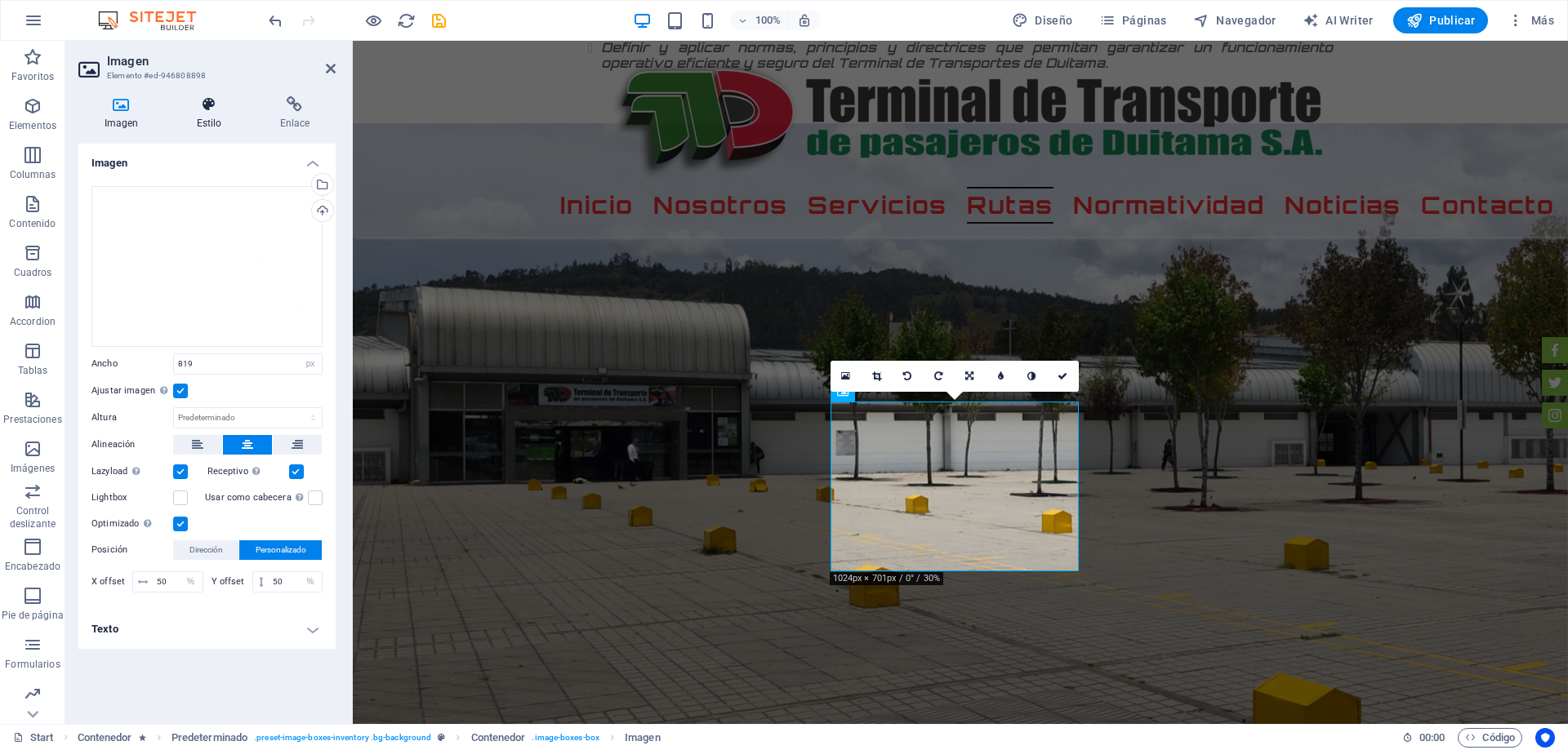
click at [209, 103] on icon at bounding box center [209, 104] width 77 height 16
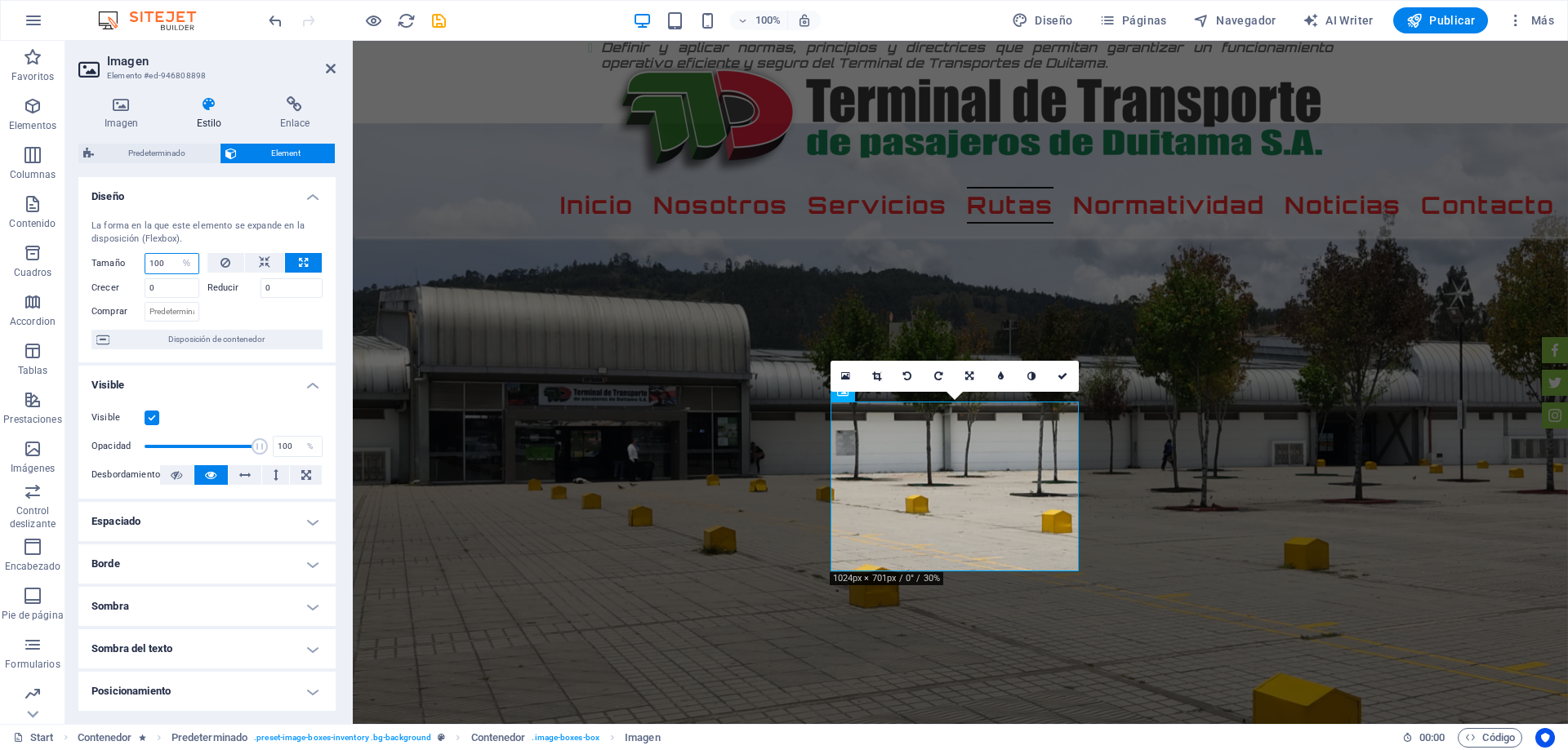
click at [169, 257] on input "100" at bounding box center [172, 263] width 53 height 20
click at [170, 257] on input "100" at bounding box center [172, 263] width 53 height 20
click at [156, 261] on input "100" at bounding box center [172, 263] width 53 height 20
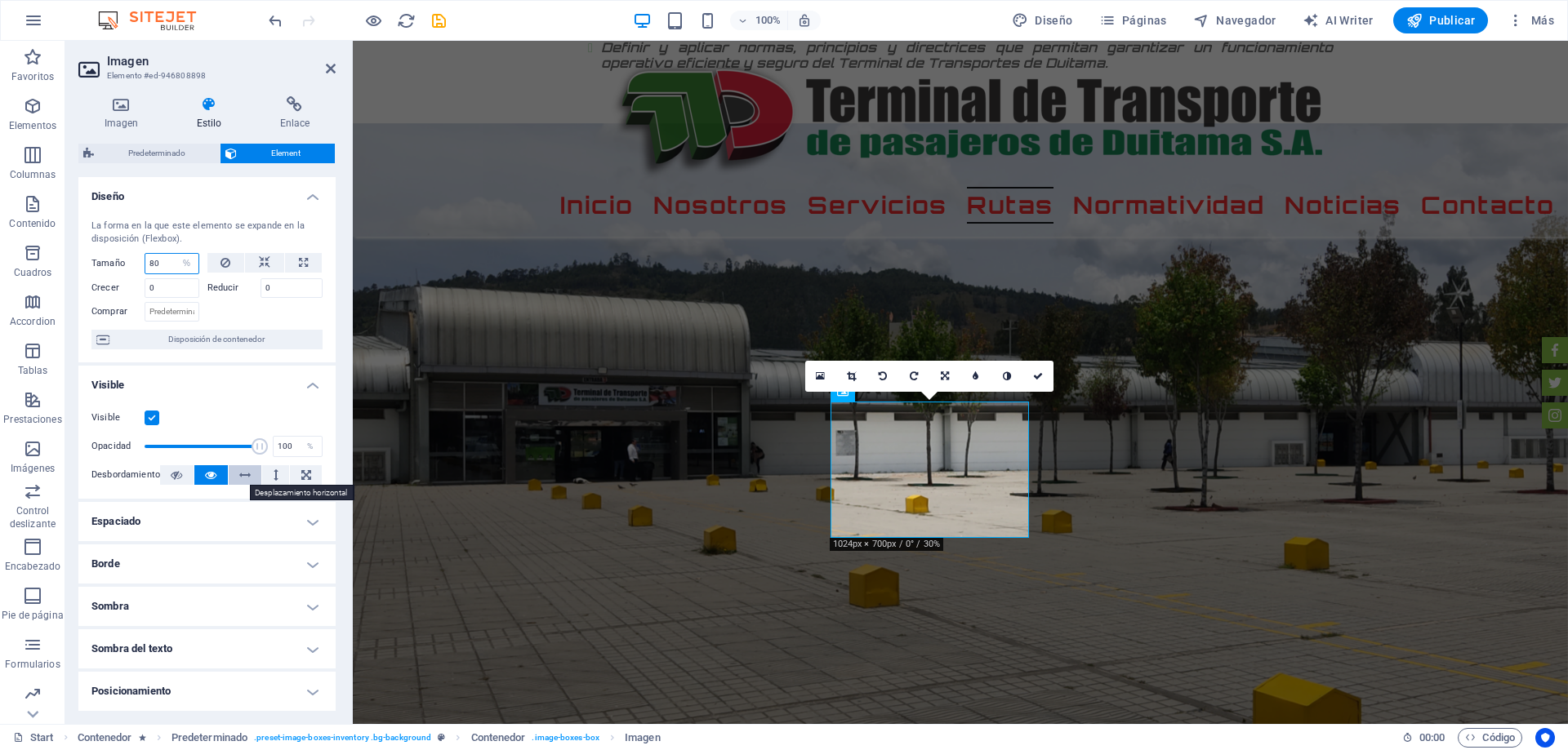
type input "80"
click at [236, 480] on button at bounding box center [245, 475] width 33 height 20
click at [276, 470] on button at bounding box center [275, 475] width 27 height 20
click at [309, 476] on button at bounding box center [305, 475] width 32 height 20
click at [263, 479] on button at bounding box center [275, 475] width 27 height 20
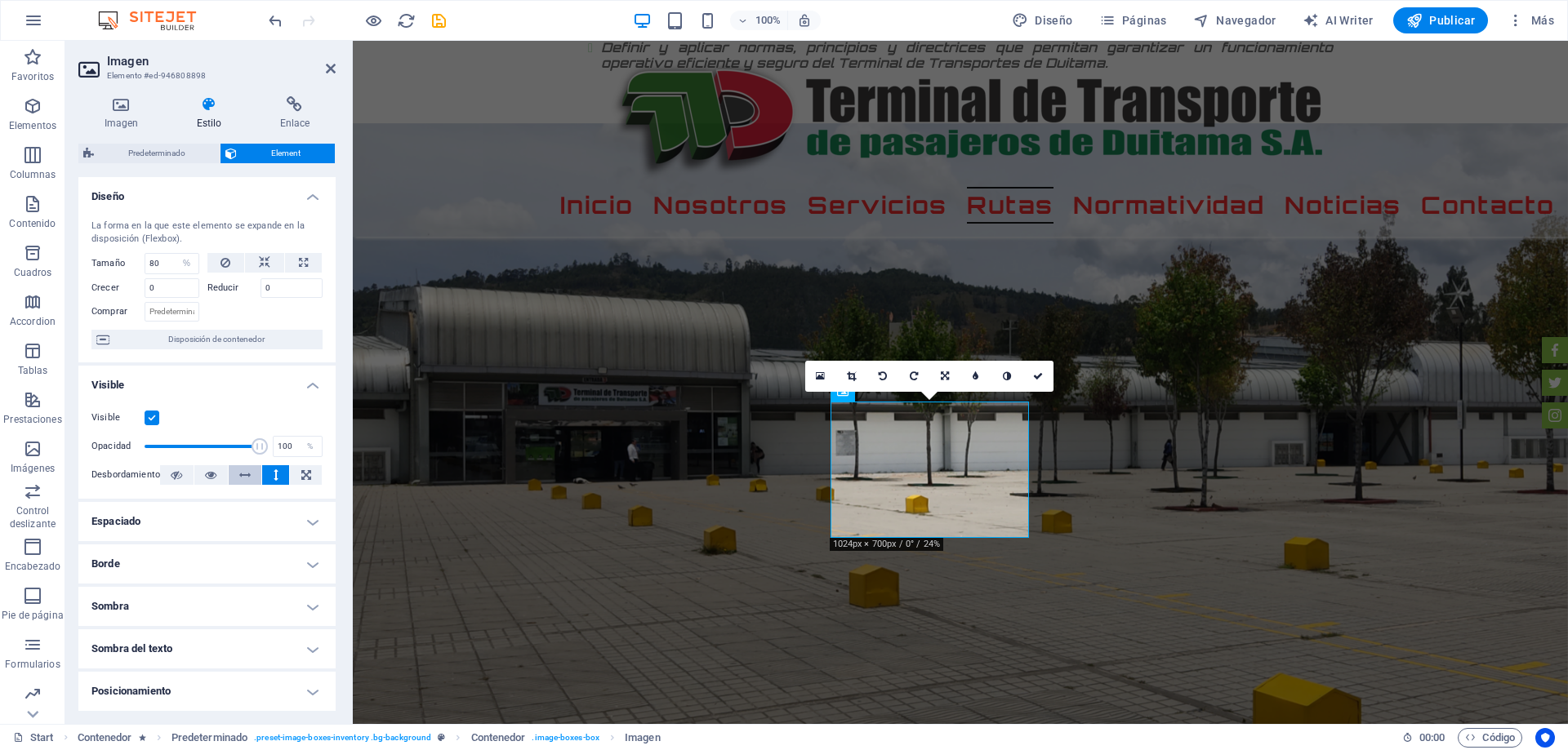
click at [244, 470] on icon at bounding box center [245, 475] width 11 height 20
click at [215, 472] on icon at bounding box center [210, 475] width 11 height 20
click at [267, 265] on icon at bounding box center [264, 263] width 11 height 20
select select "DISABLED_OPTION_VALUE"
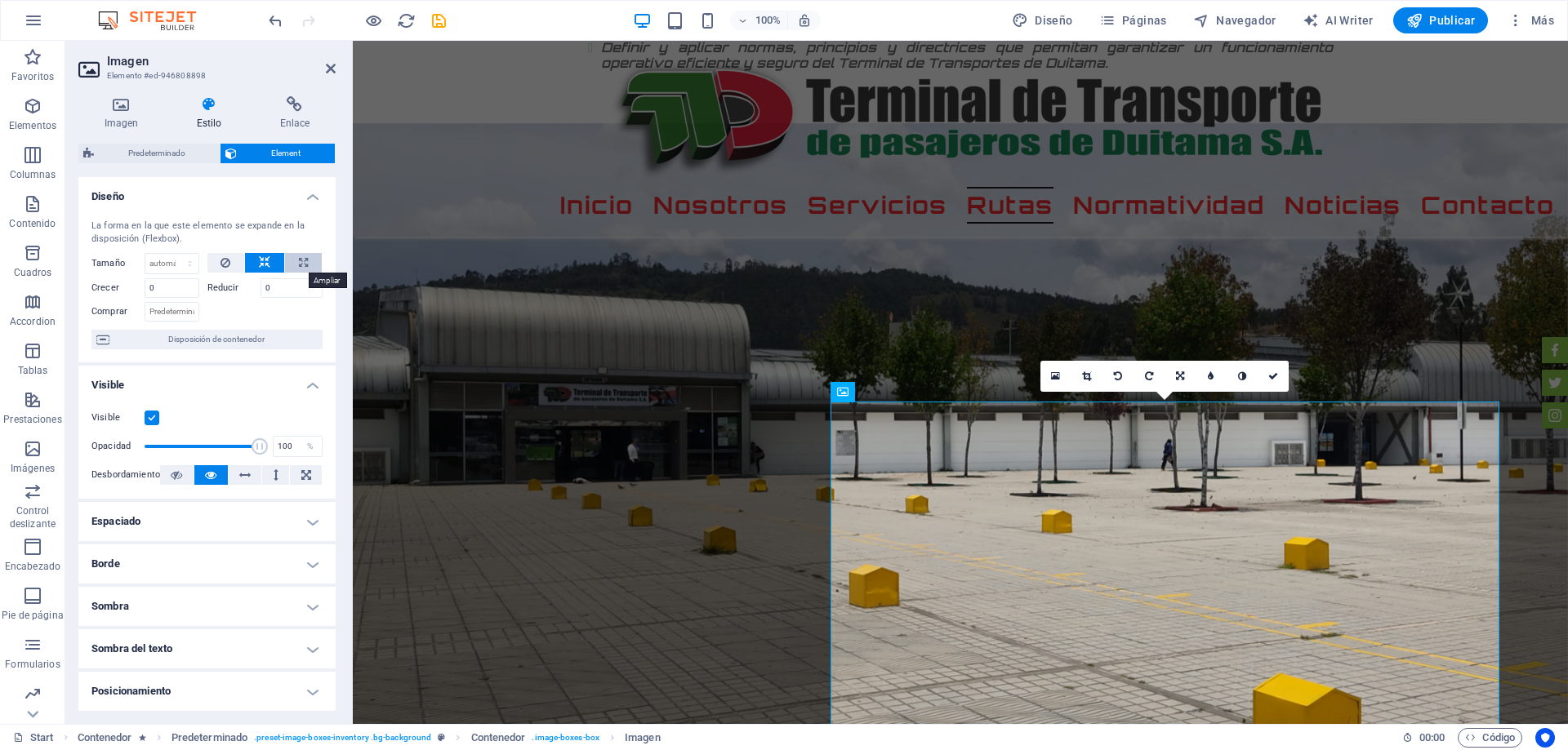
click at [299, 265] on icon at bounding box center [303, 263] width 9 height 20
type input "100"
select select "%"
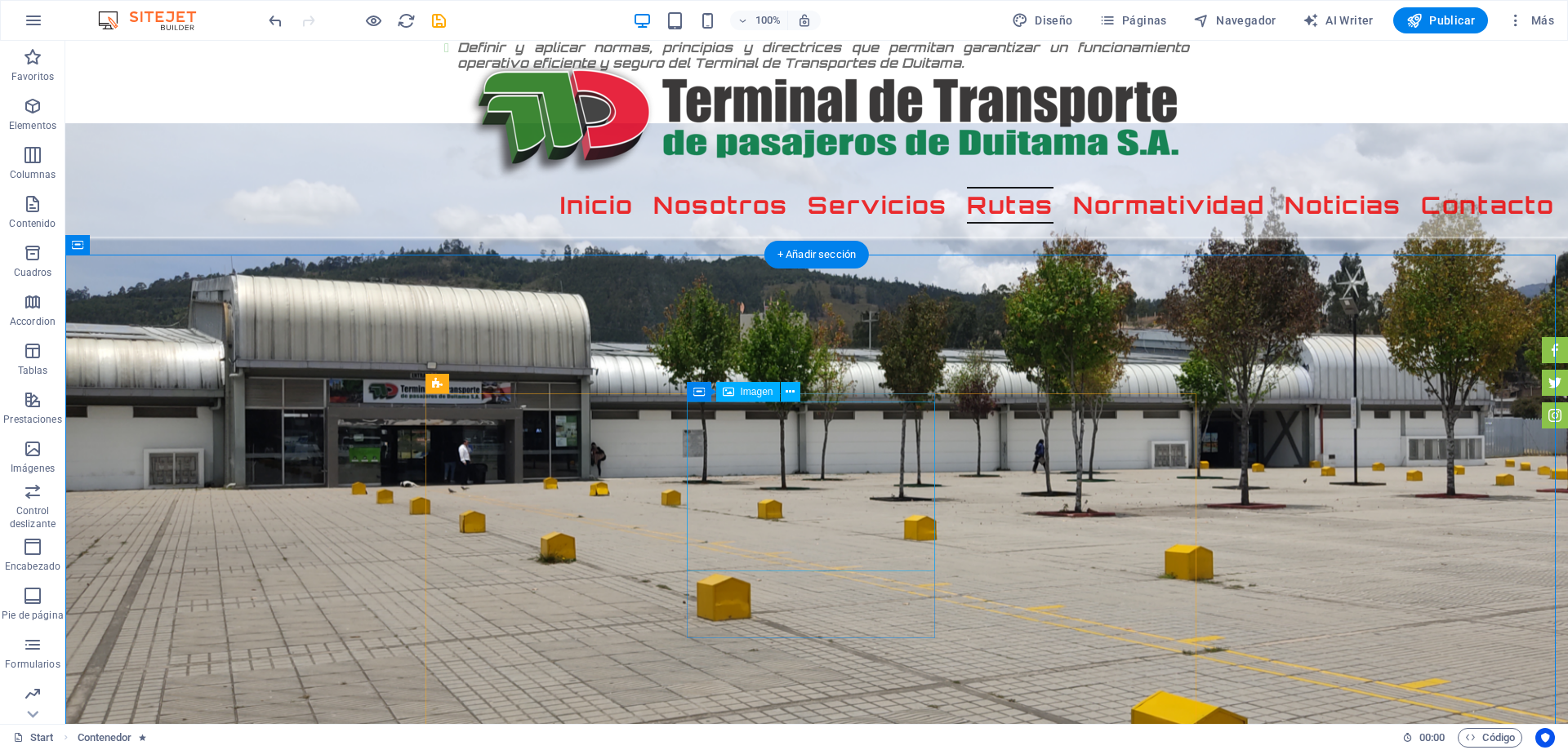
select select "%"
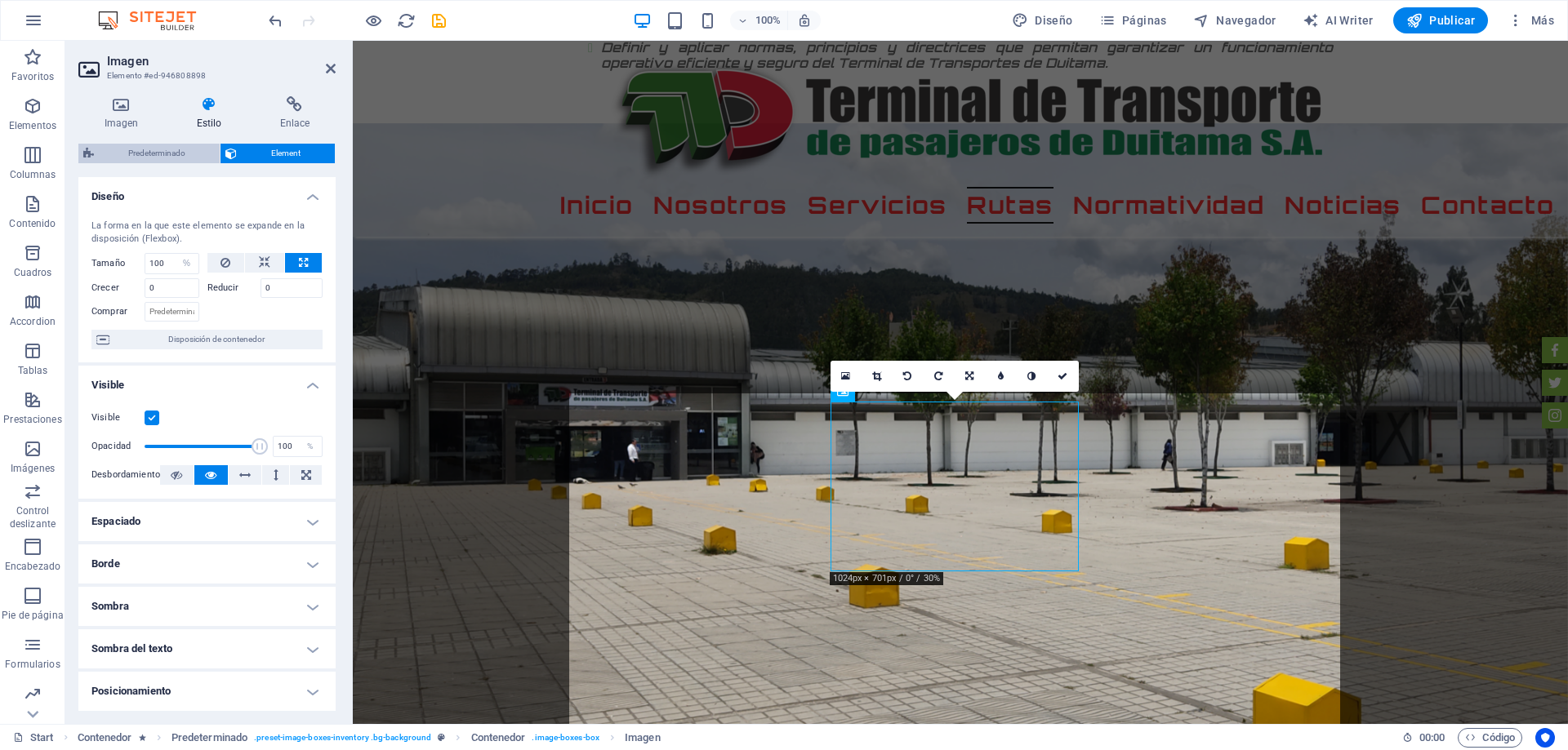
click at [152, 146] on span "Predeterminado" at bounding box center [157, 153] width 116 height 20
select select "px"
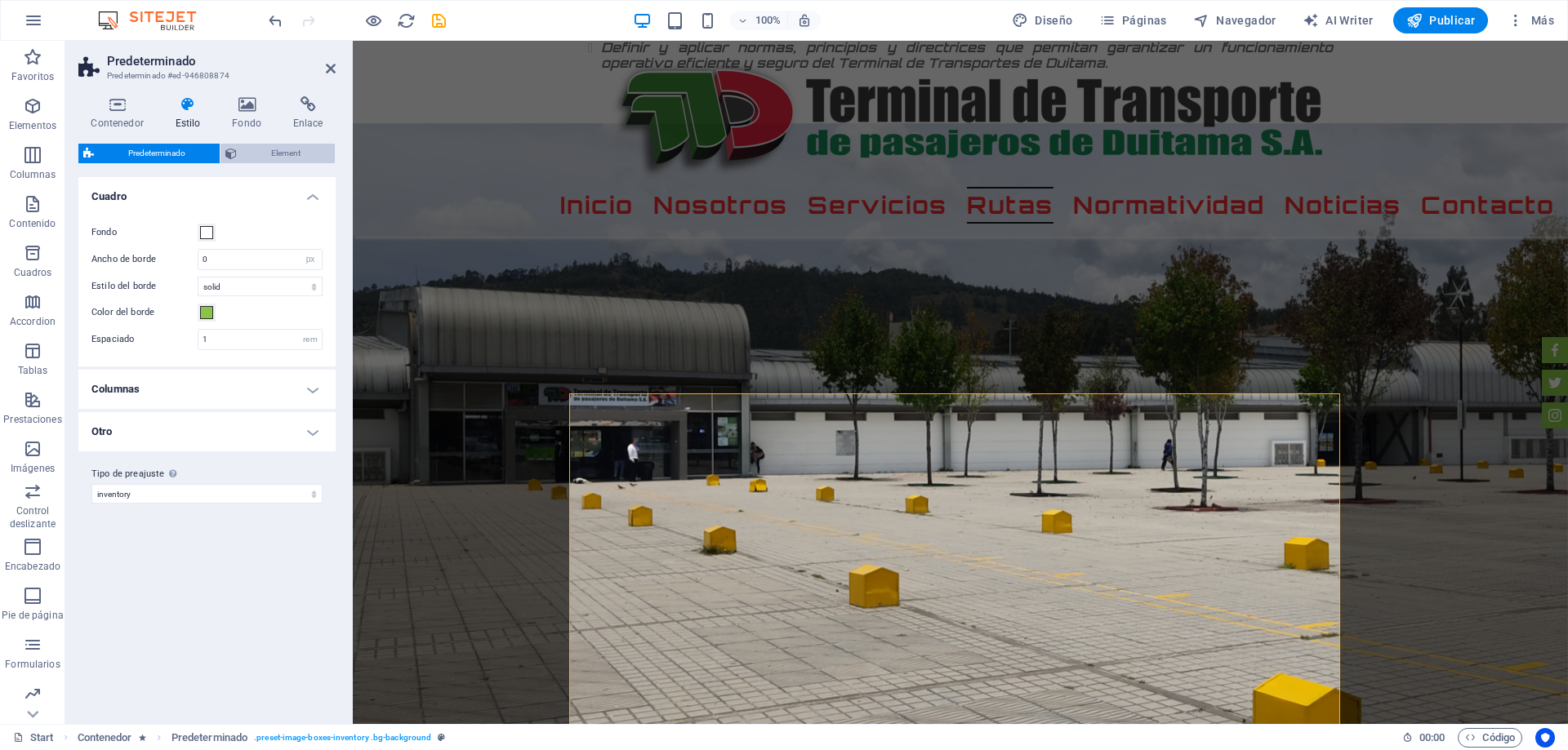
click at [260, 154] on span "Element" at bounding box center [286, 153] width 88 height 20
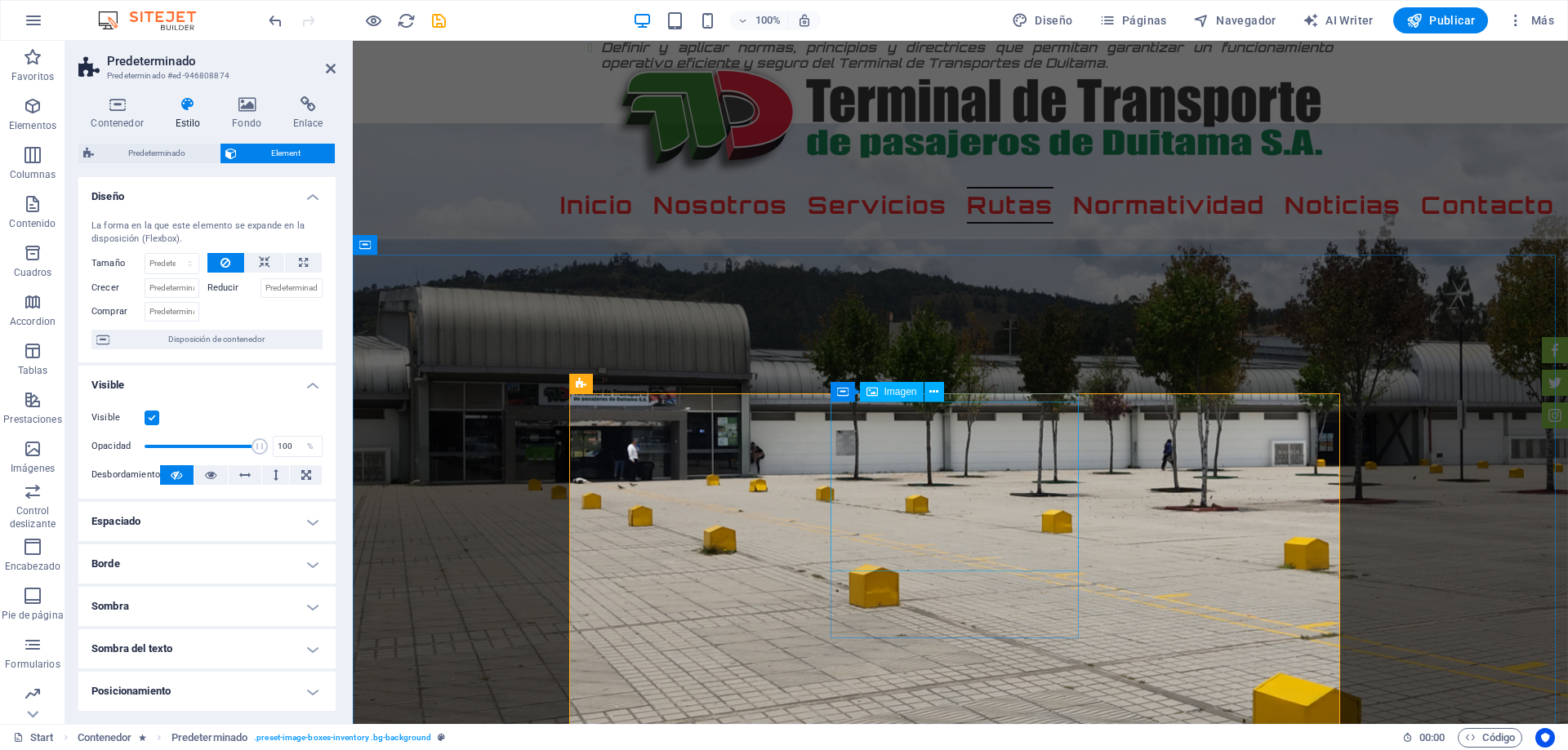
drag, startPoint x: 940, startPoint y: 434, endPoint x: 921, endPoint y: 410, distance: 30.6
click at [905, 391] on span "Imagen" at bounding box center [901, 391] width 33 height 9
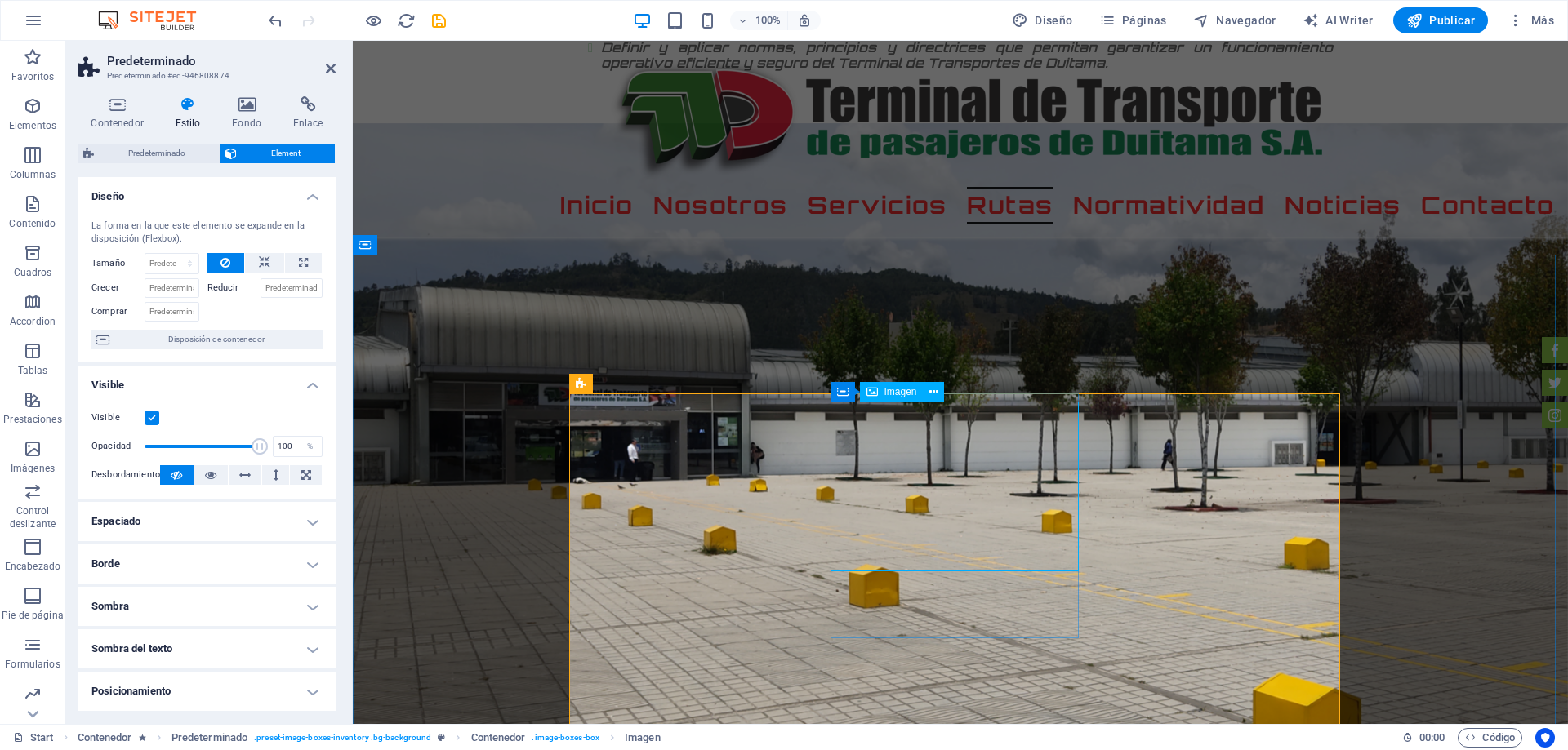
select select "%"
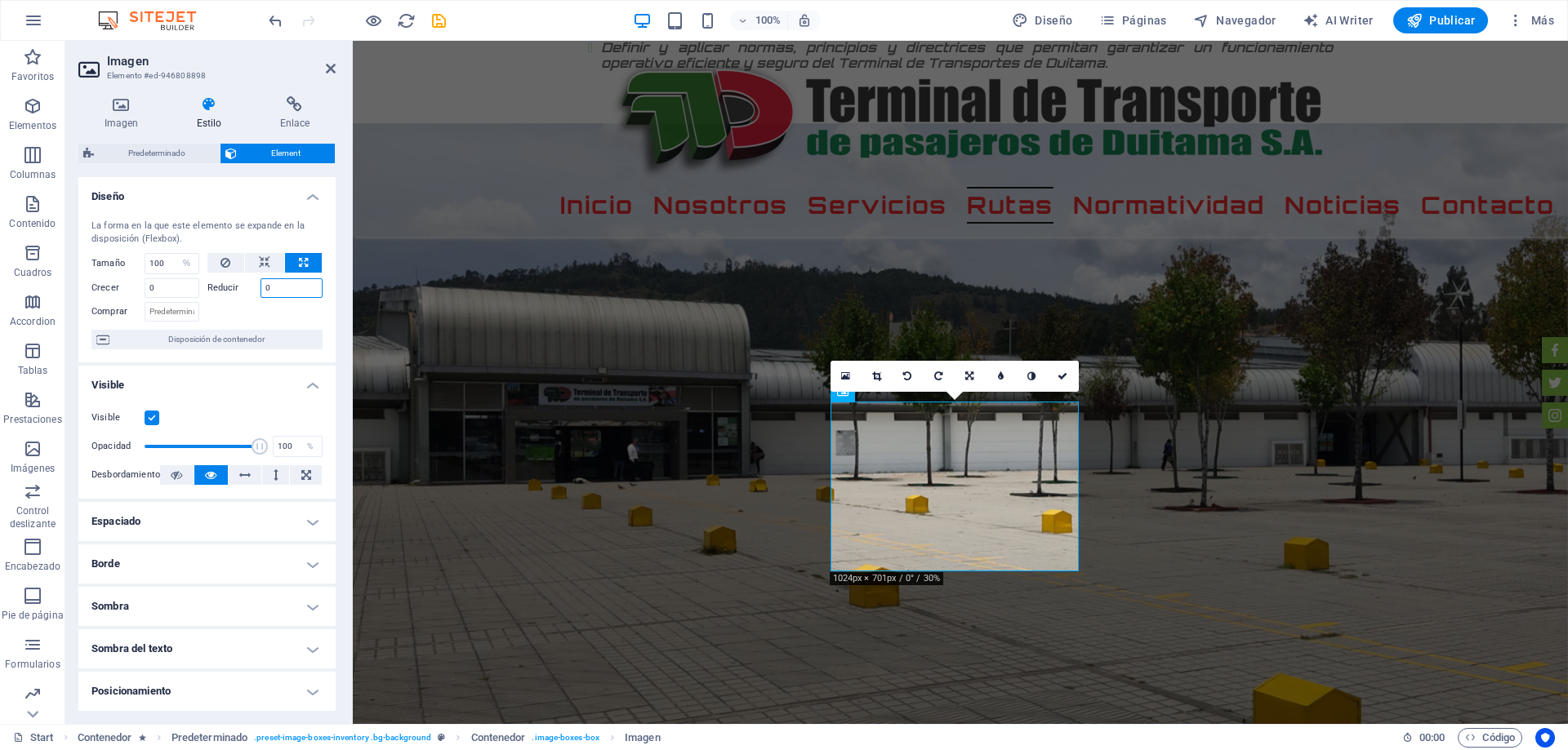
drag, startPoint x: 281, startPoint y: 286, endPoint x: 246, endPoint y: 277, distance: 36.1
click at [246, 277] on div "Reducir 0" at bounding box center [265, 286] width 116 height 24
type input "10"
click at [285, 386] on h4 "Visible" at bounding box center [207, 381] width 257 height 29
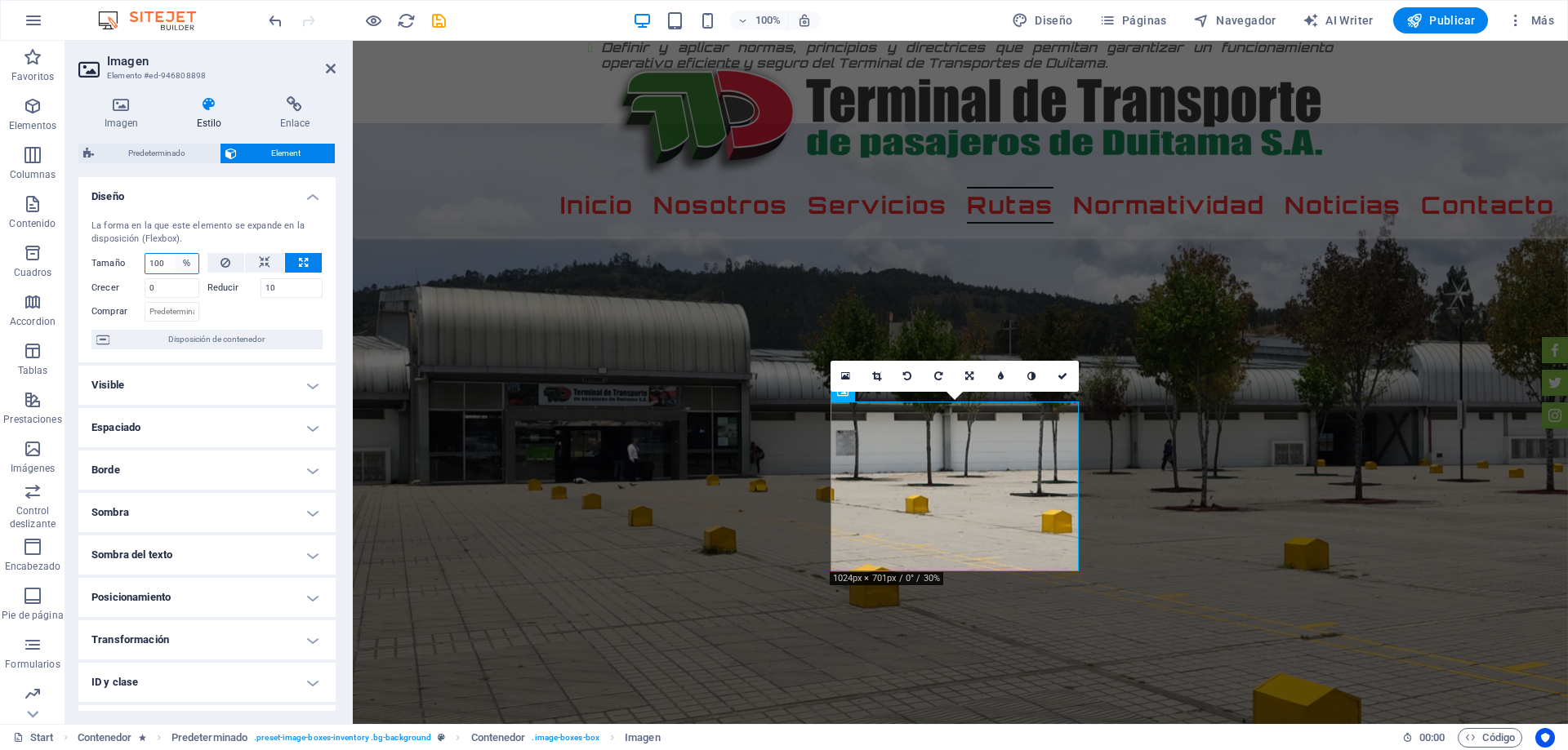
click at [176, 262] on select "Predeterminado automático px % 1/1 1/2 1/3 1/4 1/5 1/6 1/7 1/8 1/9 1/10" at bounding box center [186, 263] width 23 height 20
select select "px"
click at [175, 254] on select "Predeterminado automático px % 1/1 1/2 1/3 1/4 1/5 1/6 1/7 1/8 1/9 1/10" at bounding box center [186, 263] width 23 height 20
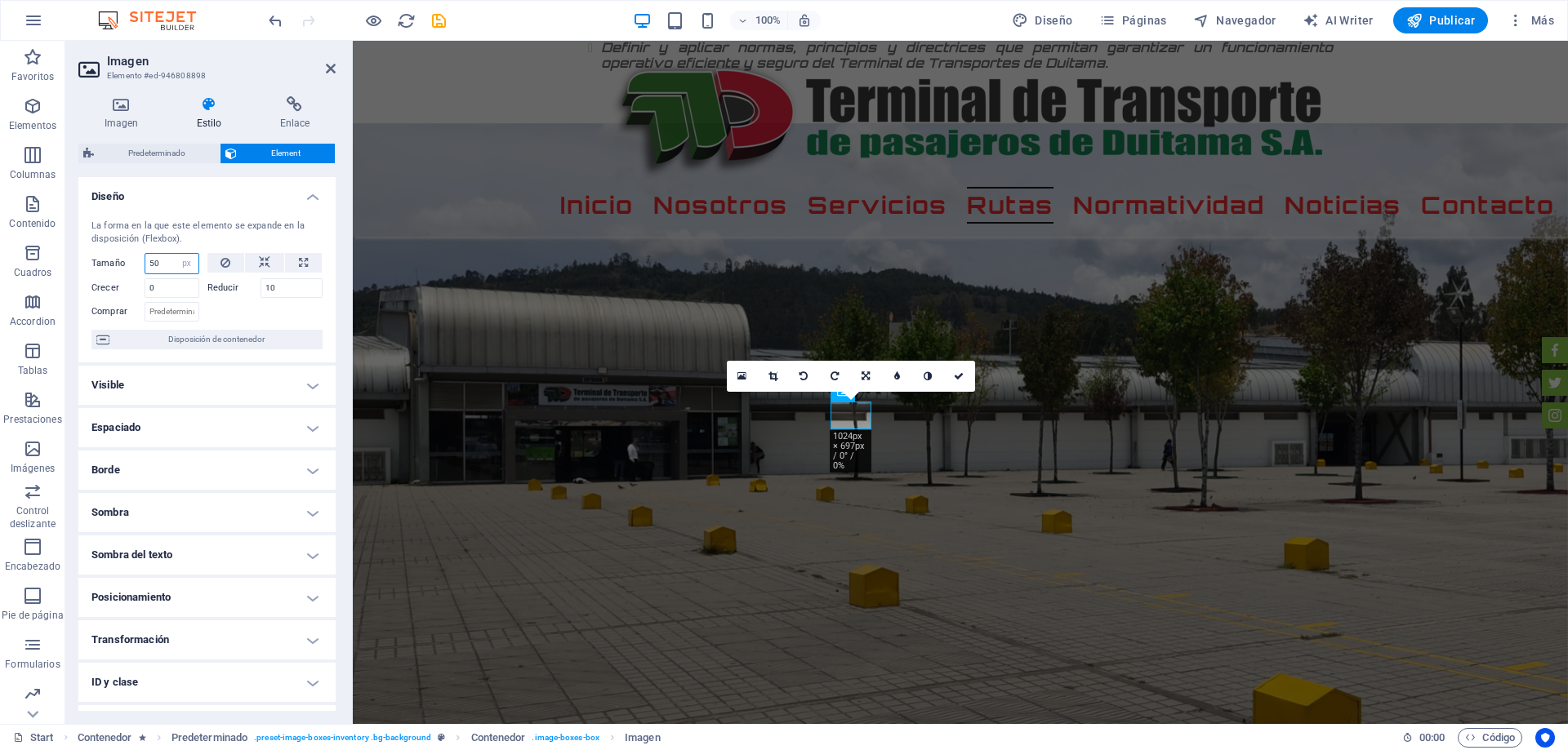
type input "5"
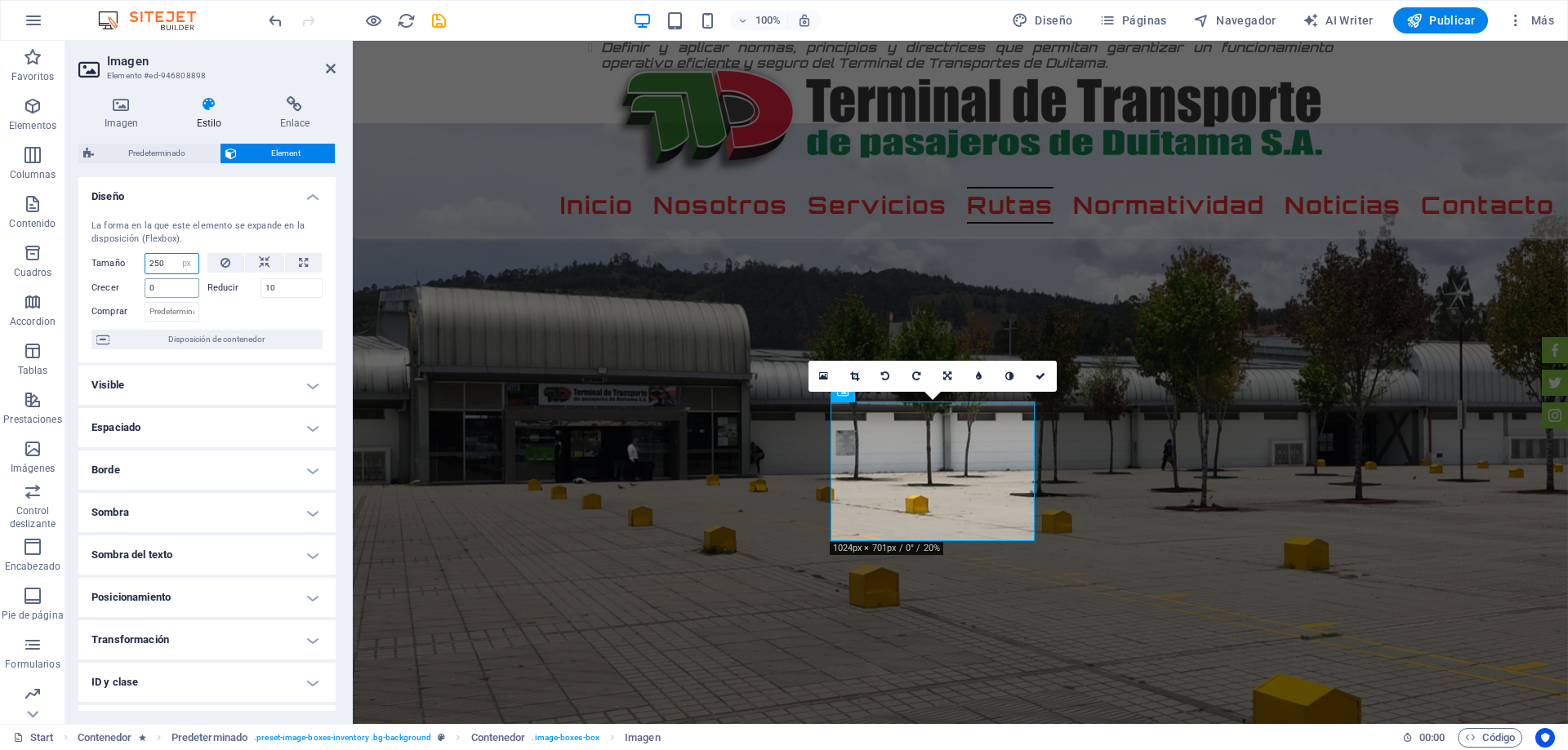
type input "250"
click at [161, 292] on input "0" at bounding box center [172, 287] width 55 height 20
click at [177, 605] on h4 "Posicionamiento" at bounding box center [207, 598] width 257 height 39
click at [156, 589] on h4 "Posicionamiento" at bounding box center [207, 593] width 257 height 29
click at [149, 427] on h4 "Espaciado" at bounding box center [207, 428] width 257 height 39
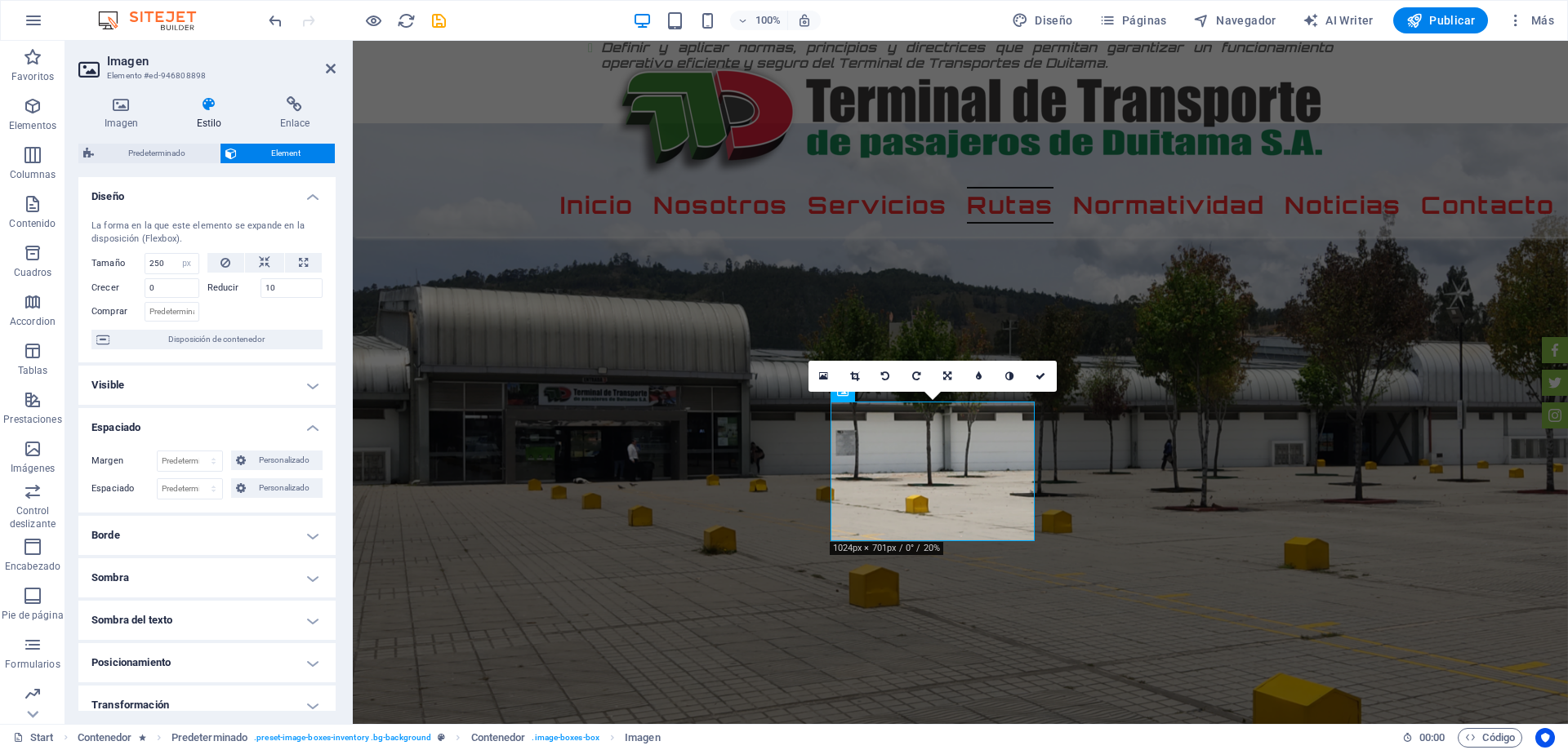
click at [149, 422] on h4 "Espaciado" at bounding box center [207, 422] width 257 height 29
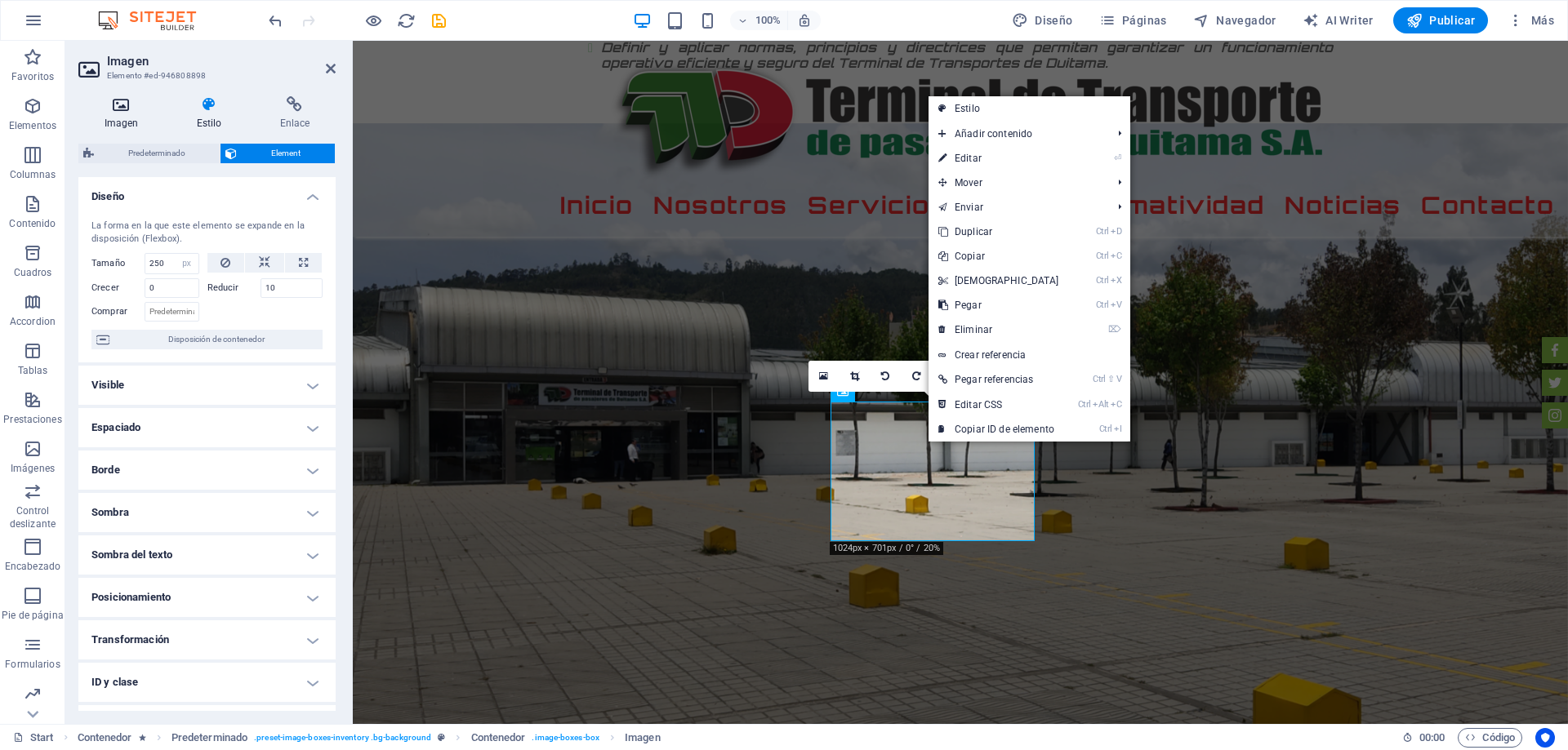
click at [127, 116] on h4 "Imagen" at bounding box center [125, 114] width 92 height 34
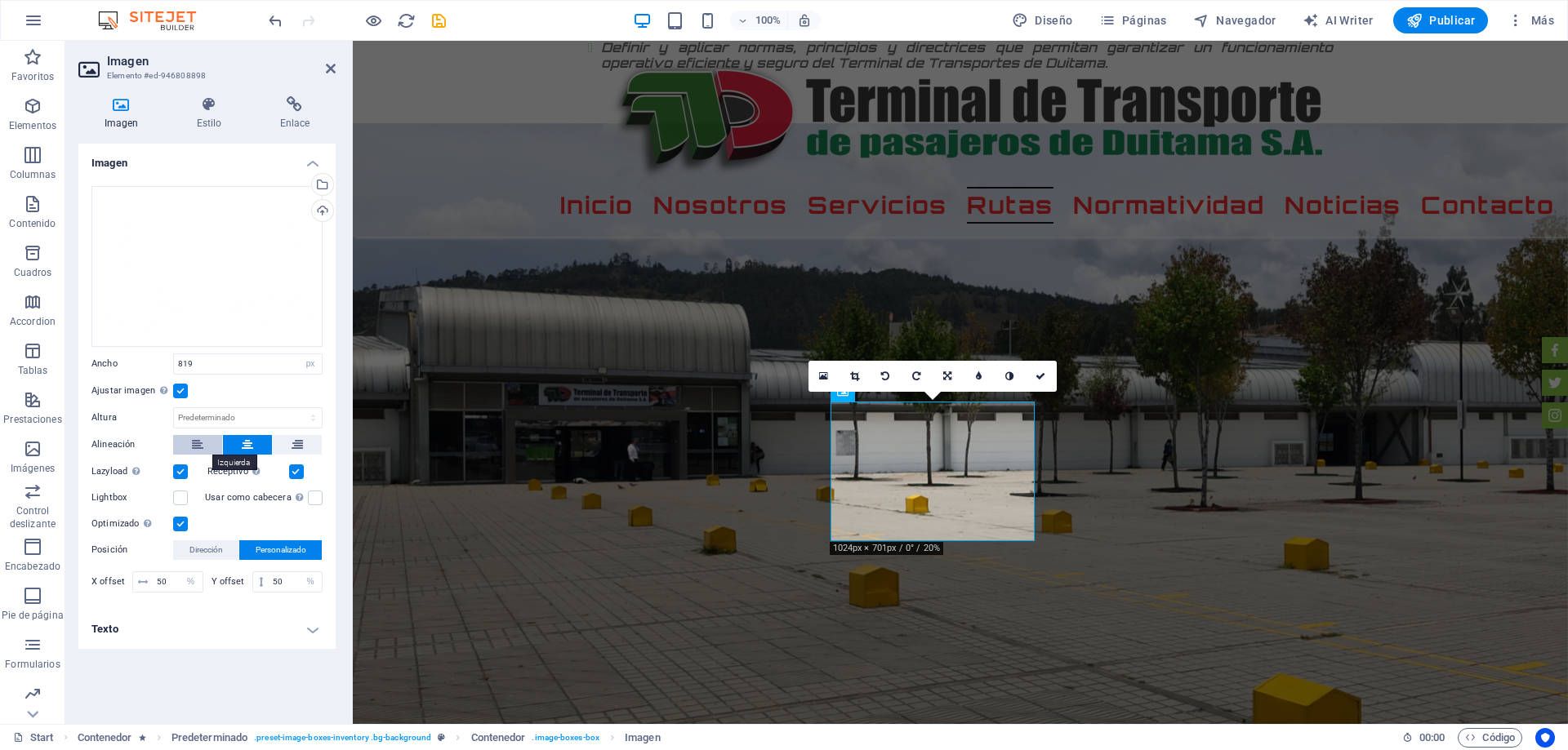
click at [206, 449] on button at bounding box center [197, 445] width 49 height 20
click at [247, 446] on icon at bounding box center [247, 445] width 11 height 20
click at [302, 448] on icon at bounding box center [297, 445] width 11 height 20
click at [212, 440] on button at bounding box center [197, 445] width 49 height 20
click at [237, 446] on button at bounding box center [247, 445] width 49 height 20
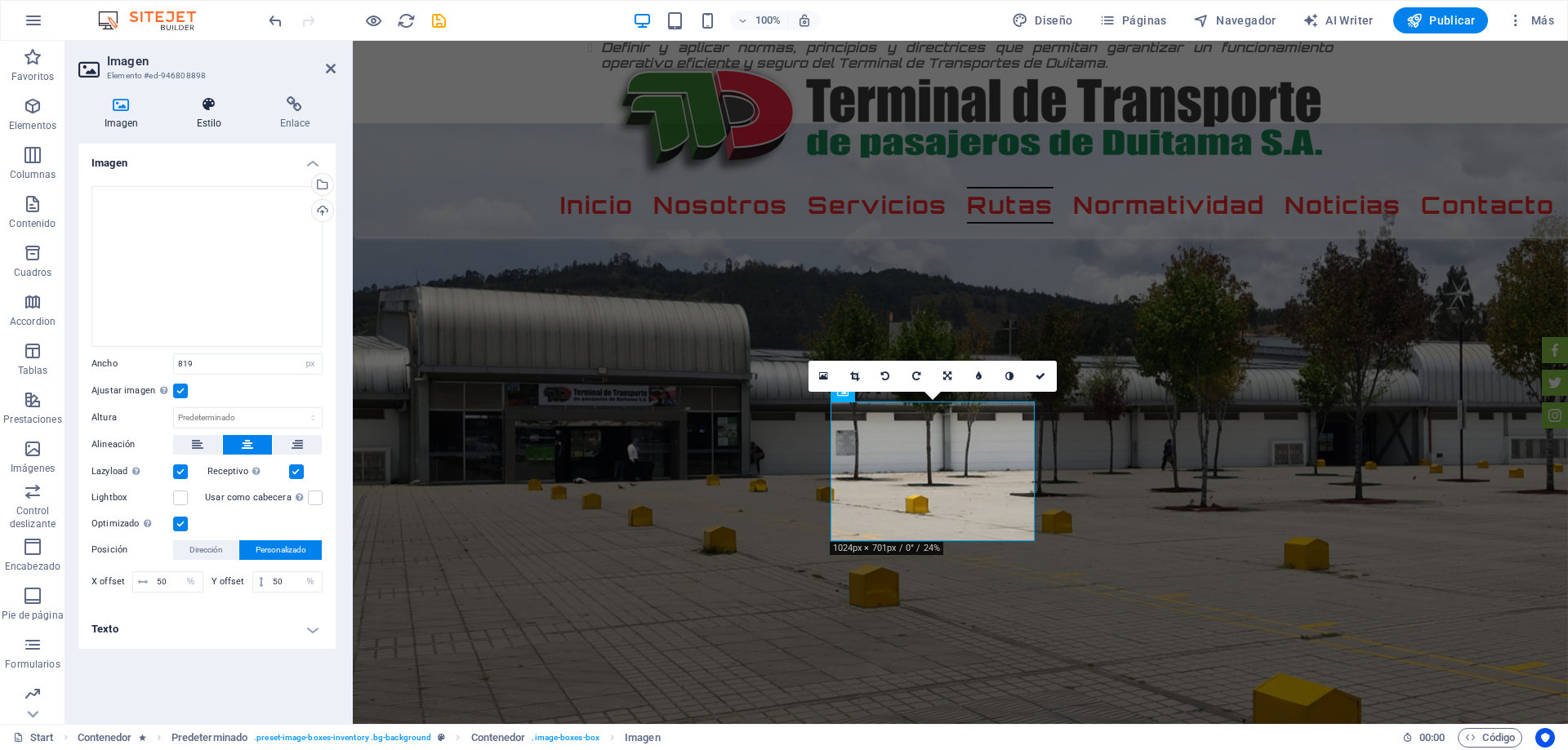
click at [202, 115] on h4 "Estilo" at bounding box center [211, 114] width 83 height 34
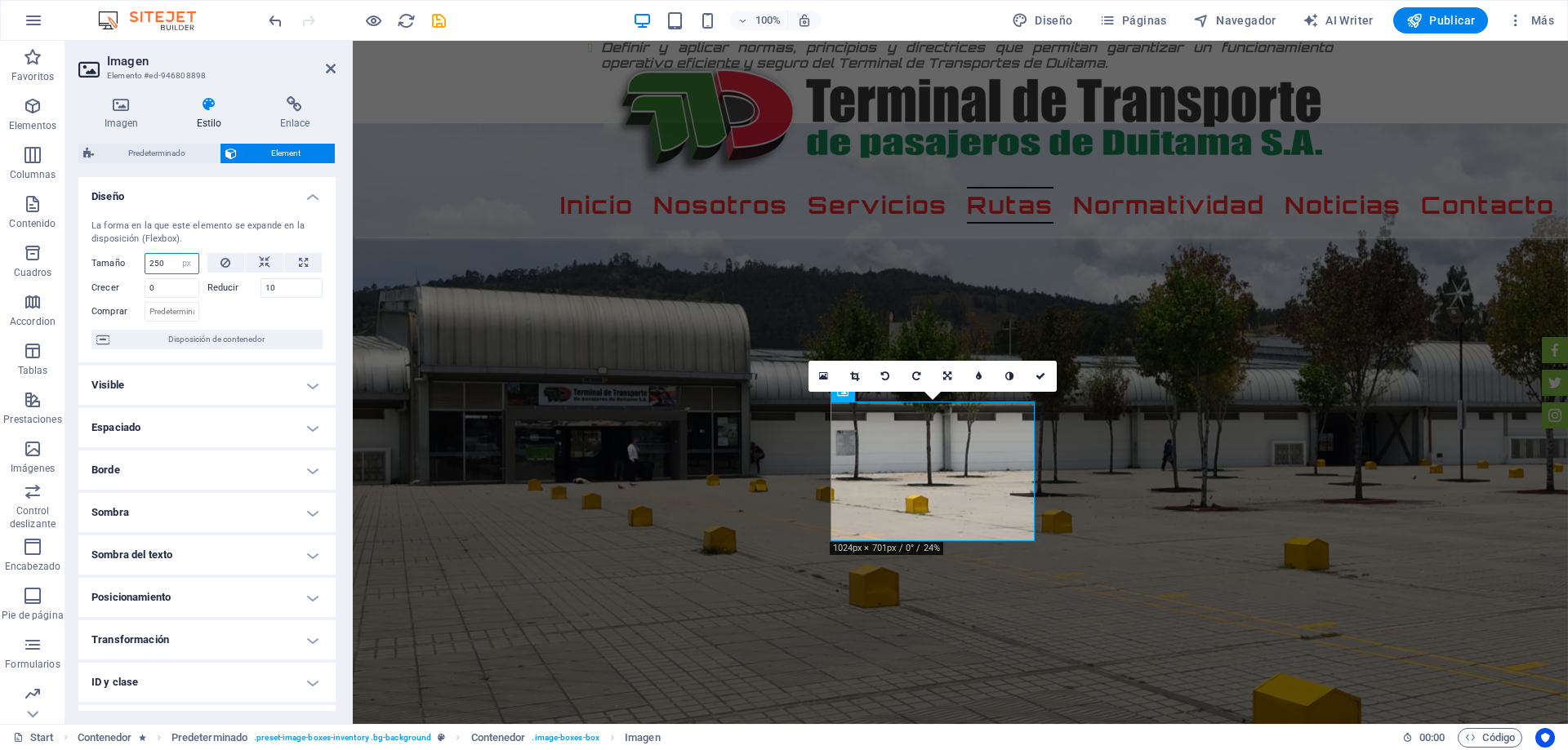
click at [168, 263] on input "250" at bounding box center [172, 263] width 53 height 20
click at [190, 266] on select "Predeterminado automático px % 1/1 1/2 1/3 1/4 1/5 1/6 1/7 1/8 1/9 1/10" at bounding box center [186, 263] width 23 height 20
select select "gvvq27vtnd"
click at [175, 254] on select "Predeterminado automático px % 1/1 1/2 1/3 1/4 1/5 1/6 1/7 1/8 1/9 1/10" at bounding box center [186, 263] width 23 height 20
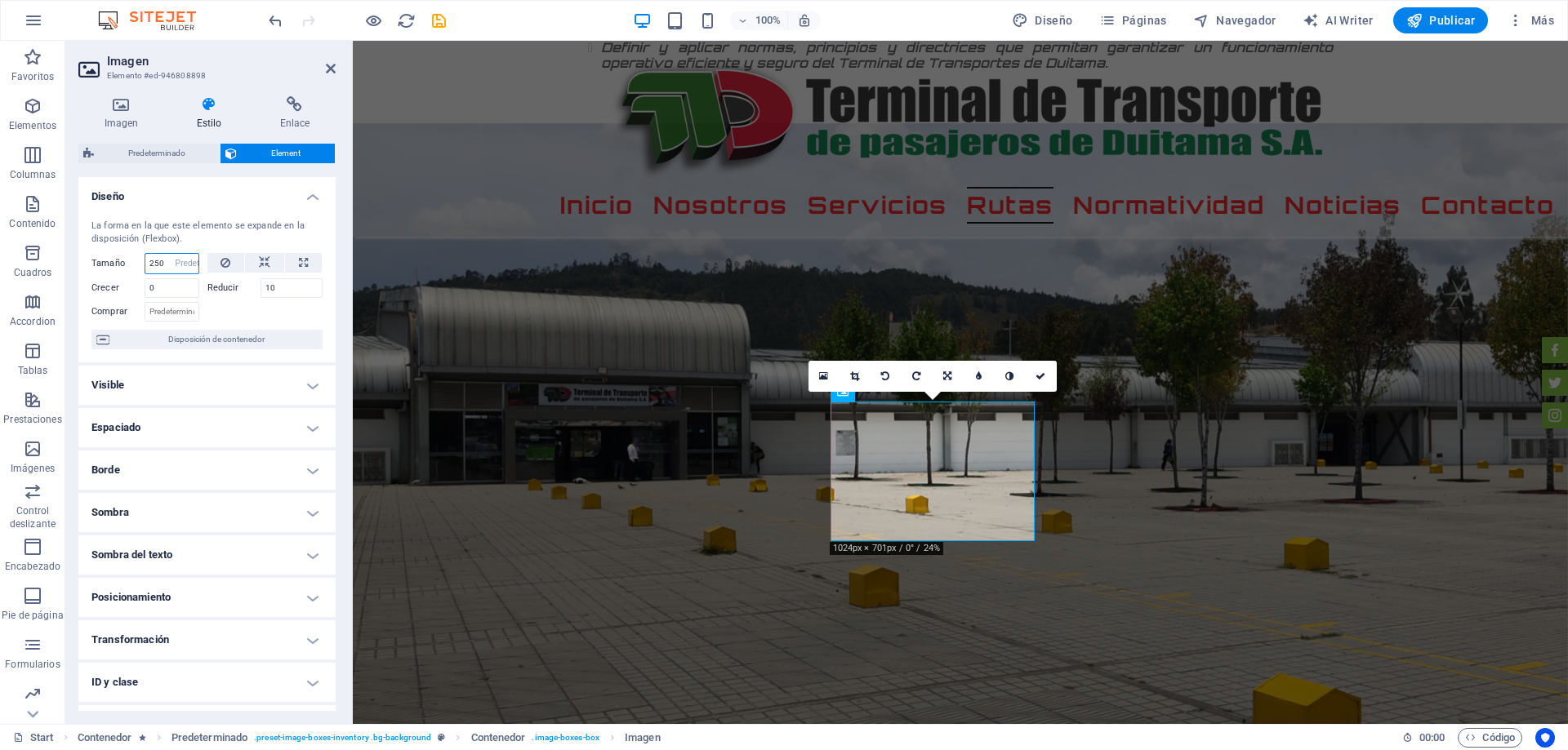
select select "DISABLED_OPTION_VALUE"
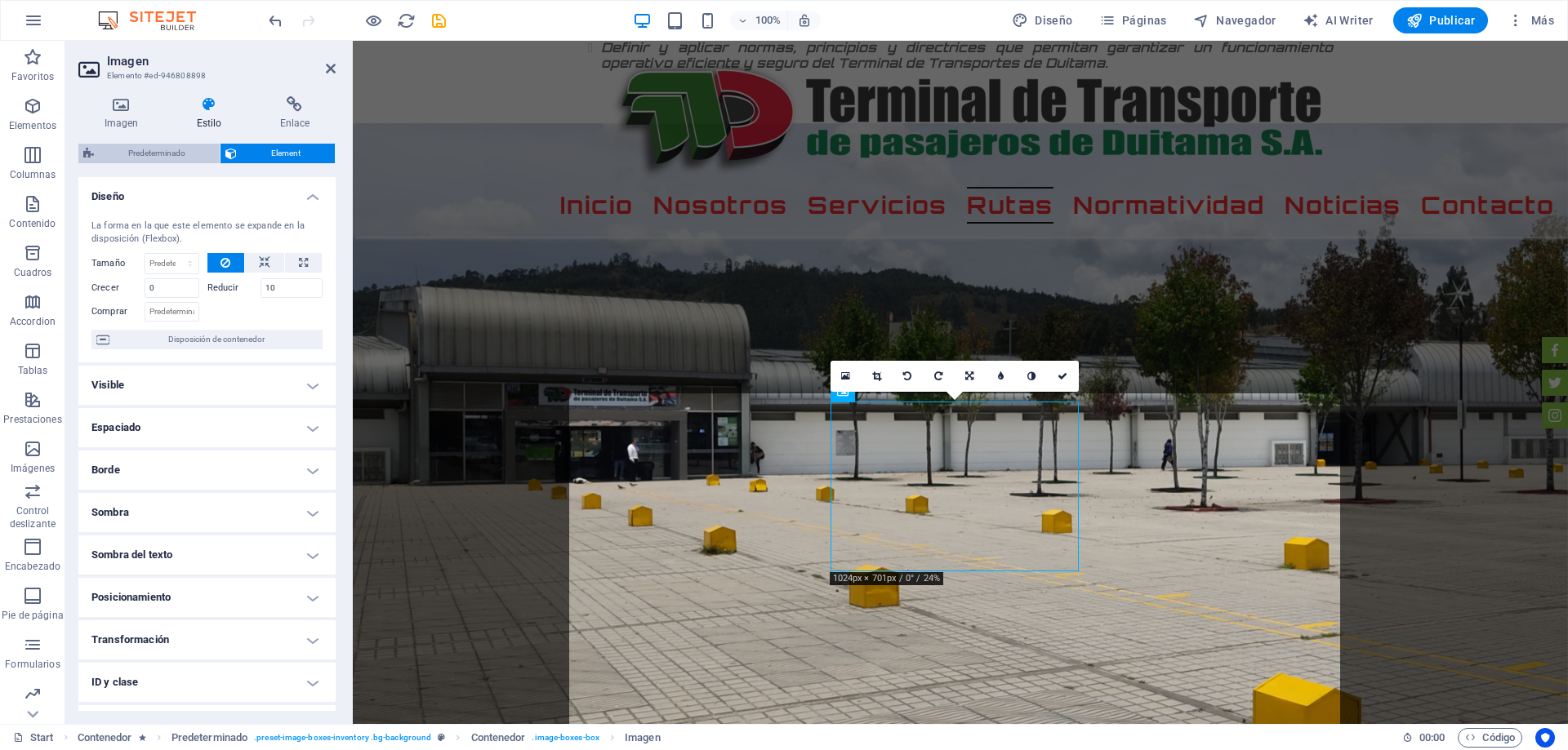
click at [133, 156] on span "Predeterminado" at bounding box center [157, 153] width 116 height 20
select select "px"
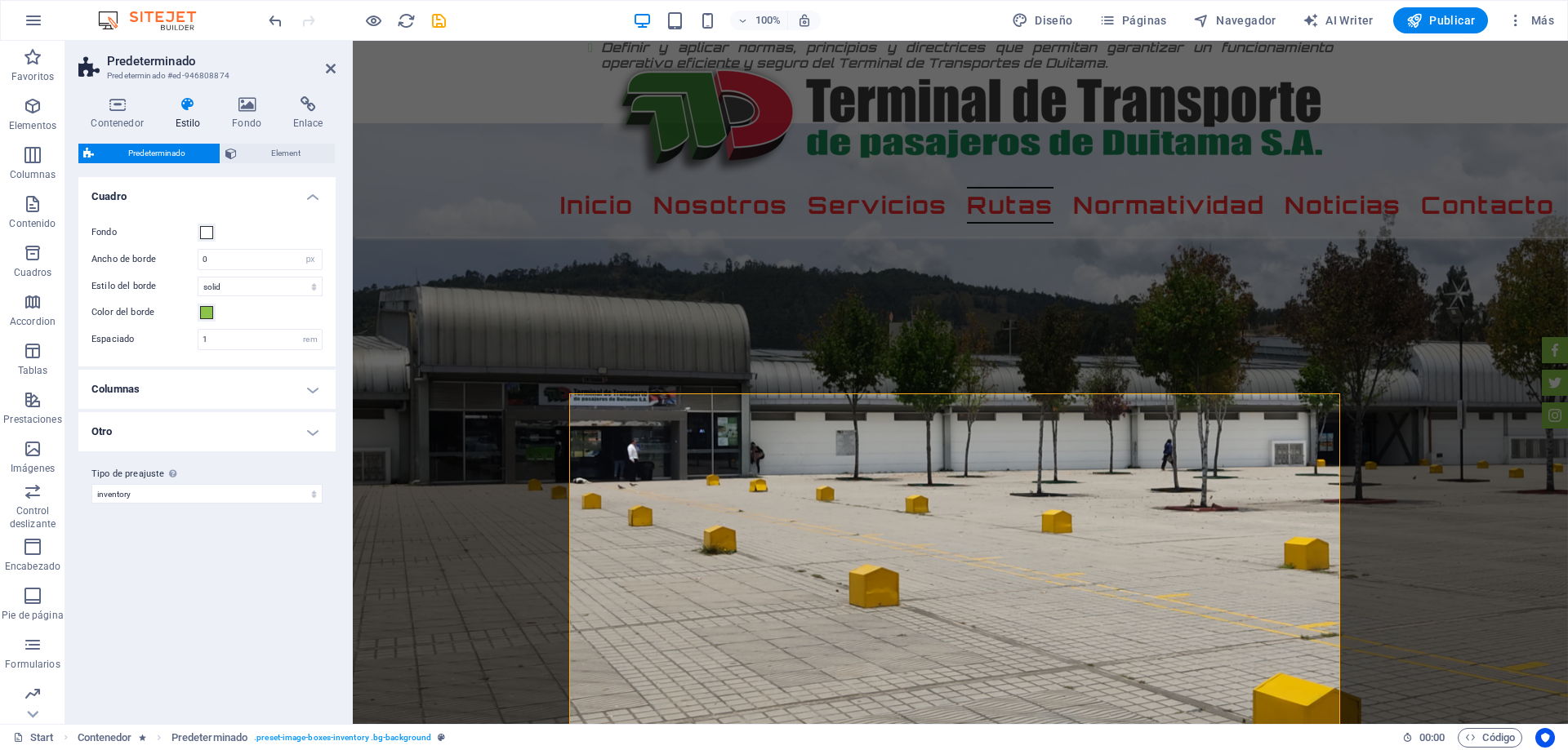
click at [313, 198] on h4 "Cuadro" at bounding box center [207, 192] width 257 height 29
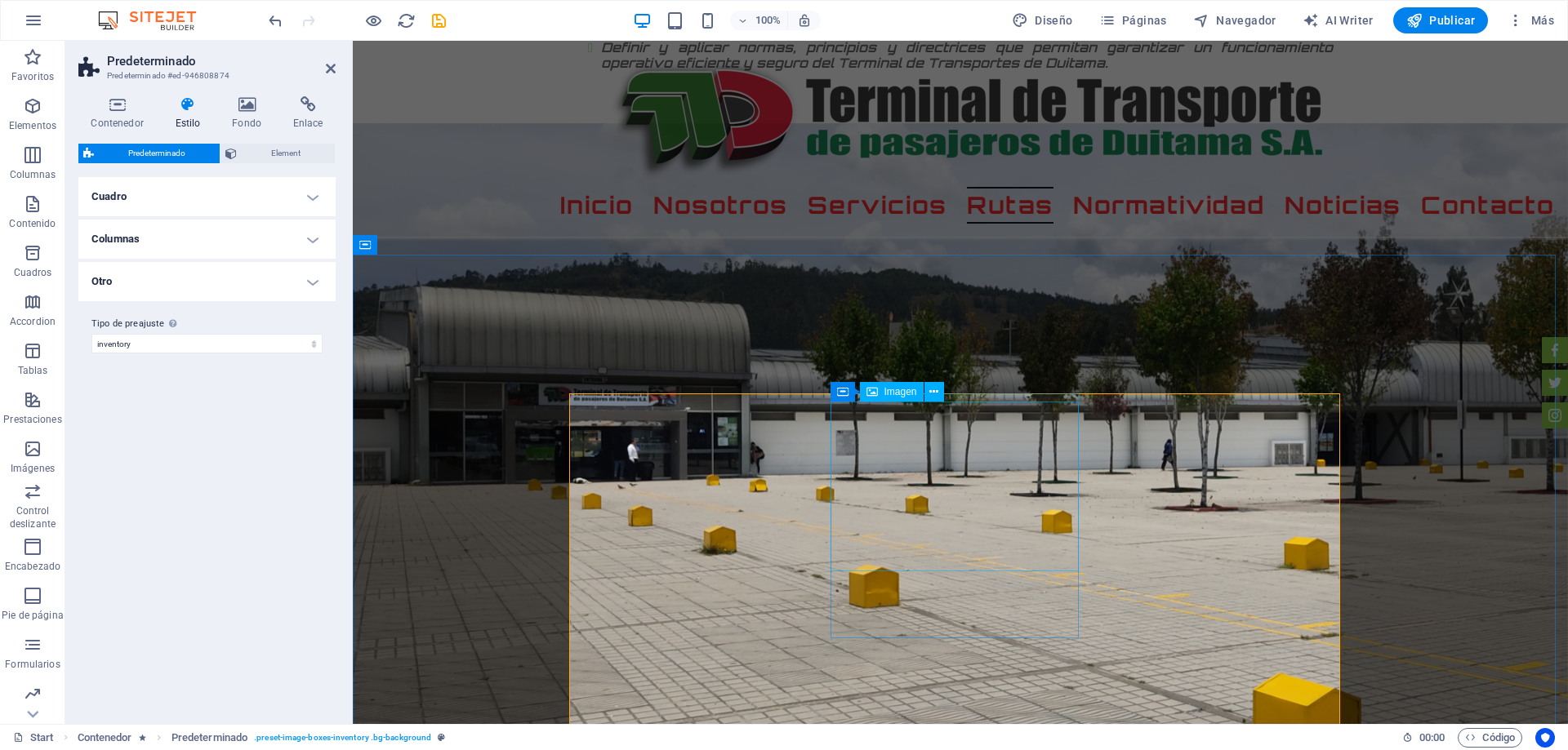
select select "px"
select select "%"
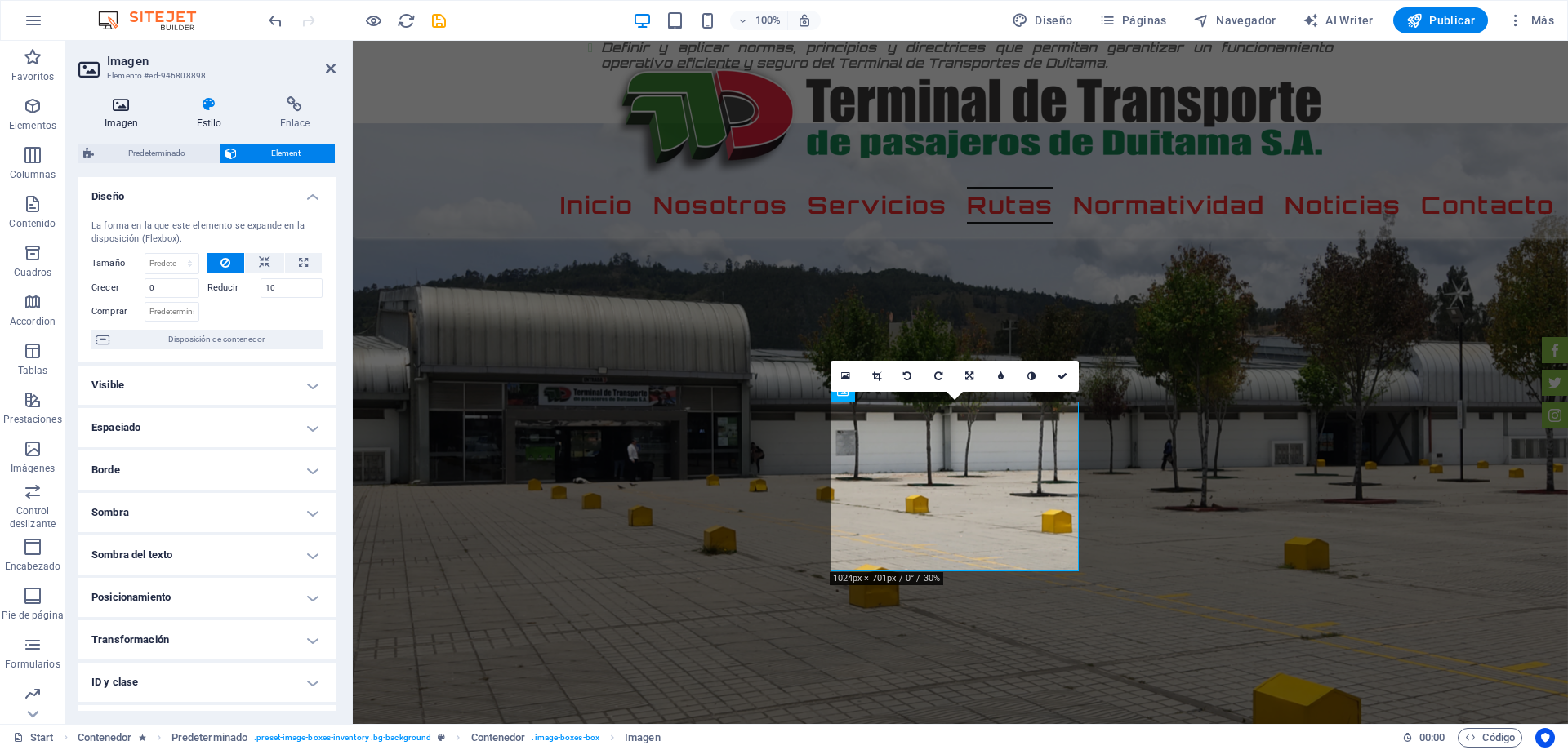
click at [126, 114] on h4 "Imagen" at bounding box center [125, 114] width 92 height 34
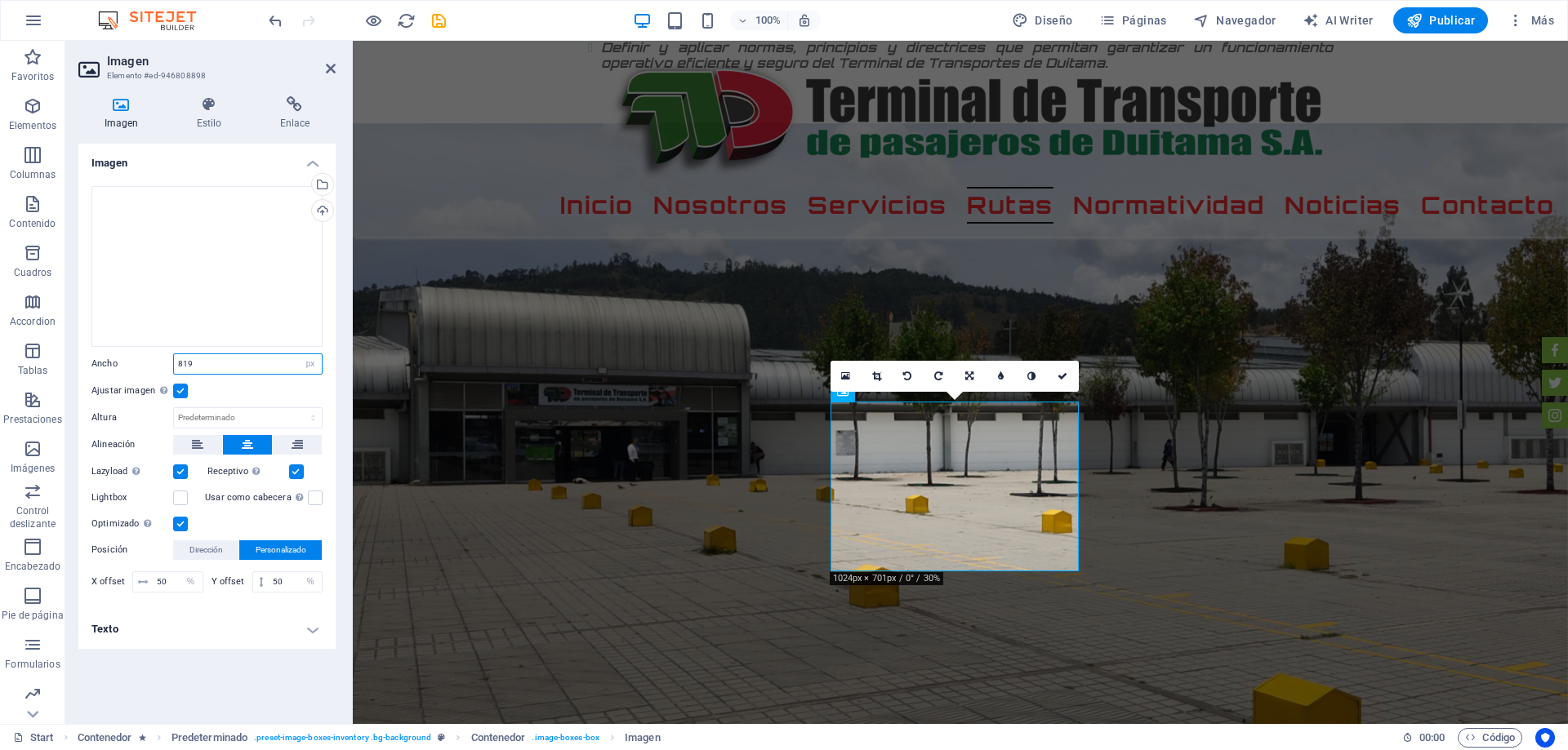
drag, startPoint x: 201, startPoint y: 357, endPoint x: 169, endPoint y: 348, distance: 33.2
click at [169, 348] on div "Arrastra archivos aquí, haz clic para escoger archivos o selecciona archivos de…" at bounding box center [207, 391] width 257 height 437
click at [191, 368] on input "750" at bounding box center [247, 363] width 148 height 20
click at [203, 364] on input "600" at bounding box center [247, 363] width 148 height 20
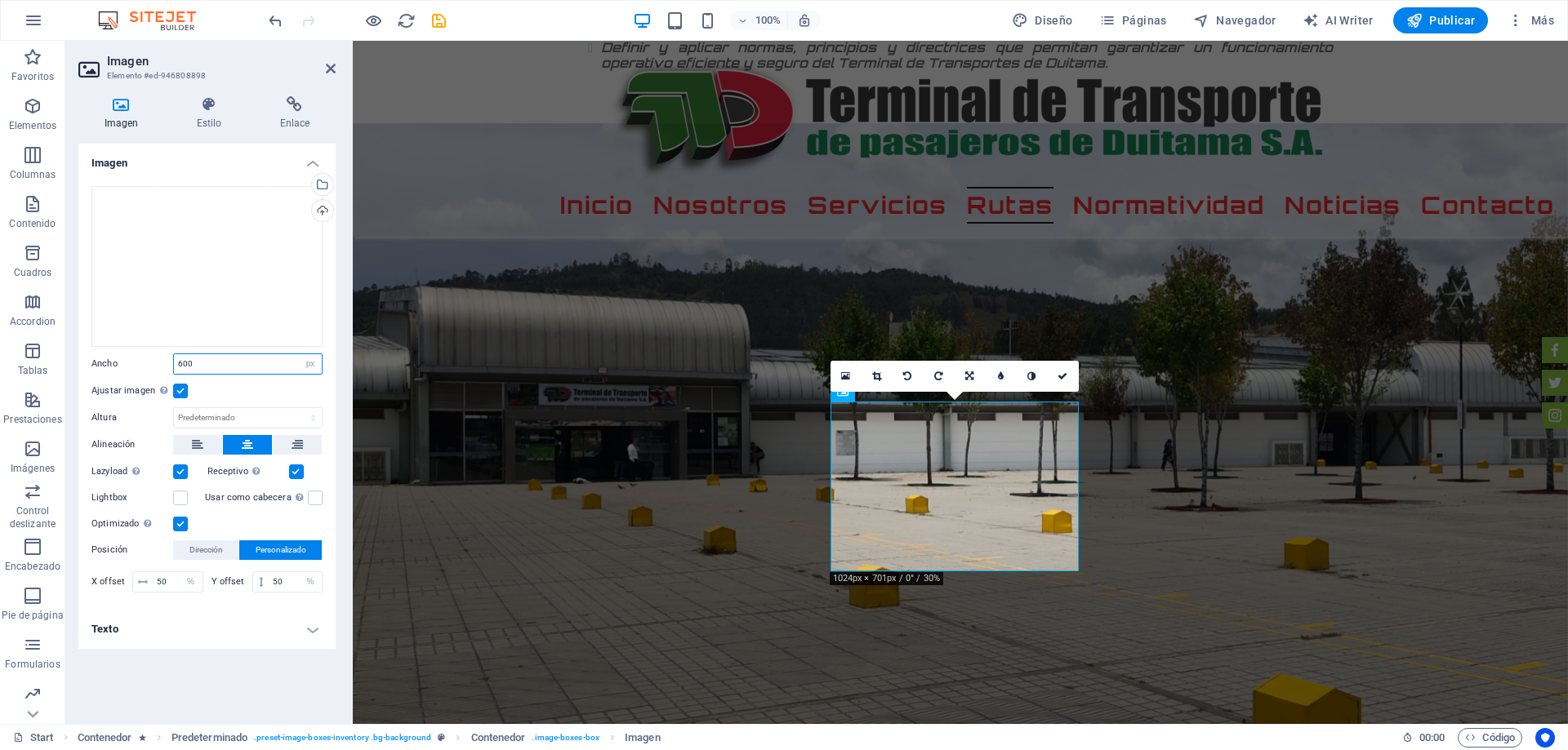
click at [203, 364] on input "600" at bounding box center [247, 363] width 148 height 20
click at [203, 364] on input "400" at bounding box center [247, 363] width 148 height 20
type input "200"
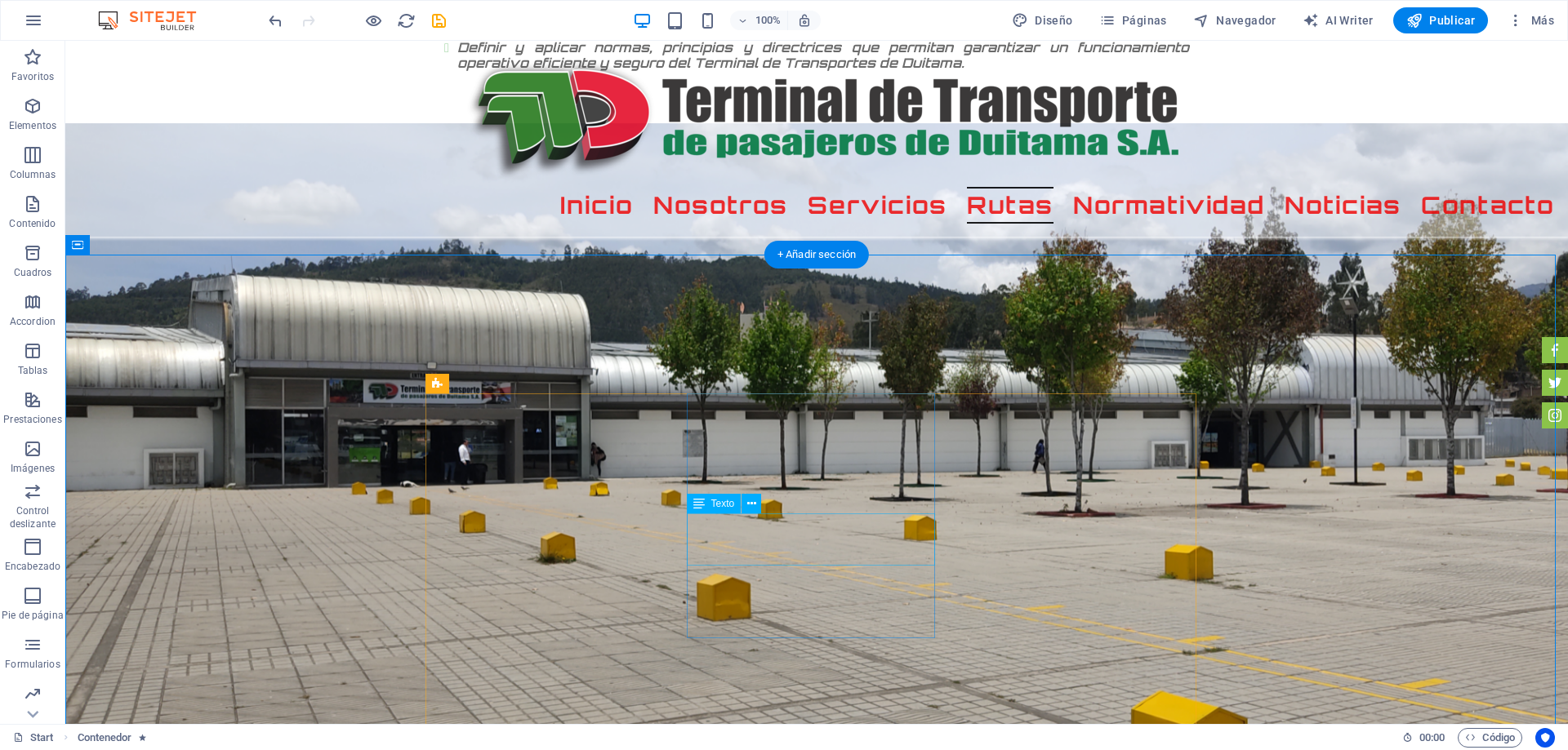
select select "%"
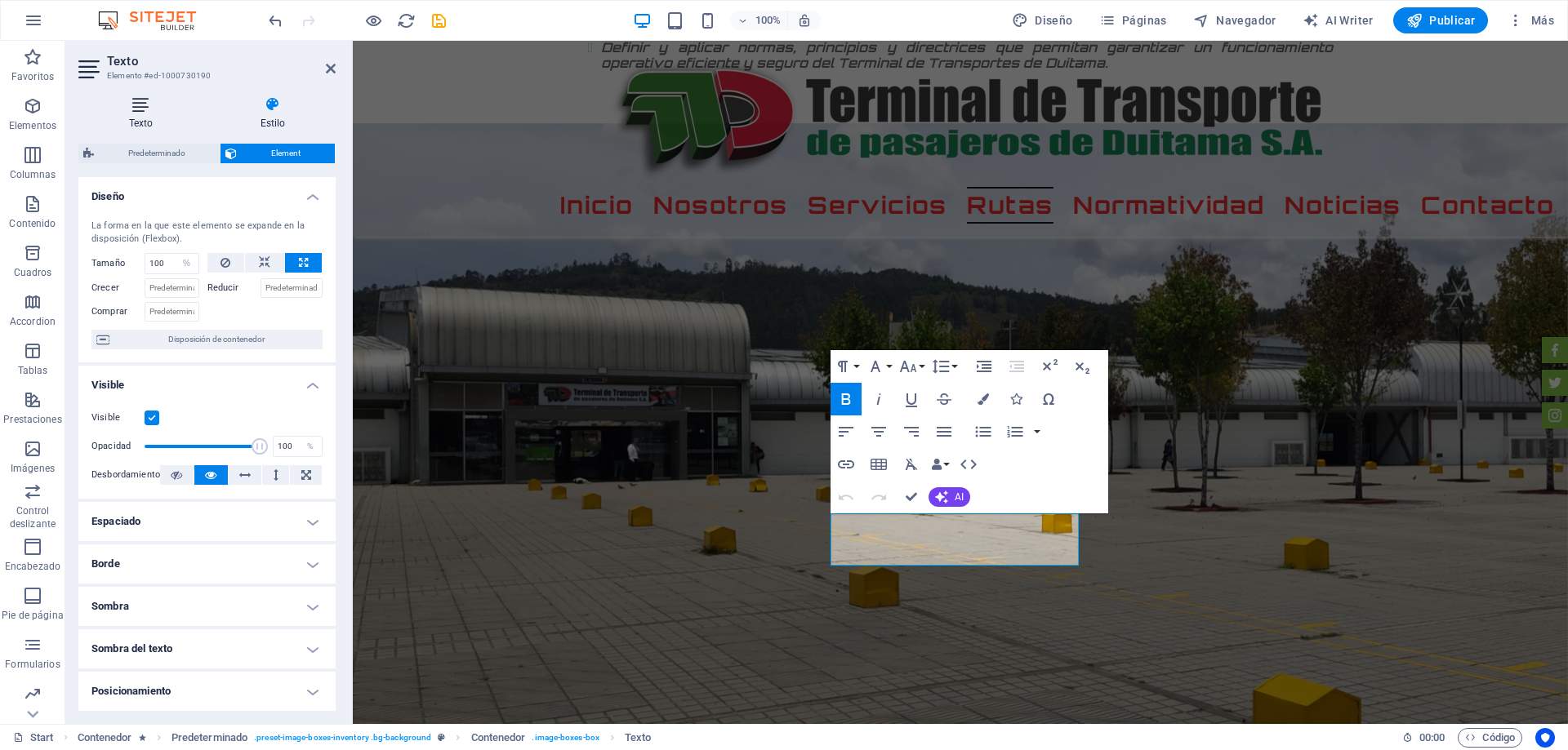
click at [139, 121] on h4 "Texto" at bounding box center [145, 114] width 132 height 34
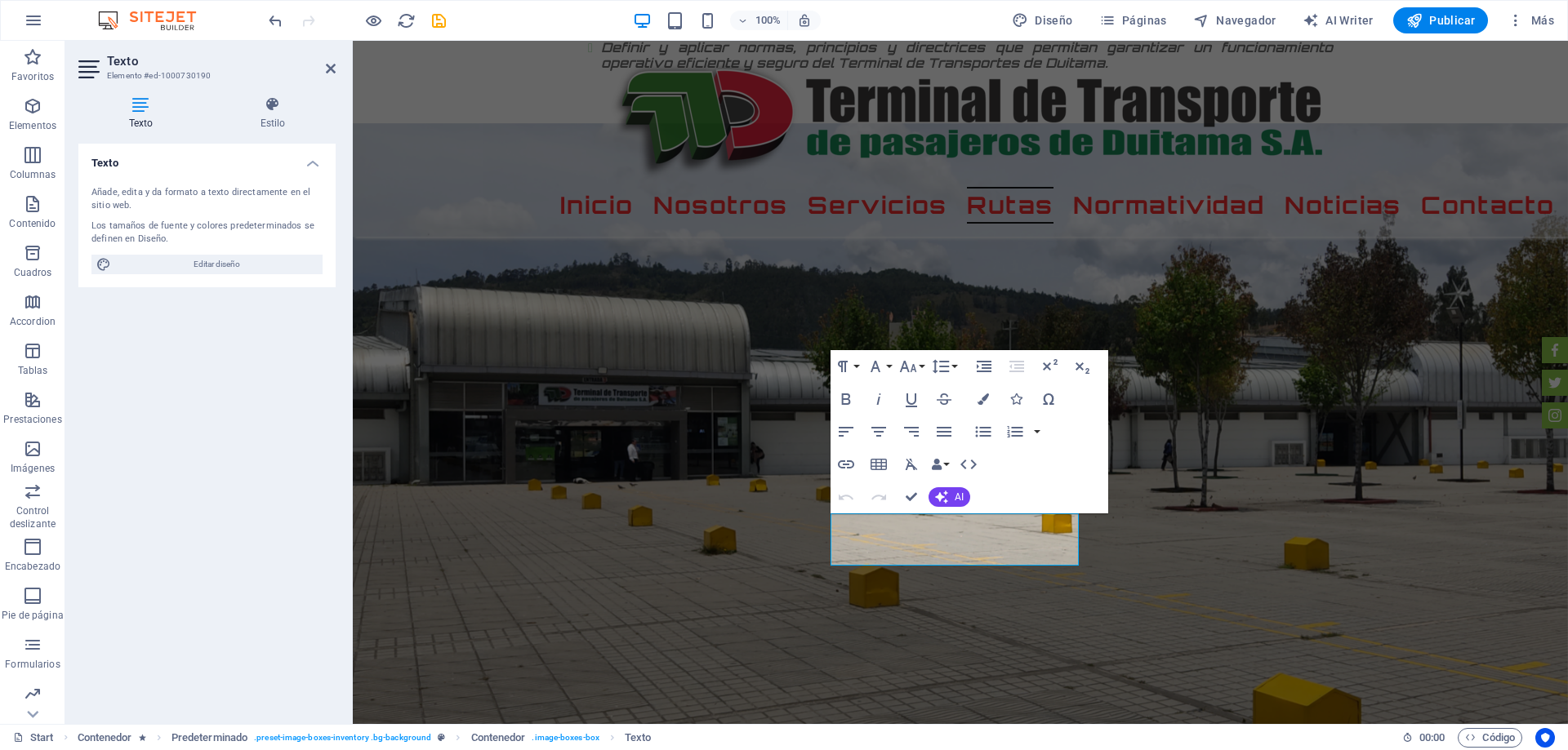
click at [171, 162] on h4 "Texto" at bounding box center [207, 158] width 257 height 29
click at [171, 162] on h4 "Texto" at bounding box center [207, 163] width 257 height 39
click at [192, 165] on h4 "Texto" at bounding box center [207, 158] width 257 height 29
click at [273, 113] on h4 "Estilo" at bounding box center [272, 114] width 126 height 34
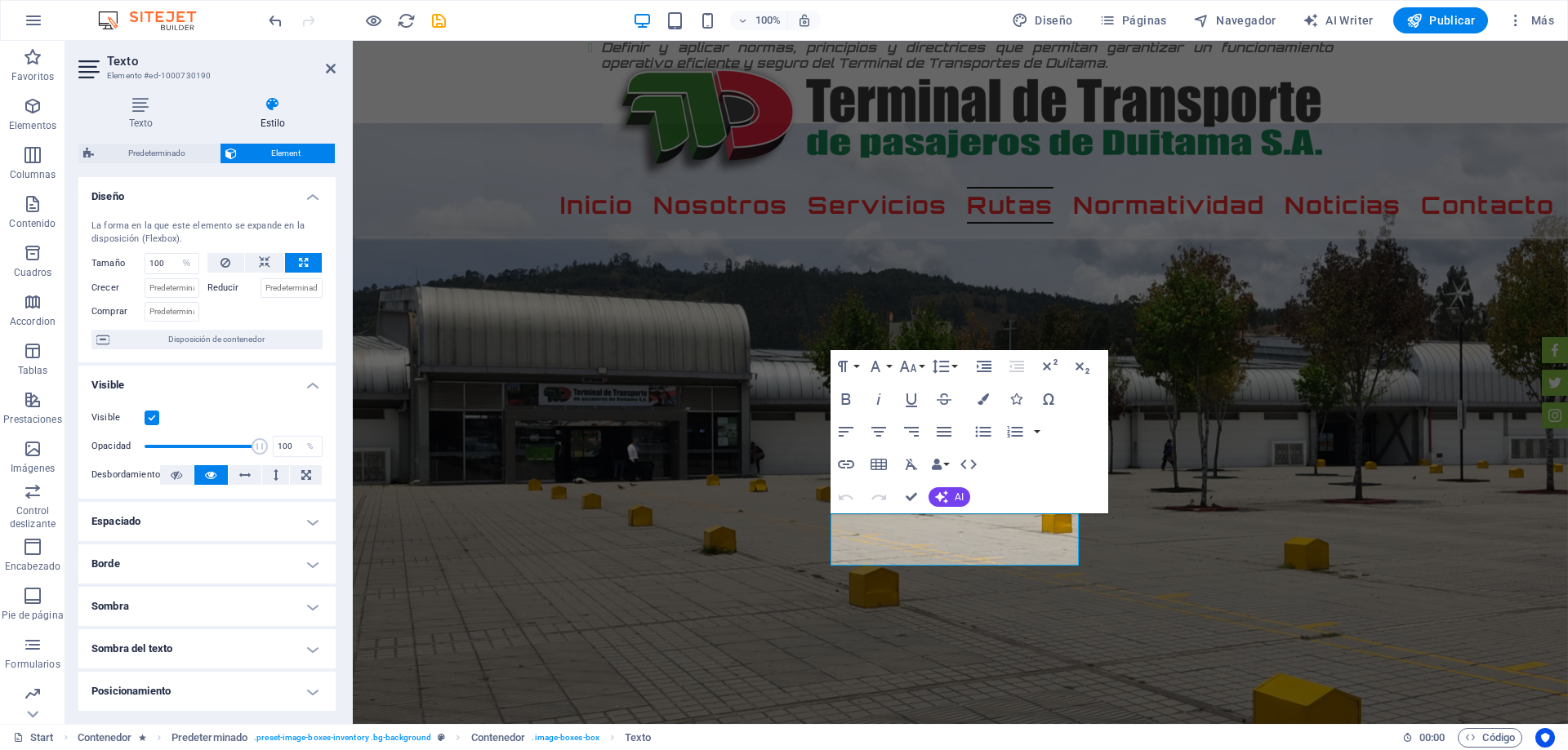
click at [150, 508] on h4 "Espaciado" at bounding box center [207, 522] width 257 height 39
click at [150, 508] on h4 "Espaciado" at bounding box center [207, 517] width 257 height 29
click at [140, 561] on h4 "Borde" at bounding box center [207, 564] width 257 height 39
click at [140, 561] on h4 "Borde" at bounding box center [207, 559] width 257 height 29
click at [259, 524] on h4 "Espaciado" at bounding box center [207, 522] width 257 height 39
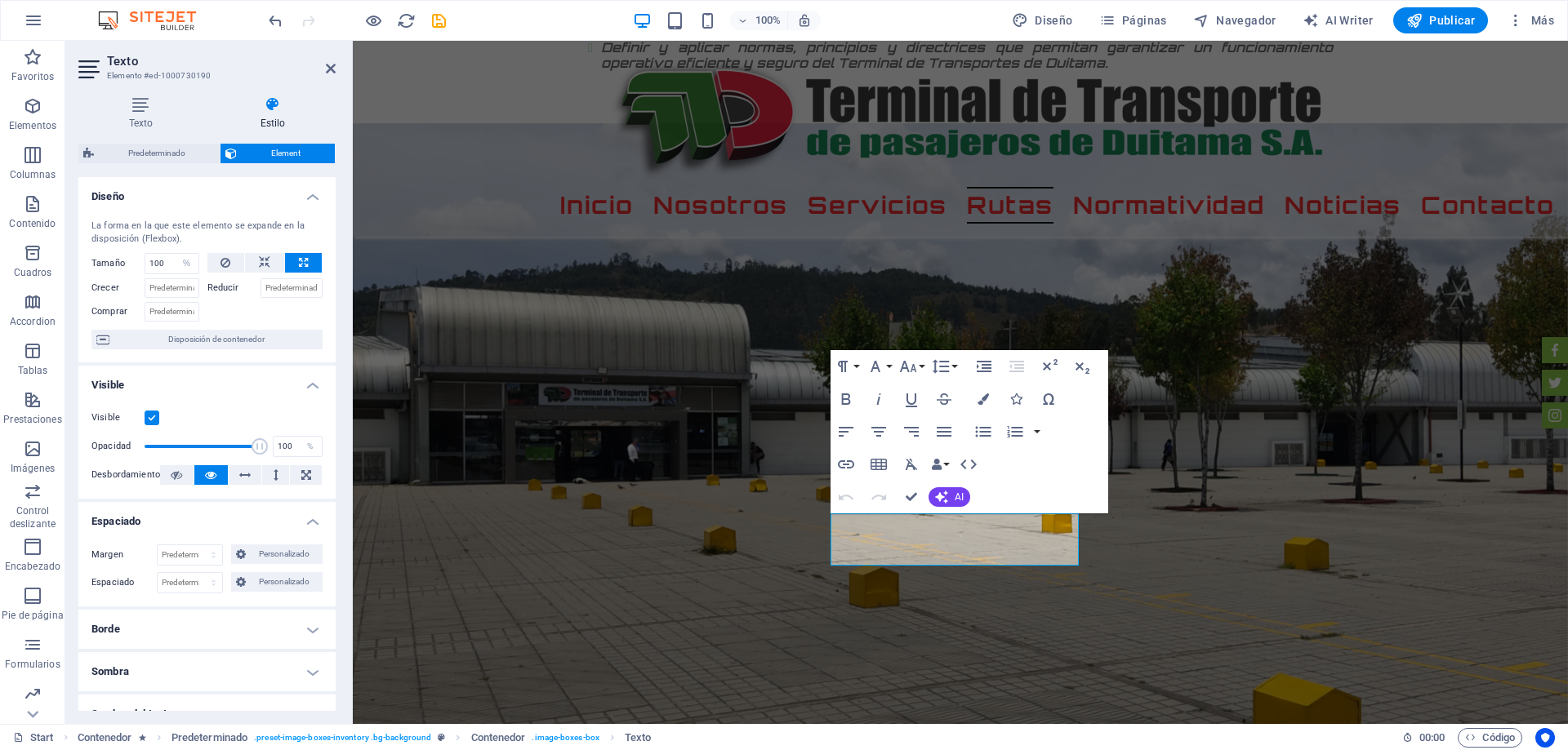
click at [306, 380] on h4 "Visible" at bounding box center [207, 381] width 257 height 29
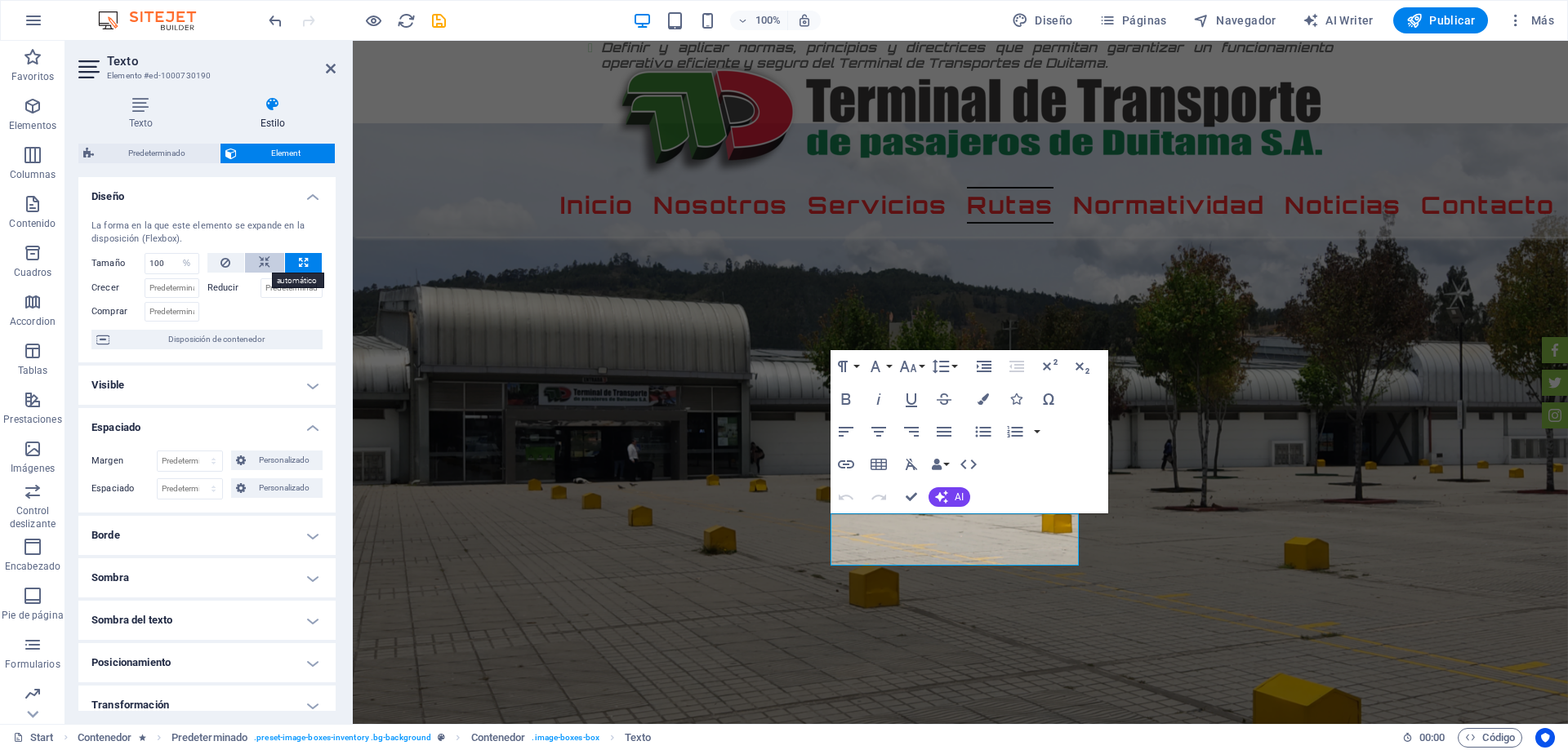
click at [263, 263] on icon at bounding box center [264, 263] width 11 height 20
select select "DISABLED_OPTION_VALUE"
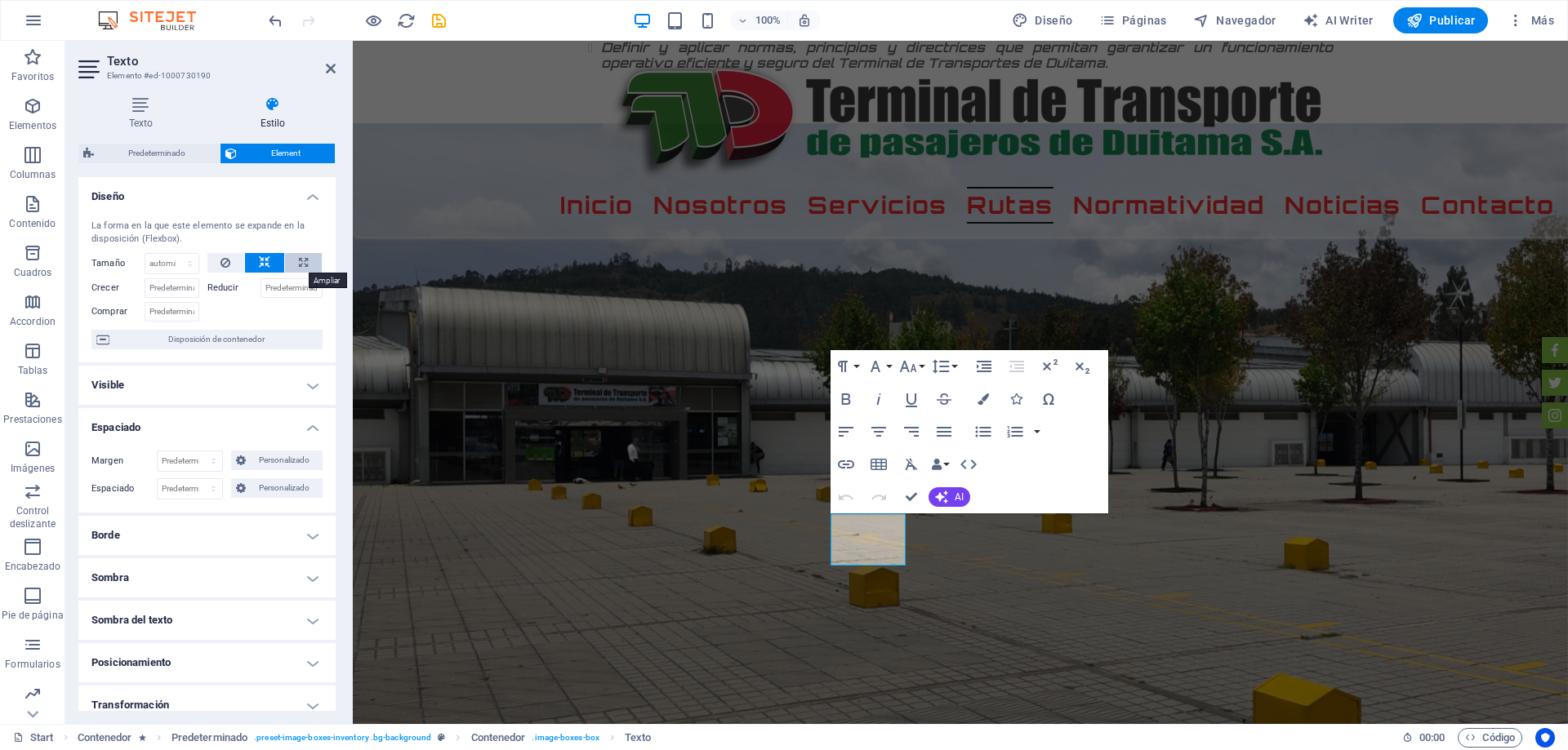
click at [299, 269] on icon at bounding box center [303, 263] width 9 height 20
type input "100"
select select "%"
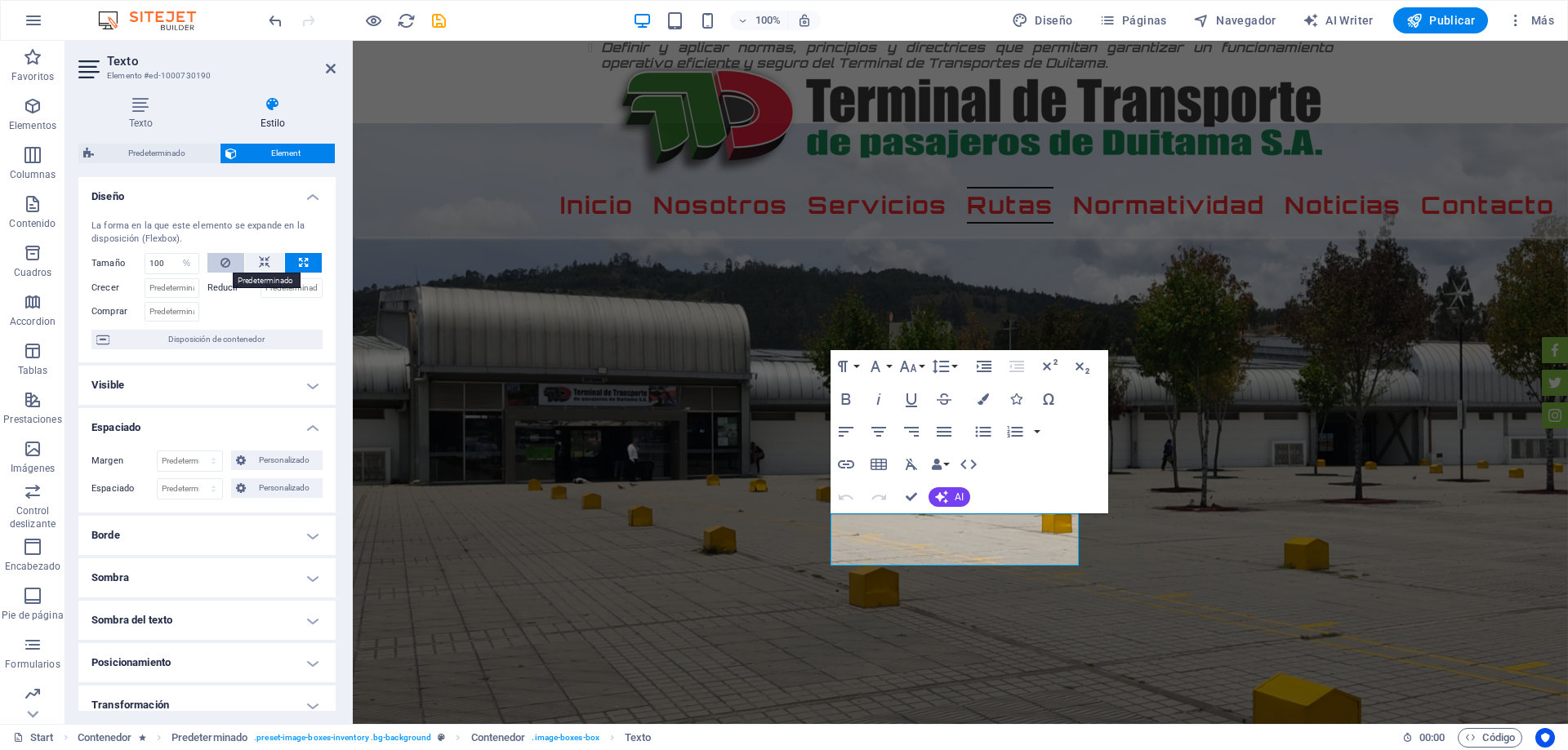
click at [221, 257] on icon at bounding box center [225, 263] width 9 height 20
select select "DISABLED_OPTION_VALUE"
click at [1034, 438] on button "button" at bounding box center [1037, 432] width 13 height 32
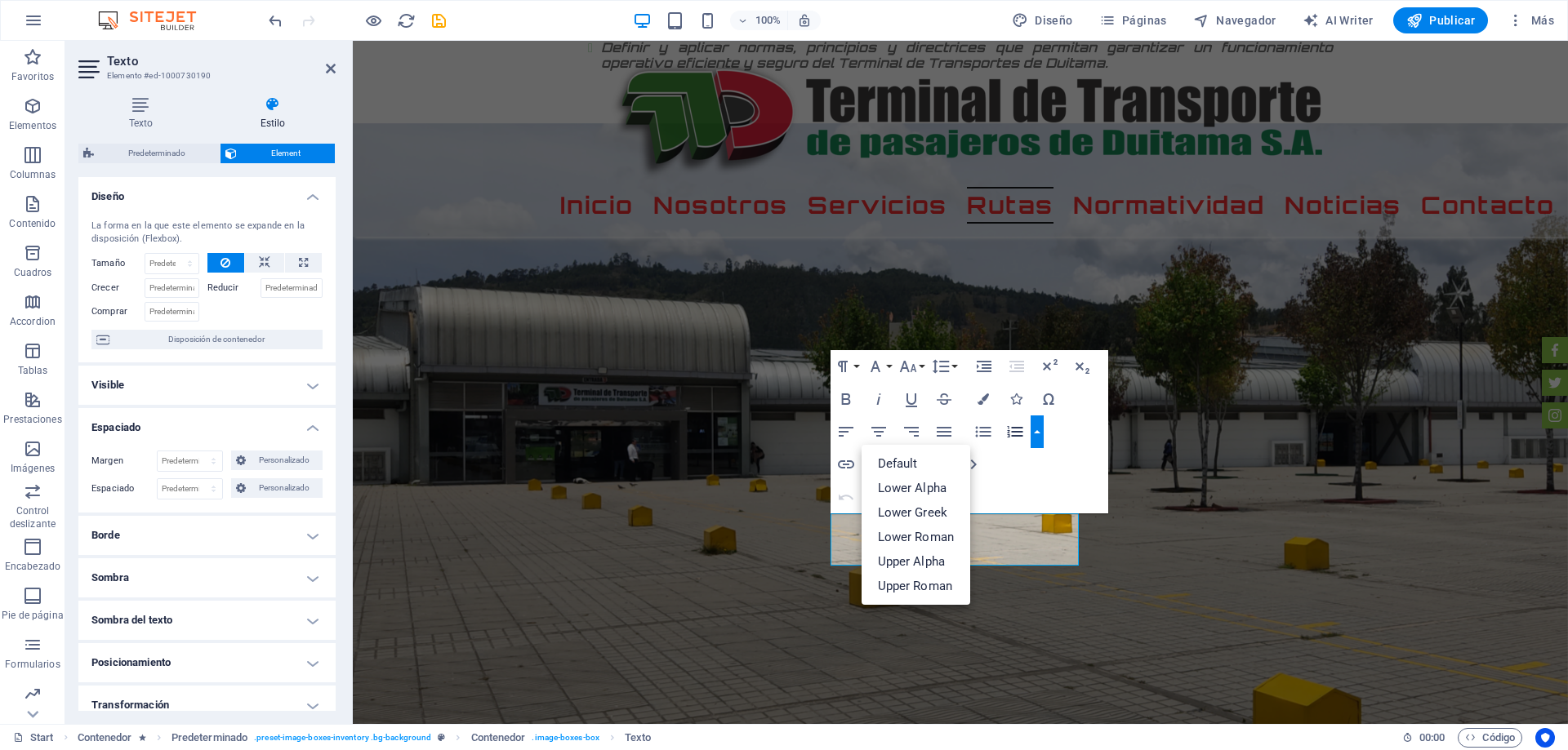
click at [1034, 438] on button "button" at bounding box center [1037, 432] width 13 height 32
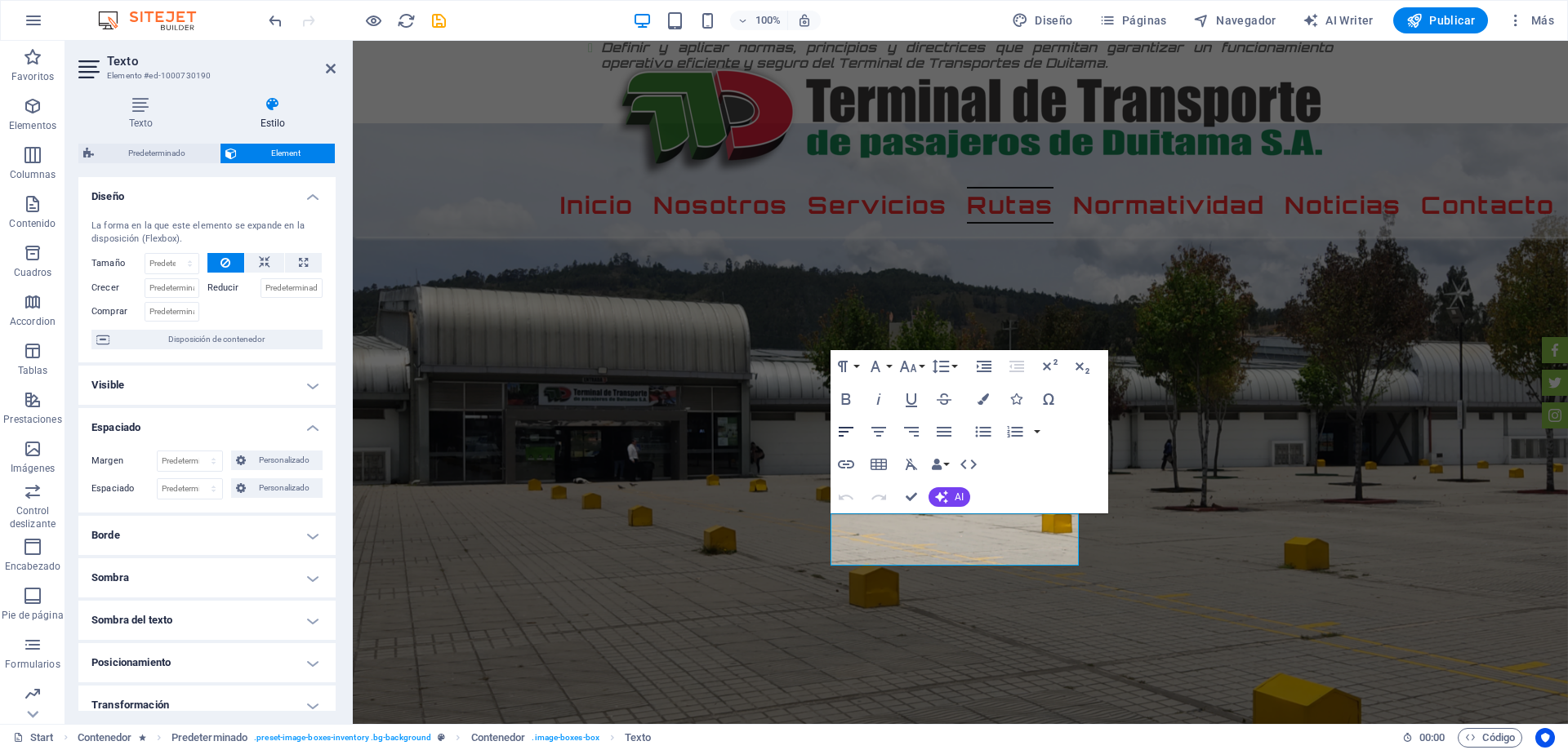
click at [837, 423] on icon "button" at bounding box center [845, 431] width 20 height 20
click at [846, 426] on icon "button" at bounding box center [845, 431] width 20 height 20
click at [885, 434] on icon "button" at bounding box center [879, 431] width 20 height 20
click at [846, 430] on icon "button" at bounding box center [845, 431] width 20 height 20
drag, startPoint x: 913, startPoint y: 493, endPoint x: 803, endPoint y: 527, distance: 115.1
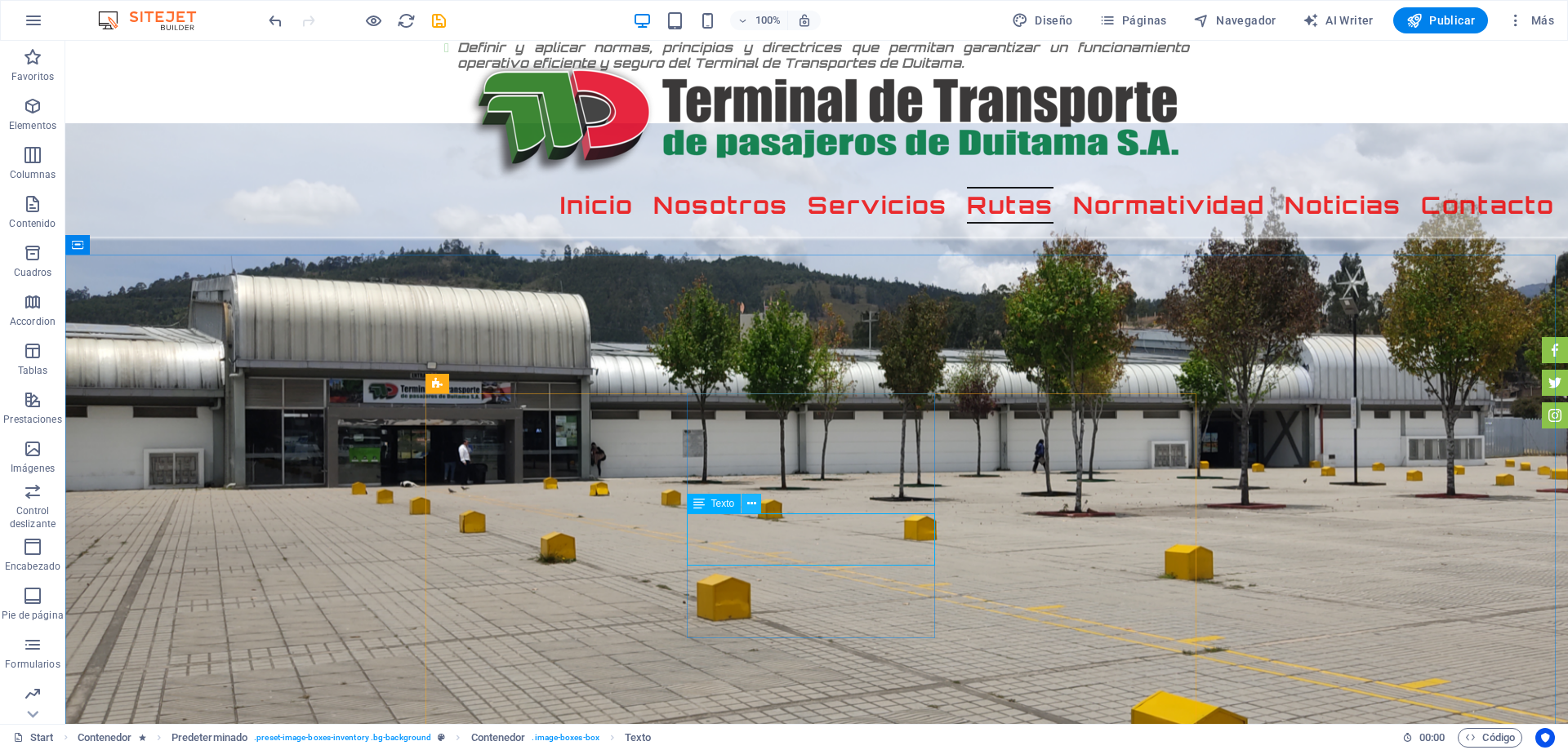
click at [748, 507] on icon at bounding box center [751, 504] width 9 height 17
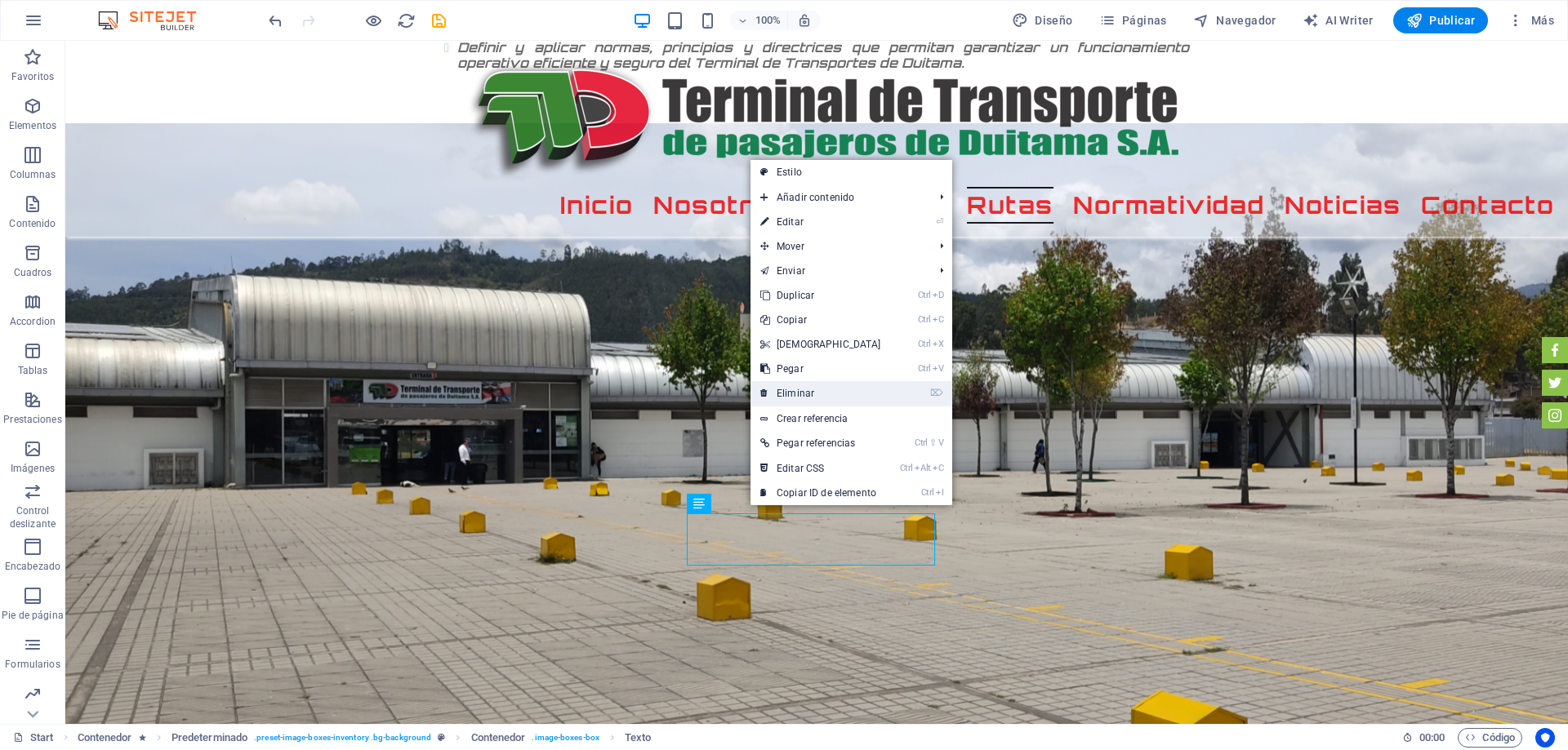
drag, startPoint x: 817, startPoint y: 395, endPoint x: 838, endPoint y: 439, distance: 48.8
click at [817, 395] on link "⌦ Eliminar" at bounding box center [820, 393] width 140 height 25
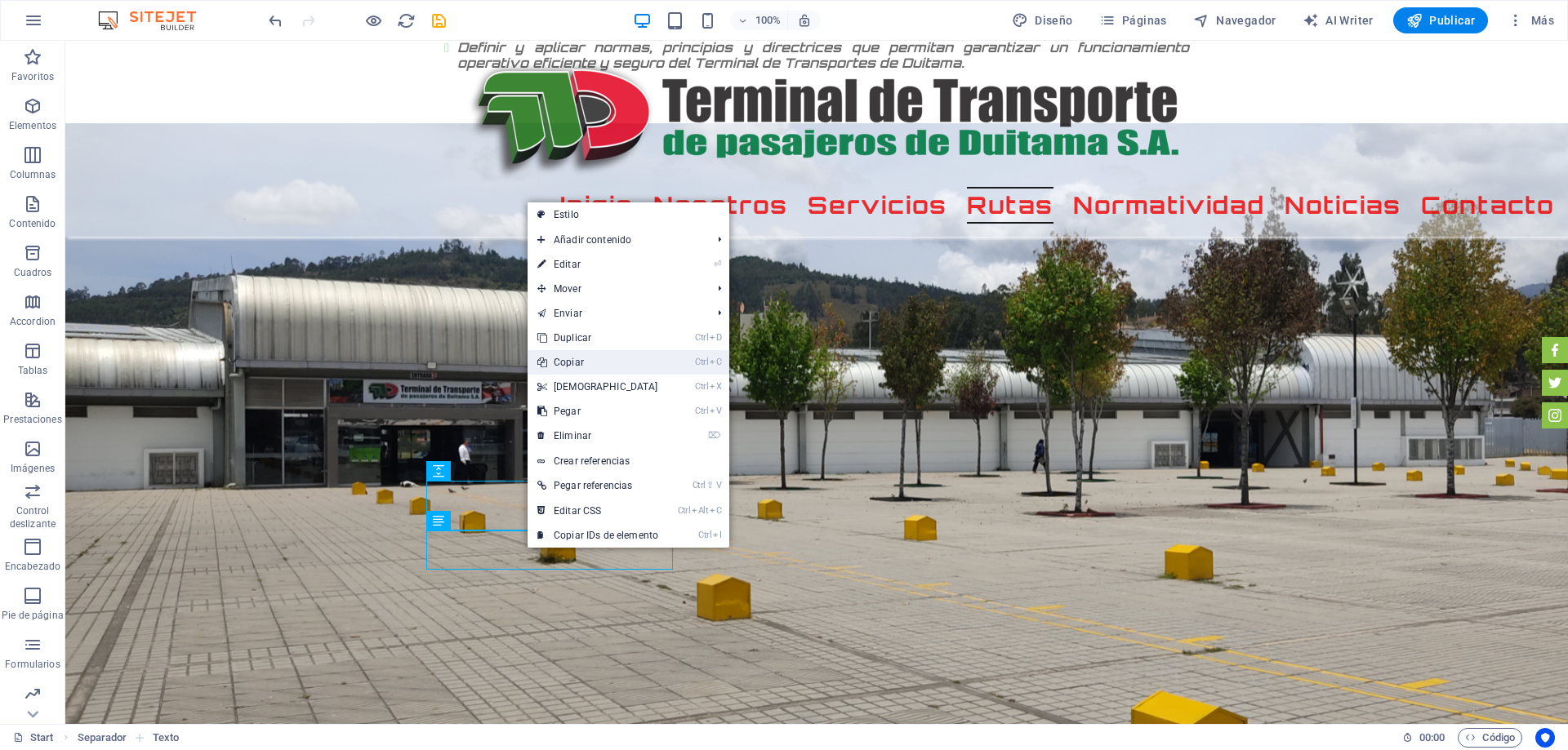
click at [589, 357] on link "Ctrl C Copiar" at bounding box center [598, 362] width 140 height 25
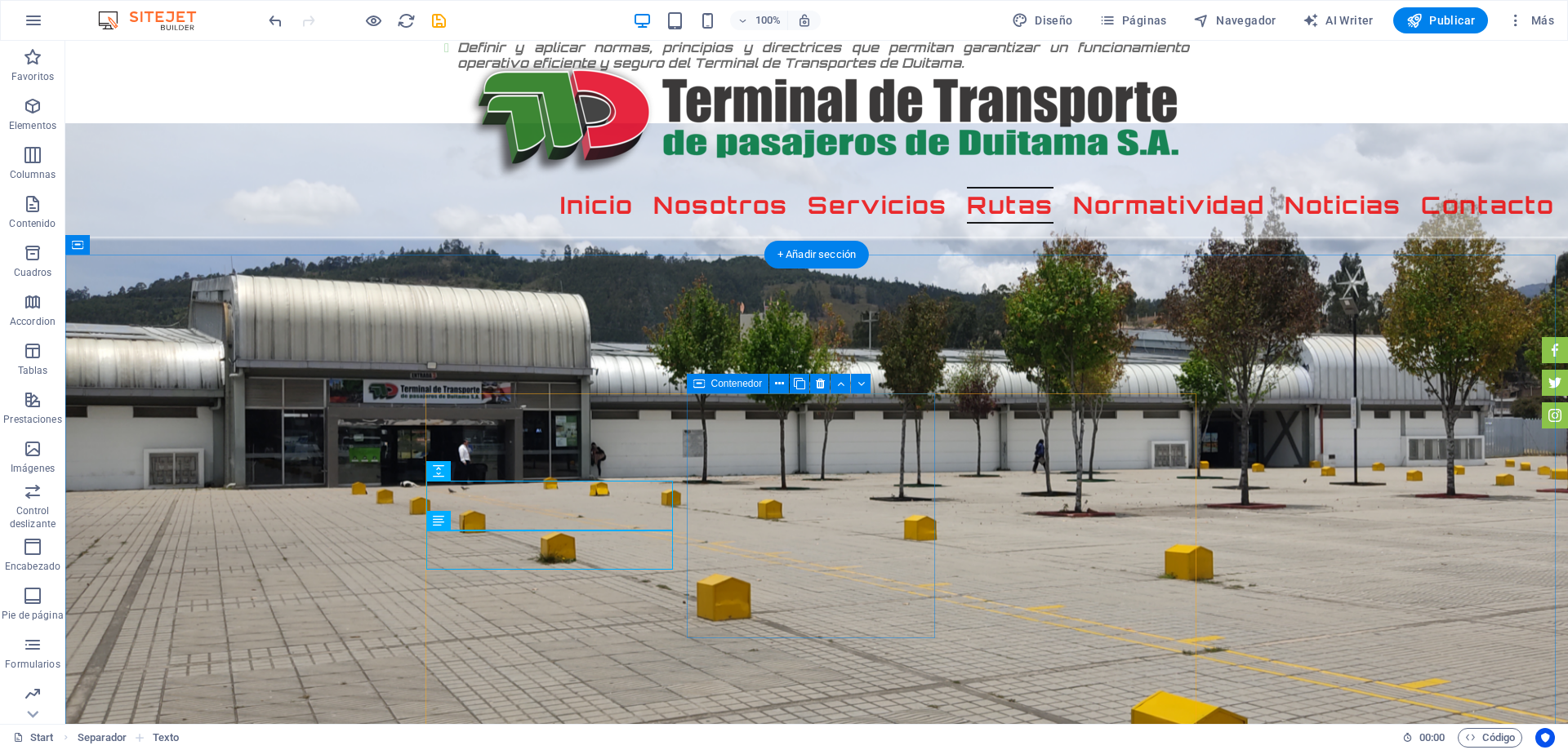
select select "px"
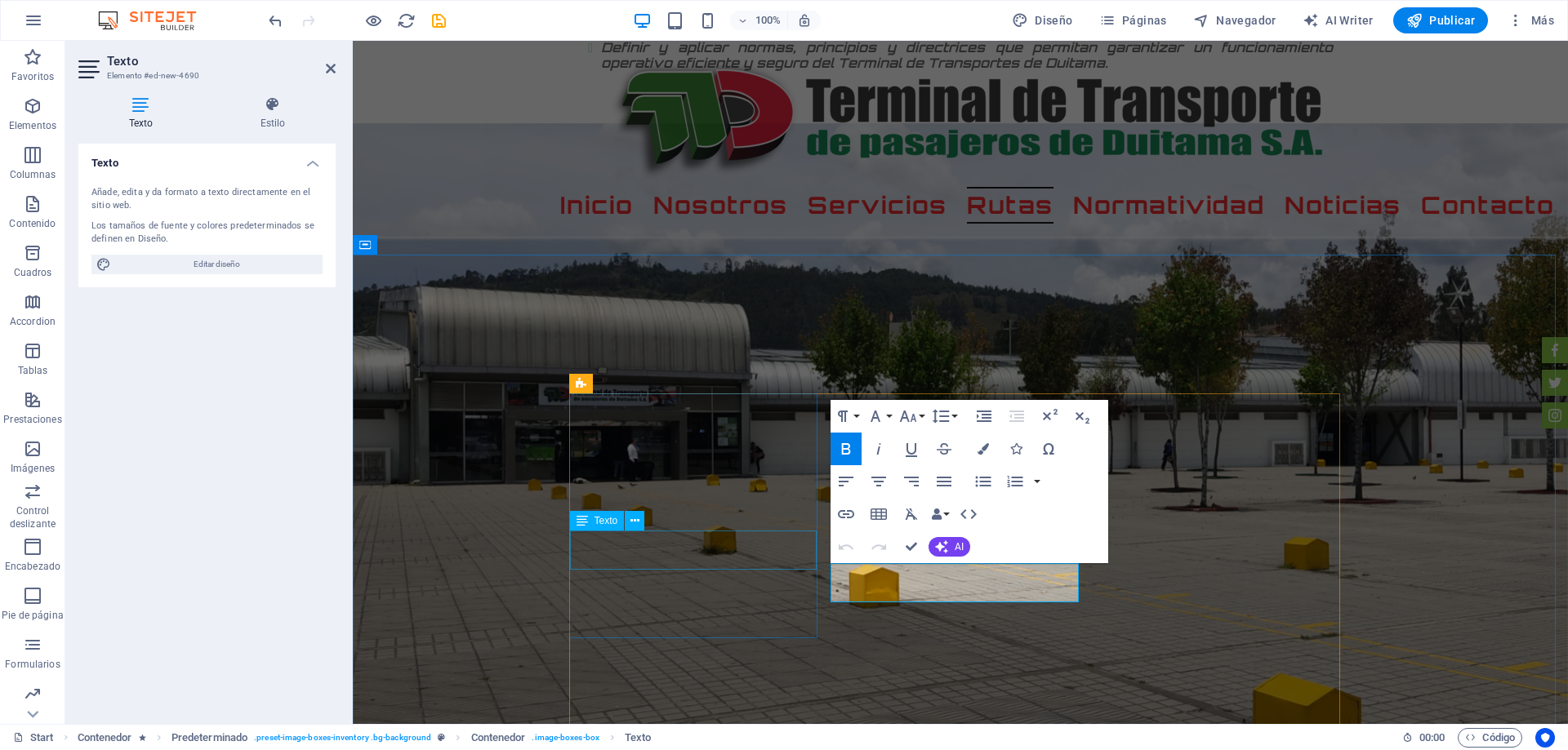
drag, startPoint x: 944, startPoint y: 589, endPoint x: 782, endPoint y: 544, distance: 168.1
click at [979, 448] on icon "button" at bounding box center [982, 448] width 11 height 11
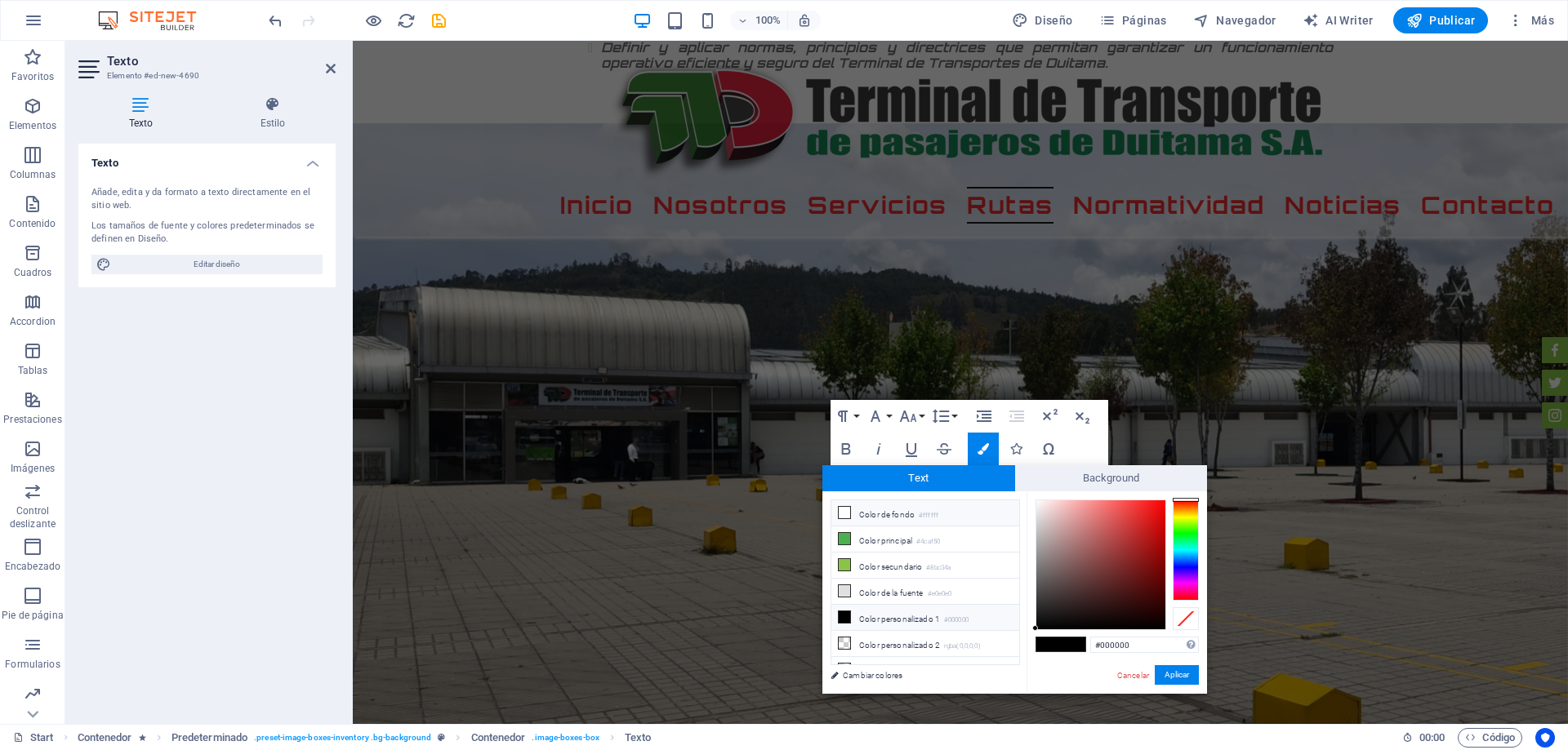
click at [858, 507] on li "Color de fondo #ffffff" at bounding box center [926, 513] width 188 height 27
type input "#ffffff"
click at [1165, 664] on div "#ffffff Formatos soportados #0852ed rgb(8, 82, 237) rgba(8, 82, 237, 90%) hsv(2…" at bounding box center [1116, 711] width 180 height 439
click at [1176, 670] on button "Aplicar" at bounding box center [1177, 675] width 44 height 20
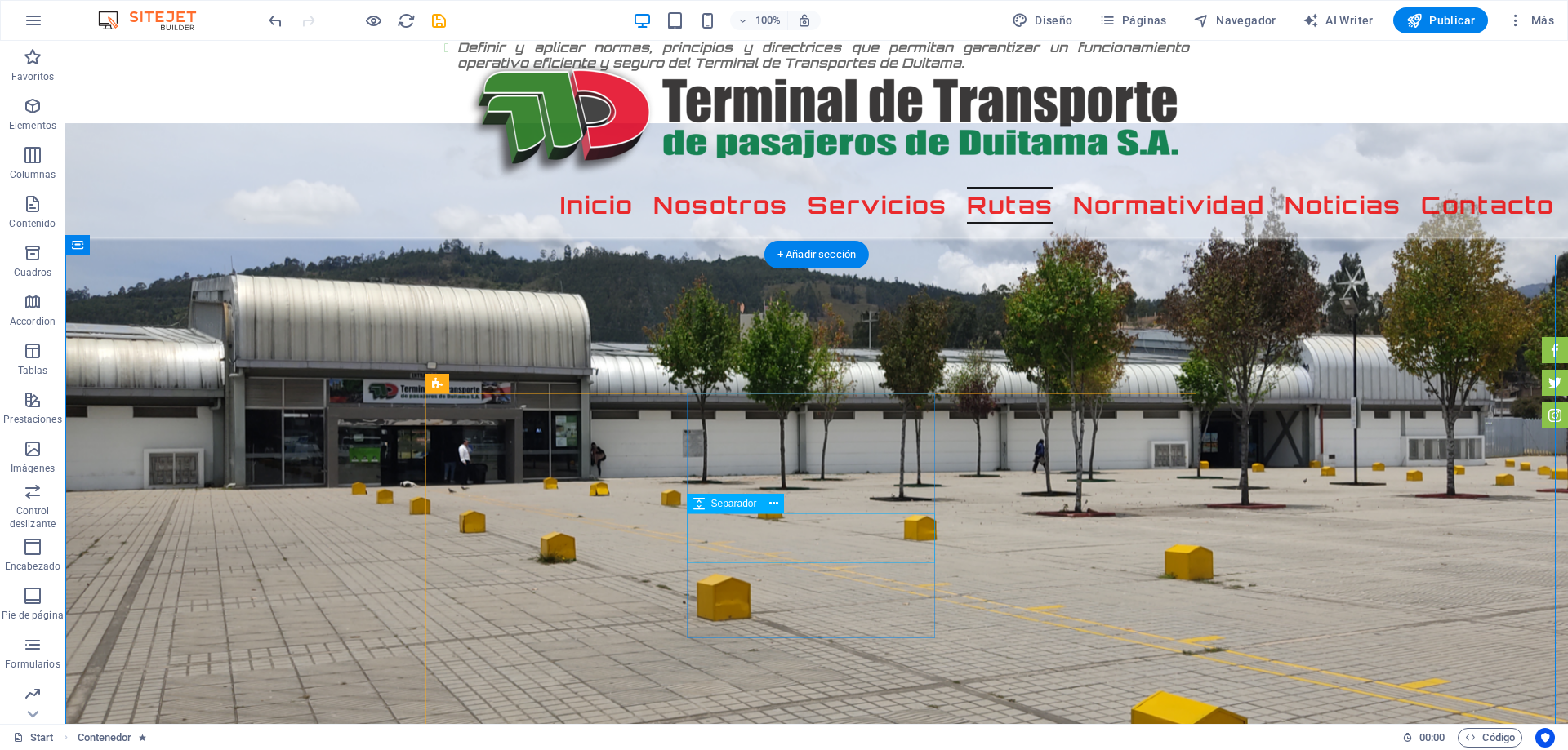
drag, startPoint x: 803, startPoint y: 533, endPoint x: 516, endPoint y: 534, distance: 287.0
select select "px"
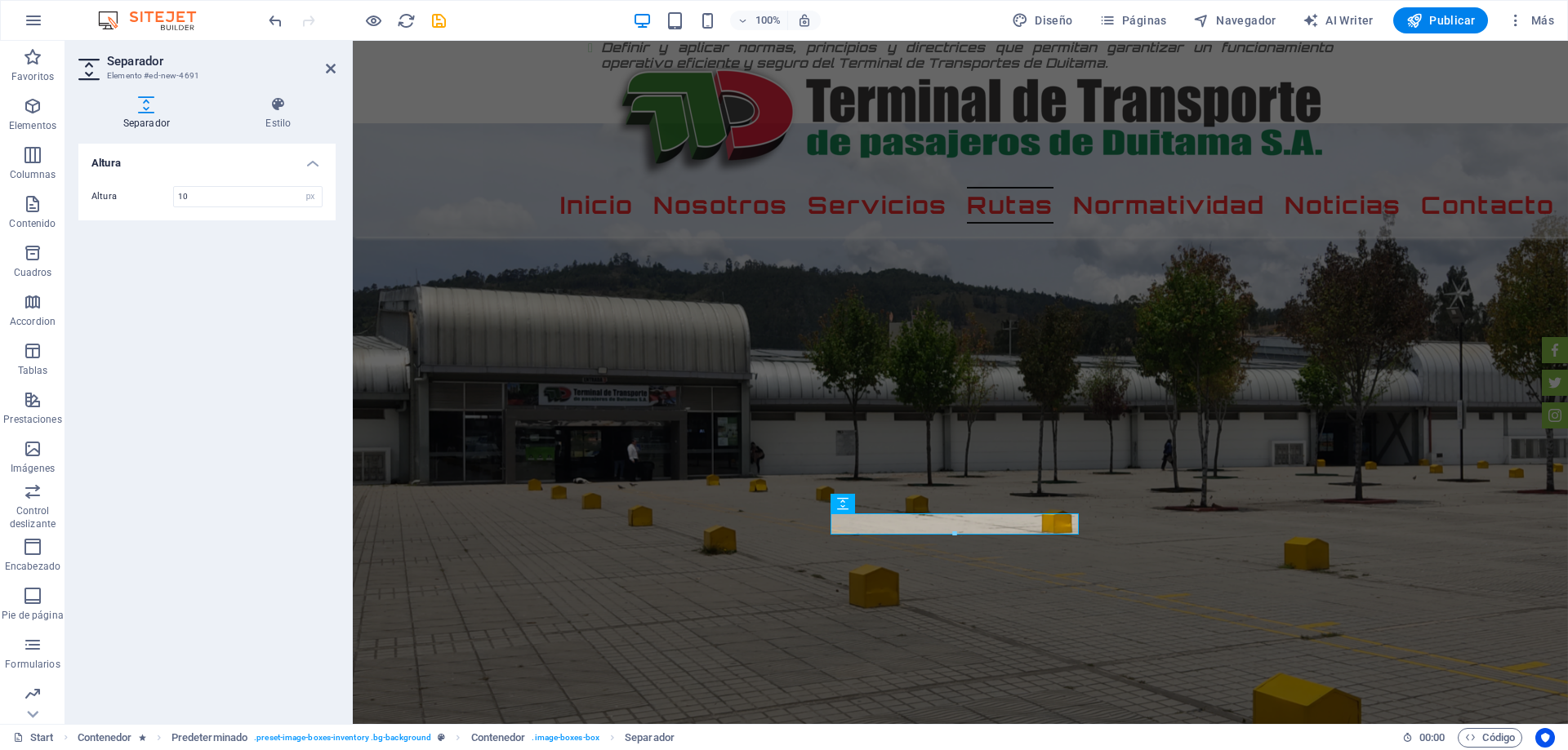
type input "1"
type input "5"
type input "1"
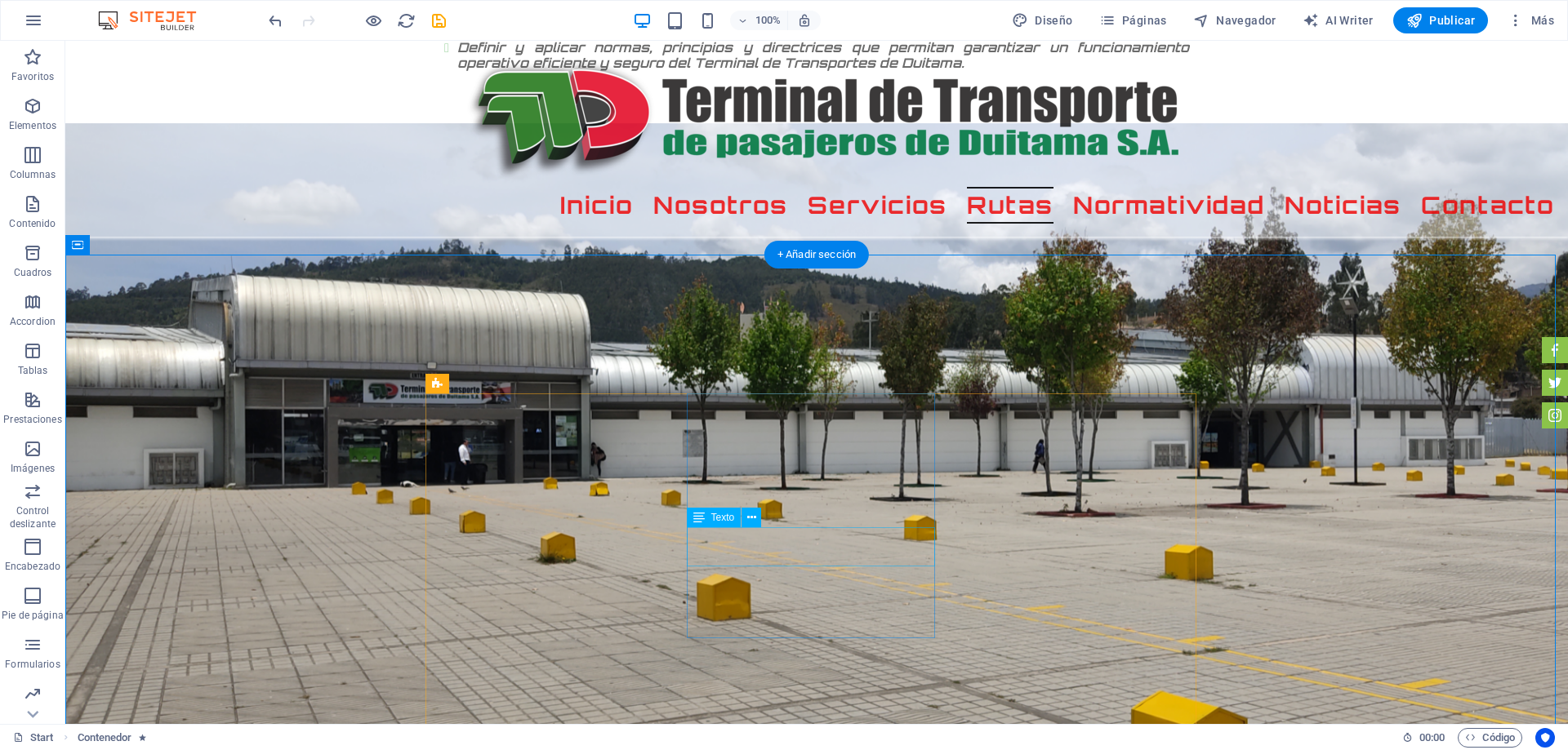
click at [449, 20] on div "100% Diseño Páginas Navegador AI Writer Publicar Más" at bounding box center [913, 21] width 1295 height 27
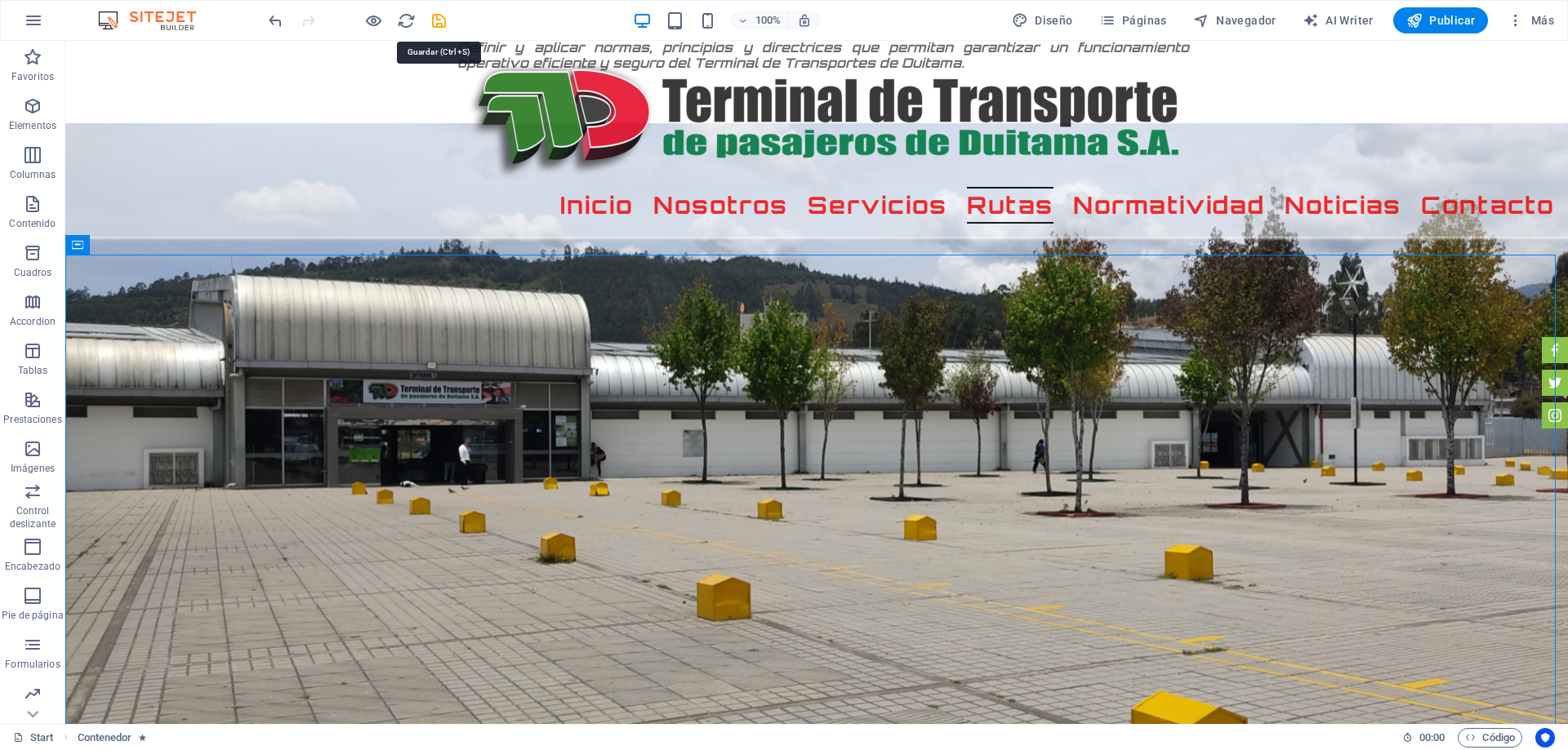
click at [440, 20] on icon "save" at bounding box center [439, 21] width 19 height 19
checkbox input "false"
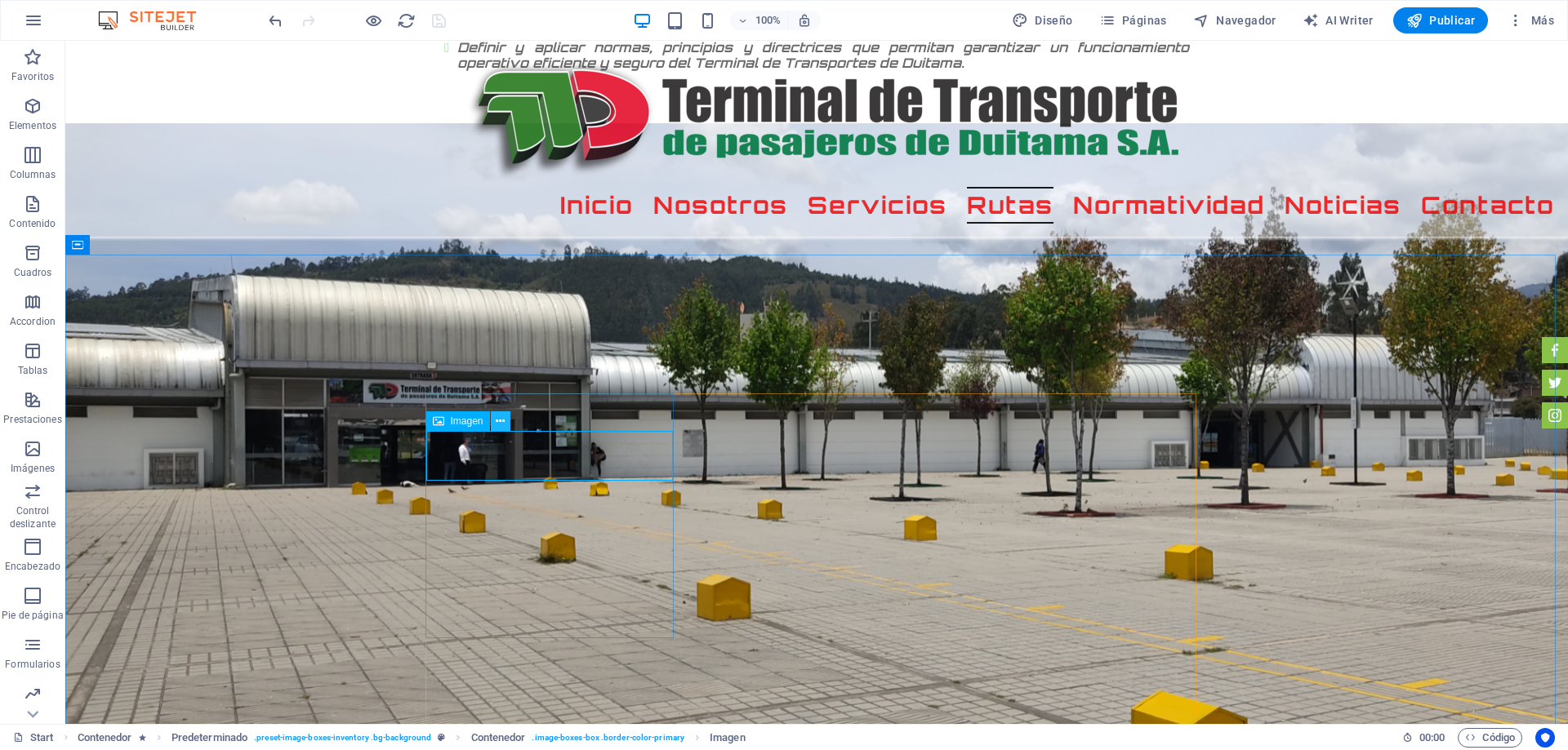
click at [493, 418] on button at bounding box center [500, 421] width 20 height 20
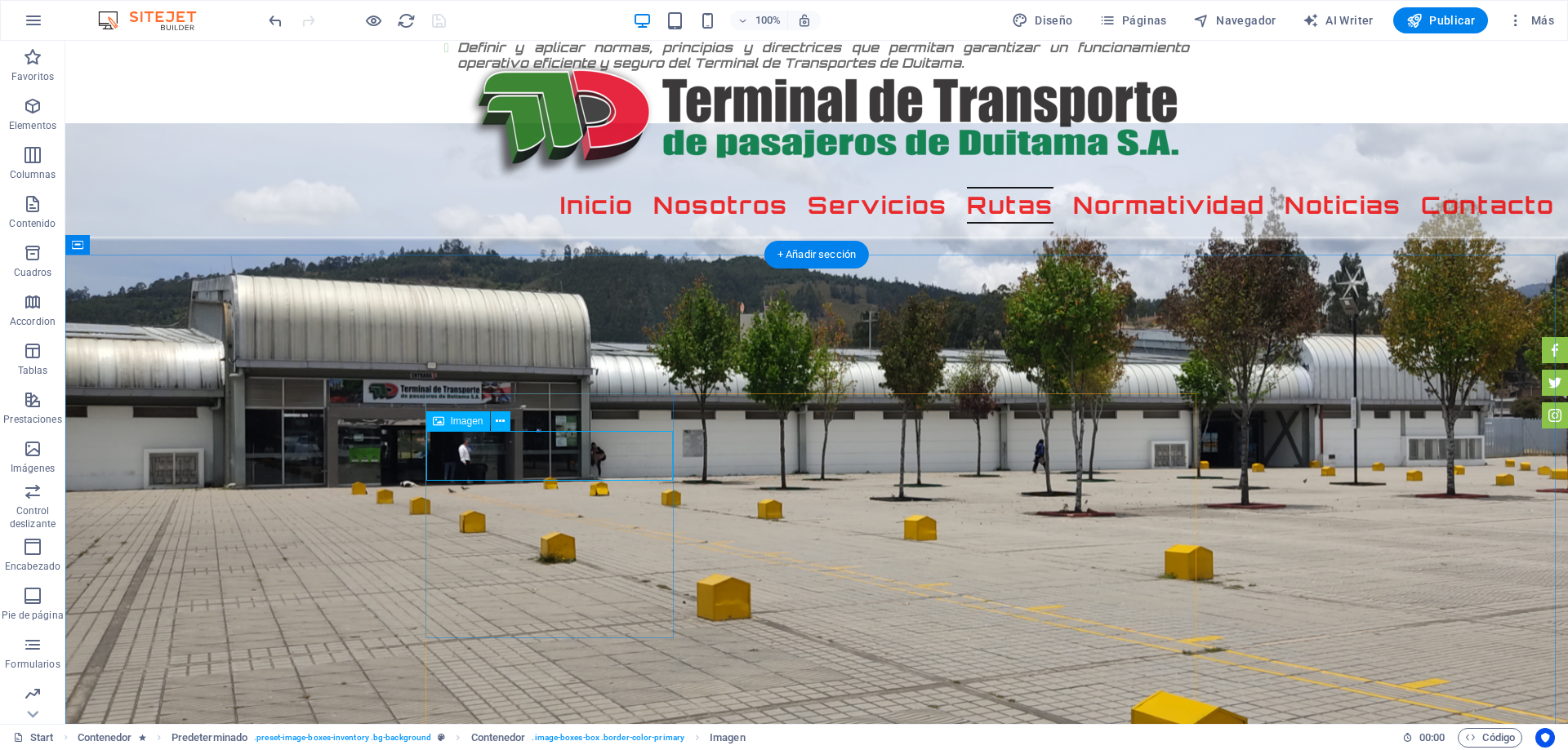
select select "%"
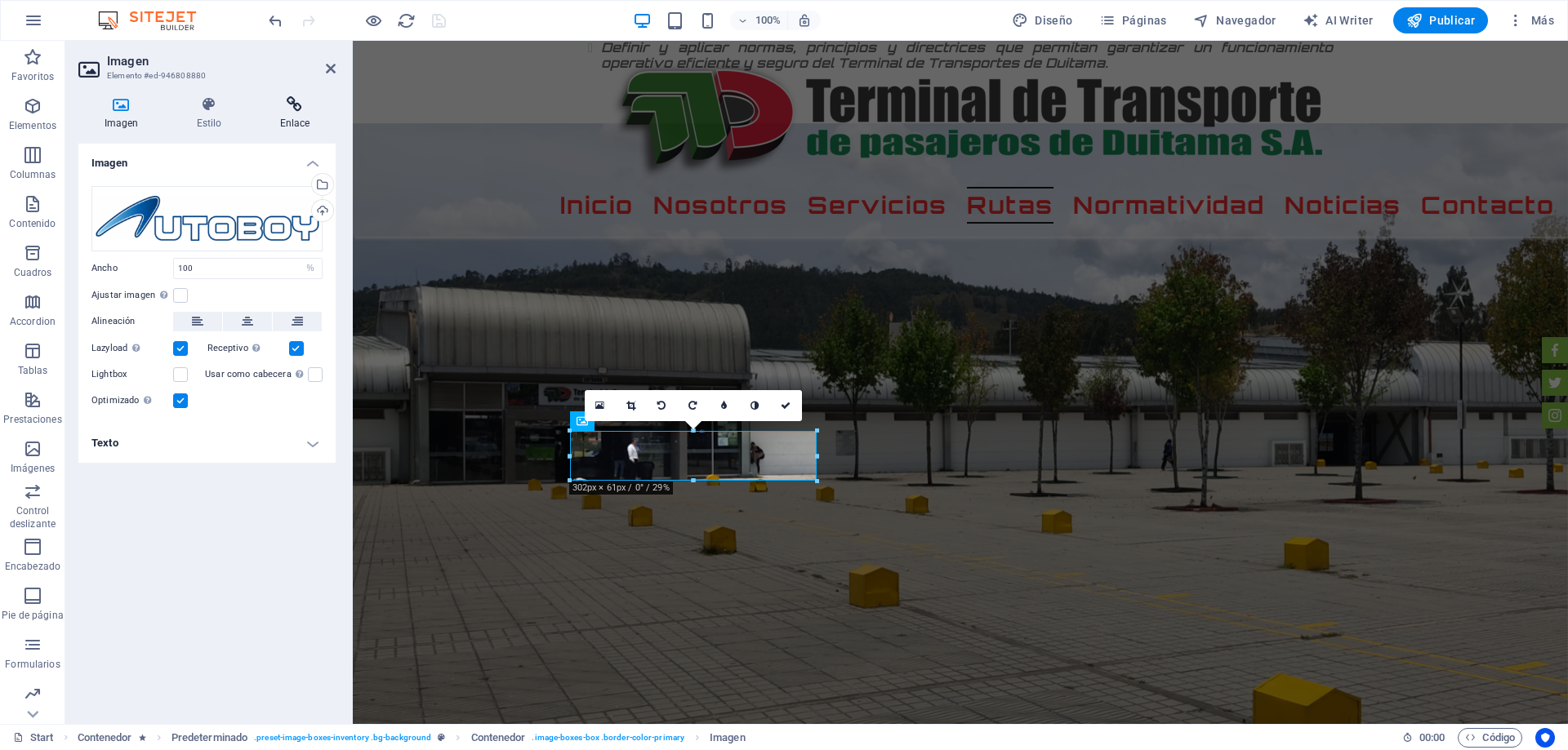
click at [311, 108] on icon at bounding box center [294, 104] width 81 height 16
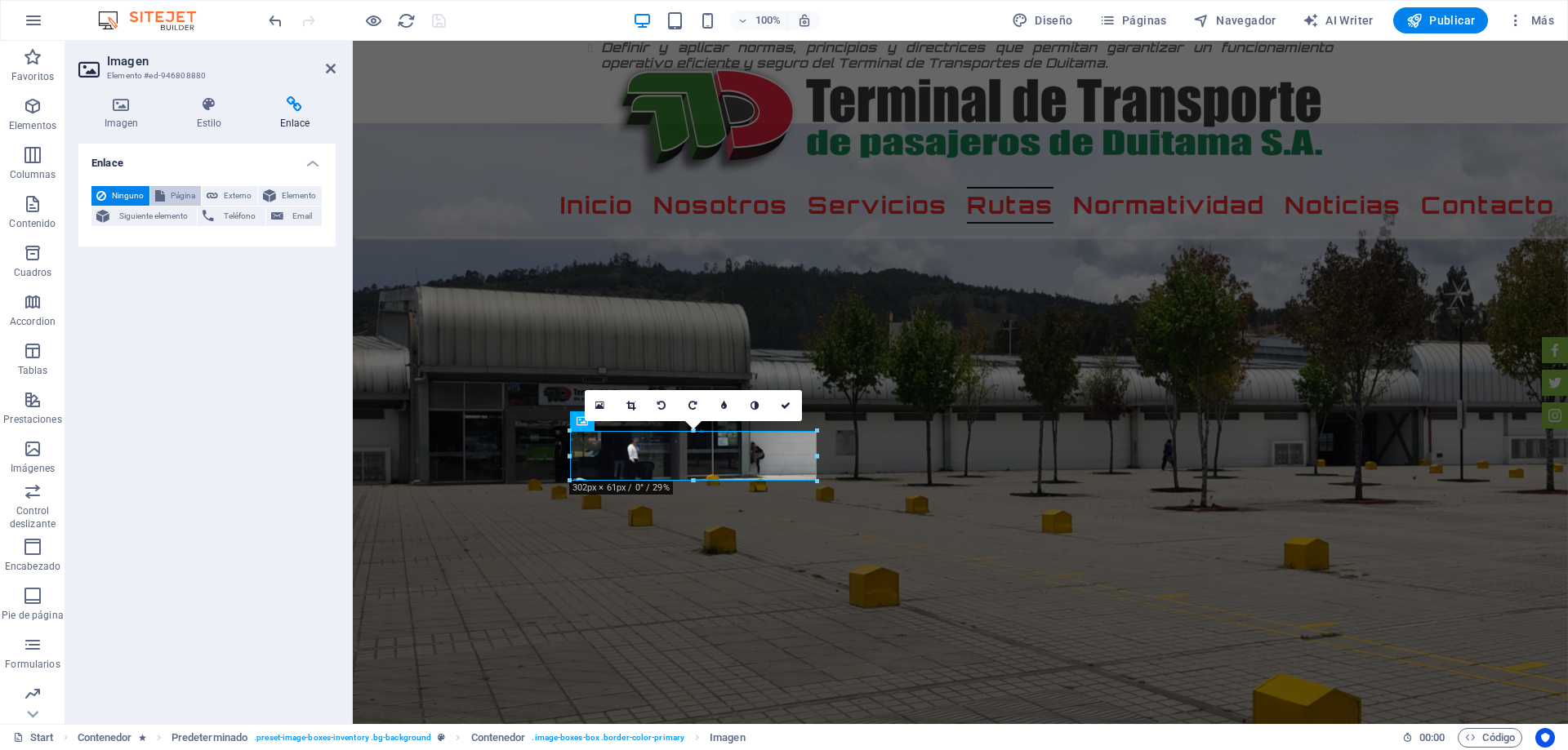
click at [178, 200] on span "Página" at bounding box center [183, 196] width 27 height 20
select select
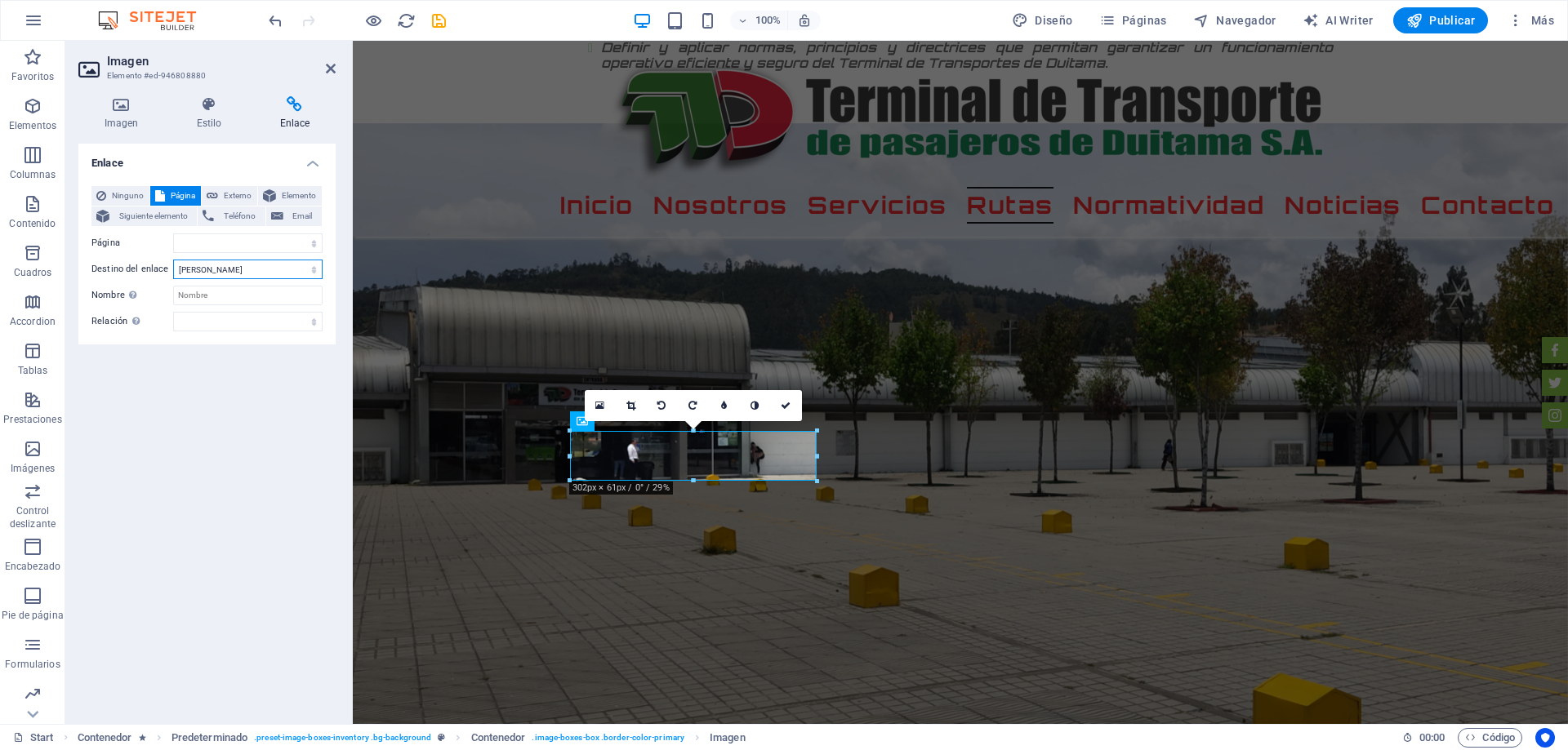
click at [255, 267] on select "Nueva pestaña Misma pestaña Superposición" at bounding box center [247, 269] width 150 height 20
select select "blank"
click at [173, 260] on select "Nueva pestaña Misma pestaña Superposición" at bounding box center [247, 269] width 150 height 20
select select
click at [210, 295] on input "Nombre Una descripción adicional del enlace no debería ser igual al texto del e…" at bounding box center [247, 295] width 150 height 20
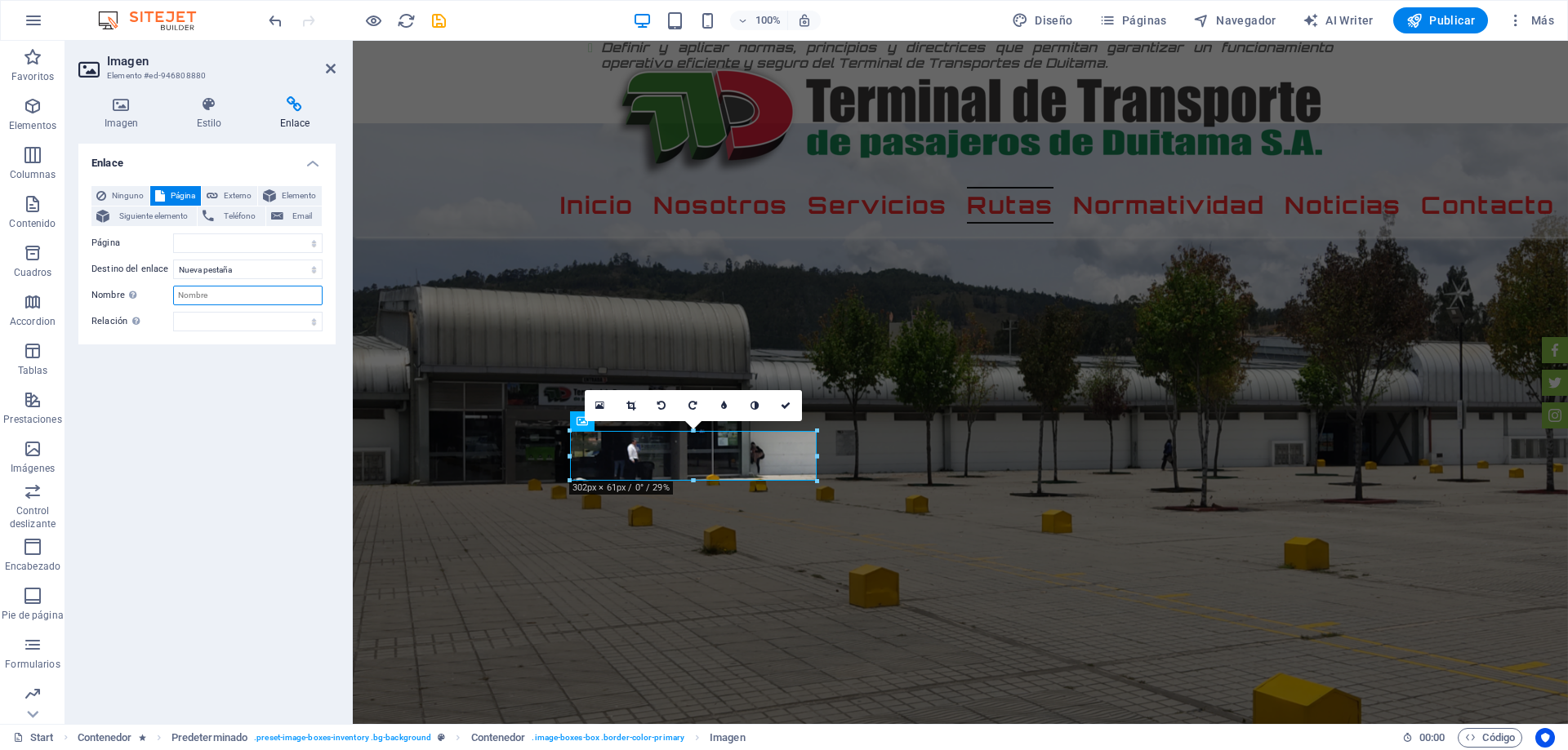
type input "C"
type input "Autoboy"
select select
type input "Autoboy"
click at [218, 235] on select "Start Start Subpage Legal Notice Privacy" at bounding box center [247, 243] width 150 height 20
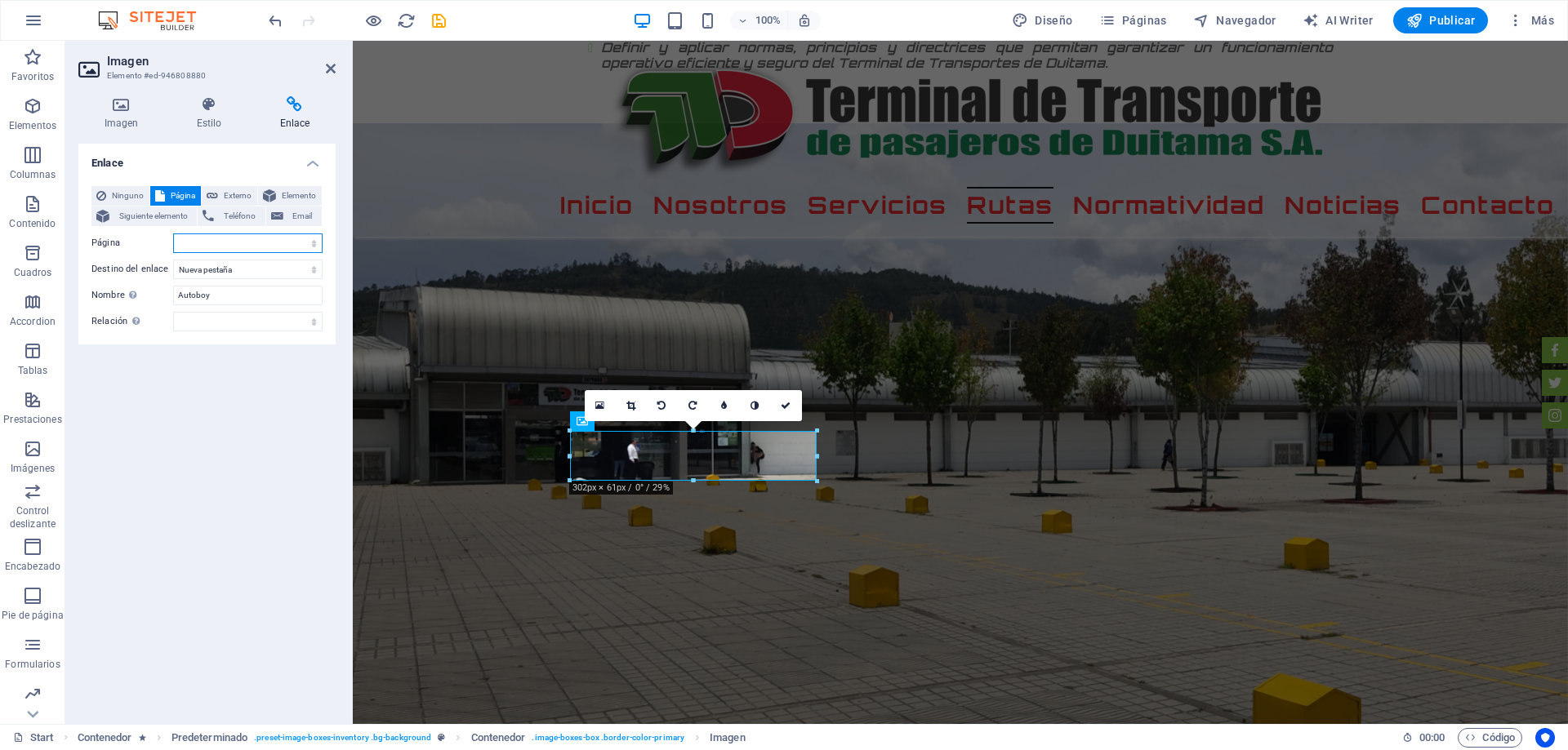
click at [218, 236] on select "Start Start Subpage Legal Notice Privacy" at bounding box center [247, 243] width 150 height 20
click at [232, 247] on select "Start Start Subpage Legal Notice Privacy" at bounding box center [247, 243] width 150 height 20
click at [229, 243] on select "Start Start Subpage Legal Notice Privacy" at bounding box center [247, 243] width 150 height 20
click at [228, 197] on span "Externo" at bounding box center [238, 196] width 29 height 20
paste input "https://autoboysa.com.co/"
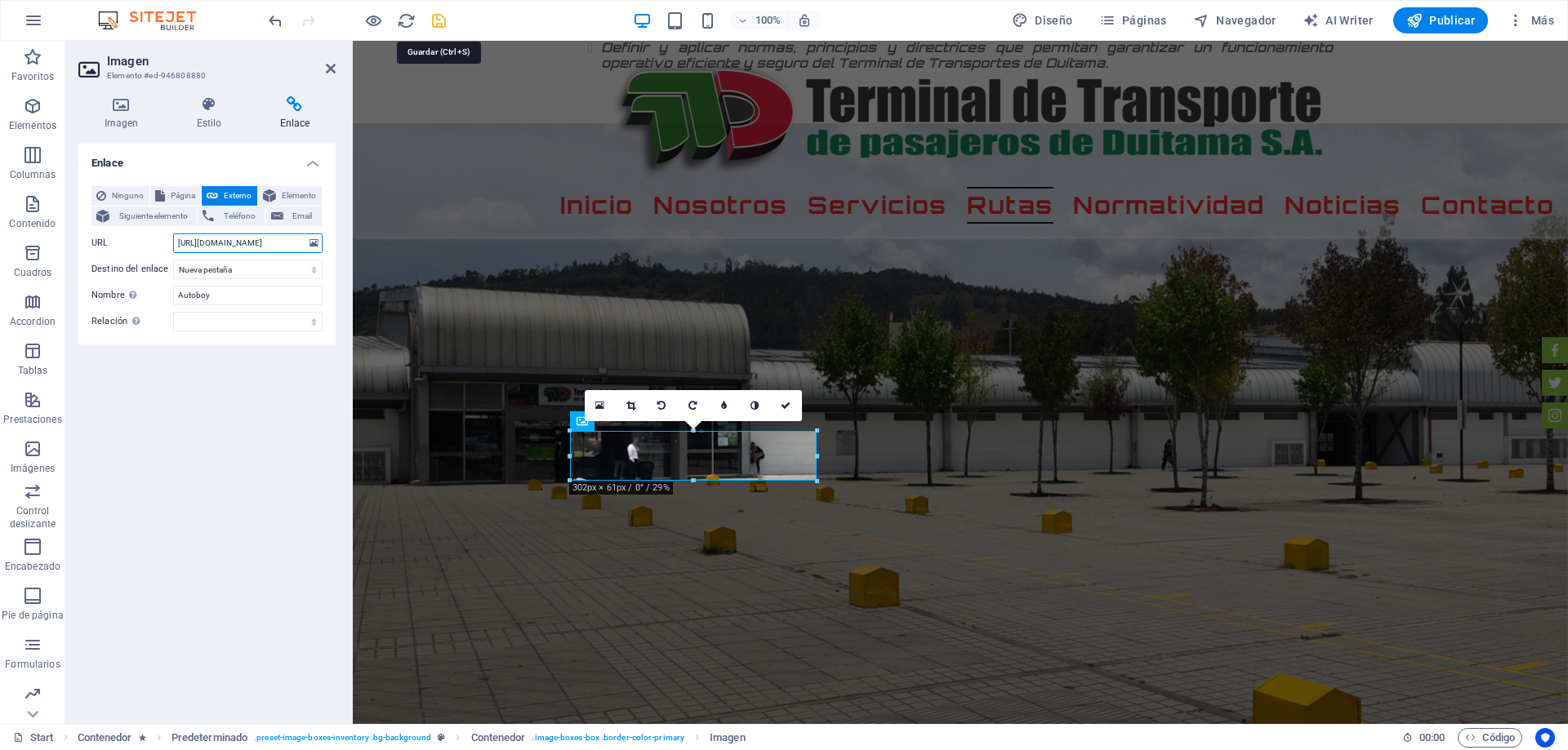
type input "https://autoboysa.com.co/"
drag, startPoint x: 438, startPoint y: 22, endPoint x: 574, endPoint y: 186, distance: 213.1
click at [438, 22] on icon "save" at bounding box center [439, 21] width 19 height 19
checkbox input "false"
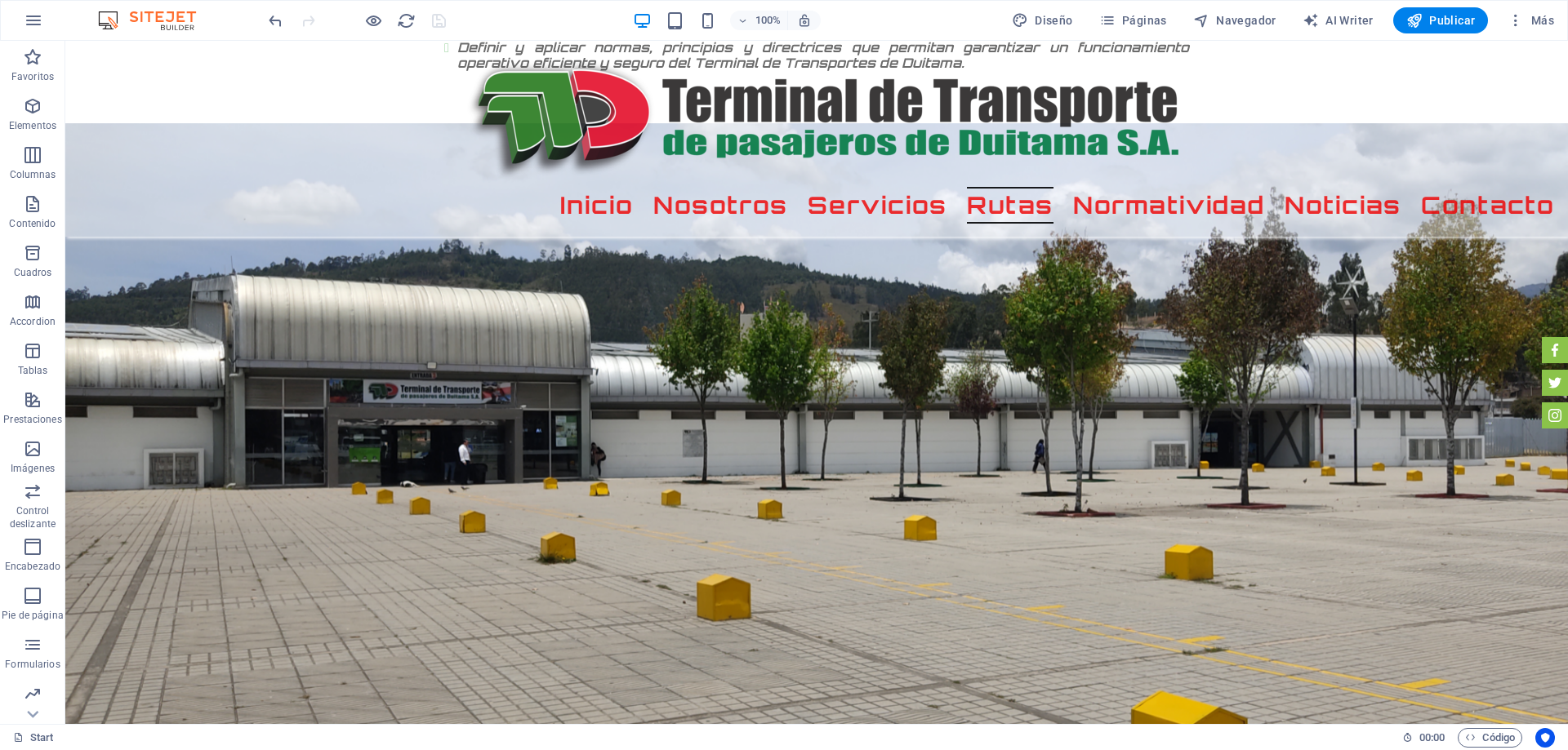
click at [1436, 4] on div "100% Diseño Páginas Navegador AI Writer Publicar Más" at bounding box center [784, 21] width 1566 height 39
click at [1436, 15] on span "Publicar" at bounding box center [1441, 20] width 69 height 16
